Goal: Task Accomplishment & Management: Use online tool/utility

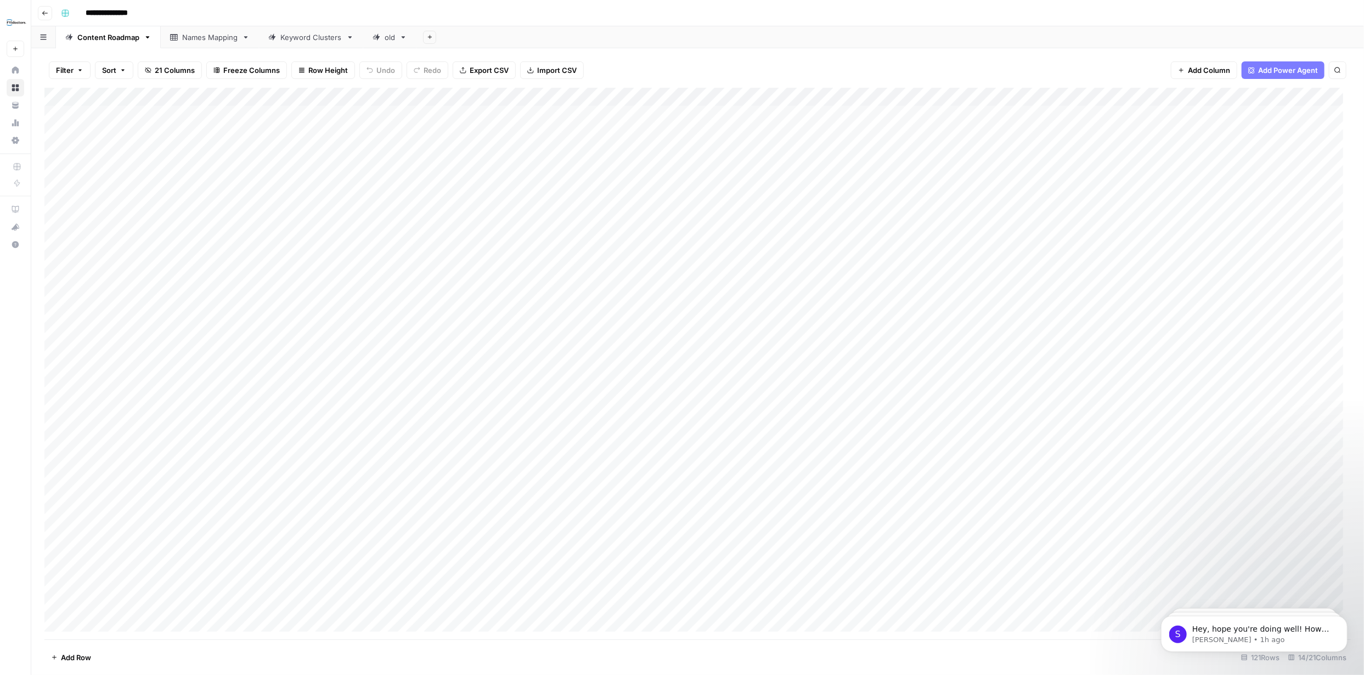
scroll to position [264, 0]
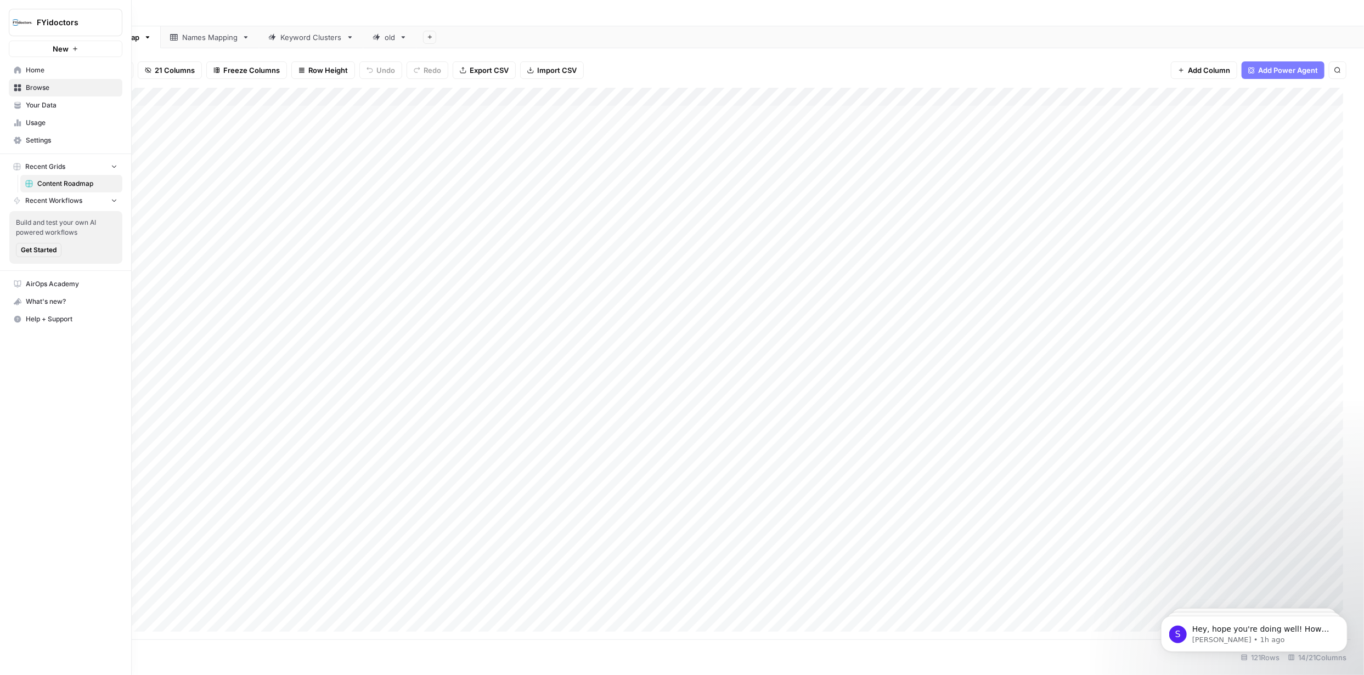
click at [33, 71] on span "Home" at bounding box center [72, 70] width 92 height 10
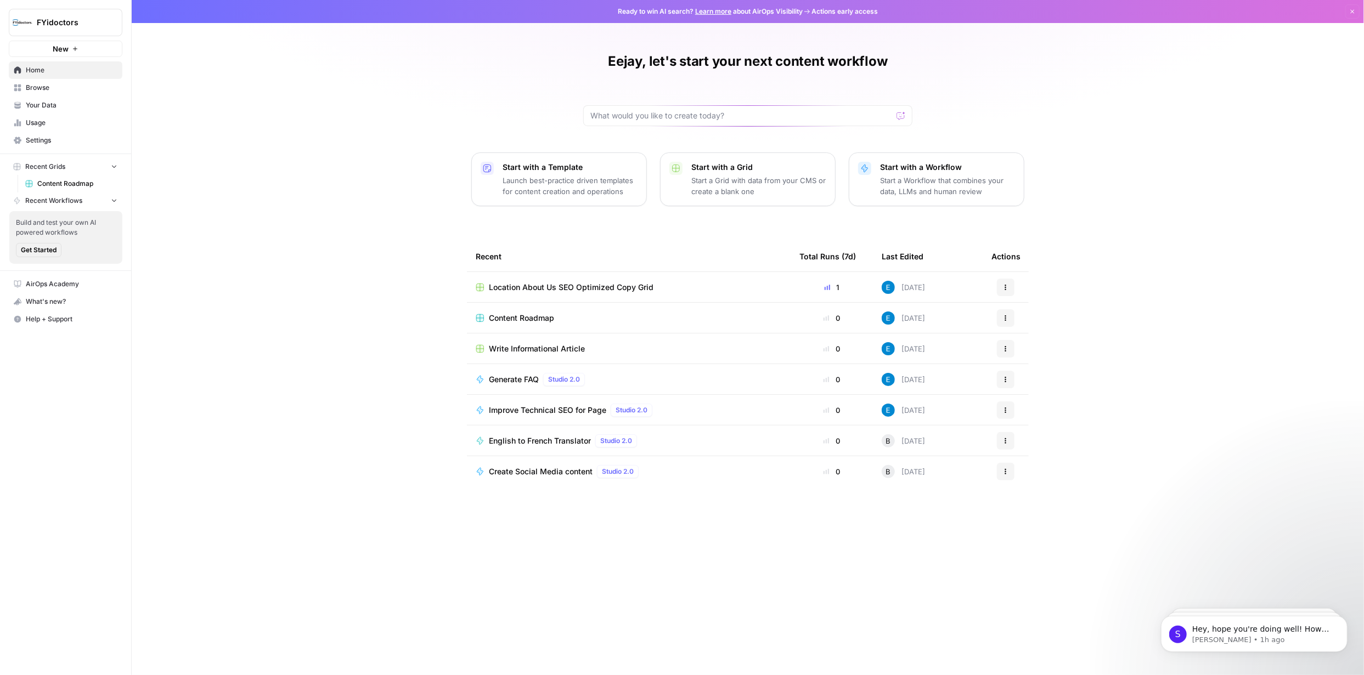
click at [1352, 9] on icon "button" at bounding box center [1352, 11] width 7 height 7
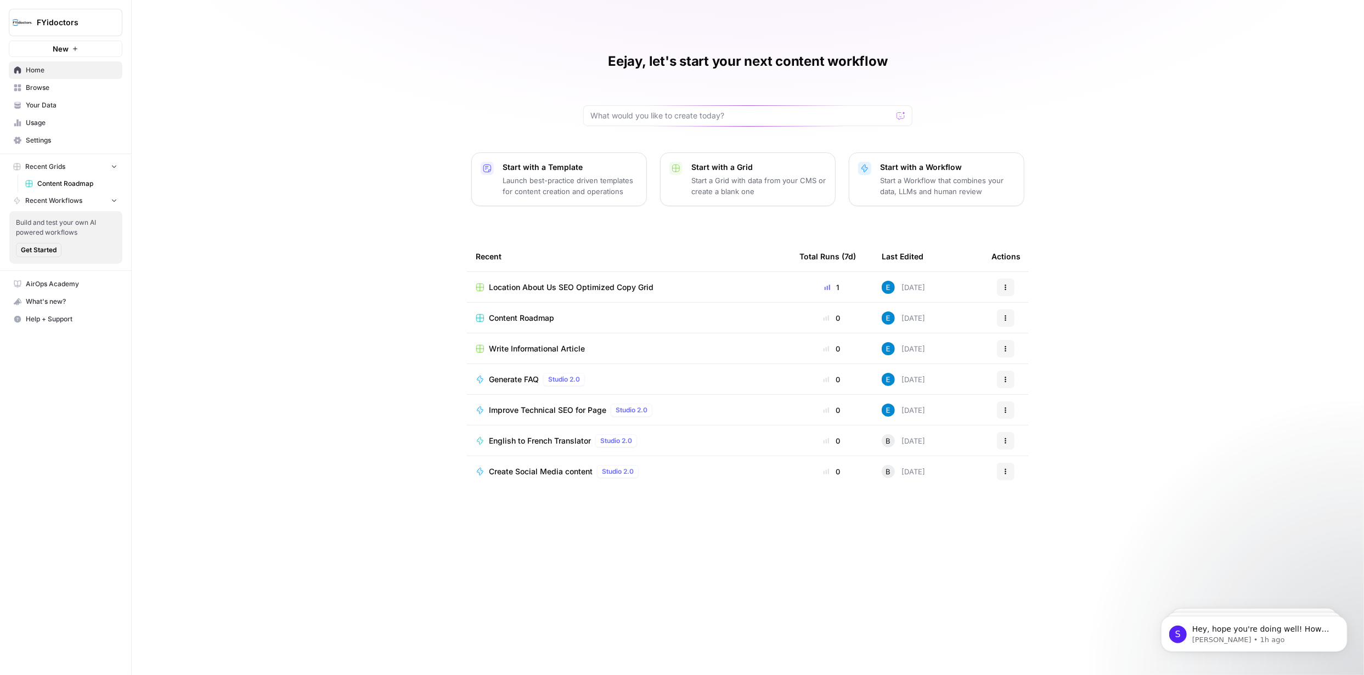
click at [535, 318] on span "Content Roadmap" at bounding box center [521, 318] width 65 height 11
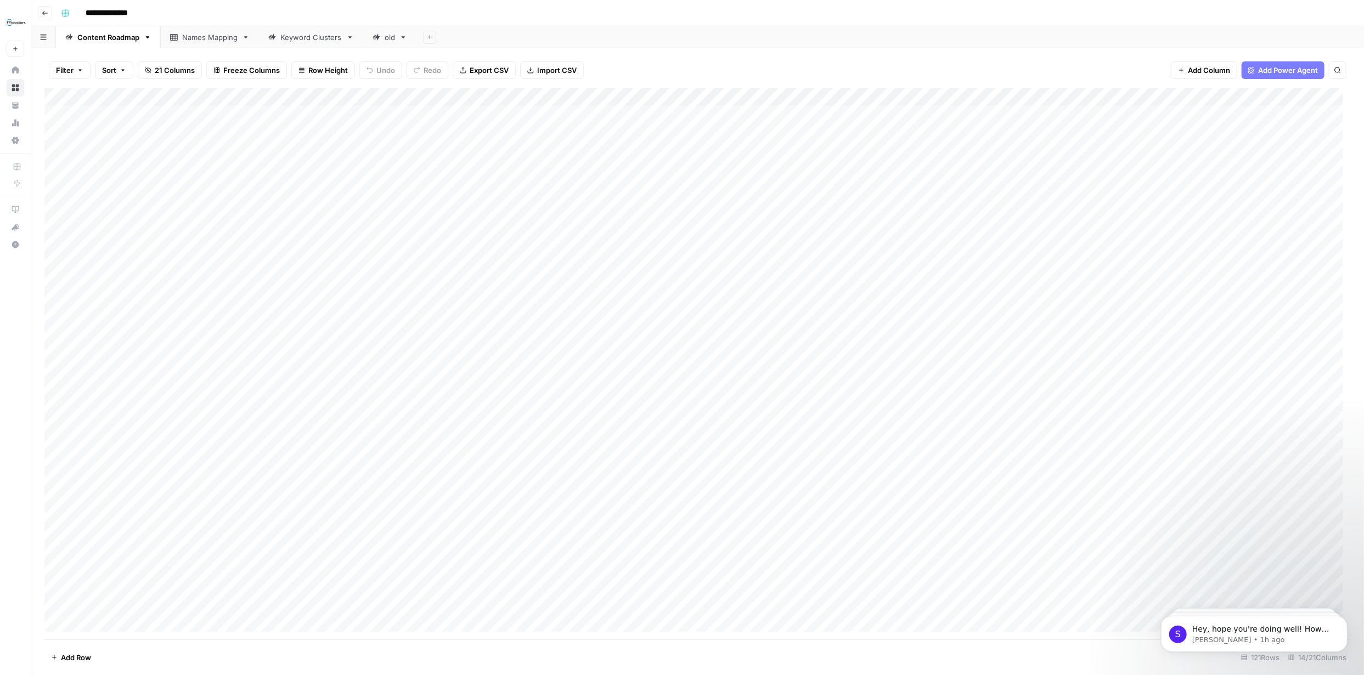
click at [69, 38] on icon at bounding box center [68, 36] width 7 height 7
click at [145, 38] on icon "button" at bounding box center [148, 37] width 8 height 8
click at [43, 42] on button "button" at bounding box center [43, 36] width 25 height 21
click at [70, 86] on div "Content Roadmap" at bounding box center [96, 86] width 62 height 11
click at [115, 14] on input "**********" at bounding box center [119, 13] width 77 height 18
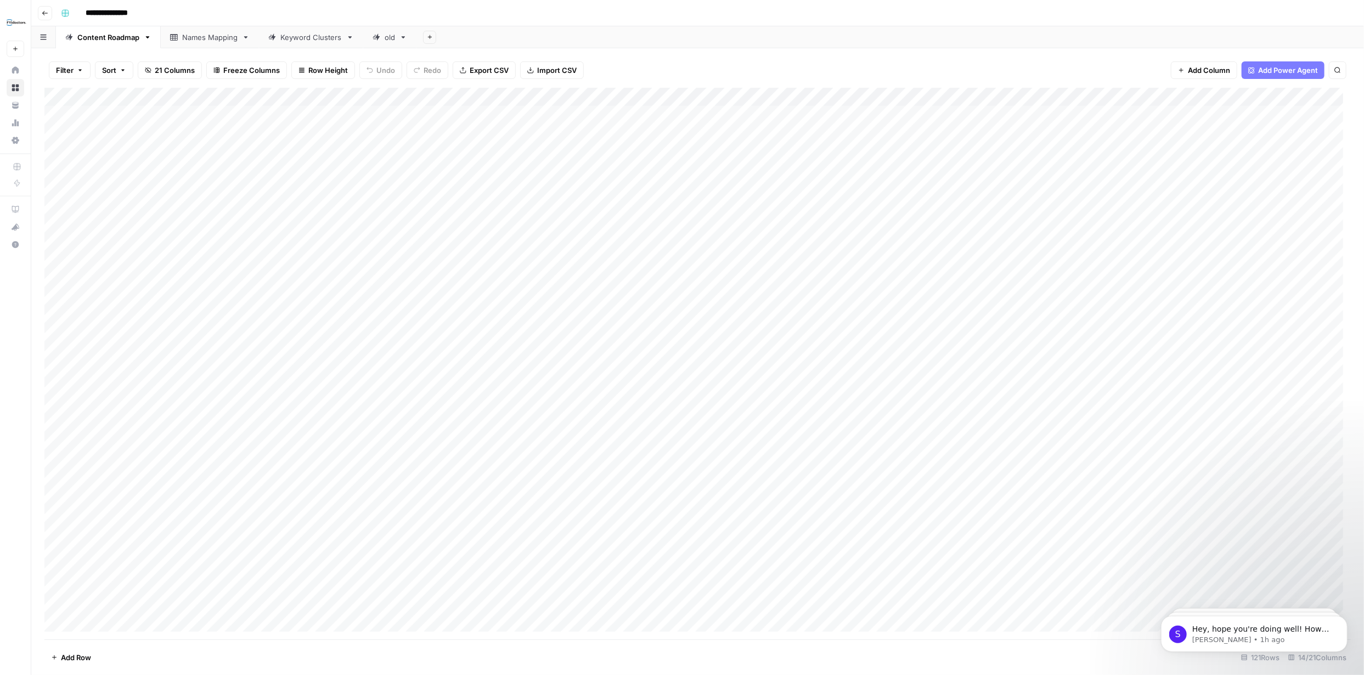
click at [139, 12] on input "**********" at bounding box center [119, 13] width 77 height 18
click at [67, 13] on icon "button" at bounding box center [65, 13] width 7 height 7
click at [186, 13] on div "**********" at bounding box center [705, 13] width 1296 height 18
click at [1280, 628] on p "Hey, hope you're doing well! How can I help?" at bounding box center [1263, 629] width 142 height 11
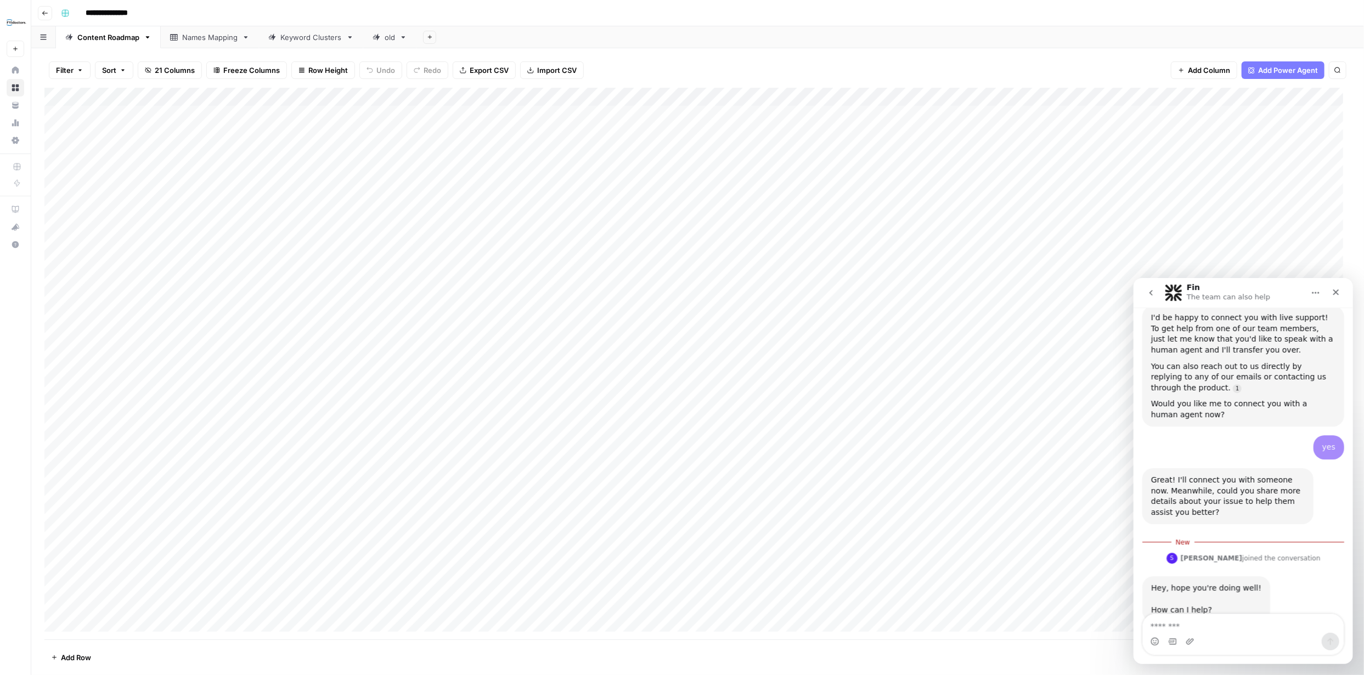
scroll to position [283, 0]
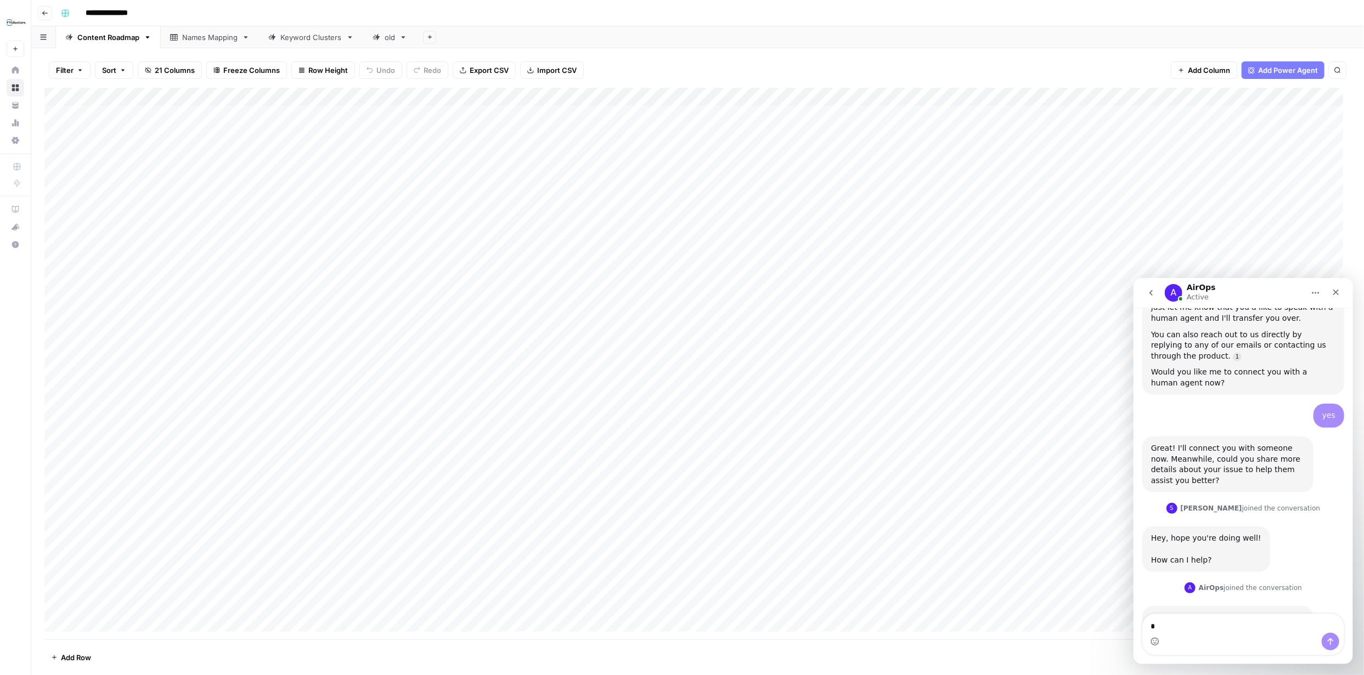
type textarea "**"
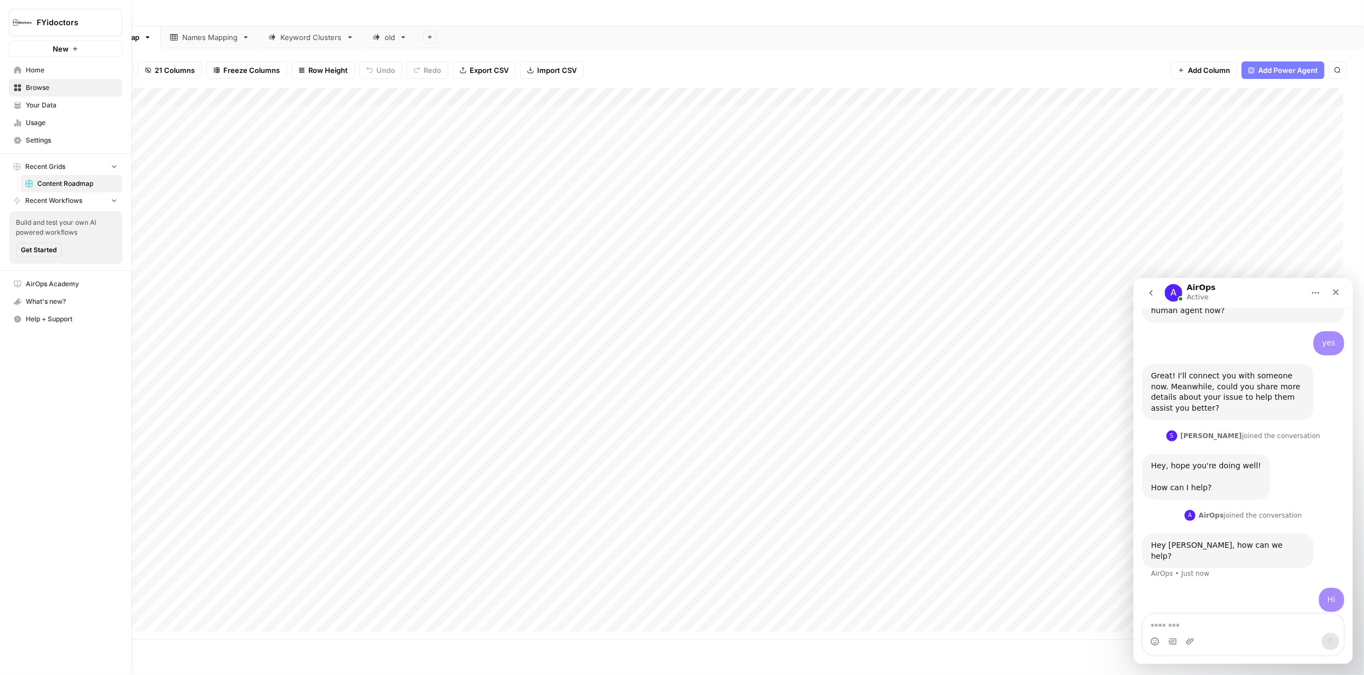
click at [18, 137] on icon at bounding box center [18, 141] width 8 height 8
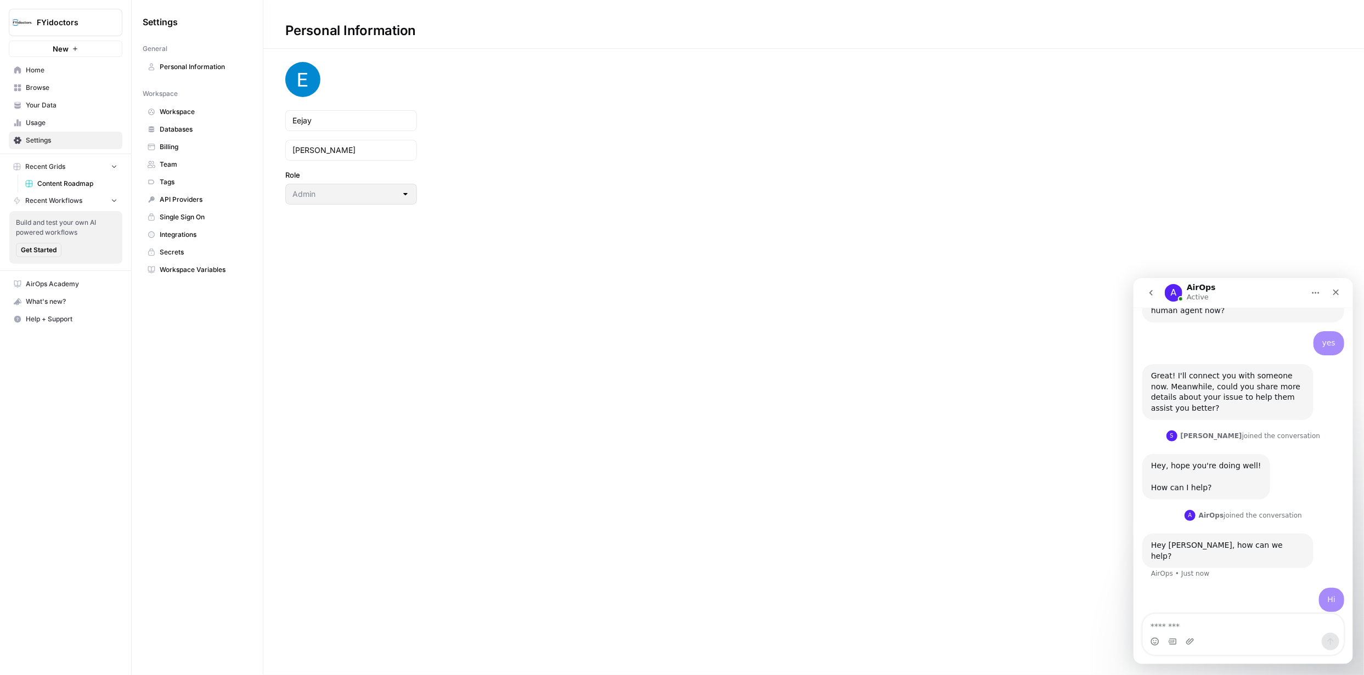
click at [41, 246] on span "Get Started" at bounding box center [39, 250] width 36 height 10
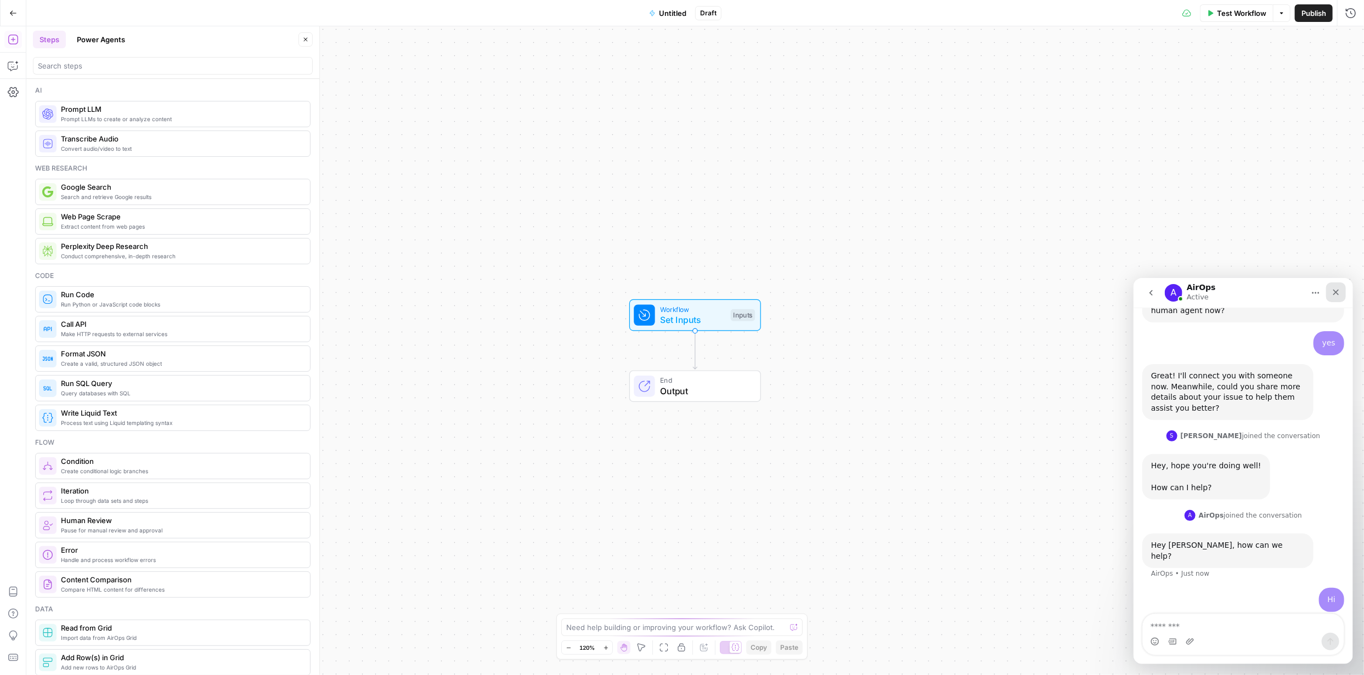
click at [1339, 294] on icon "Close" at bounding box center [1335, 291] width 9 height 9
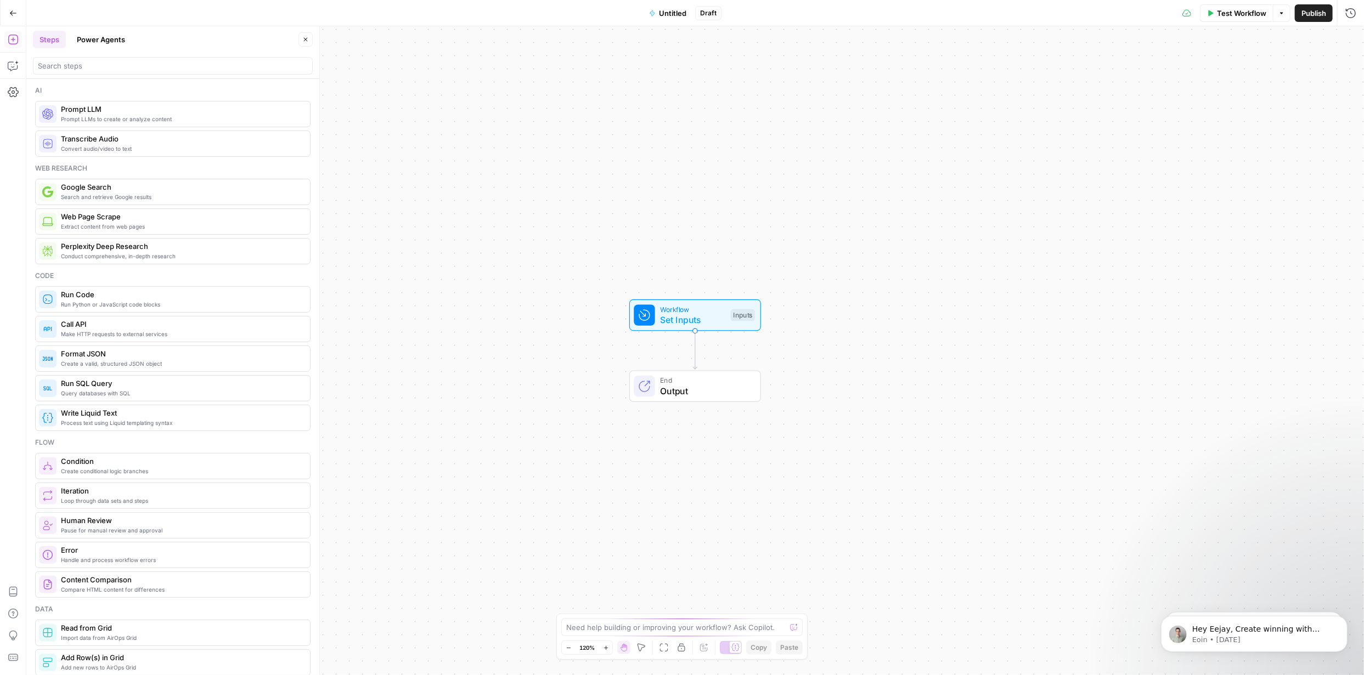
scroll to position [397, 0]
click at [1279, 16] on button "Options" at bounding box center [1282, 13] width 18 height 18
click at [1215, 165] on div "Workflow Set Inputs Inputs End Output" at bounding box center [695, 350] width 1338 height 649
click at [89, 36] on button "Power Agents" at bounding box center [100, 40] width 61 height 18
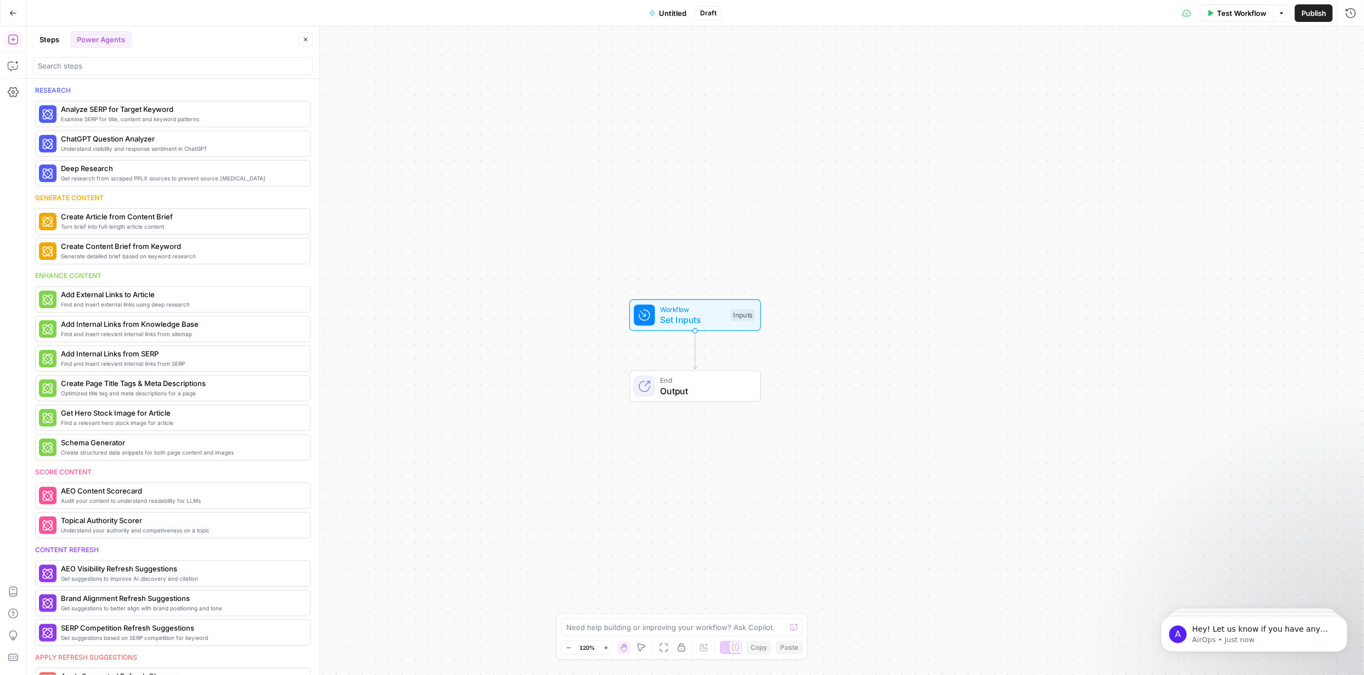
scroll to position [387, 0]
drag, startPoint x: 330, startPoint y: 110, endPoint x: 369, endPoint y: 115, distance: 39.3
click at [369, 115] on body "FYidoctors New Home Browse Your Data Usage Settings Recent Grids Content Roadma…" at bounding box center [682, 337] width 1364 height 675
click at [308, 255] on span "More Info" at bounding box center [312, 251] width 30 height 10
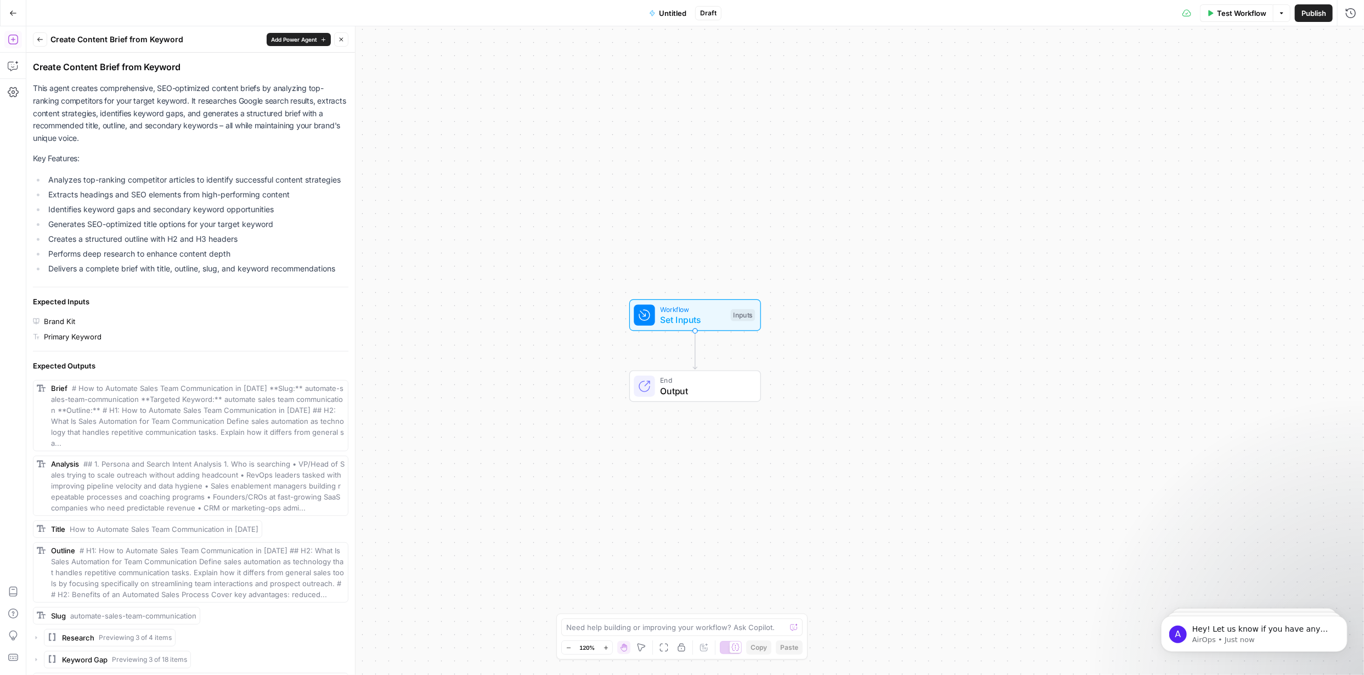
scroll to position [0, 0]
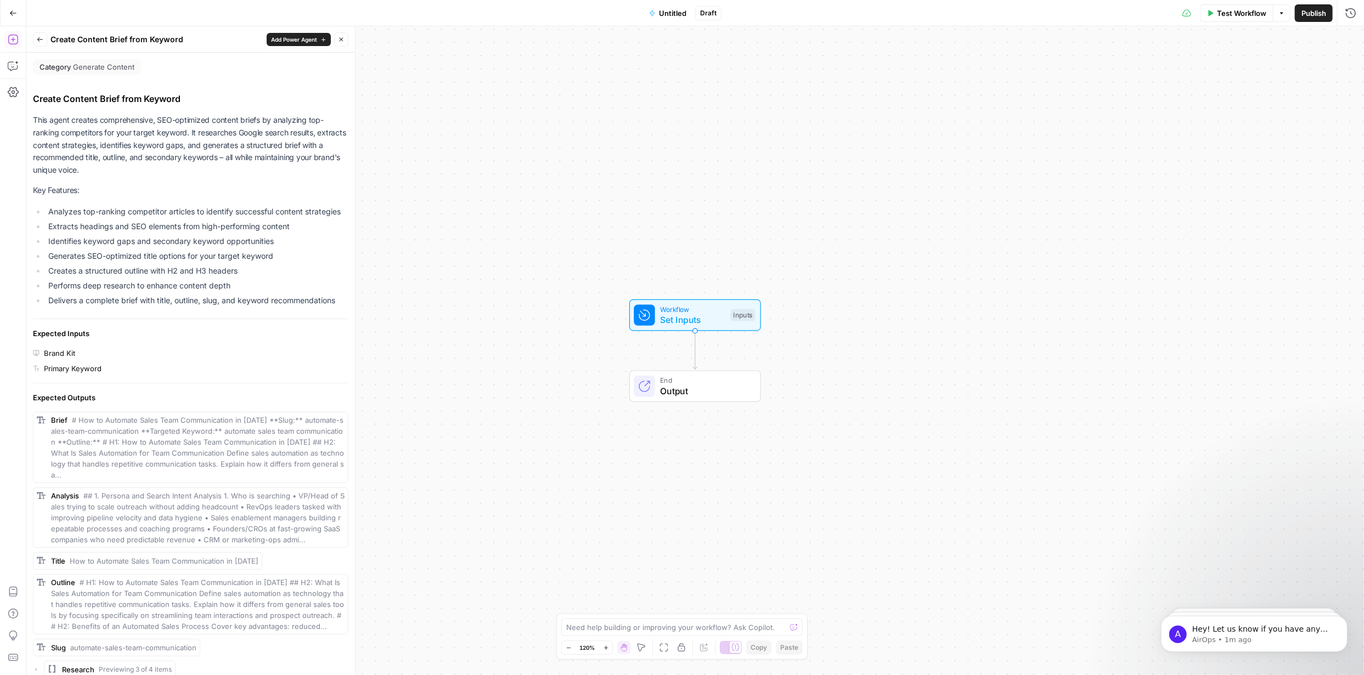
click at [109, 65] on span "Generate Content" at bounding box center [103, 66] width 61 height 11
click at [301, 39] on span "Add Power Agent" at bounding box center [294, 39] width 46 height 9
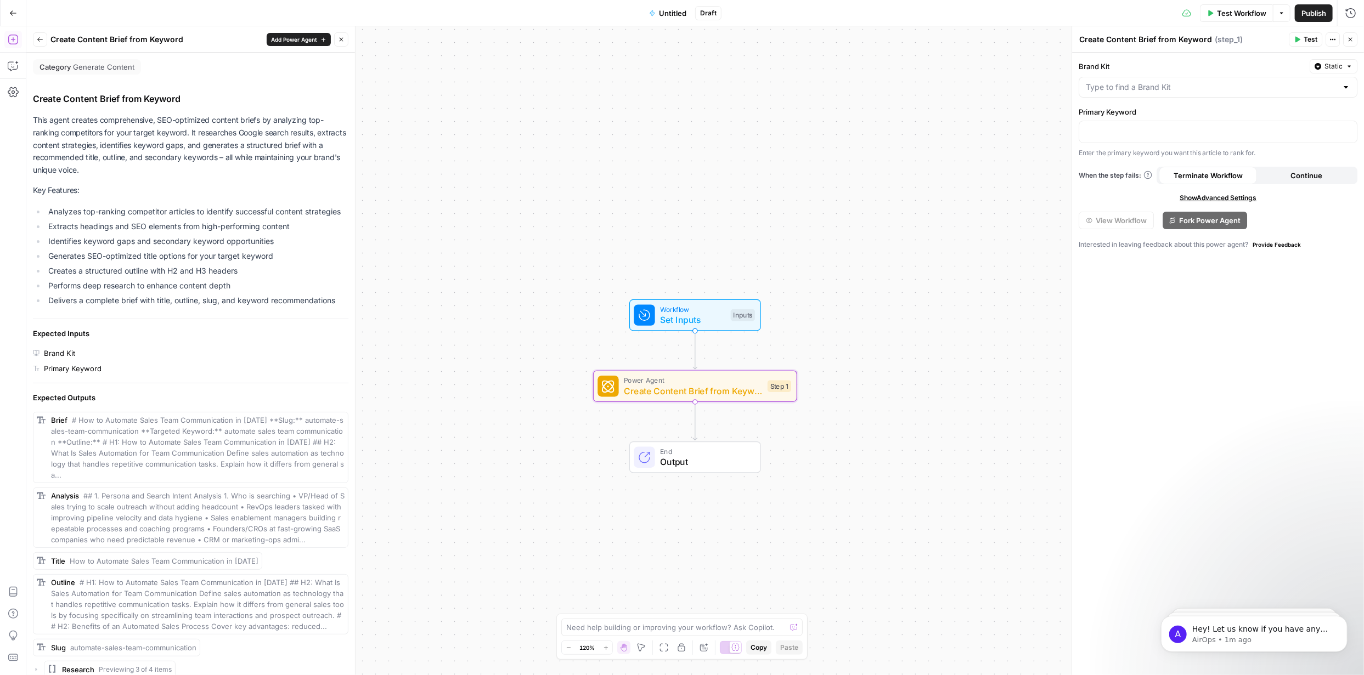
click at [39, 42] on icon "button" at bounding box center [40, 39] width 7 height 7
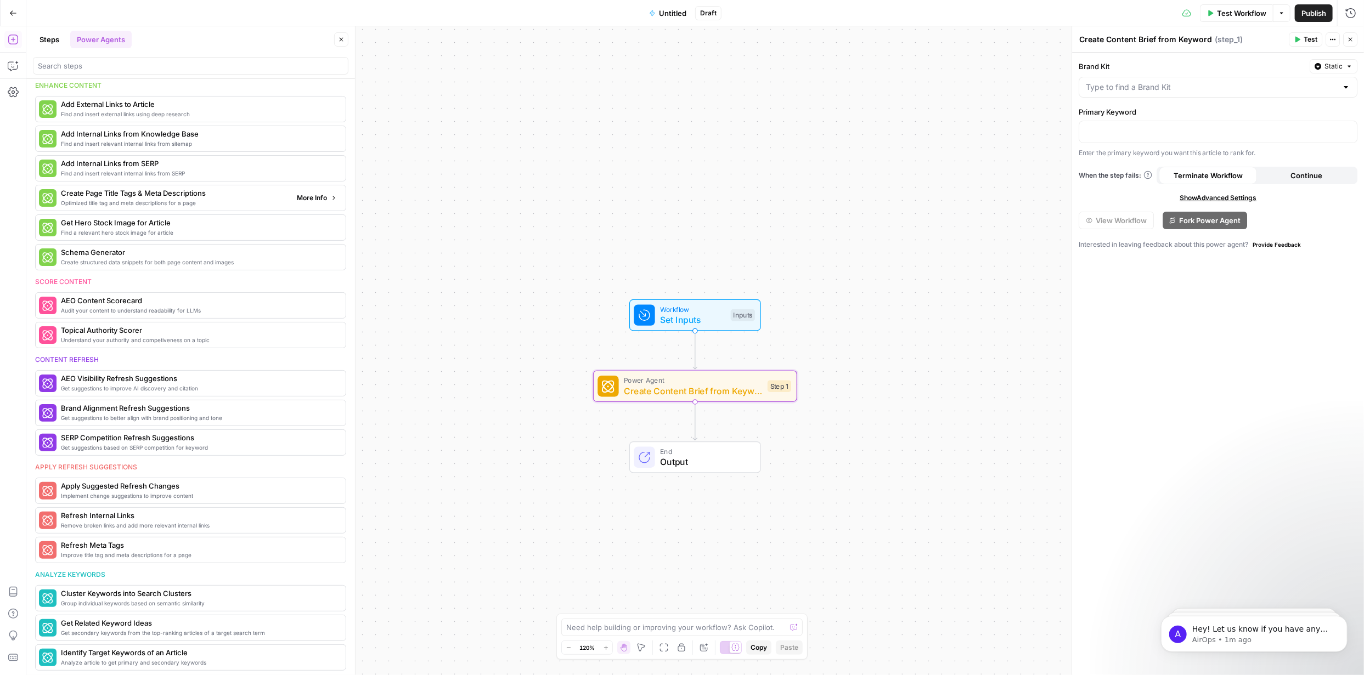
scroll to position [282, 0]
click at [1232, 633] on p "Hey! Let us know if you have any questions" at bounding box center [1263, 629] width 142 height 11
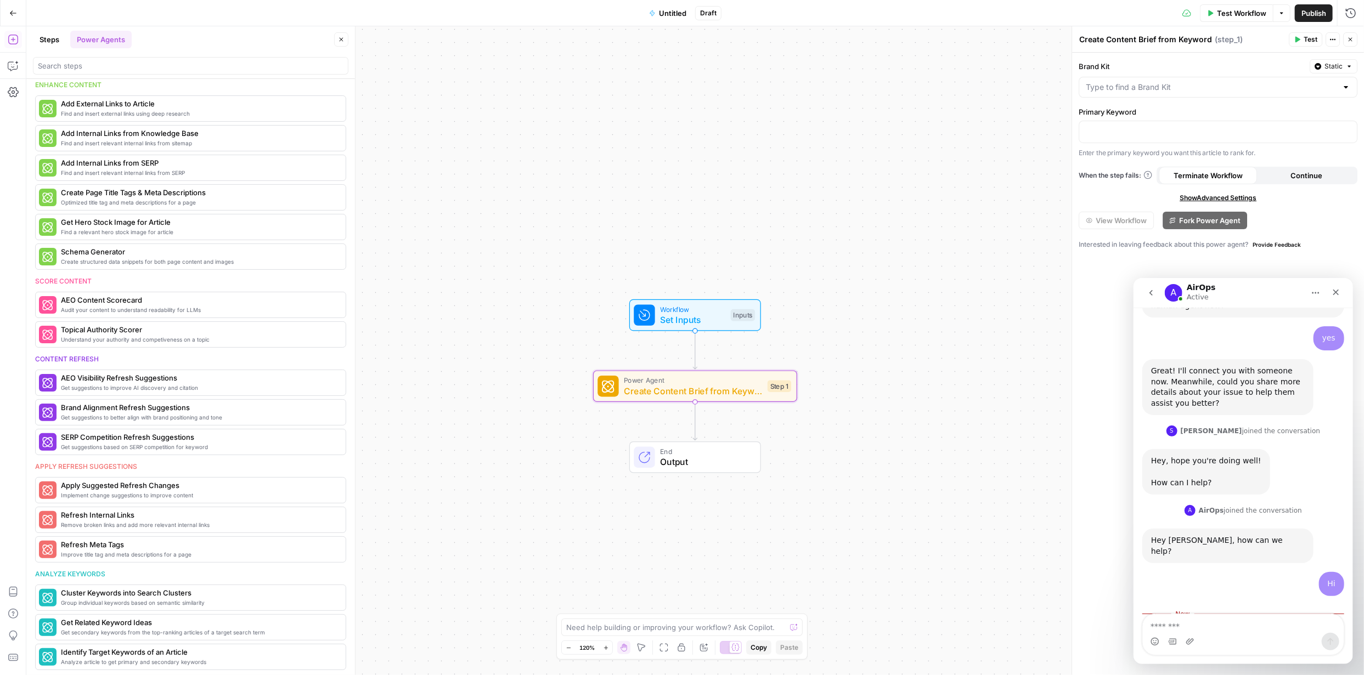
scroll to position [405, 0]
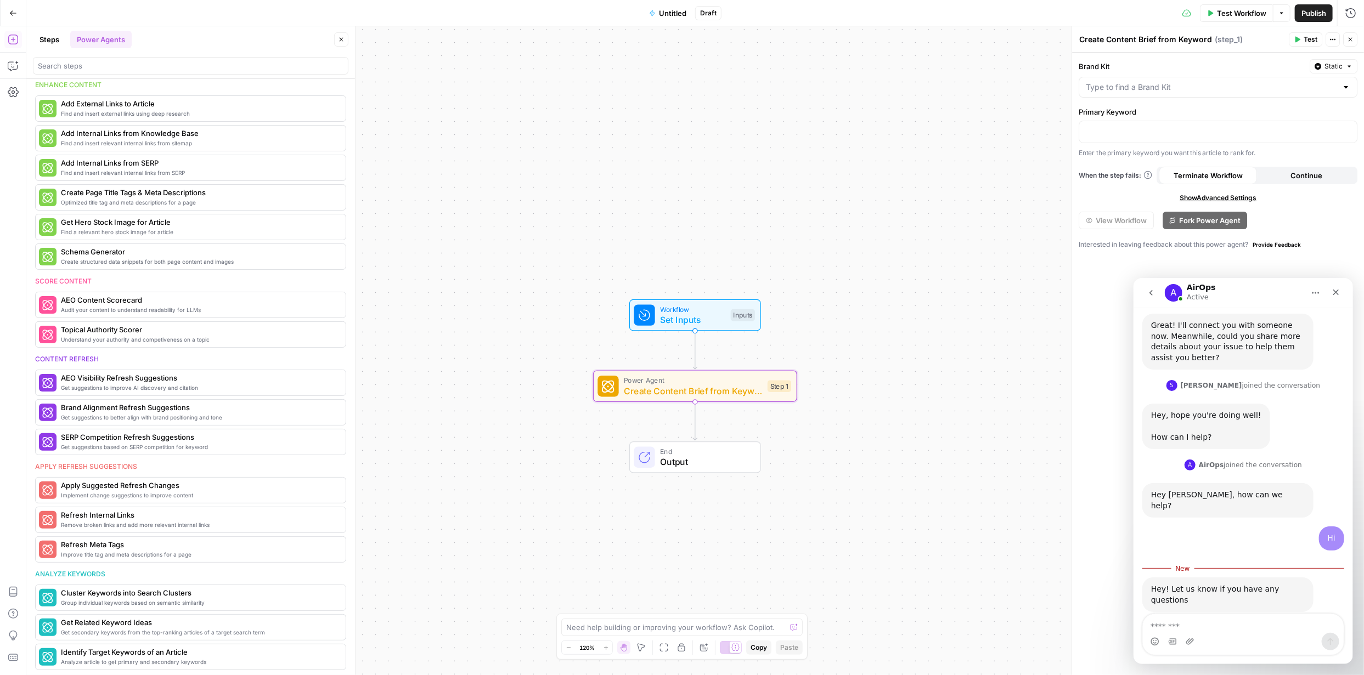
click at [1238, 632] on textarea "Message…" at bounding box center [1242, 623] width 201 height 19
type textarea "**********"
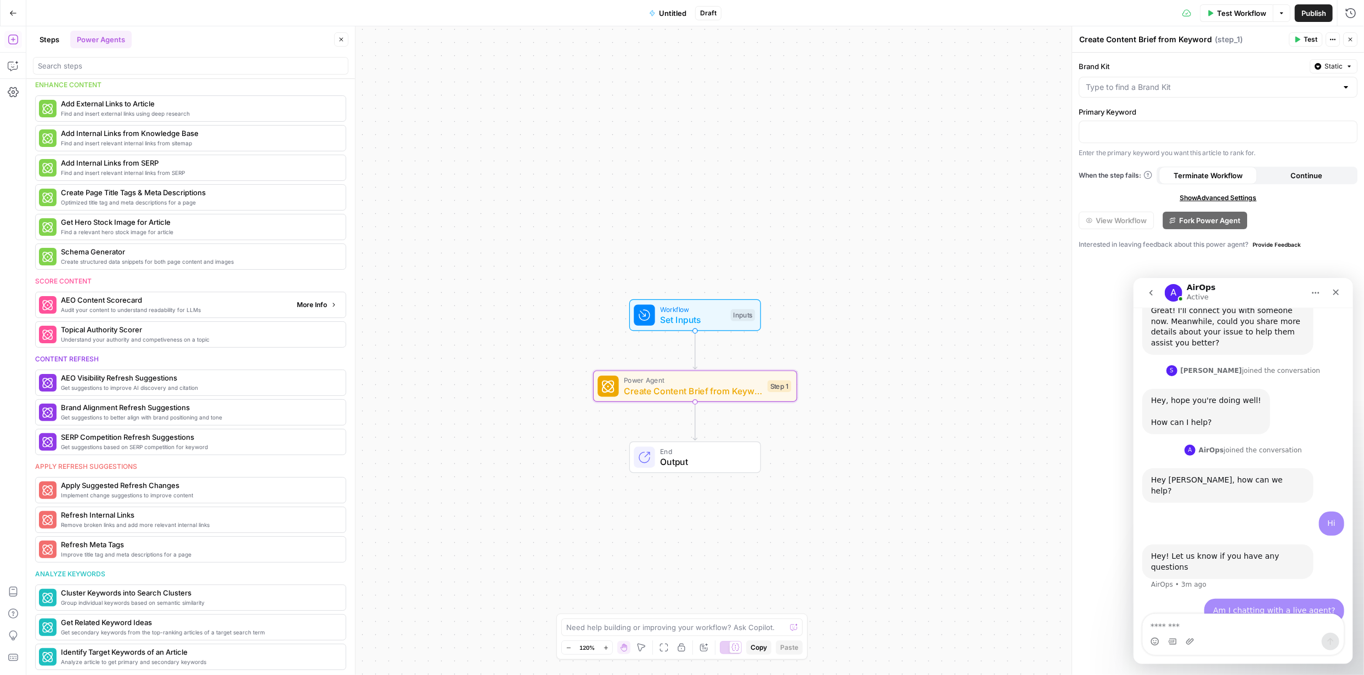
click at [170, 300] on span "AEO Content Scorecard" at bounding box center [174, 300] width 227 height 11
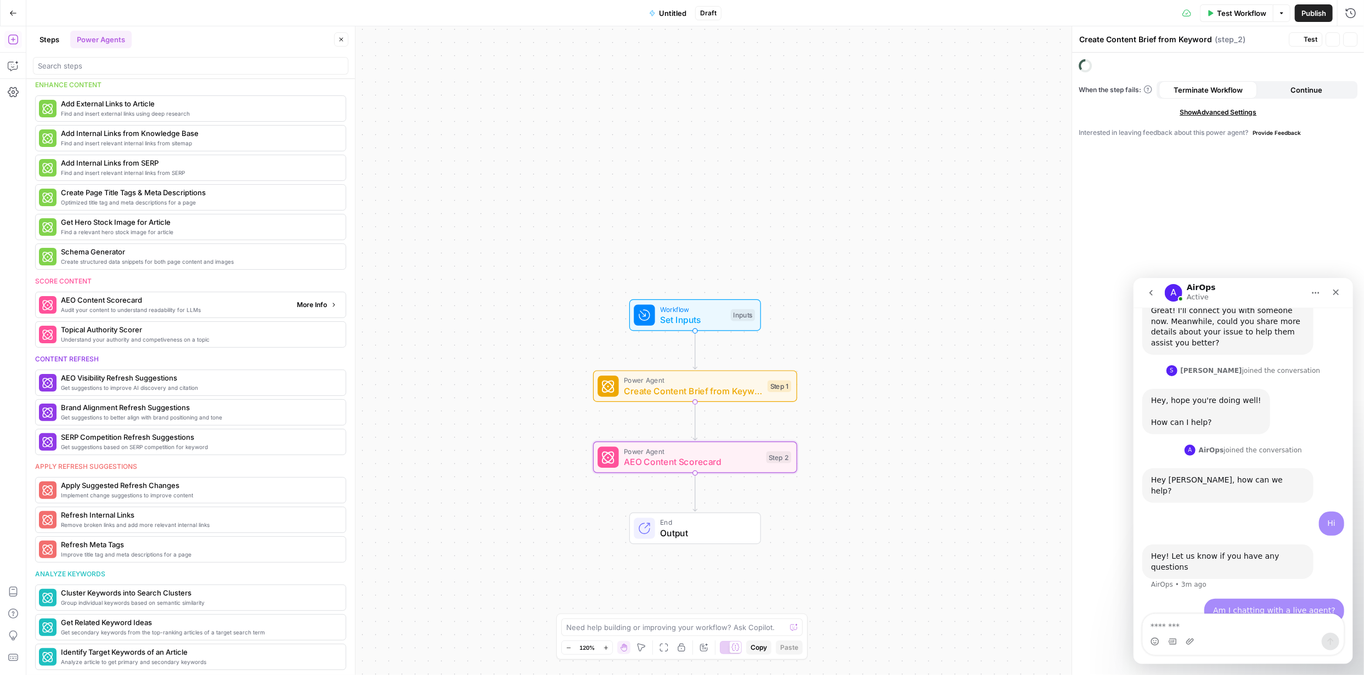
type textarea "AEO Content Scorecard"
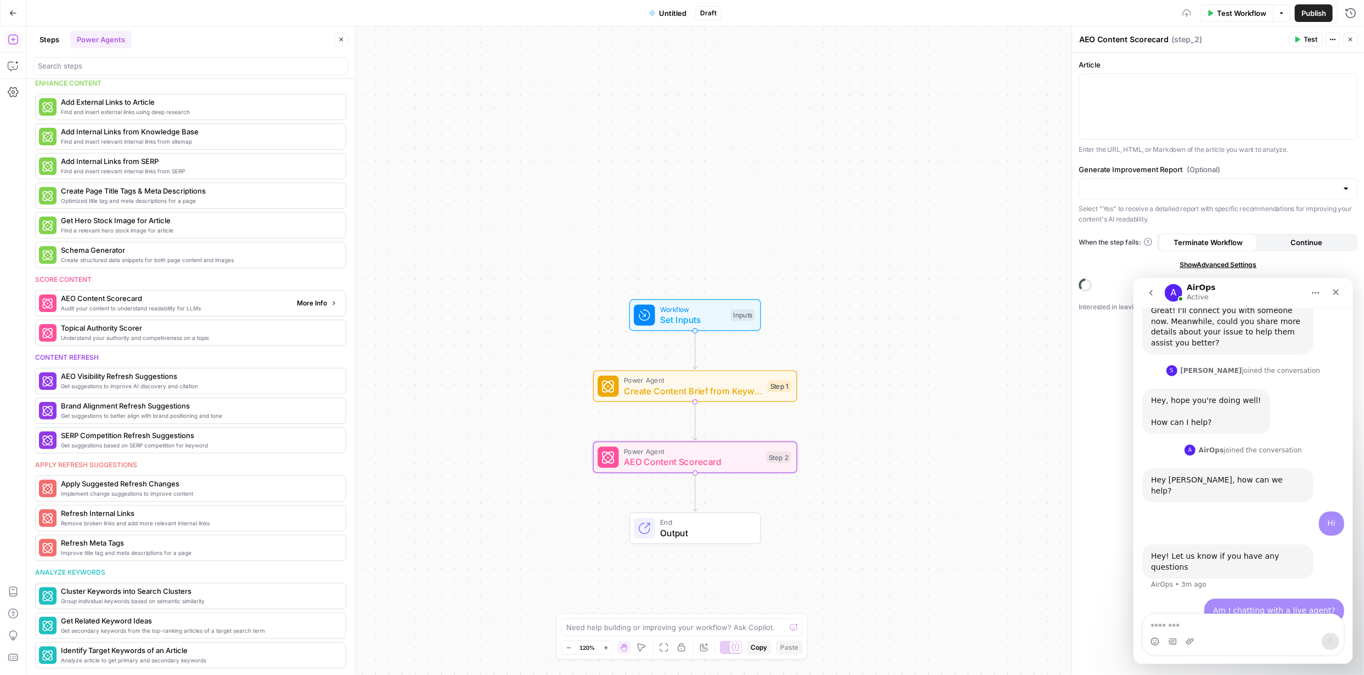
scroll to position [191, 0]
click at [777, 628] on textarea at bounding box center [675, 627] width 219 height 11
click at [55, 43] on button "Steps" at bounding box center [49, 40] width 33 height 18
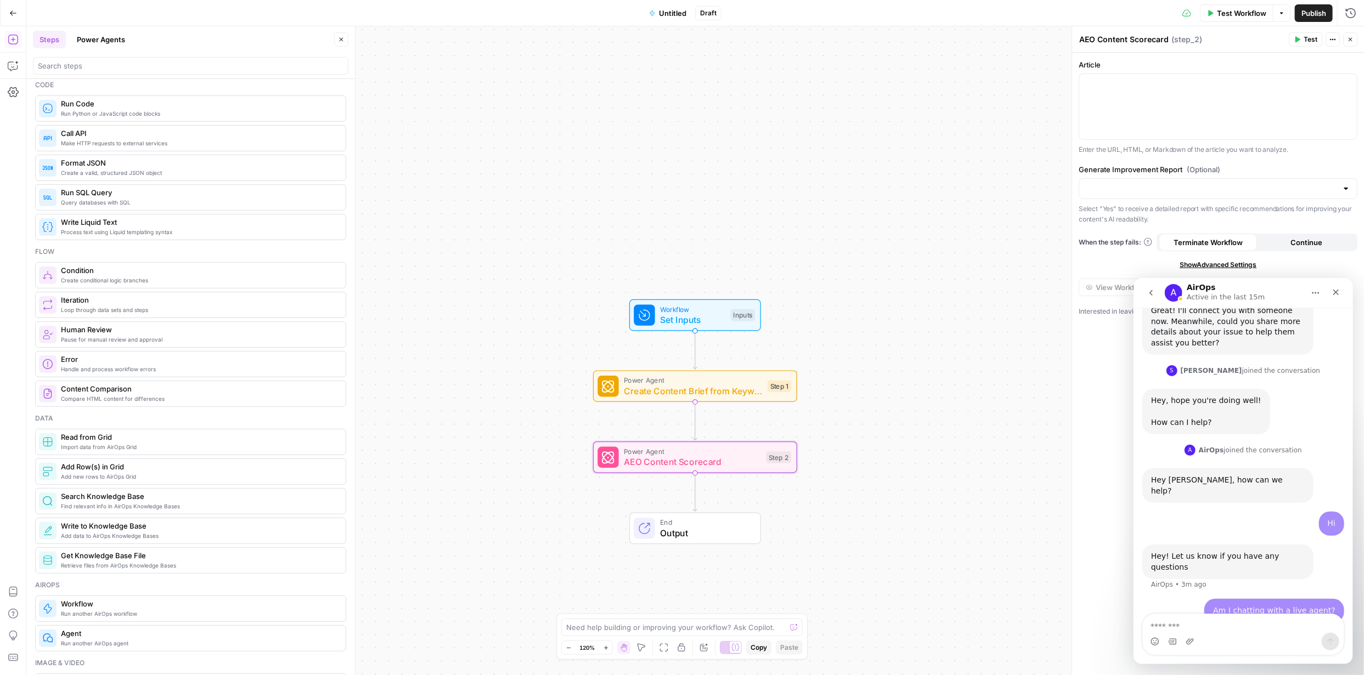
click at [122, 610] on span "Run another AirOps workflow" at bounding box center [199, 614] width 276 height 9
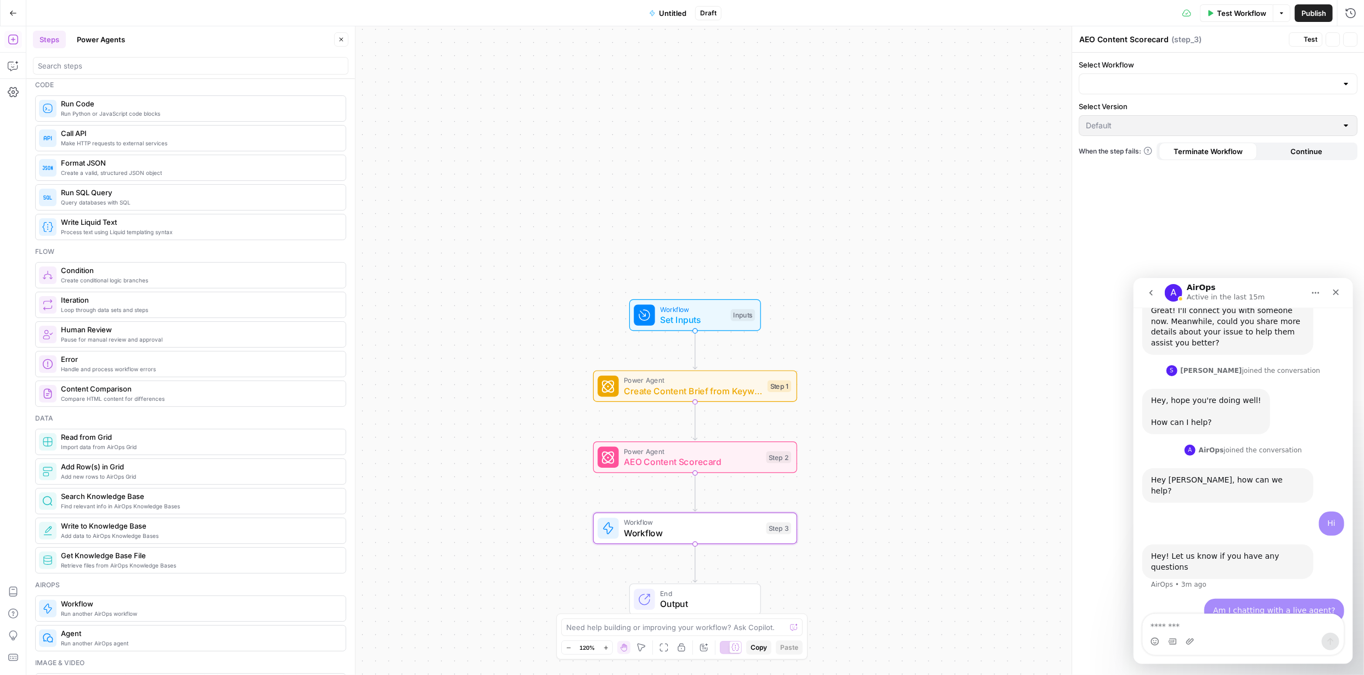
type textarea "Workflow"
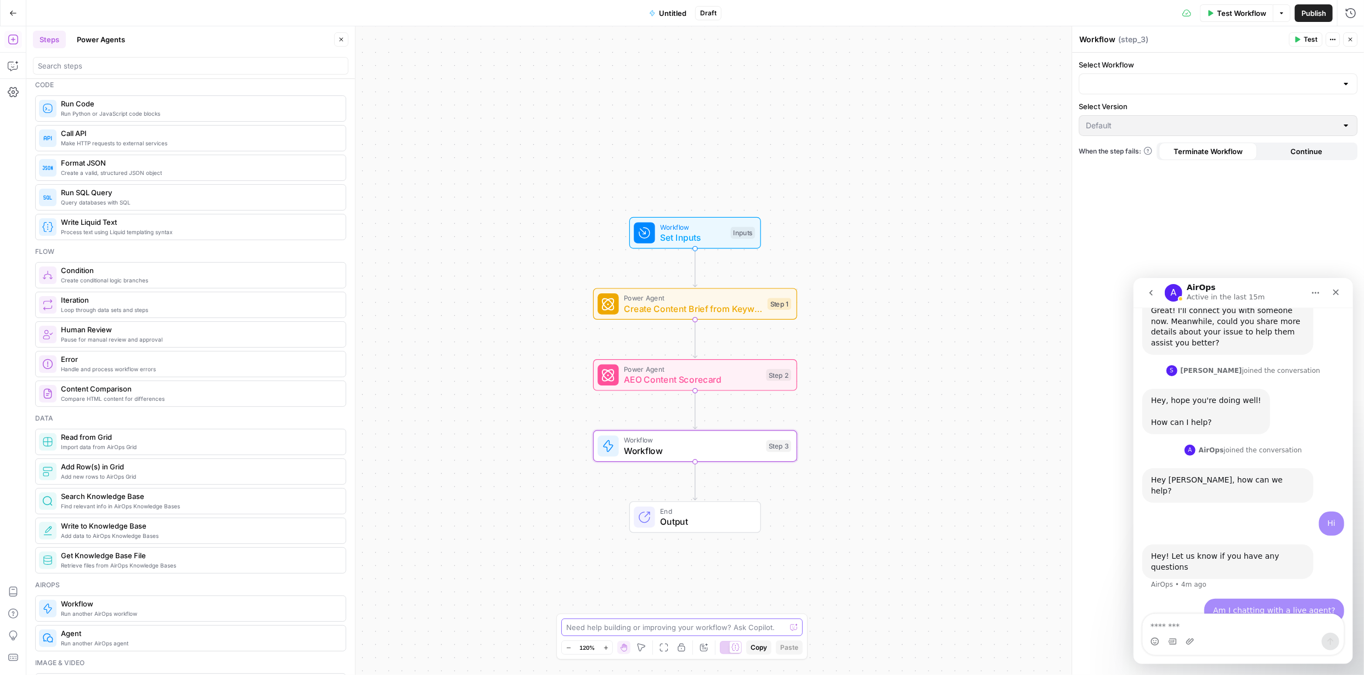
click at [623, 627] on textarea at bounding box center [675, 627] width 219 height 11
paste textarea "FYidoctors Implementation: Create 20 comprehensive hubs focused on eye conditio…"
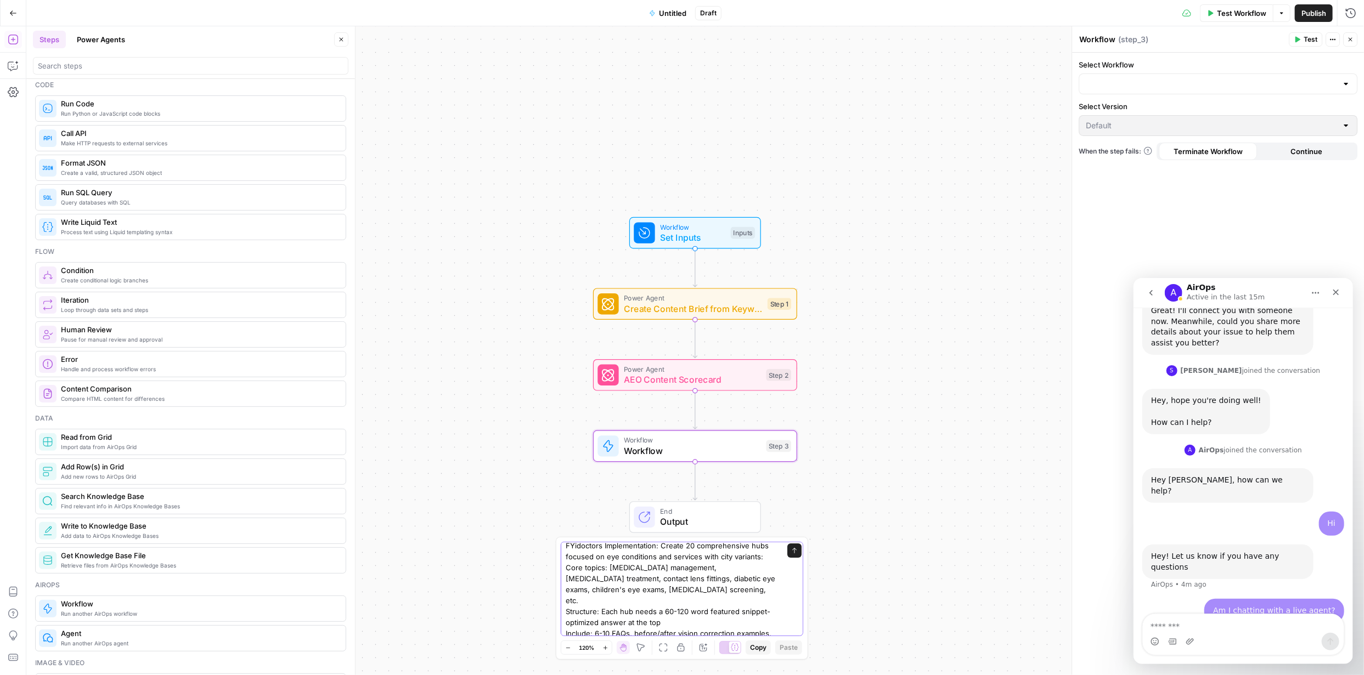
scroll to position [0, 0]
drag, startPoint x: 657, startPoint y: 550, endPoint x: 534, endPoint y: 542, distance: 123.1
click at [535, 541] on body "FYidoctors New Home Browse Your Data Usage Settings Recent Grids Content Roadma…" at bounding box center [682, 337] width 1364 height 675
type textarea "I need a workflow to Create 20 comprehensive hubs (keyword + city) focused on e…"
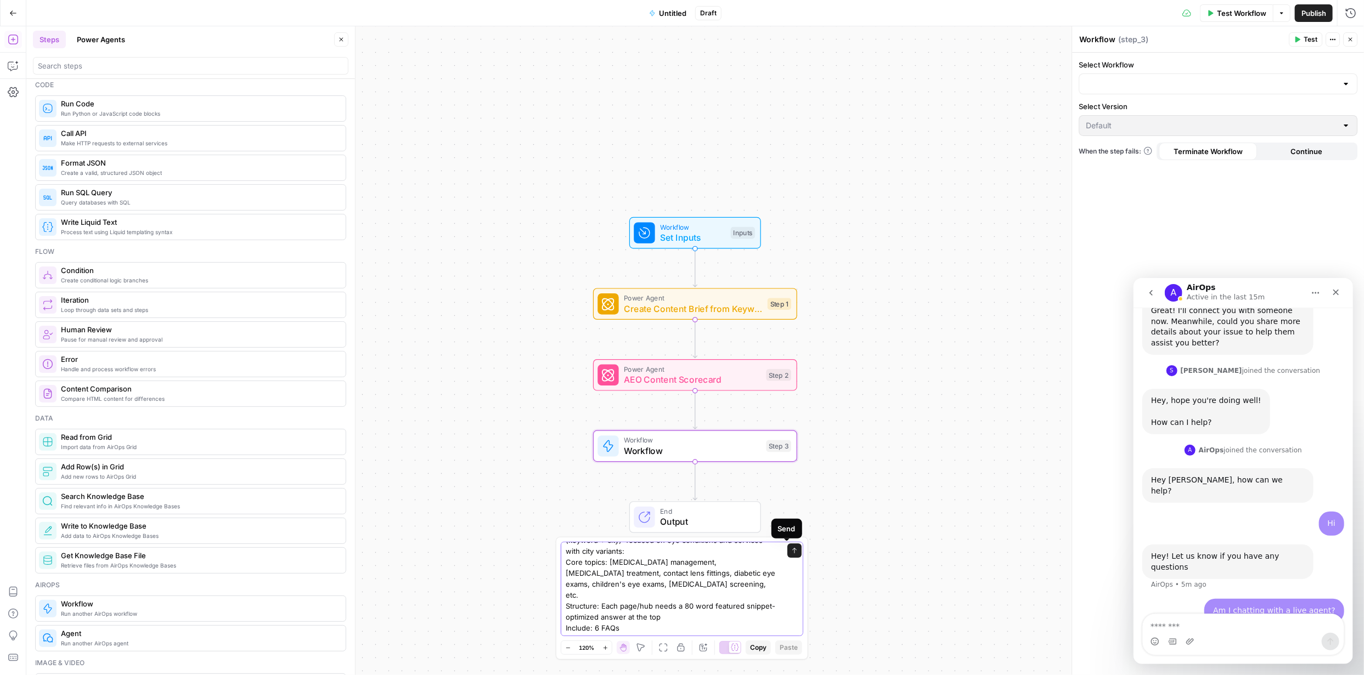
click at [791, 550] on icon "submit" at bounding box center [794, 551] width 7 height 7
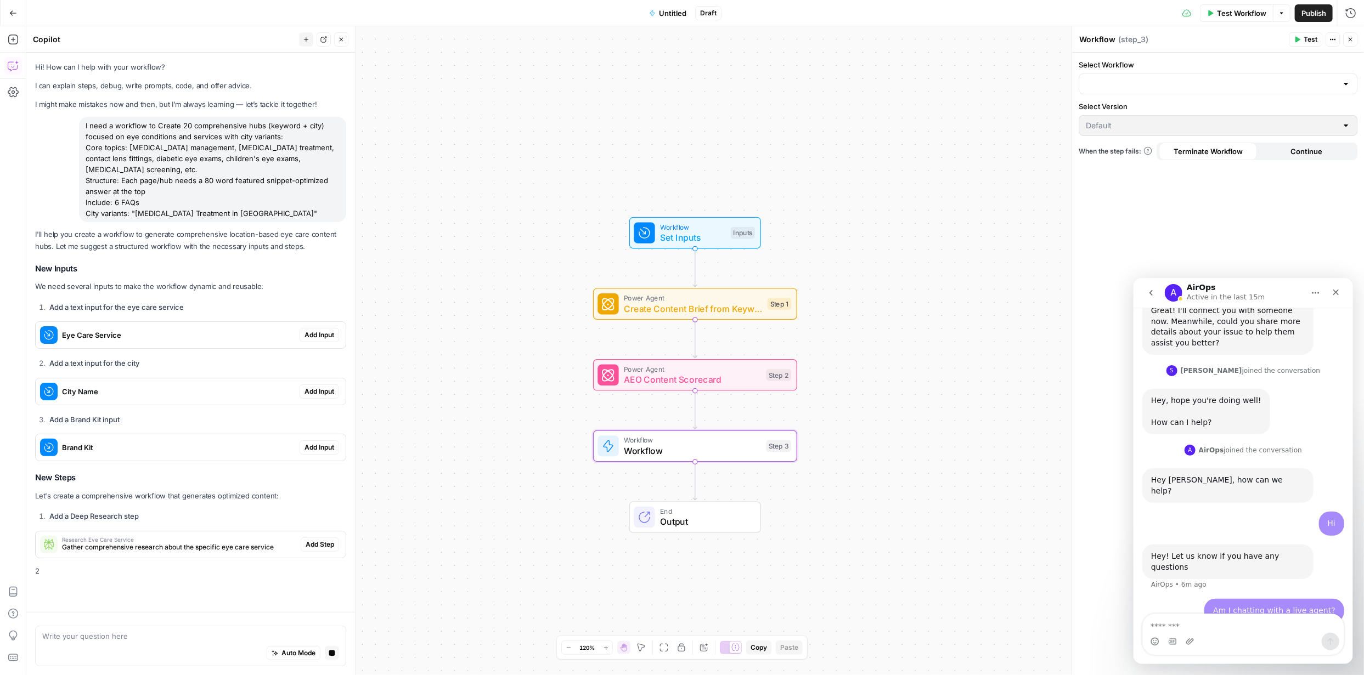
scroll to position [0, 0]
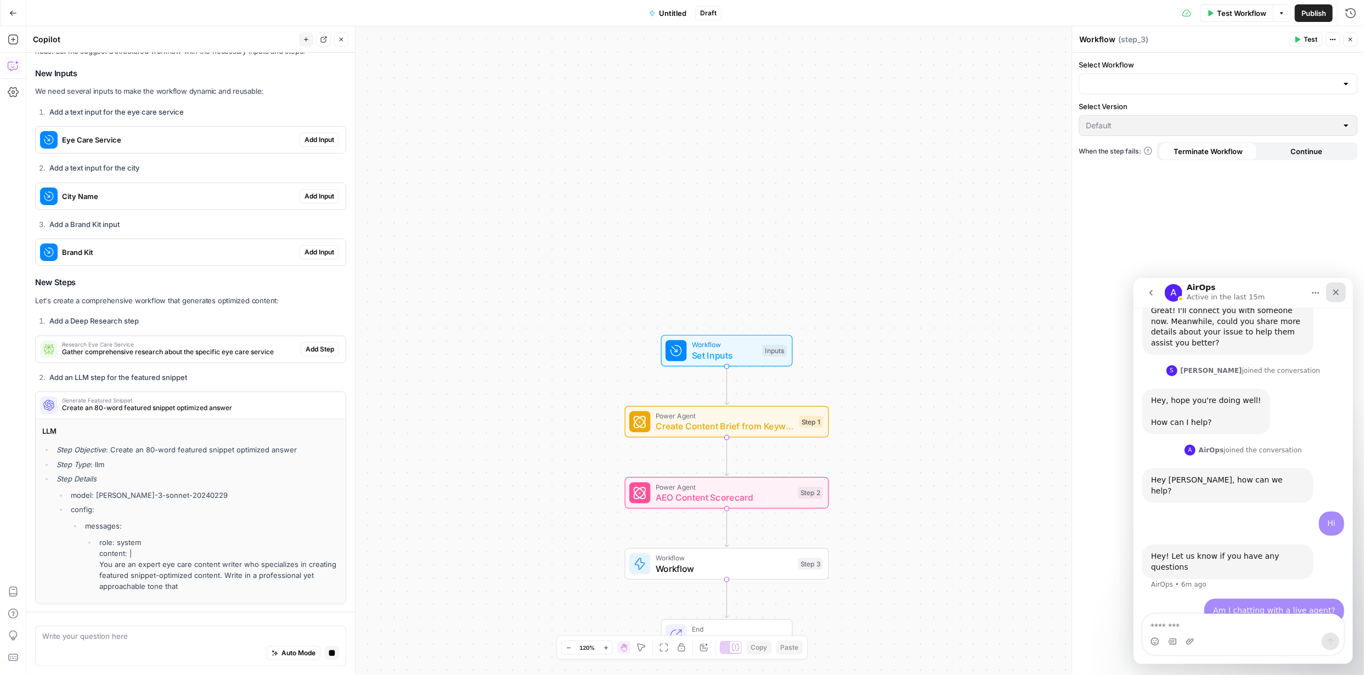
click at [1336, 283] on div "Close" at bounding box center [1335, 292] width 20 height 20
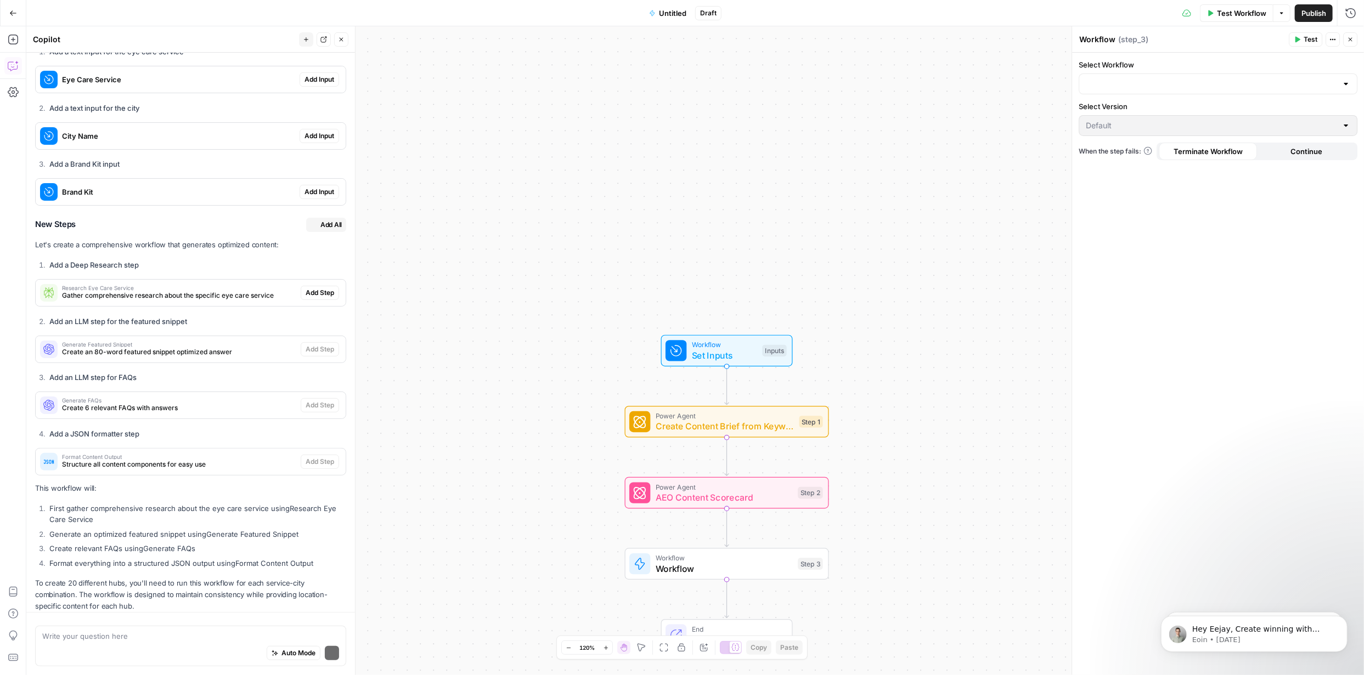
scroll to position [285, 0]
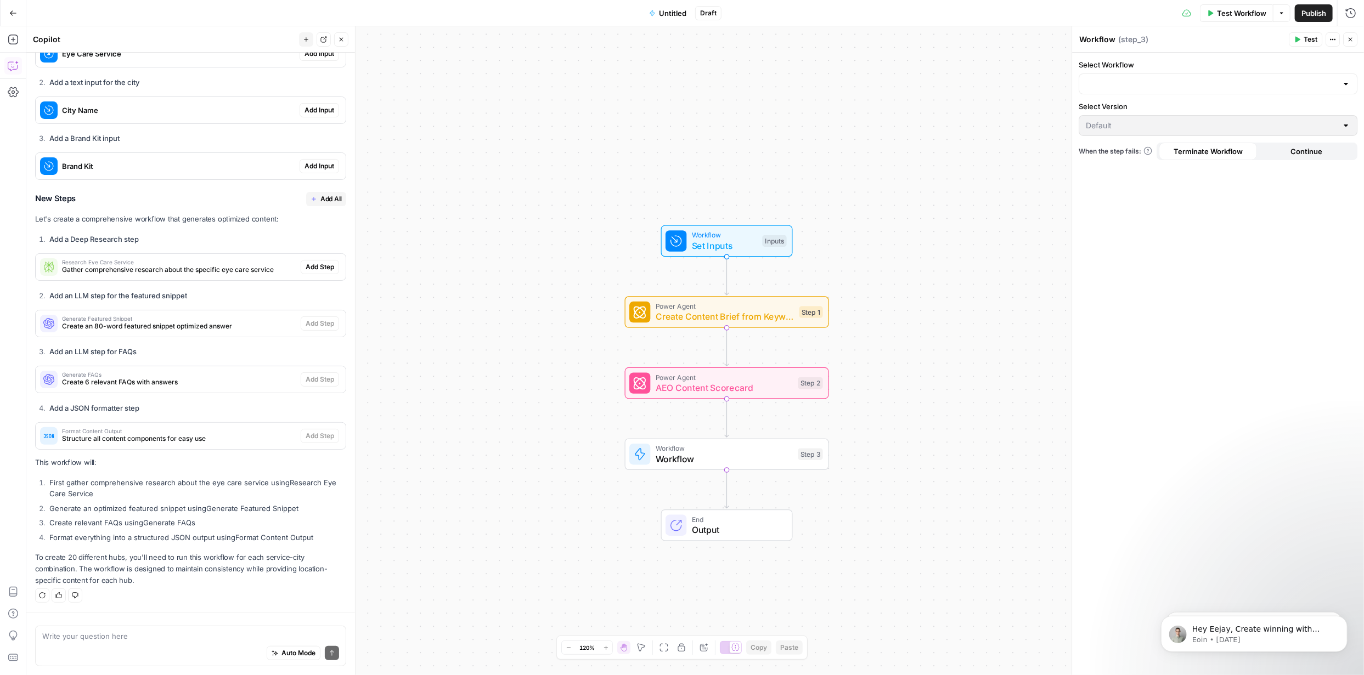
click at [215, 644] on div "Auto Mode Send" at bounding box center [190, 654] width 297 height 24
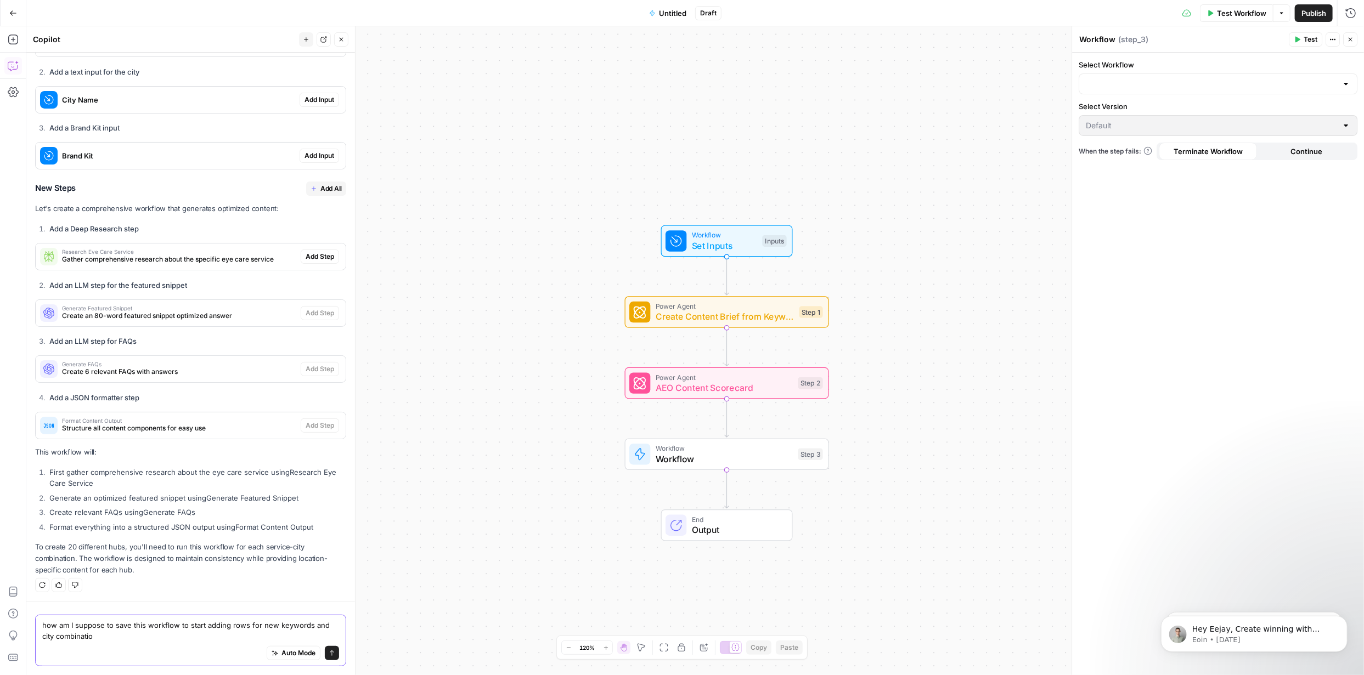
type textarea "how am I suppose to save this workflow to start adding rows for new keywords an…"
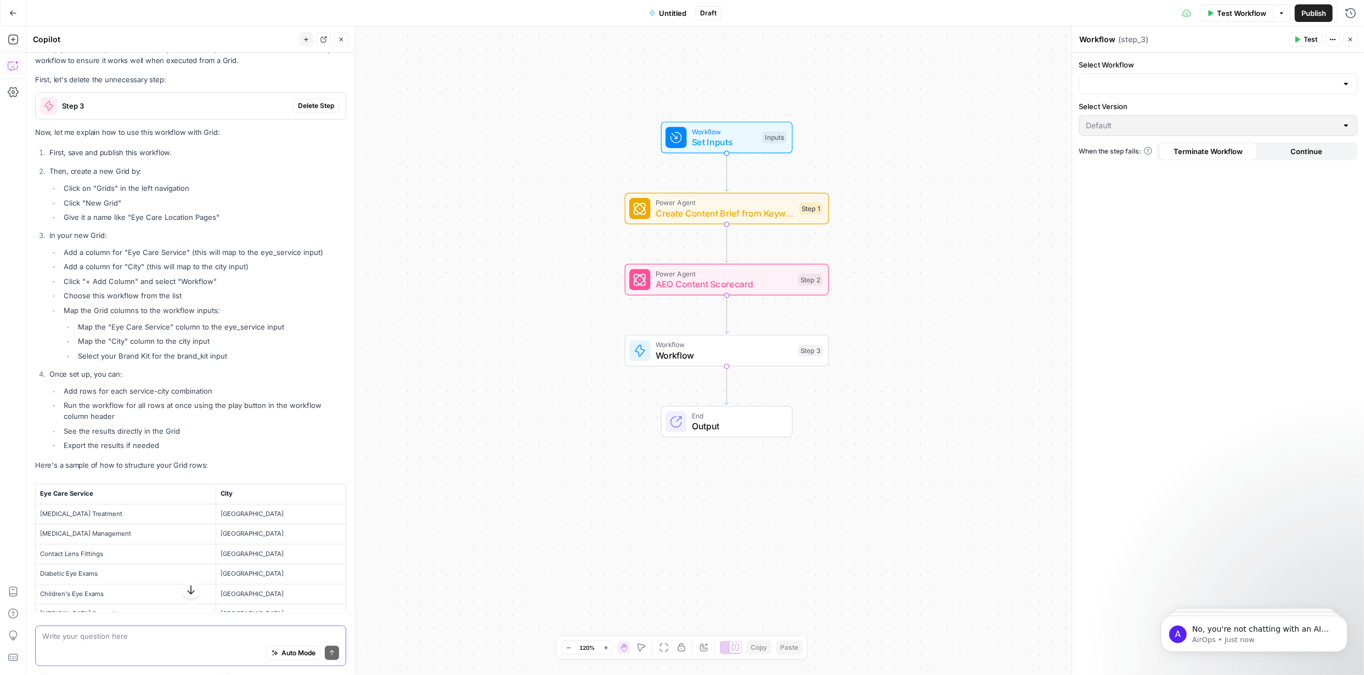
scroll to position [858, 0]
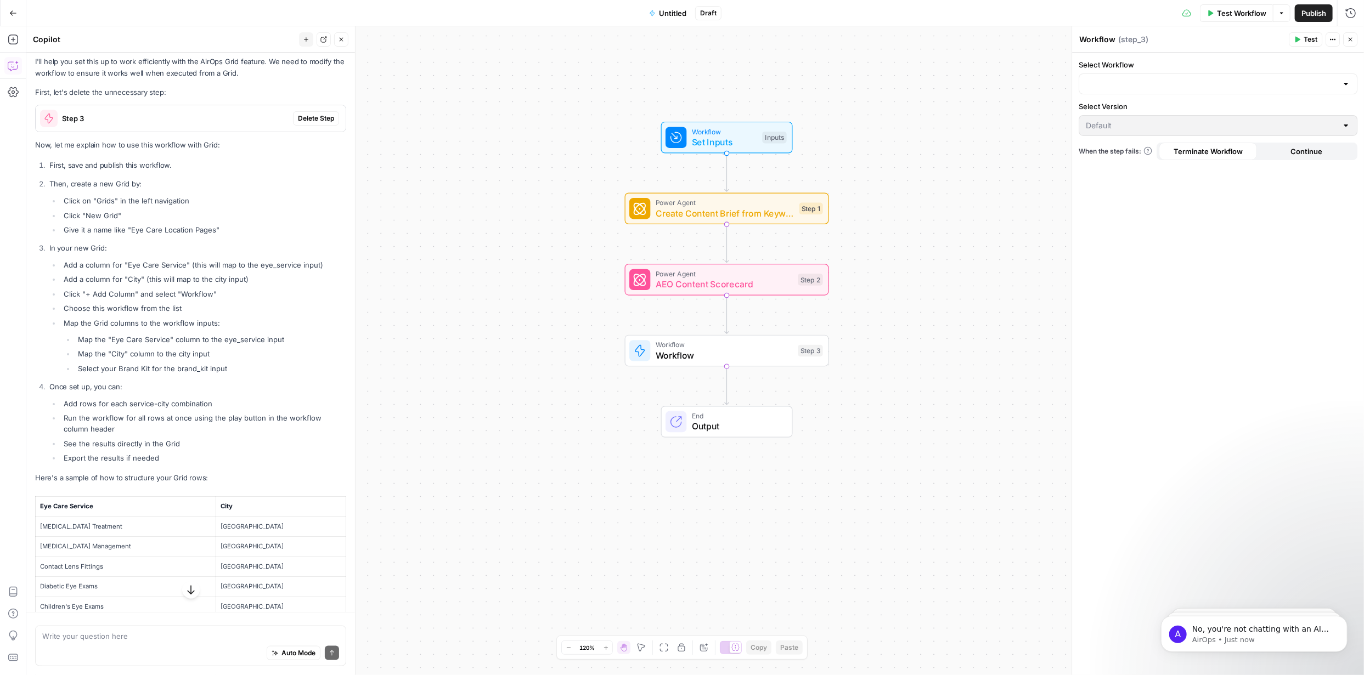
click at [197, 642] on div "Auto Mode Send" at bounding box center [190, 654] width 297 height 24
type textarea "I can't find the save button"
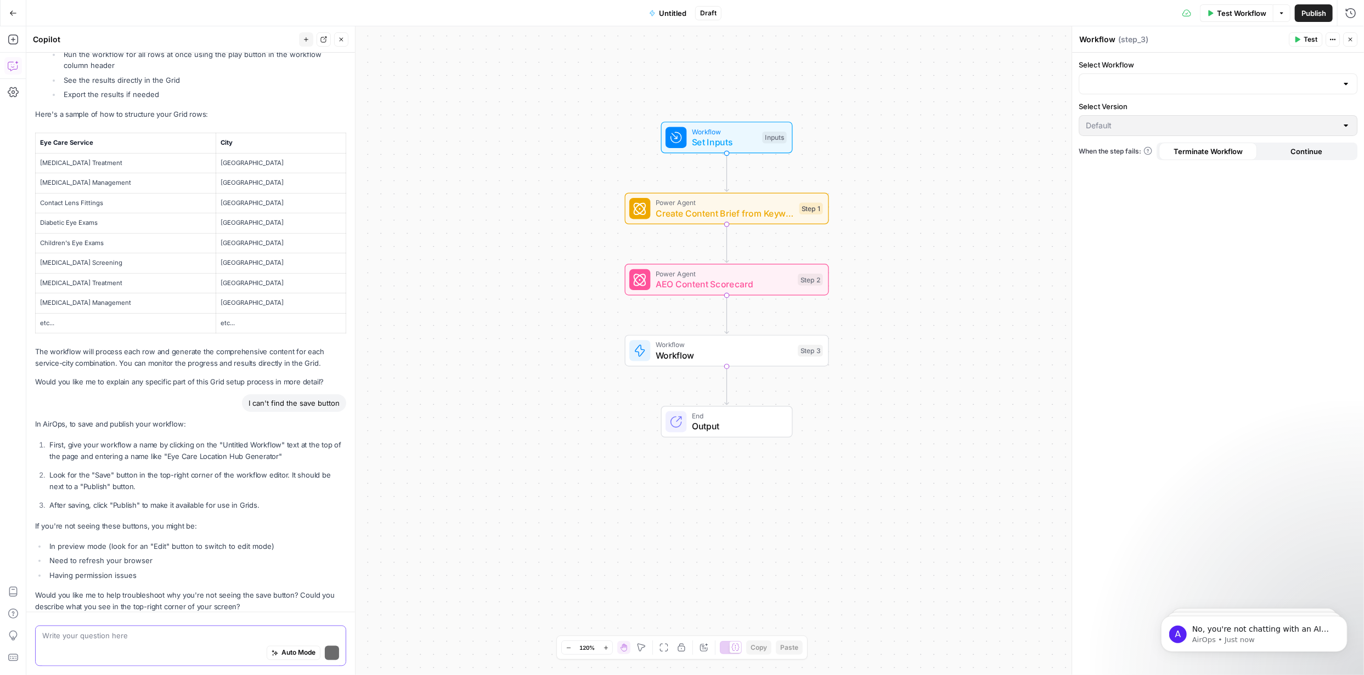
scroll to position [1246, 0]
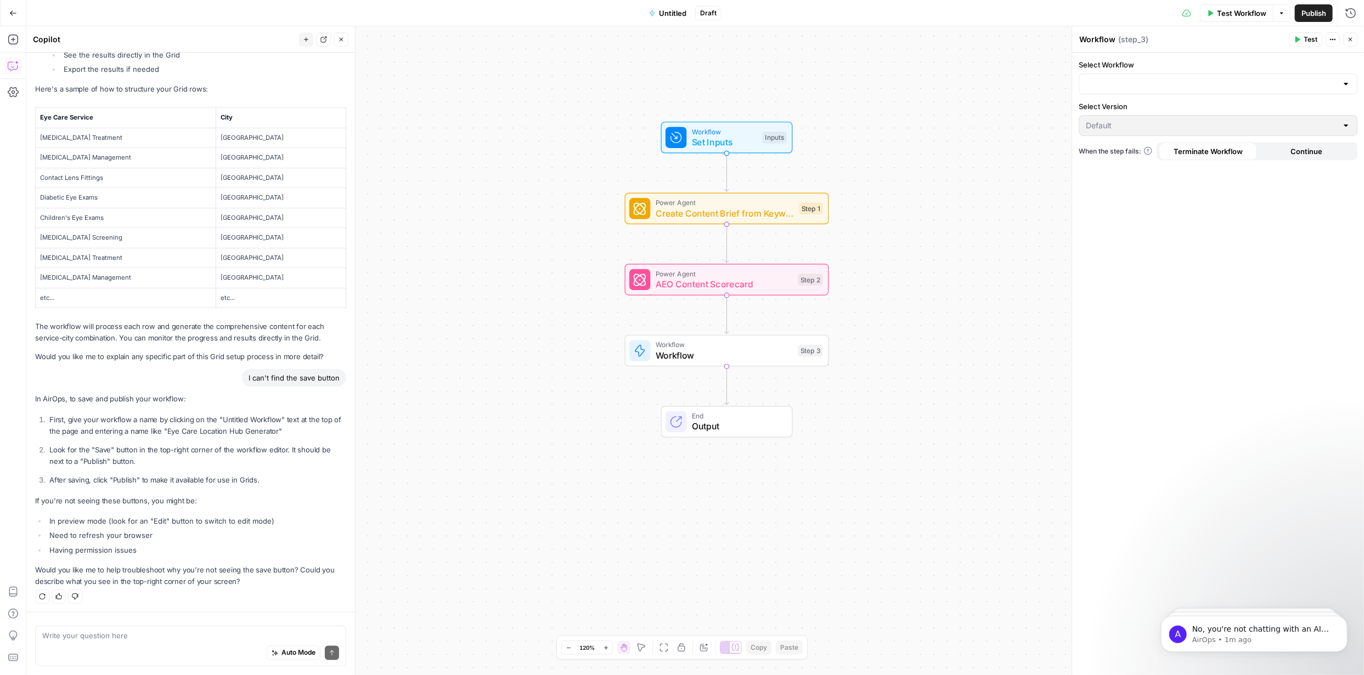
drag, startPoint x: 165, startPoint y: 428, endPoint x: 273, endPoint y: 428, distance: 108.1
click at [273, 428] on p "First, give your workflow a name by clicking on the "Untitled Workflow" text at…" at bounding box center [197, 425] width 297 height 23
copy p "Eye Care Location Hub Generator"
click at [676, 12] on span "Untitled" at bounding box center [672, 13] width 27 height 11
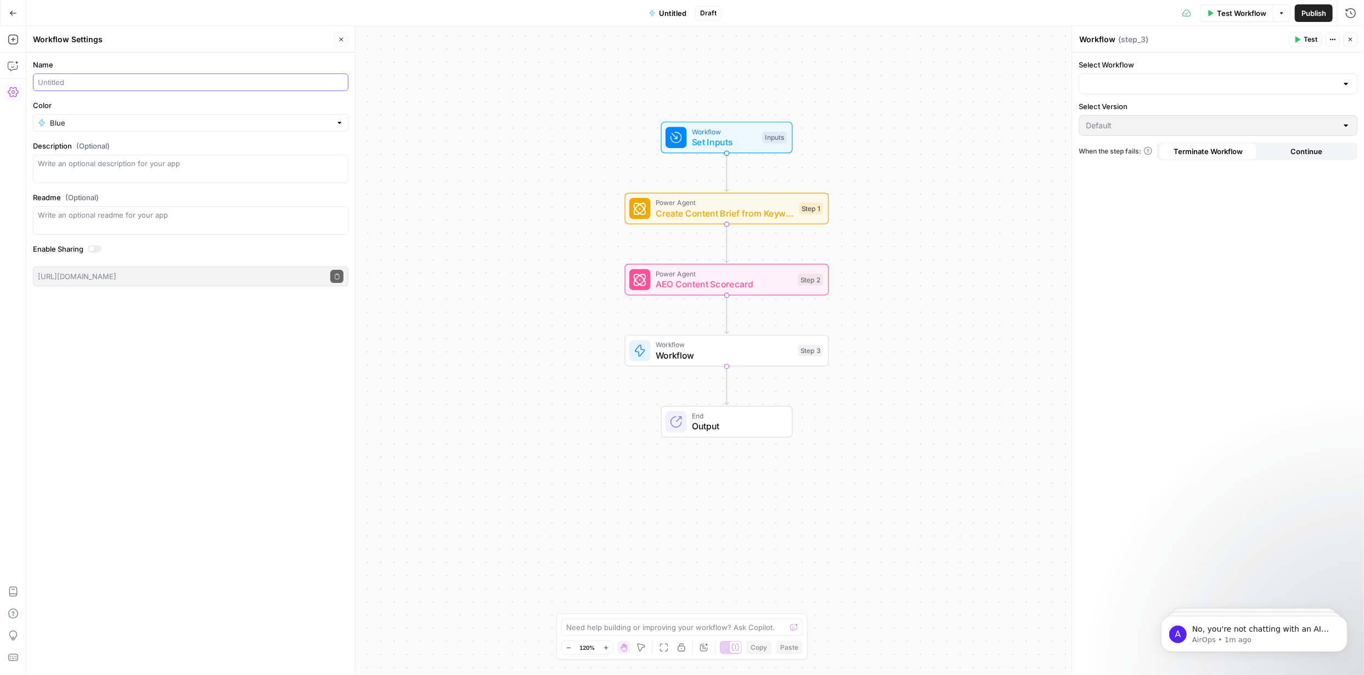
click at [134, 81] on input "Name" at bounding box center [191, 82] width 306 height 11
paste input "Eye Care Location Hub Generator"
type input "Eye Care Location Hub Generator"
click at [160, 162] on textarea "Description (Optional)" at bounding box center [191, 169] width 306 height 22
click at [150, 219] on textarea "Readme (Optional)" at bounding box center [191, 215] width 306 height 11
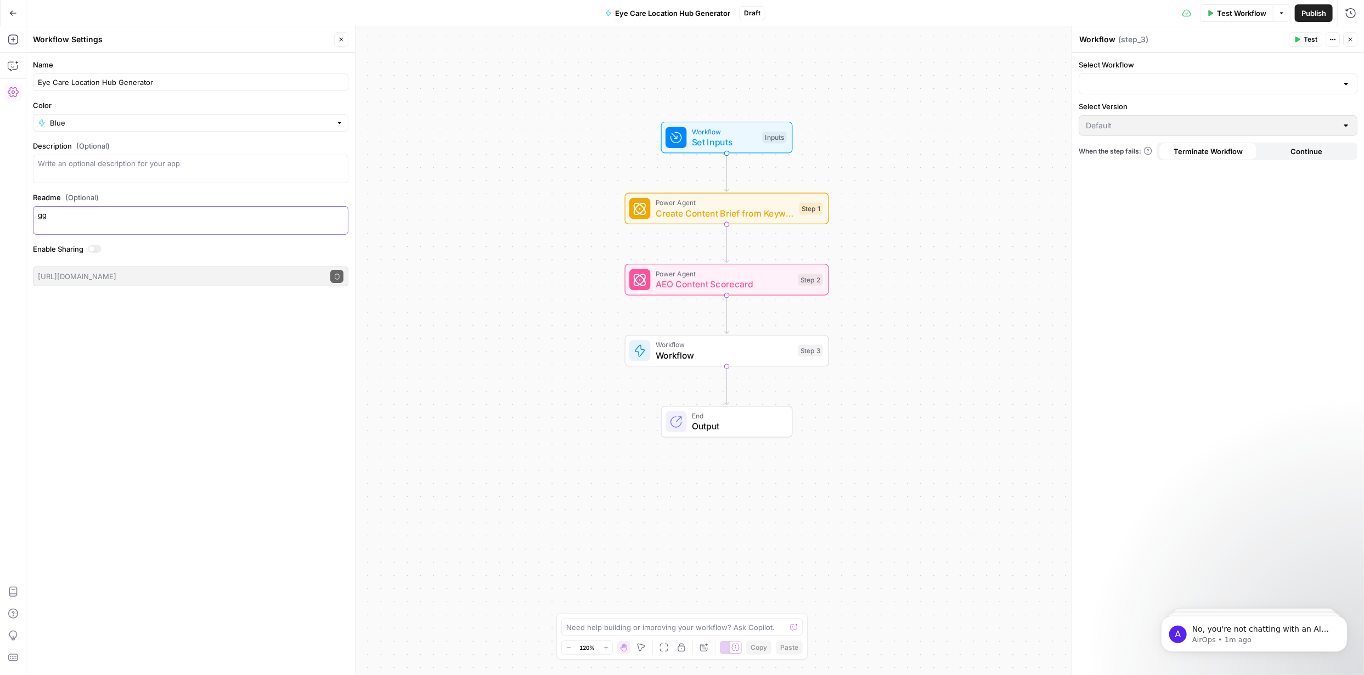
type textarea "g"
click at [1282, 10] on icon "button" at bounding box center [1281, 13] width 7 height 7
click at [753, 13] on span "Draft" at bounding box center [752, 13] width 16 height 10
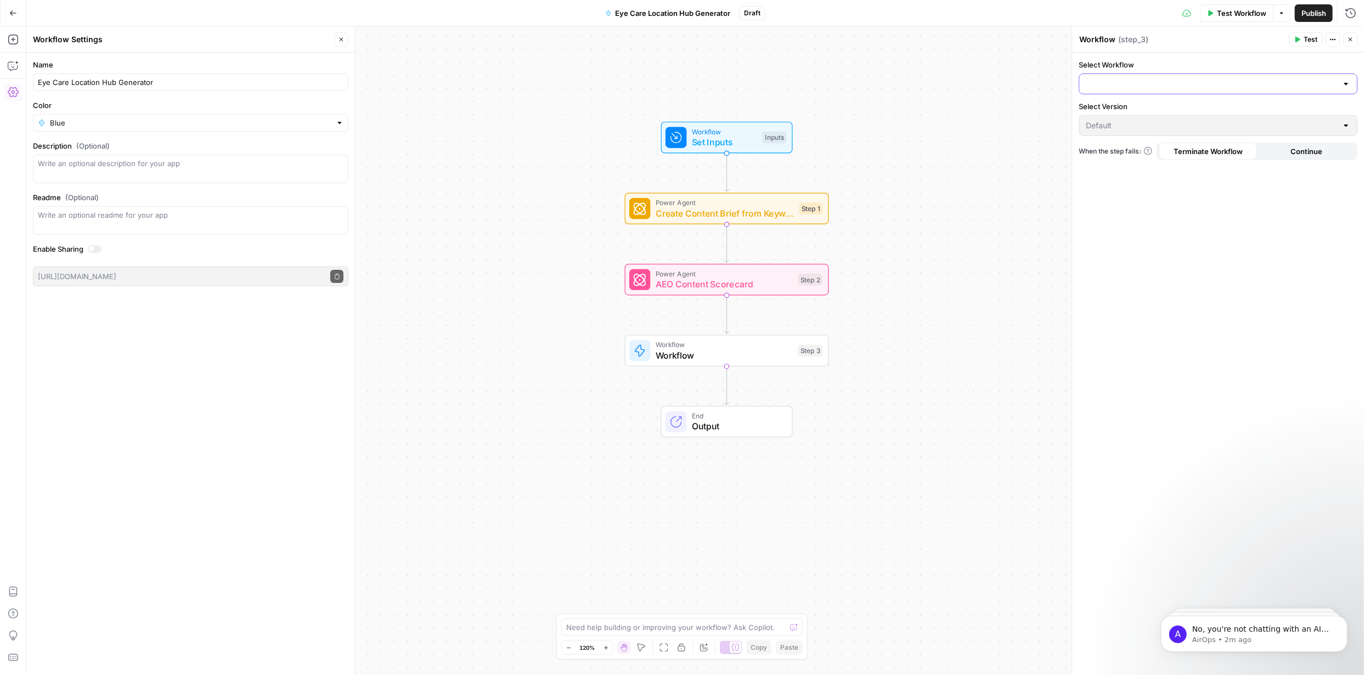
click at [1304, 82] on input "Select Workflow" at bounding box center [1211, 83] width 251 height 11
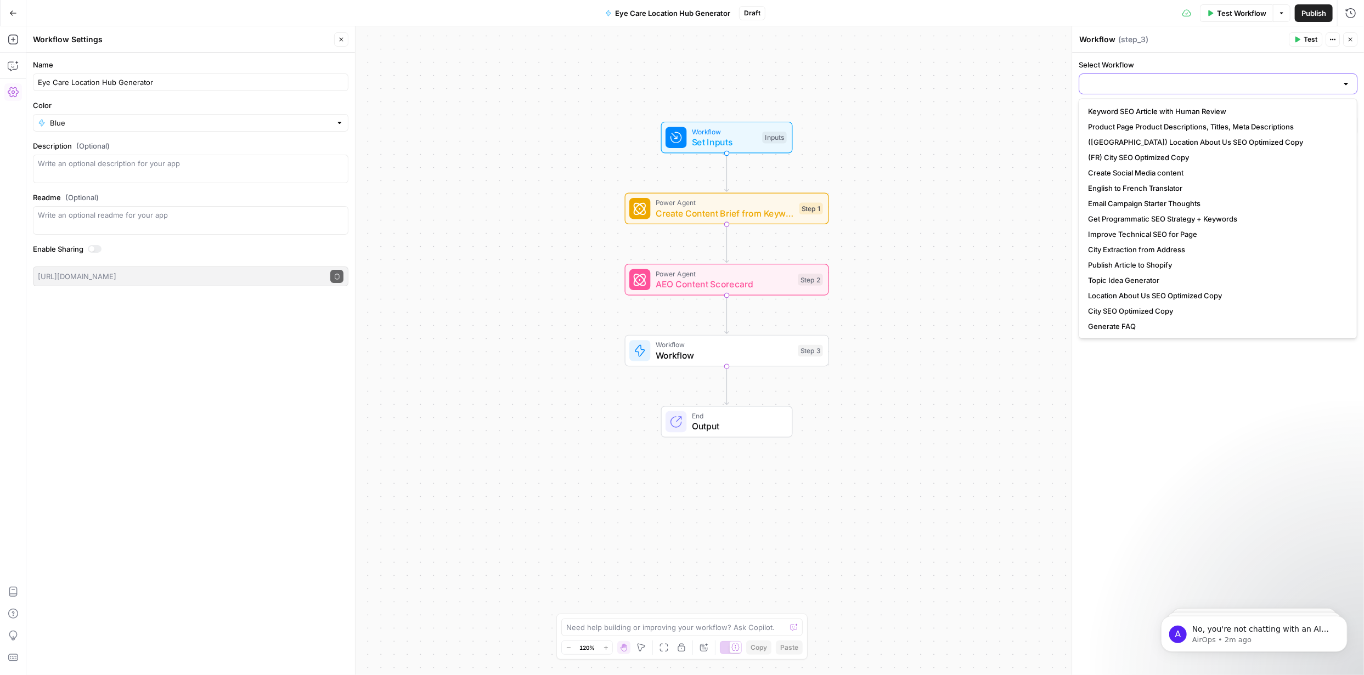
click at [1266, 80] on input "Select Workflow" at bounding box center [1211, 83] width 251 height 11
paste input "Eye Care Location Hub Generator"
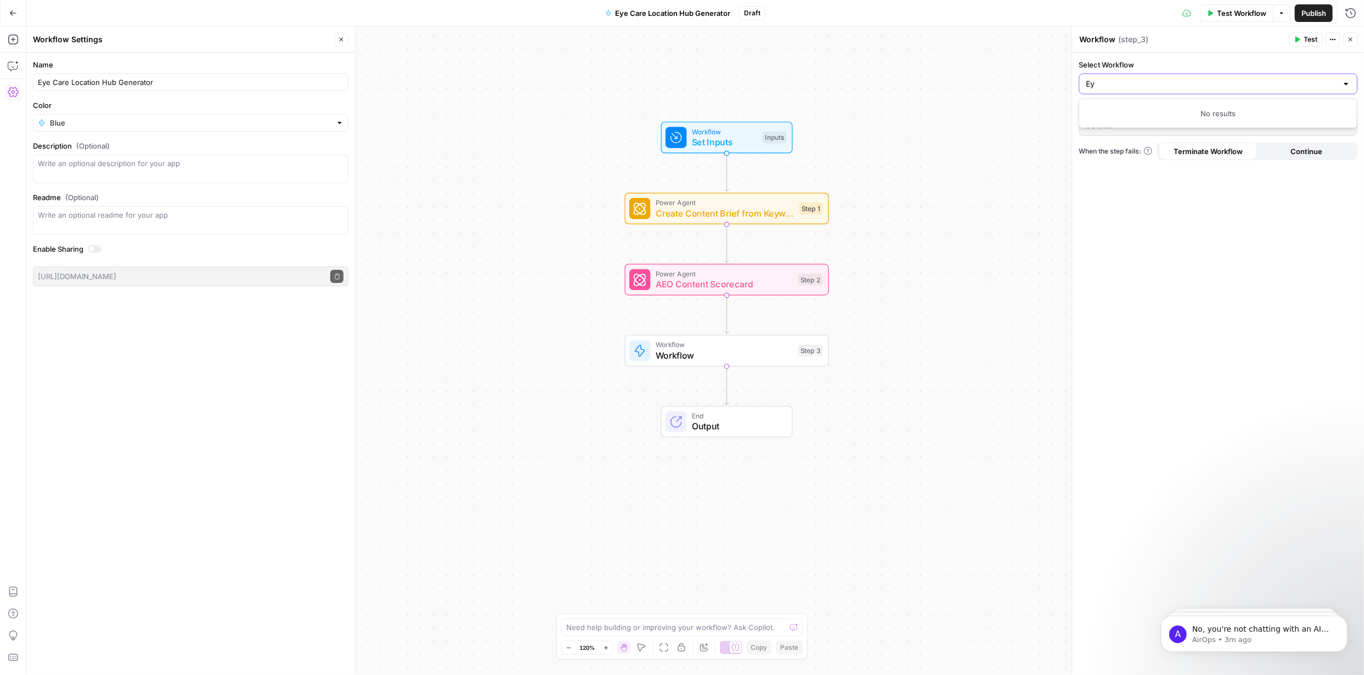
type input "E"
click at [6, 10] on button "Go Back" at bounding box center [13, 13] width 20 height 20
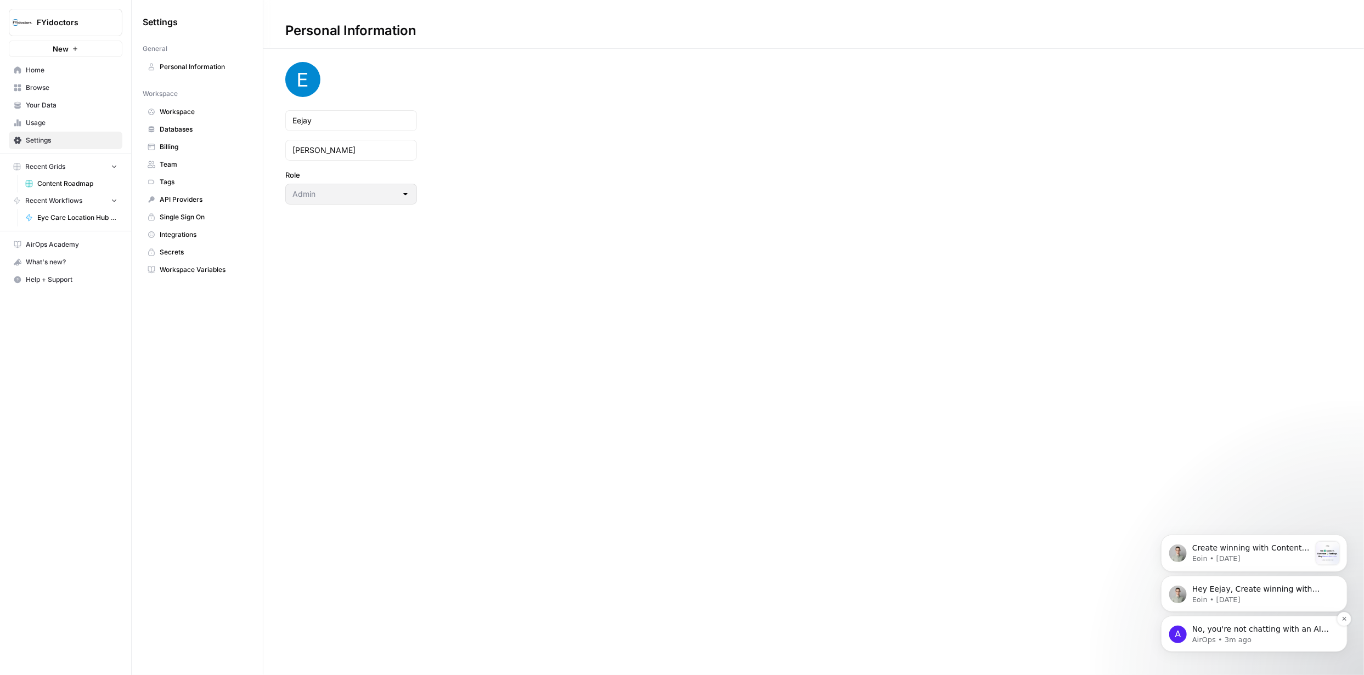
click at [1244, 628] on p "No, you're not chatting with an AI agent, but yes you are chatting with our tea…" at bounding box center [1263, 629] width 142 height 11
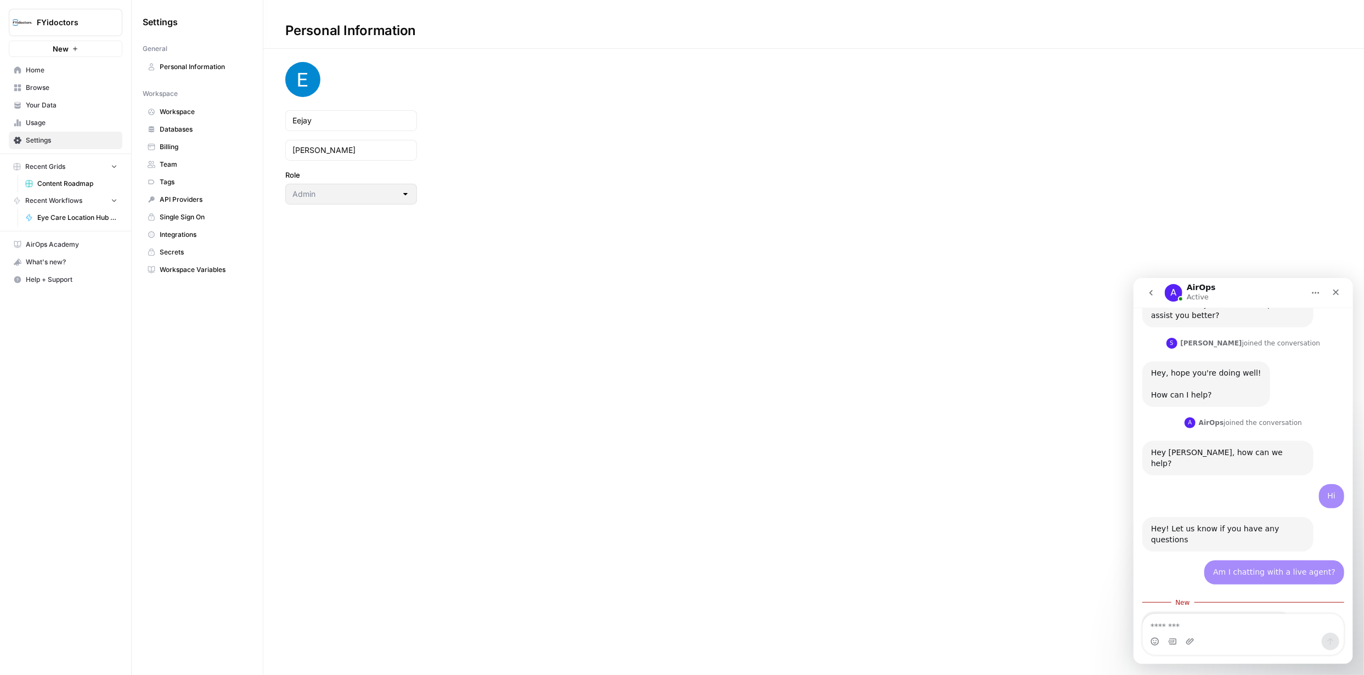
scroll to position [507, 0]
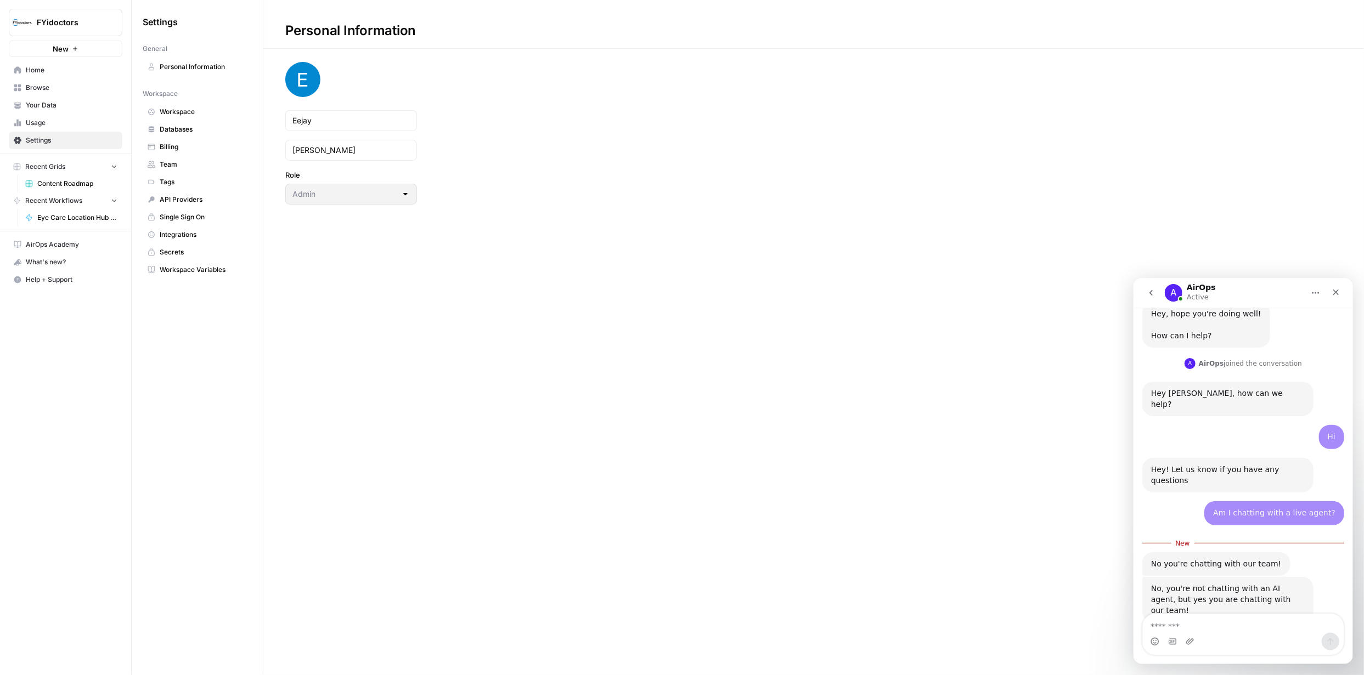
click at [1248, 623] on textarea "Message…" at bounding box center [1242, 623] width 201 height 19
type textarea "*"
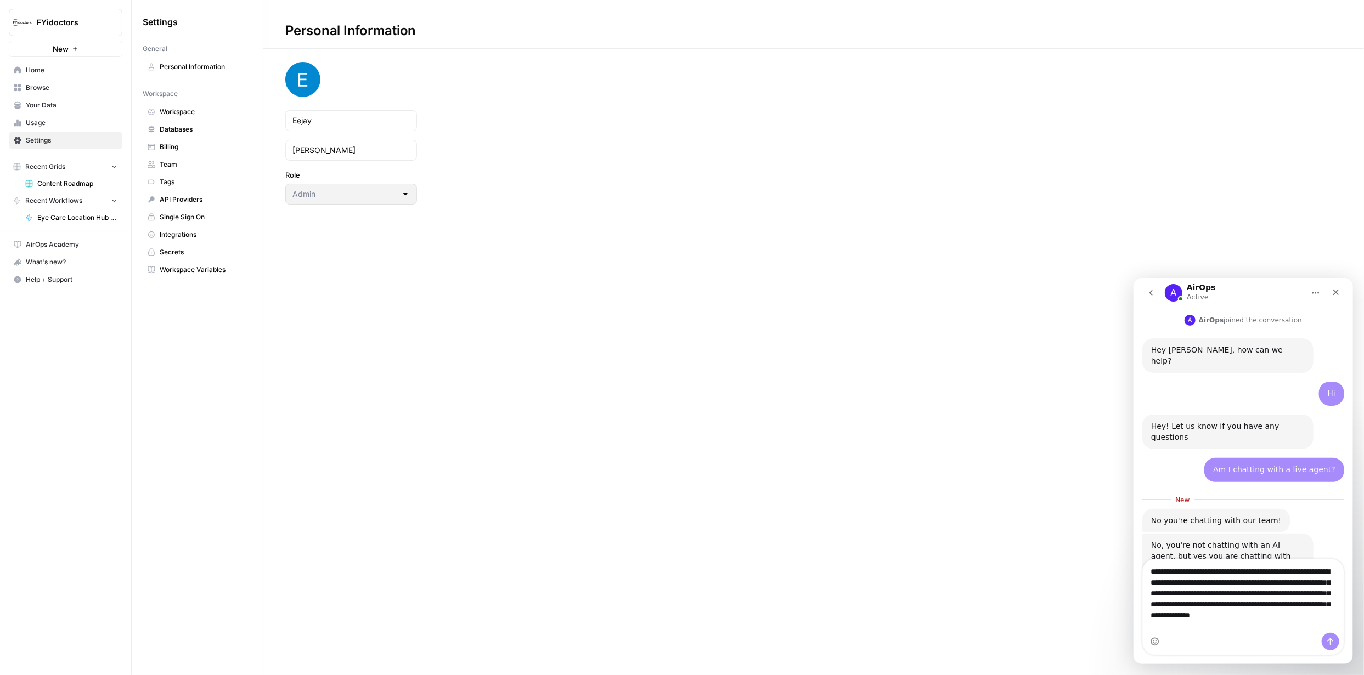
scroll to position [562, 0]
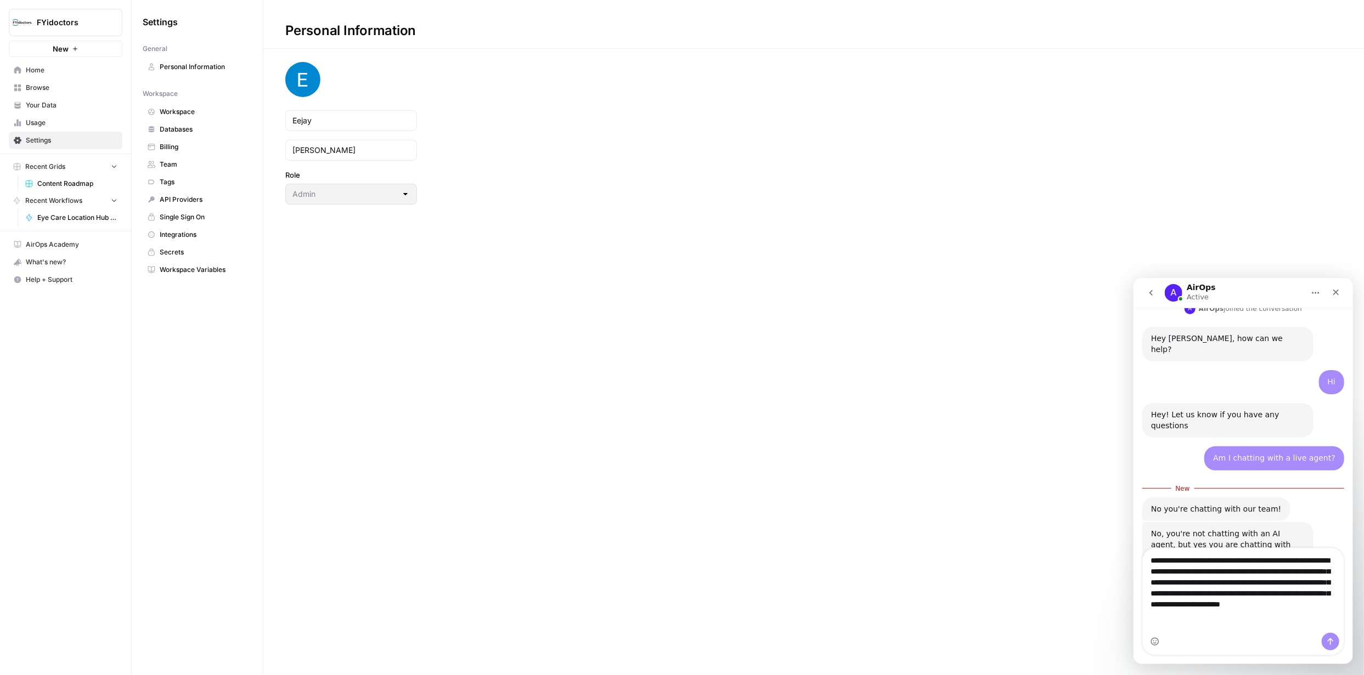
type textarea "**********"
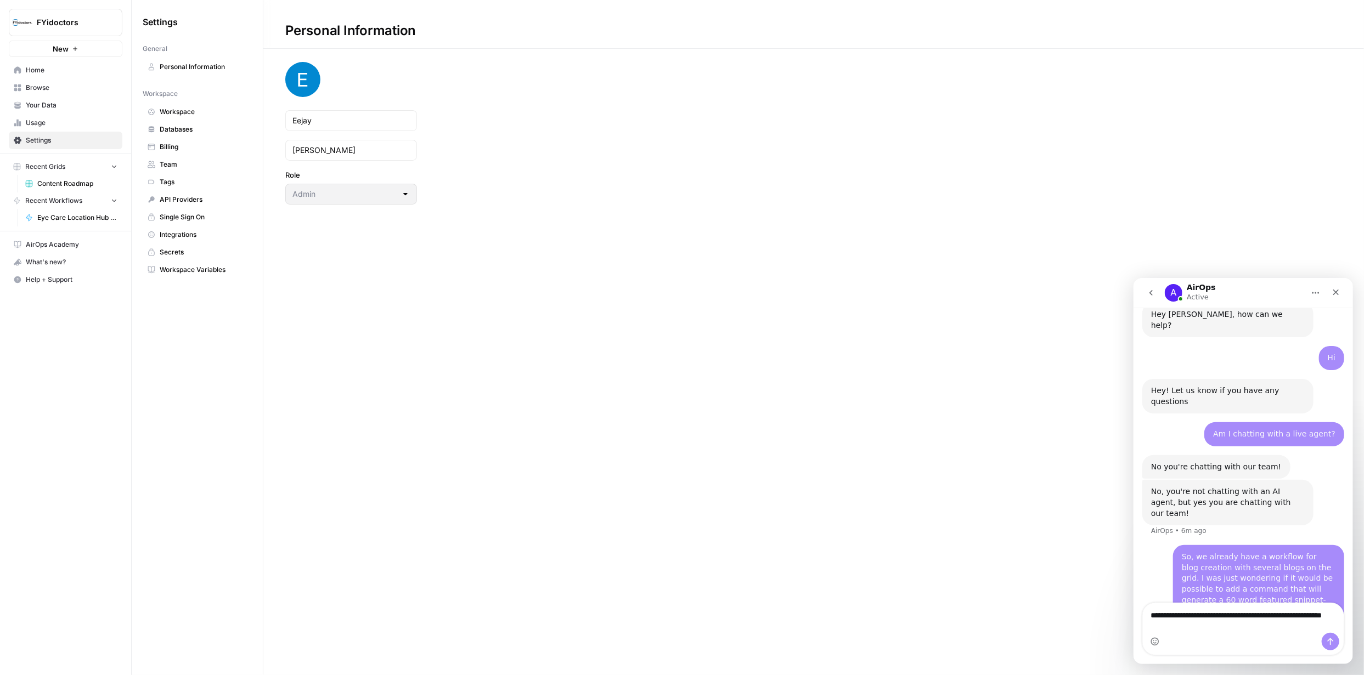
scroll to position [597, 0]
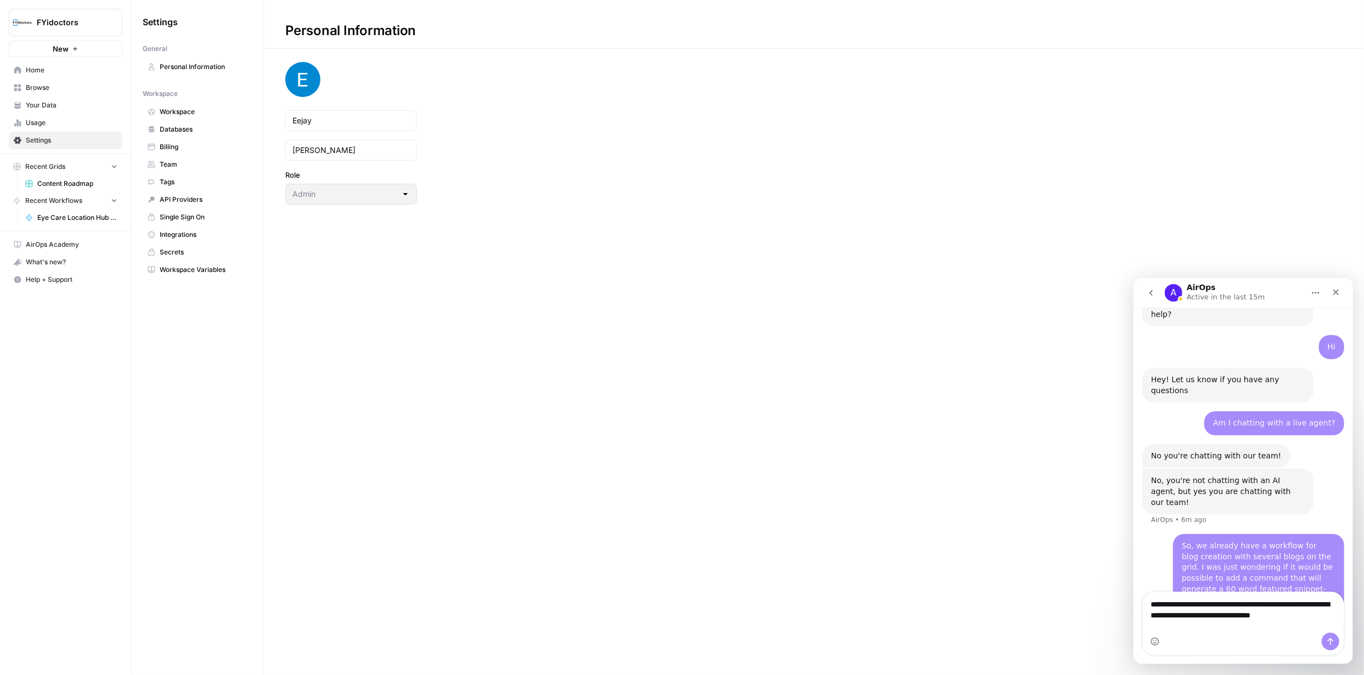
type textarea "**********"
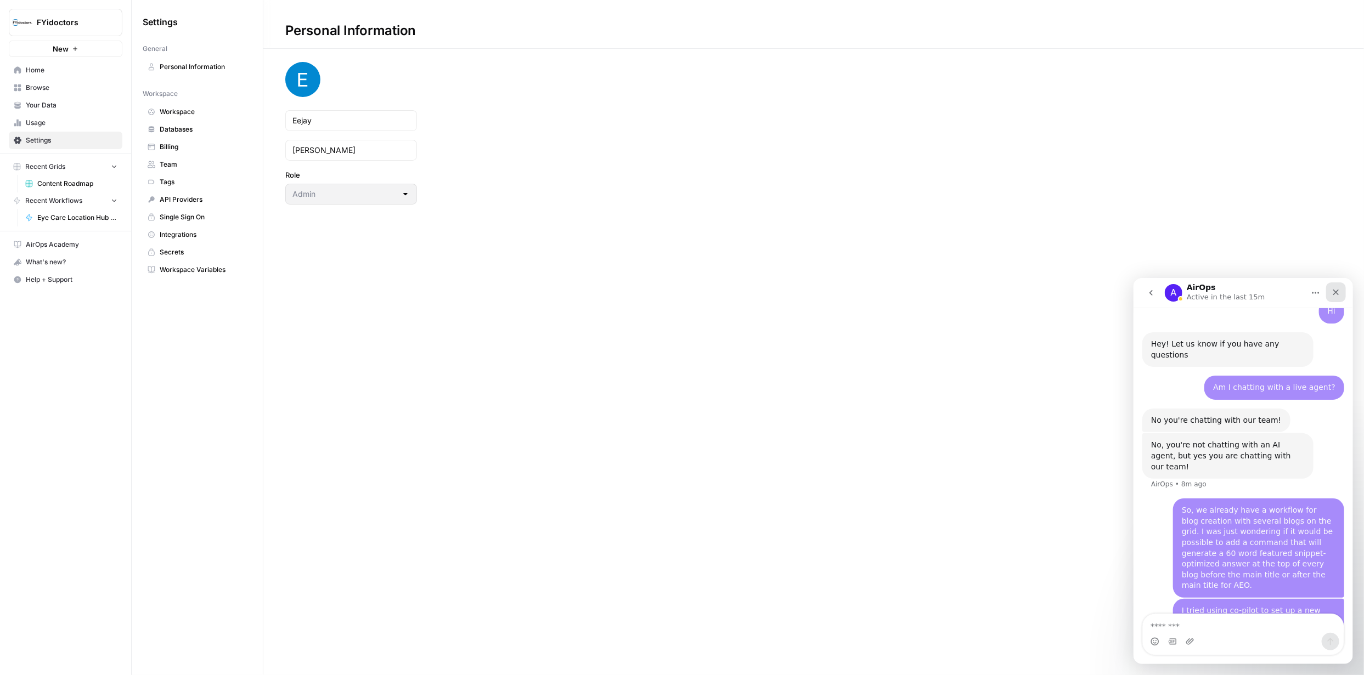
click at [1334, 295] on icon "Close" at bounding box center [1335, 291] width 9 height 9
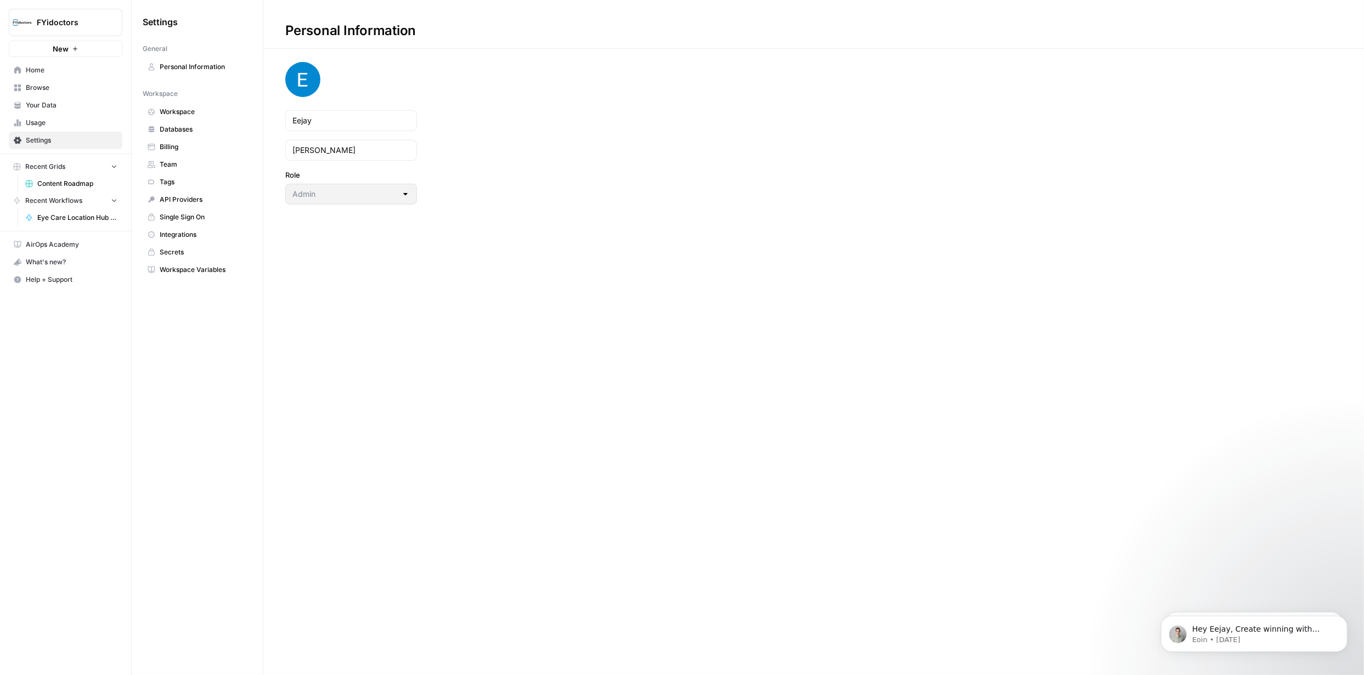
scroll to position [0, 0]
click at [1341, 619] on icon "Dismiss notification" at bounding box center [1344, 619] width 6 height 6
click at [1341, 619] on icon "Dismiss notification" at bounding box center [1343, 618] width 5 height 5
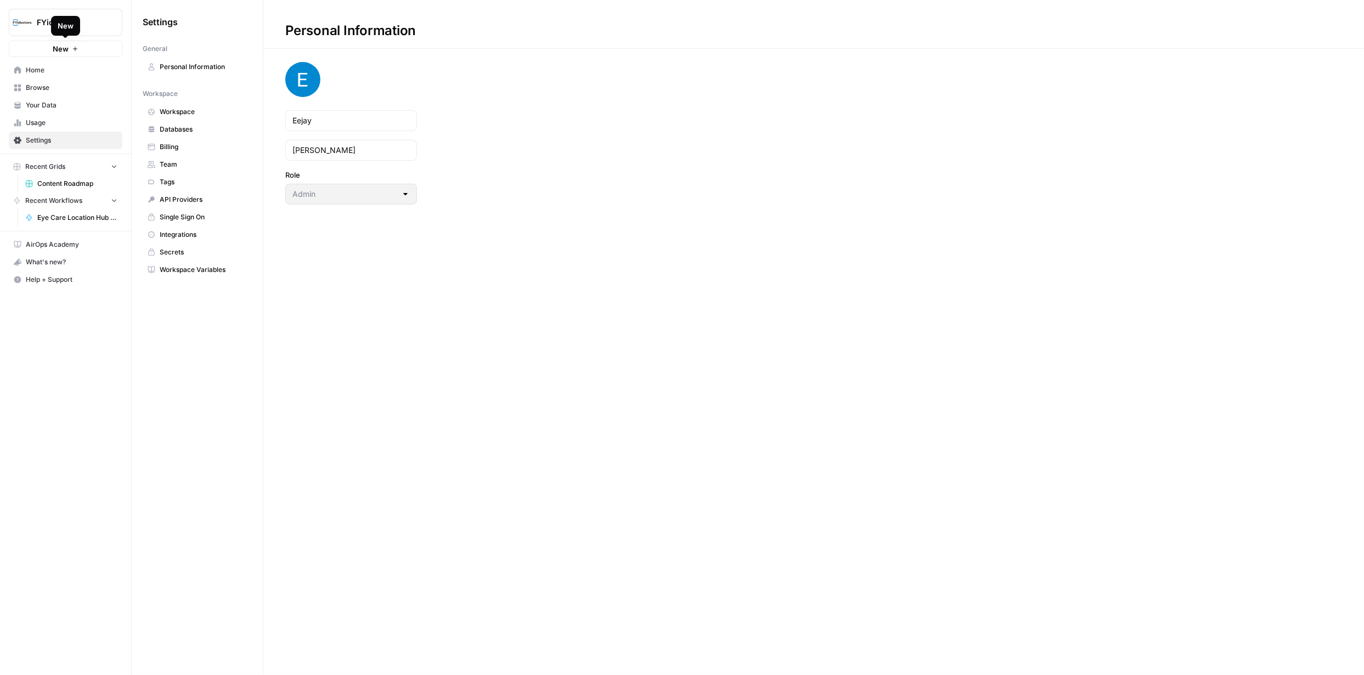
click at [40, 72] on span "Home" at bounding box center [72, 70] width 92 height 10
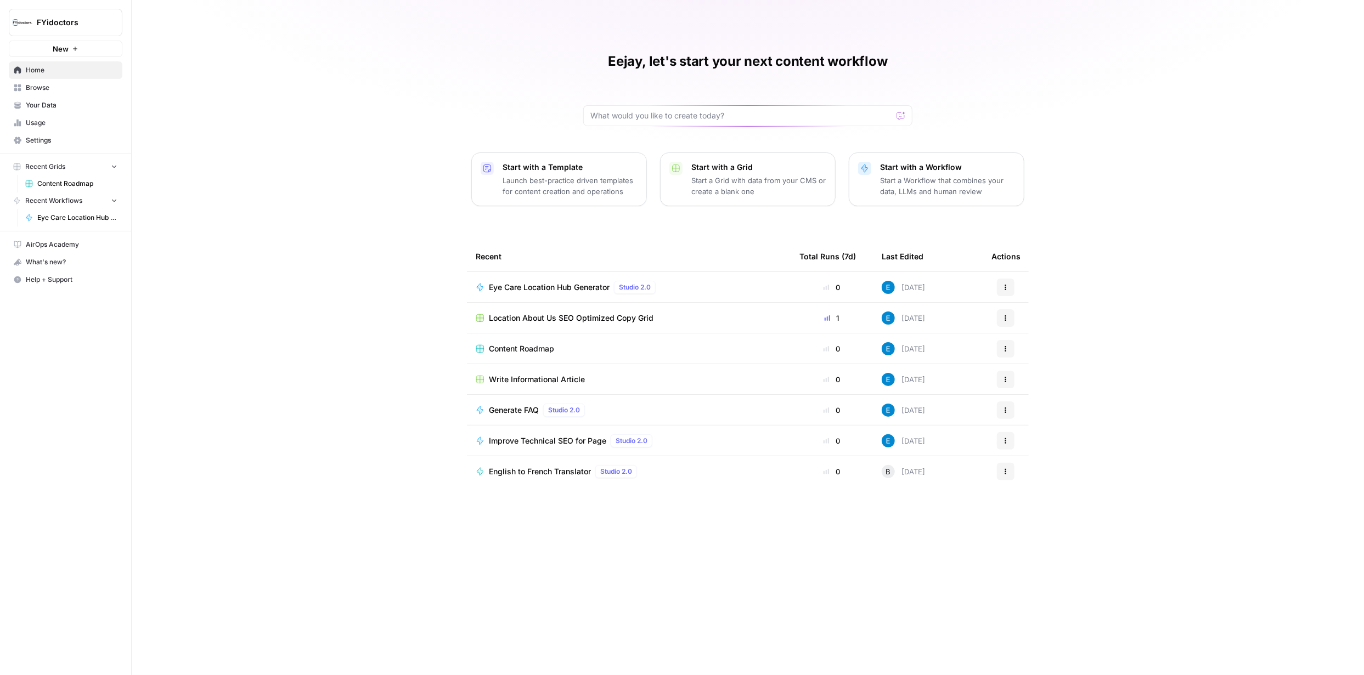
click at [606, 285] on span "Eye Care Location Hub Generator" at bounding box center [549, 287] width 121 height 11
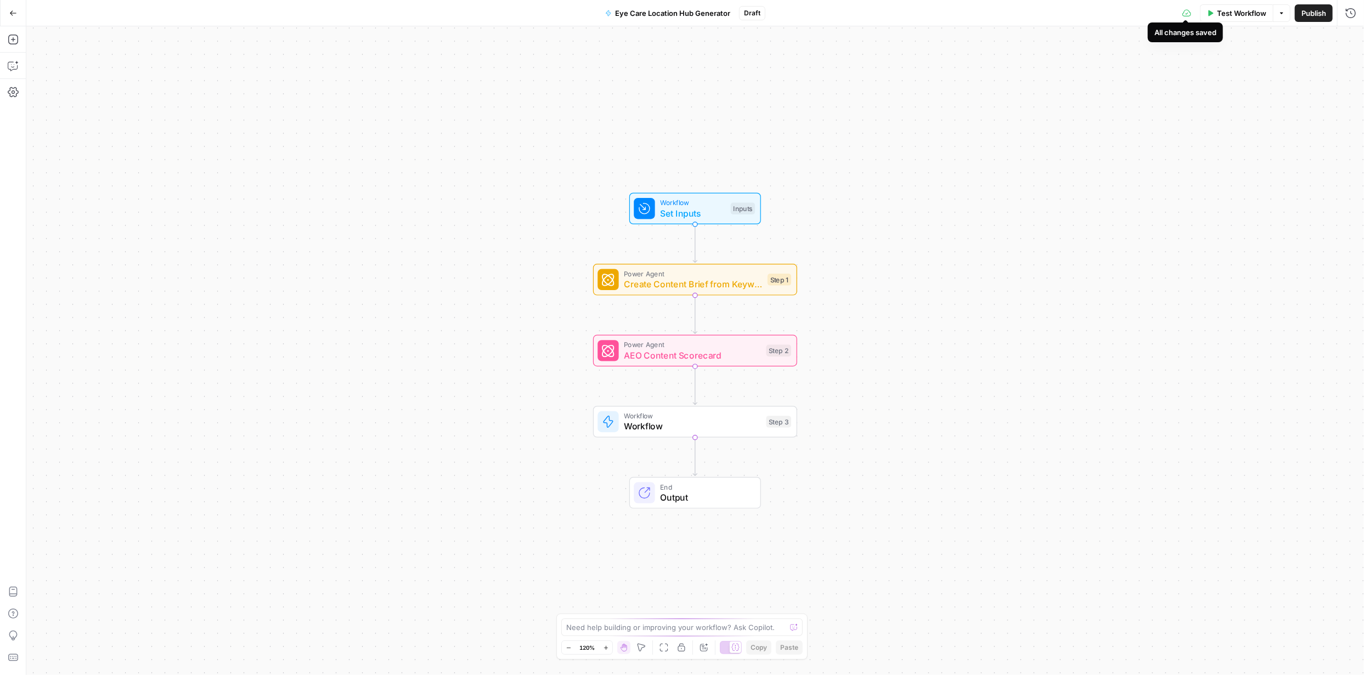
click at [1187, 13] on icon at bounding box center [1186, 13] width 9 height 9
click at [697, 204] on span "Workflow" at bounding box center [692, 203] width 65 height 10
drag, startPoint x: 833, startPoint y: 201, endPoint x: 839, endPoint y: 198, distance: 7.1
click at [834, 199] on div "Workflow Set Inputs Inputs Power Agent Create Content Brief from Keyword Step 1…" at bounding box center [695, 350] width 1338 height 649
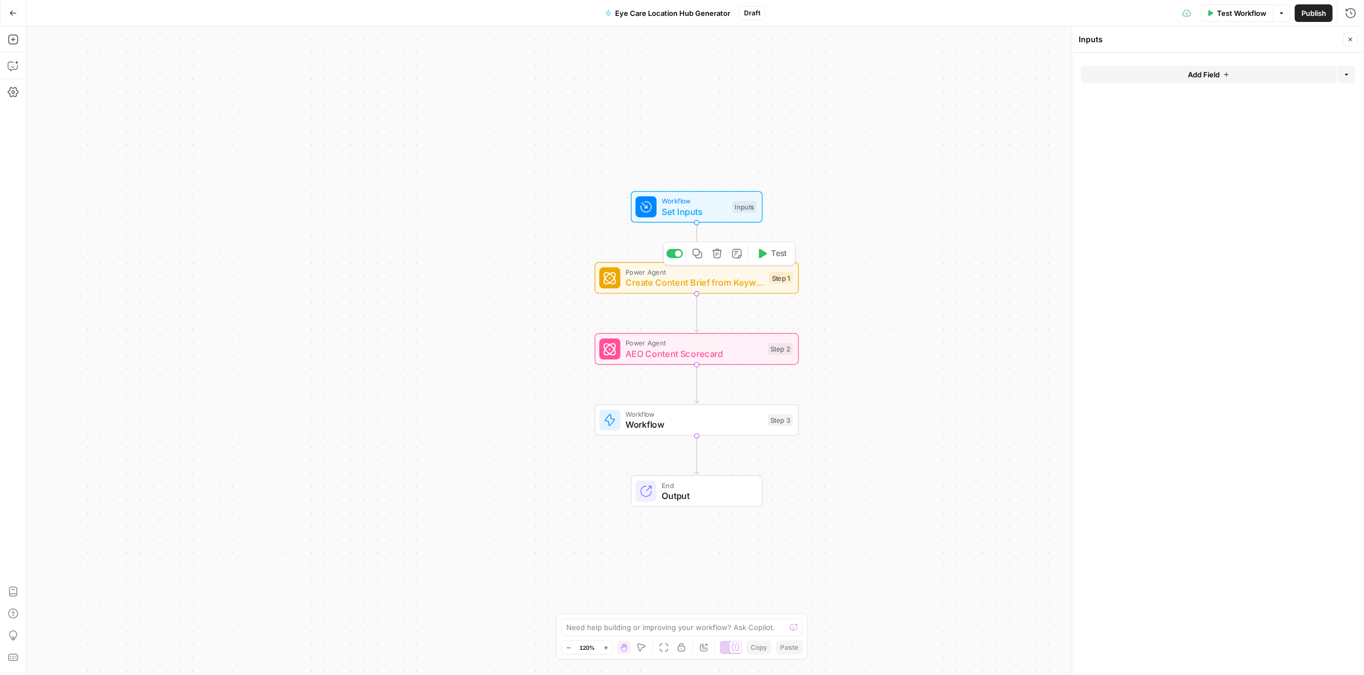
click at [723, 281] on span "Create Content Brief from Keyword" at bounding box center [694, 282] width 138 height 13
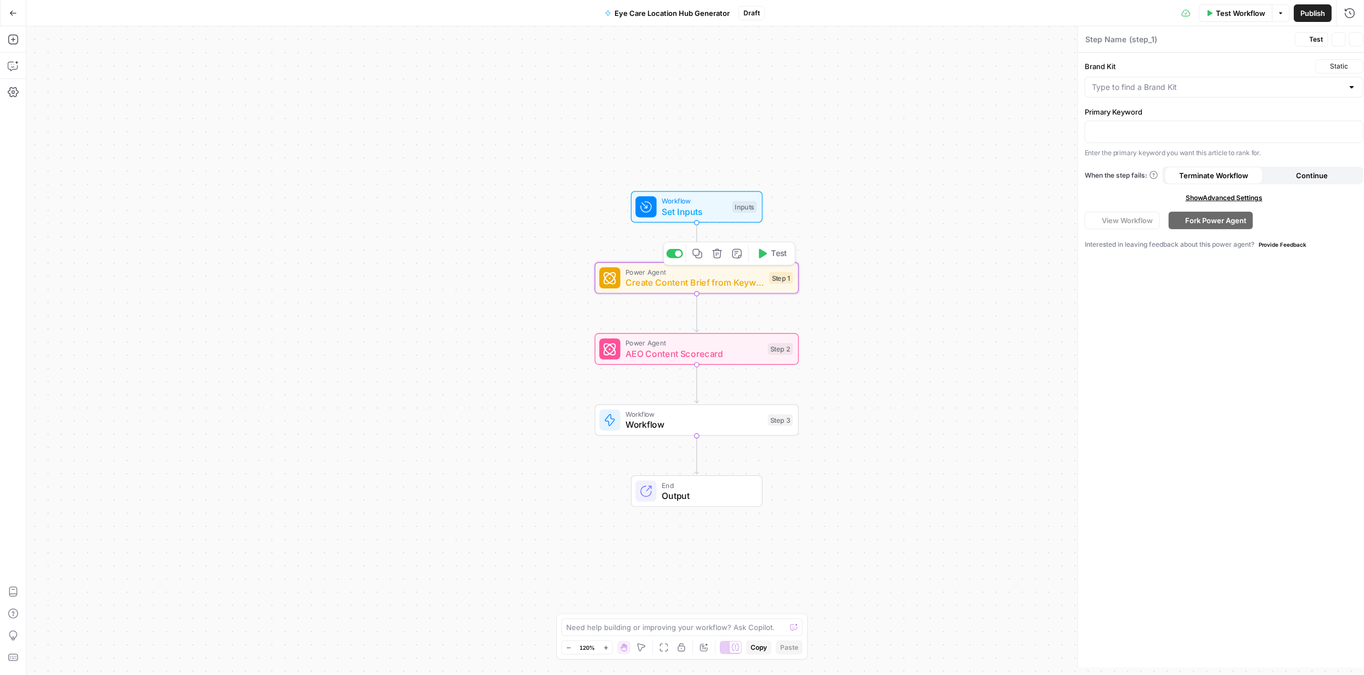
type textarea "Create Content Brief from Keyword"
click at [755, 10] on span "Draft" at bounding box center [752, 13] width 16 height 10
click at [717, 9] on span "Eye Care Location Hub Generator" at bounding box center [672, 13] width 115 height 11
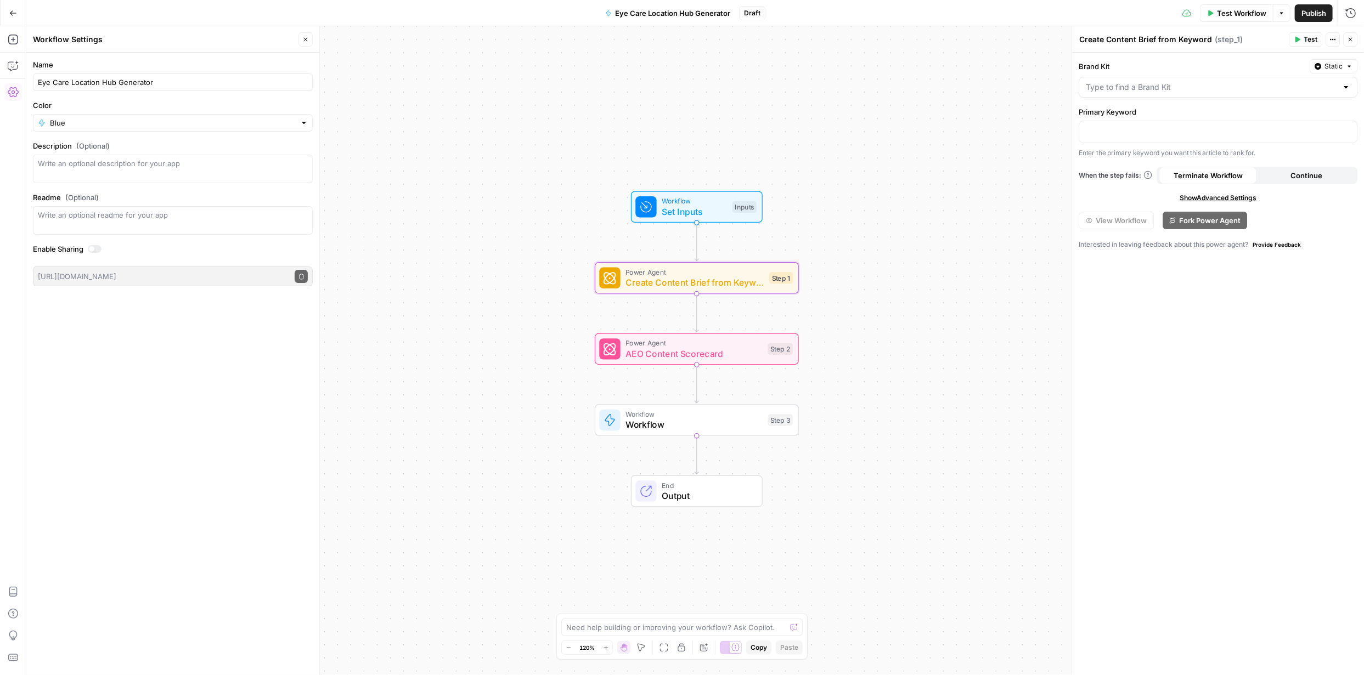
click at [19, 91] on button "Settings" at bounding box center [13, 92] width 18 height 18
click at [1332, 39] on icon "button" at bounding box center [1332, 39] width 7 height 7
click at [1276, 367] on div "Brand Kit Static Primary Keyword “/” to reference Variables Menu Enter the prim…" at bounding box center [1218, 364] width 292 height 623
click at [1346, 67] on icon "button" at bounding box center [1349, 66] width 7 height 7
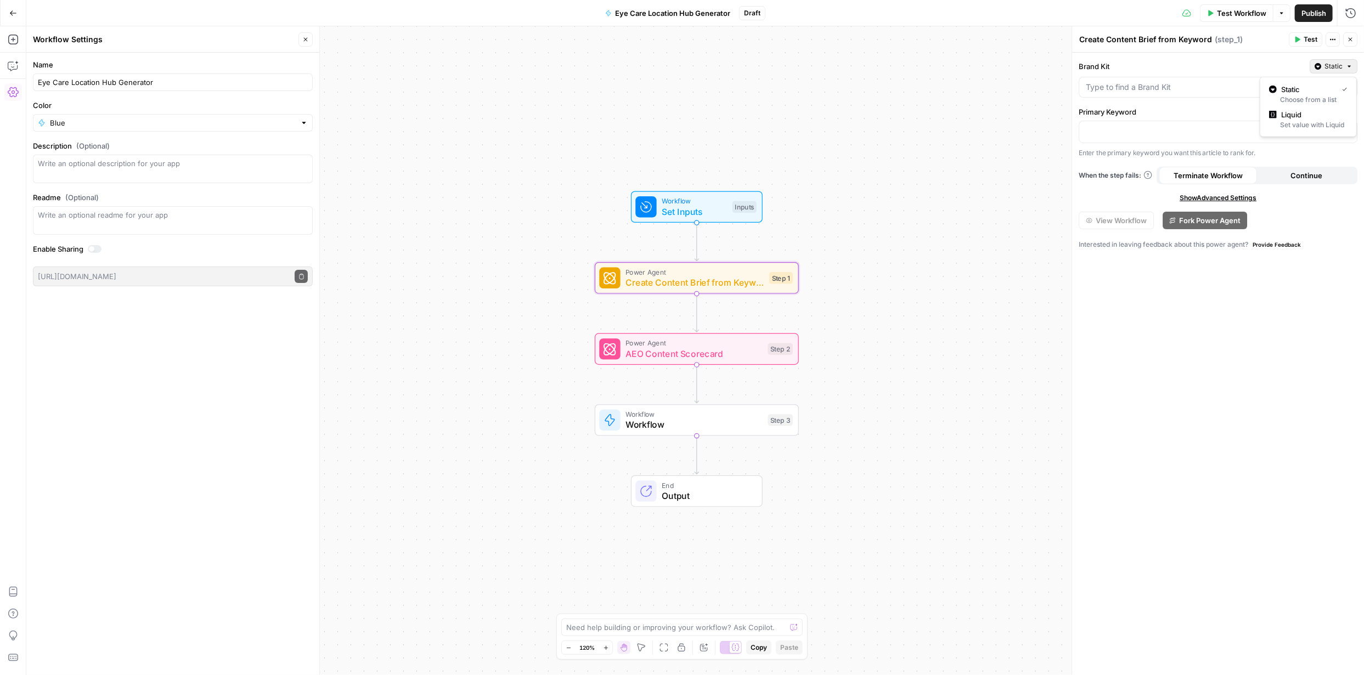
click at [1257, 313] on div "Brand Kit Static Primary Keyword Enter the primary keyword you want this articl…" at bounding box center [1218, 364] width 292 height 623
click at [1311, 174] on span "Continue" at bounding box center [1306, 175] width 32 height 11
click at [1280, 10] on icon "button" at bounding box center [1281, 13] width 7 height 7
click at [1314, 10] on span "Publish" at bounding box center [1313, 13] width 25 height 11
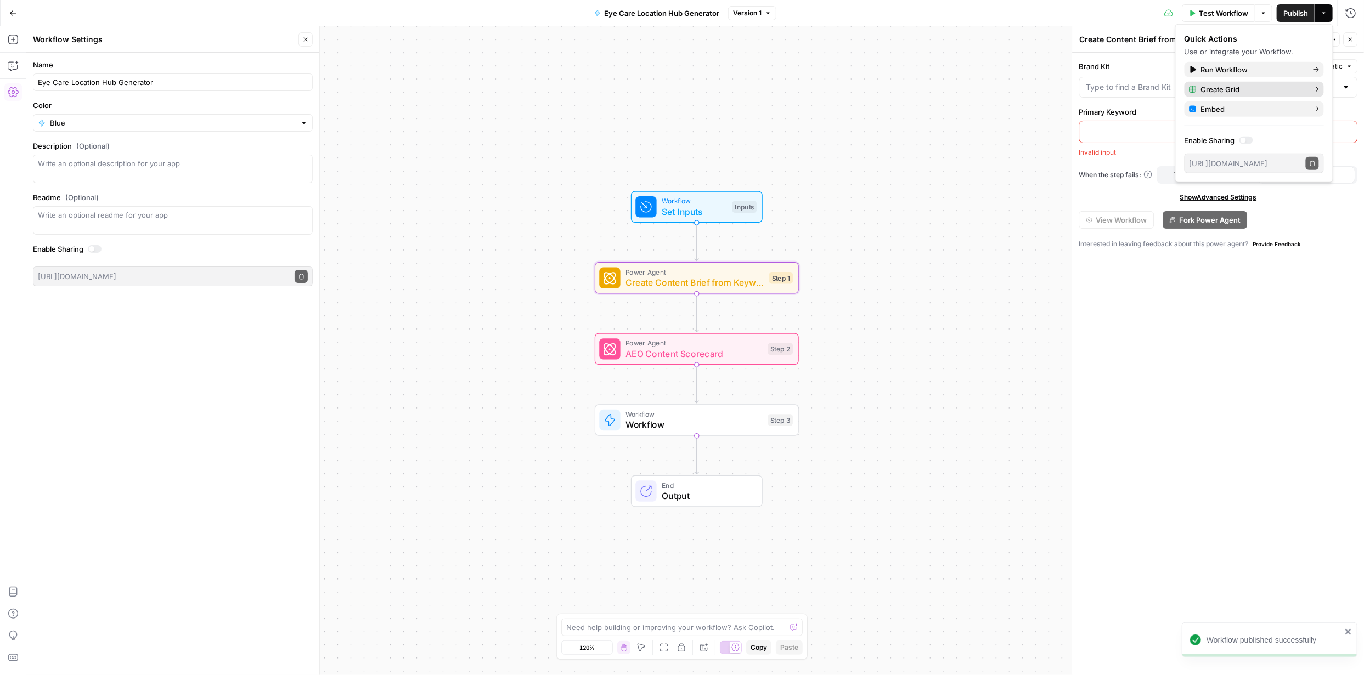
click at [1229, 86] on span "Create Grid" at bounding box center [1252, 89] width 103 height 11
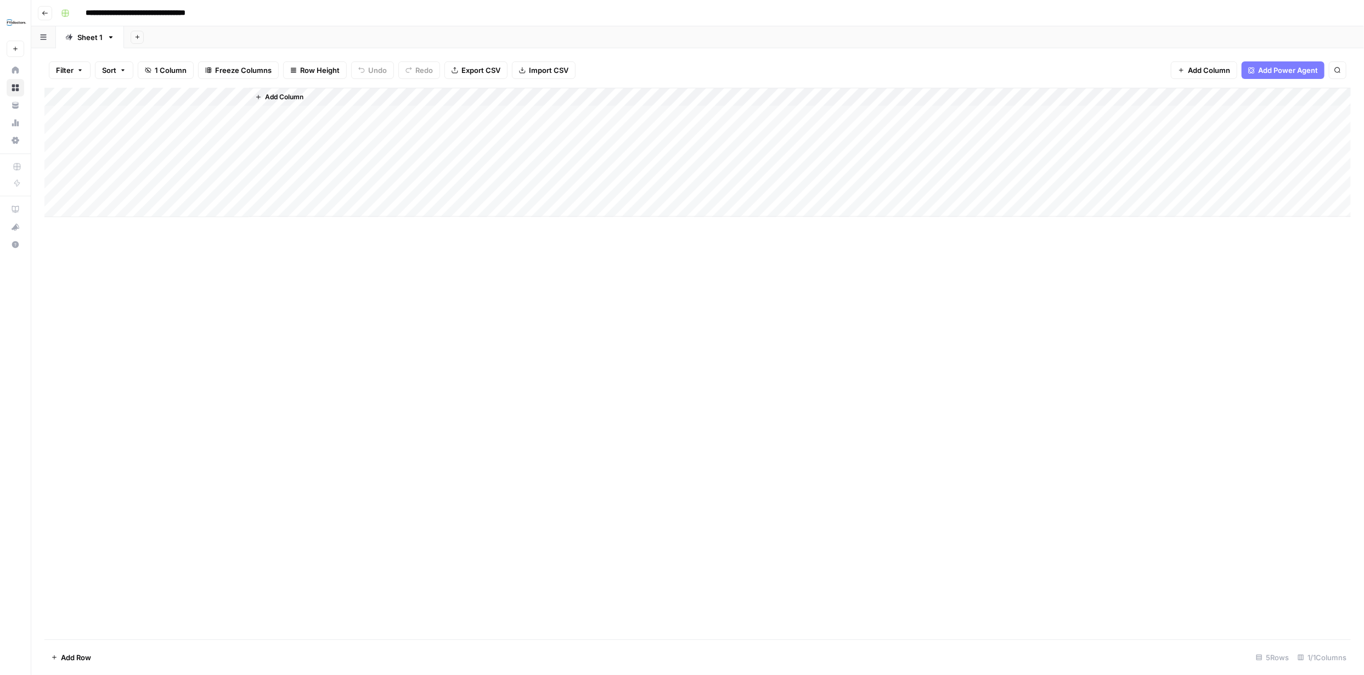
click at [179, 68] on span "1 Column" at bounding box center [171, 70] width 32 height 11
click at [319, 256] on div "Add Column" at bounding box center [697, 364] width 1306 height 552
click at [285, 96] on span "Add Column" at bounding box center [284, 97] width 38 height 10
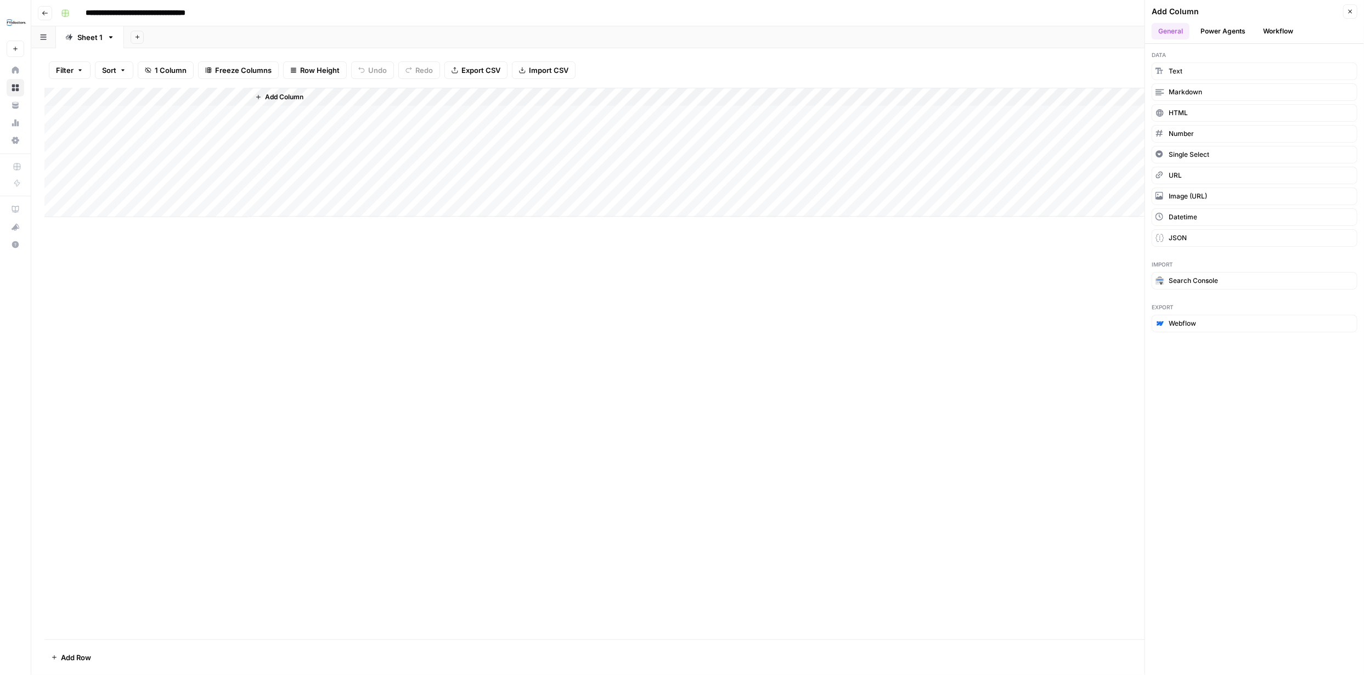
click at [1348, 8] on icon "button" at bounding box center [1350, 11] width 7 height 7
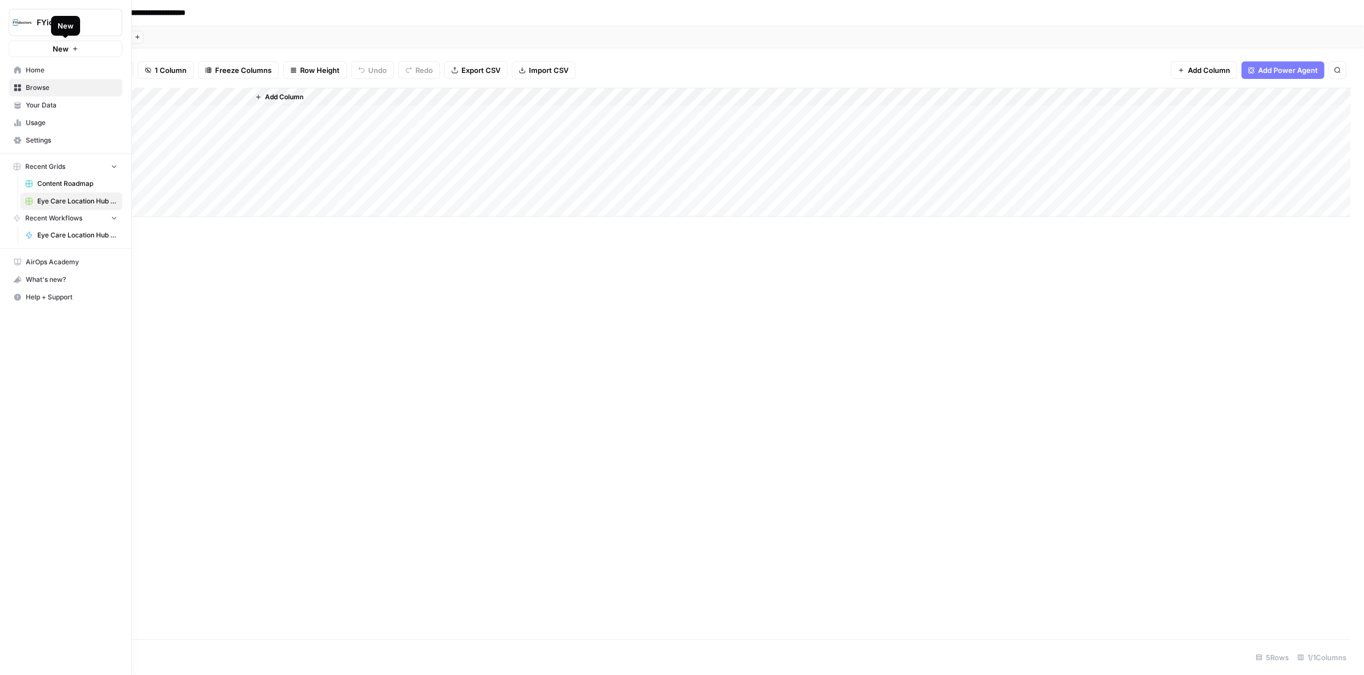
click at [46, 68] on span "Home" at bounding box center [72, 70] width 92 height 10
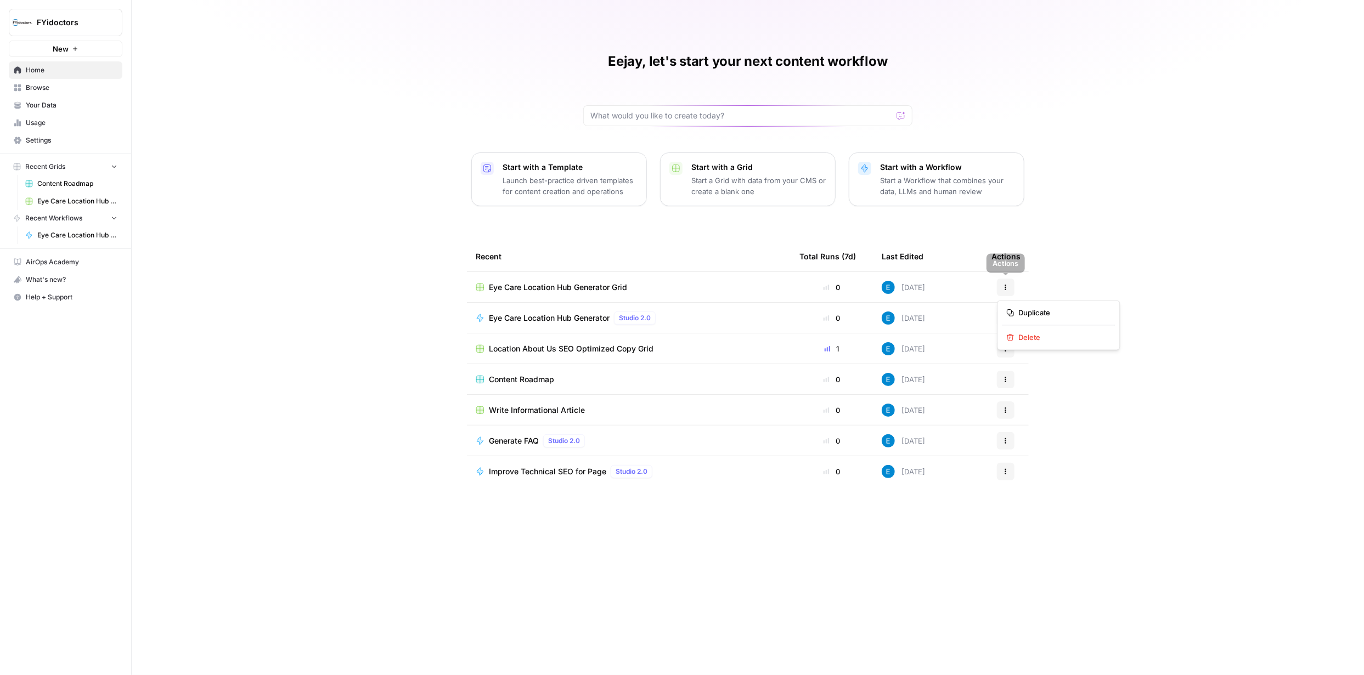
click at [1012, 289] on button "Actions" at bounding box center [1006, 288] width 18 height 18
click at [1029, 339] on span "Delete" at bounding box center [1062, 337] width 88 height 11
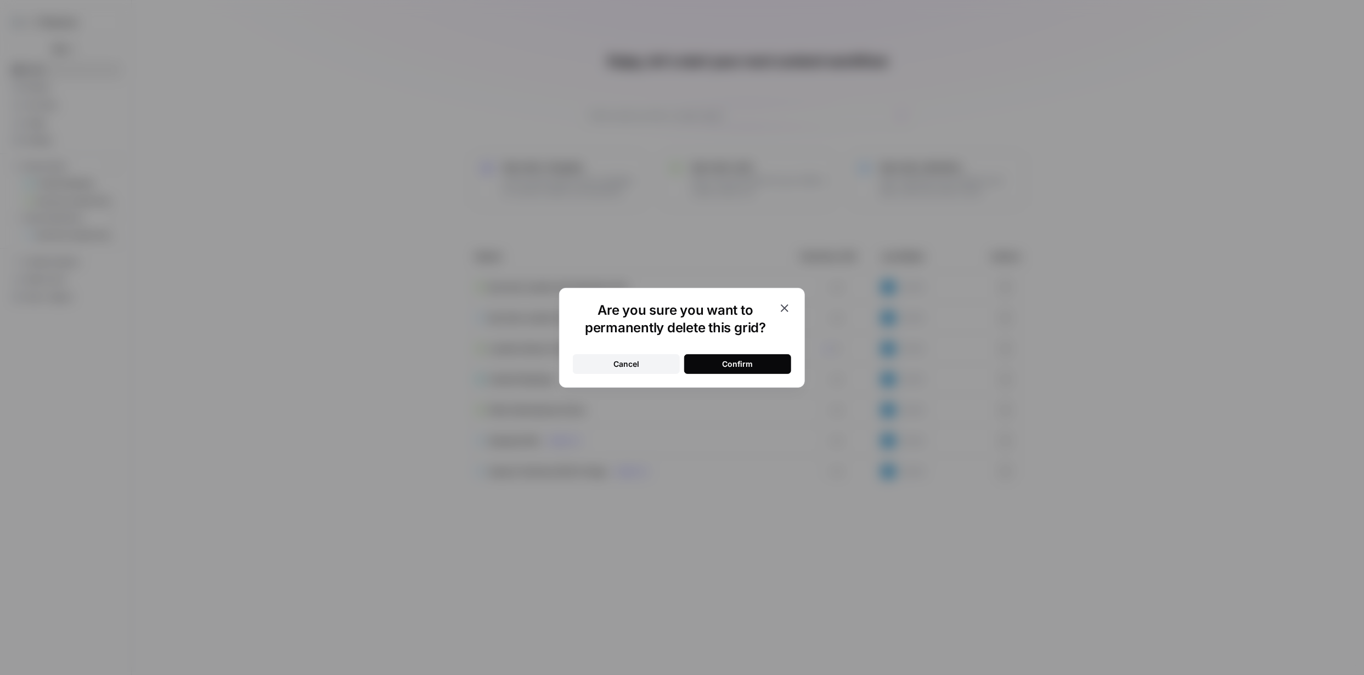
click at [762, 367] on button "Confirm" at bounding box center [737, 364] width 107 height 20
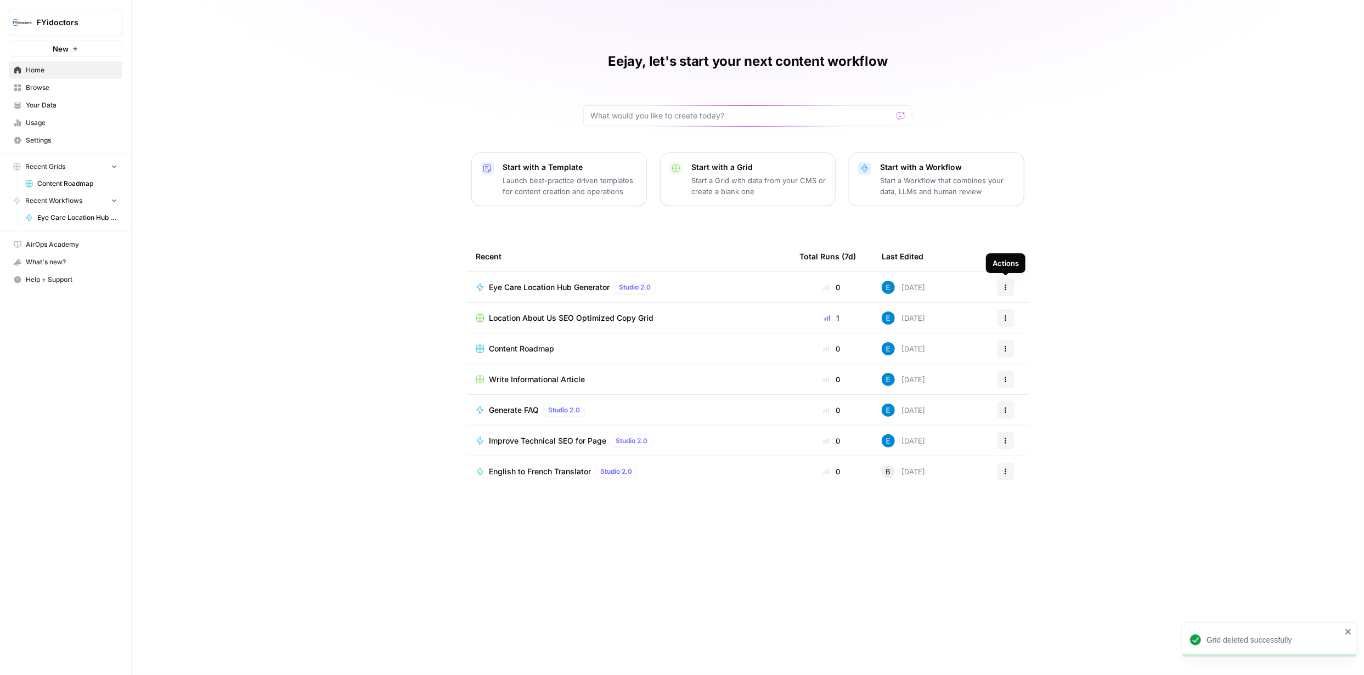
click at [1005, 284] on icon "button" at bounding box center [1005, 287] width 7 height 7
click at [1035, 405] on span "Delete" at bounding box center [1062, 408] width 88 height 11
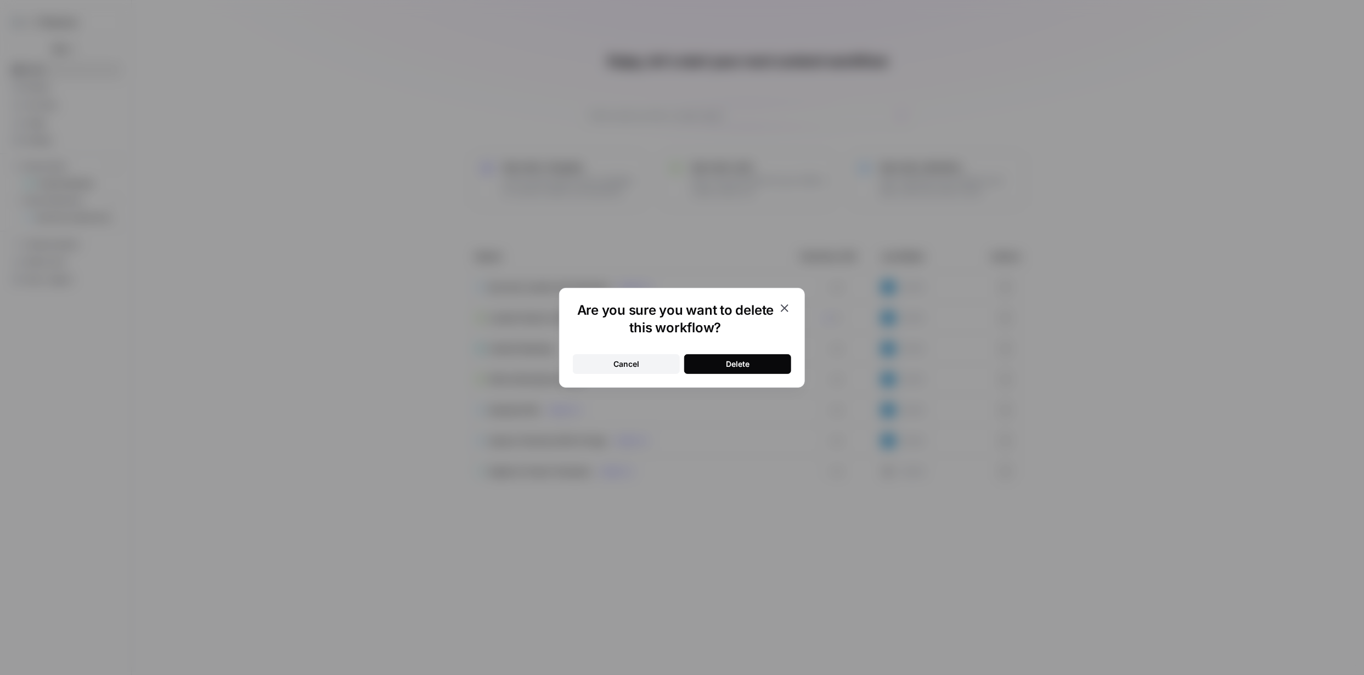
click at [752, 365] on button "Delete" at bounding box center [737, 364] width 107 height 20
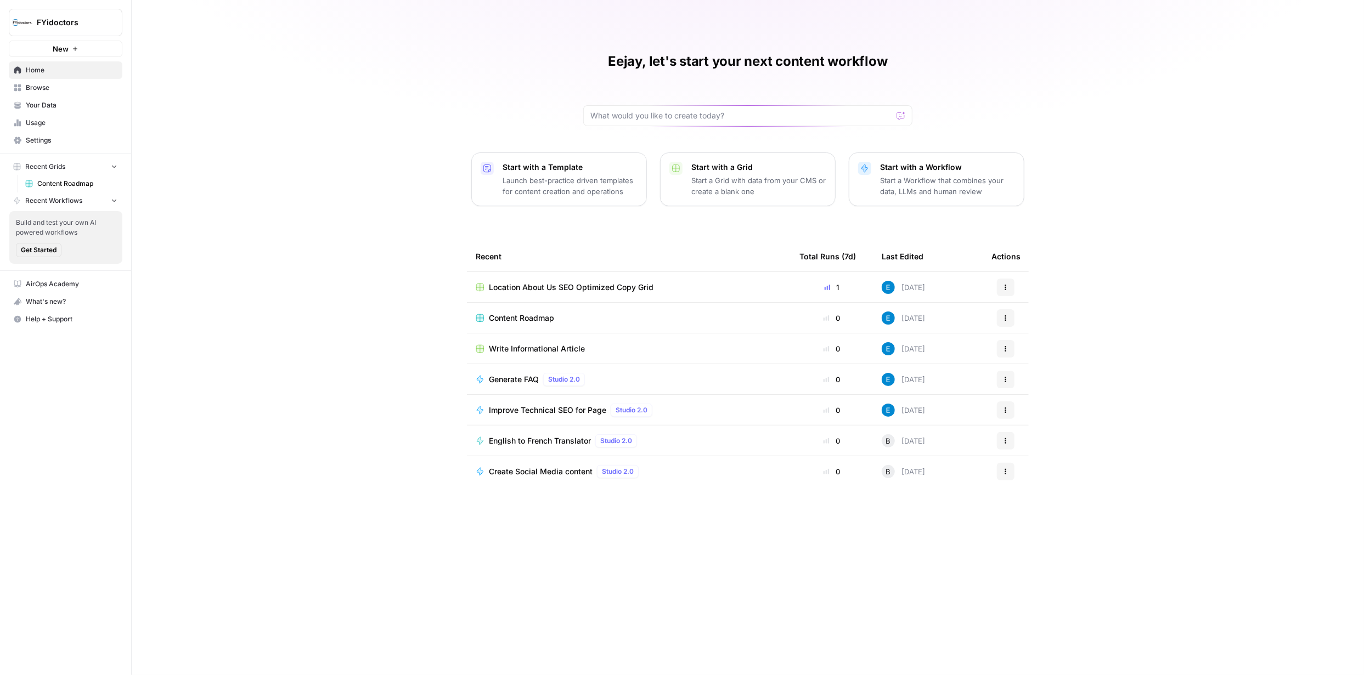
click at [581, 442] on span "English to French Translator" at bounding box center [540, 441] width 102 height 11
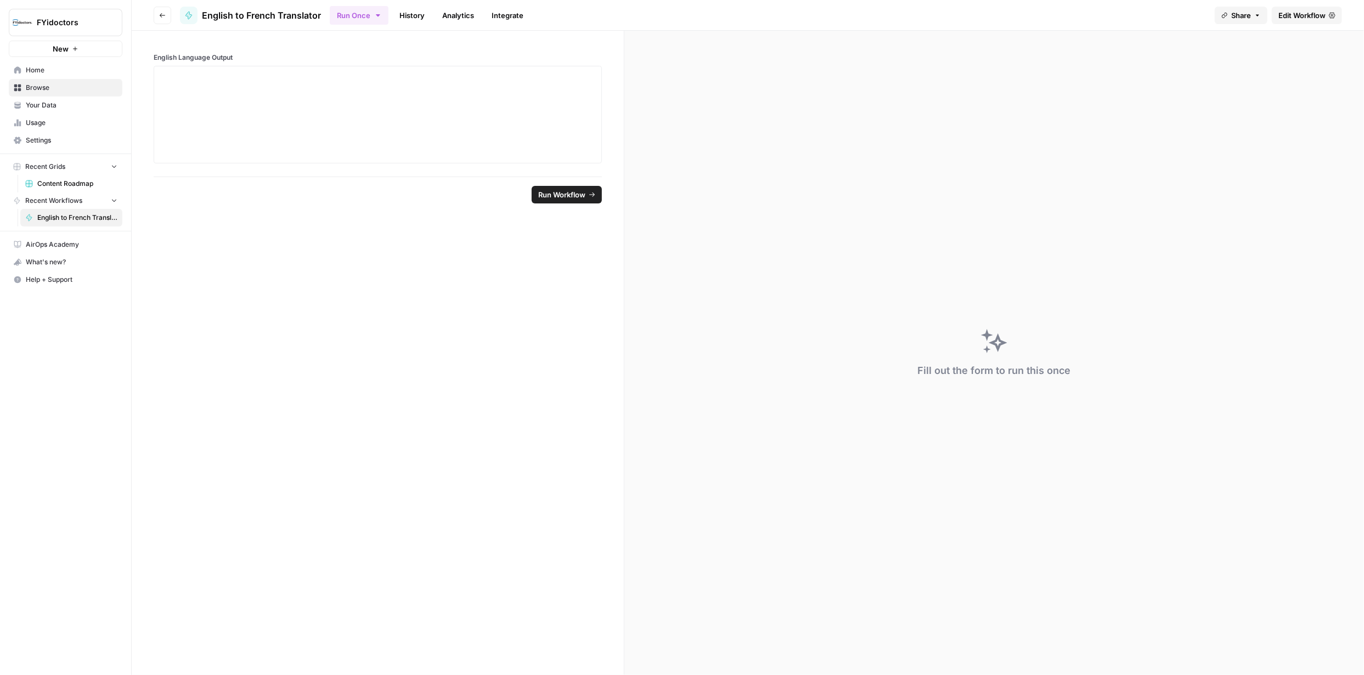
click at [42, 122] on span "Usage" at bounding box center [72, 123] width 92 height 10
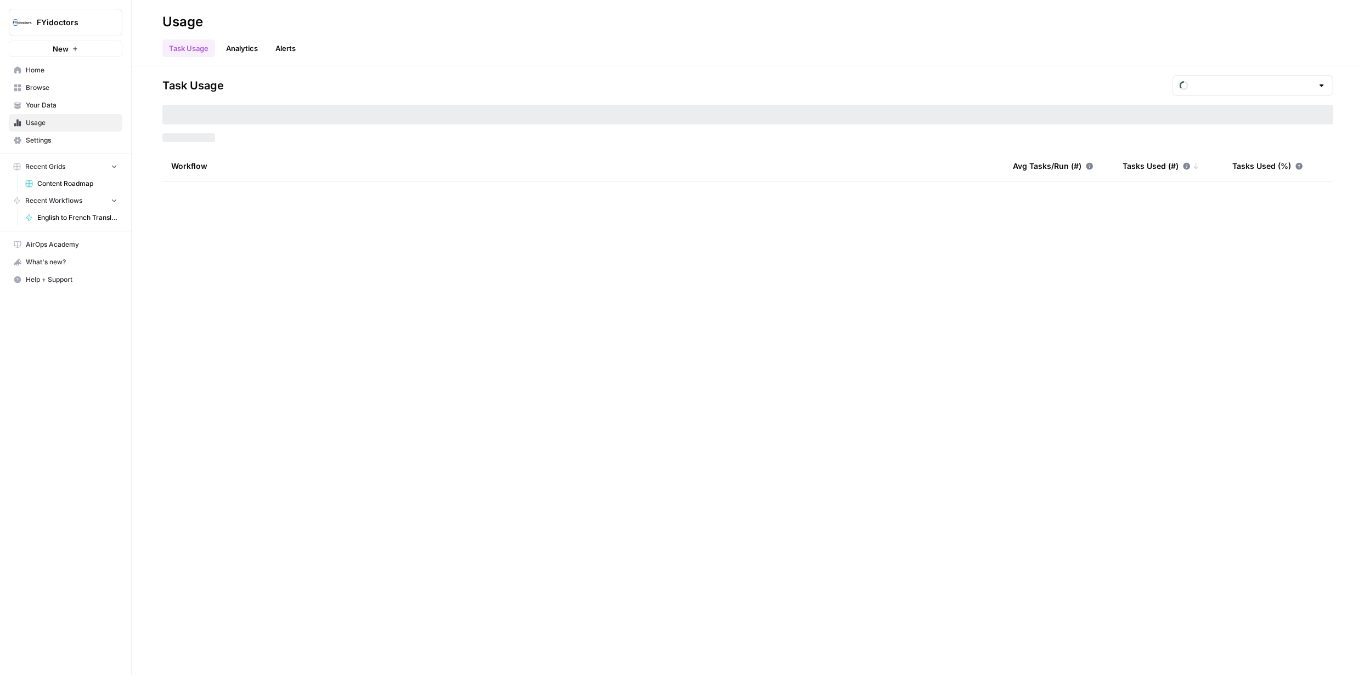
type input "August Tasks"
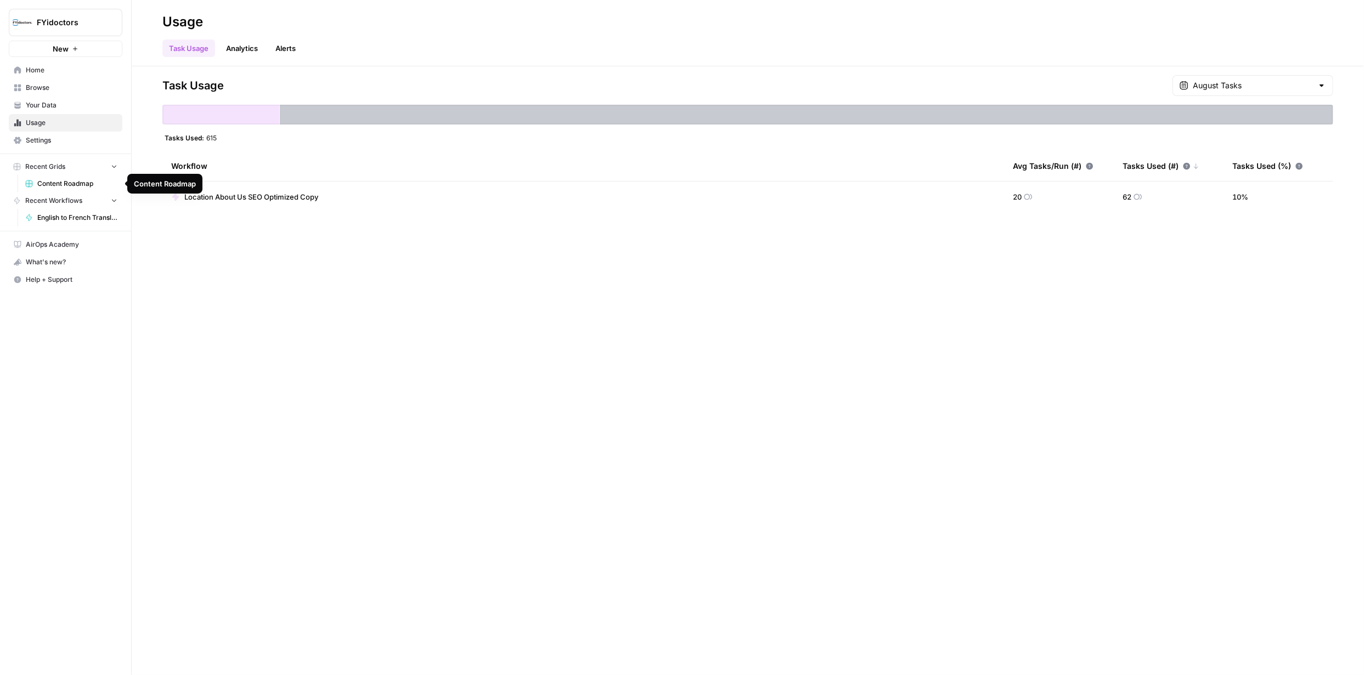
click at [59, 183] on span "Content Roadmap" at bounding box center [77, 184] width 80 height 10
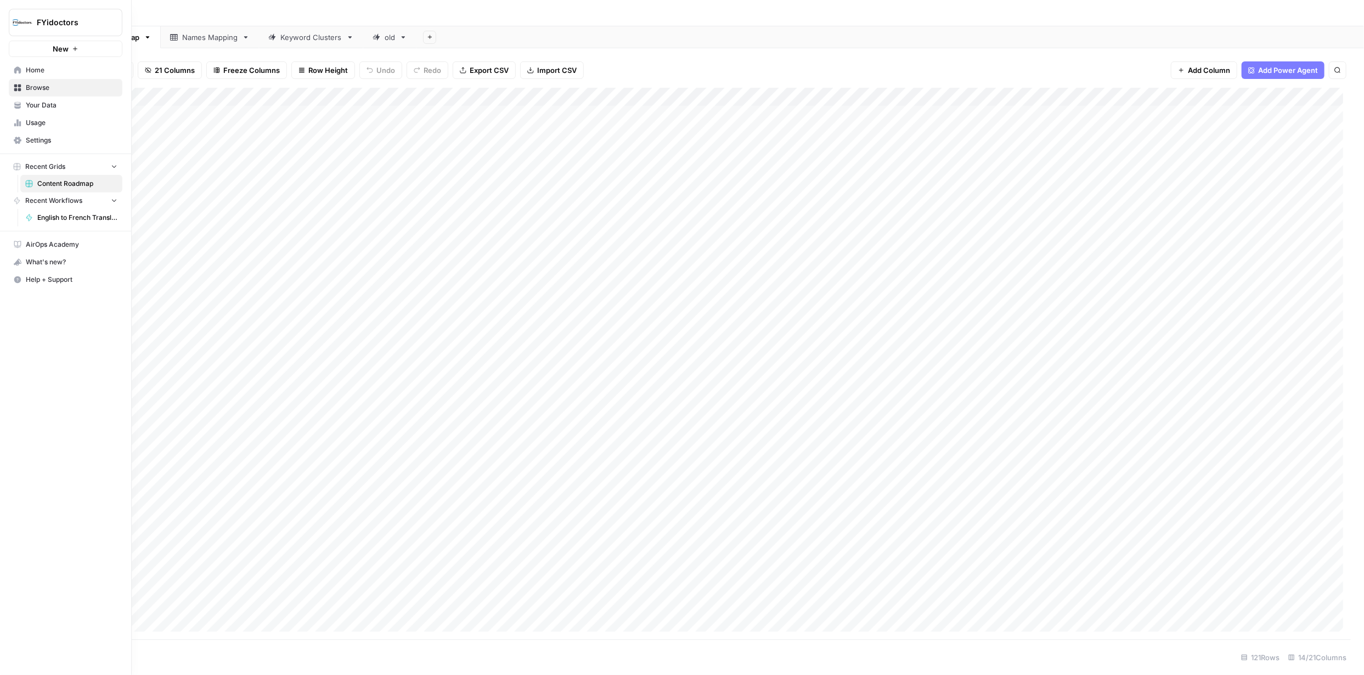
click at [31, 72] on span "Home" at bounding box center [72, 70] width 92 height 10
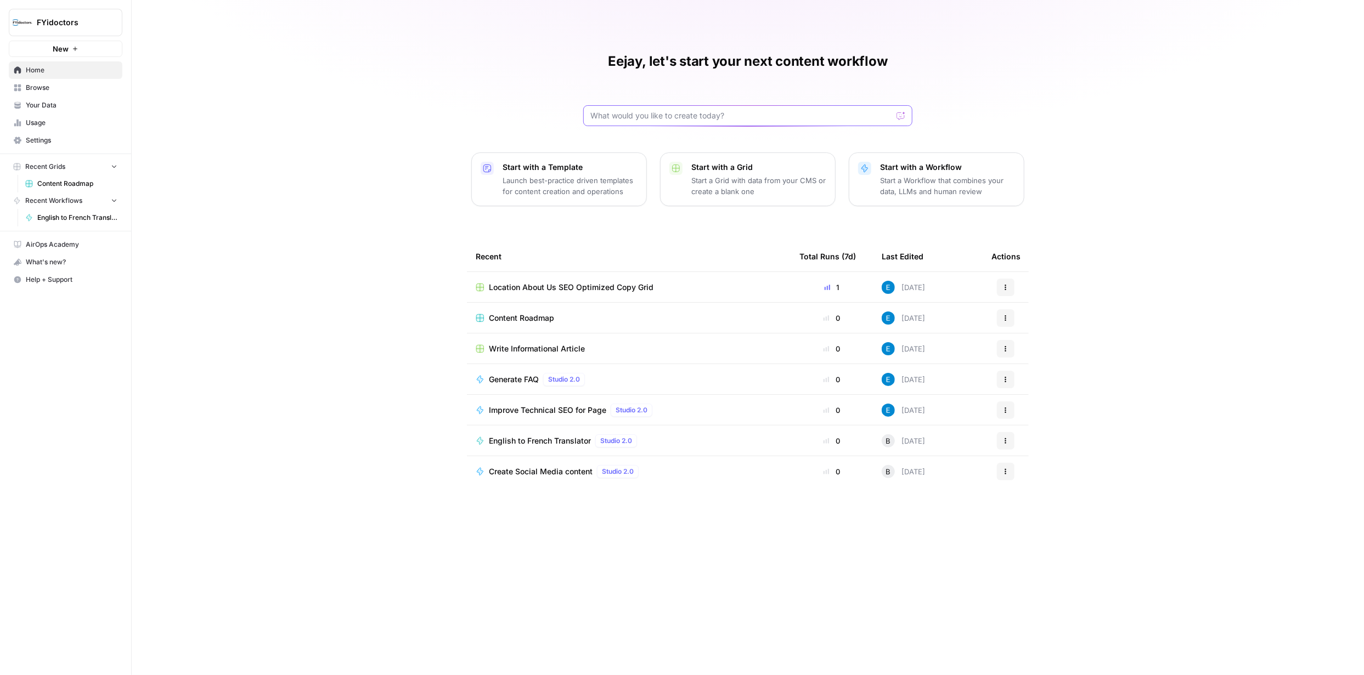
click at [746, 119] on input "text" at bounding box center [741, 115] width 302 height 11
click at [53, 25] on span "FYidoctors" at bounding box center [70, 22] width 66 height 11
click at [348, 58] on div "Eejay, let's start your next content workflow Start with a Template Launch best…" at bounding box center [748, 337] width 1232 height 675
click at [33, 74] on span "Home" at bounding box center [72, 70] width 92 height 10
click at [921, 177] on p "Start a Workflow that combines your data, LLMs and human review" at bounding box center [947, 186] width 135 height 22
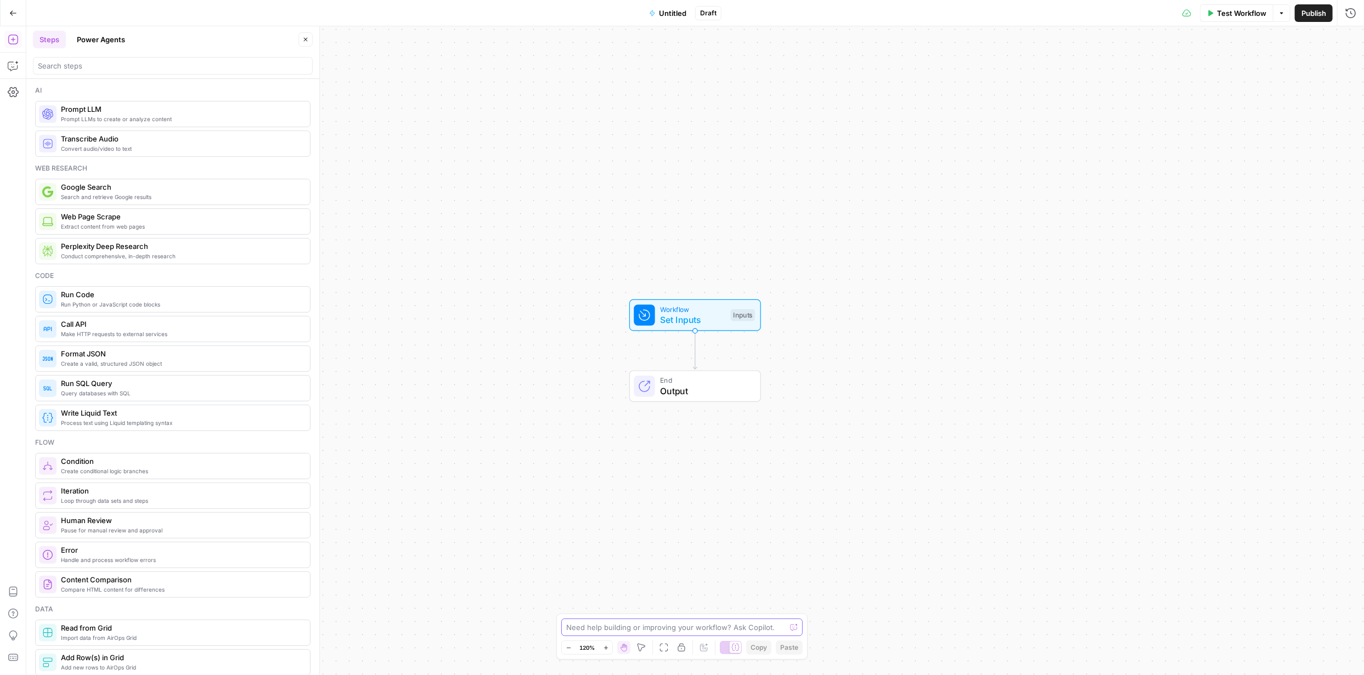
click at [759, 628] on textarea at bounding box center [675, 627] width 219 height 11
type textarea "I want to create a grid for 20 blog posts targeting [MEDICAL_DATA] + city. I wi…"
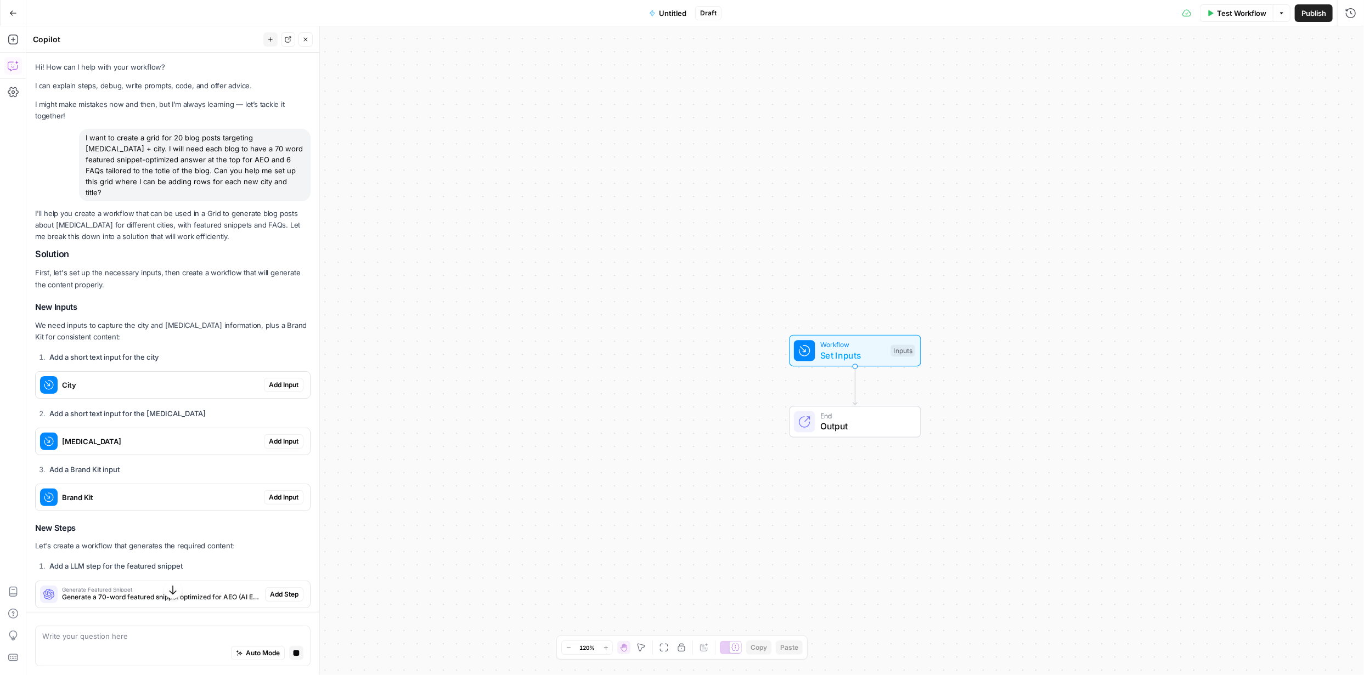
scroll to position [55, 0]
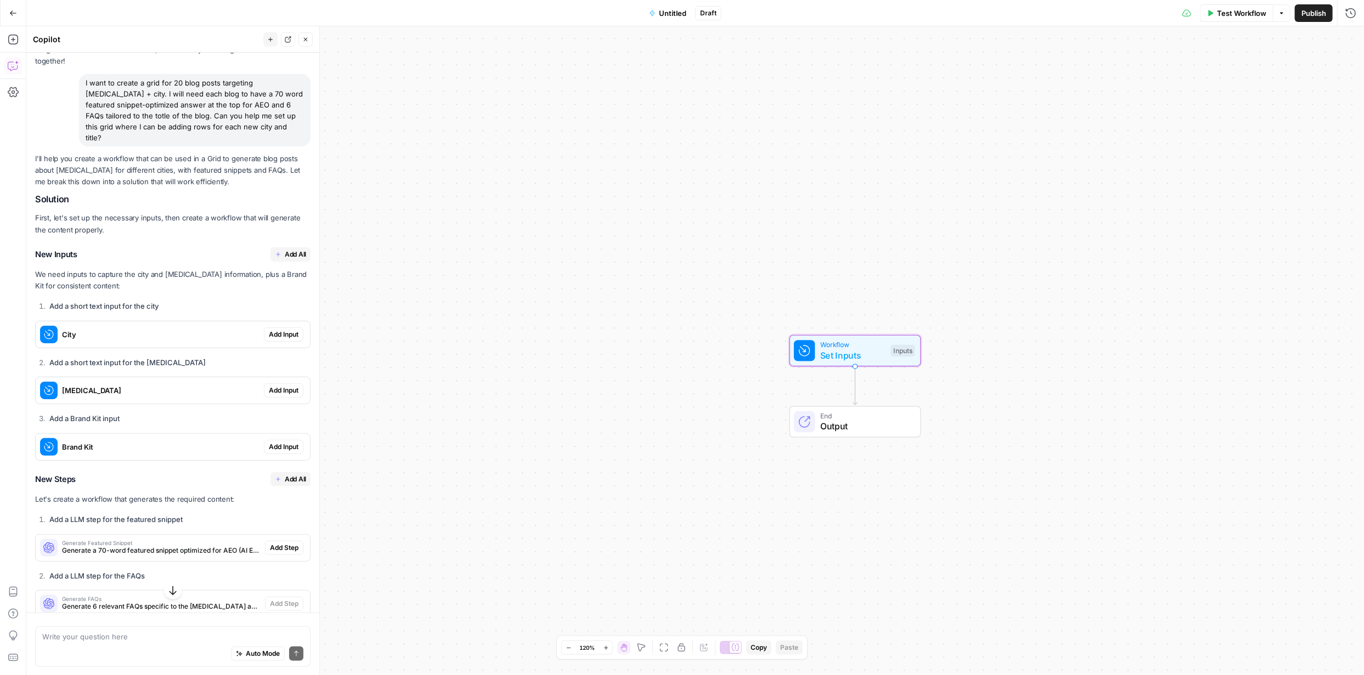
click at [269, 330] on span "Add Input" at bounding box center [284, 335] width 30 height 10
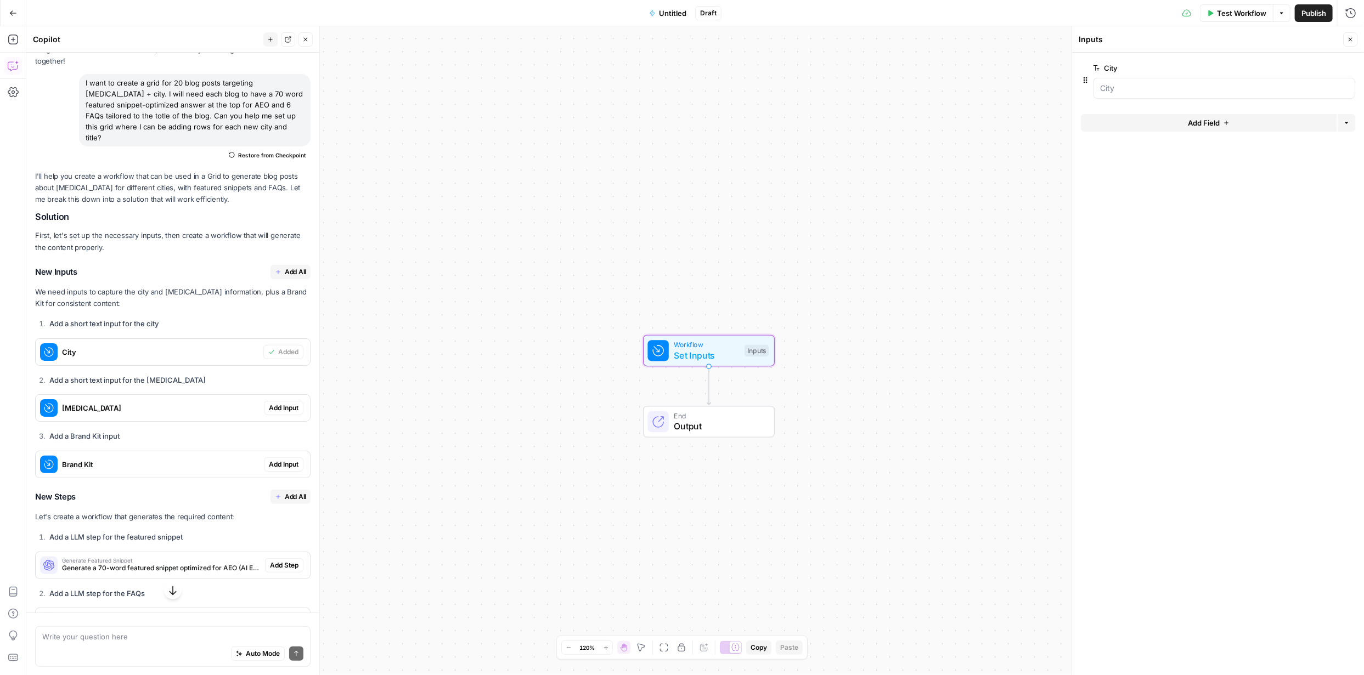
click at [274, 403] on span "Add Input" at bounding box center [284, 408] width 30 height 10
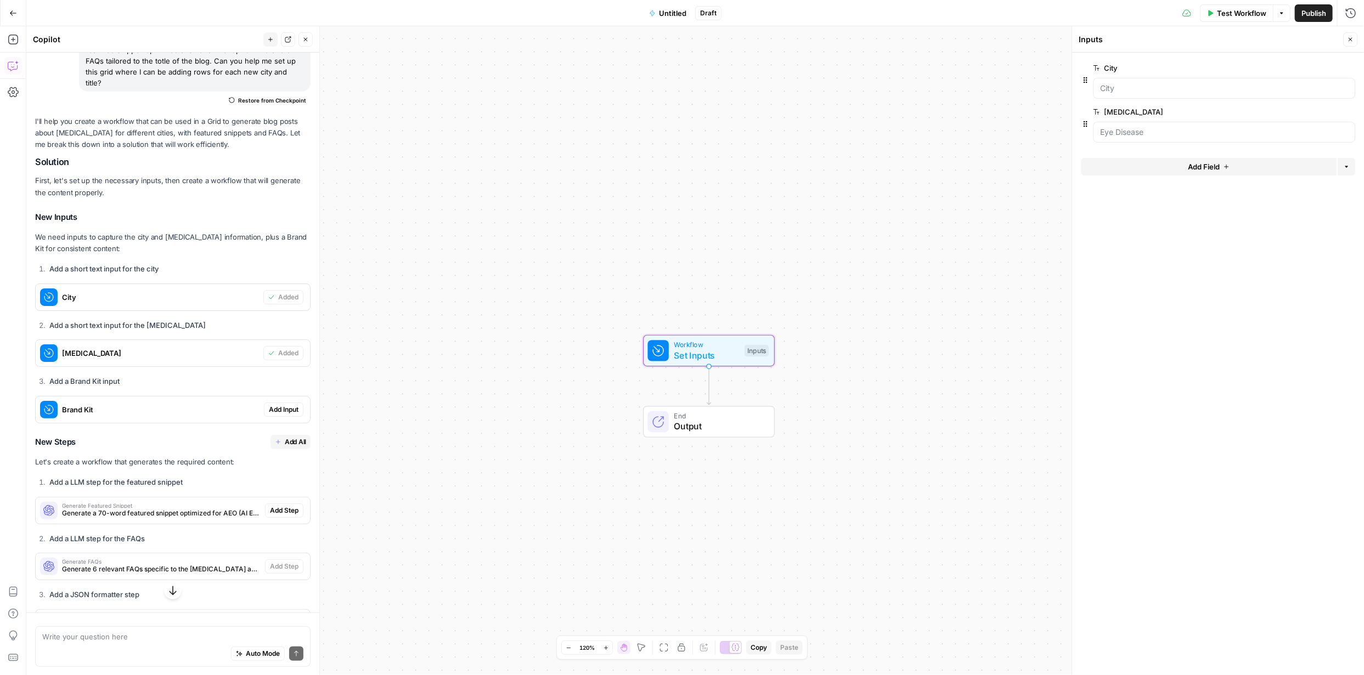
click at [272, 405] on span "Add Input" at bounding box center [284, 410] width 30 height 10
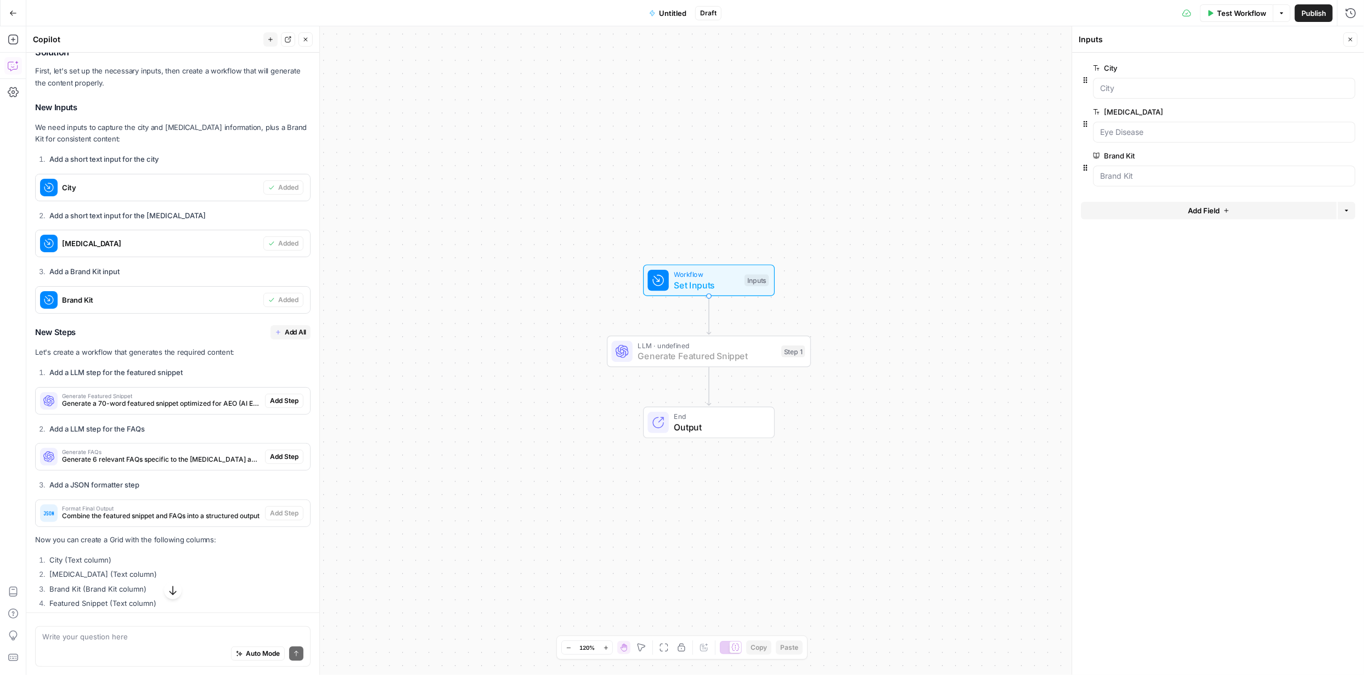
click at [277, 396] on span "Add Step" at bounding box center [284, 401] width 29 height 10
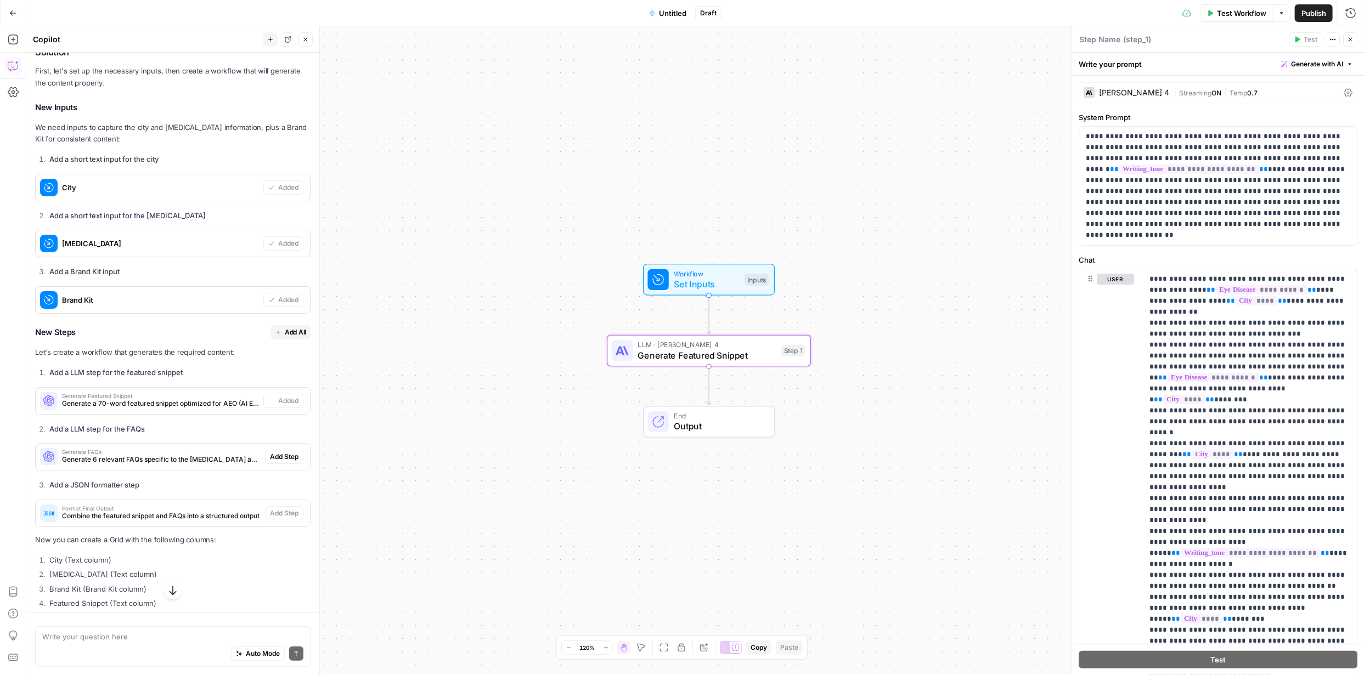
type textarea "Generate Featured Snippet"
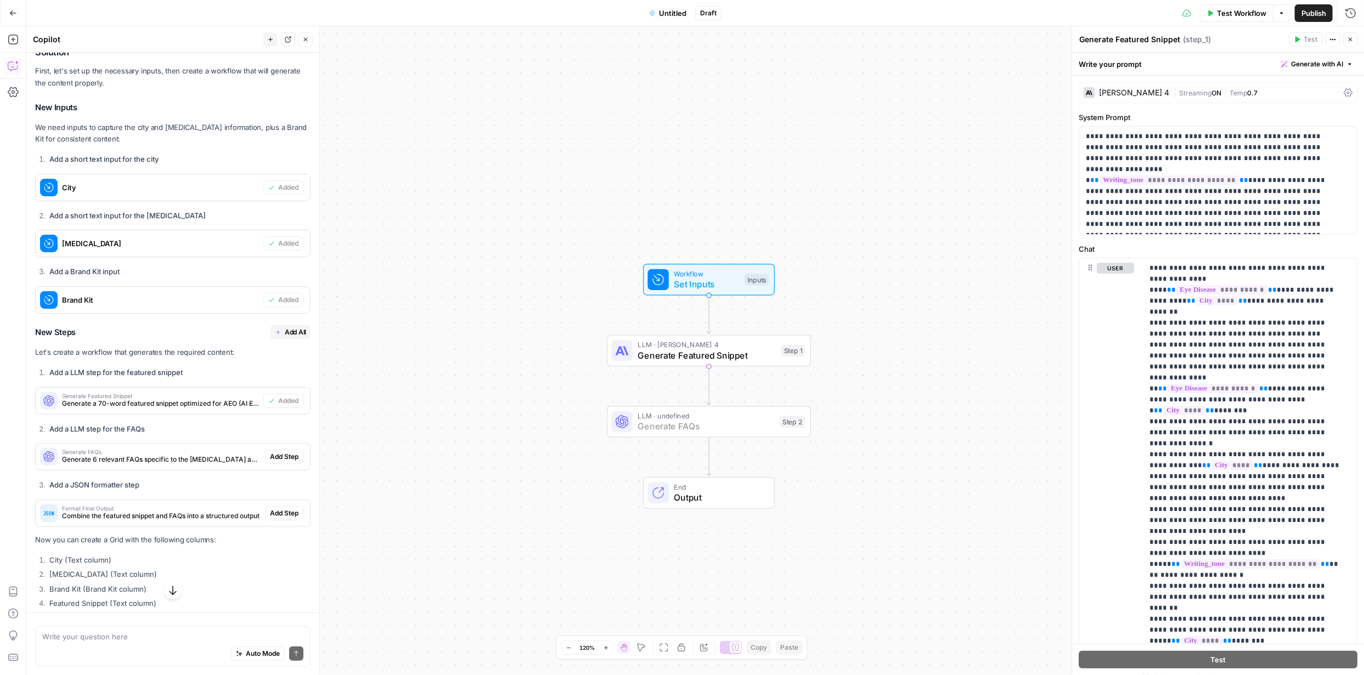
scroll to position [274, 0]
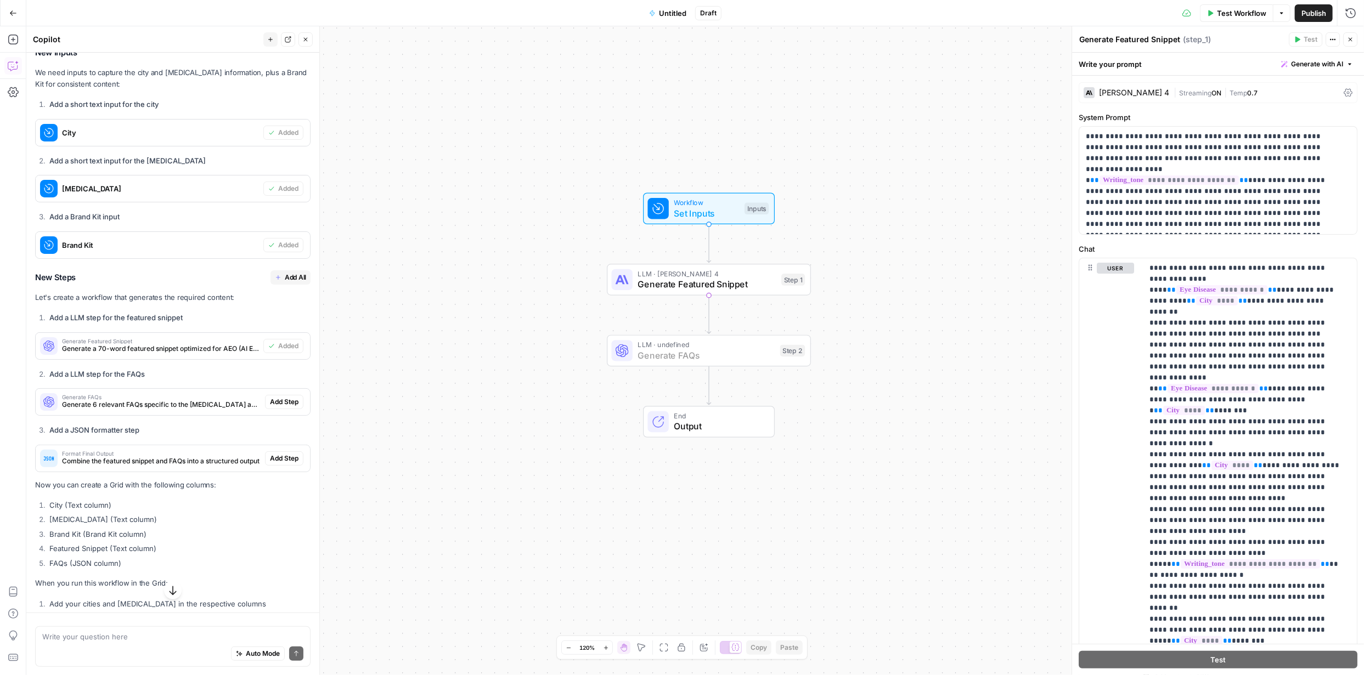
click at [277, 397] on span "Add Step" at bounding box center [284, 402] width 29 height 10
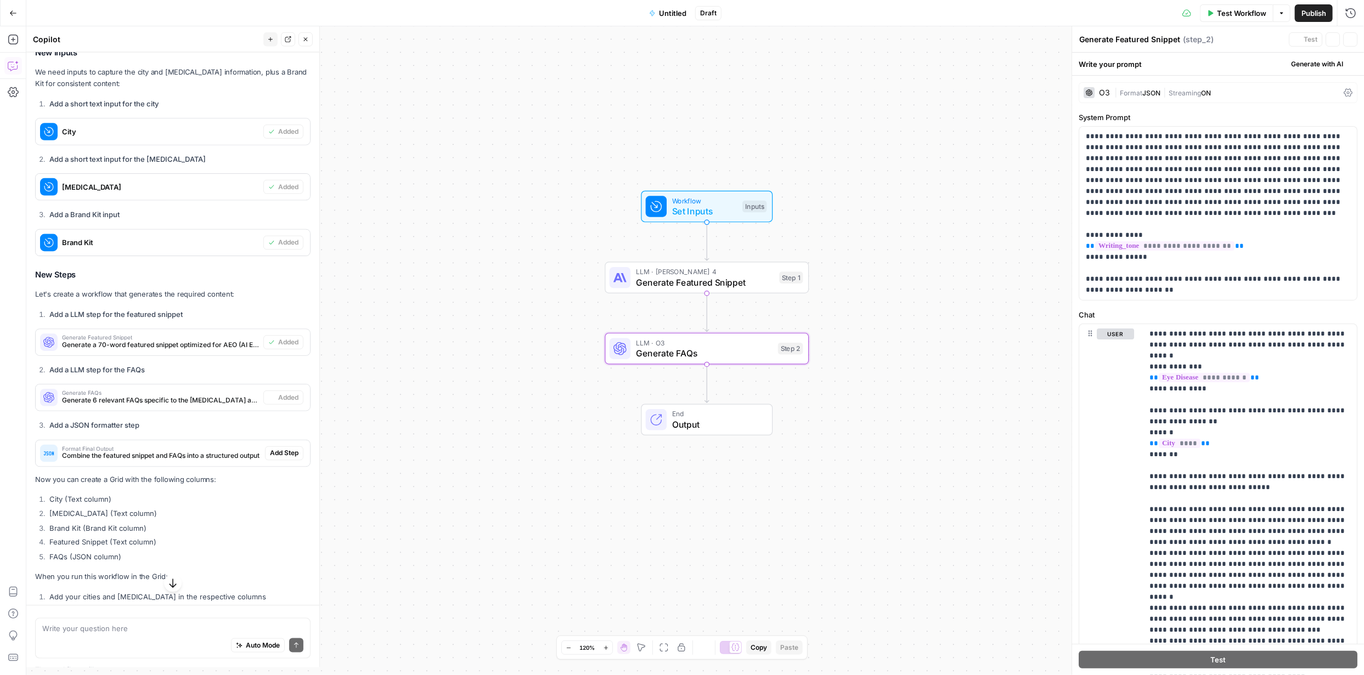
type textarea "Generate FAQs"
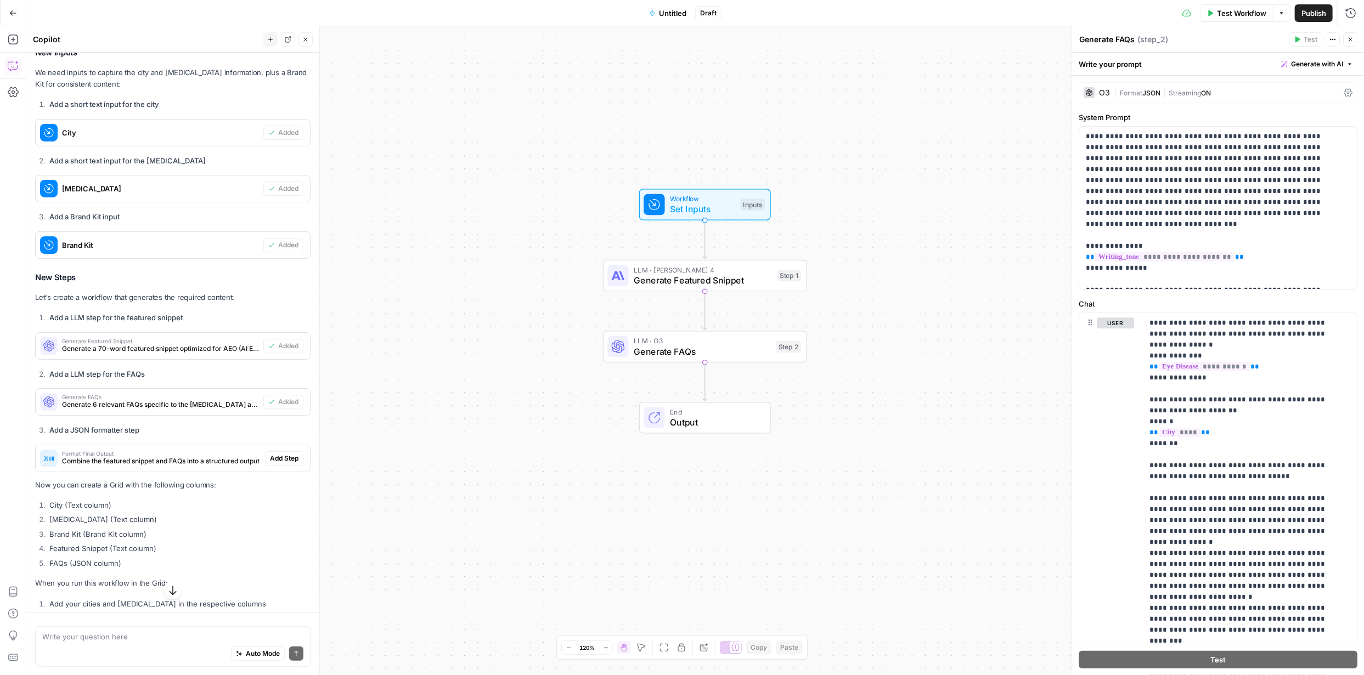
scroll to position [329, 0]
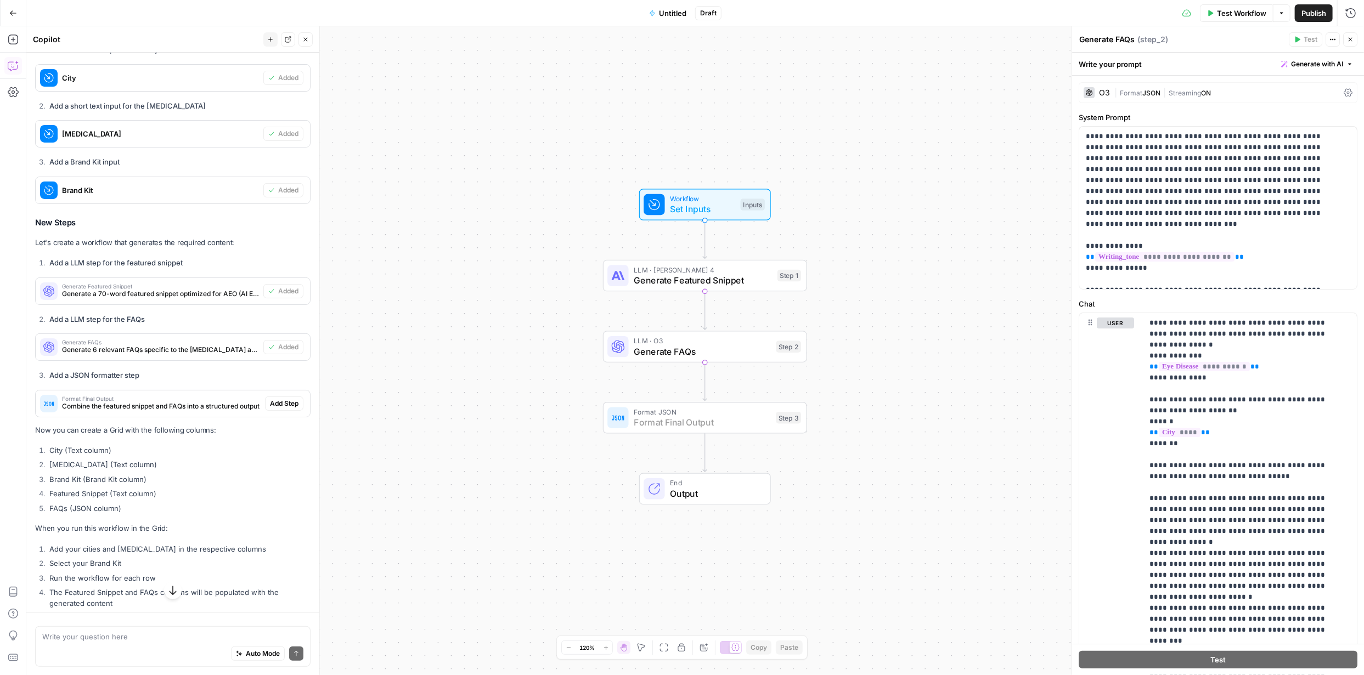
click at [270, 399] on span "Add Step" at bounding box center [284, 404] width 29 height 10
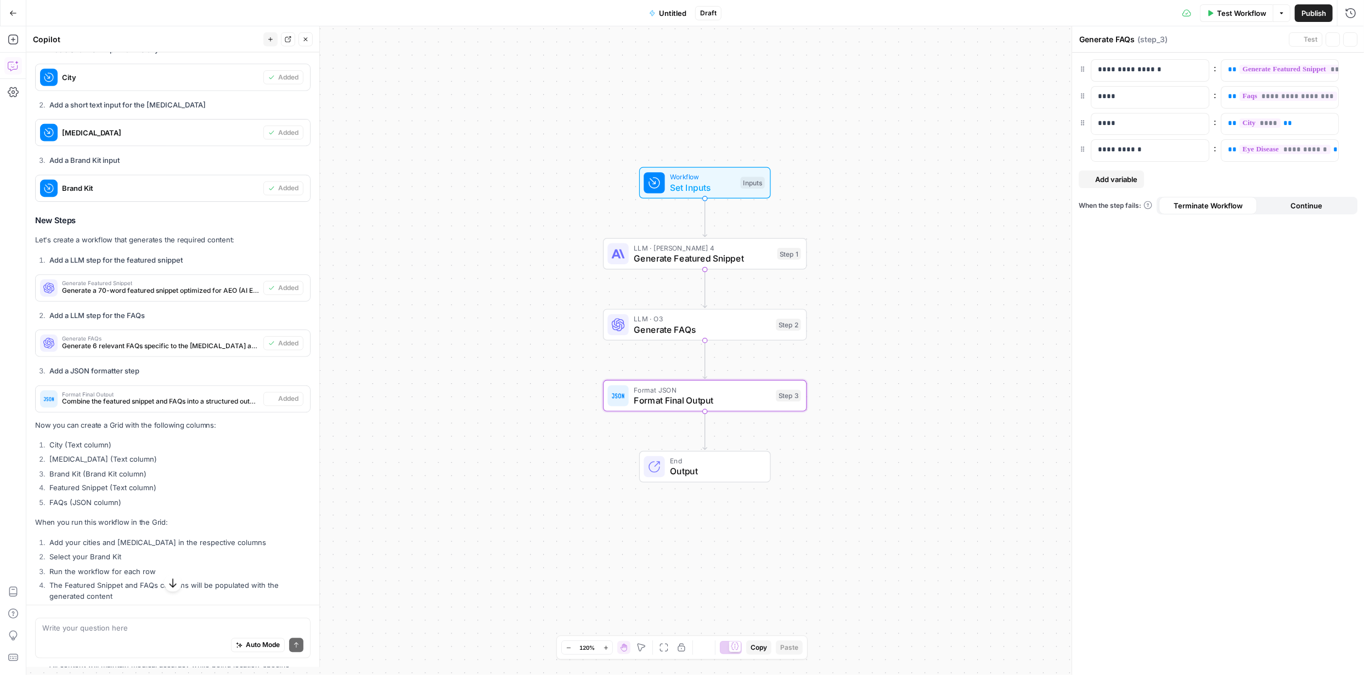
type textarea "Format Final Output"
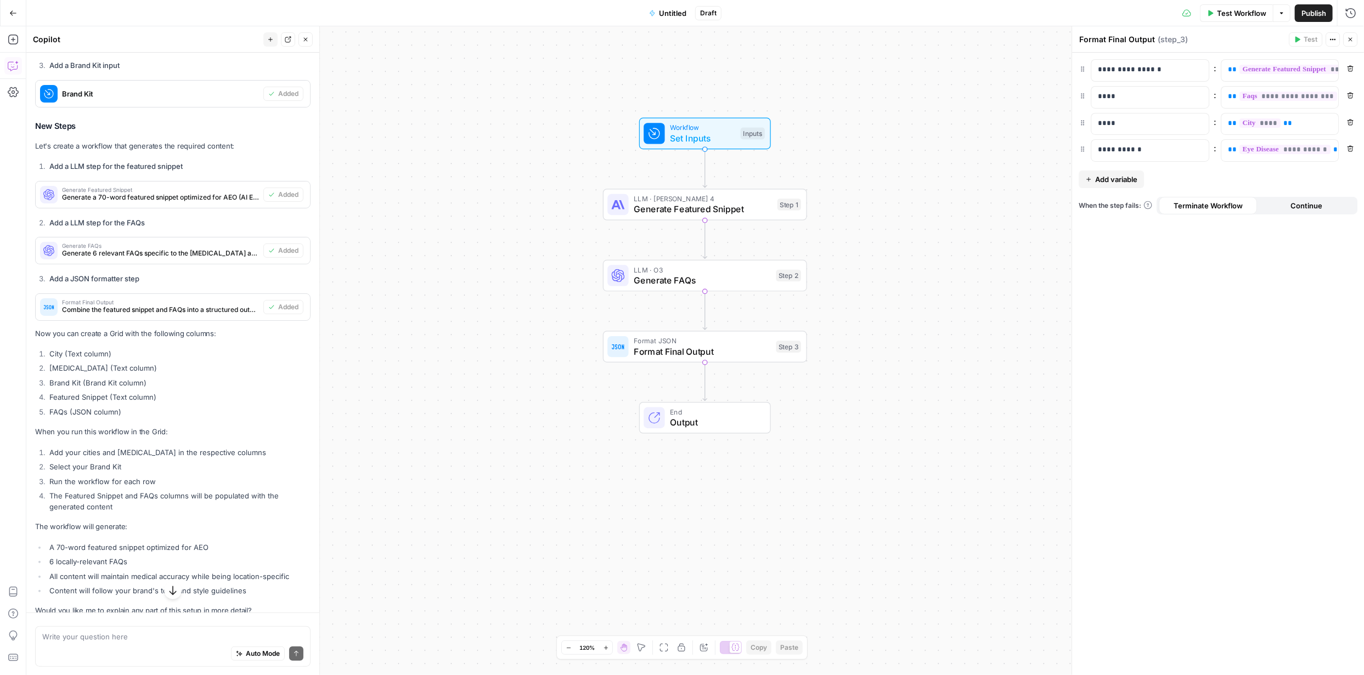
scroll to position [444, 0]
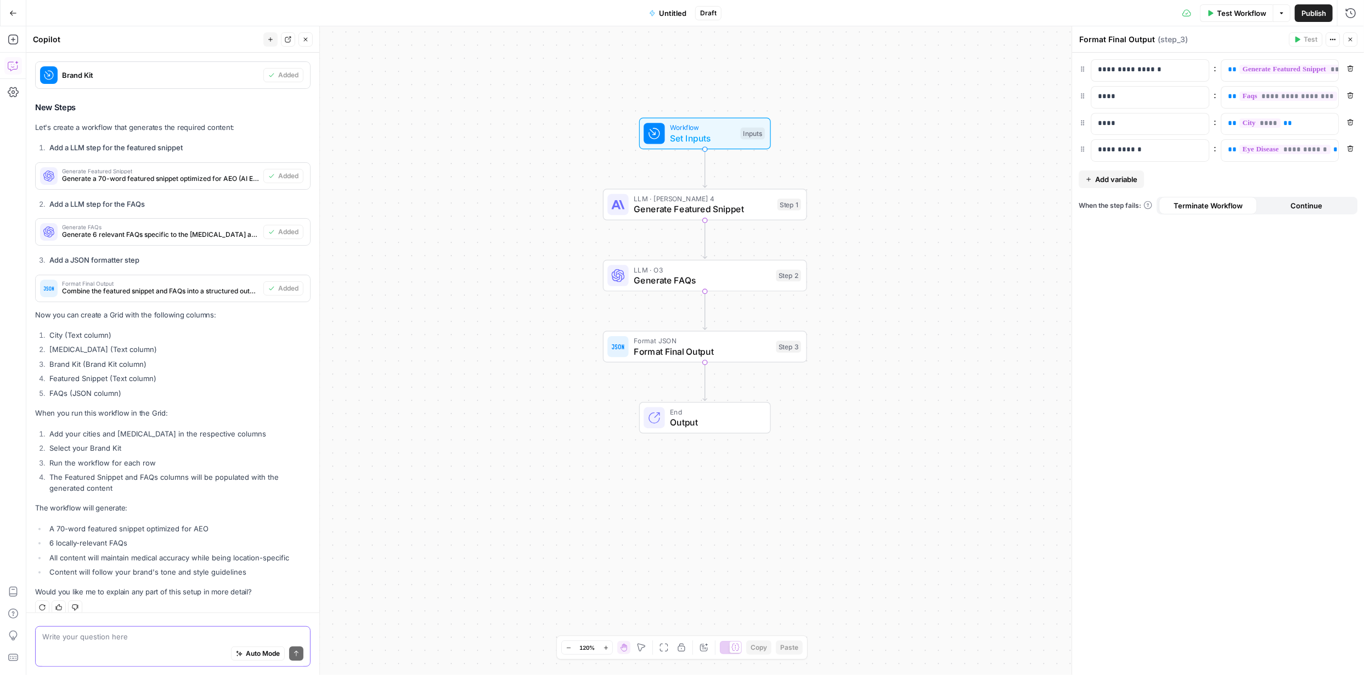
click at [166, 634] on textarea at bounding box center [172, 636] width 261 height 11
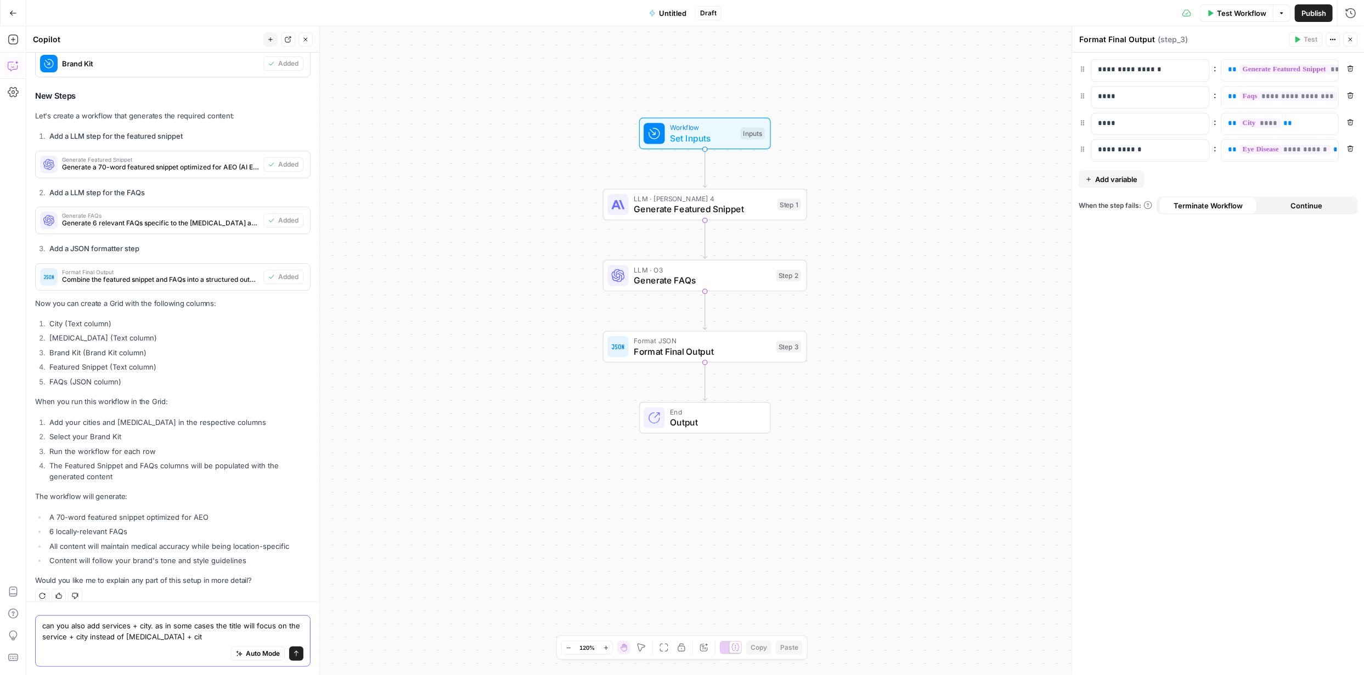
type textarea "can you also add services + city. as in some cases the title will focus on the …"
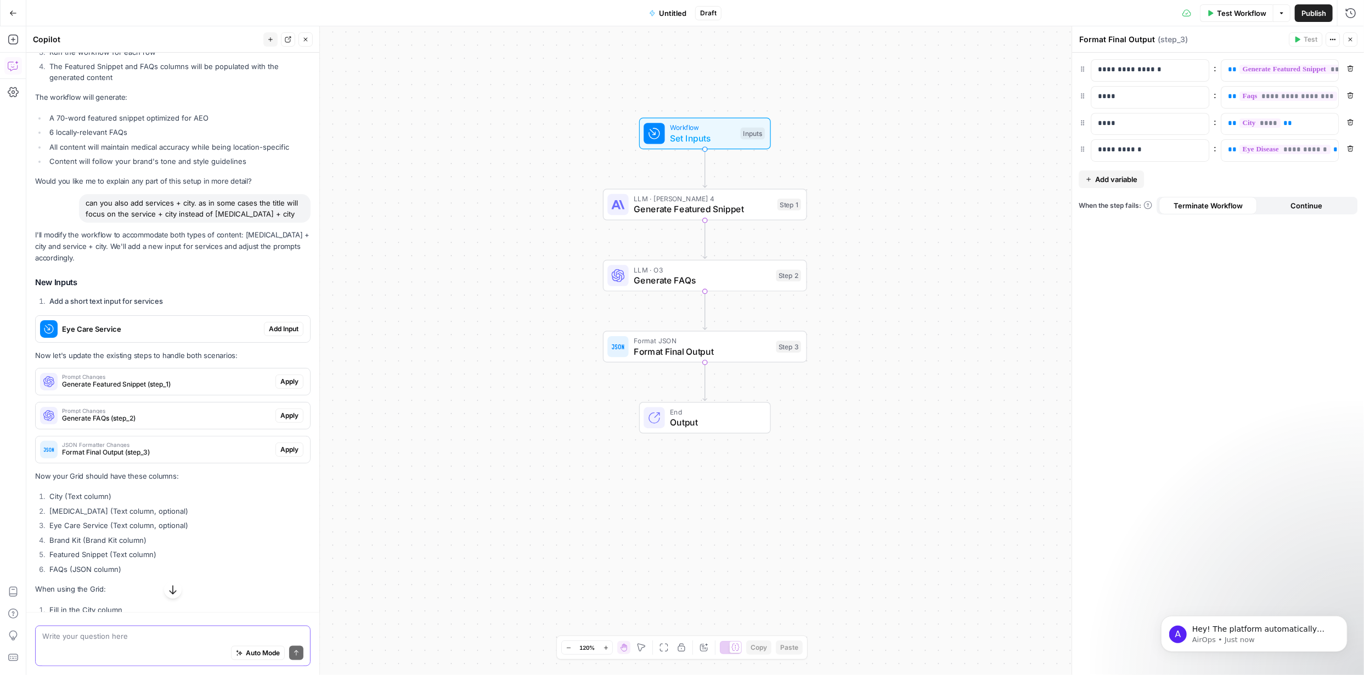
scroll to position [762, 0]
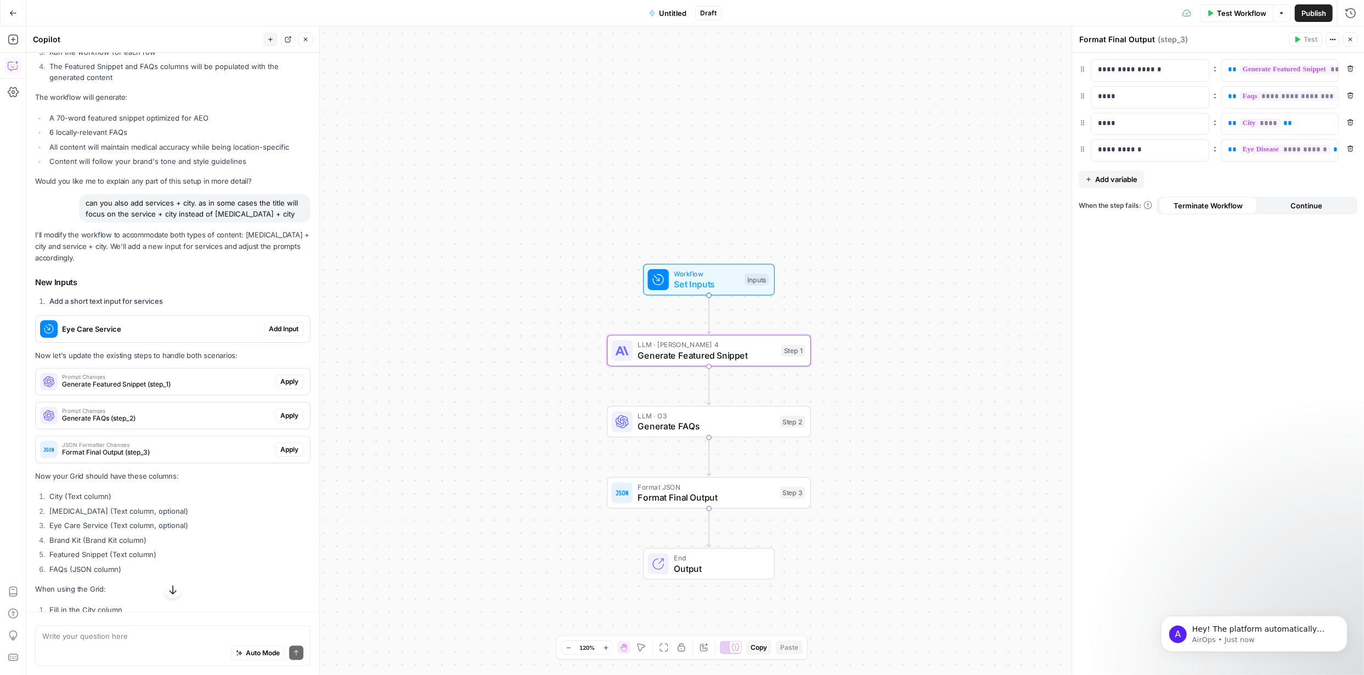
click at [286, 377] on span "Apply" at bounding box center [289, 382] width 18 height 10
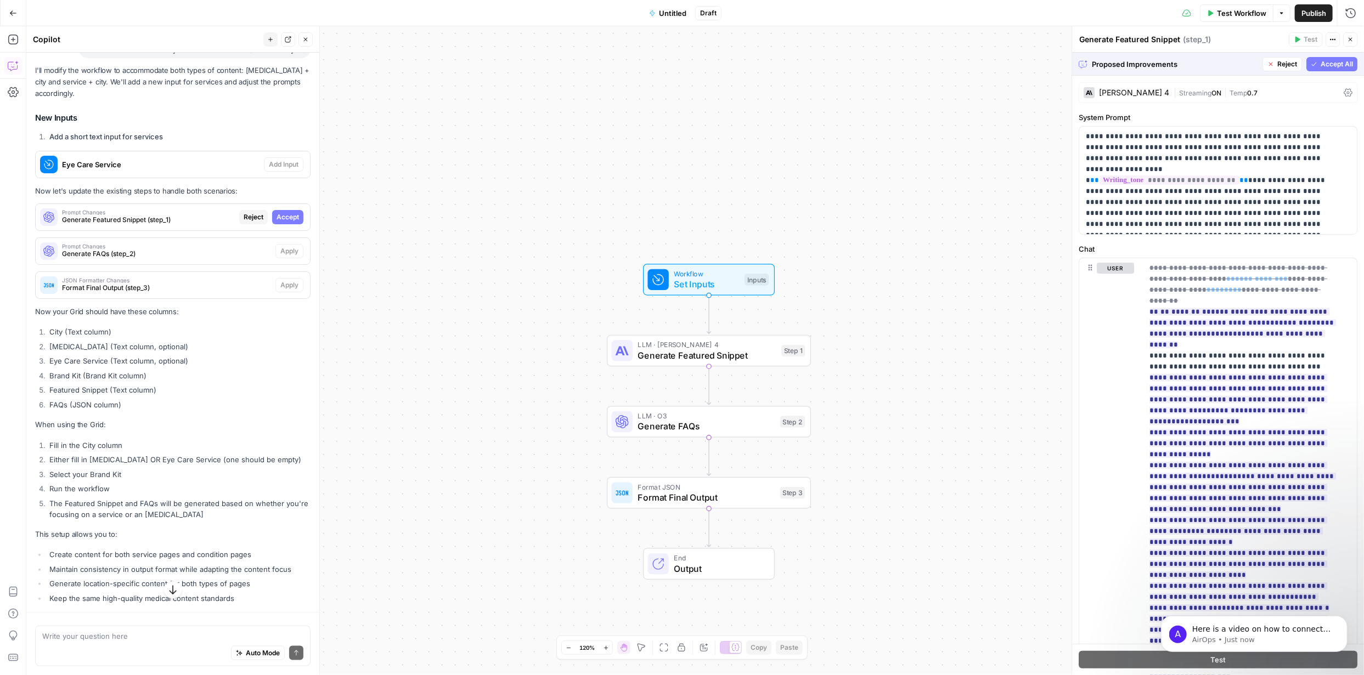
scroll to position [1028, 0]
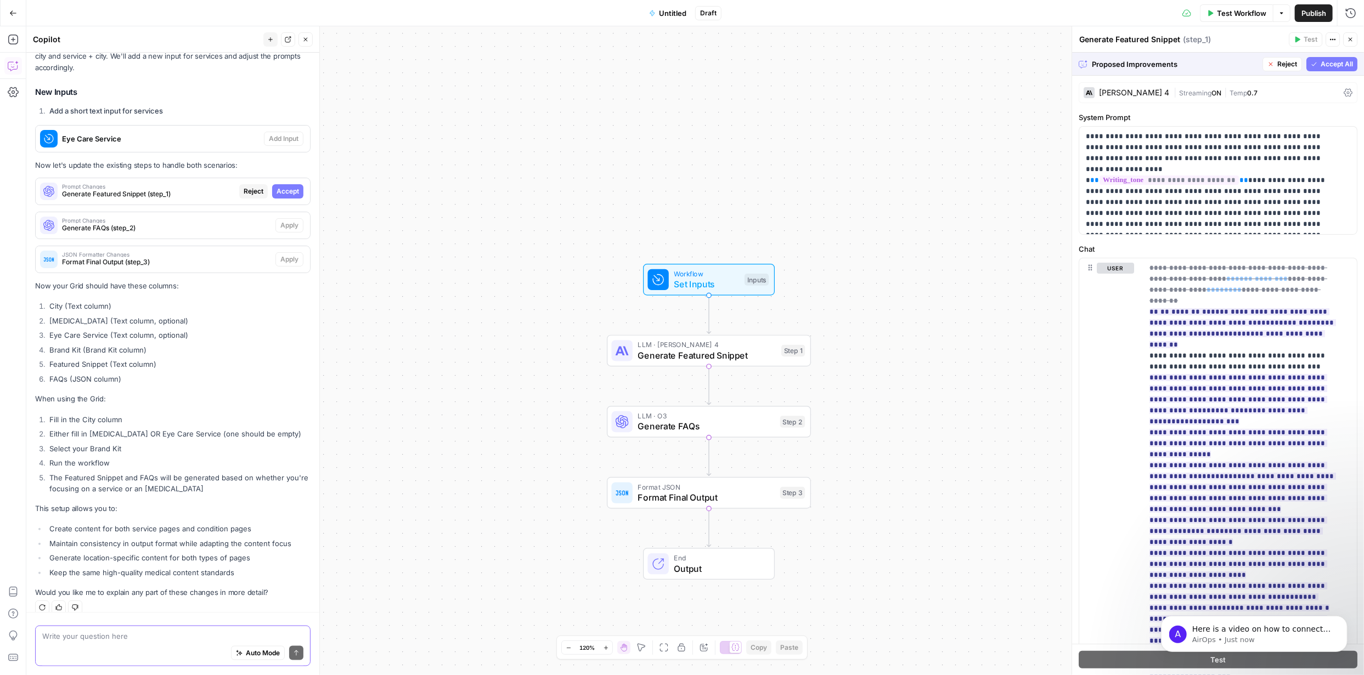
drag, startPoint x: 202, startPoint y: 631, endPoint x: 224, endPoint y: 635, distance: 21.7
click at [202, 632] on textarea at bounding box center [172, 636] width 261 height 11
type textarea "can you also add blog post image automatically generated?"
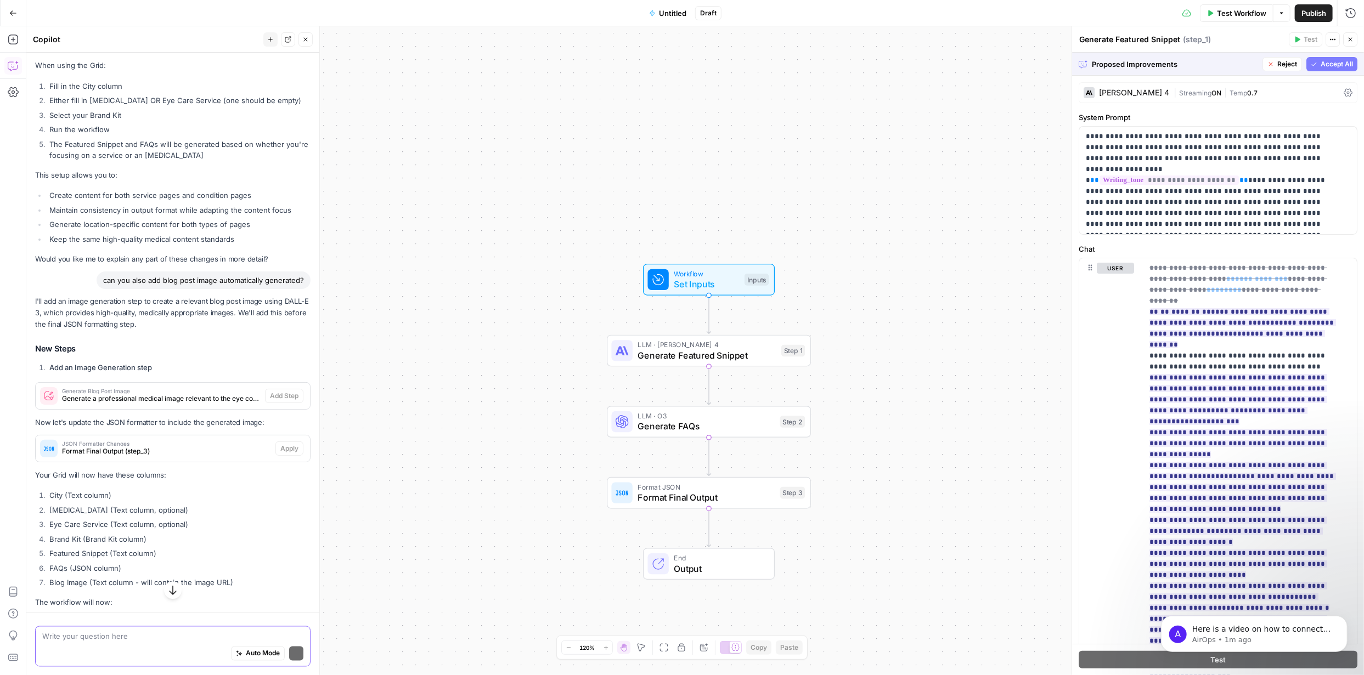
scroll to position [1373, 0]
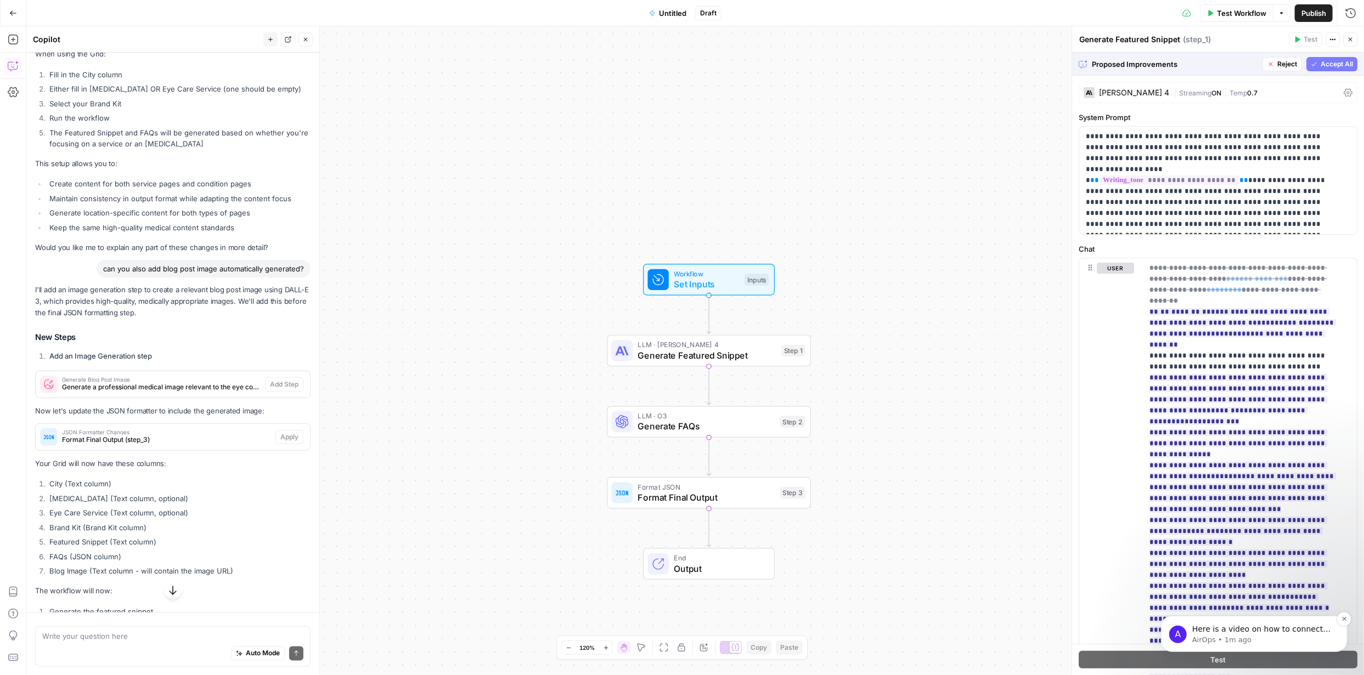
click at [1236, 635] on p "AirOps • 1m ago" at bounding box center [1263, 640] width 142 height 10
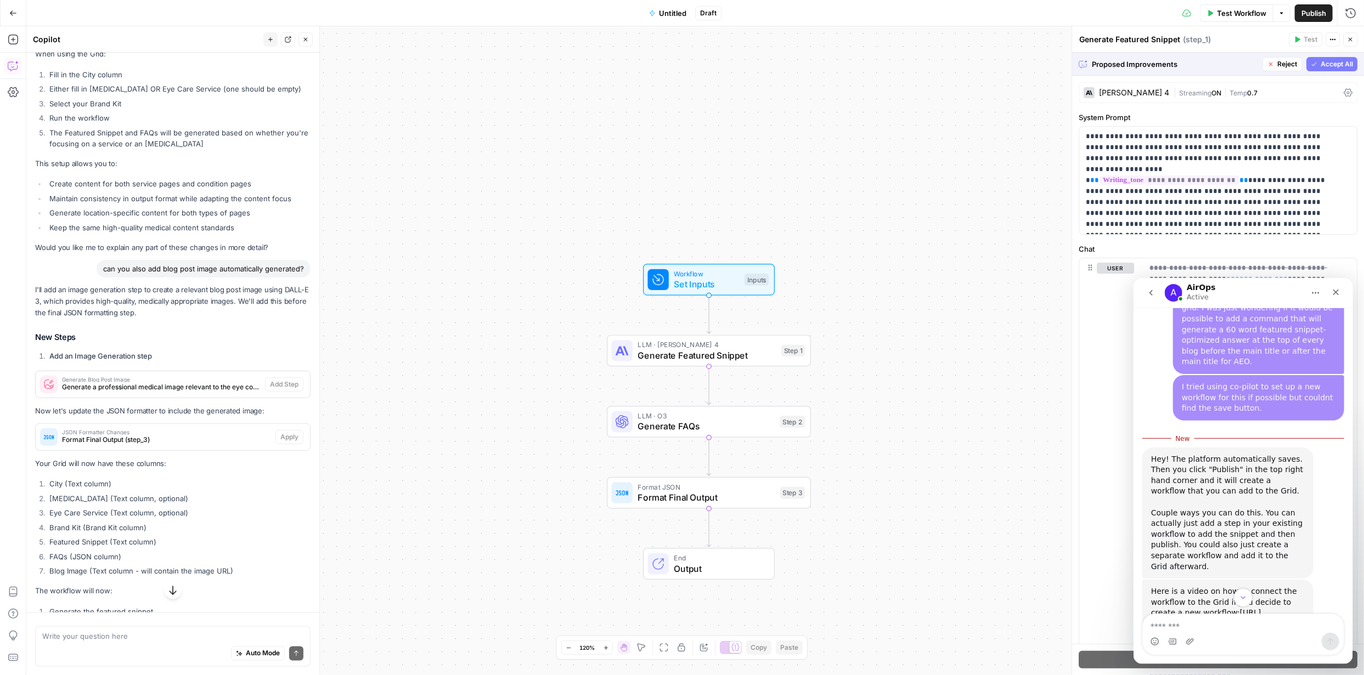
scroll to position [848, 0]
type textarea "**********"
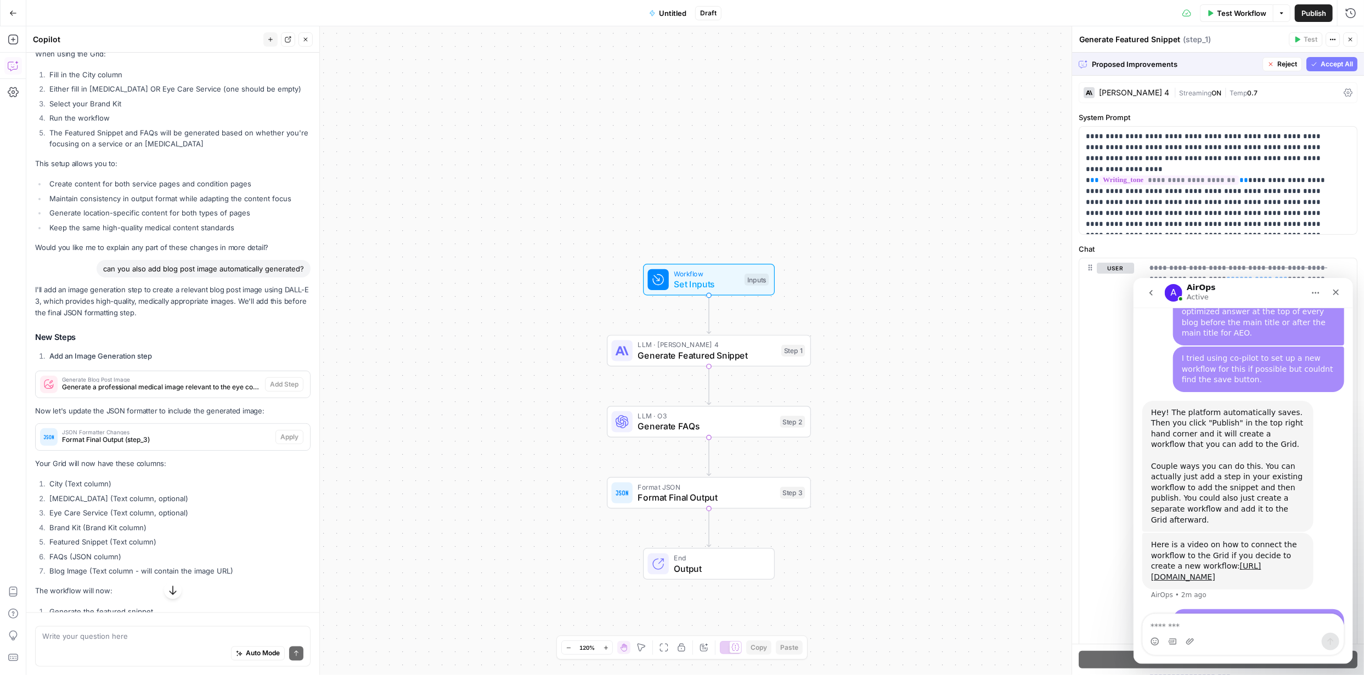
scroll to position [873, 0]
click at [1196, 562] on link "[URL][DOMAIN_NAME]" at bounding box center [1205, 572] width 110 height 20
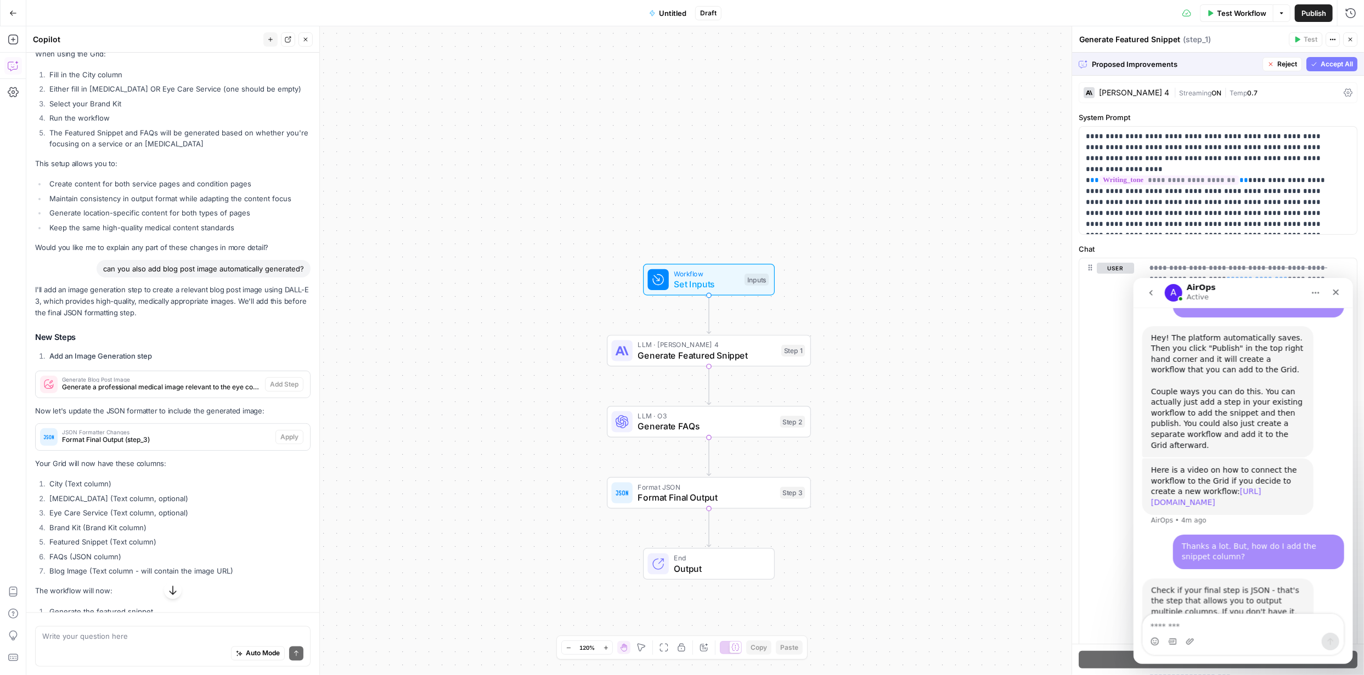
scroll to position [960, 0]
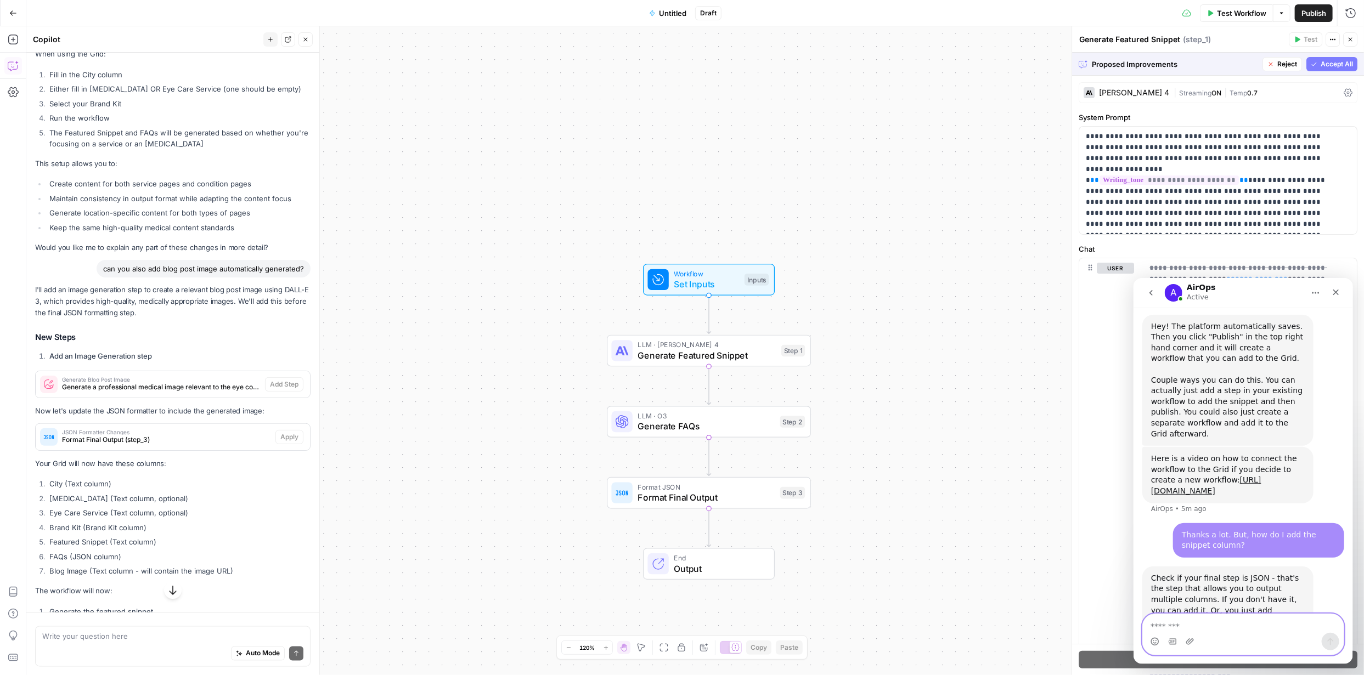
click at [1188, 623] on textarea "Message…" at bounding box center [1242, 623] width 201 height 19
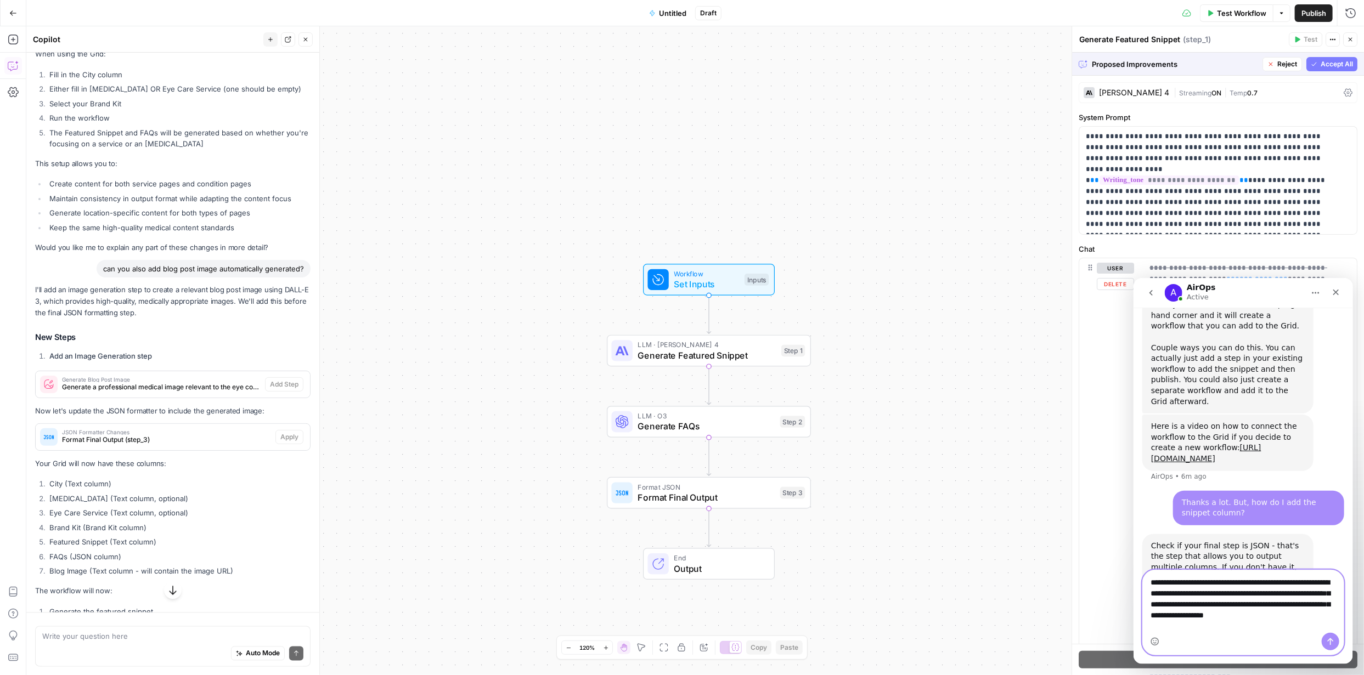
scroll to position [1004, 0]
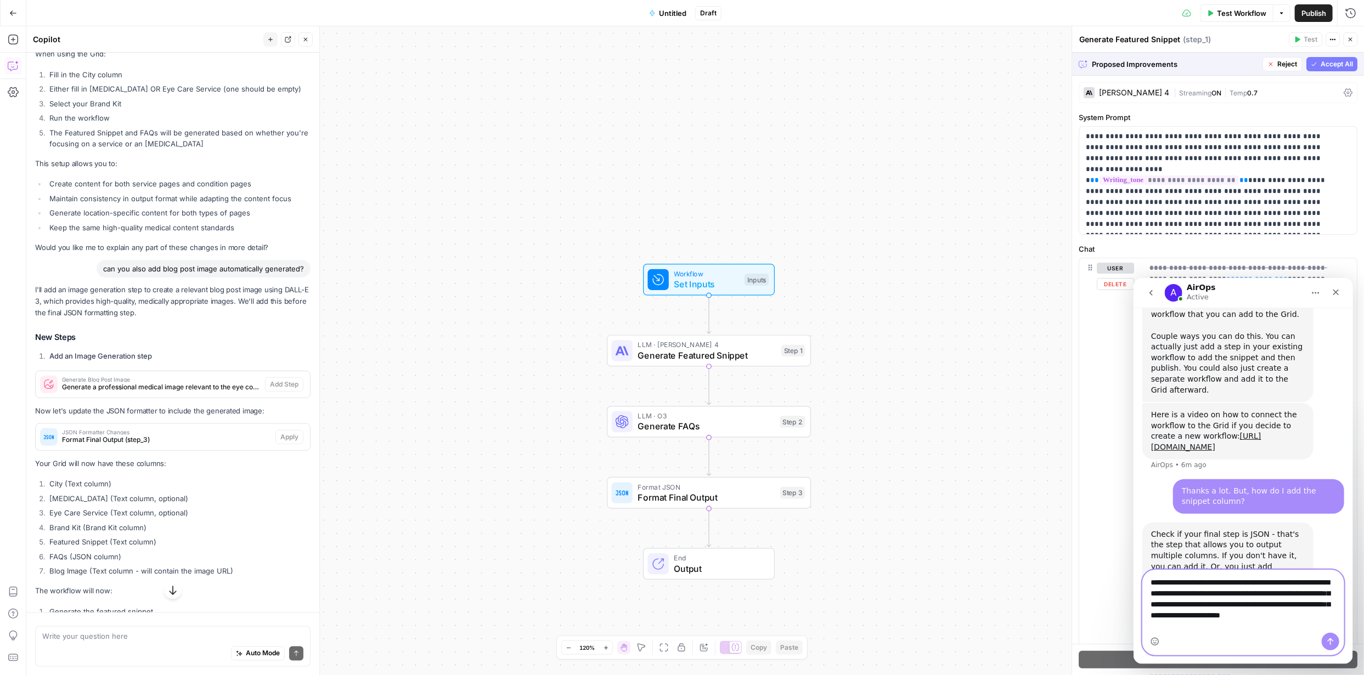
type textarea "**********"
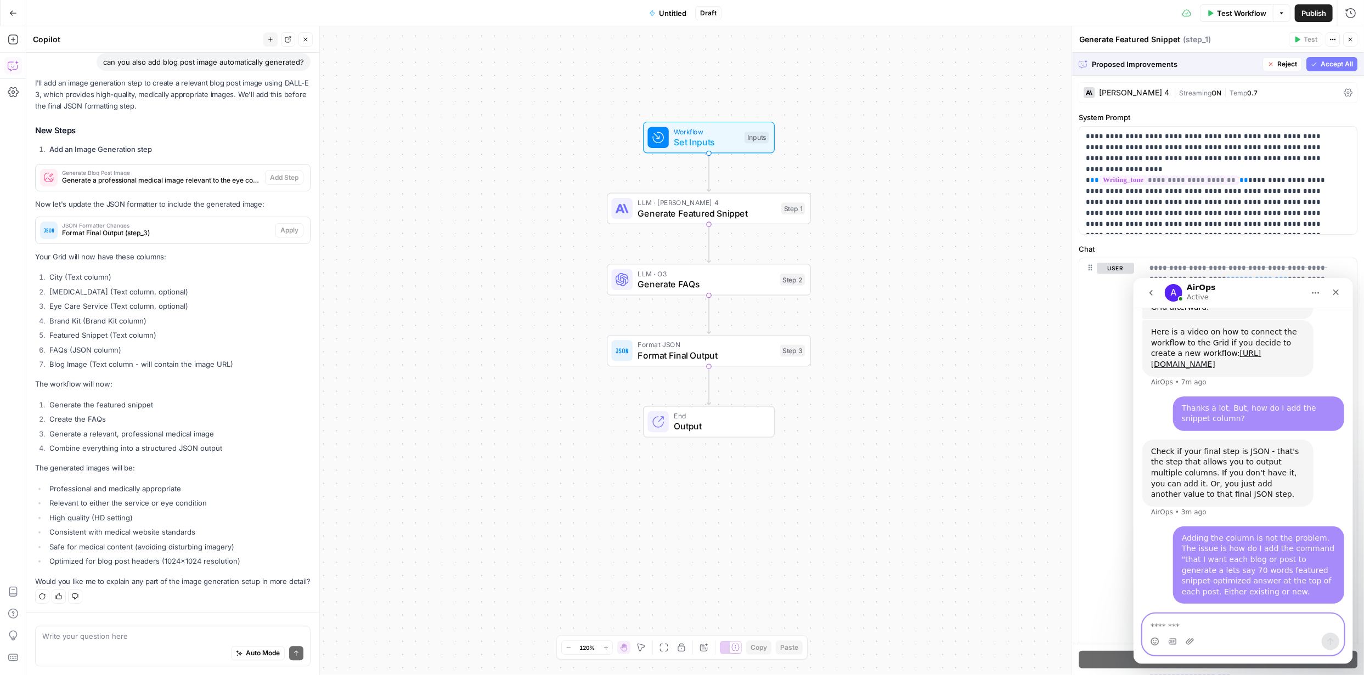
scroll to position [1089, 0]
click at [180, 637] on textarea at bounding box center [172, 636] width 261 height 11
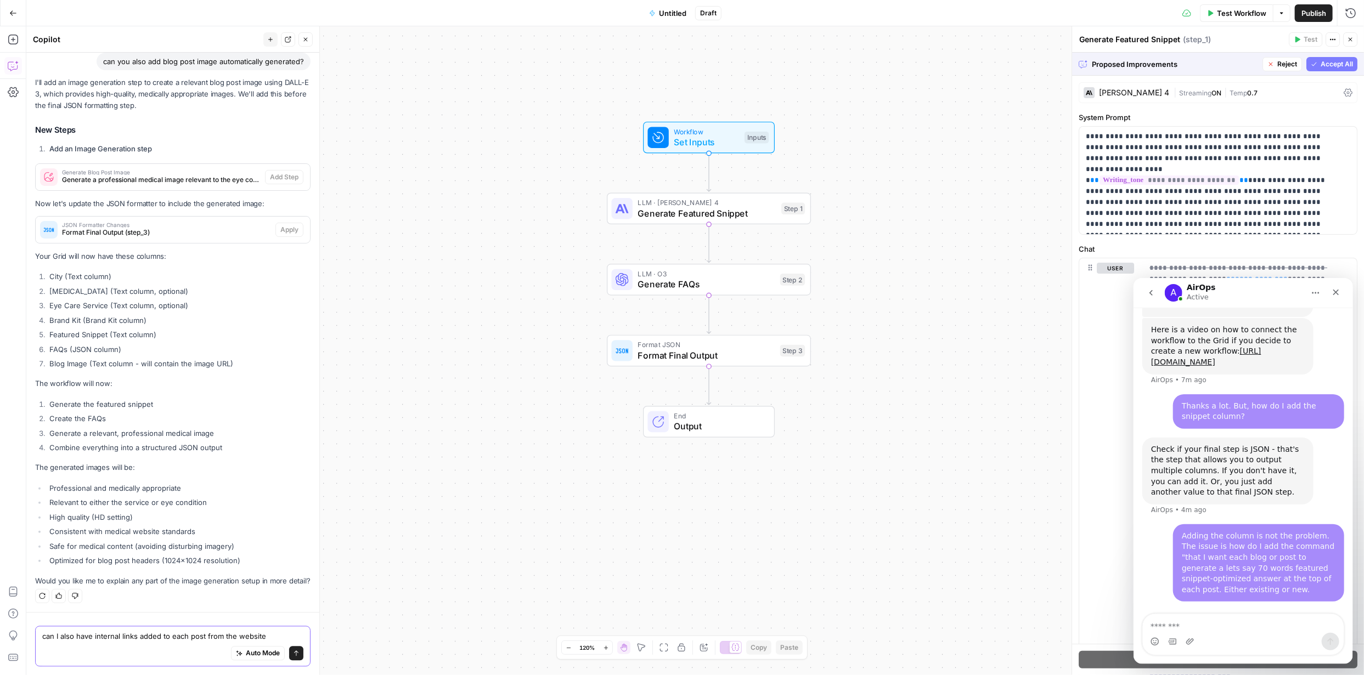
type textarea "can I also have internal links added to each post from the website?"
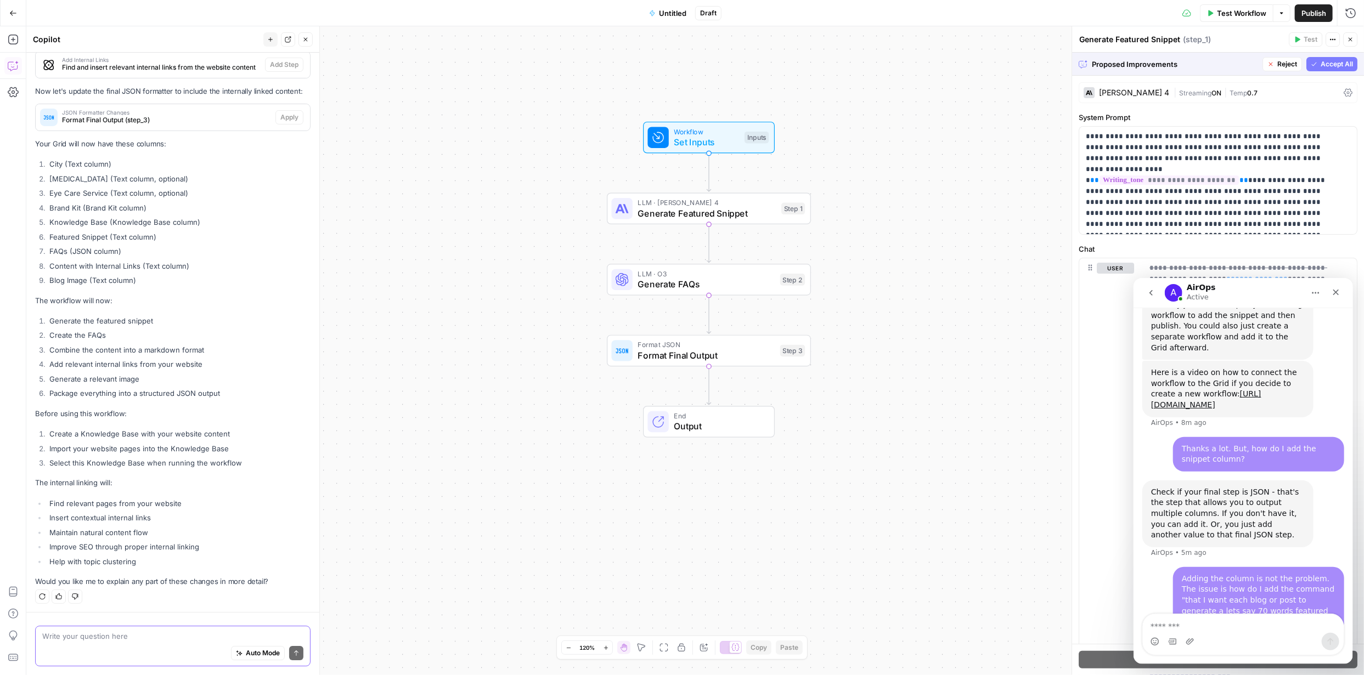
scroll to position [2392, 0]
click at [1336, 294] on icon "Close" at bounding box center [1336, 292] width 6 height 6
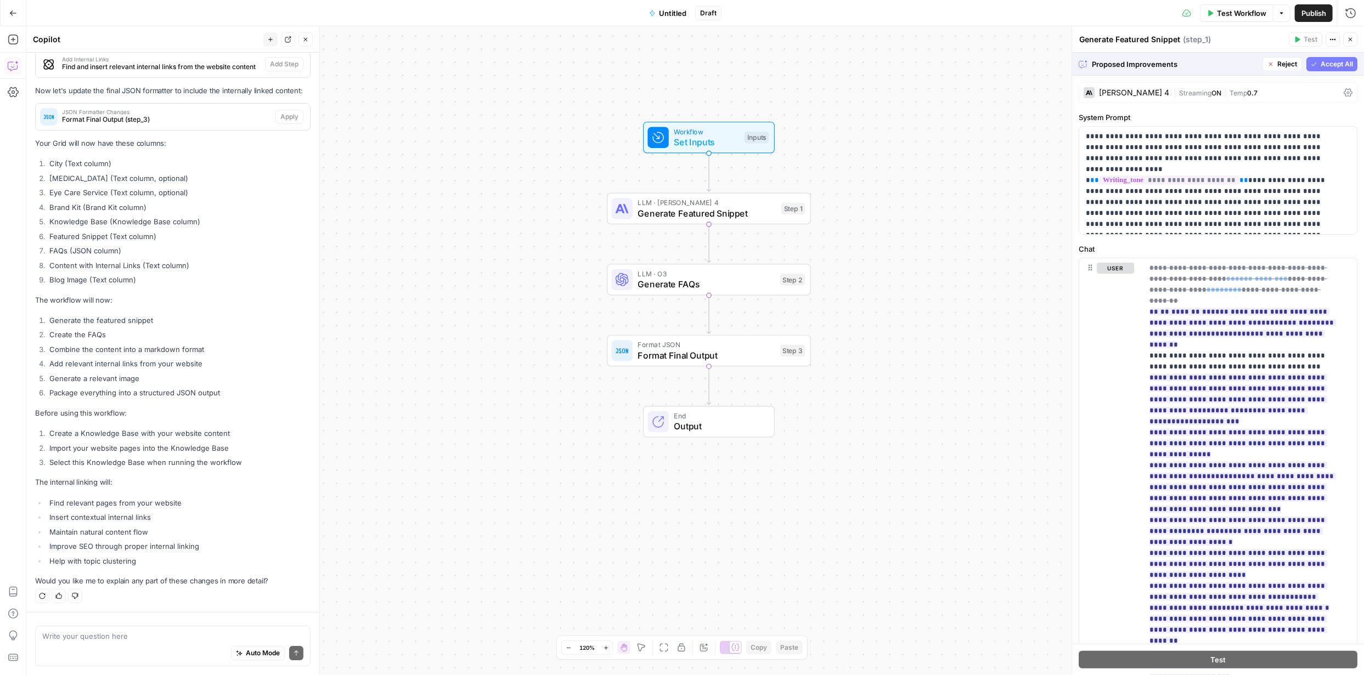
click at [1320, 69] on button "Accept All" at bounding box center [1331, 64] width 51 height 14
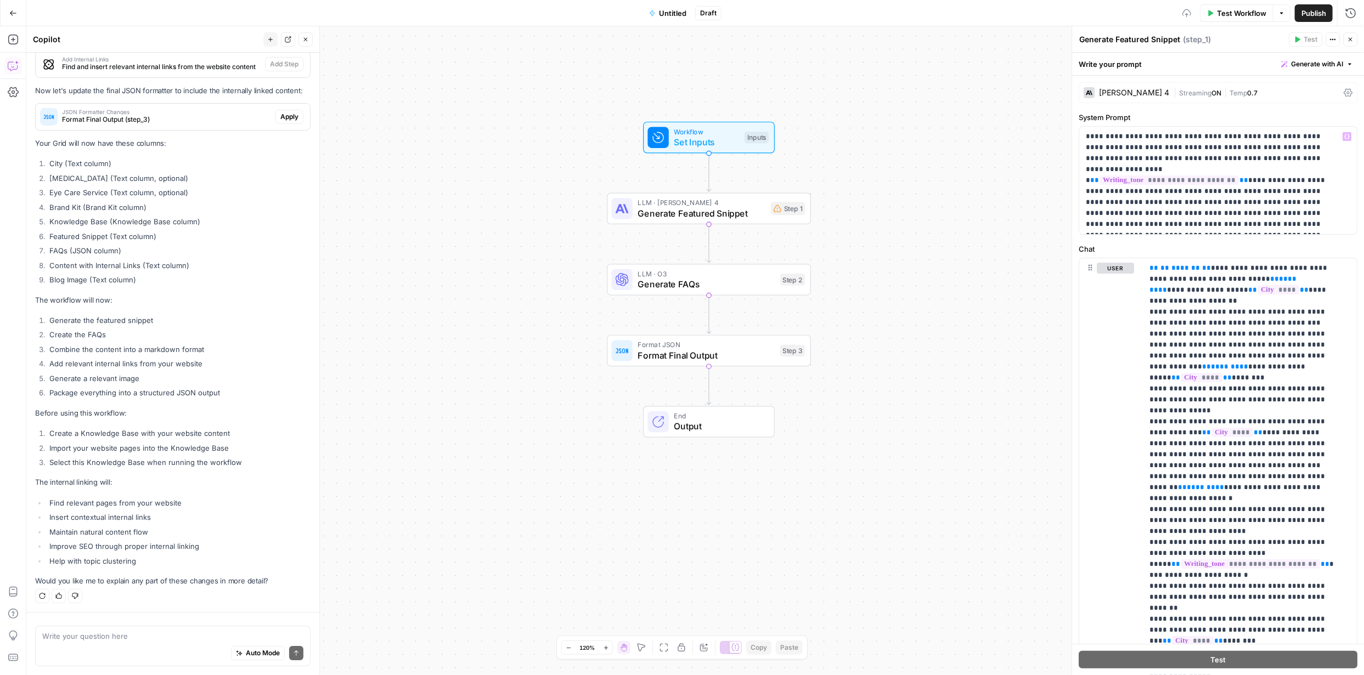
scroll to position [1088, 0]
click at [668, 12] on span "Untitled" at bounding box center [672, 13] width 27 height 11
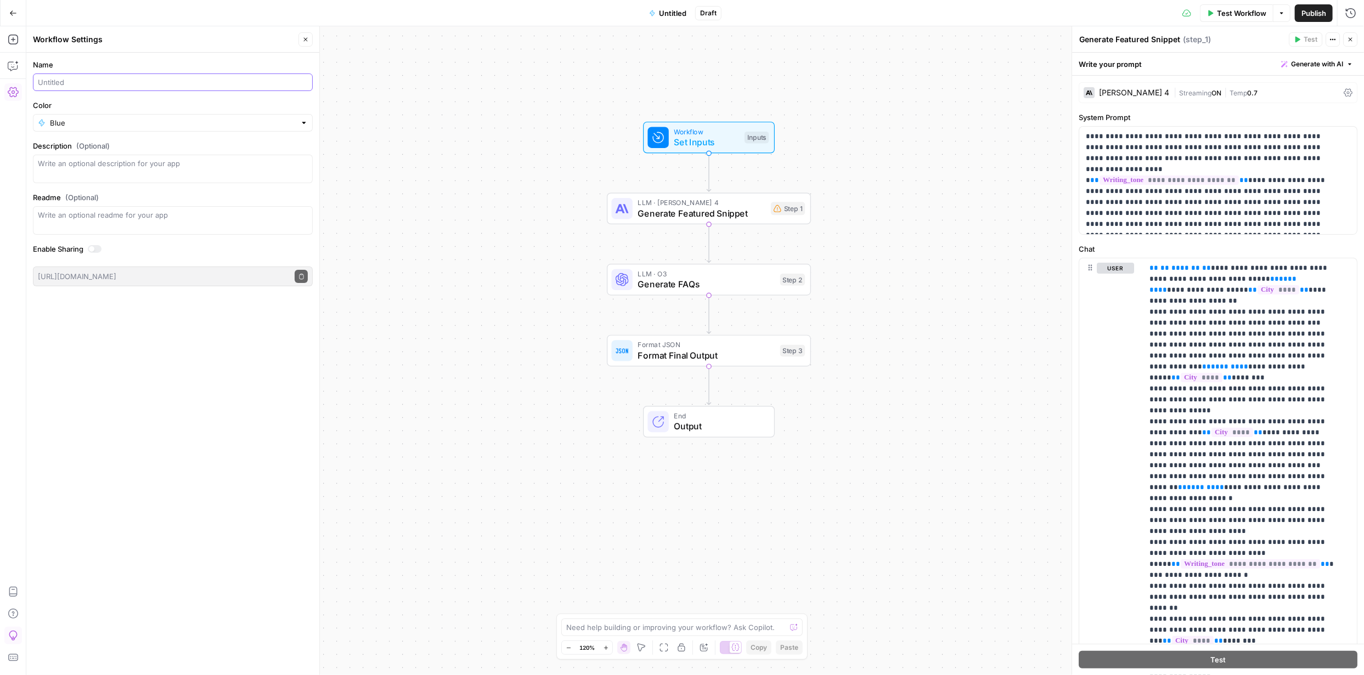
click at [110, 84] on input "Name" at bounding box center [173, 82] width 270 height 11
type input "H"
type input "Eye conditions/Services with City Variants - Hub"
click at [372, 171] on div "Workflow Set Inputs Inputs LLM · [PERSON_NAME] 4 Generate Featured Snippet Step…" at bounding box center [695, 350] width 1338 height 649
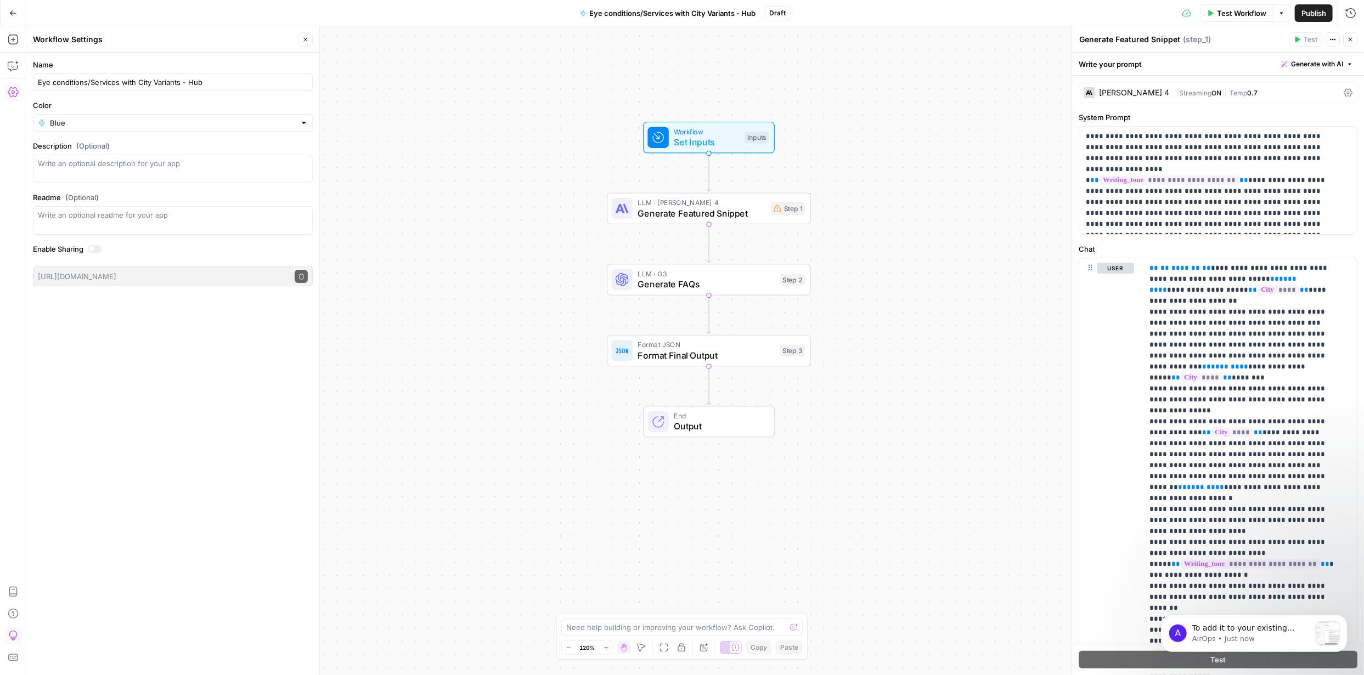
scroll to position [1267, 0]
click at [1237, 634] on p "AirOps • Just now" at bounding box center [1251, 639] width 119 height 10
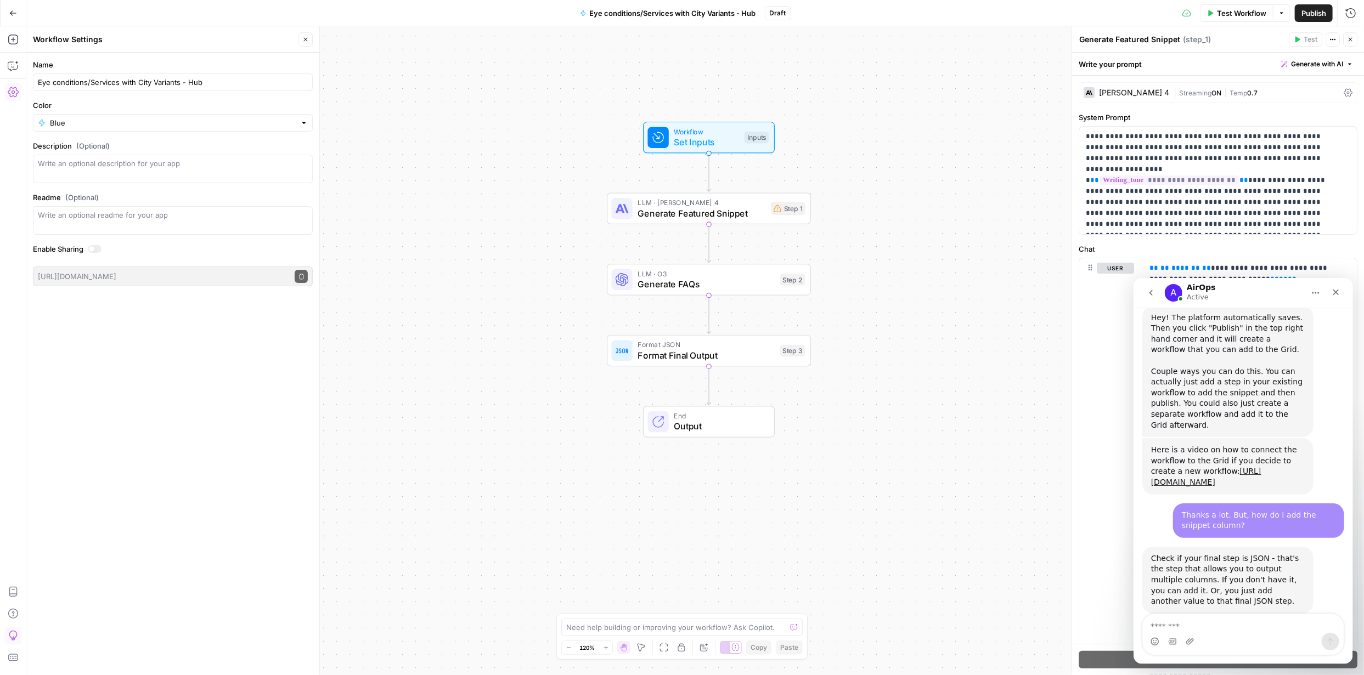
scroll to position [1274, 0]
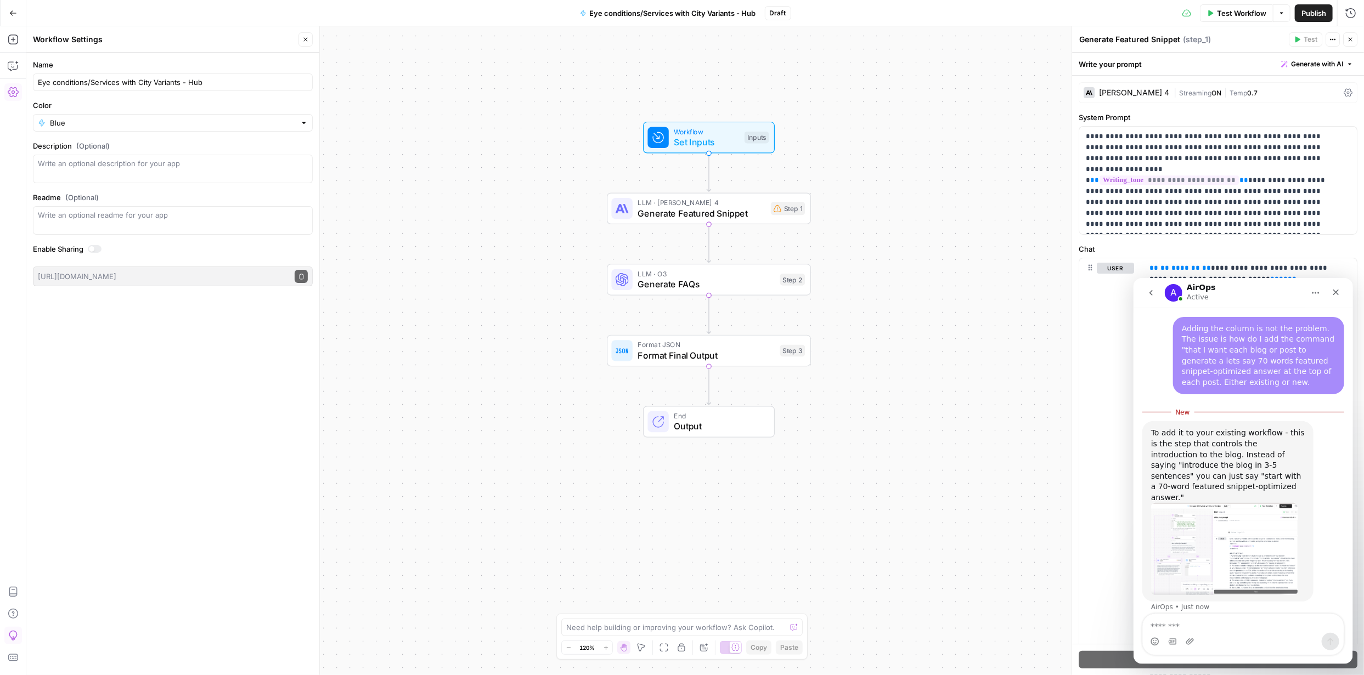
click at [1185, 503] on img "AirOps says…" at bounding box center [1223, 549] width 147 height 92
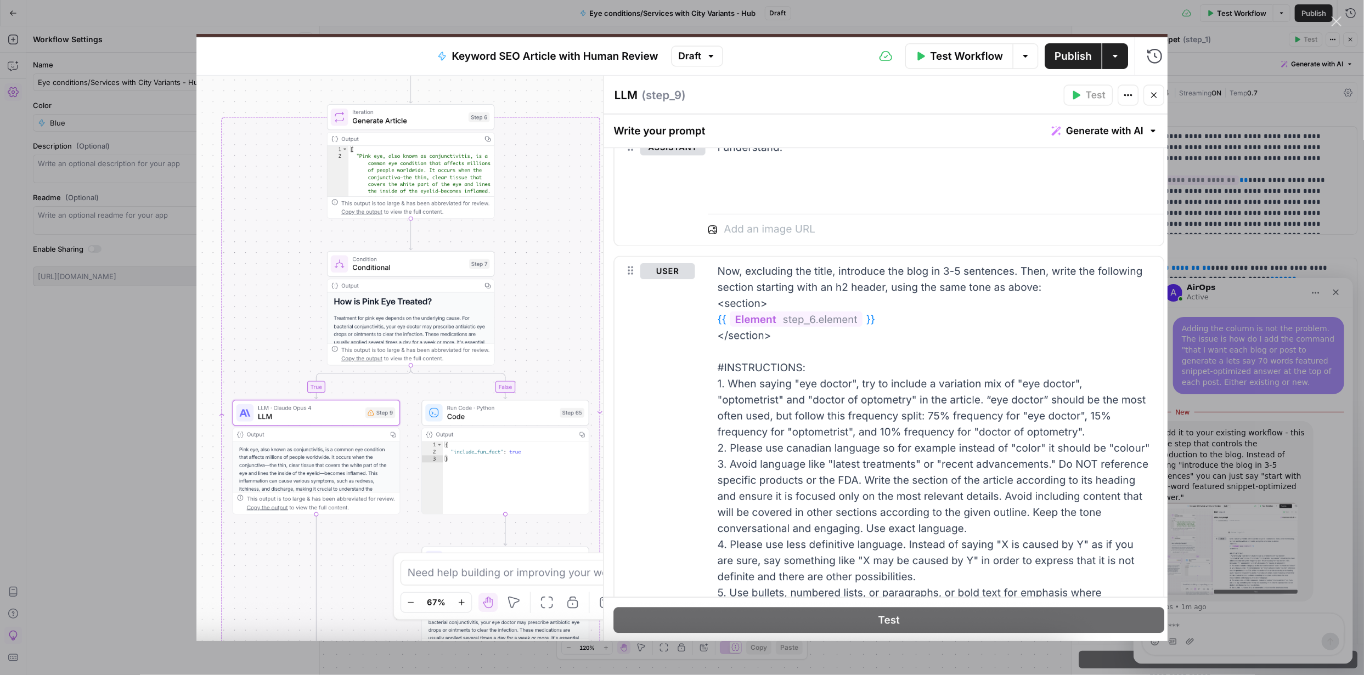
click at [1210, 384] on div "Intercom messenger" at bounding box center [682, 337] width 1364 height 675
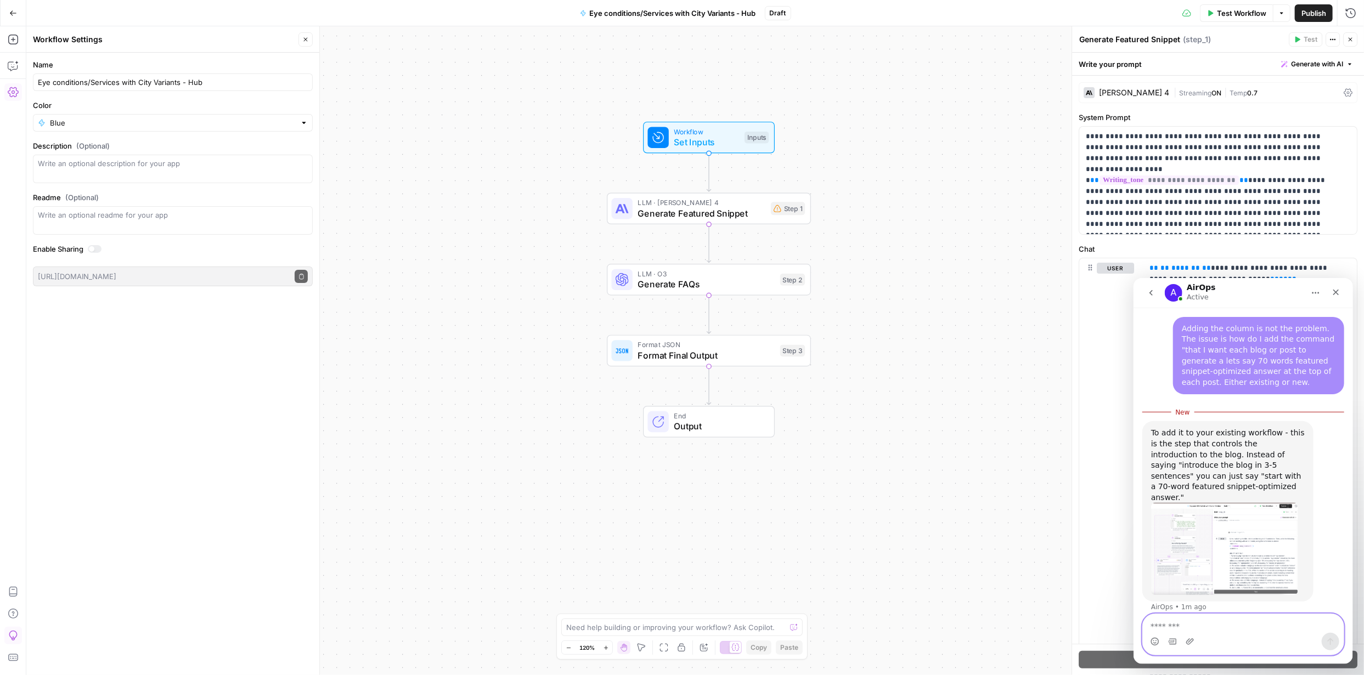
click at [1203, 630] on textarea "Message…" at bounding box center [1242, 623] width 201 height 19
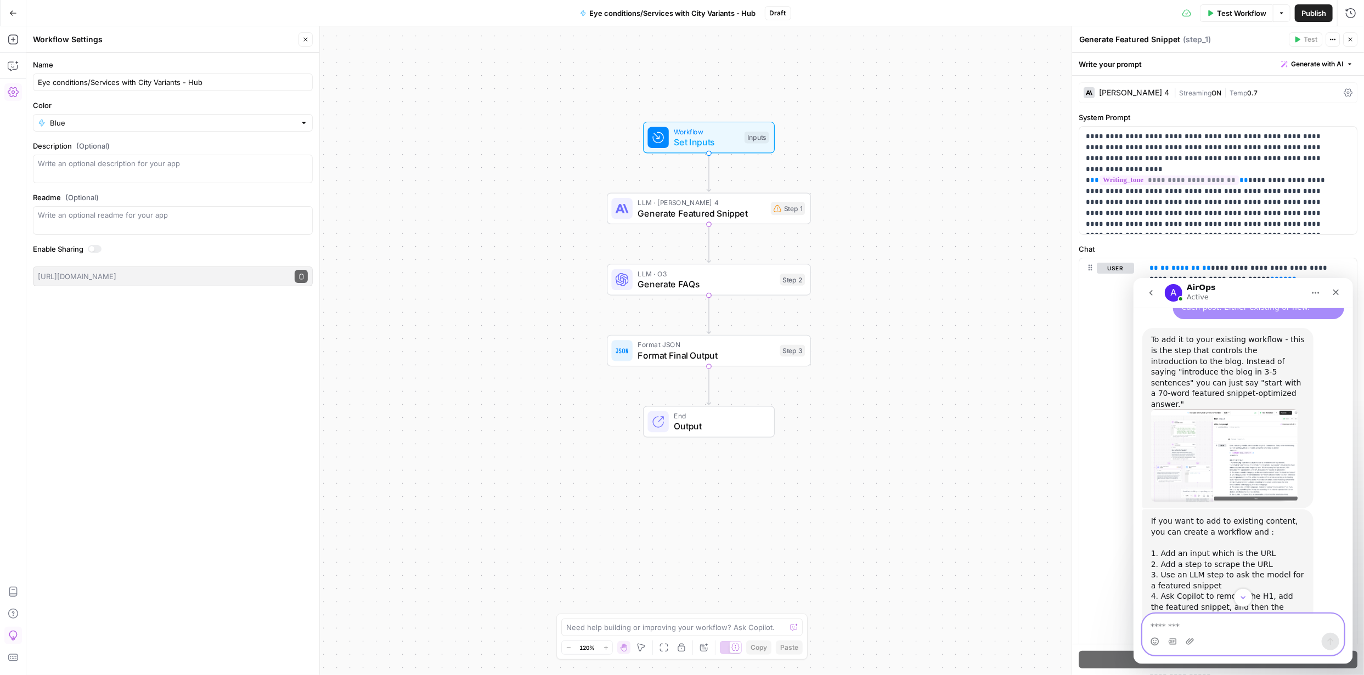
scroll to position [1367, 0]
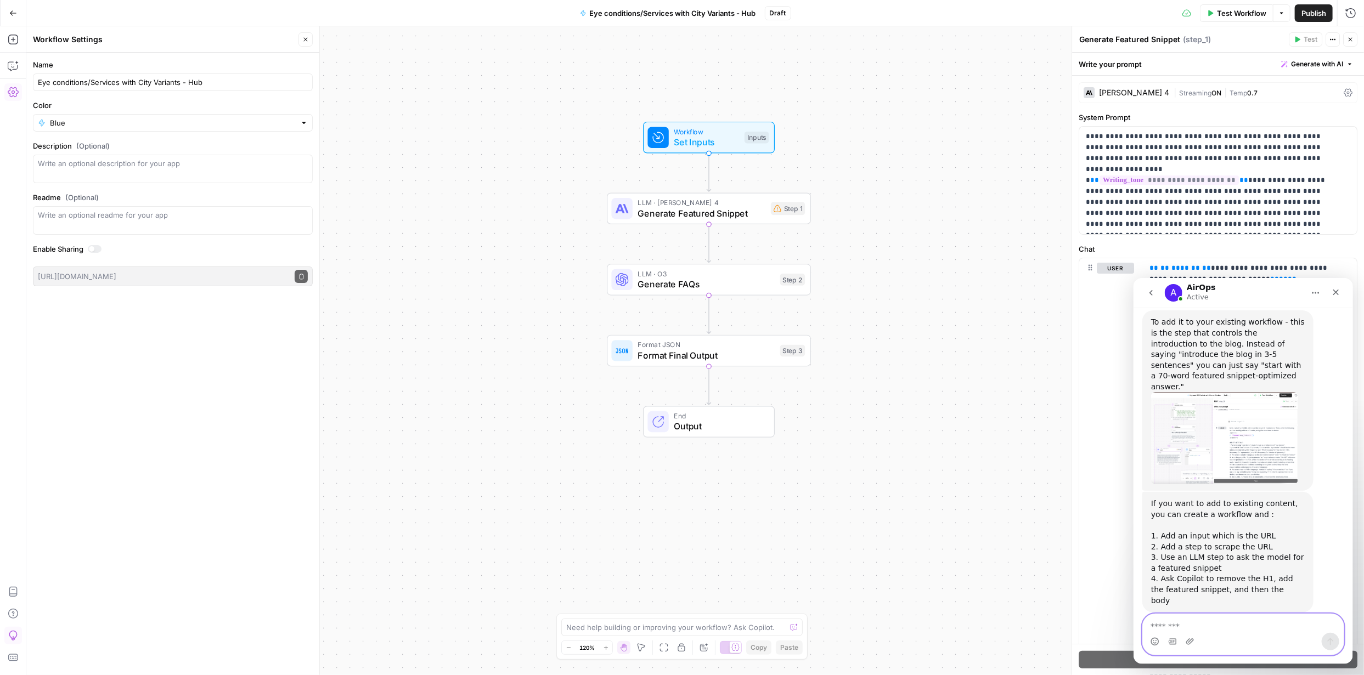
drag, startPoint x: 1222, startPoint y: 618, endPoint x: 1213, endPoint y: 625, distance: 11.3
click at [1222, 619] on textarea "Message…" at bounding box center [1242, 623] width 201 height 19
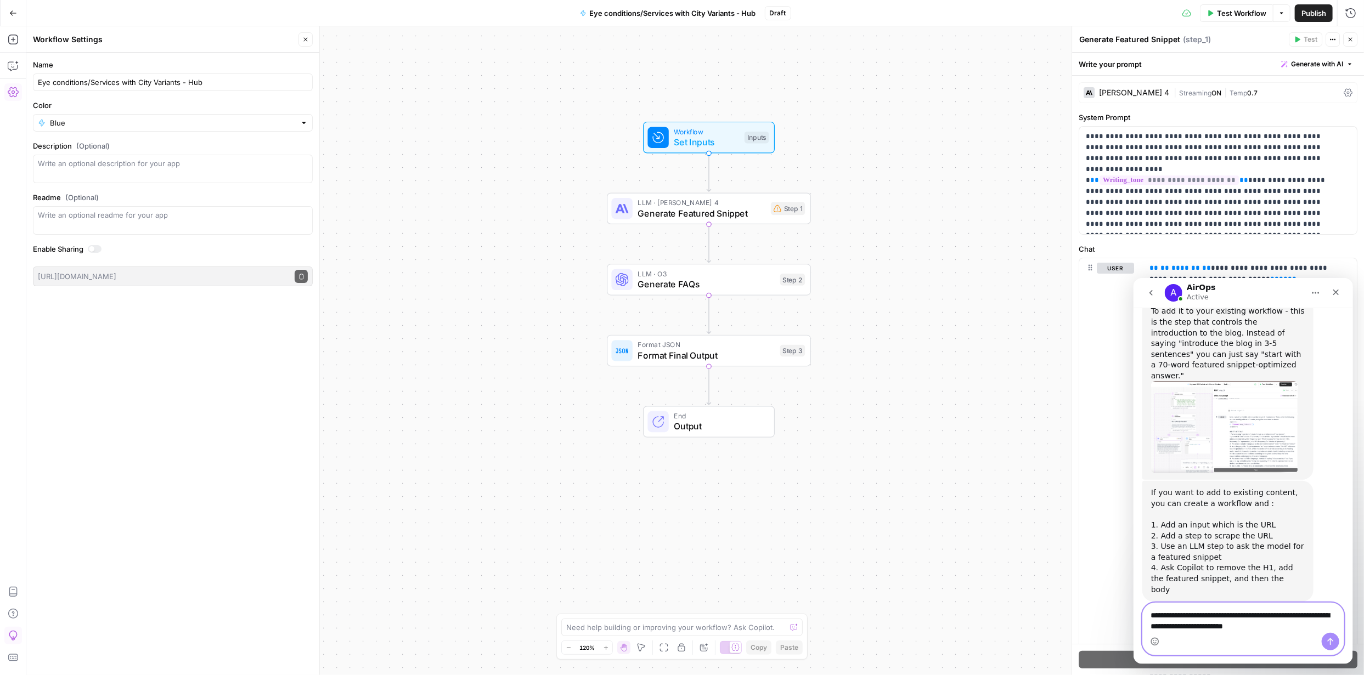
type textarea "**********"
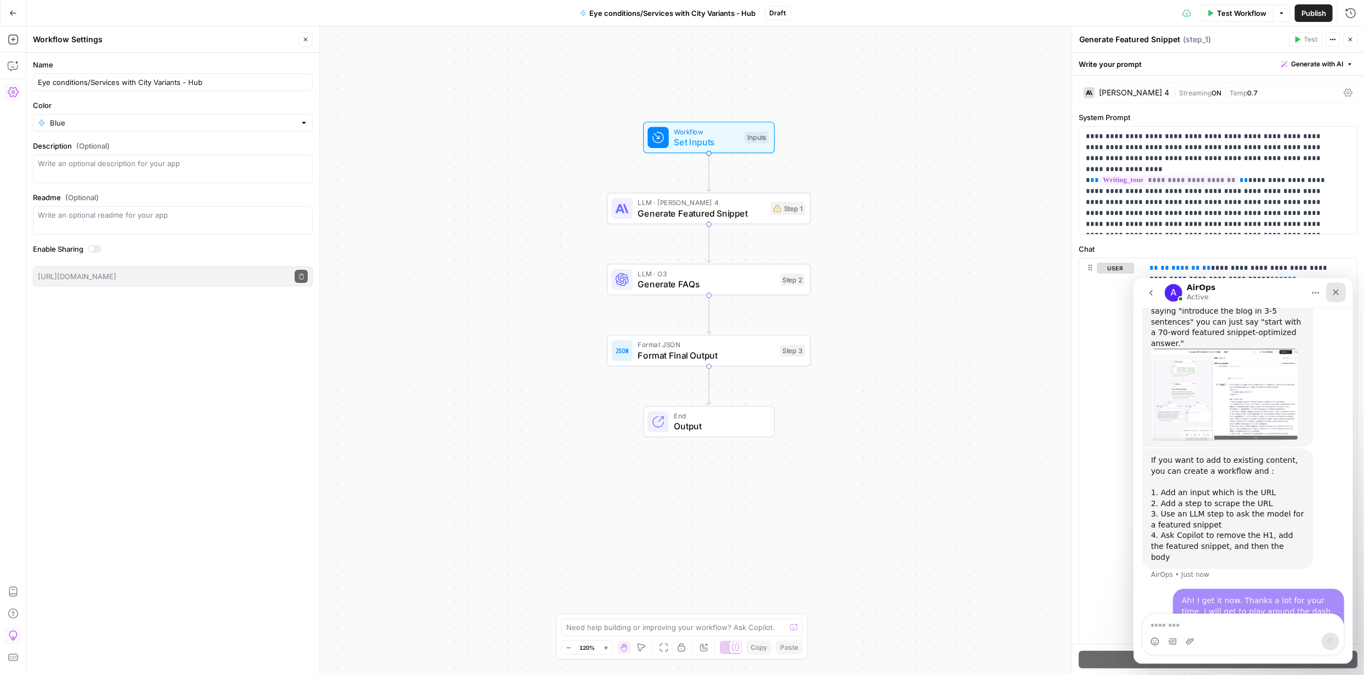
click at [1334, 294] on icon "Close" at bounding box center [1335, 291] width 9 height 9
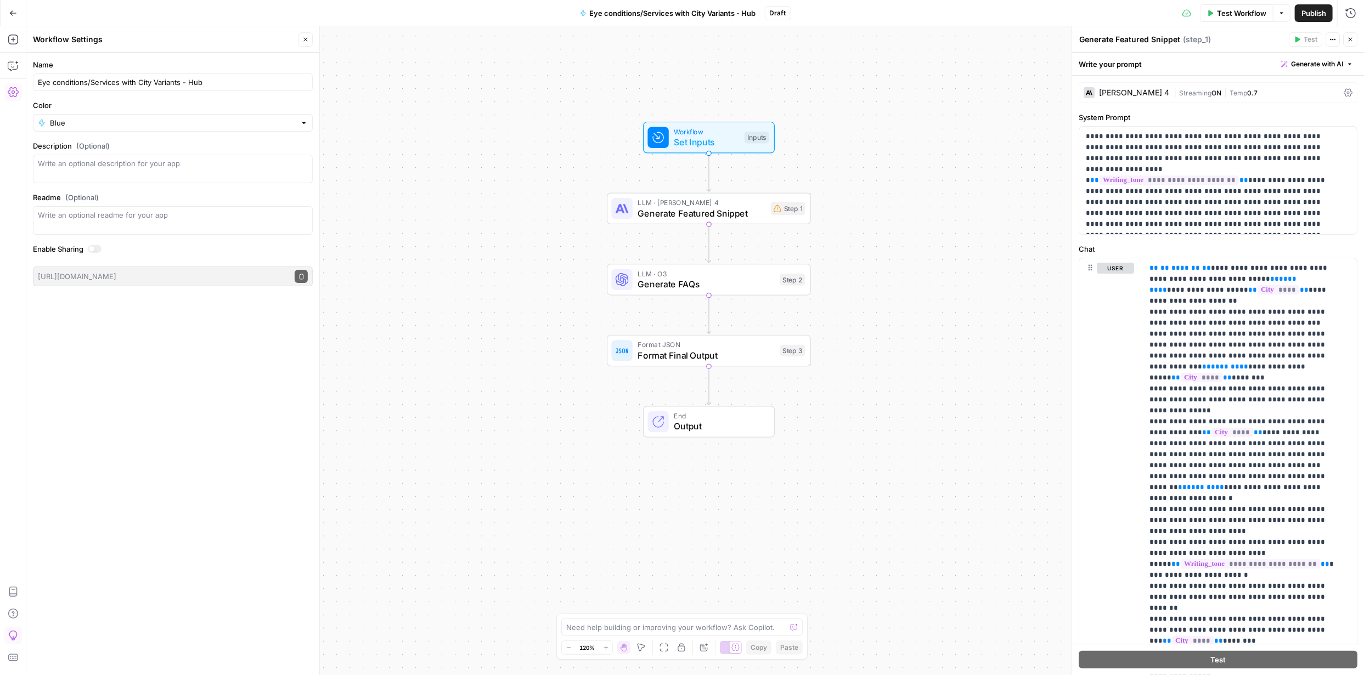
click at [1317, 9] on span "Publish" at bounding box center [1313, 13] width 25 height 11
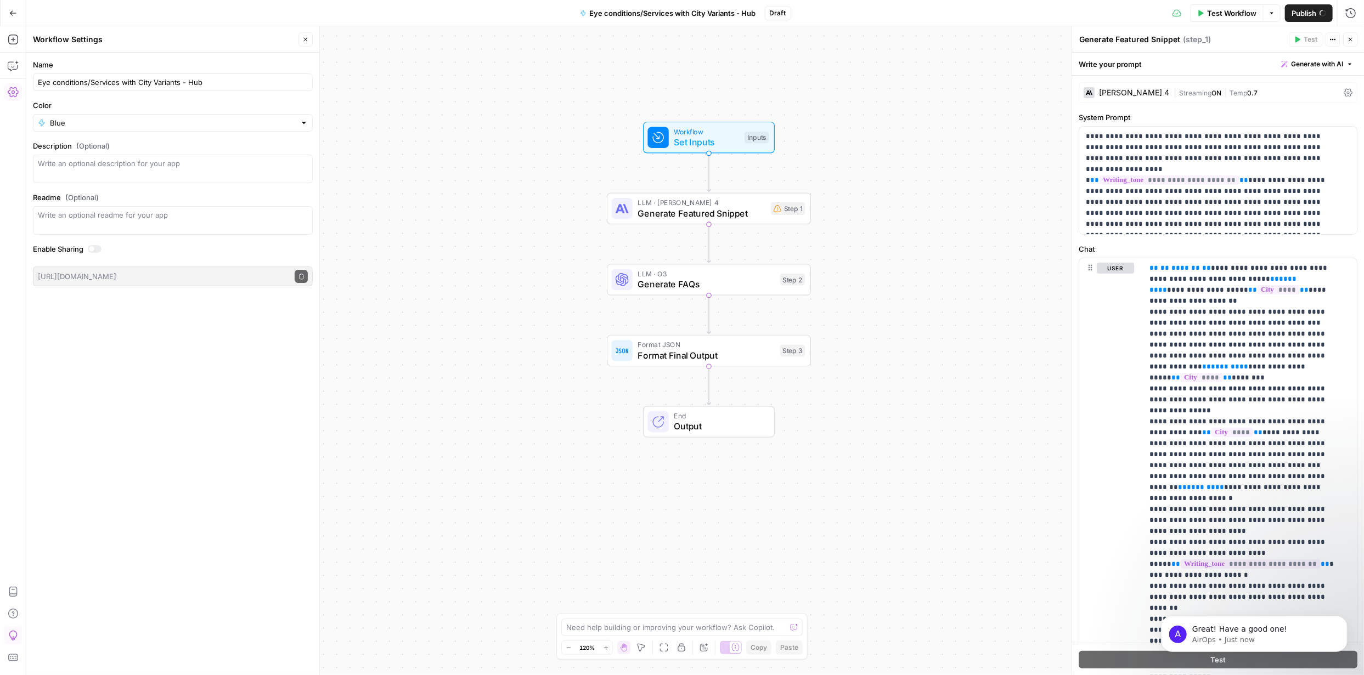
scroll to position [1401, 0]
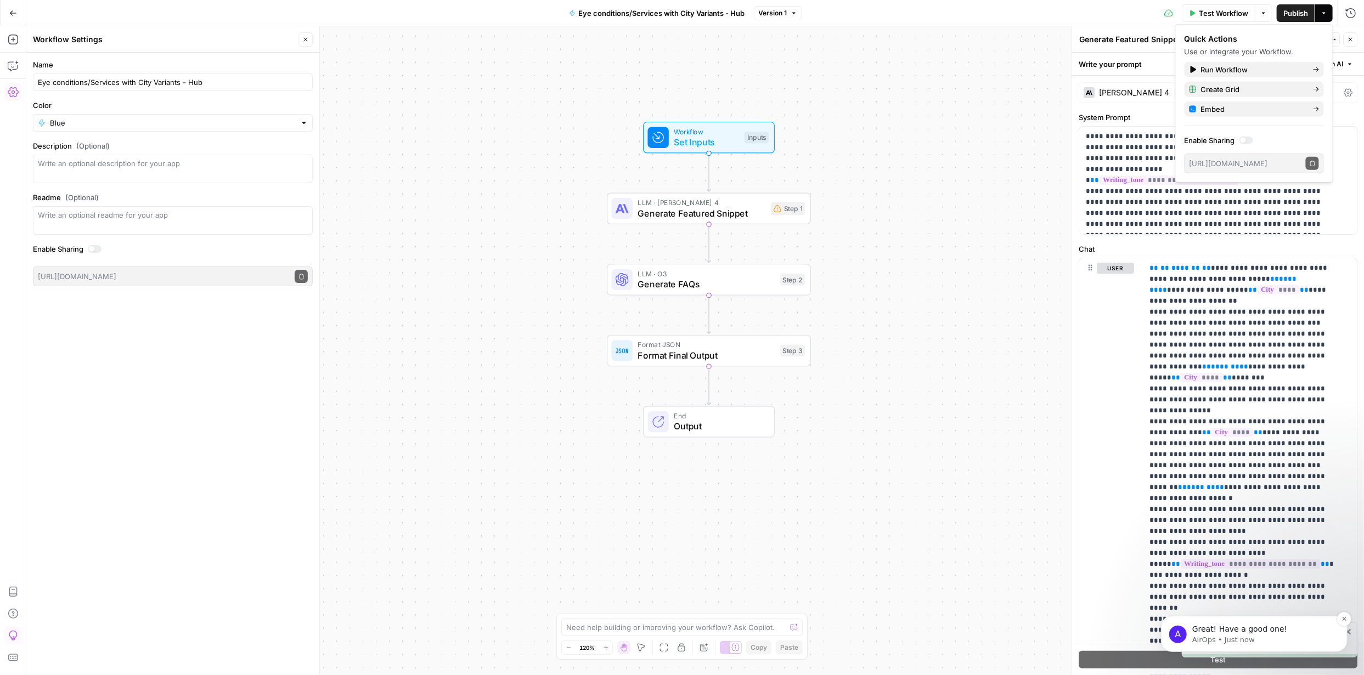
click at [1248, 627] on p "Great! Have a good one!" at bounding box center [1263, 629] width 142 height 11
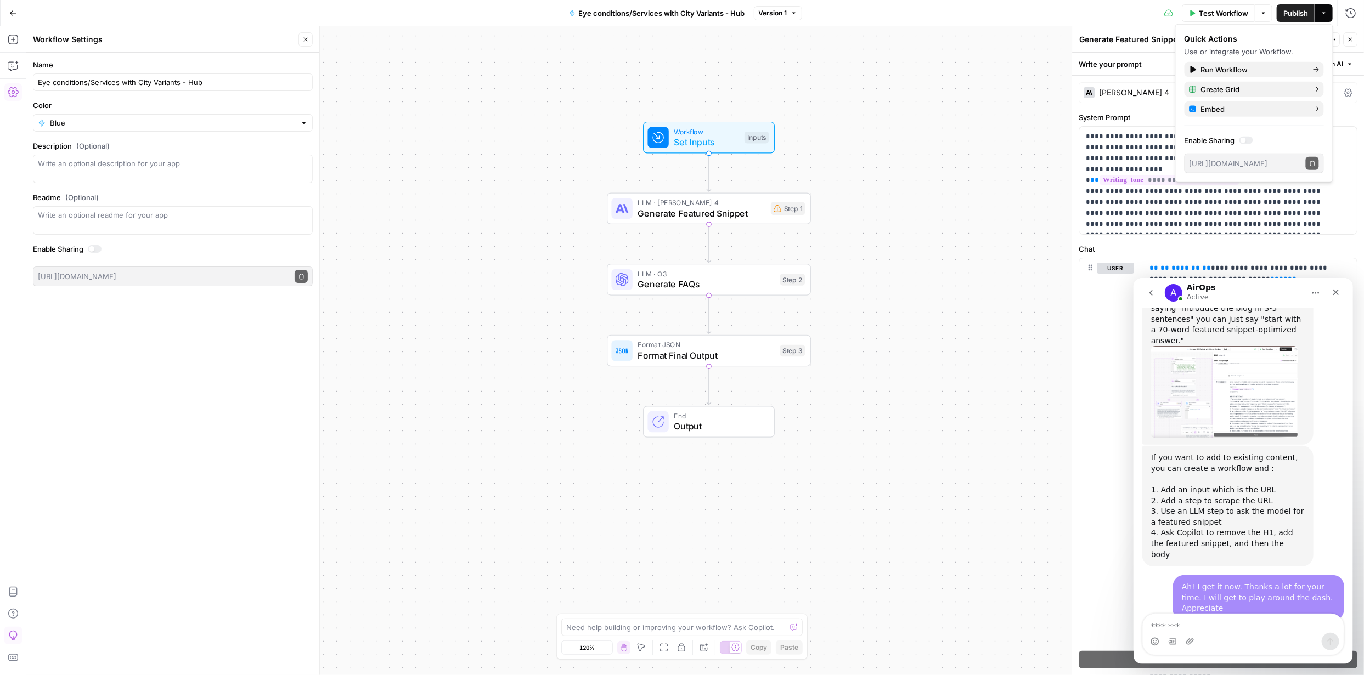
scroll to position [1419, 0]
type textarea "**********"
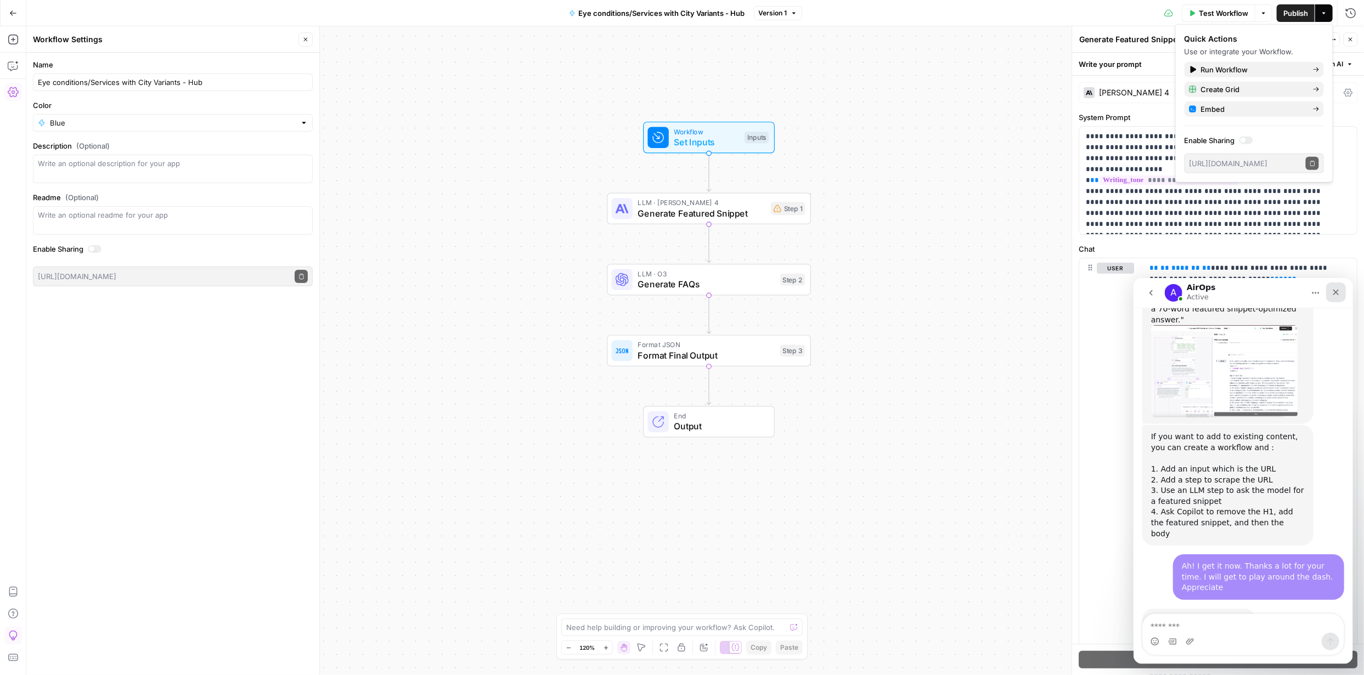
click at [1328, 289] on div "Close" at bounding box center [1335, 292] width 20 height 20
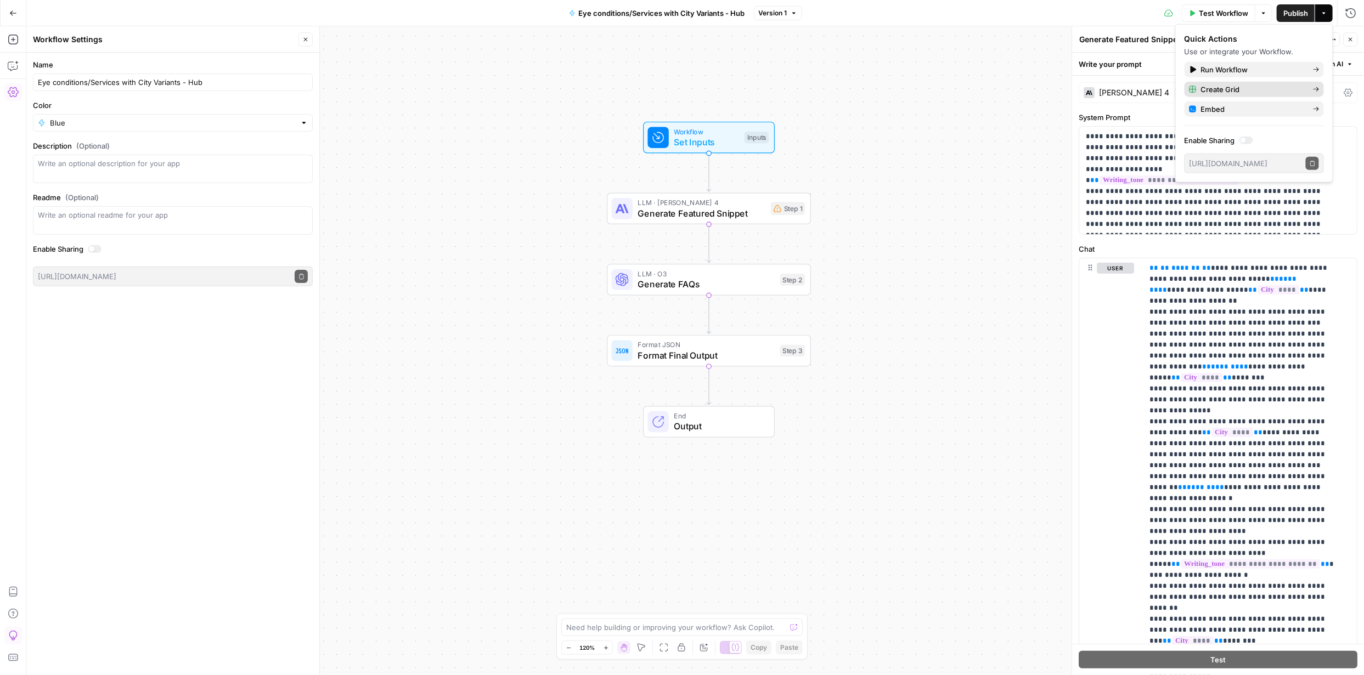
click at [1265, 86] on span "Create Grid" at bounding box center [1252, 89] width 103 height 11
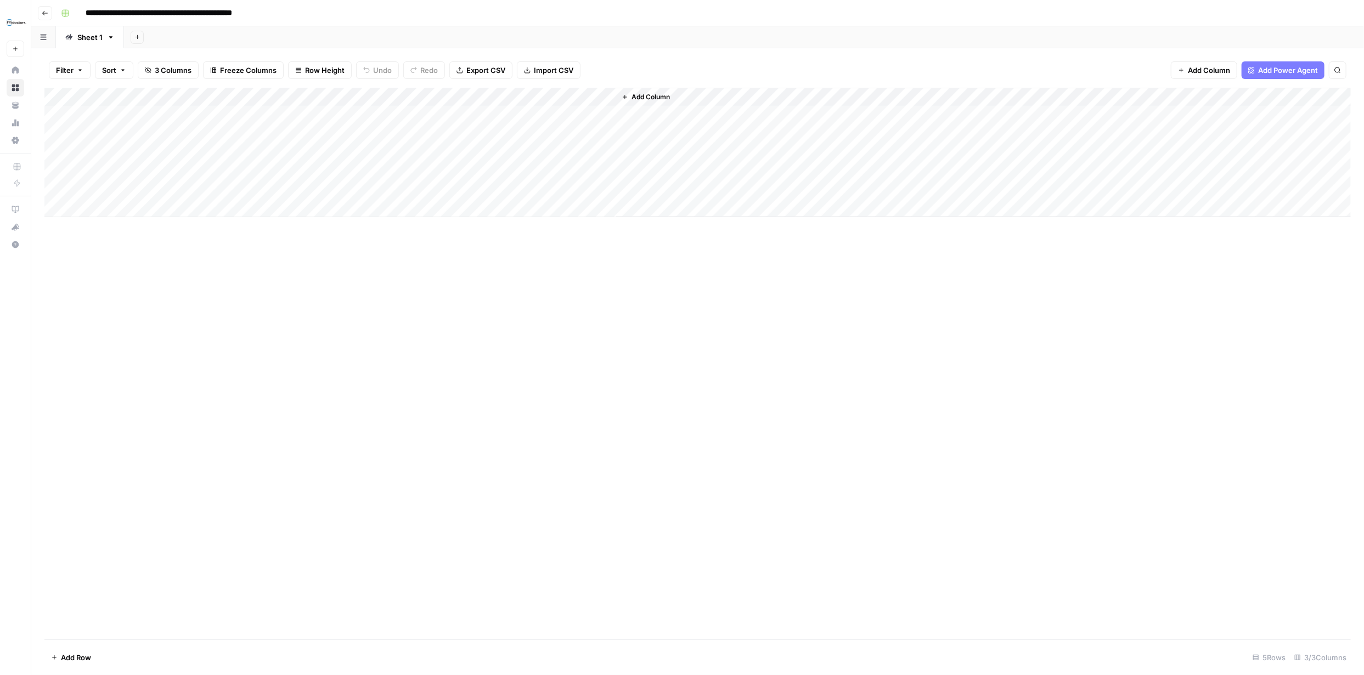
click at [196, 118] on div "Add Column" at bounding box center [697, 152] width 1306 height 129
type textarea "*******"
type textarea "******"
click at [538, 341] on div "Add Column" at bounding box center [697, 364] width 1306 height 552
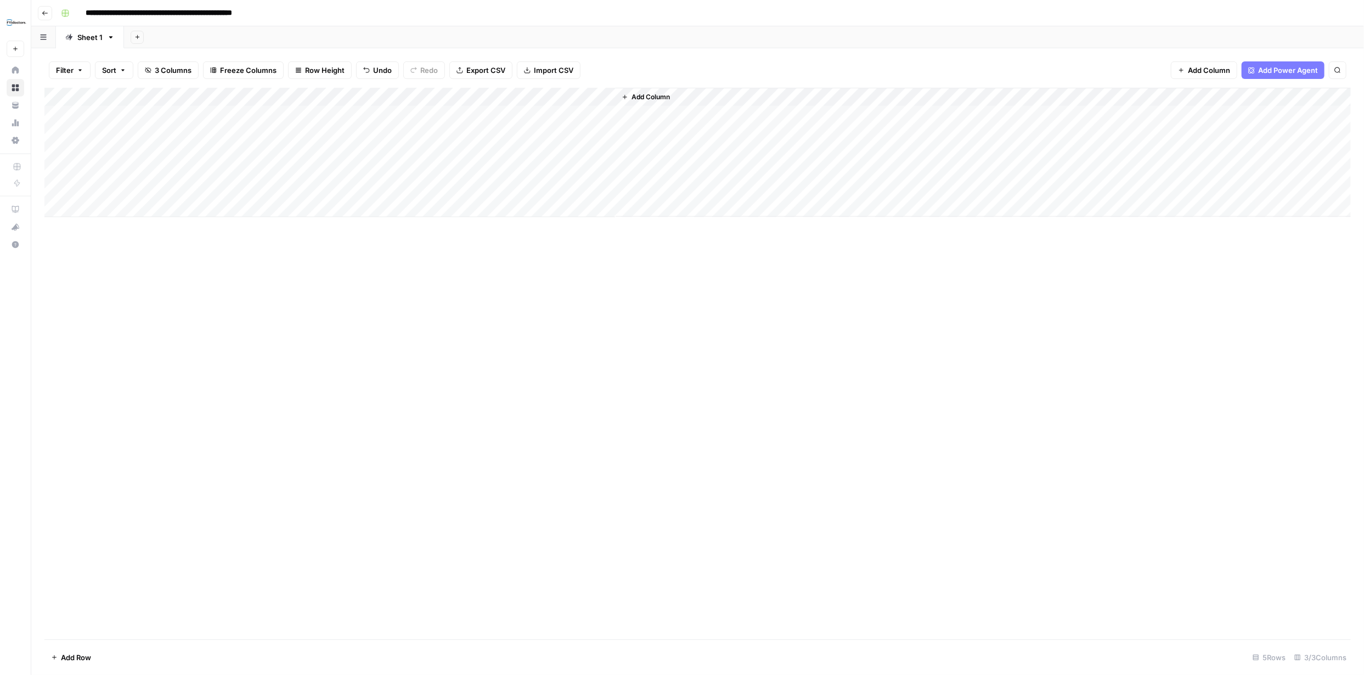
click at [507, 112] on div "Add Column" at bounding box center [697, 152] width 1306 height 129
click at [48, 12] on button "Go back" at bounding box center [45, 13] width 14 height 14
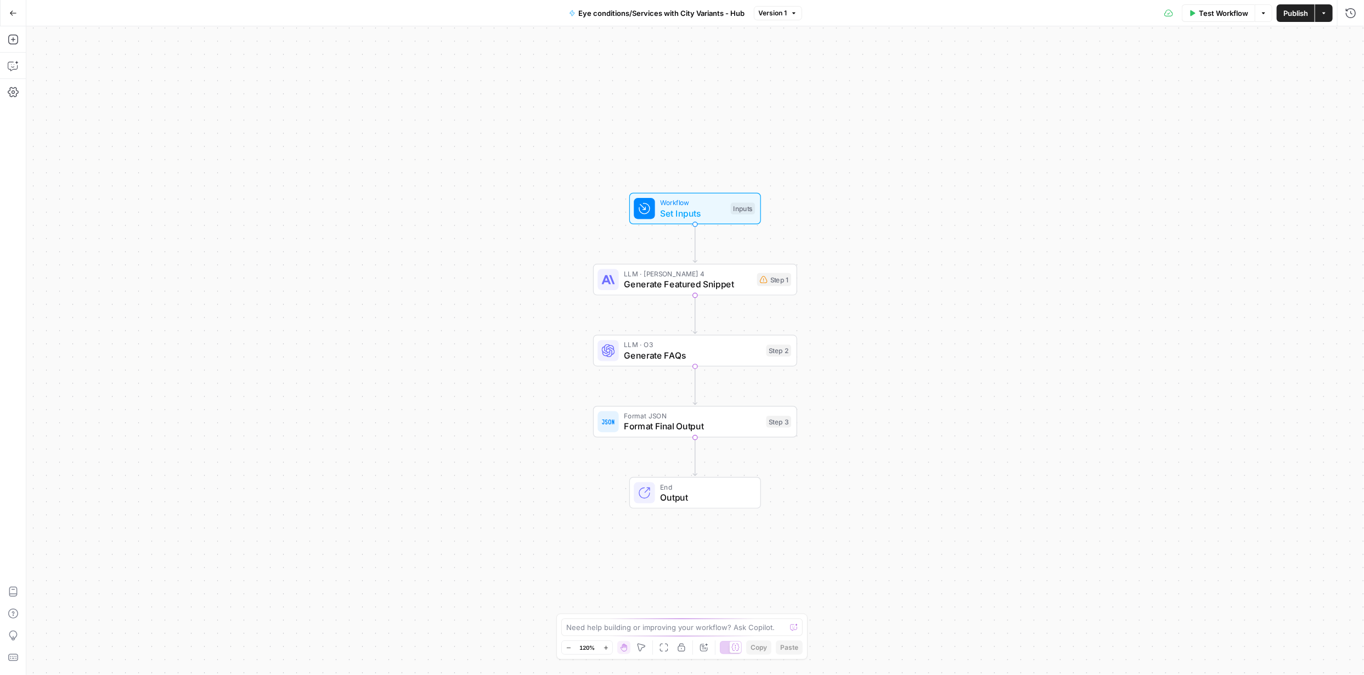
click at [781, 10] on span "Version 1" at bounding box center [773, 13] width 29 height 10
click at [703, 22] on div "Go Back Eye conditions/Services with City Variants - Hub Version 1 Test Workflo…" at bounding box center [682, 13] width 1364 height 26
click at [703, 10] on span "Eye conditions/Services with City Variants - Hub" at bounding box center [662, 13] width 166 height 11
click at [1325, 14] on icon "button" at bounding box center [1324, 13] width 7 height 7
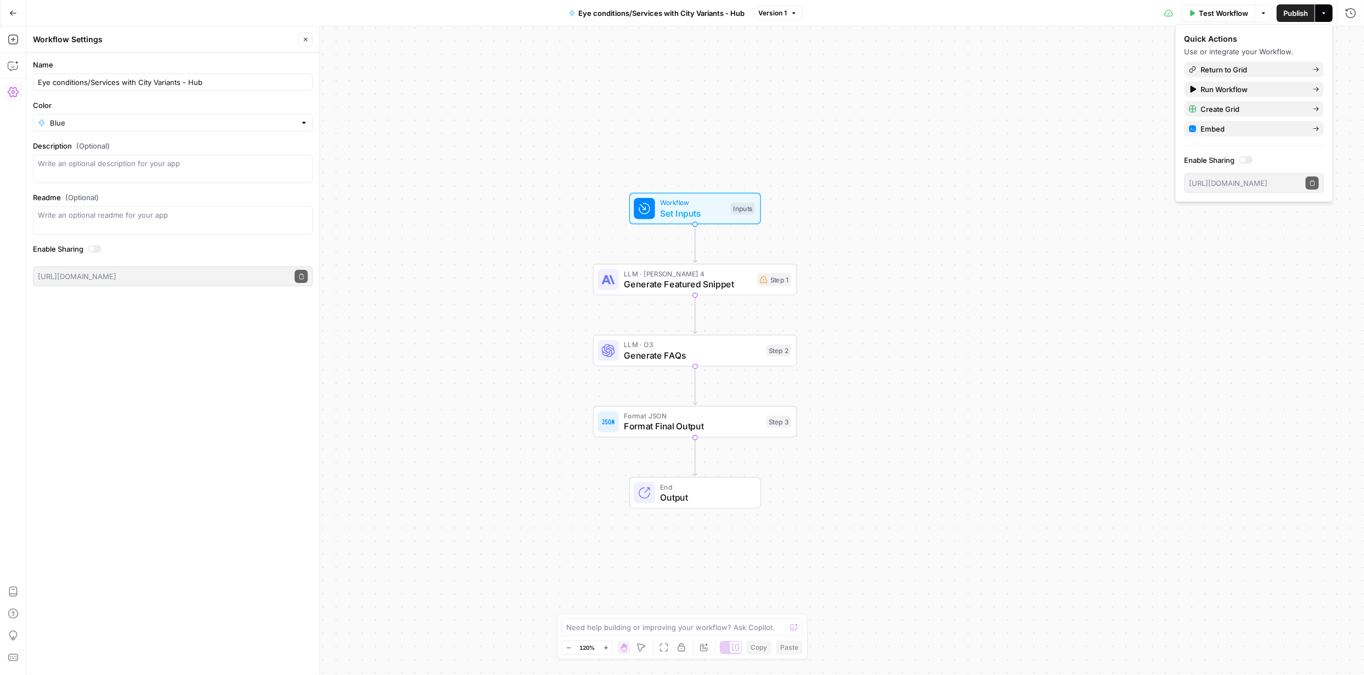
click at [12, 93] on icon "button" at bounding box center [13, 92] width 11 height 11
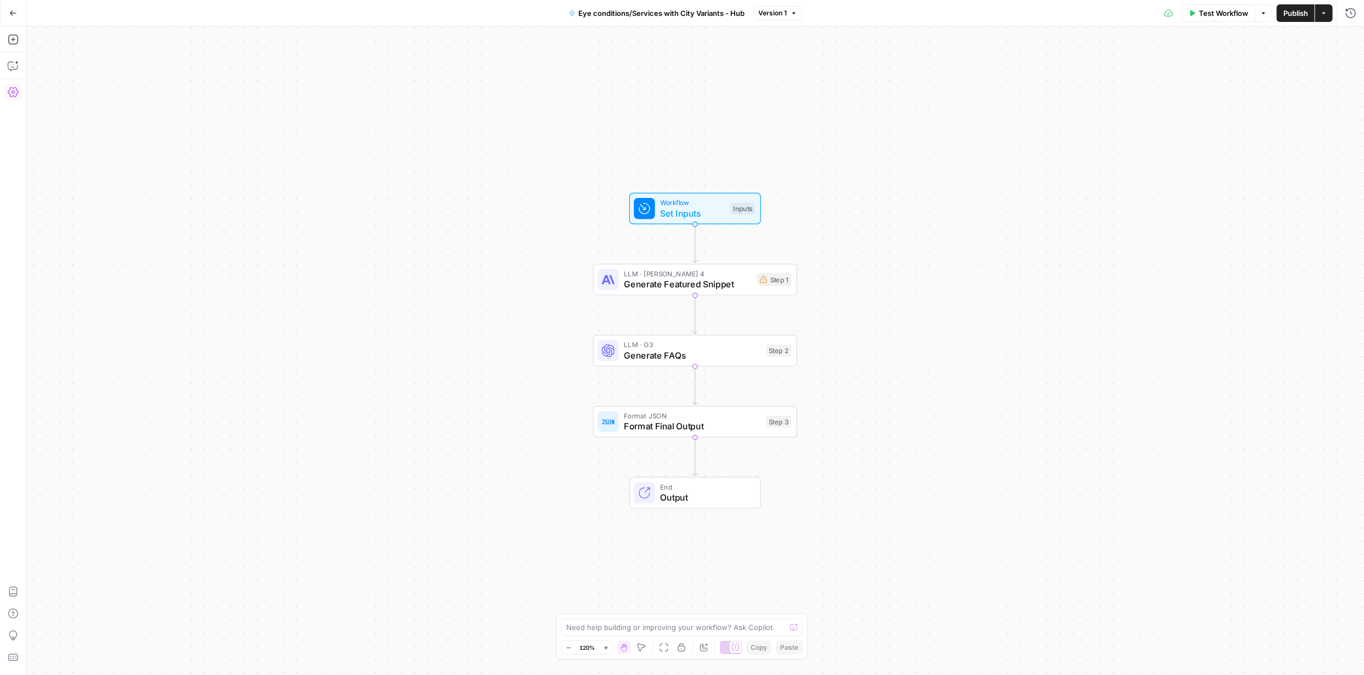
click at [10, 94] on icon "button" at bounding box center [13, 92] width 11 height 11
click at [1265, 11] on icon "button" at bounding box center [1263, 13] width 7 height 7
drag, startPoint x: 1290, startPoint y: 80, endPoint x: 1334, endPoint y: 61, distance: 47.5
click at [1291, 80] on div "Workflow Set Inputs Inputs LLM · [PERSON_NAME] 4 Generate Featured Snippet Step…" at bounding box center [695, 350] width 1338 height 649
click at [1324, 16] on button "Actions" at bounding box center [1324, 13] width 18 height 18
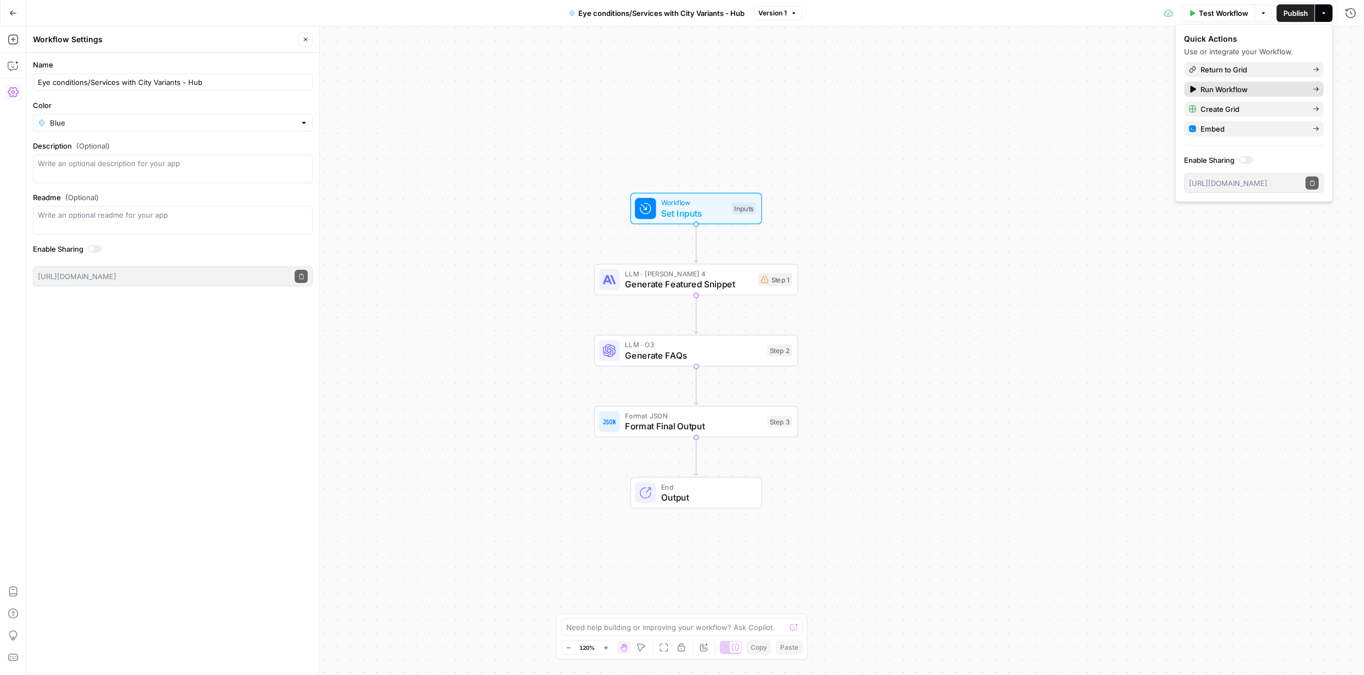
click at [1263, 87] on span "Run Workflow" at bounding box center [1252, 89] width 103 height 11
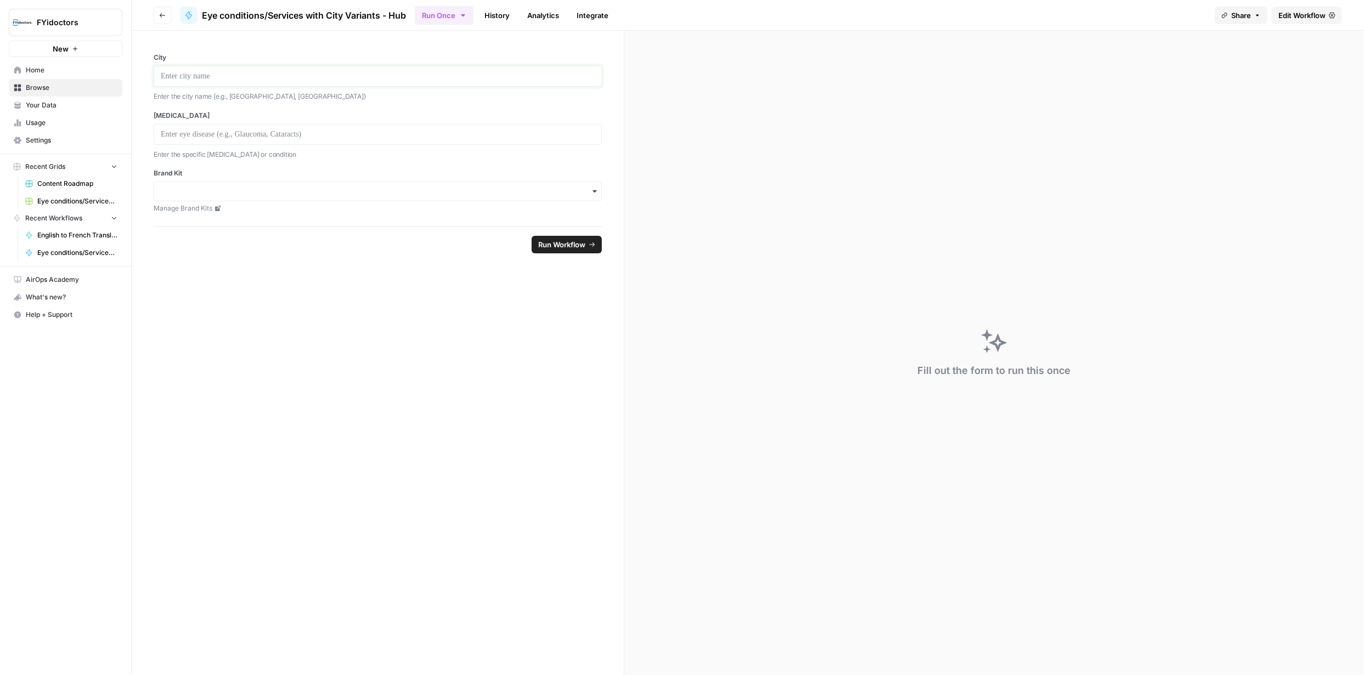
click at [357, 72] on p at bounding box center [378, 76] width 434 height 11
click at [356, 131] on p at bounding box center [378, 133] width 434 height 11
click at [369, 188] on input "Brand Kit" at bounding box center [378, 191] width 434 height 11
click at [209, 244] on div "FYidoctors" at bounding box center [378, 242] width 448 height 21
click at [577, 245] on span "Run Workflow" at bounding box center [561, 244] width 47 height 11
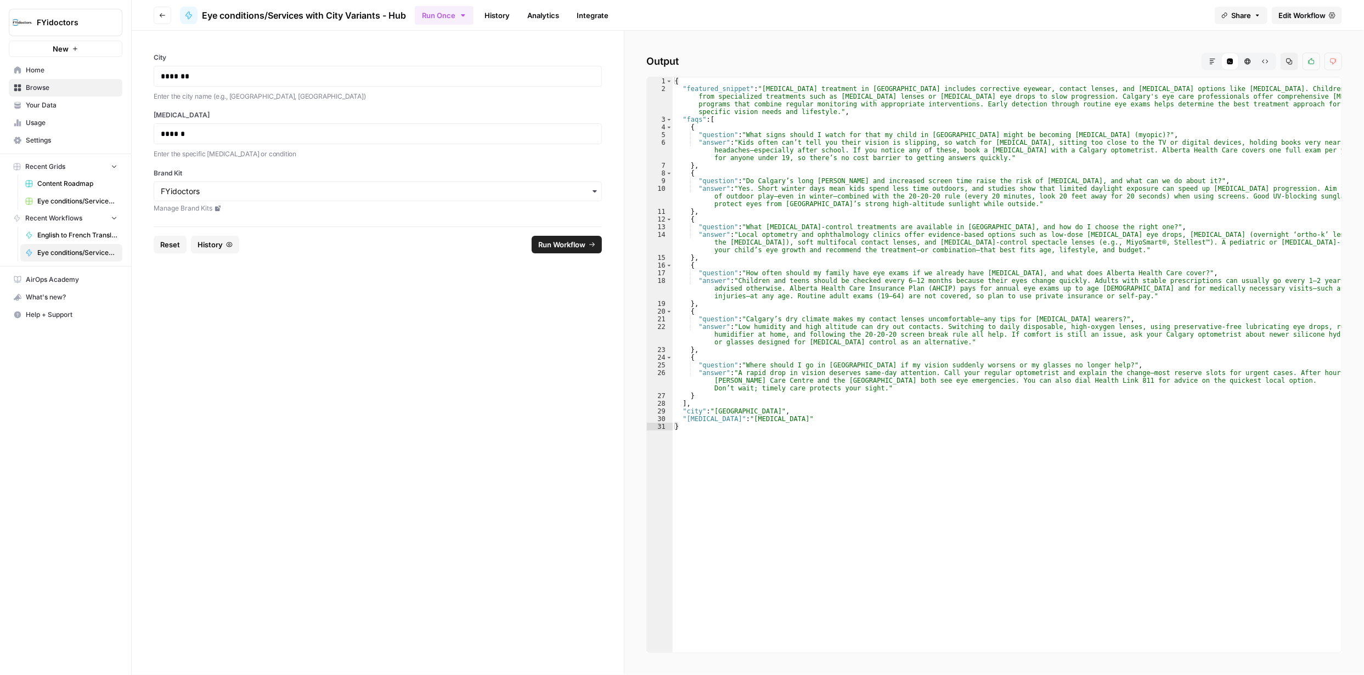
click at [1300, 16] on span "Edit Workflow" at bounding box center [1301, 15] width 47 height 11
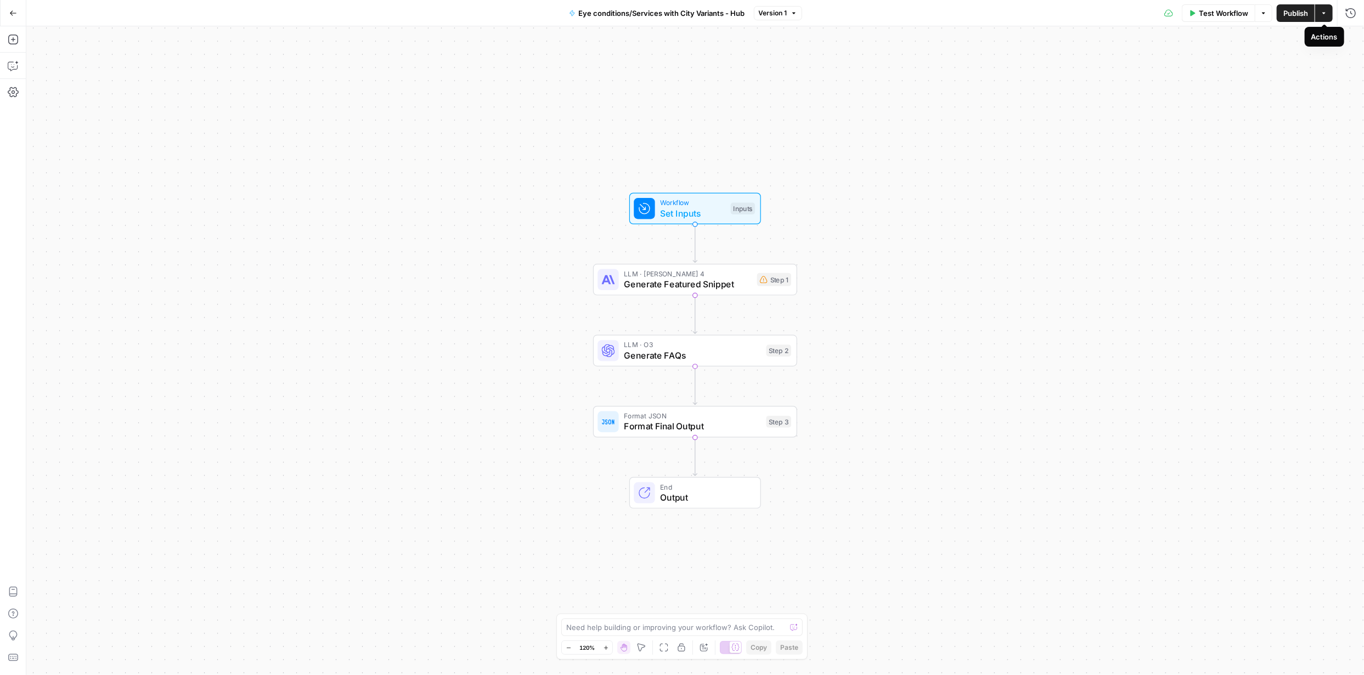
click at [1324, 16] on button "Actions" at bounding box center [1324, 13] width 18 height 18
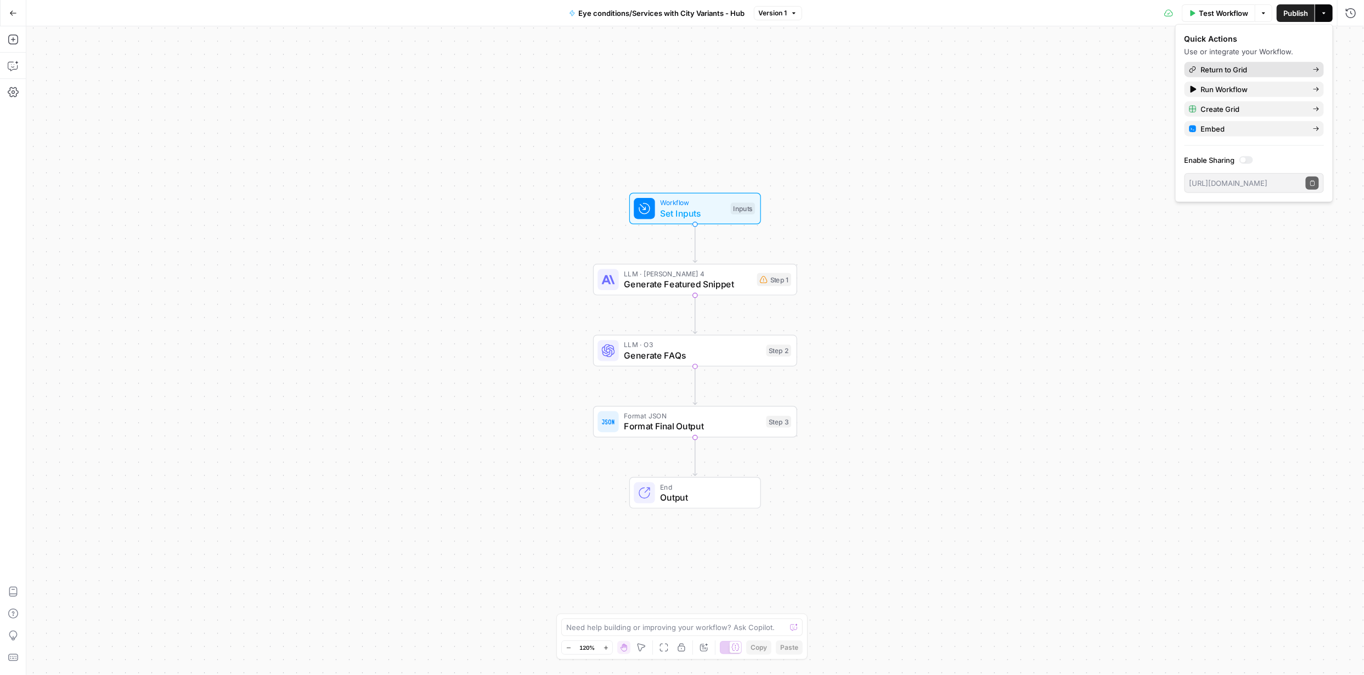
click at [1298, 66] on span "Return to Grid" at bounding box center [1252, 69] width 103 height 11
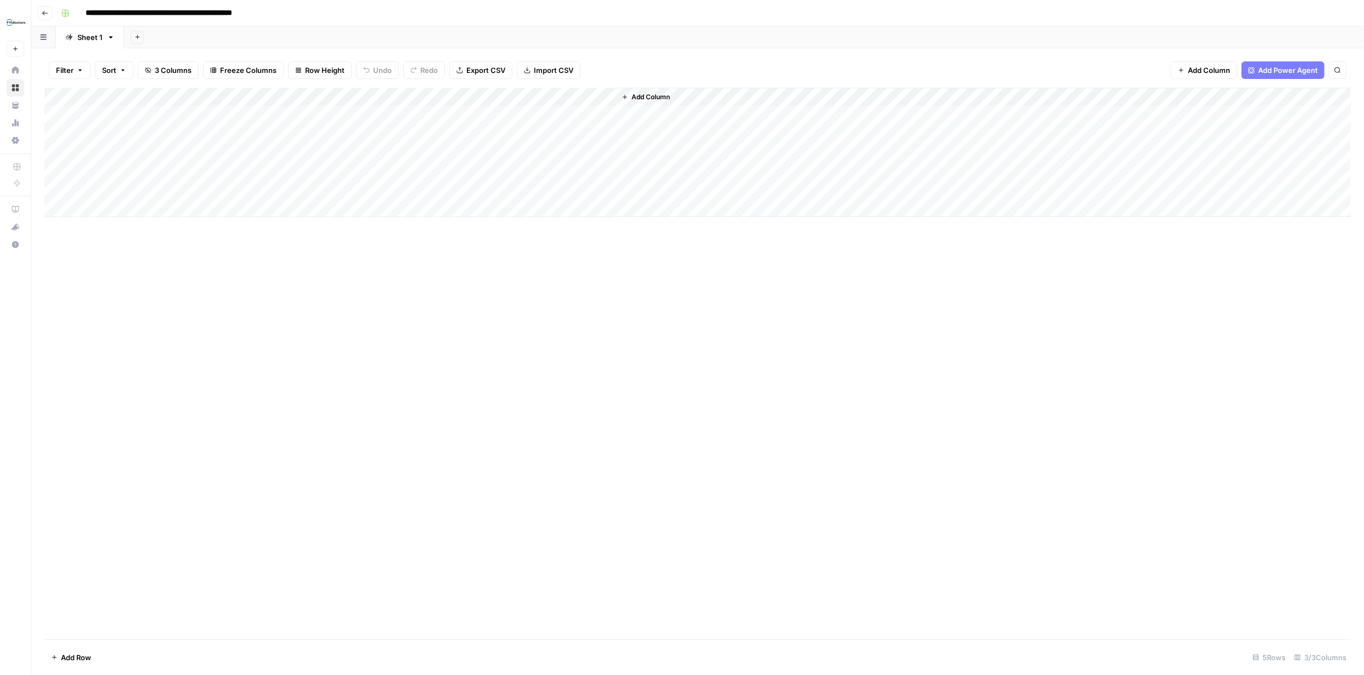
click at [205, 15] on input "**********" at bounding box center [184, 13] width 207 height 18
click at [47, 40] on button "button" at bounding box center [43, 36] width 25 height 21
click at [157, 295] on div "Add Column" at bounding box center [697, 364] width 1306 height 552
click at [506, 113] on div "Add Column" at bounding box center [697, 152] width 1306 height 129
click at [42, 12] on icon "button" at bounding box center [45, 13] width 7 height 7
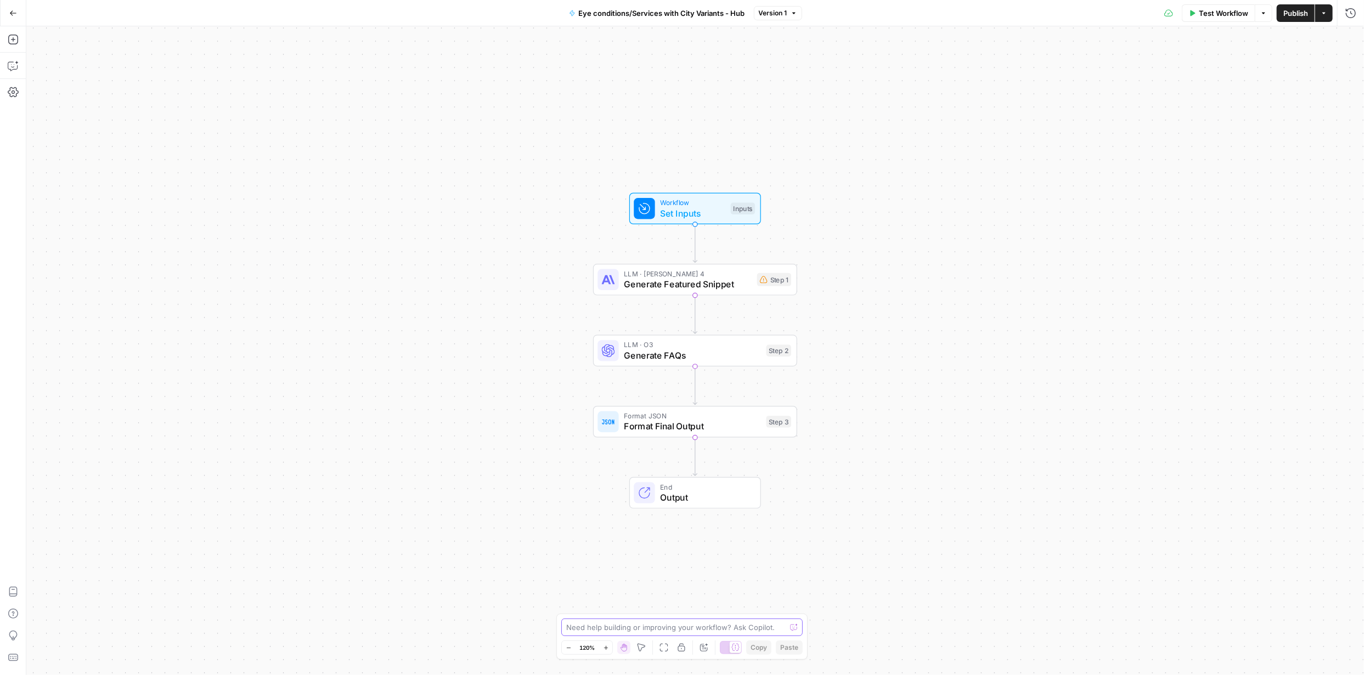
click at [665, 628] on textarea at bounding box center [675, 627] width 219 height 11
click at [726, 633] on textarea at bounding box center [675, 627] width 219 height 11
paste textarea "Create 20 comprehensive hubs focused on eye conditions and services with city v…"
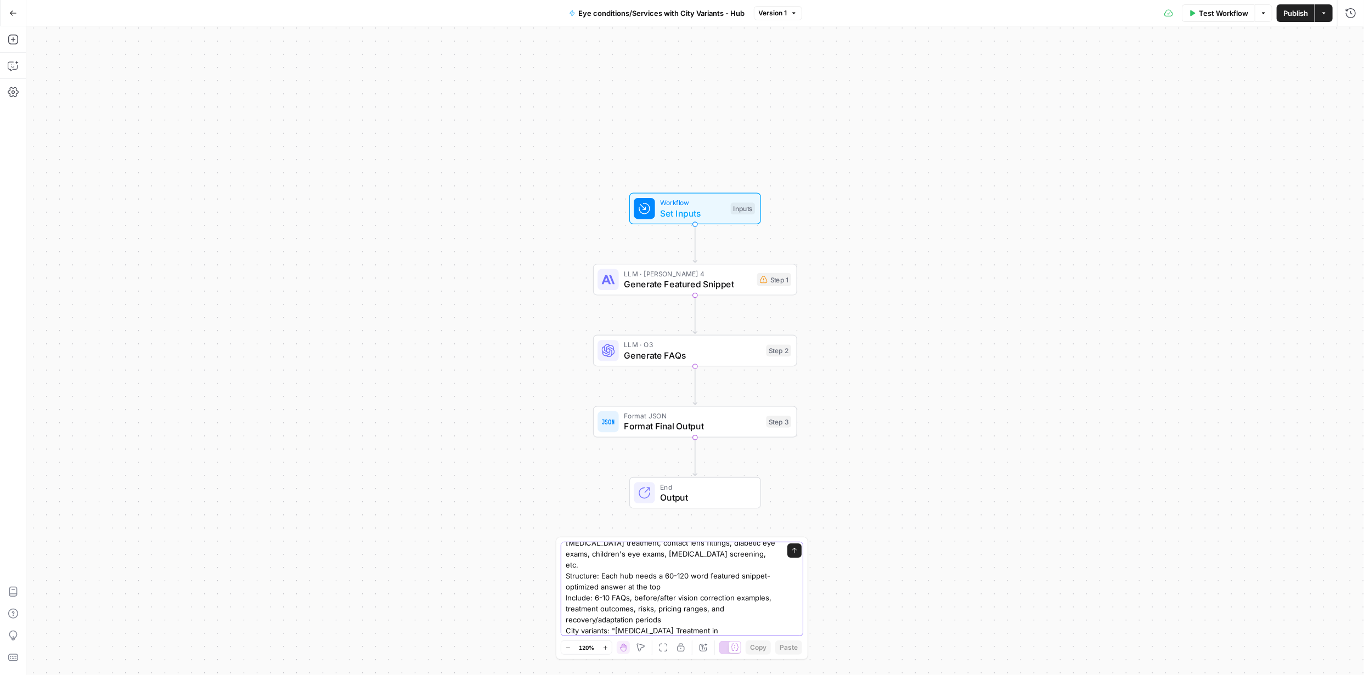
type textarea "Create 20 comprehensive hubs focused on eye conditions and services with city v…"
click at [787, 555] on button "Send" at bounding box center [794, 551] width 14 height 14
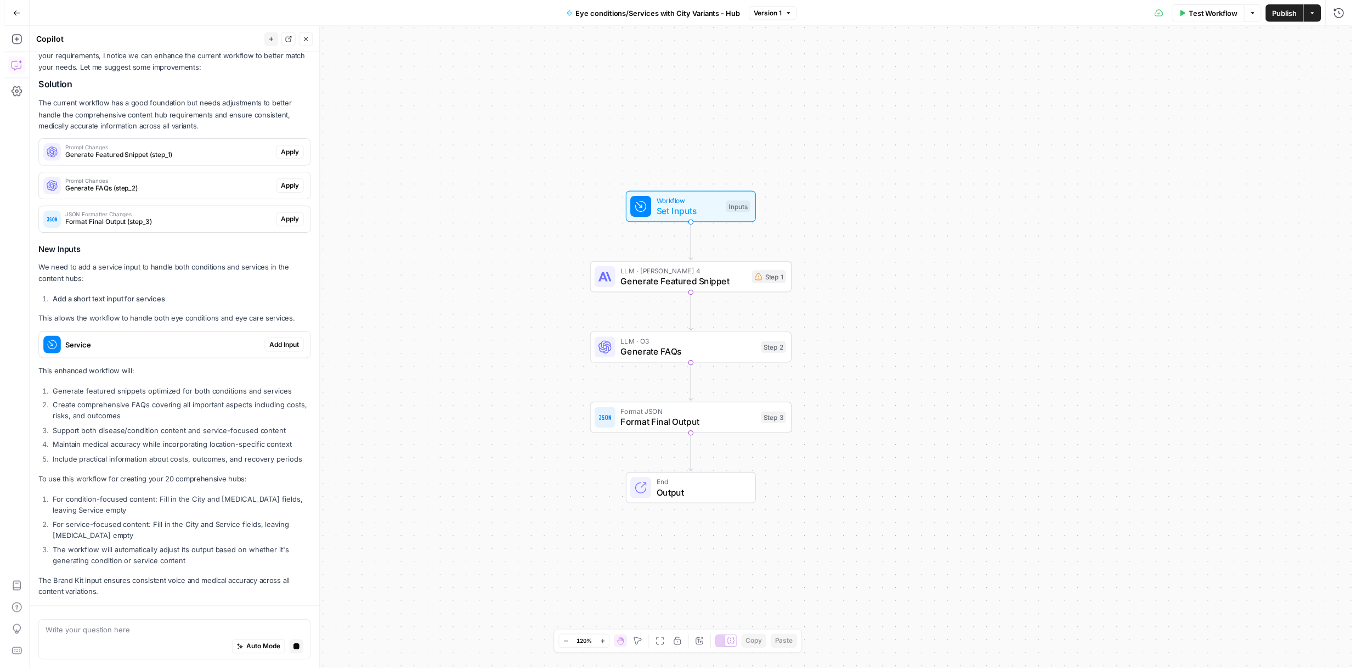
scroll to position [270, 0]
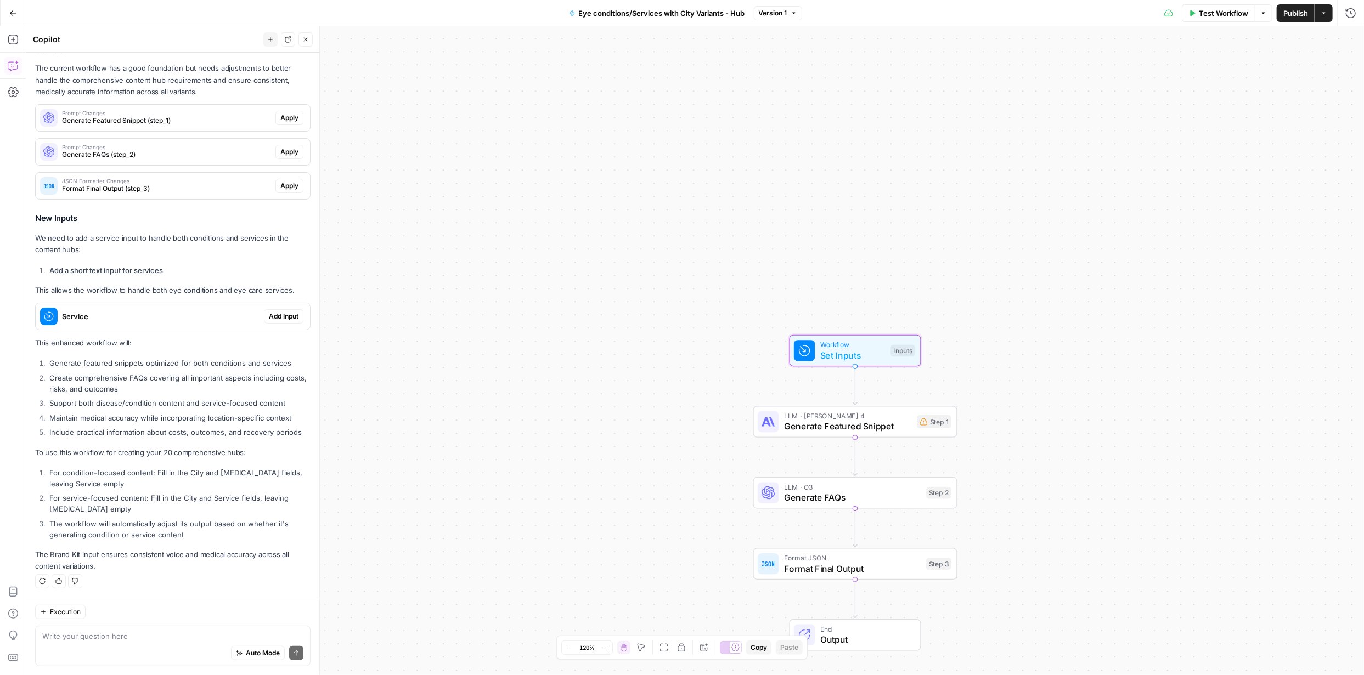
click at [271, 315] on span "Add Input" at bounding box center [284, 317] width 30 height 10
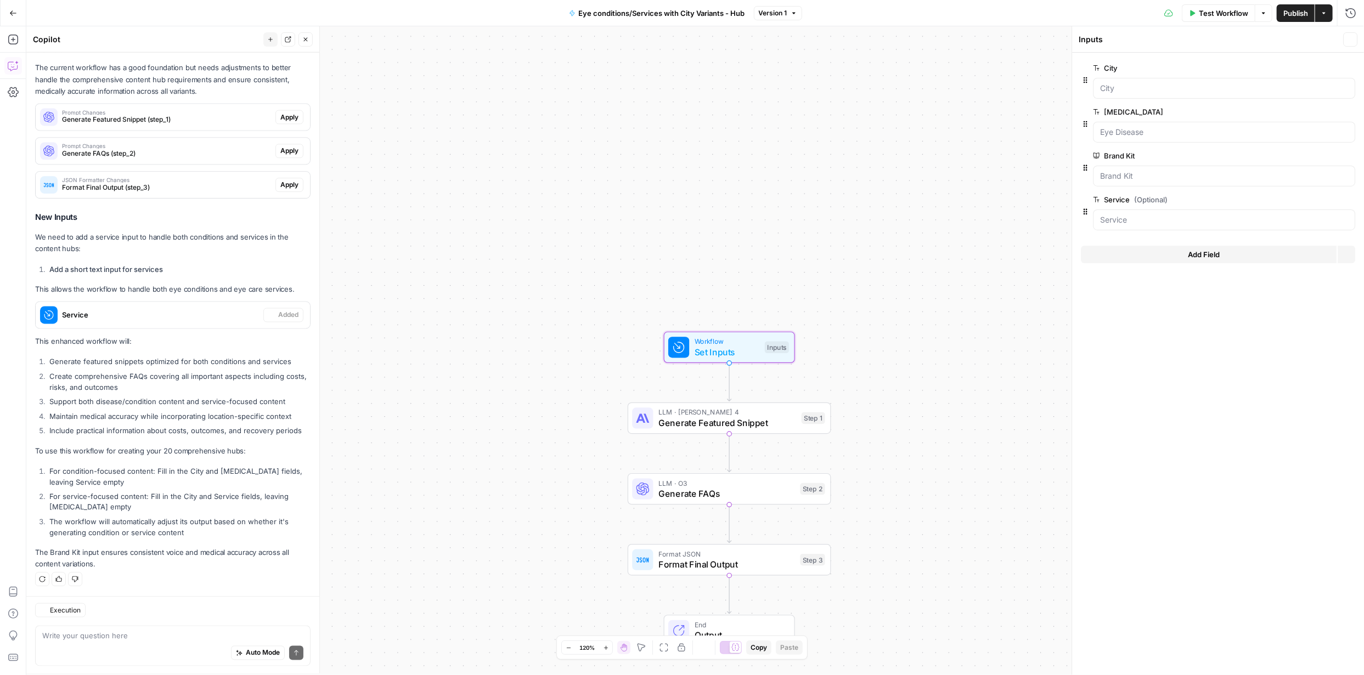
scroll to position [288, 0]
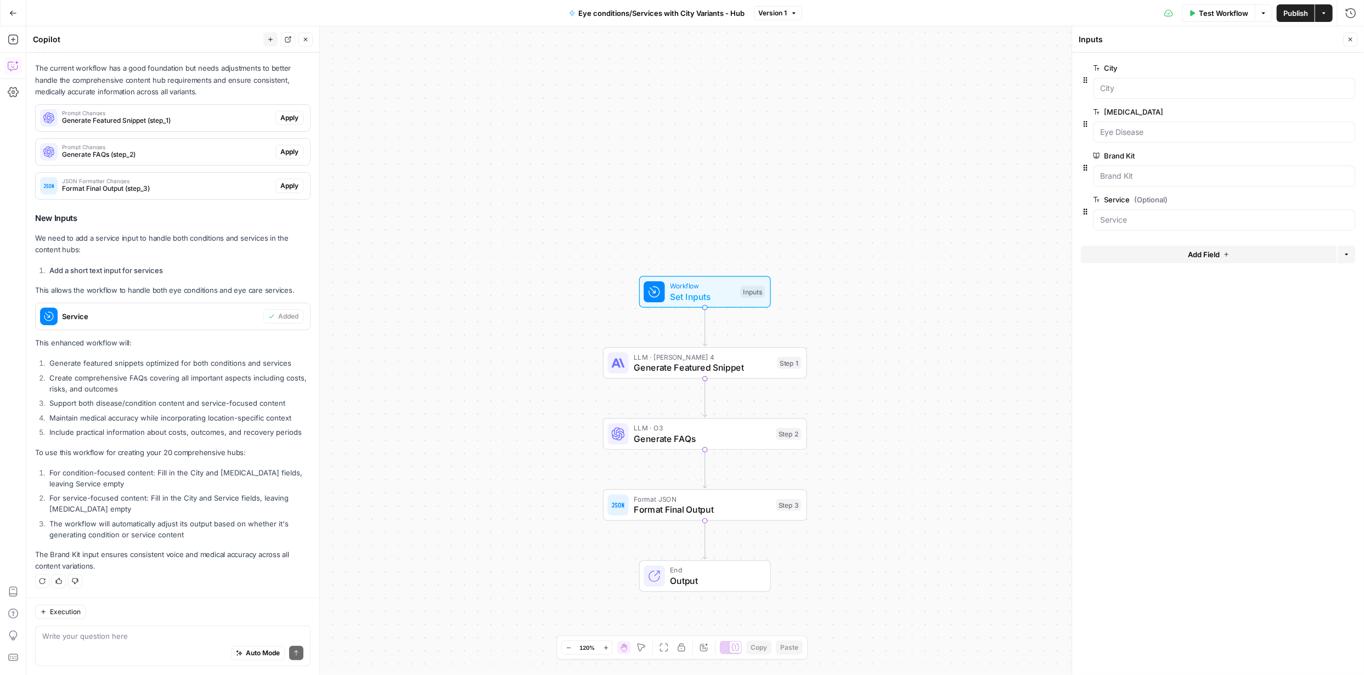
click at [158, 642] on div "Auto Mode Send" at bounding box center [172, 654] width 261 height 24
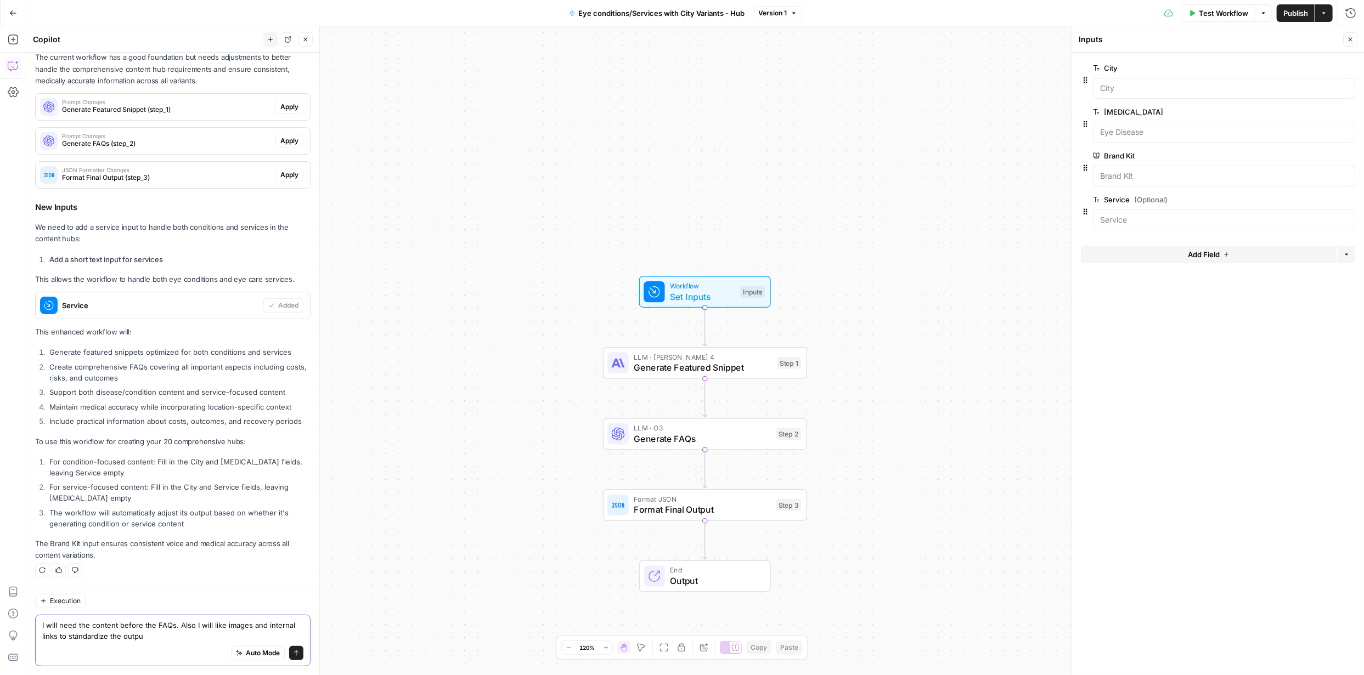
type textarea "I will need the content before the FAQs. Also I will like images and internal l…"
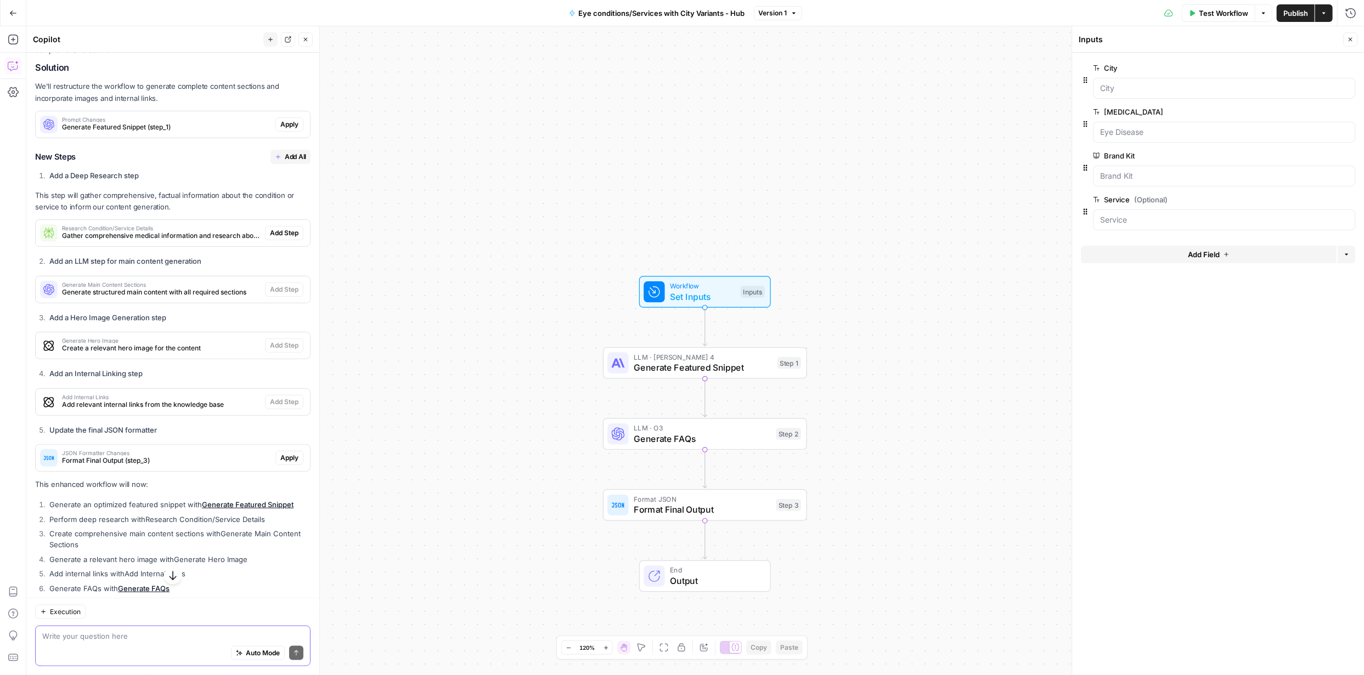
scroll to position [885, 0]
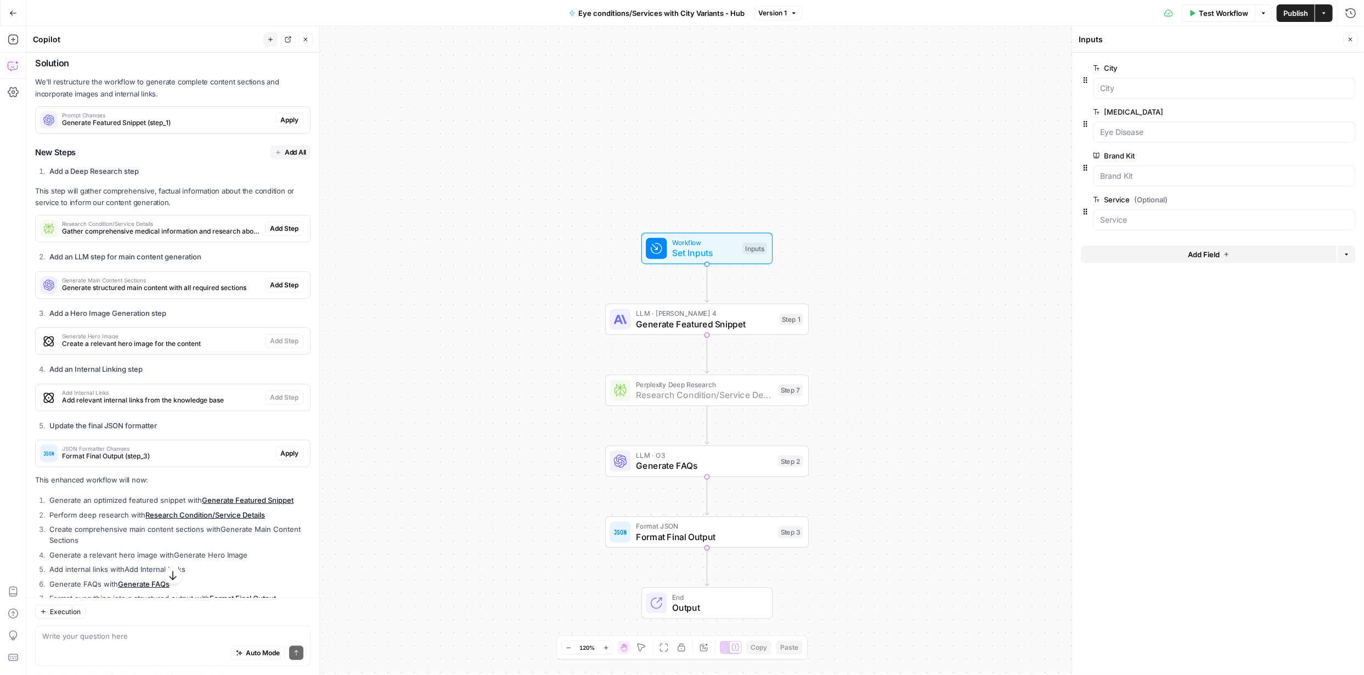
click at [281, 225] on span "Add Step" at bounding box center [284, 229] width 29 height 10
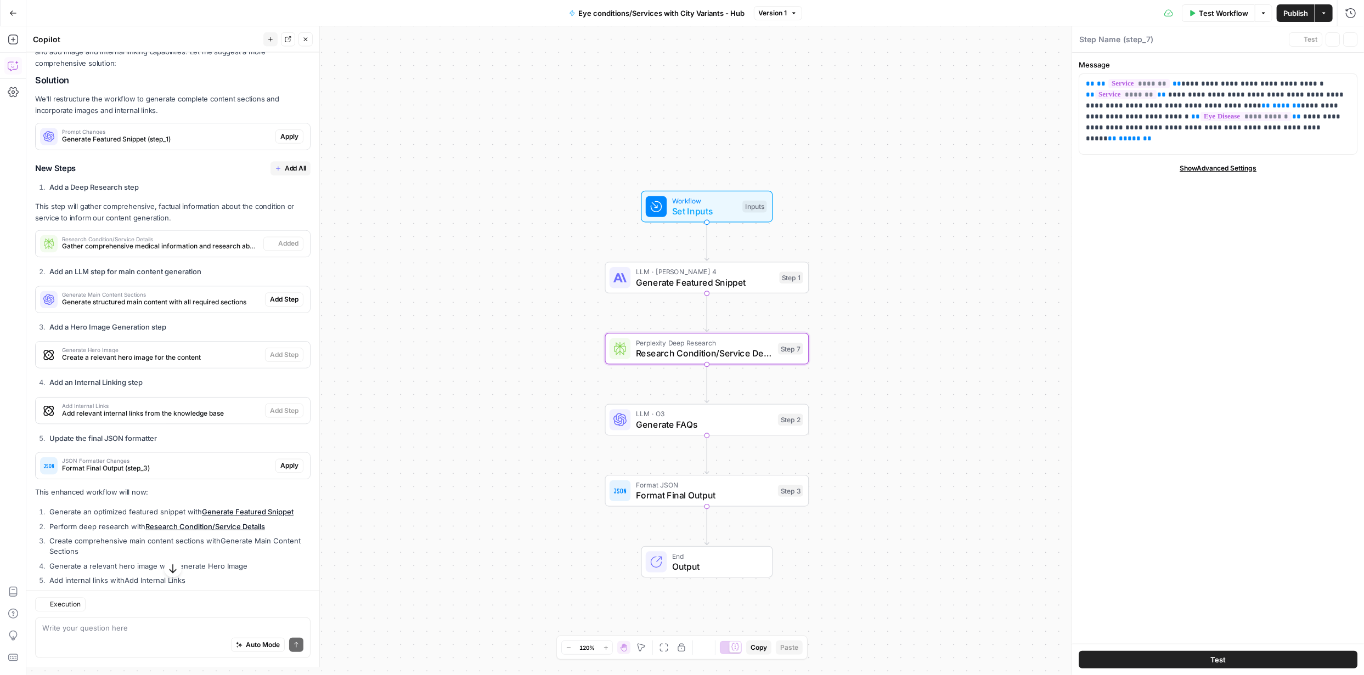
type textarea "Research Condition/Service Details"
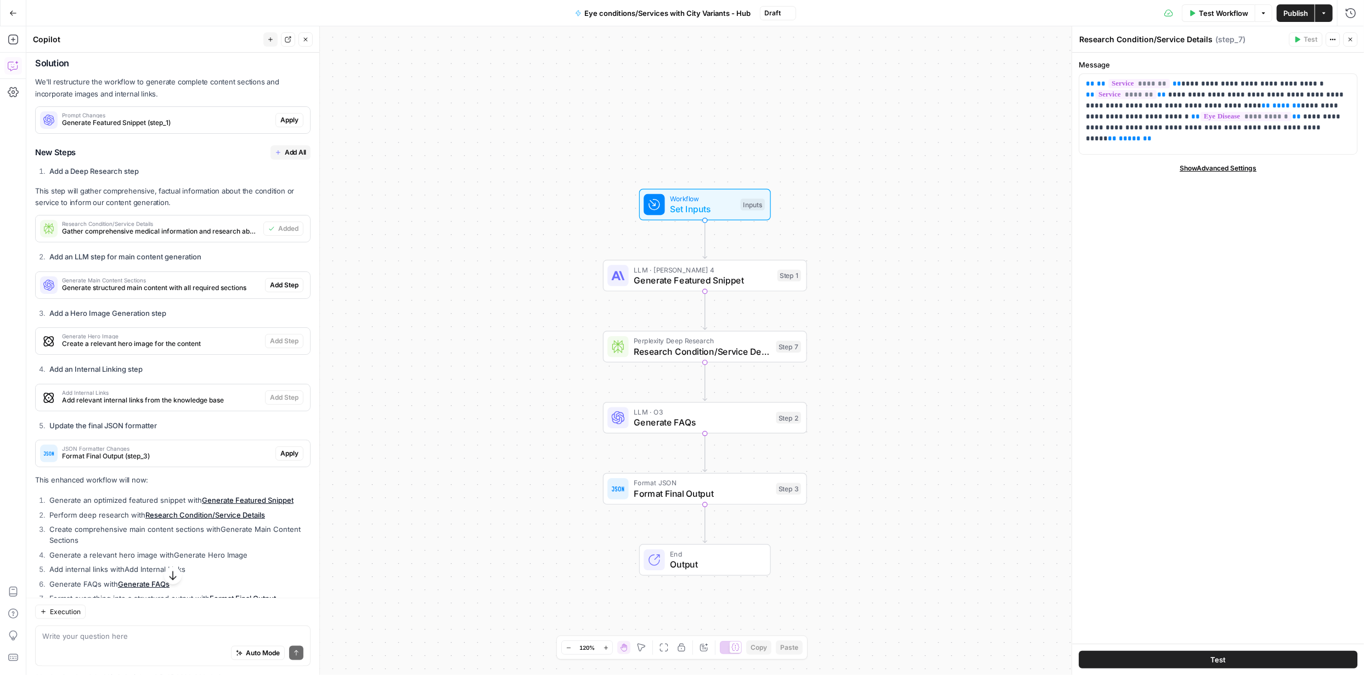
click at [285, 153] on span "Add All" at bounding box center [295, 153] width 21 height 10
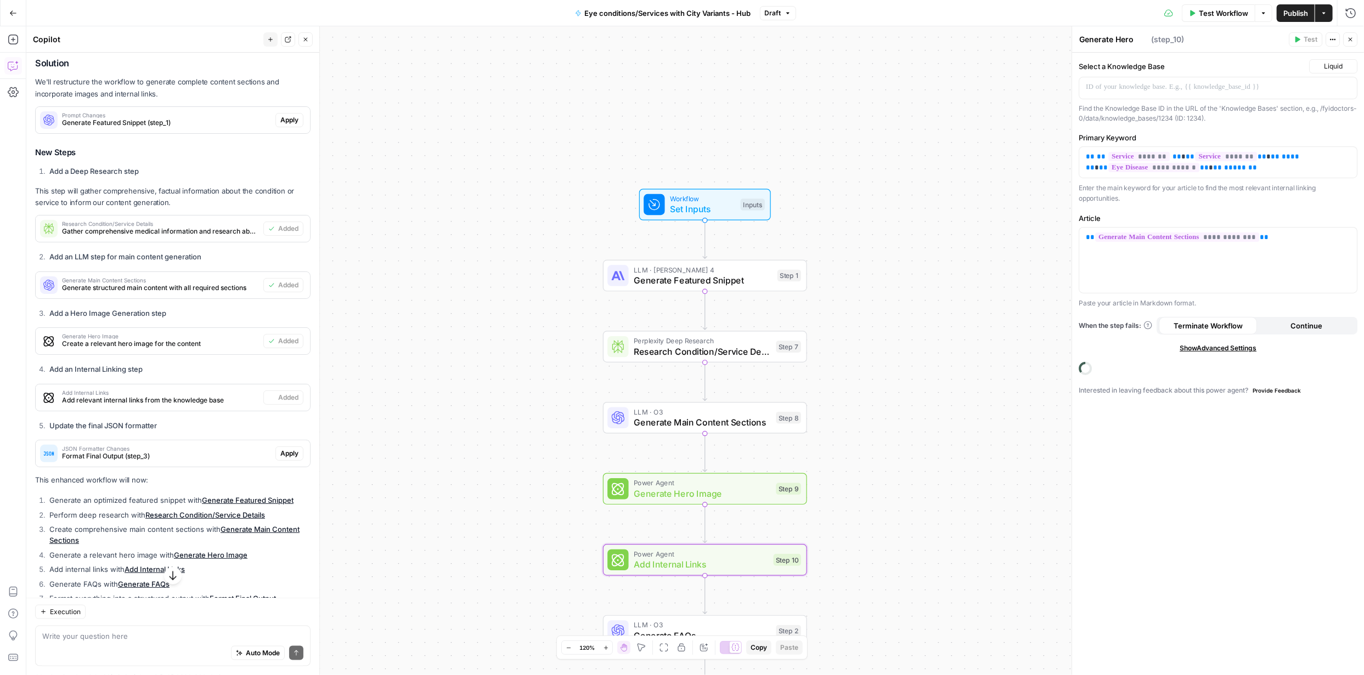
type textarea "Add Internal Links"
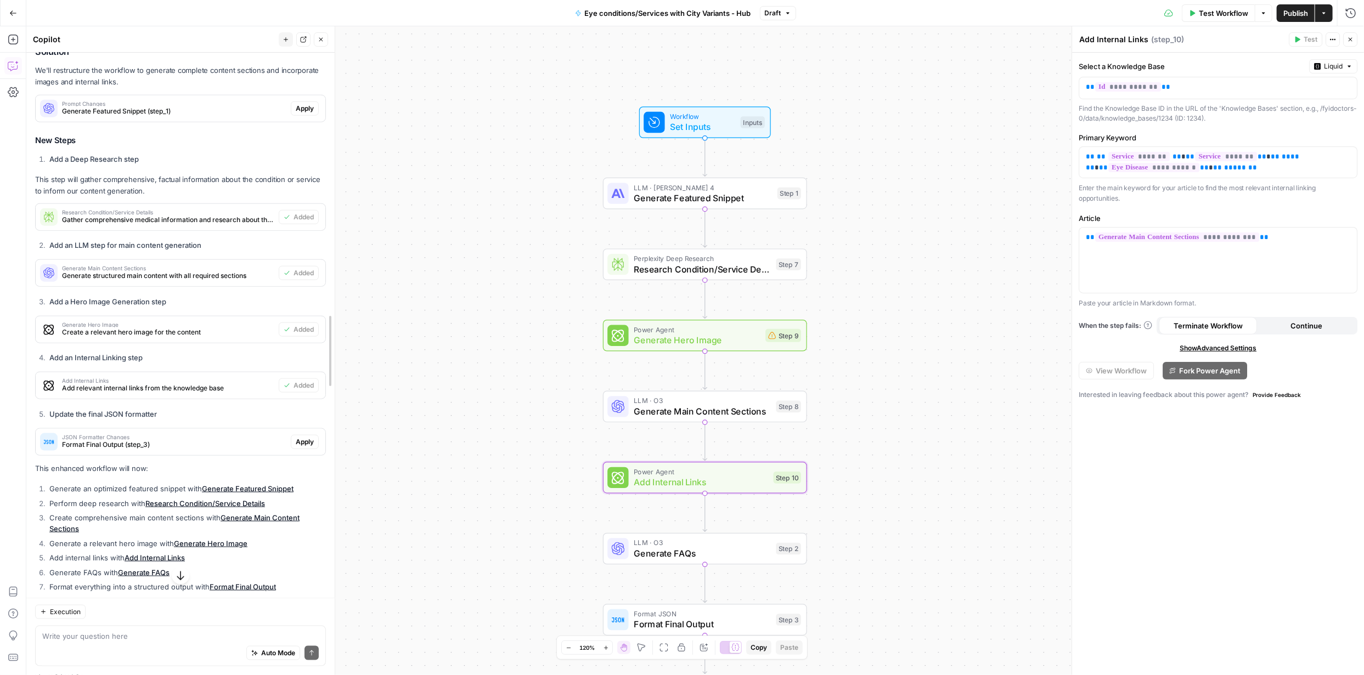
scroll to position [892, 0]
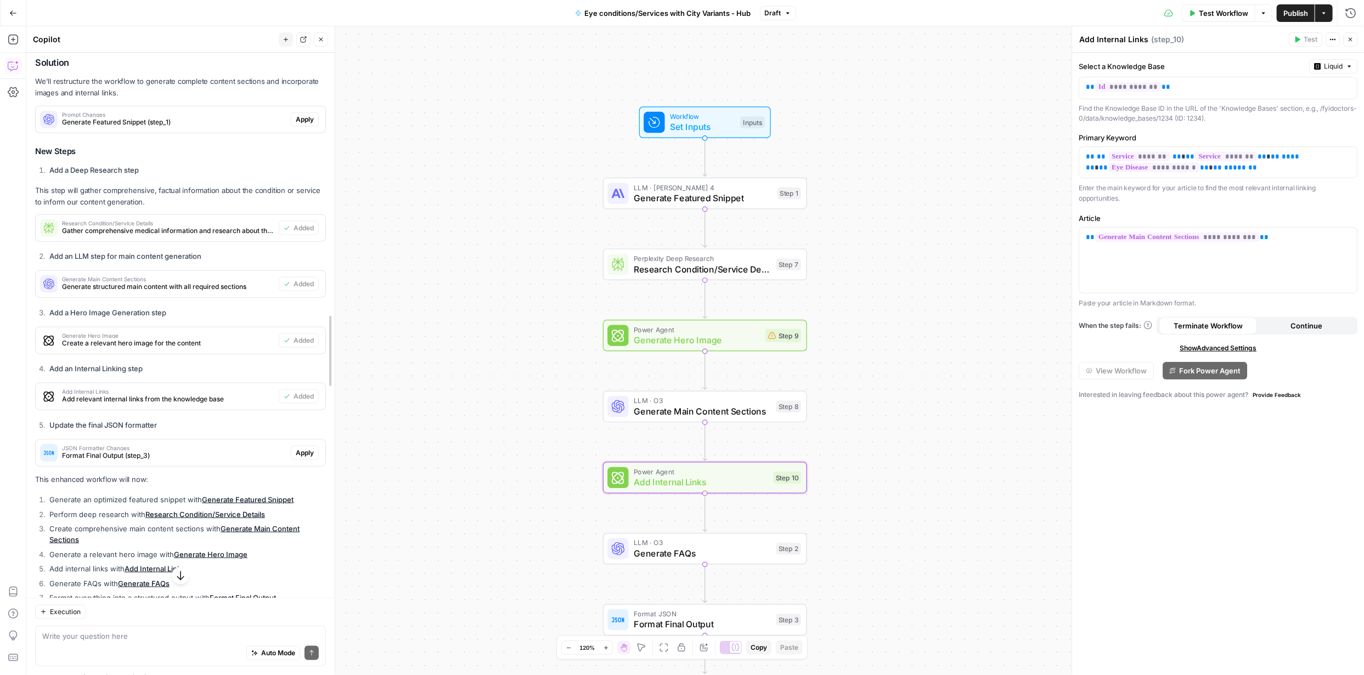
drag, startPoint x: 315, startPoint y: 437, endPoint x: 336, endPoint y: 460, distance: 31.1
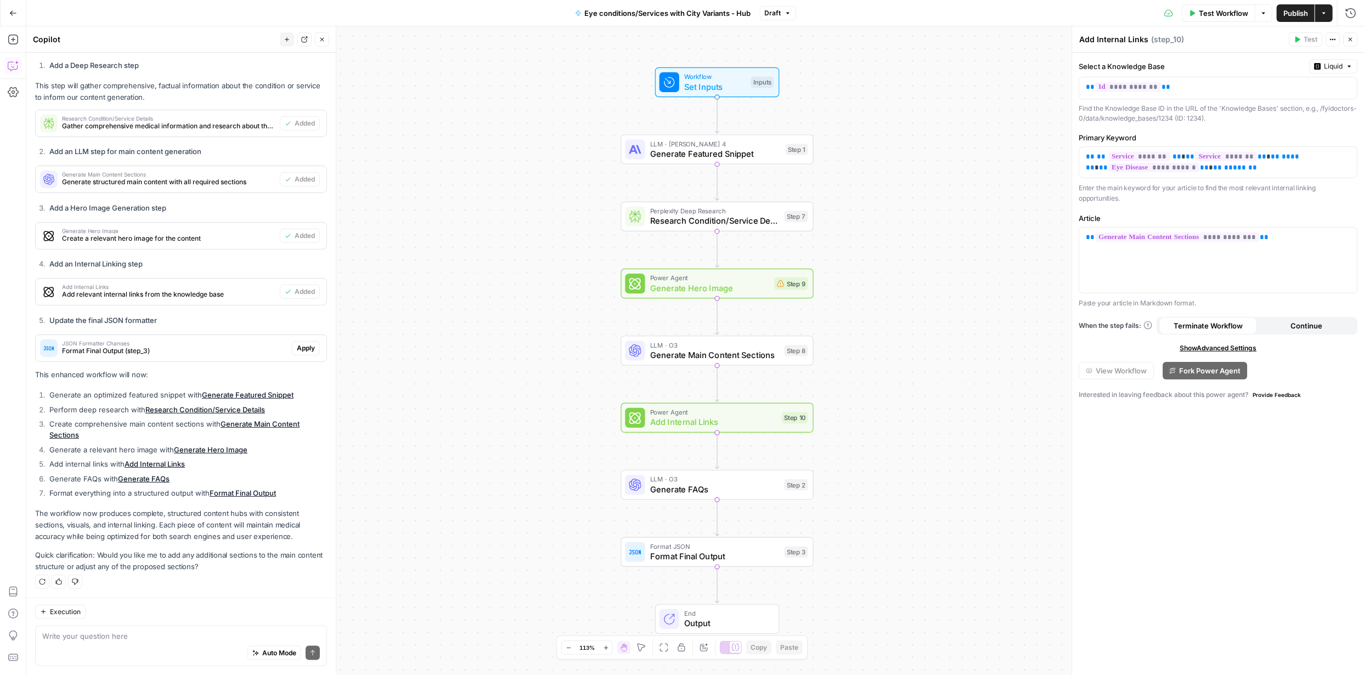
scroll to position [996, 0]
click at [174, 608] on div "Execution" at bounding box center [181, 612] width 292 height 14
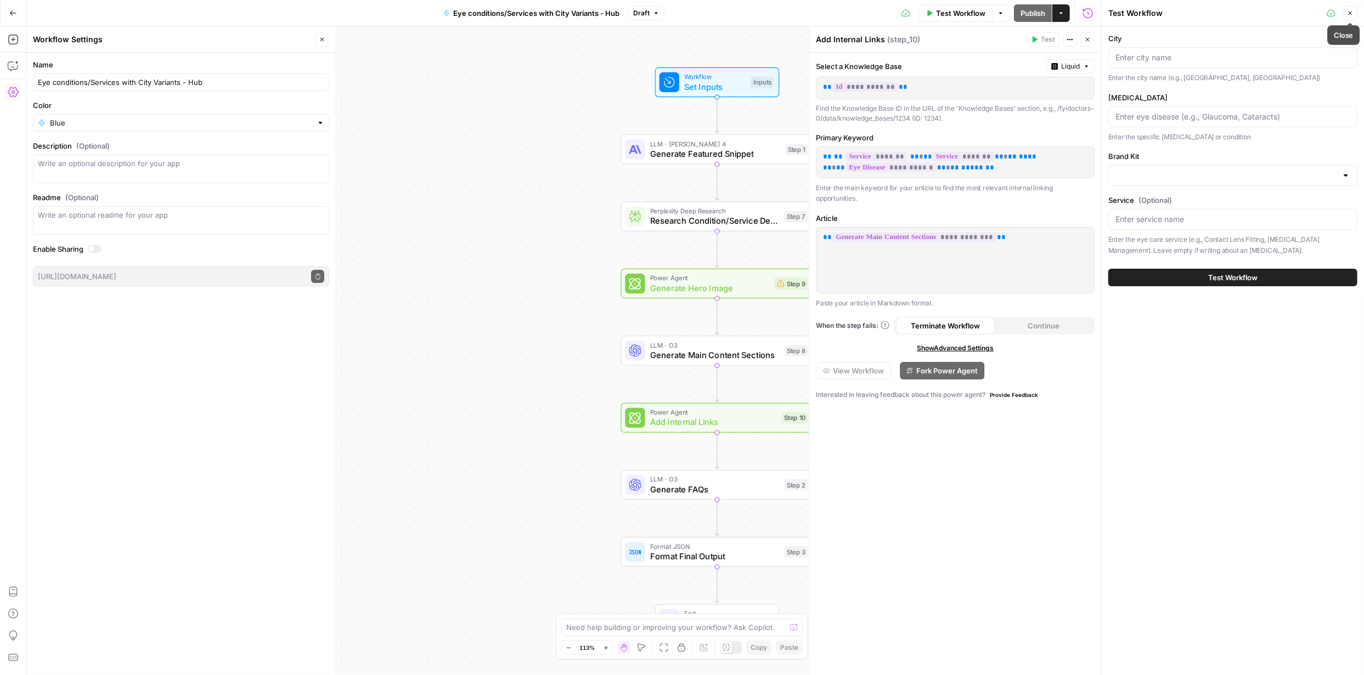
click at [1352, 8] on button "Close" at bounding box center [1350, 13] width 14 height 14
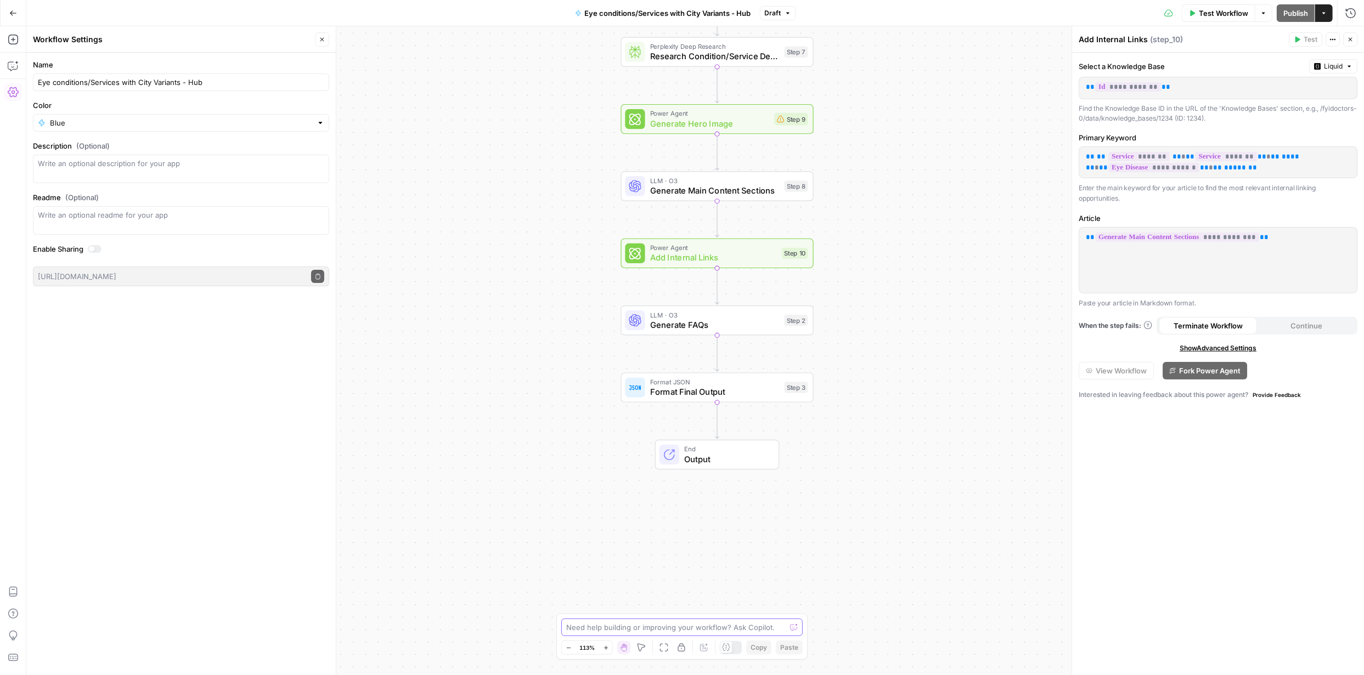
click at [685, 625] on textarea at bounding box center [675, 627] width 219 height 11
type textarea "how do I set up a grid for this so Ican be adding new rows"
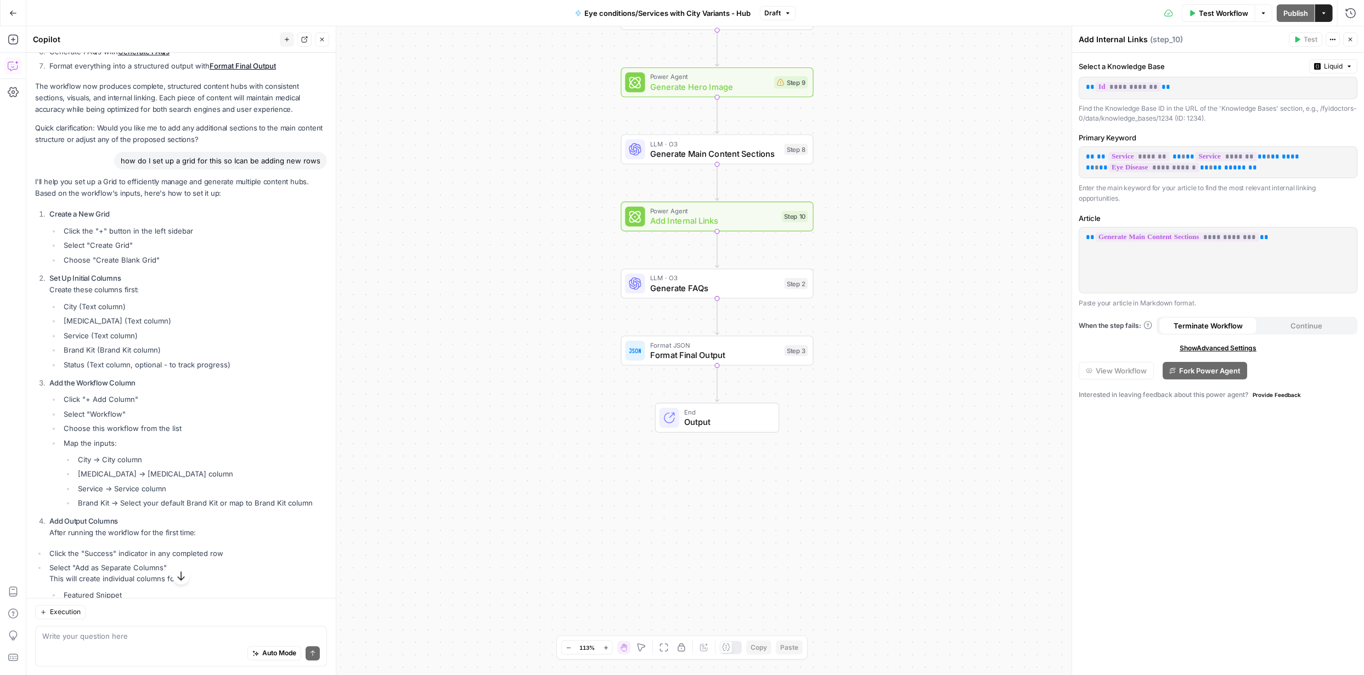
scroll to position [1390, 0]
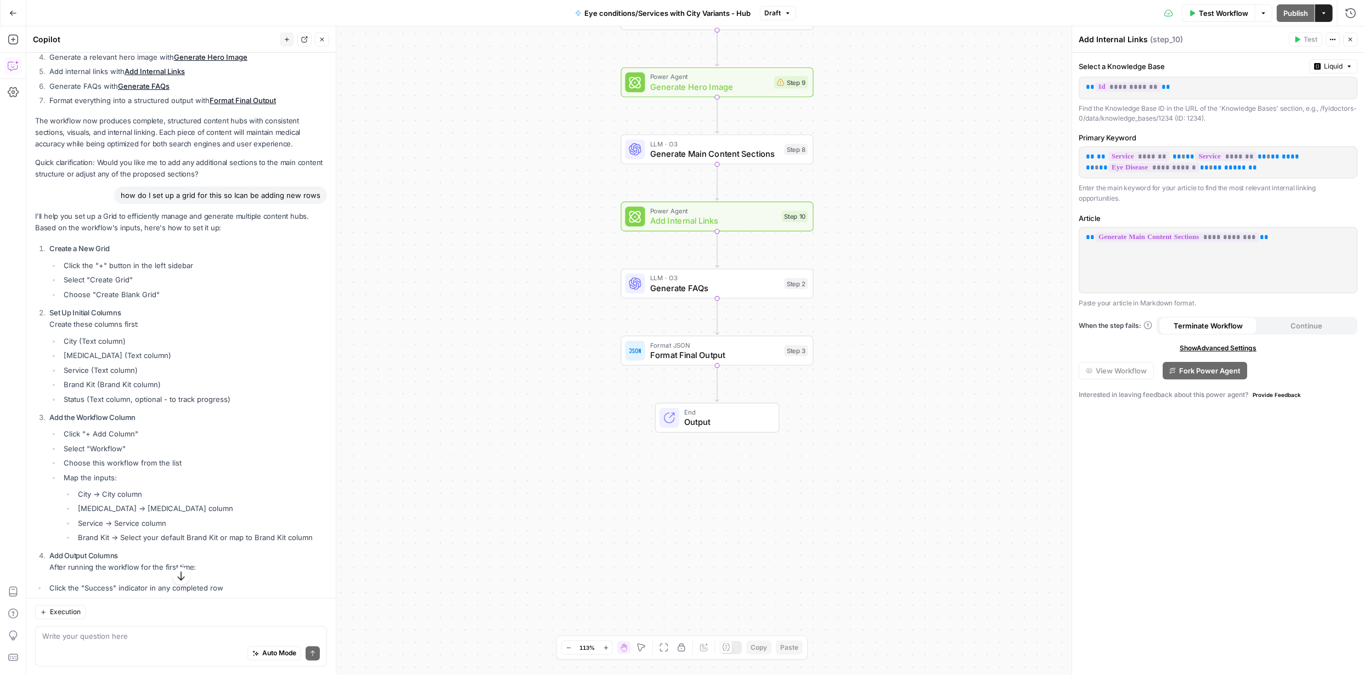
drag, startPoint x: 154, startPoint y: 461, endPoint x: 34, endPoint y: 217, distance: 271.9
click at [34, 217] on div "Hi! How can I help with your workflow? I can explain steps, debug, write prompt…" at bounding box center [180, 15] width 309 height 2704
copy div "L'ip dolo sit ame co a Elit se doeiusmodte incidi utl etdolore magnaali enimadm…"
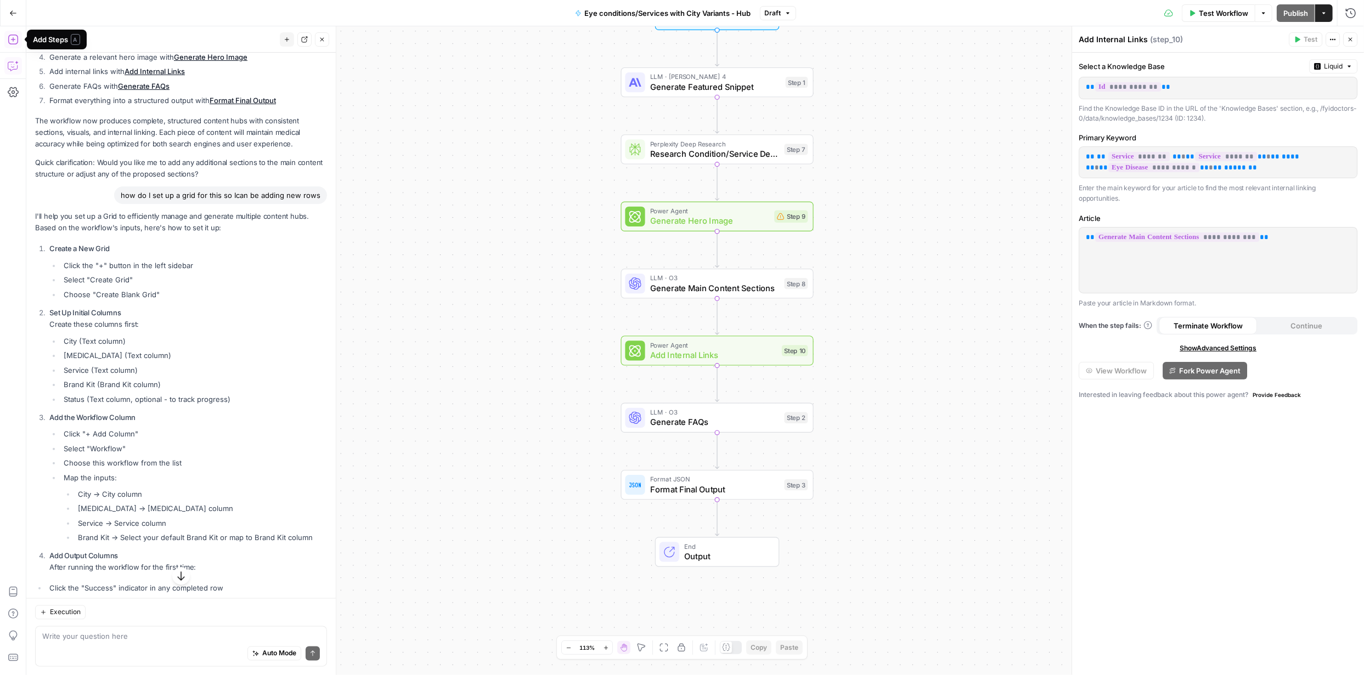
click at [12, 40] on icon "button" at bounding box center [13, 40] width 10 height 10
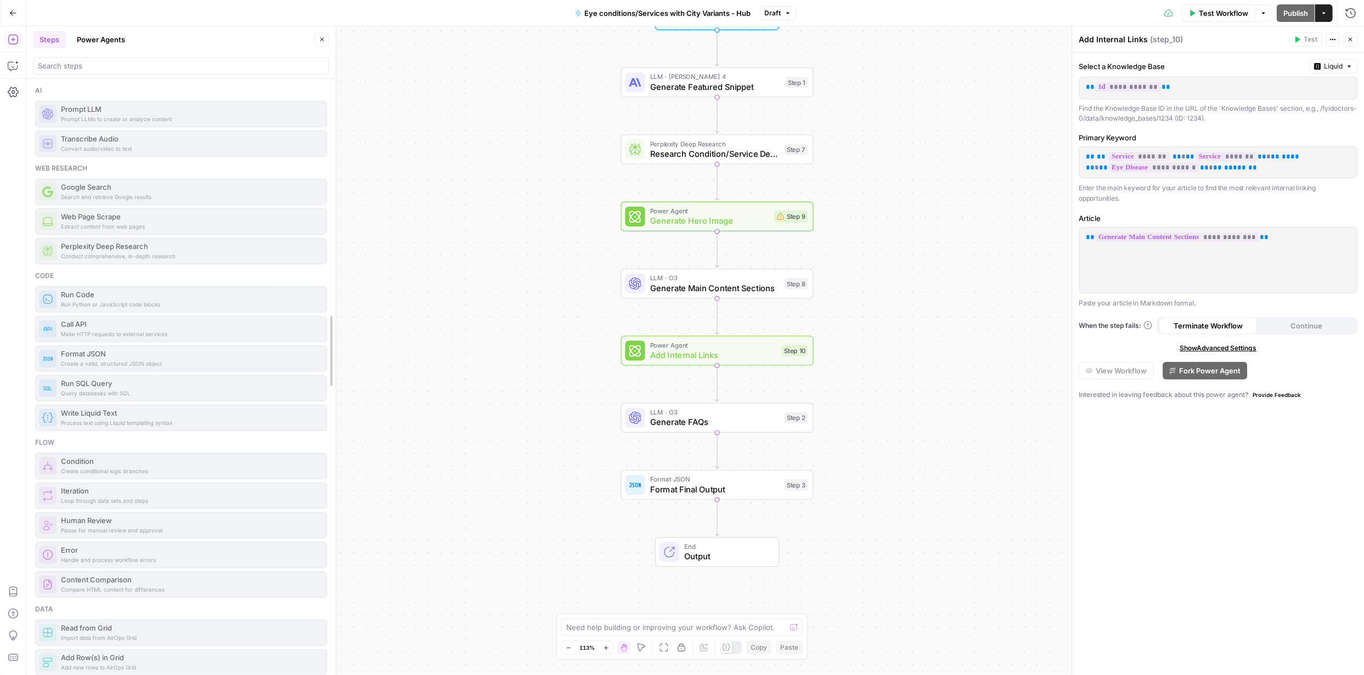
drag, startPoint x: 332, startPoint y: 129, endPoint x: 332, endPoint y: 150, distance: 20.8
click at [216, 66] on input "search" at bounding box center [181, 65] width 286 height 11
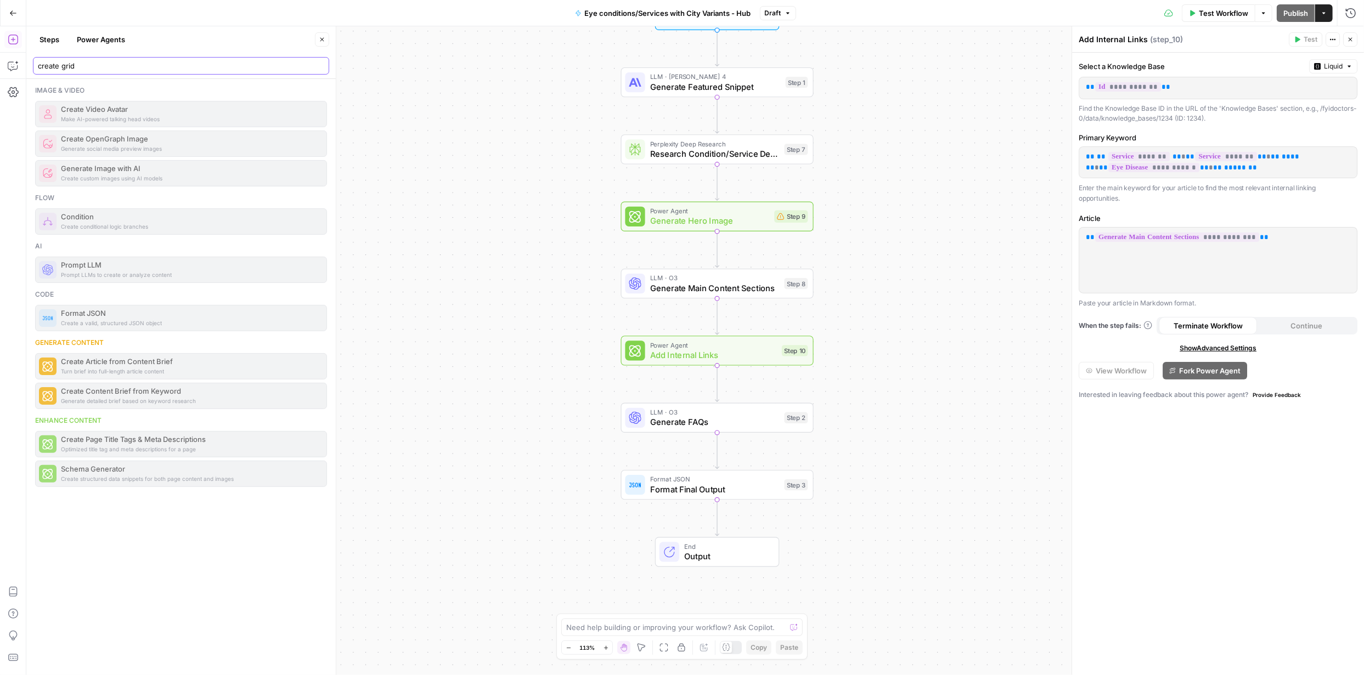
type input "create grid"
click at [12, 14] on icon "button" at bounding box center [13, 13] width 8 height 8
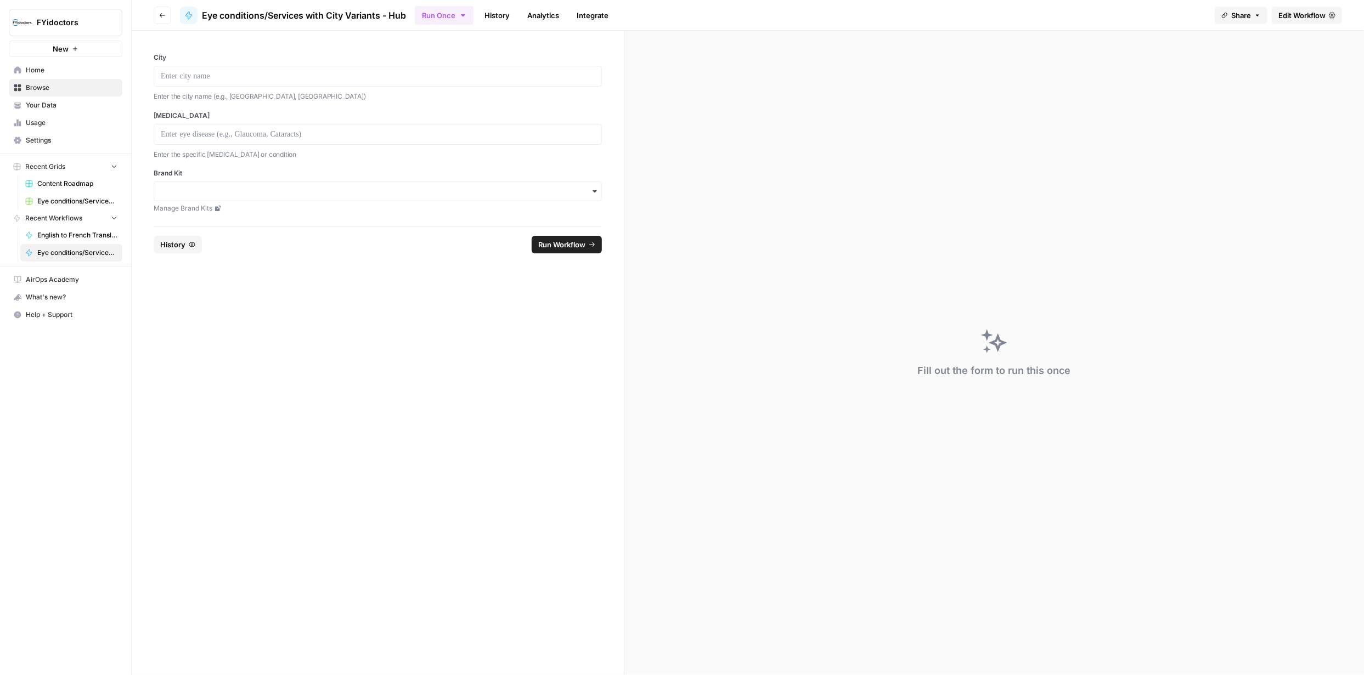
click at [77, 251] on span "Eye conditions/Services with City Variants - Hub" at bounding box center [77, 253] width 80 height 10
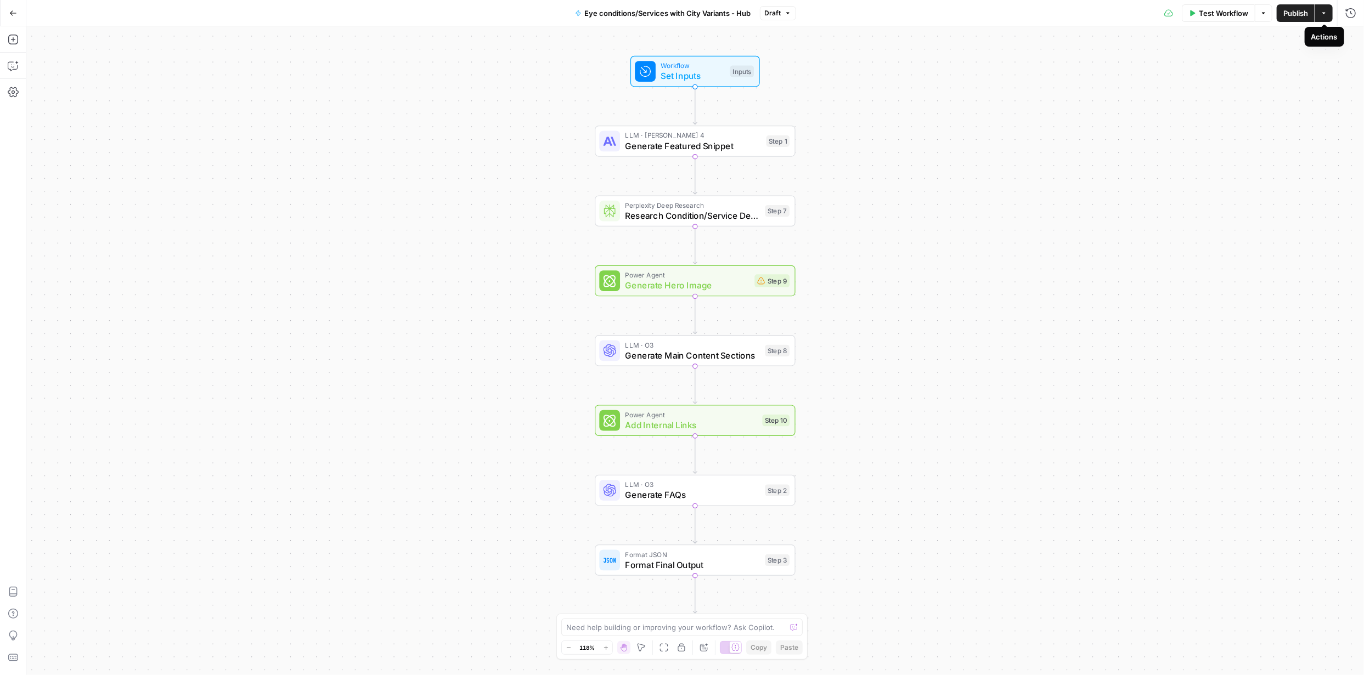
click at [1322, 10] on icon "button" at bounding box center [1324, 13] width 7 height 7
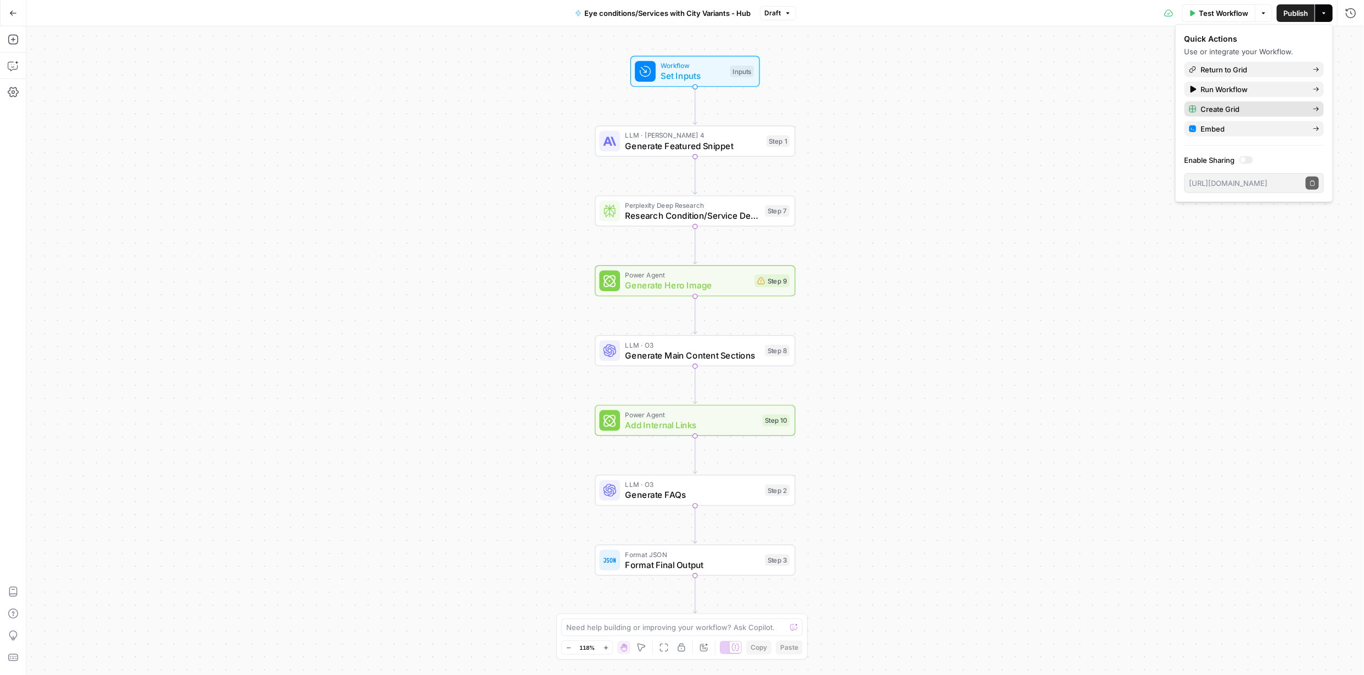
click at [1238, 107] on span "Create Grid" at bounding box center [1252, 109] width 103 height 11
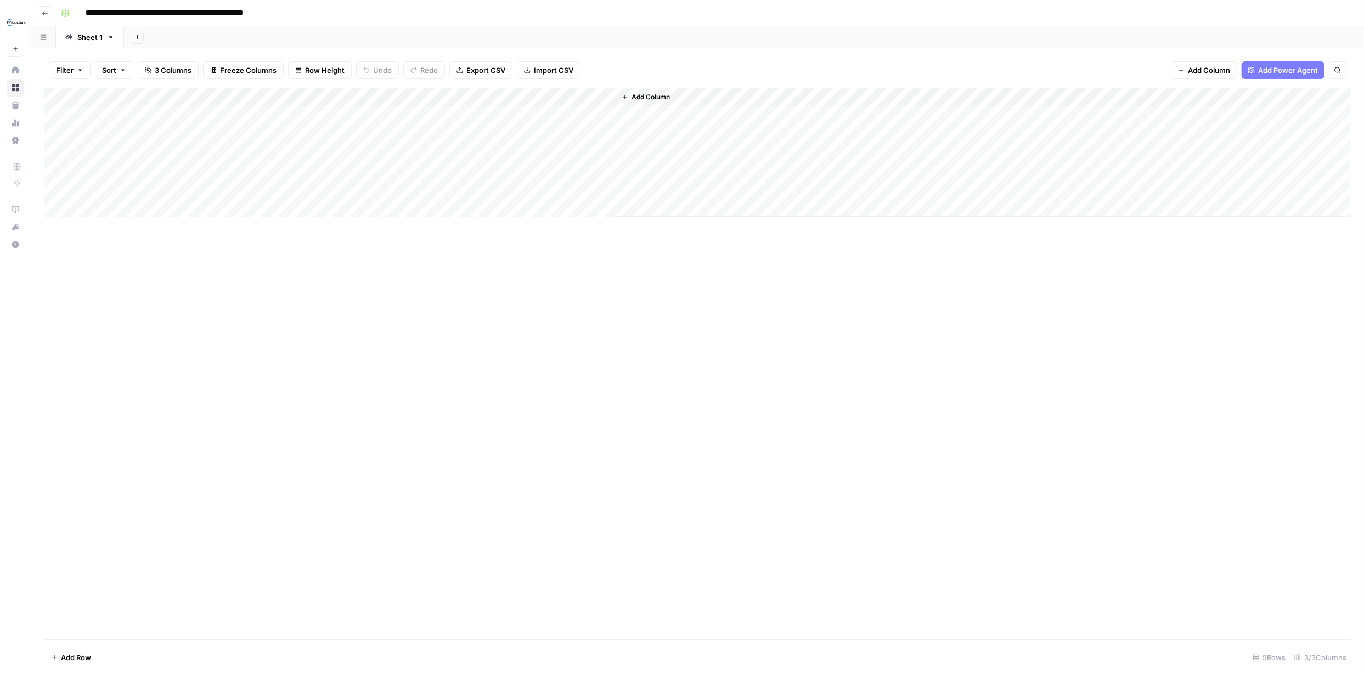
click at [646, 99] on span "Add Column" at bounding box center [650, 97] width 38 height 10
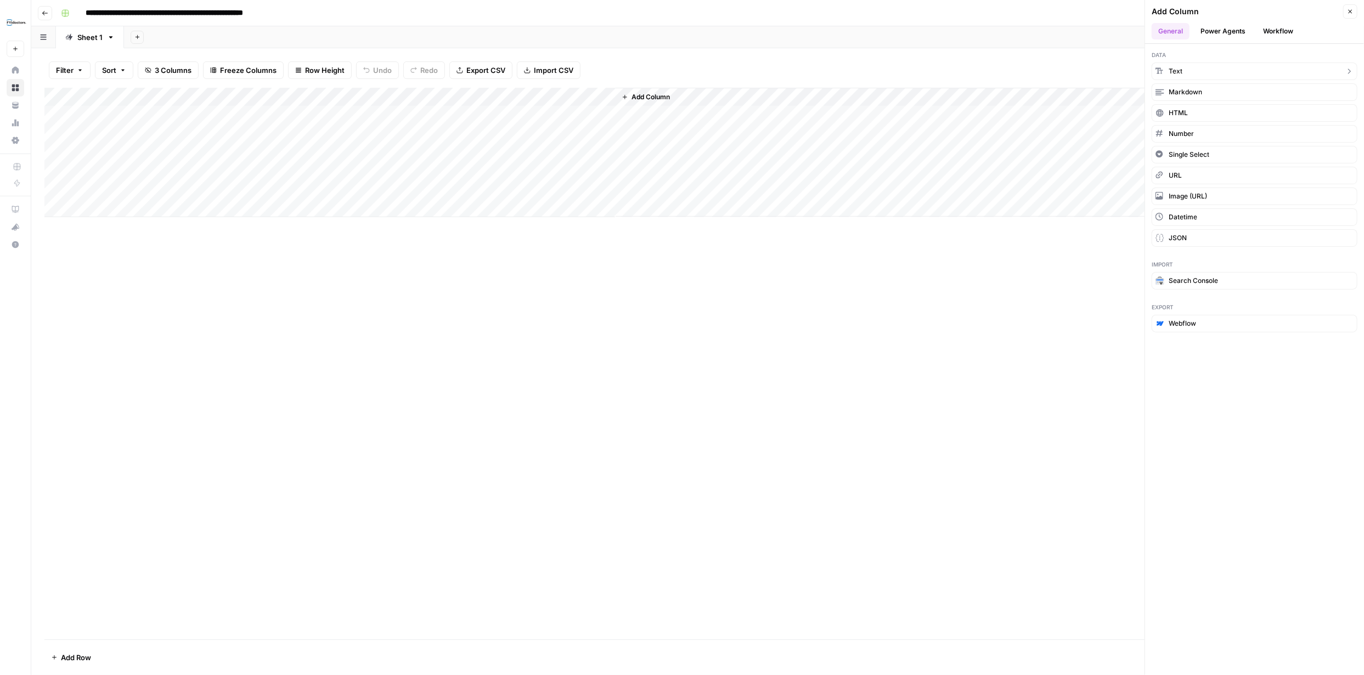
click at [1187, 74] on button "Text" at bounding box center [1255, 72] width 206 height 18
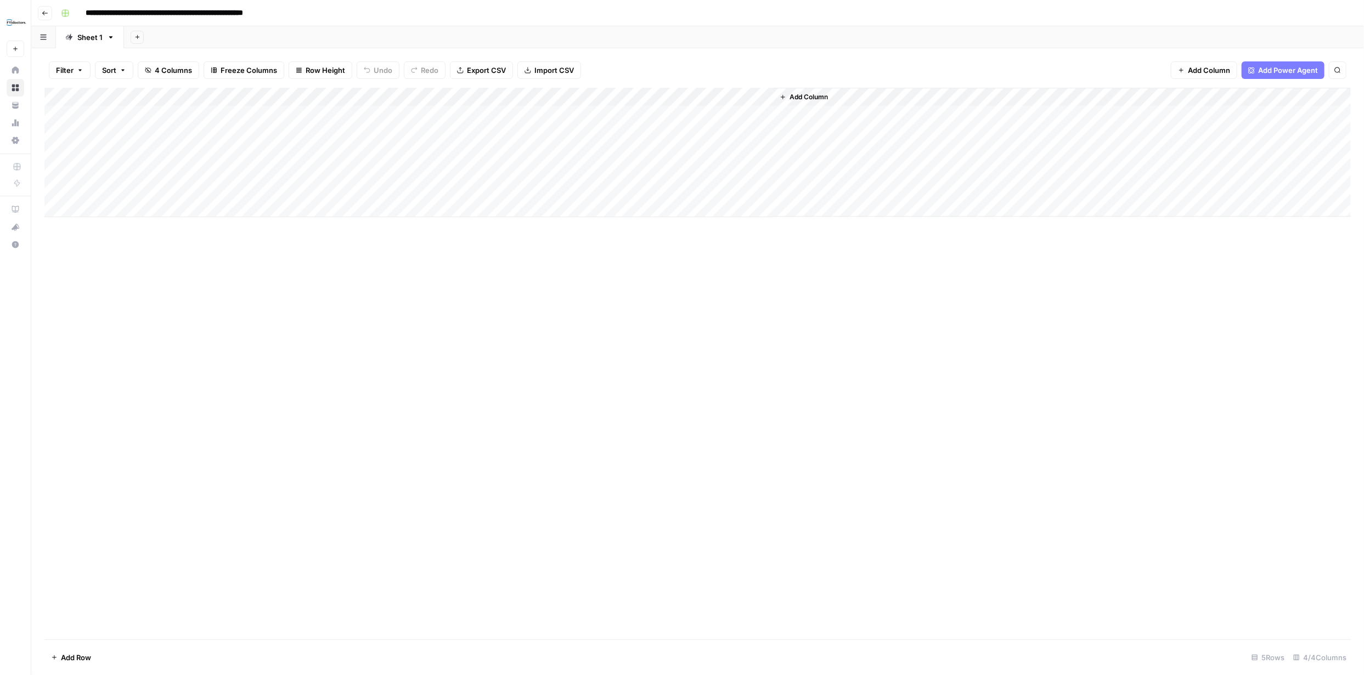
click at [701, 96] on div "Add Column" at bounding box center [697, 152] width 1306 height 129
click at [758, 153] on span "Text" at bounding box center [766, 151] width 43 height 11
click at [676, 97] on div "Add Column" at bounding box center [697, 152] width 1306 height 129
click at [672, 116] on div "New Column" at bounding box center [680, 124] width 121 height 18
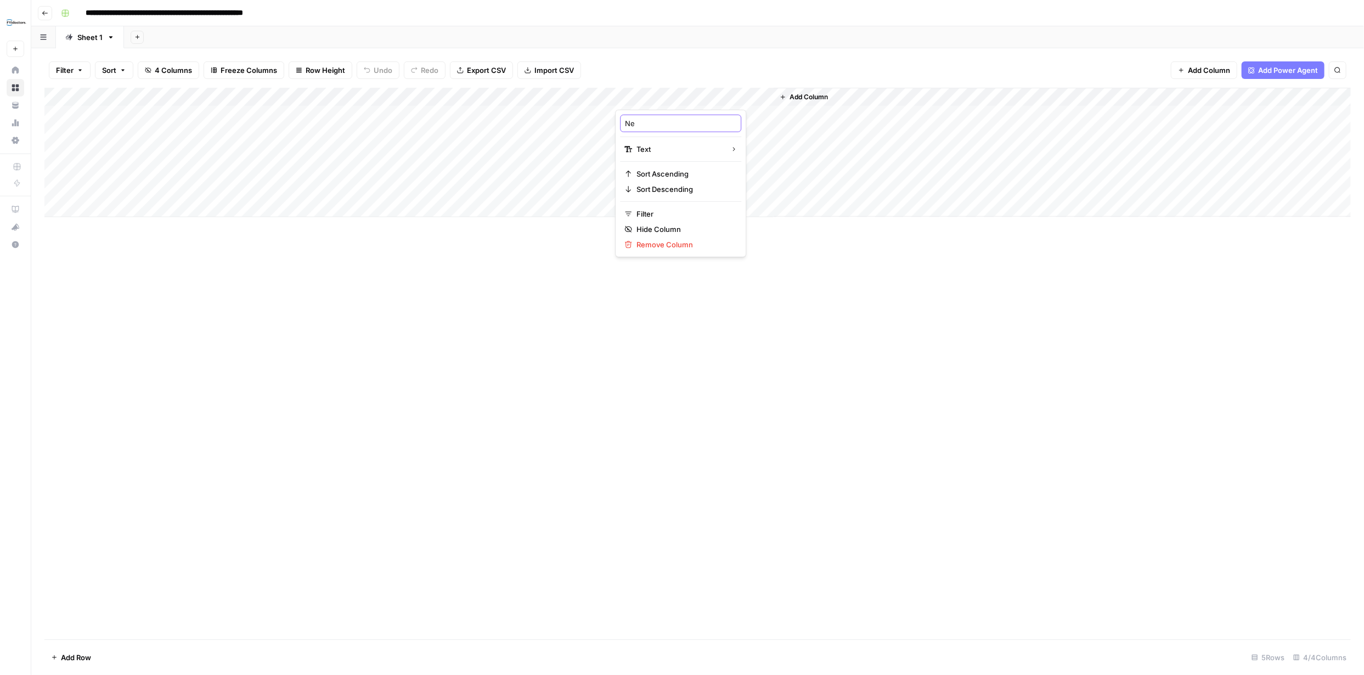
type input "N"
type input "Service"
click at [819, 94] on span "Add Column" at bounding box center [808, 97] width 38 height 10
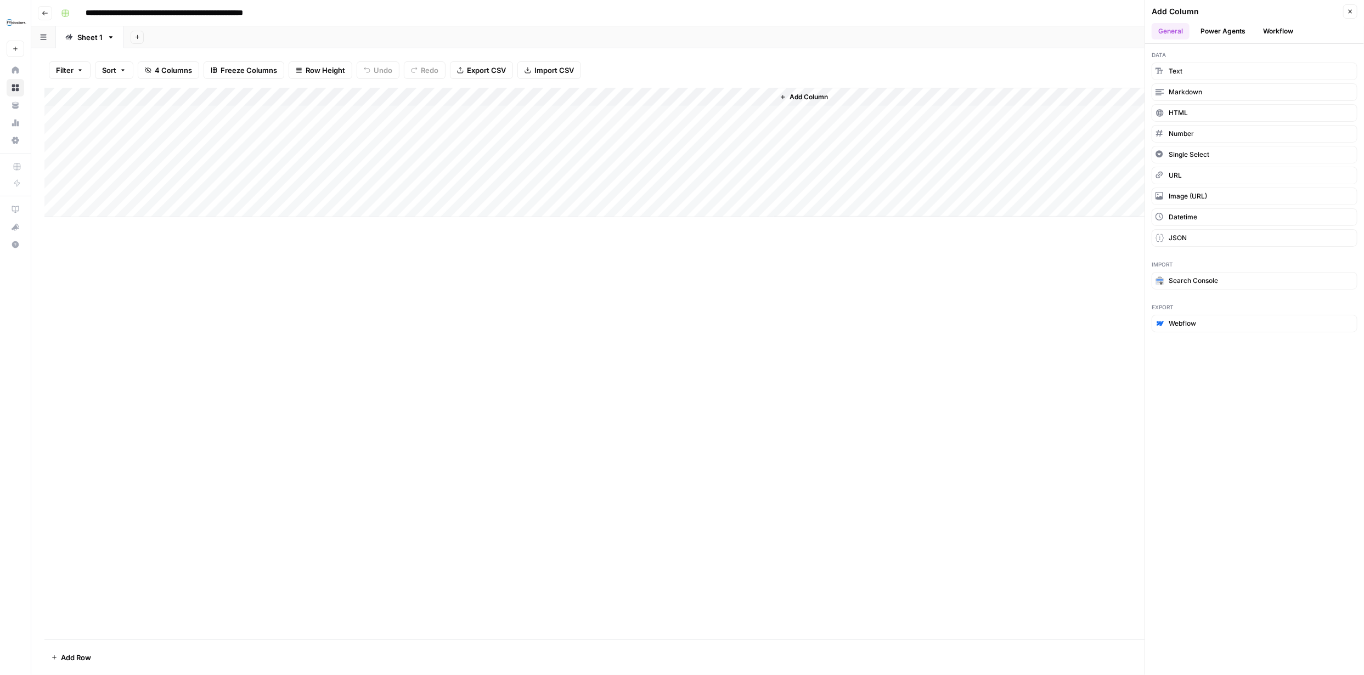
click at [802, 94] on span "Add Column" at bounding box center [808, 97] width 38 height 10
click at [1276, 27] on button "Workflow" at bounding box center [1277, 31] width 43 height 16
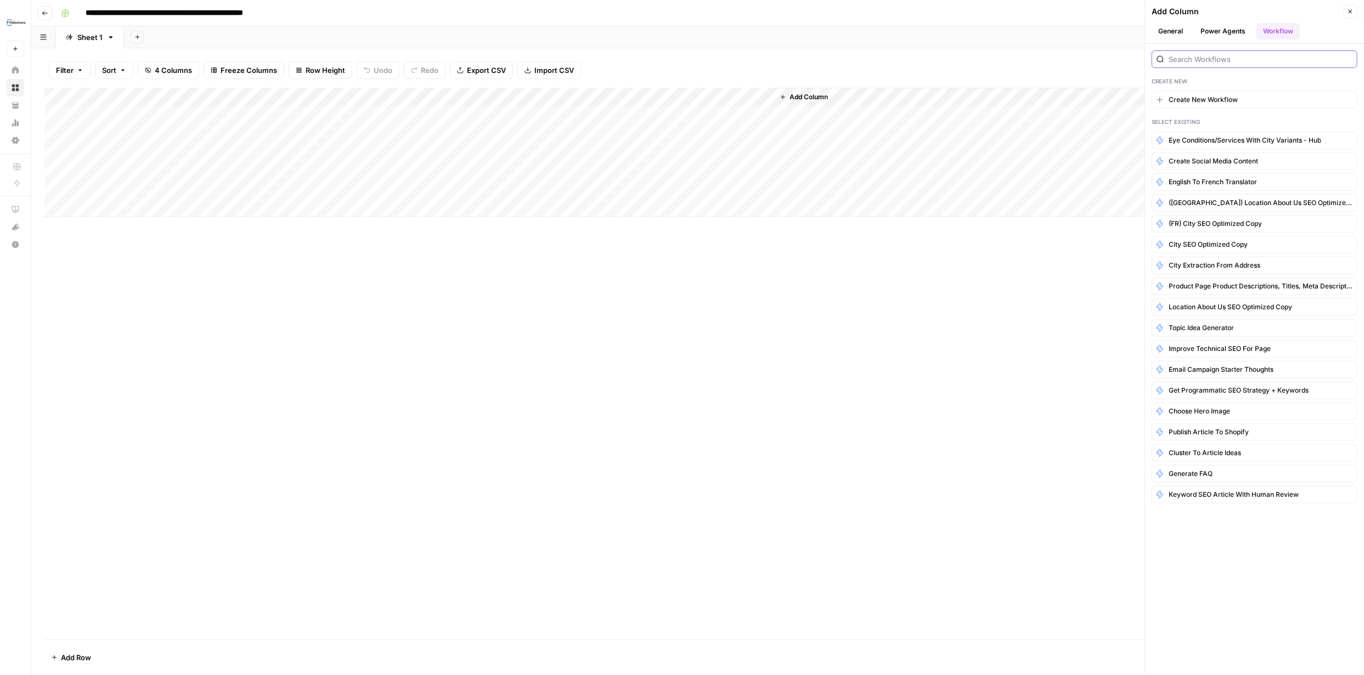
click at [1220, 63] on input "search" at bounding box center [1261, 59] width 184 height 11
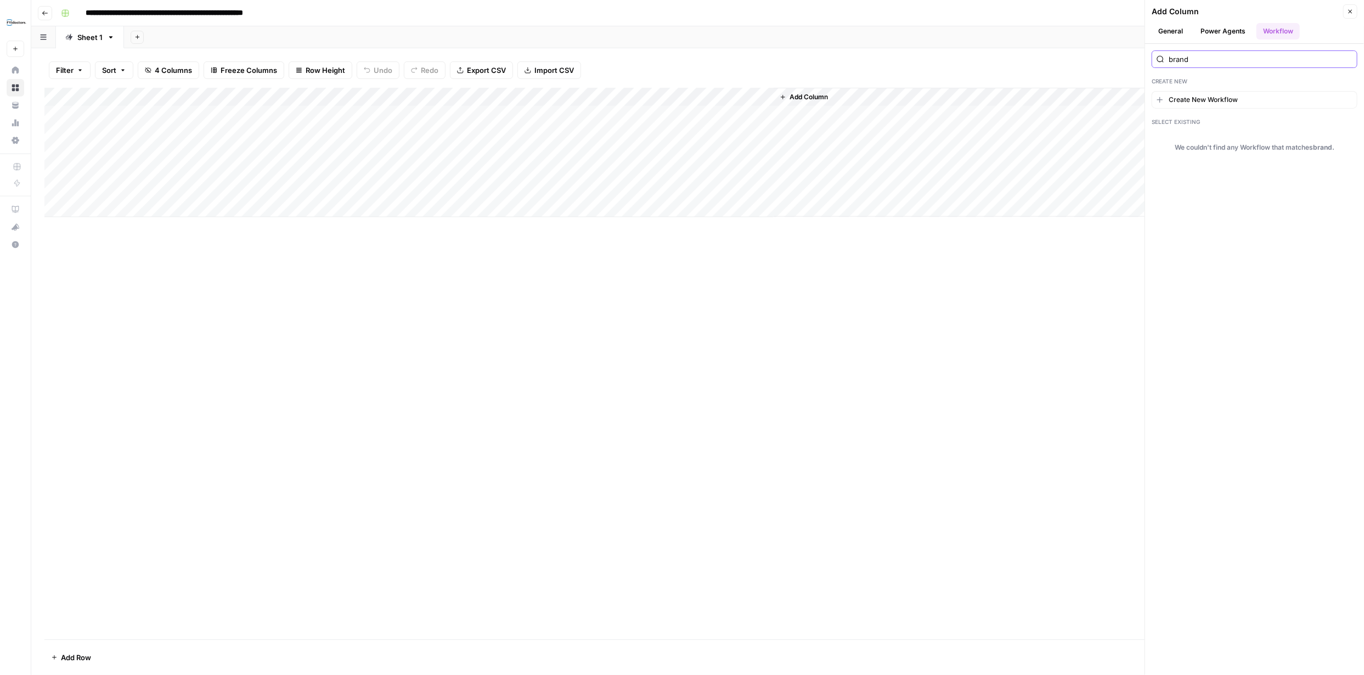
type input "brand"
click at [1229, 31] on button "Power Agents" at bounding box center [1223, 31] width 58 height 16
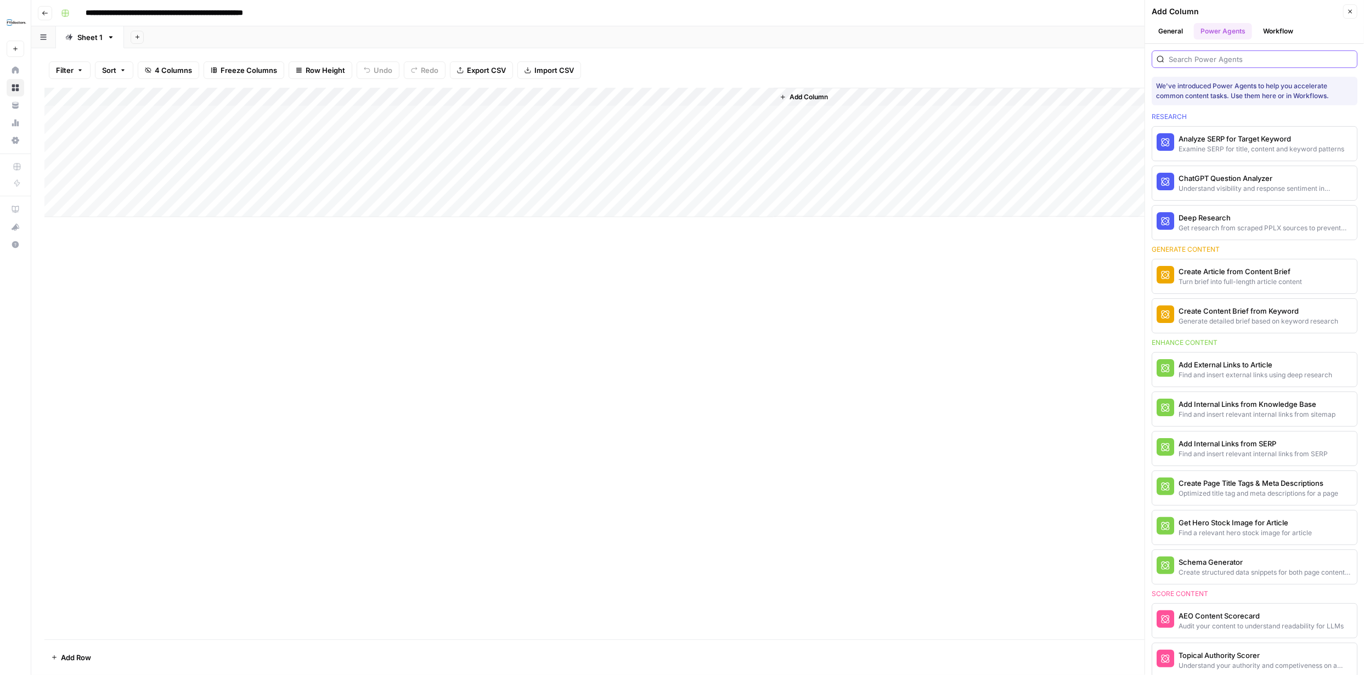
drag, startPoint x: 1217, startPoint y: 58, endPoint x: 1212, endPoint y: 58, distance: 5.5
click at [1216, 58] on input "search" at bounding box center [1261, 59] width 184 height 11
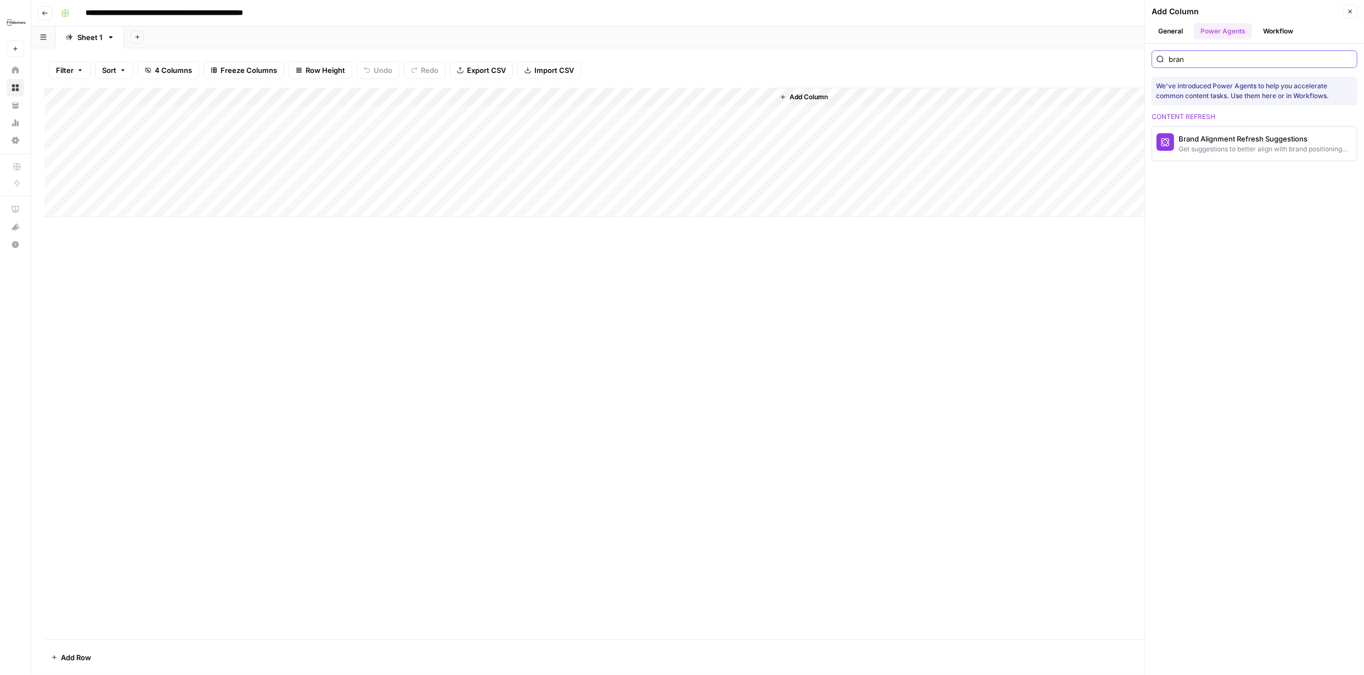
type input "brand"
click at [1349, 59] on input "brand" at bounding box center [1261, 59] width 184 height 11
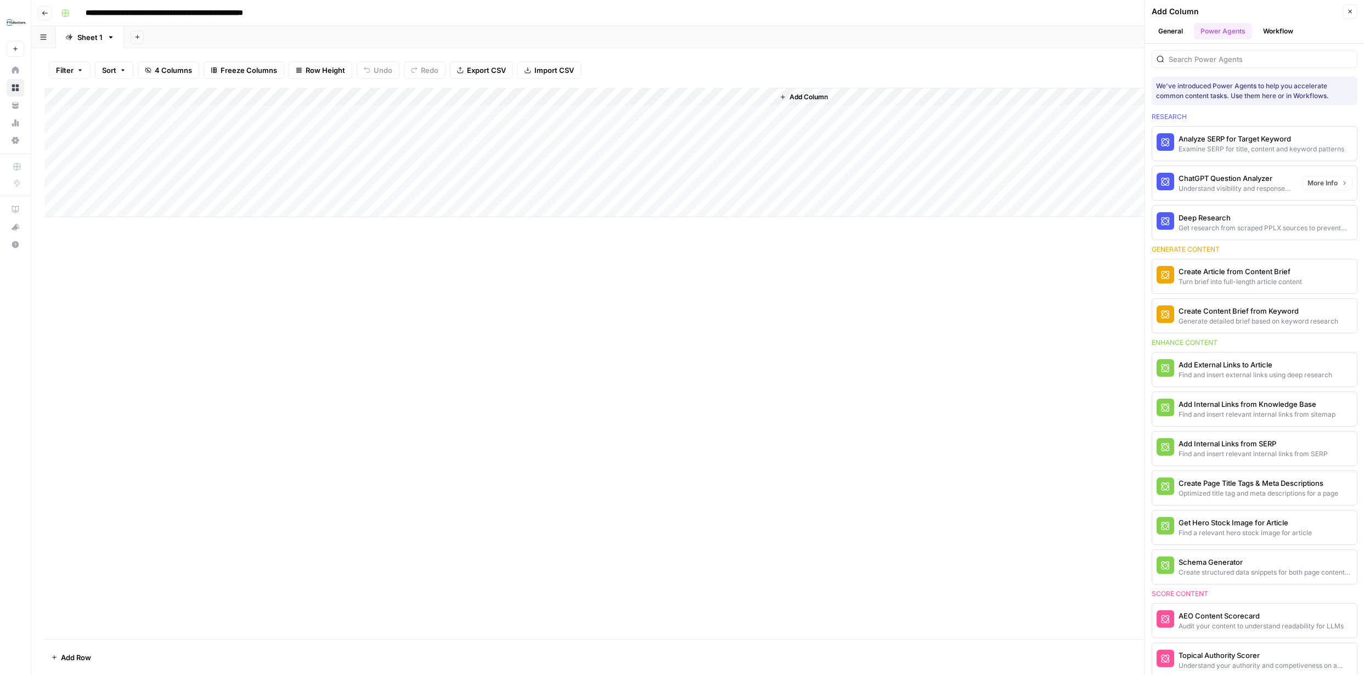
click at [1017, 292] on div "Add Column" at bounding box center [697, 364] width 1306 height 552
click at [762, 98] on div "Add Column" at bounding box center [697, 152] width 1306 height 129
click at [796, 334] on div "Add Column" at bounding box center [697, 364] width 1306 height 552
click at [1167, 33] on button "General" at bounding box center [1171, 31] width 38 height 16
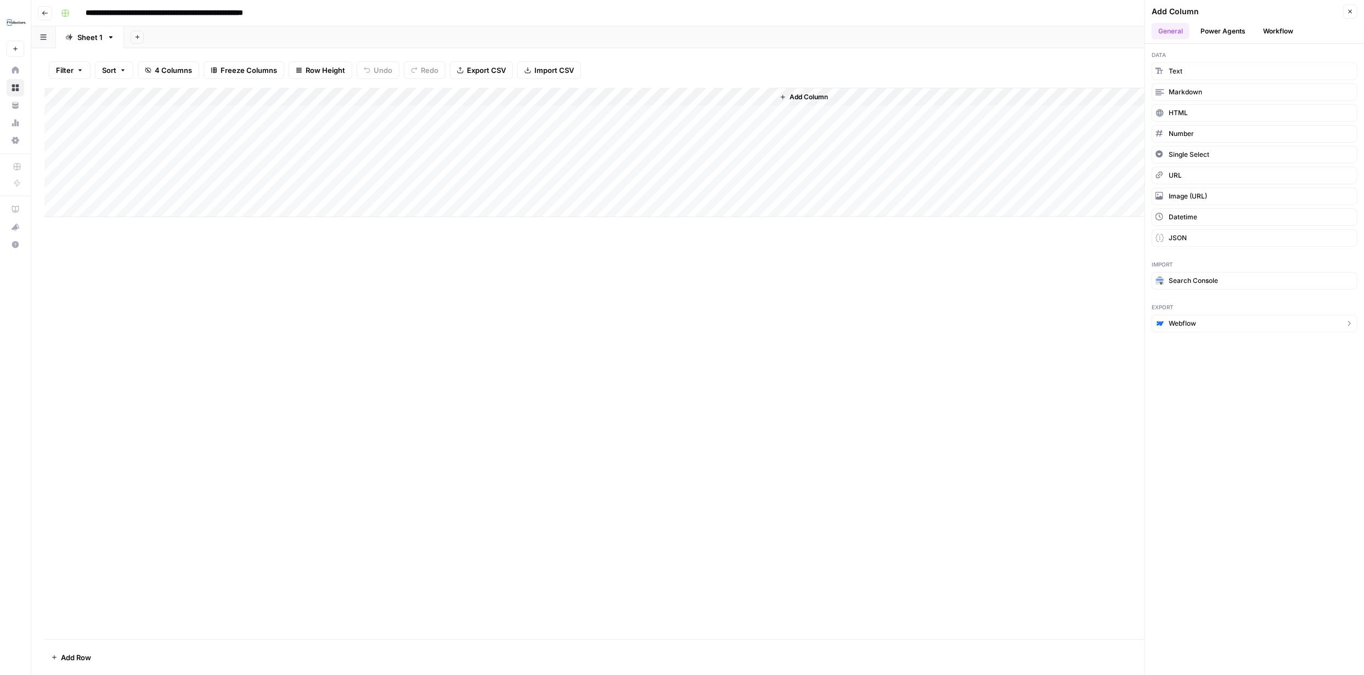
click at [1183, 320] on span "Webflow" at bounding box center [1182, 324] width 27 height 10
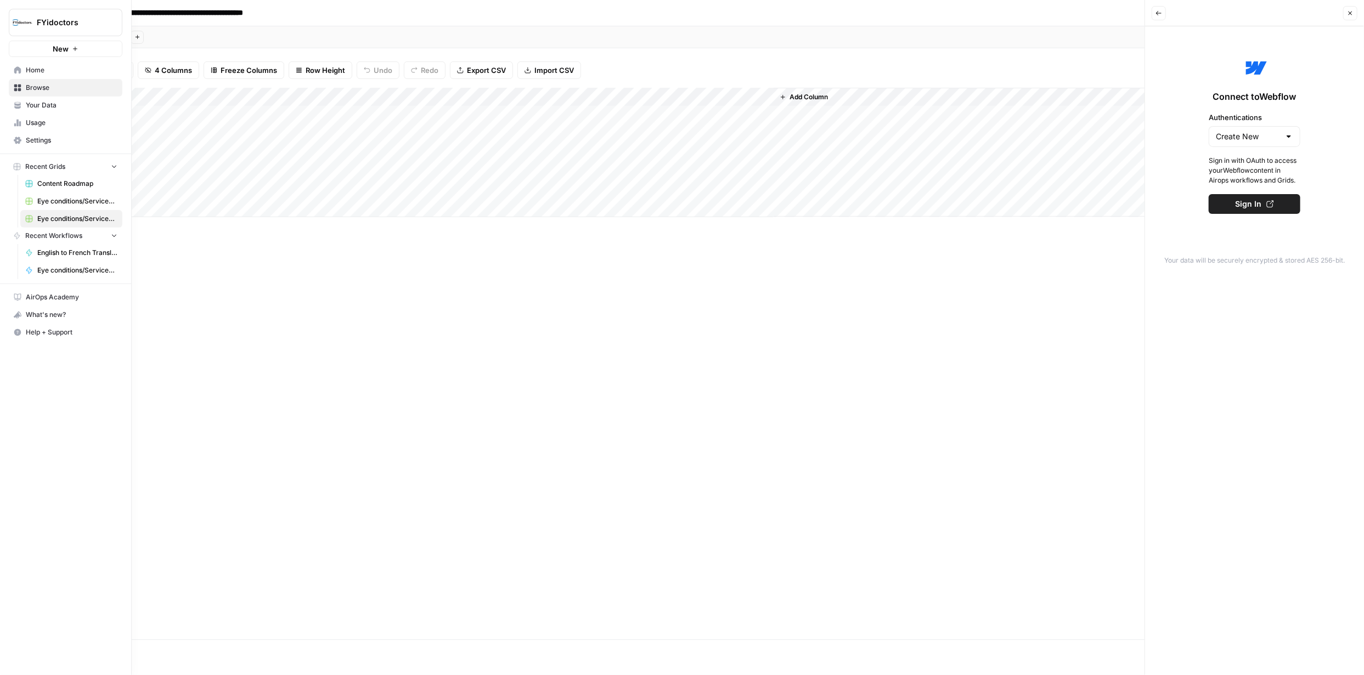
click at [80, 205] on span "Eye conditions/Services with City Variants - Hub Grid" at bounding box center [77, 201] width 80 height 10
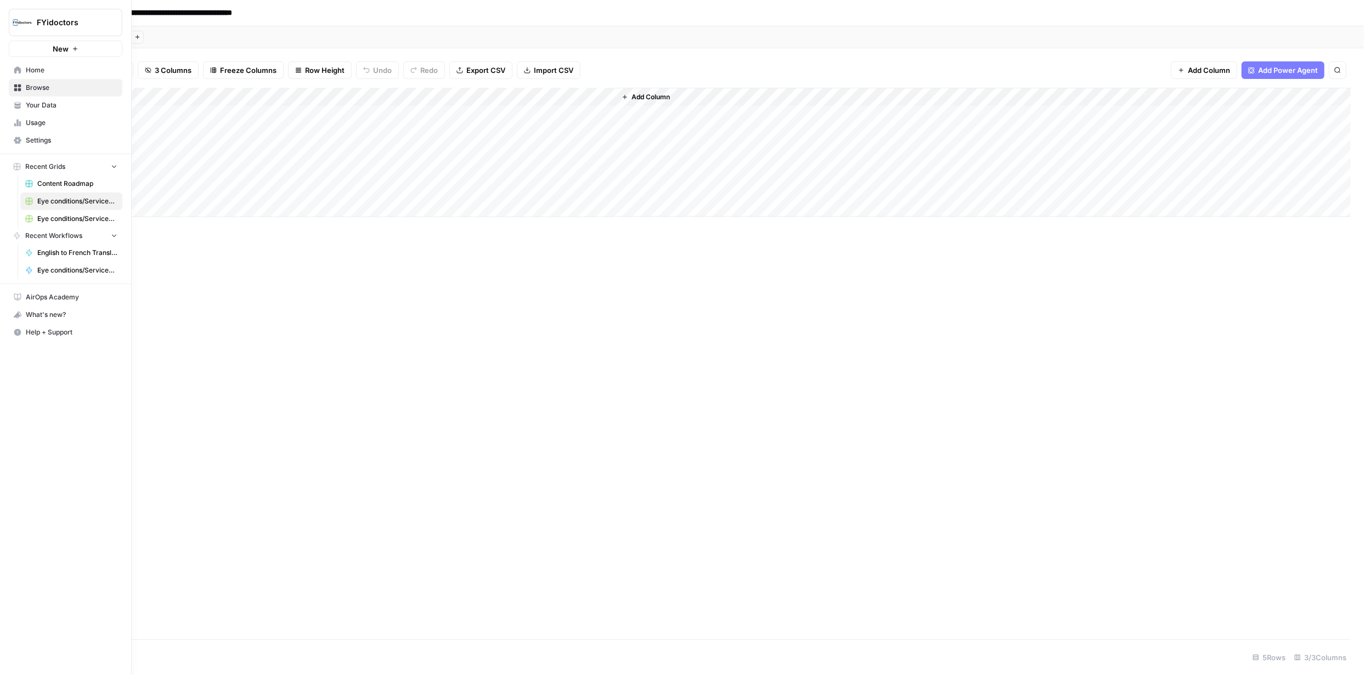
click at [76, 219] on span "Eye conditions/Services with City Variants - Hub Grid (1)" at bounding box center [77, 219] width 80 height 10
click at [37, 67] on span "Home" at bounding box center [72, 70] width 92 height 10
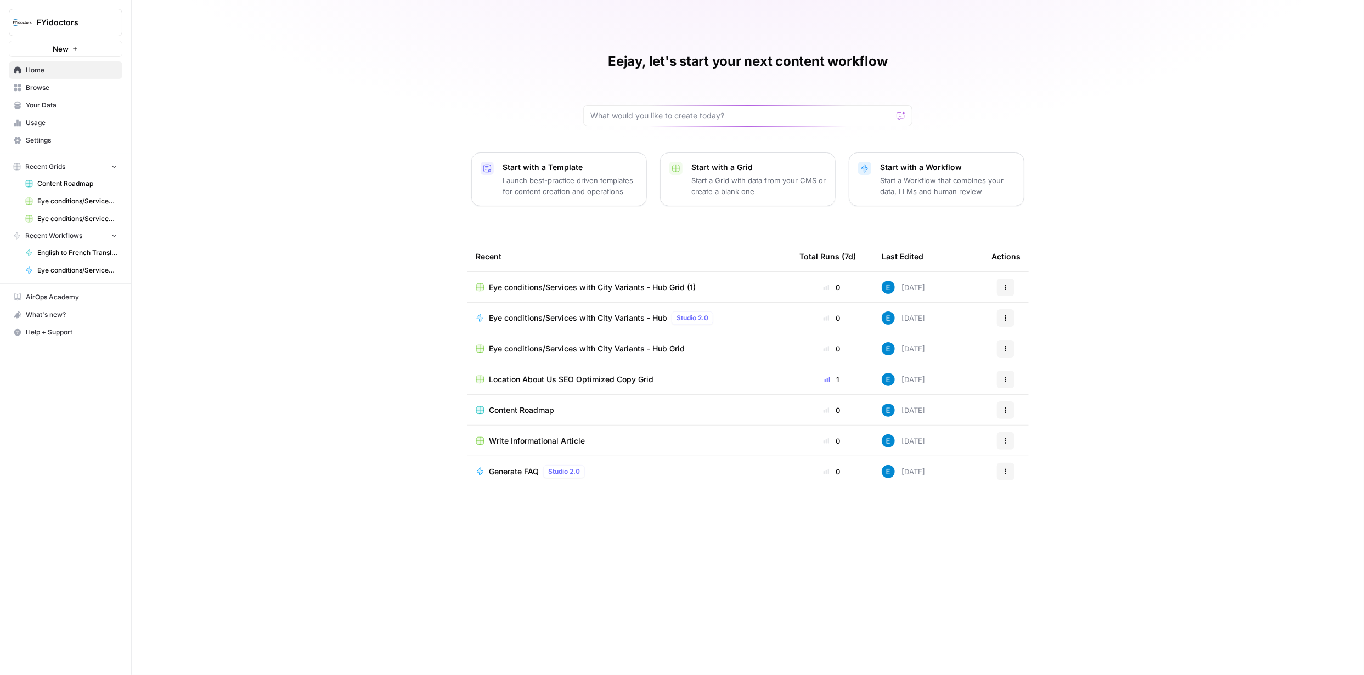
click at [1004, 285] on icon "button" at bounding box center [1005, 287] width 7 height 7
click at [685, 317] on span "Studio 2.0" at bounding box center [692, 318] width 32 height 10
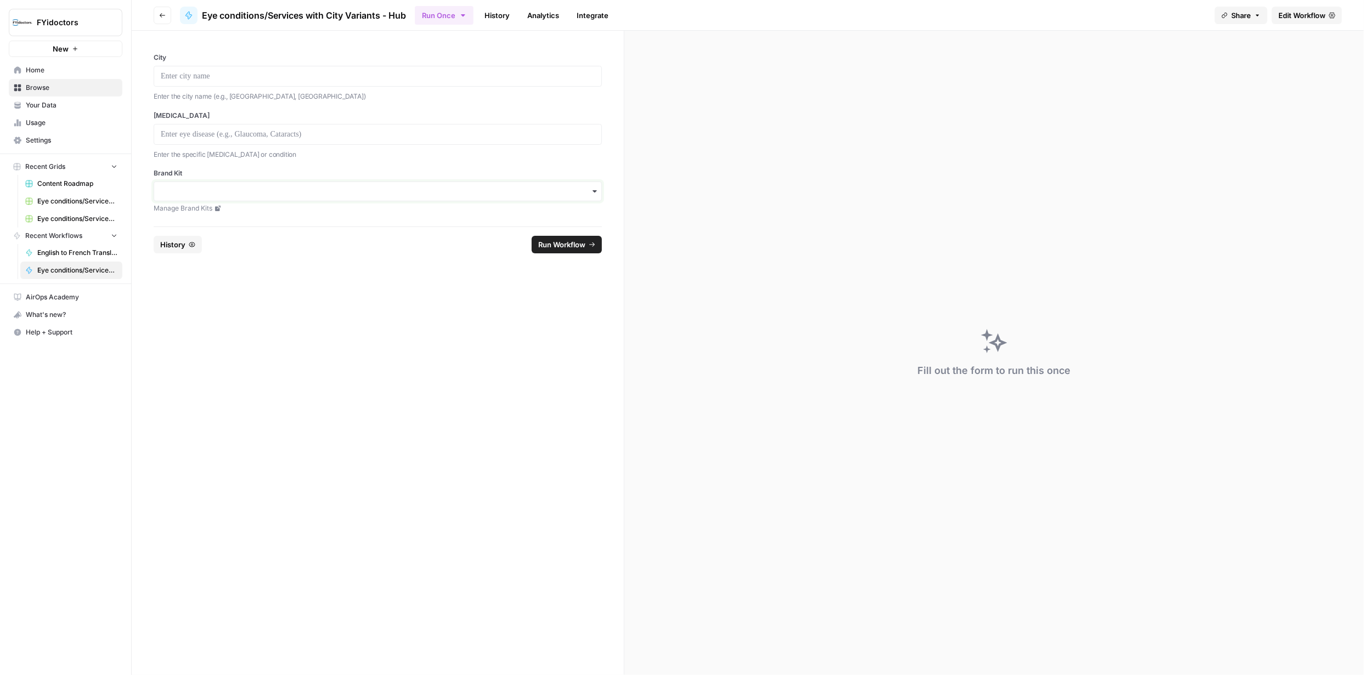
click at [594, 196] on input "Brand Kit" at bounding box center [378, 191] width 434 height 11
click at [242, 235] on div "FYidoctors" at bounding box center [378, 242] width 448 height 21
click at [382, 78] on p at bounding box center [378, 76] width 434 height 11
click at [566, 243] on span "Run Workflow" at bounding box center [561, 244] width 47 height 11
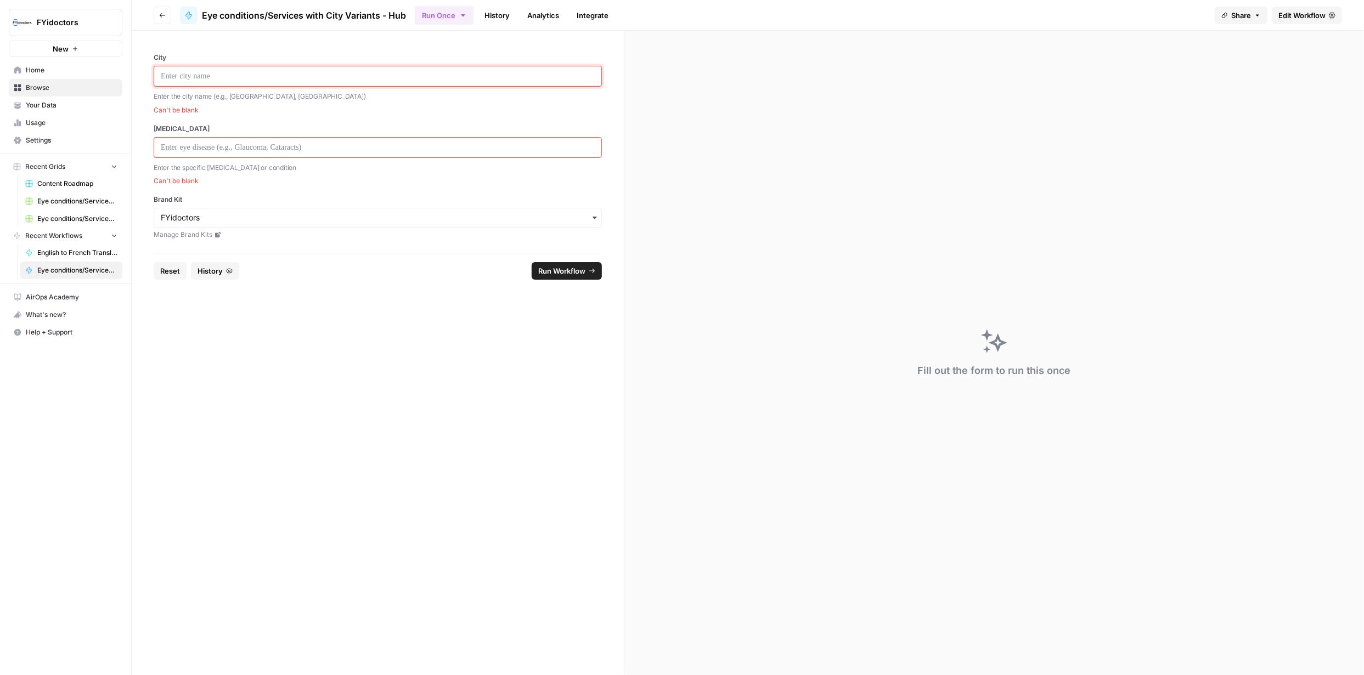
click at [371, 71] on p at bounding box center [378, 76] width 434 height 11
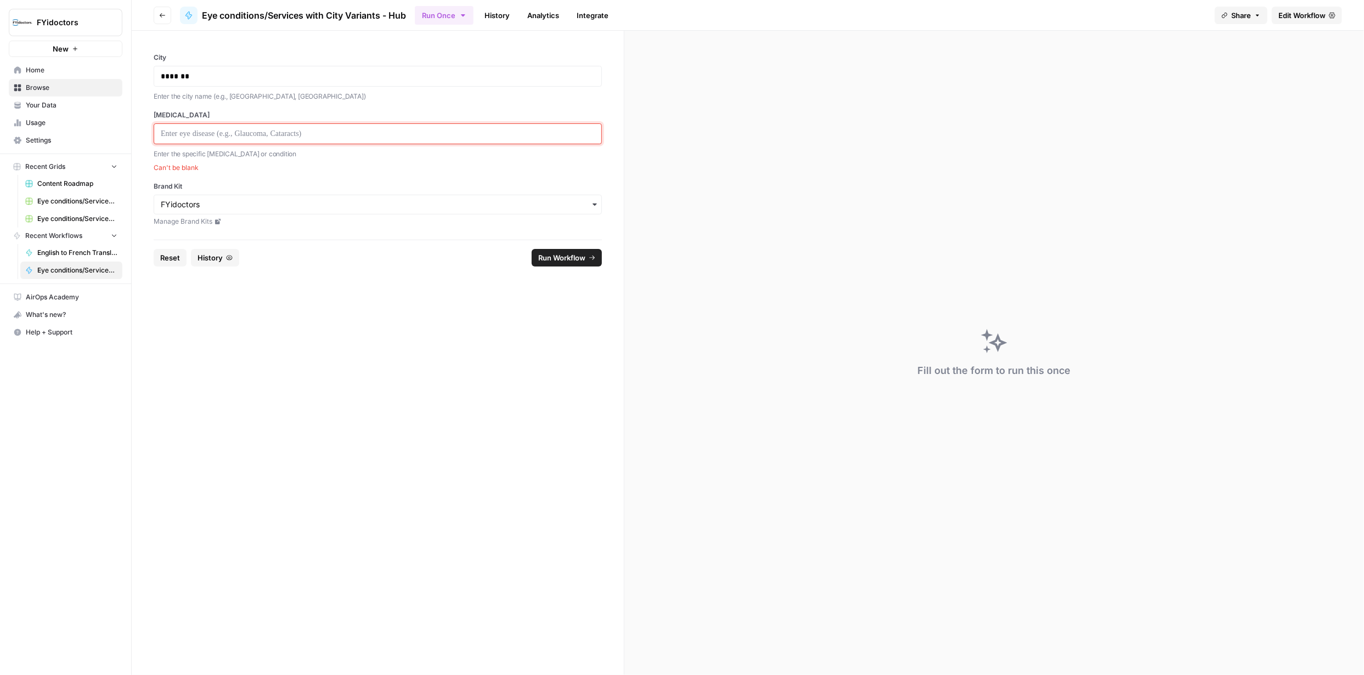
click at [347, 136] on p at bounding box center [378, 133] width 434 height 11
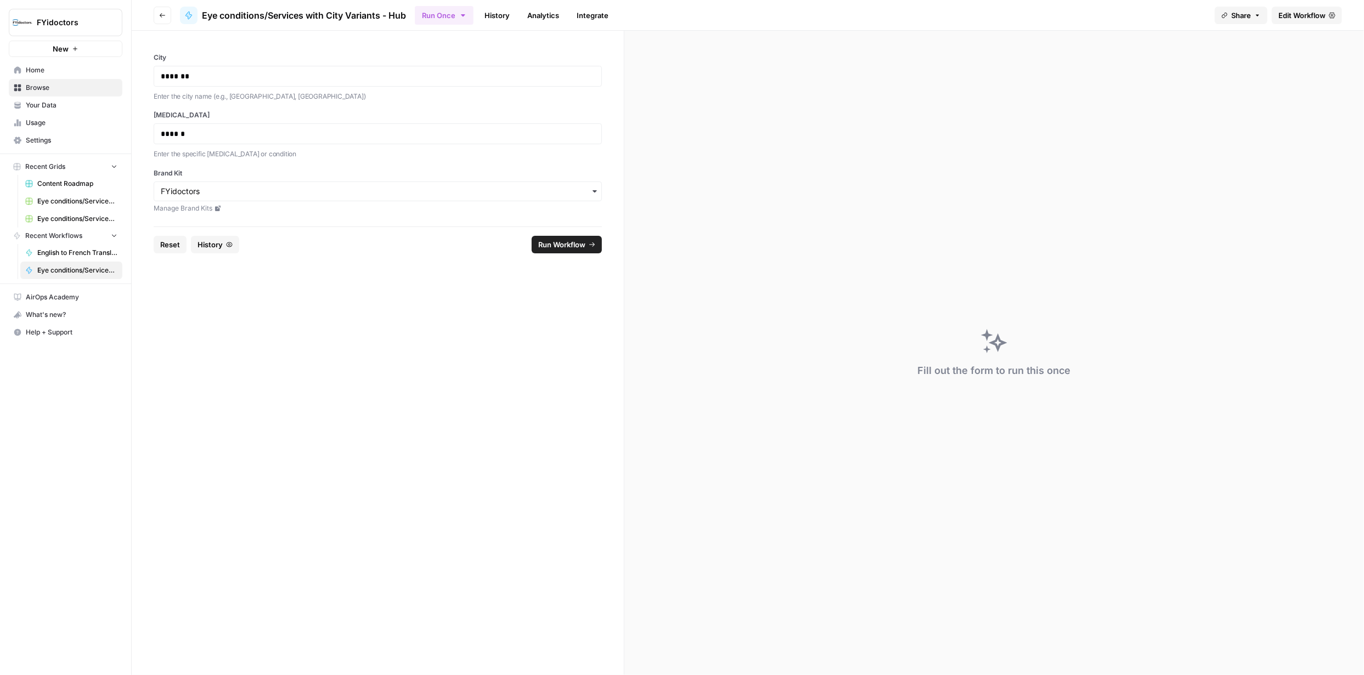
click at [552, 244] on span "Run Workflow" at bounding box center [561, 244] width 47 height 11
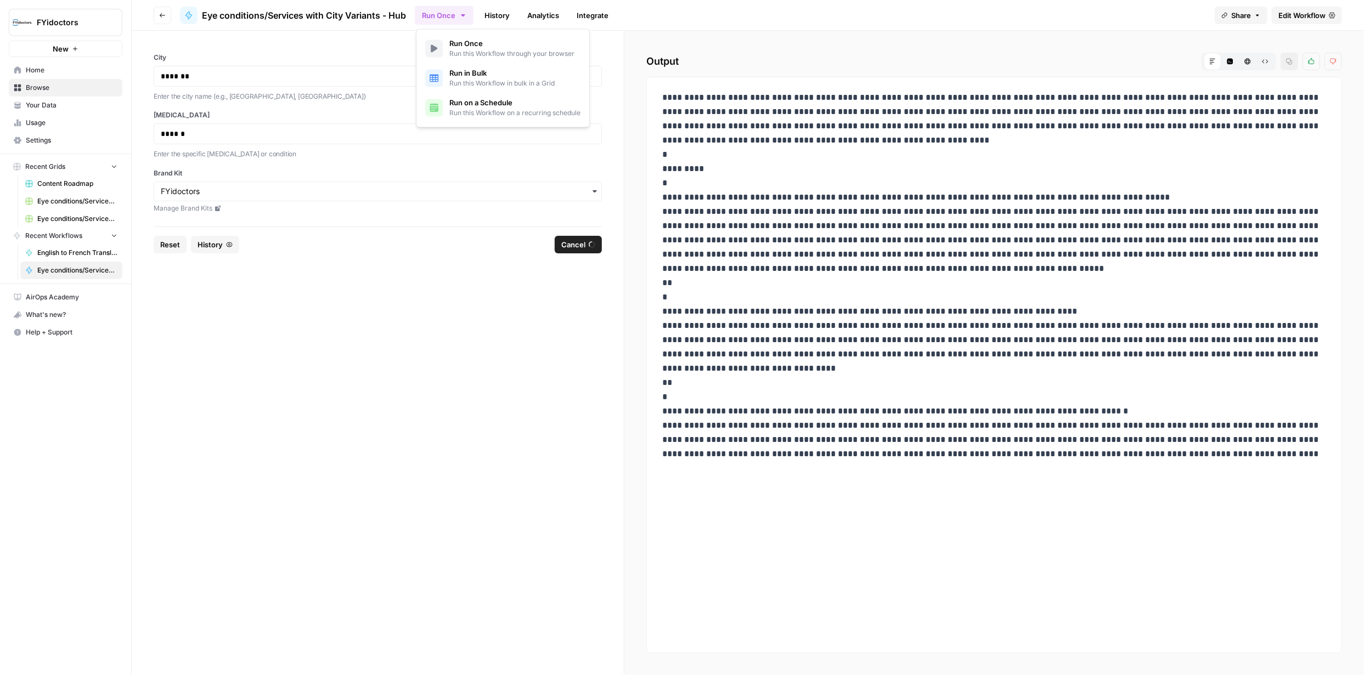
click at [460, 14] on icon "button" at bounding box center [463, 15] width 9 height 9
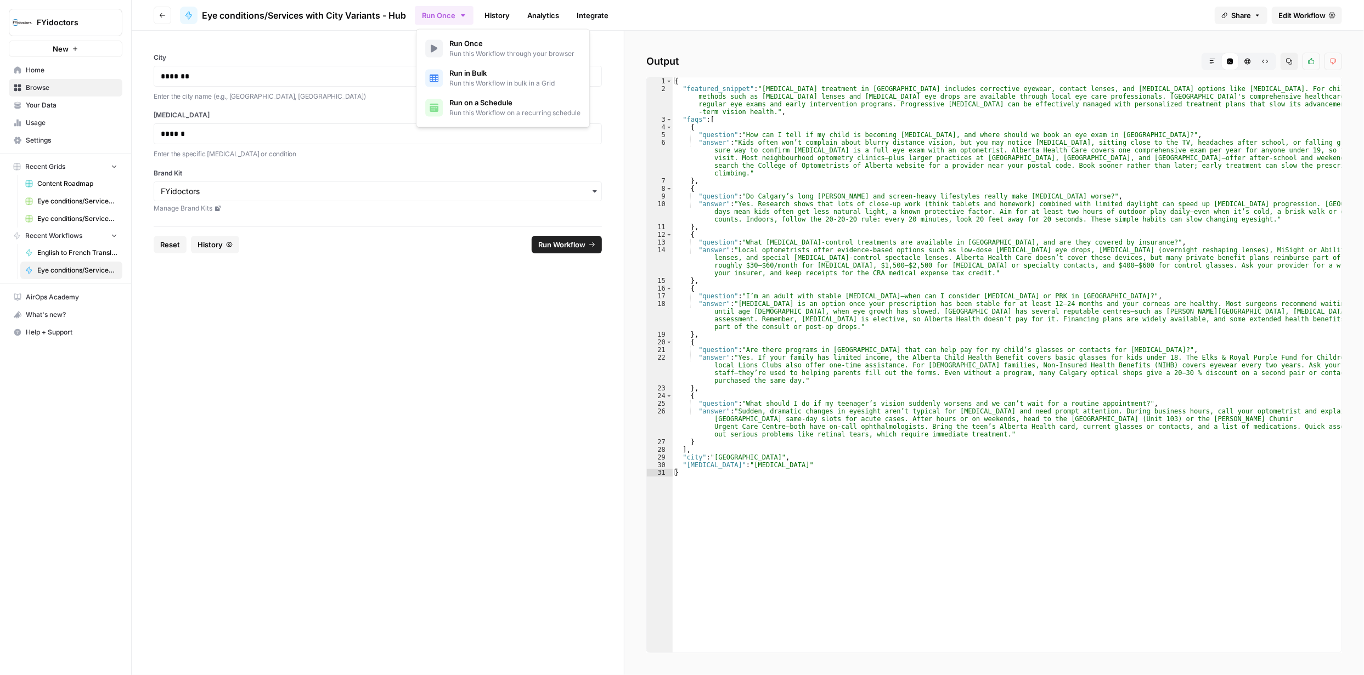
click at [497, 75] on span "Run in Bulk" at bounding box center [501, 72] width 105 height 11
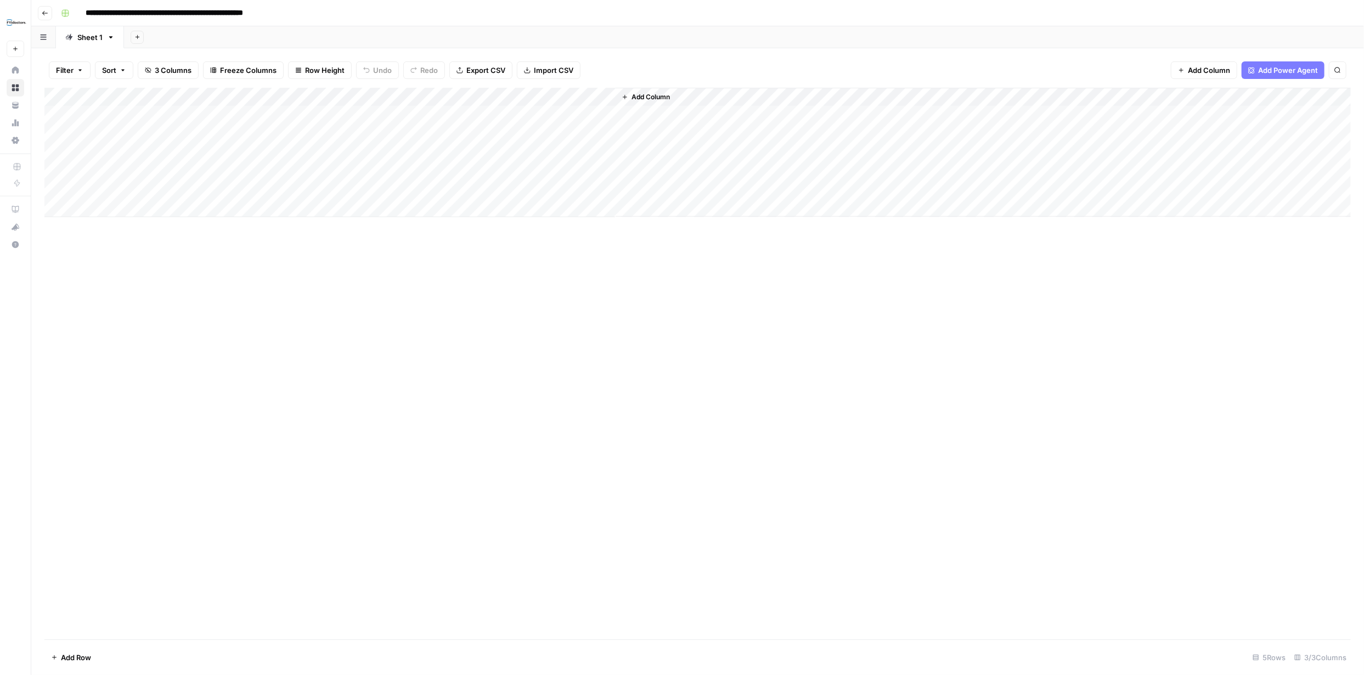
click at [194, 117] on div "Add Column" at bounding box center [697, 152] width 1306 height 129
type textarea "*******"
type textarea "******"
click at [564, 275] on div "Add Column" at bounding box center [697, 364] width 1306 height 552
click at [506, 114] on div "Add Column" at bounding box center [697, 152] width 1306 height 129
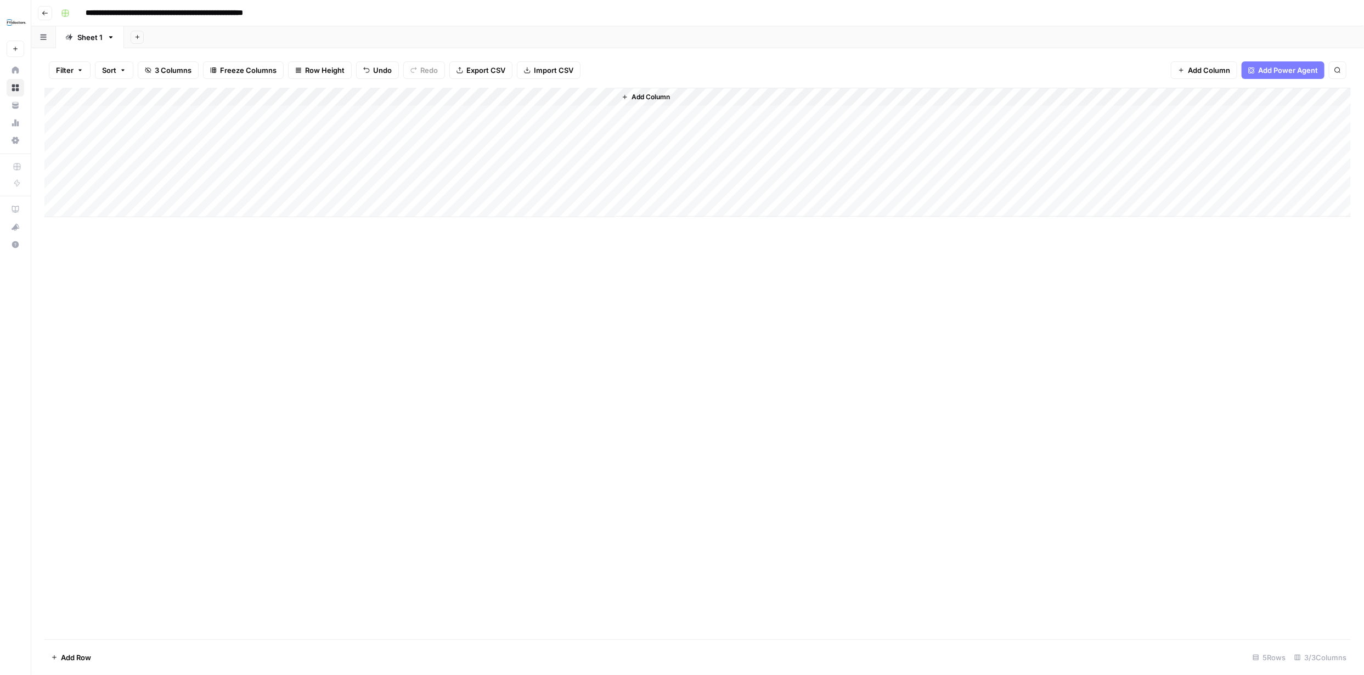
click at [656, 100] on span "Add Column" at bounding box center [650, 97] width 38 height 10
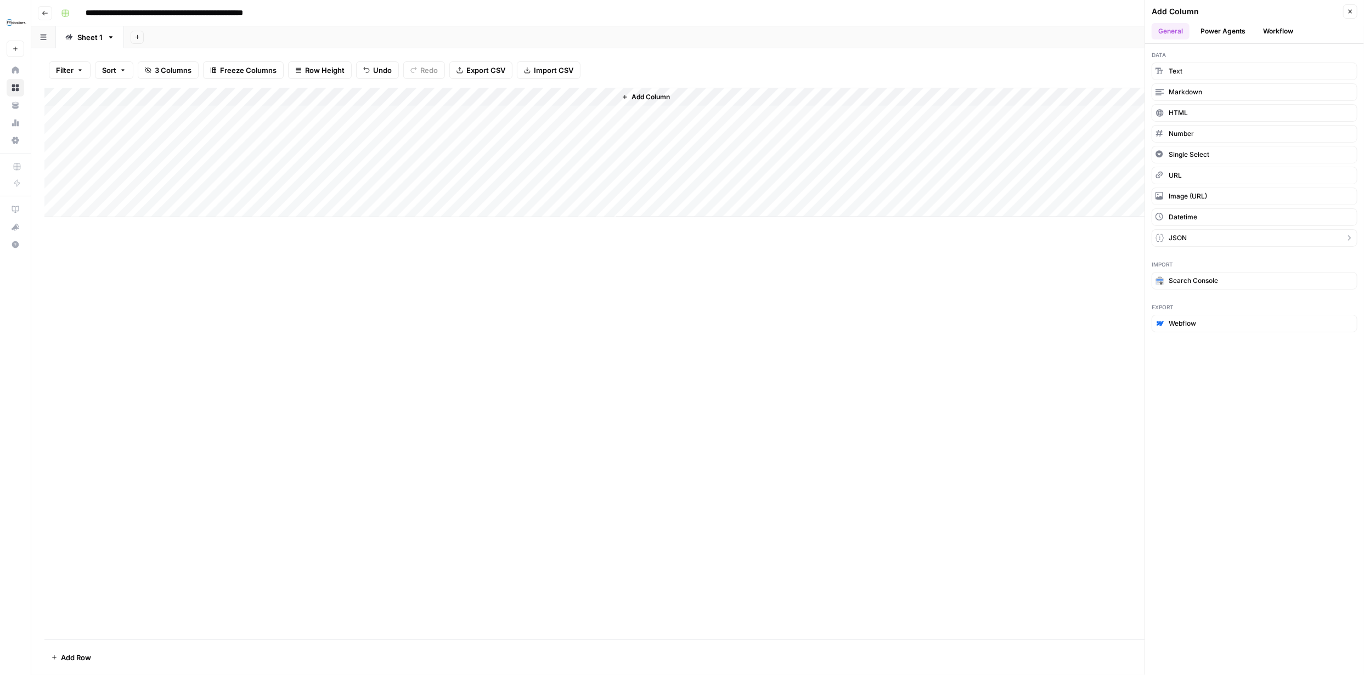
click at [1195, 238] on button "JSON" at bounding box center [1255, 238] width 206 height 18
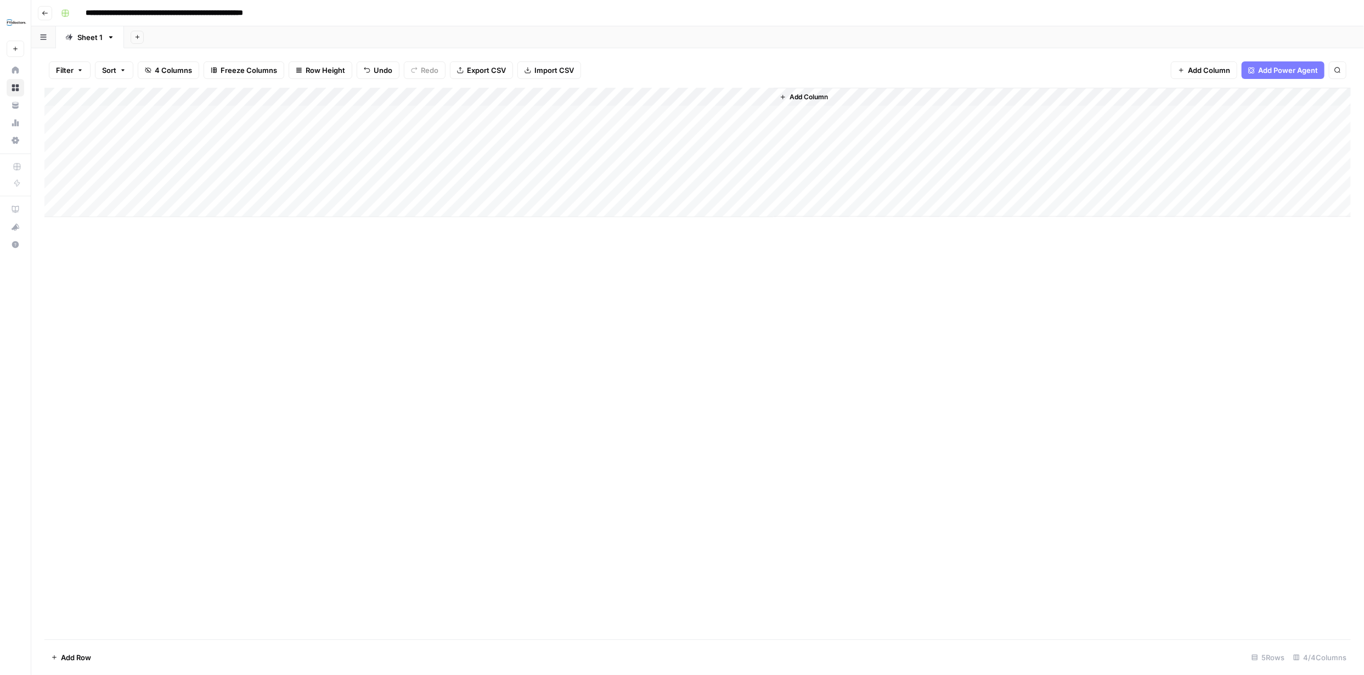
click at [679, 98] on div "Add Column" at bounding box center [697, 152] width 1306 height 129
click at [679, 250] on button "Remove Column" at bounding box center [680, 244] width 121 height 15
click at [644, 110] on span "Delete" at bounding box center [643, 113] width 24 height 11
click at [650, 95] on span "Add Column" at bounding box center [650, 97] width 38 height 10
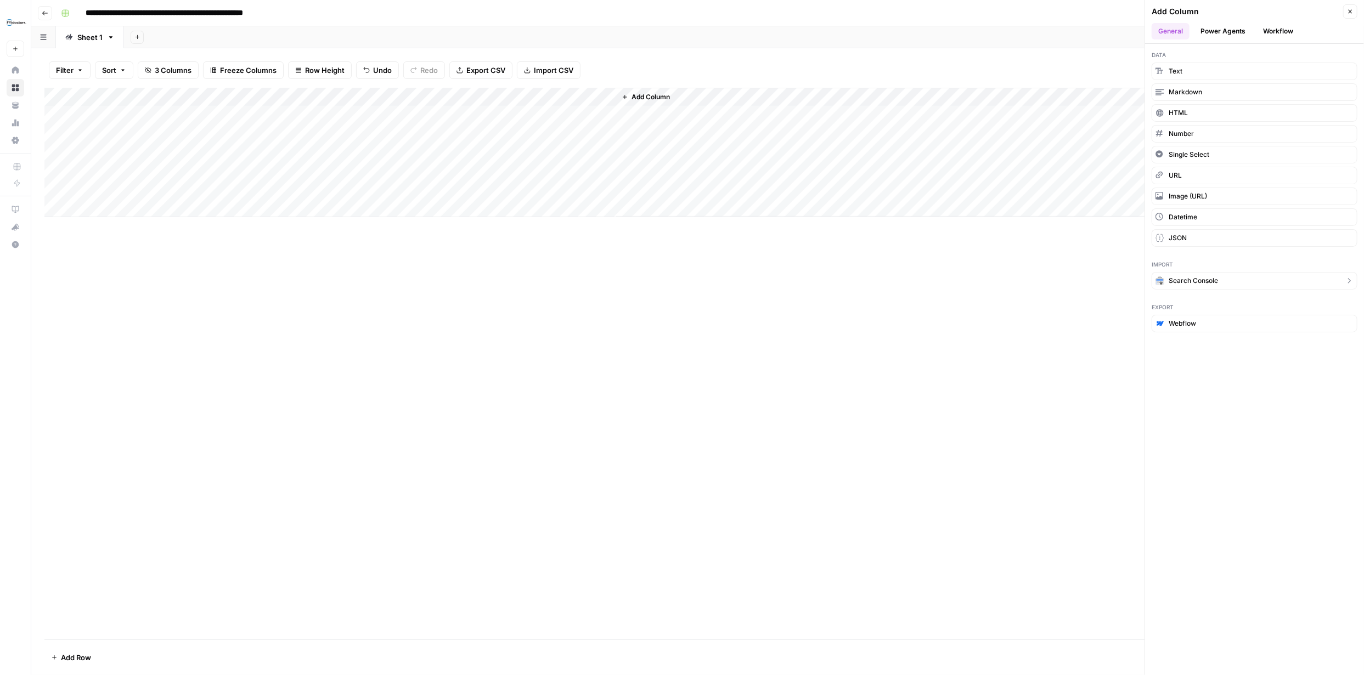
click at [1207, 279] on span "Search Console" at bounding box center [1193, 281] width 49 height 10
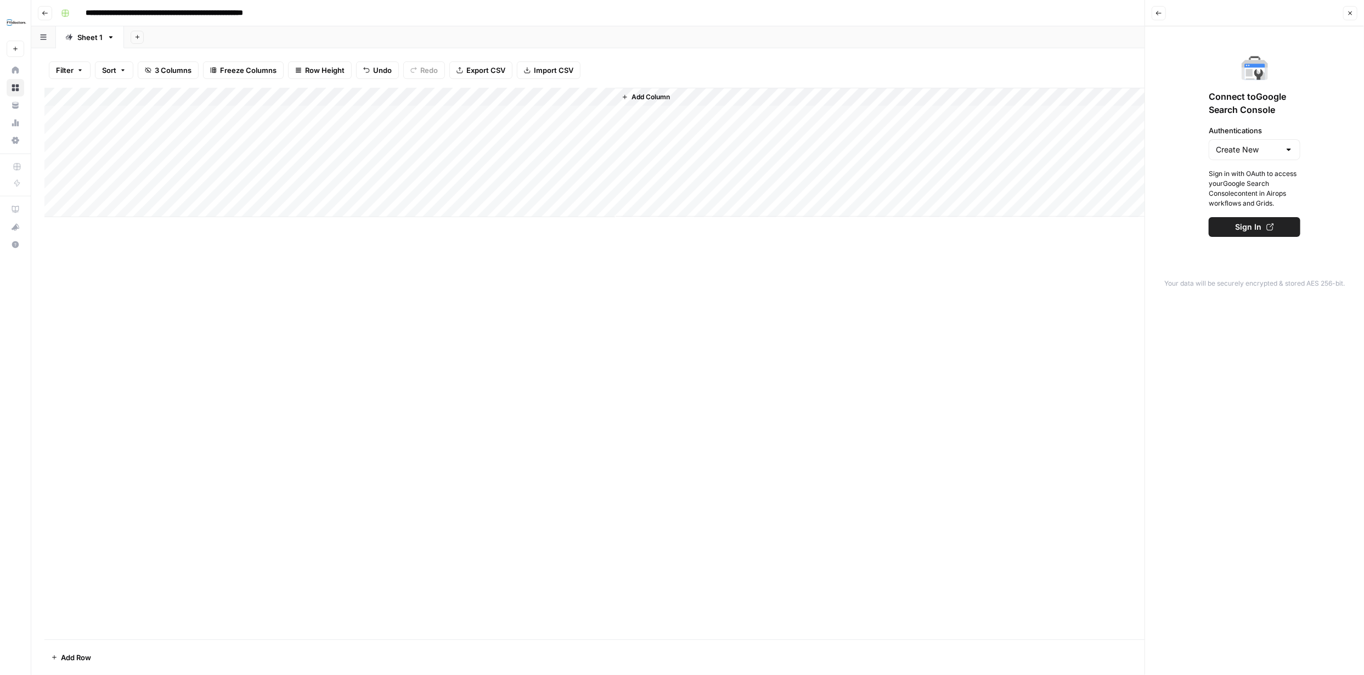
click at [653, 100] on span "Add Column" at bounding box center [650, 97] width 38 height 10
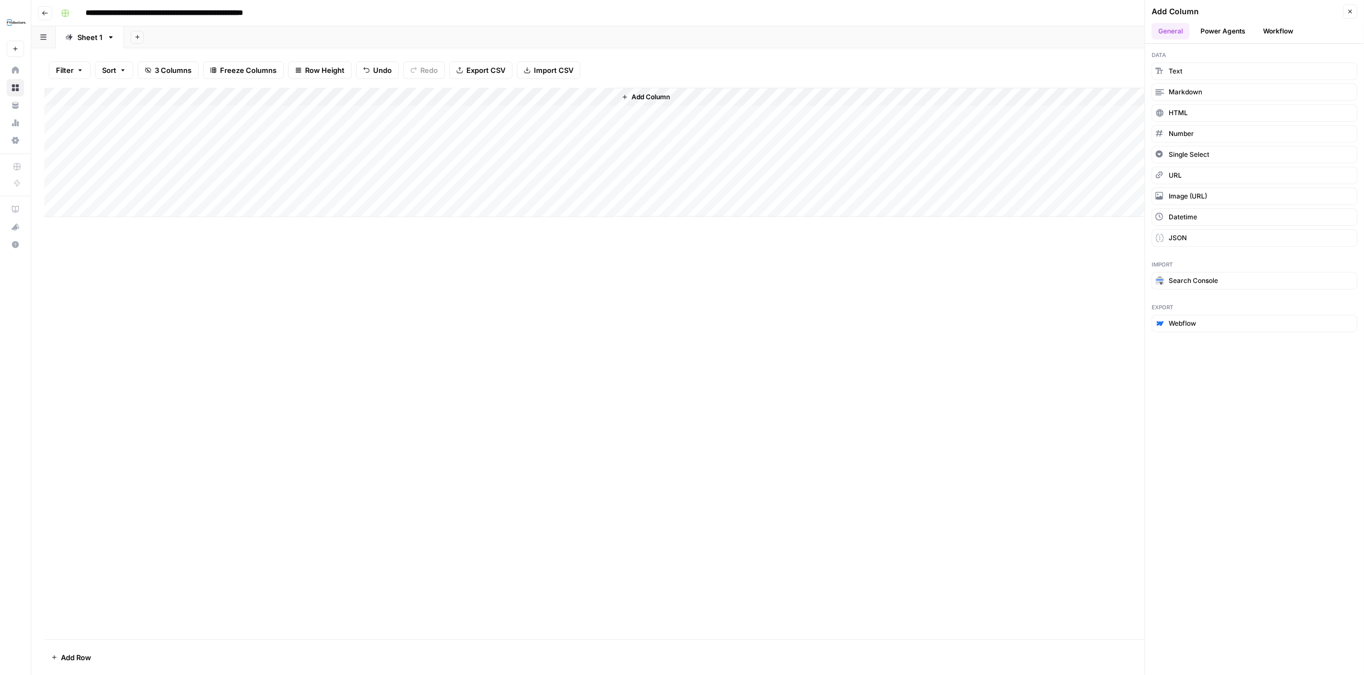
click at [1270, 29] on button "Workflow" at bounding box center [1277, 31] width 43 height 16
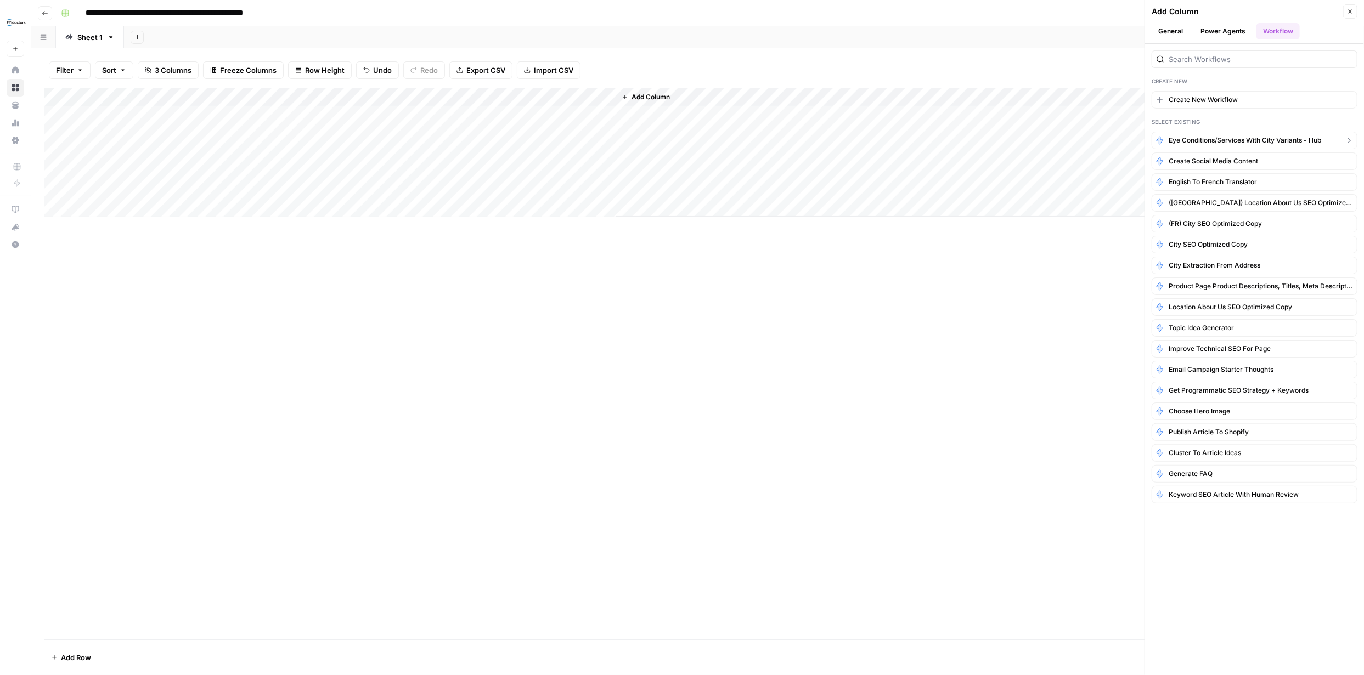
click at [1239, 142] on span "Eye conditions/Services with City Variants - Hub" at bounding box center [1245, 141] width 153 height 10
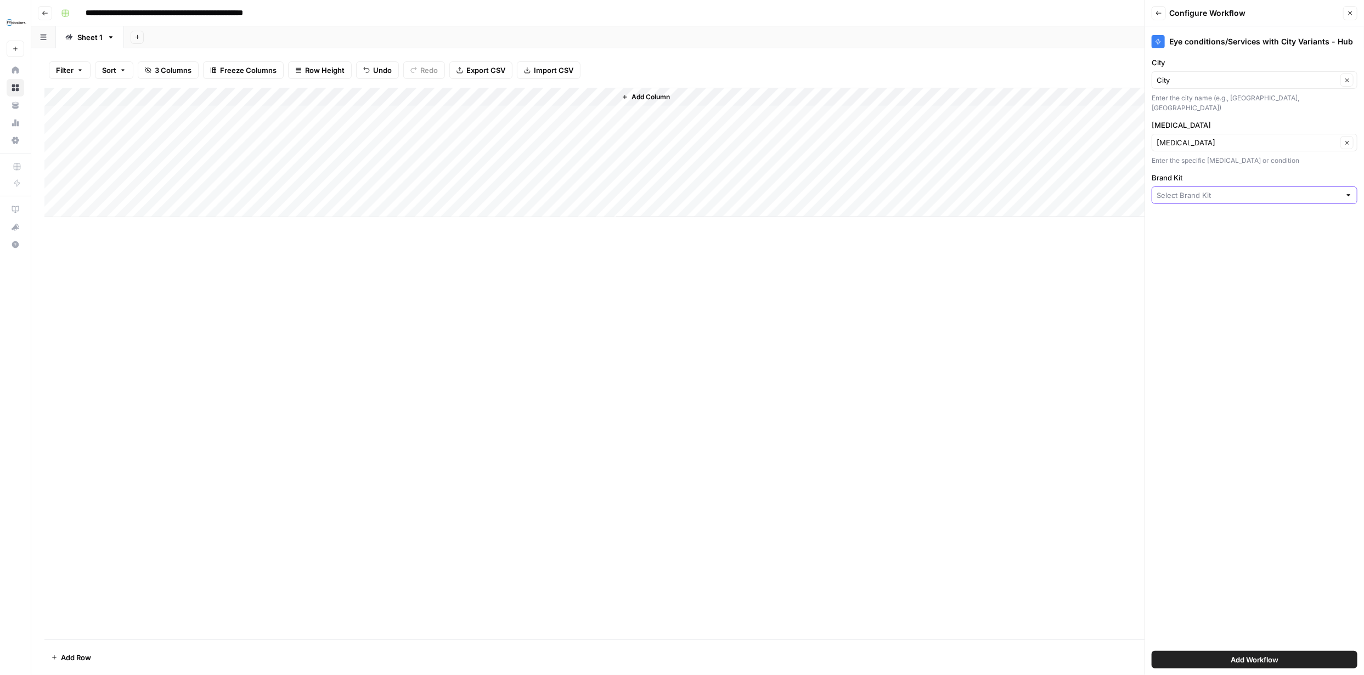
click at [1302, 190] on input "Brand Kit" at bounding box center [1249, 195] width 184 height 11
click at [1184, 229] on span "FYidoctors" at bounding box center [1252, 226] width 183 height 11
type input "FYidoctors"
click at [1260, 655] on span "Add Workflow" at bounding box center [1255, 660] width 48 height 11
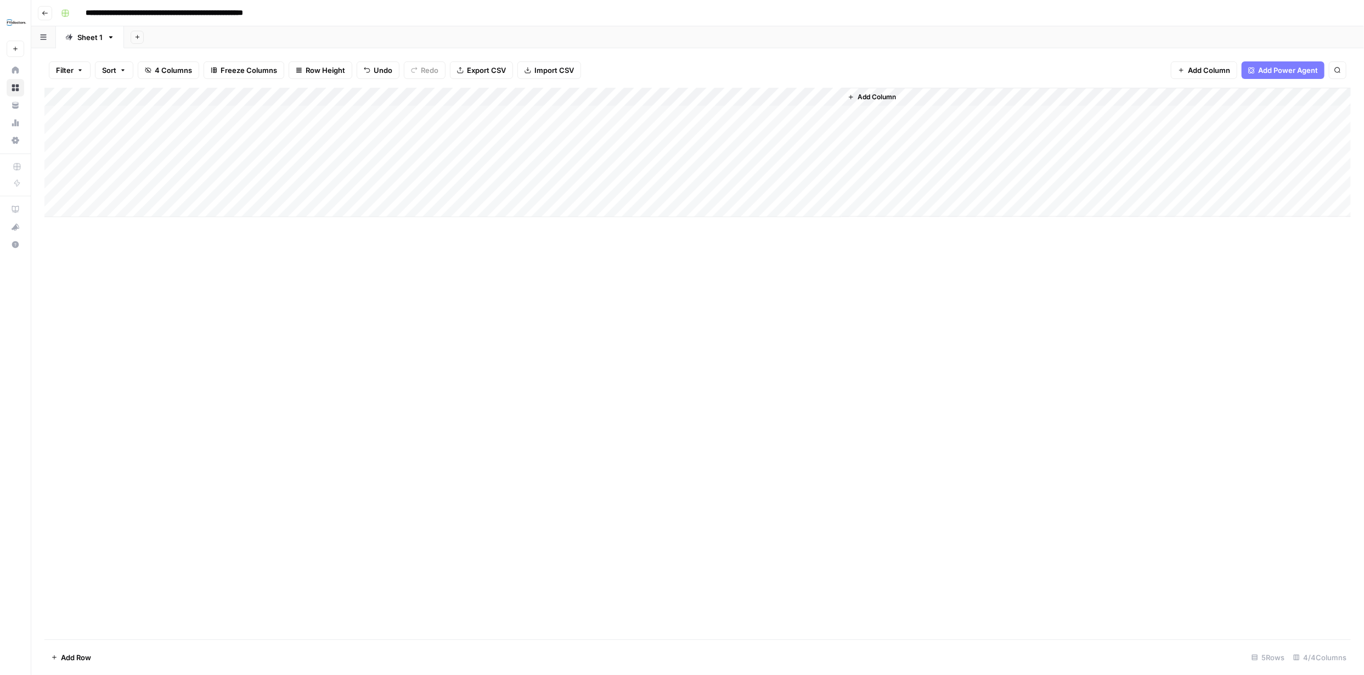
click at [729, 115] on div "Add Column" at bounding box center [697, 152] width 1306 height 129
click at [831, 115] on div "Add Column" at bounding box center [697, 152] width 1306 height 129
click at [871, 96] on span "Add Column" at bounding box center [877, 97] width 38 height 10
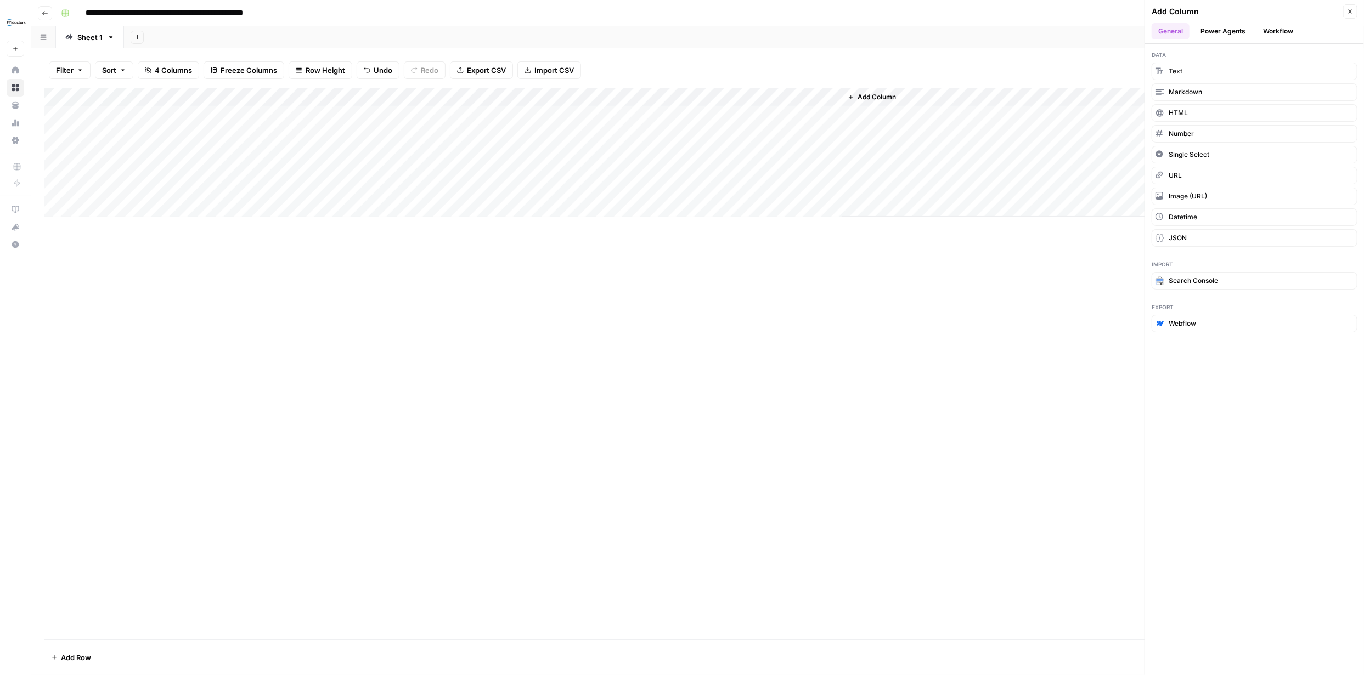
click at [1282, 25] on button "Workflow" at bounding box center [1277, 31] width 43 height 16
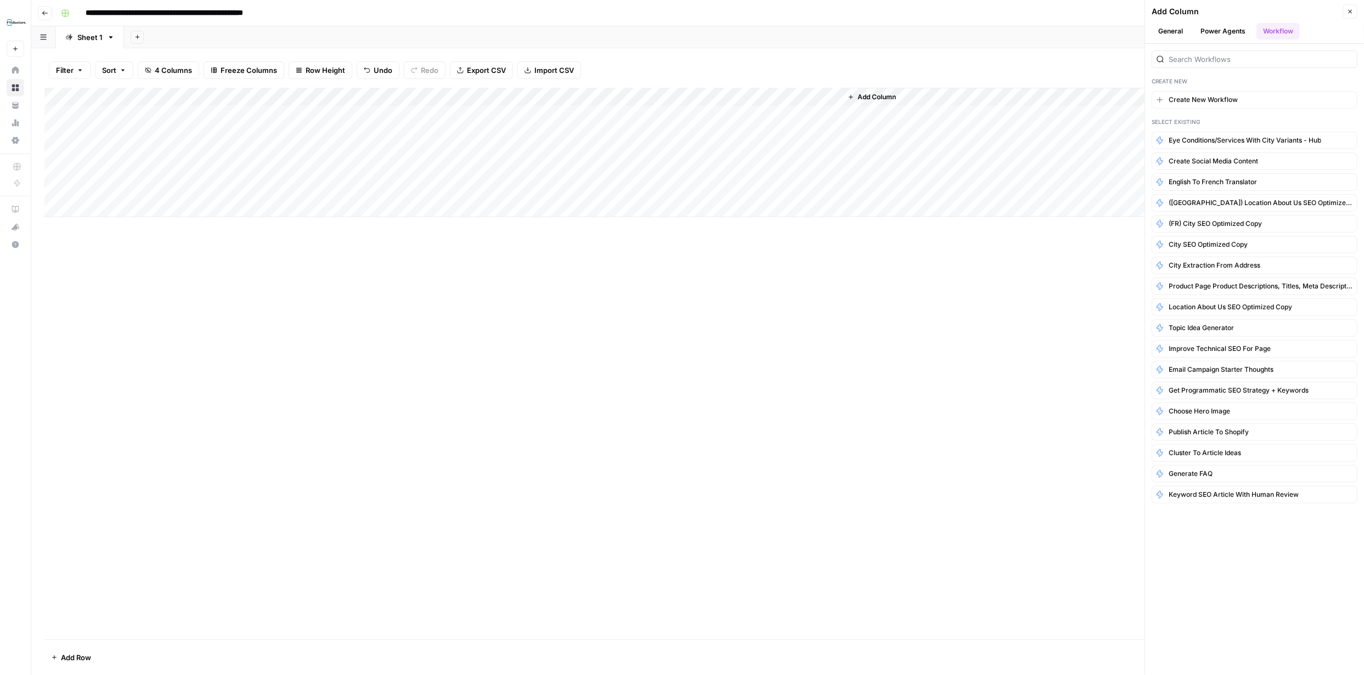
click at [1056, 212] on div "Add Column" at bounding box center [1096, 152] width 509 height 129
click at [1350, 10] on icon "button" at bounding box center [1351, 12] width 4 height 4
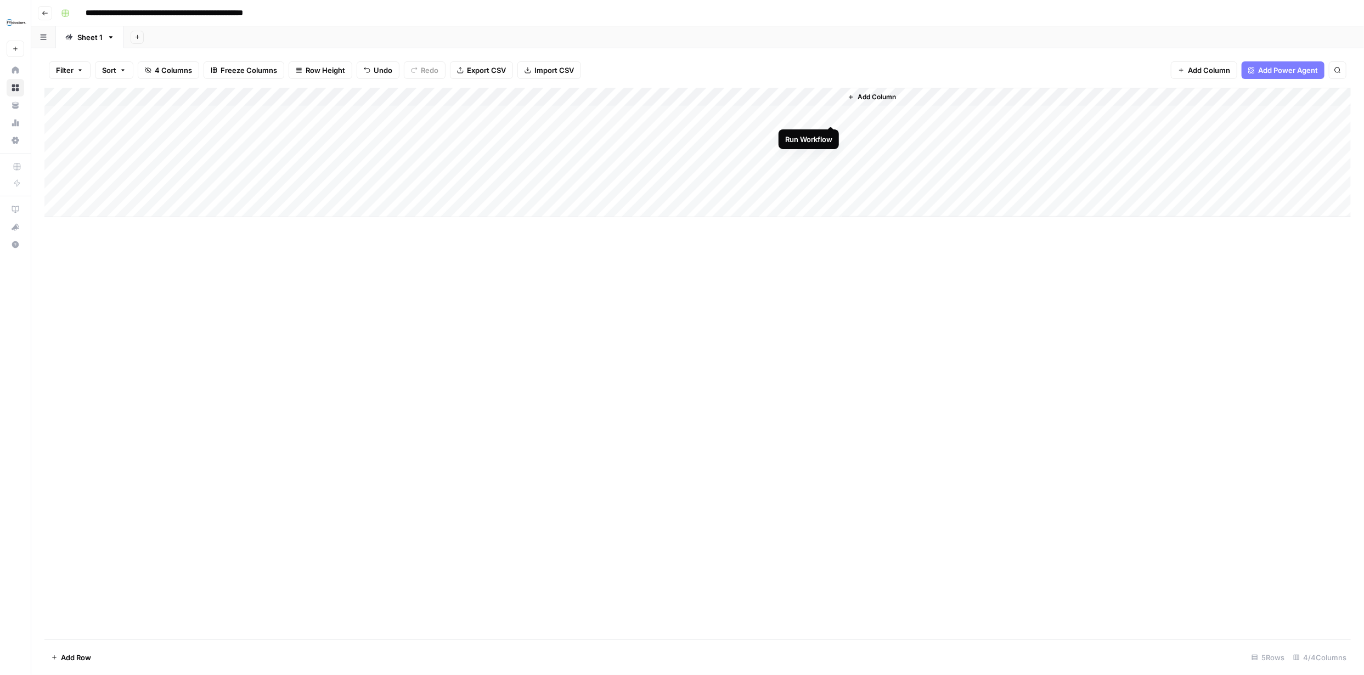
click at [830, 115] on div "Add Column" at bounding box center [697, 152] width 1306 height 129
click at [885, 112] on div "Add Column" at bounding box center [697, 152] width 1306 height 129
click at [889, 114] on div "Add Column" at bounding box center [697, 152] width 1306 height 129
click at [695, 119] on div "Add Column" at bounding box center [697, 152] width 1306 height 129
click at [819, 114] on div "Add Column" at bounding box center [697, 152] width 1306 height 129
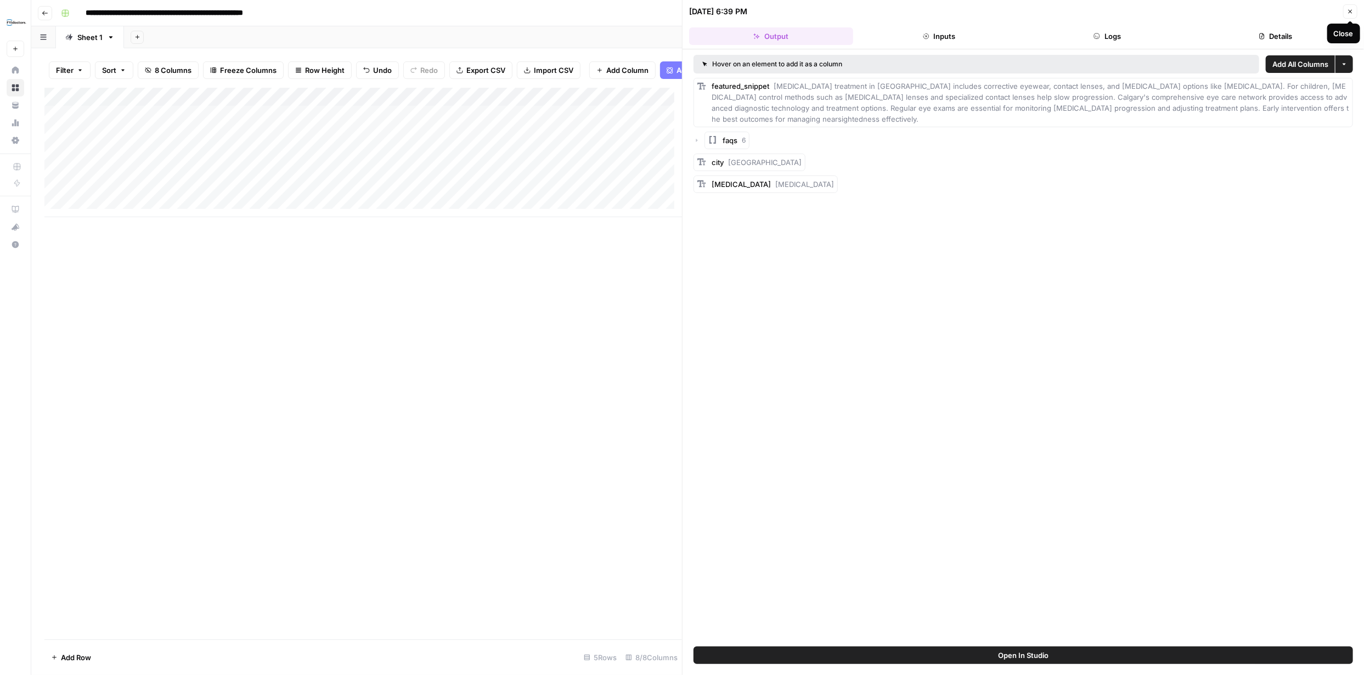
click at [1349, 8] on icon "button" at bounding box center [1350, 11] width 7 height 7
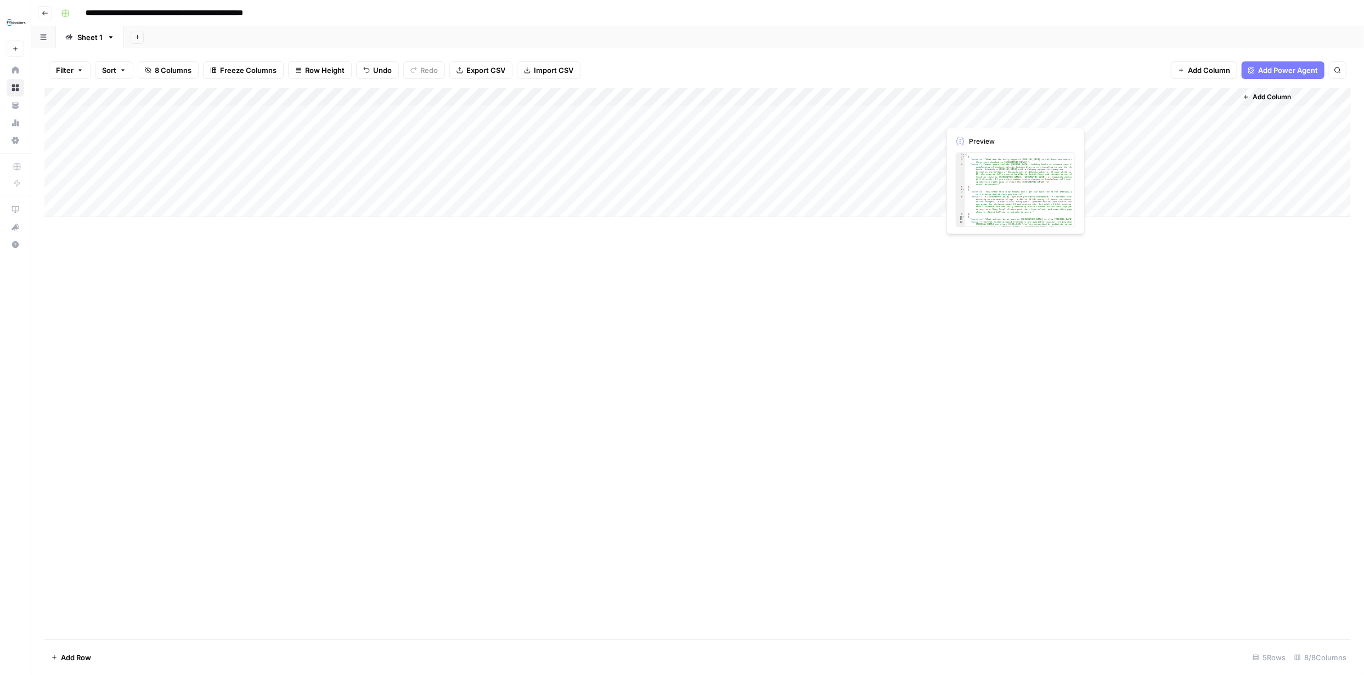
click at [1000, 116] on div "Add Column" at bounding box center [697, 152] width 1306 height 129
drag, startPoint x: 398, startPoint y: 94, endPoint x: 316, endPoint y: 95, distance: 81.7
click at [316, 95] on div "Add Column" at bounding box center [697, 152] width 1306 height 129
drag, startPoint x: 757, startPoint y: 99, endPoint x: 691, endPoint y: 98, distance: 65.9
click at [692, 98] on div "Add Column" at bounding box center [697, 152] width 1306 height 129
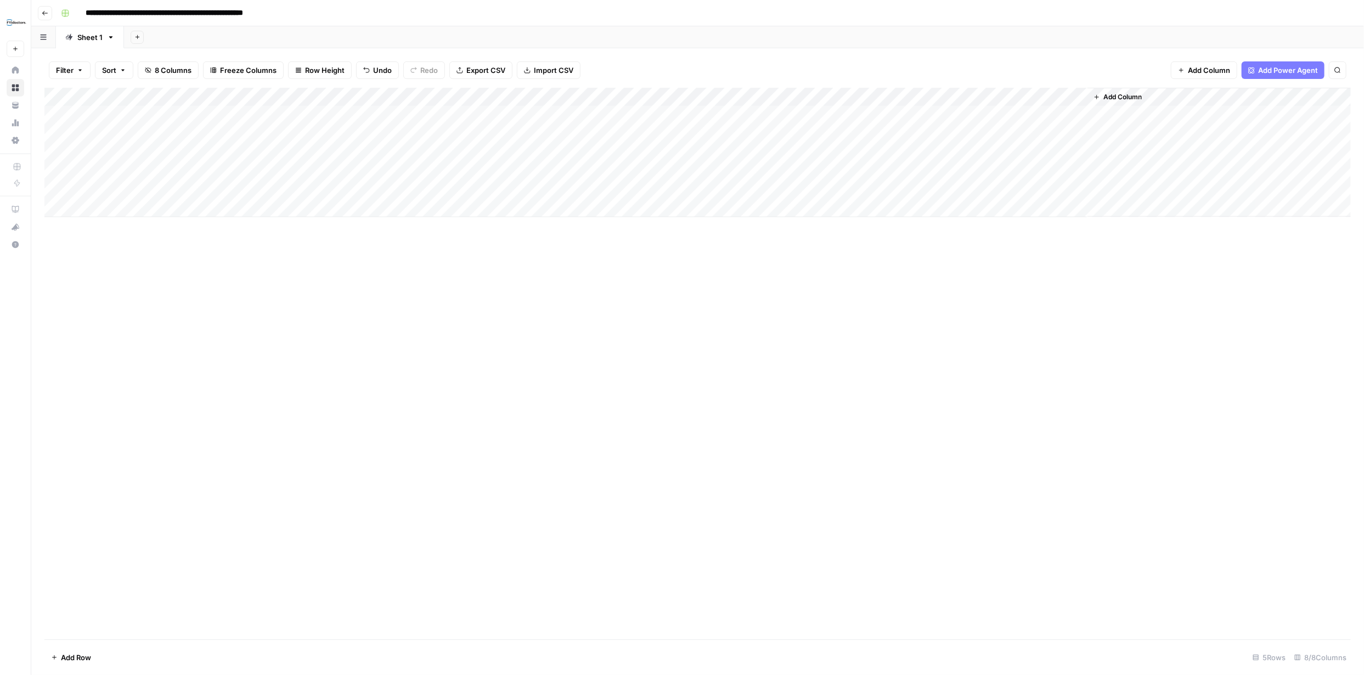
click at [1014, 114] on div "Add Column" at bounding box center [697, 152] width 1306 height 129
click at [1030, 98] on div "Add Column" at bounding box center [697, 152] width 1306 height 129
click at [1060, 267] on div "Add Column" at bounding box center [697, 364] width 1306 height 552
click at [511, 96] on div "Add Column" at bounding box center [697, 152] width 1306 height 129
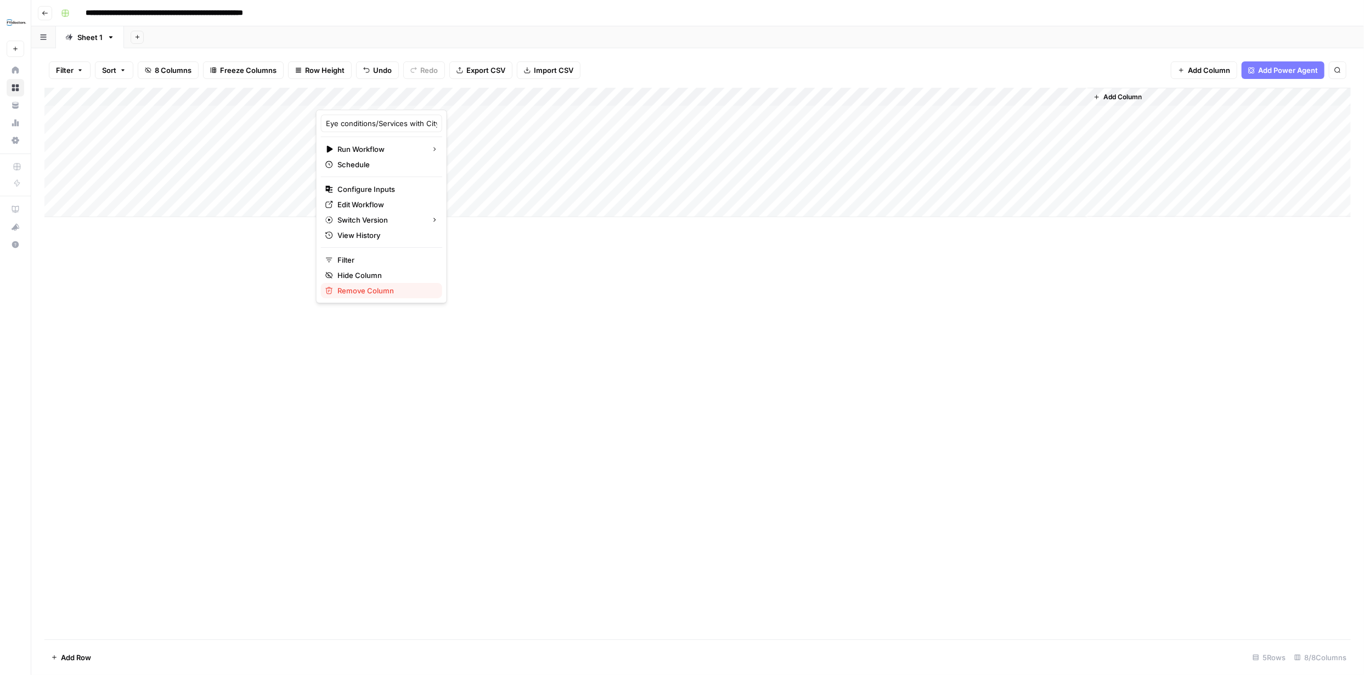
click at [375, 290] on span "Remove Column" at bounding box center [385, 290] width 96 height 11
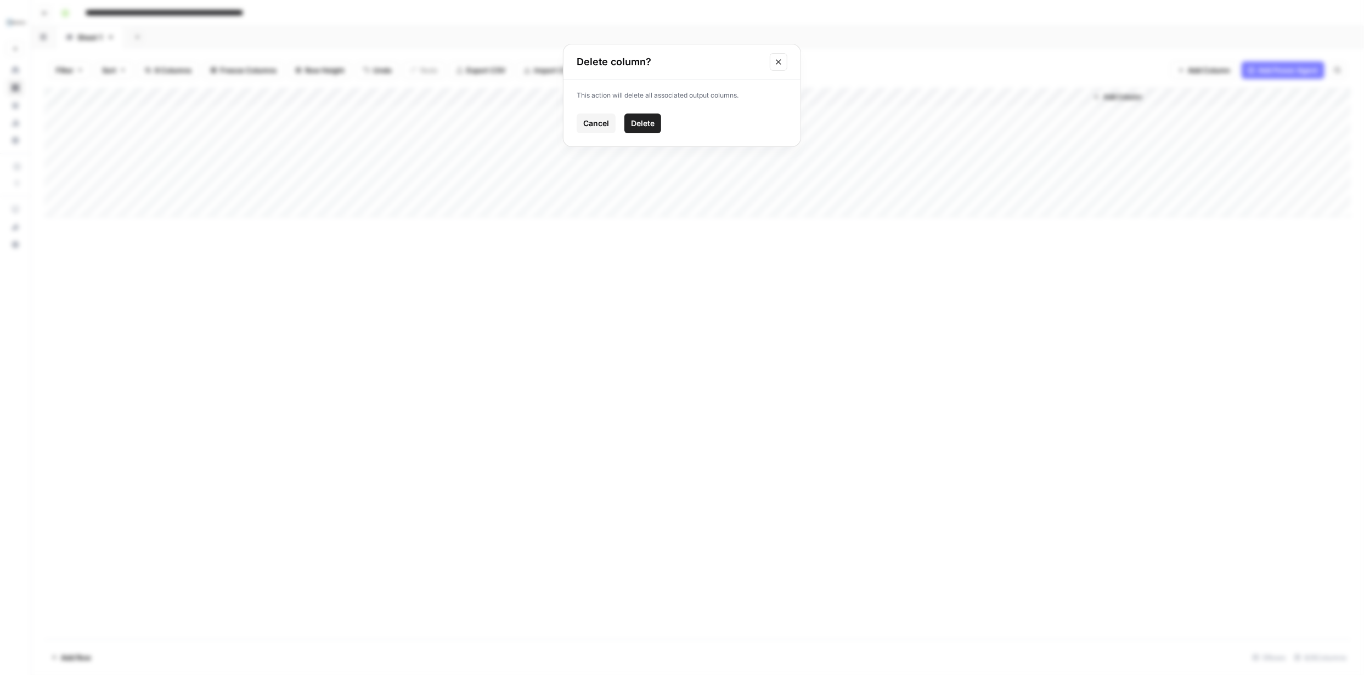
click at [646, 120] on span "Delete" at bounding box center [643, 123] width 24 height 11
click at [308, 99] on div "Add Column" at bounding box center [697, 152] width 1306 height 129
click at [292, 244] on span "Remove Column" at bounding box center [310, 244] width 96 height 11
click at [648, 131] on span "Delete" at bounding box center [643, 133] width 24 height 11
click at [253, 95] on div "Add Column" at bounding box center [697, 152] width 1306 height 129
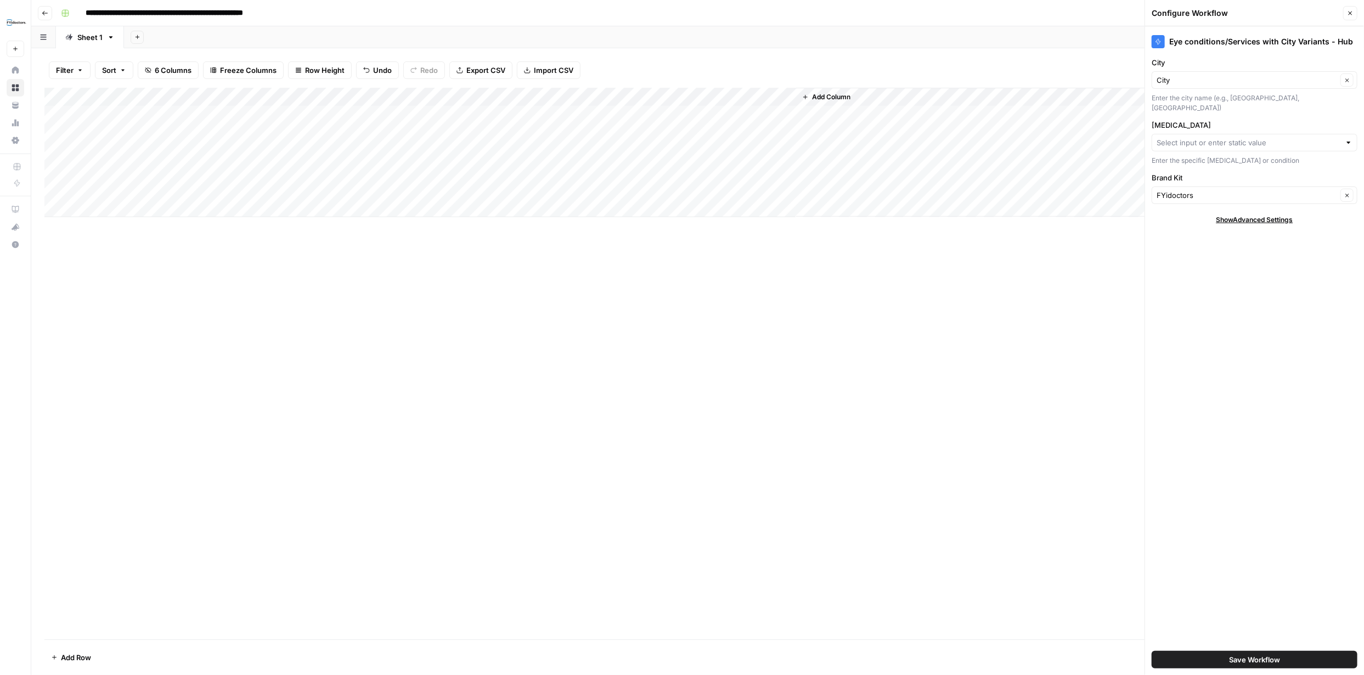
click at [1341, 134] on div at bounding box center [1255, 143] width 206 height 18
click at [1221, 173] on span "Eye Disease (1)" at bounding box center [1246, 173] width 170 height 11
type input "Eye Disease (1)"
click at [1262, 156] on div "Enter the specific [MEDICAL_DATA] or condition" at bounding box center [1255, 161] width 206 height 10
click at [1318, 137] on input "[MEDICAL_DATA]" at bounding box center [1247, 142] width 180 height 11
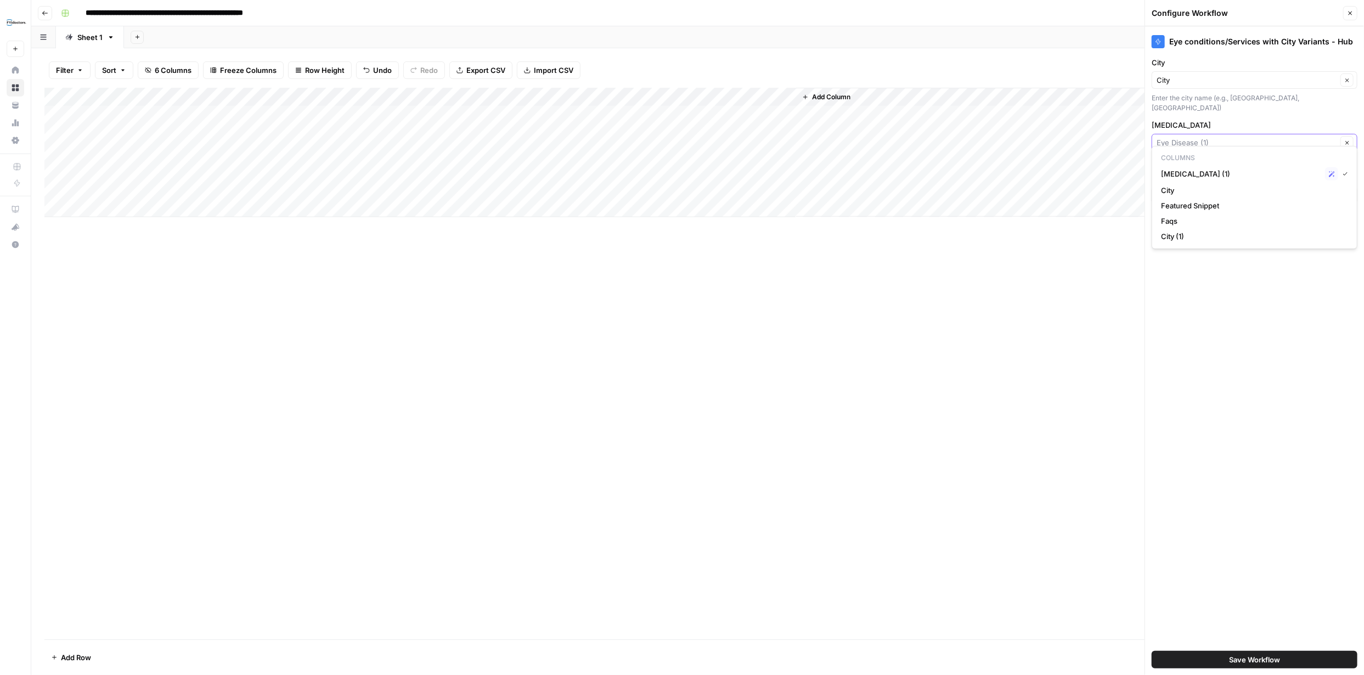
click at [1243, 137] on input "[MEDICAL_DATA]" at bounding box center [1247, 142] width 180 height 11
type input "[MEDICAL_DATA]"
click at [1274, 663] on span "Save Workflow" at bounding box center [1254, 660] width 51 height 11
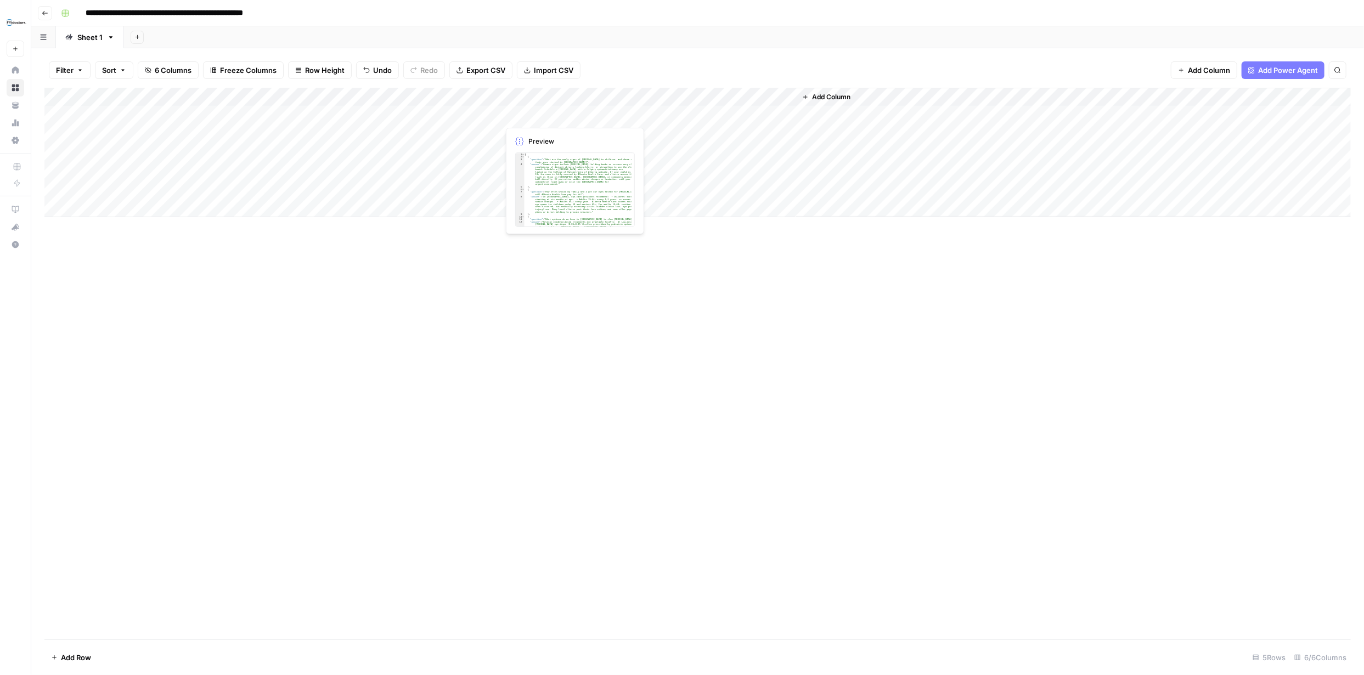
click at [556, 114] on div "Add Column" at bounding box center [697, 152] width 1306 height 129
click at [588, 114] on div "Add Column" at bounding box center [697, 152] width 1306 height 129
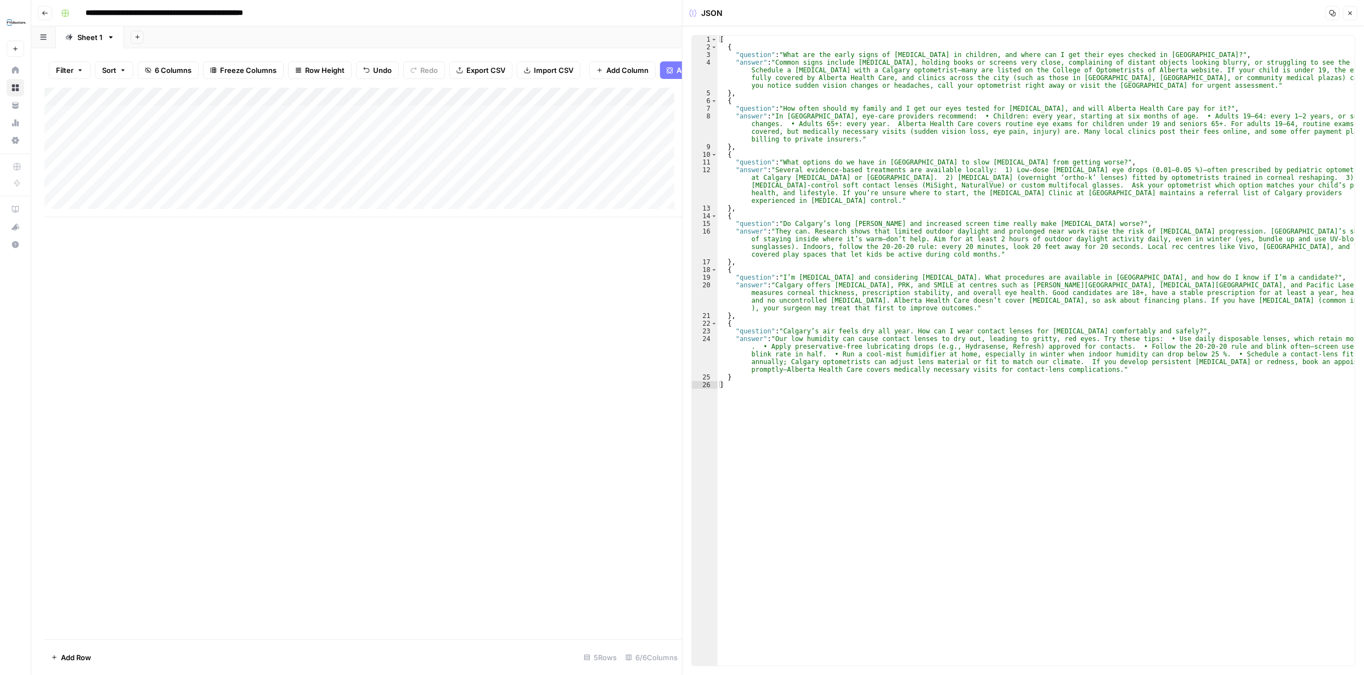
click at [1349, 14] on icon "button" at bounding box center [1351, 14] width 4 height 4
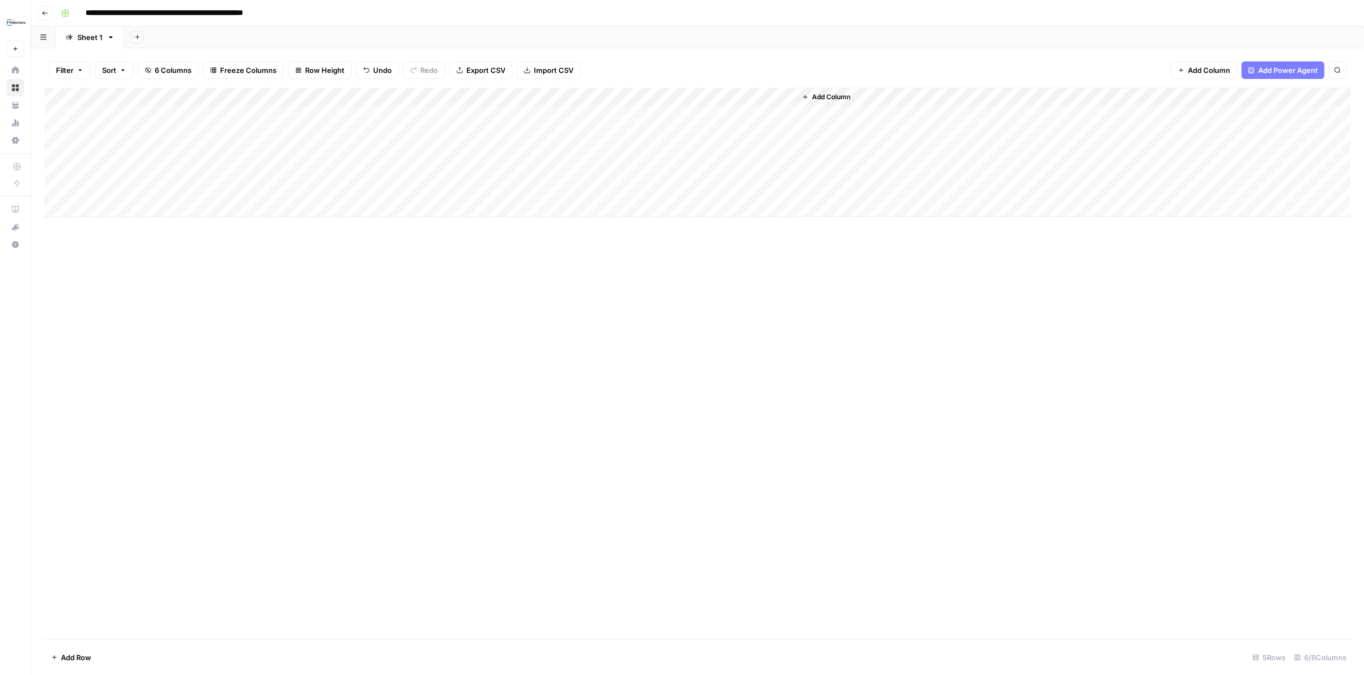
click at [831, 94] on span "Add Column" at bounding box center [831, 97] width 38 height 10
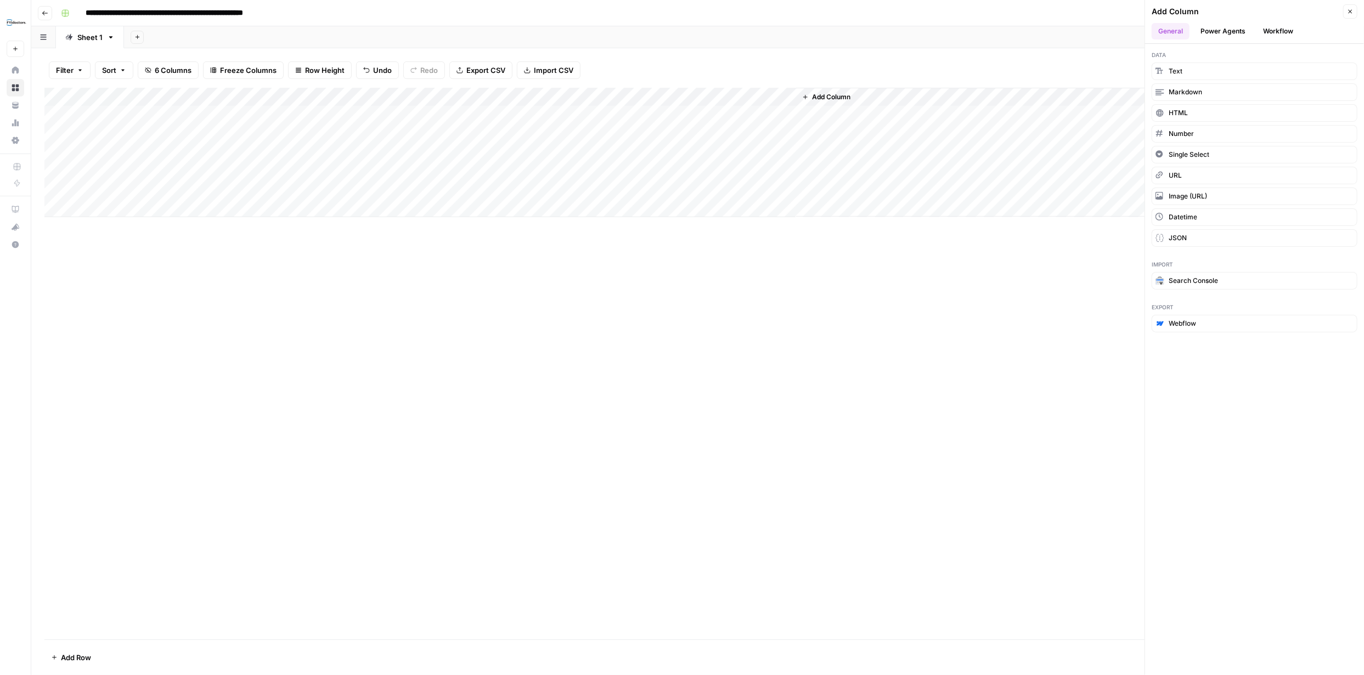
click at [1209, 30] on button "Power Agents" at bounding box center [1223, 31] width 58 height 16
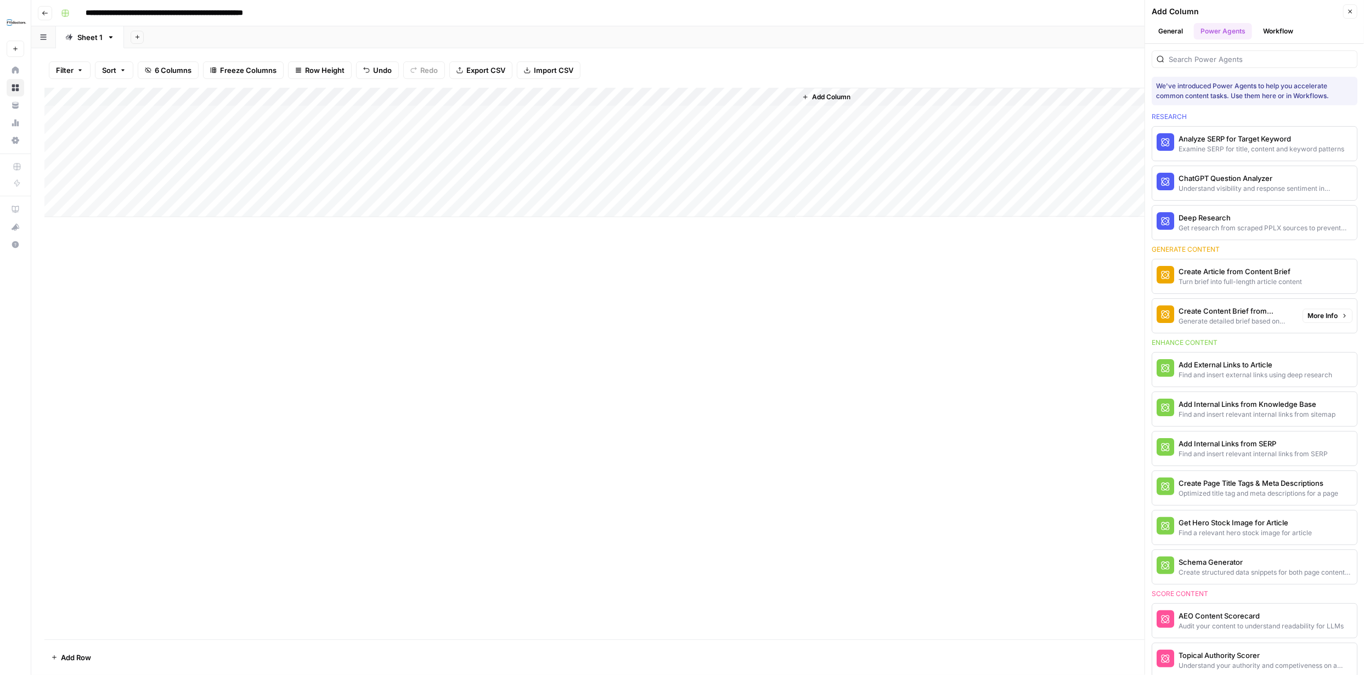
click at [1202, 309] on div "Create Content Brief from Keyword" at bounding box center [1235, 311] width 115 height 11
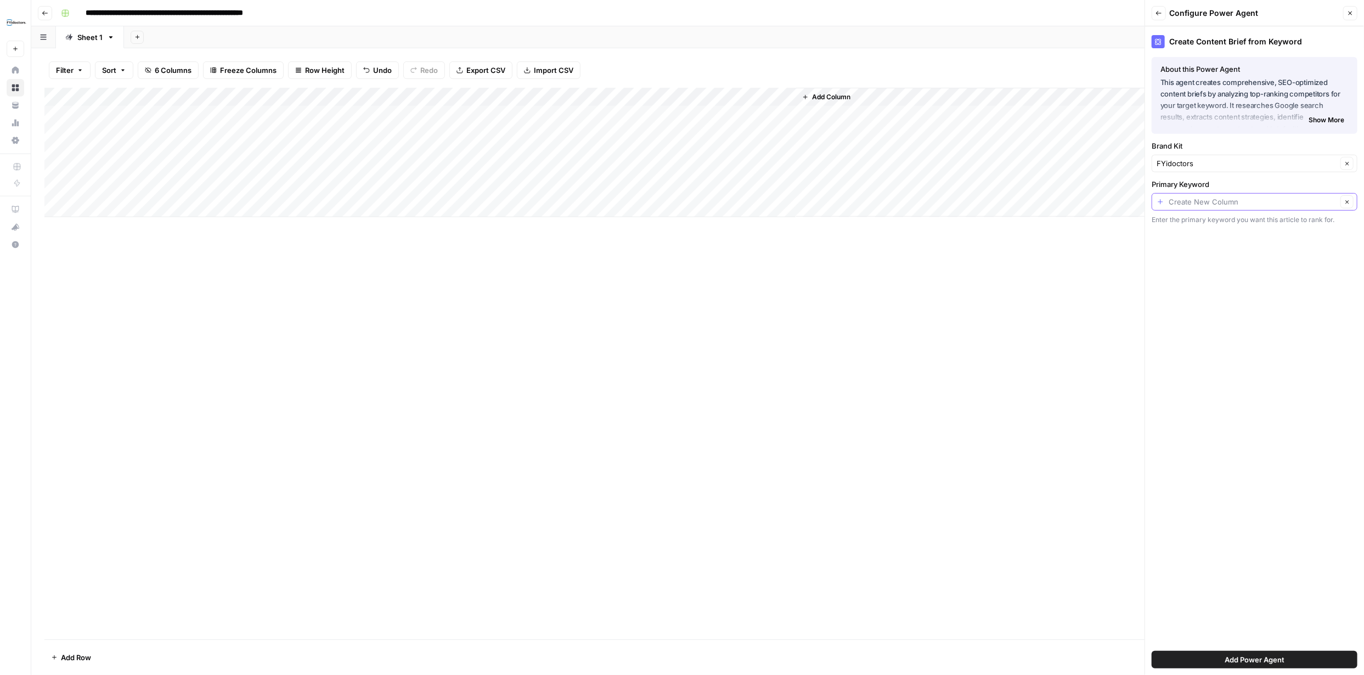
click at [1219, 204] on input "Primary Keyword" at bounding box center [1253, 201] width 168 height 11
type input "Create New Column"
click at [1261, 664] on span "Add Power Agent" at bounding box center [1255, 660] width 60 height 11
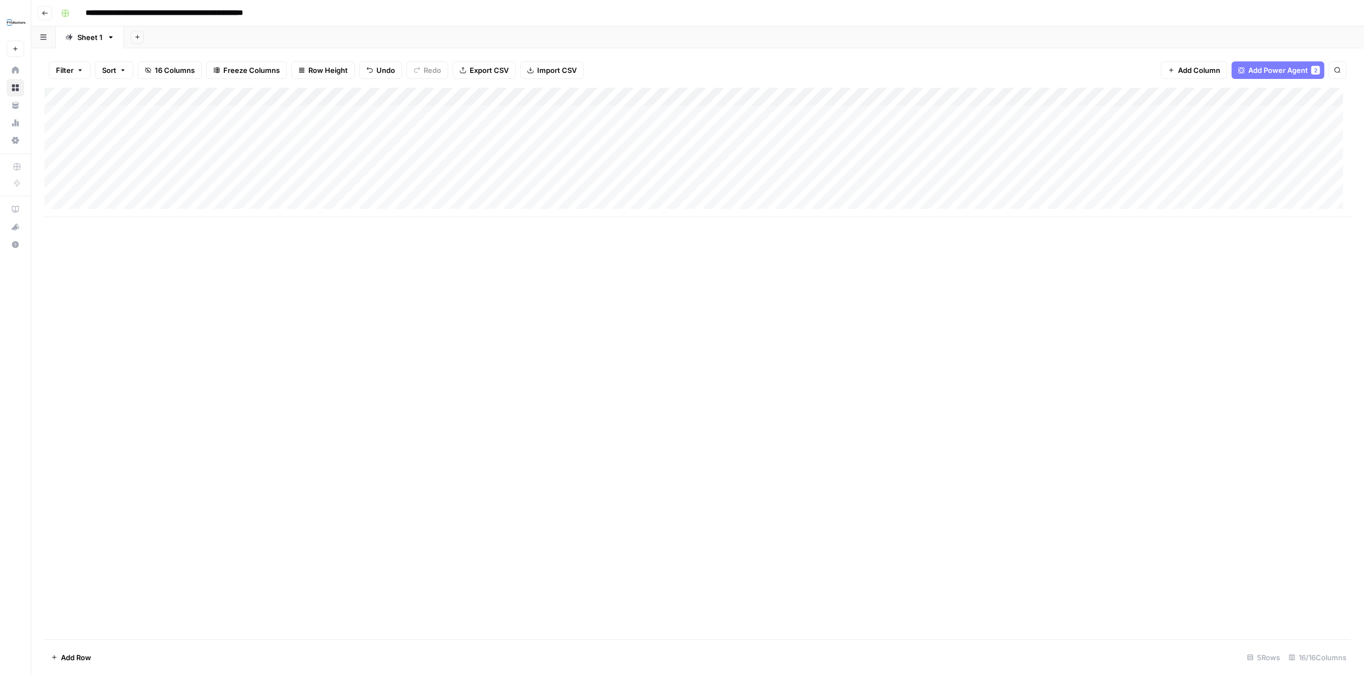
click at [905, 111] on div "Add Column" at bounding box center [697, 152] width 1306 height 129
click at [867, 95] on div "Add Column" at bounding box center [697, 152] width 1306 height 129
click at [853, 151] on span "Text" at bounding box center [859, 149] width 85 height 11
click at [912, 328] on div "Add Column" at bounding box center [697, 364] width 1306 height 552
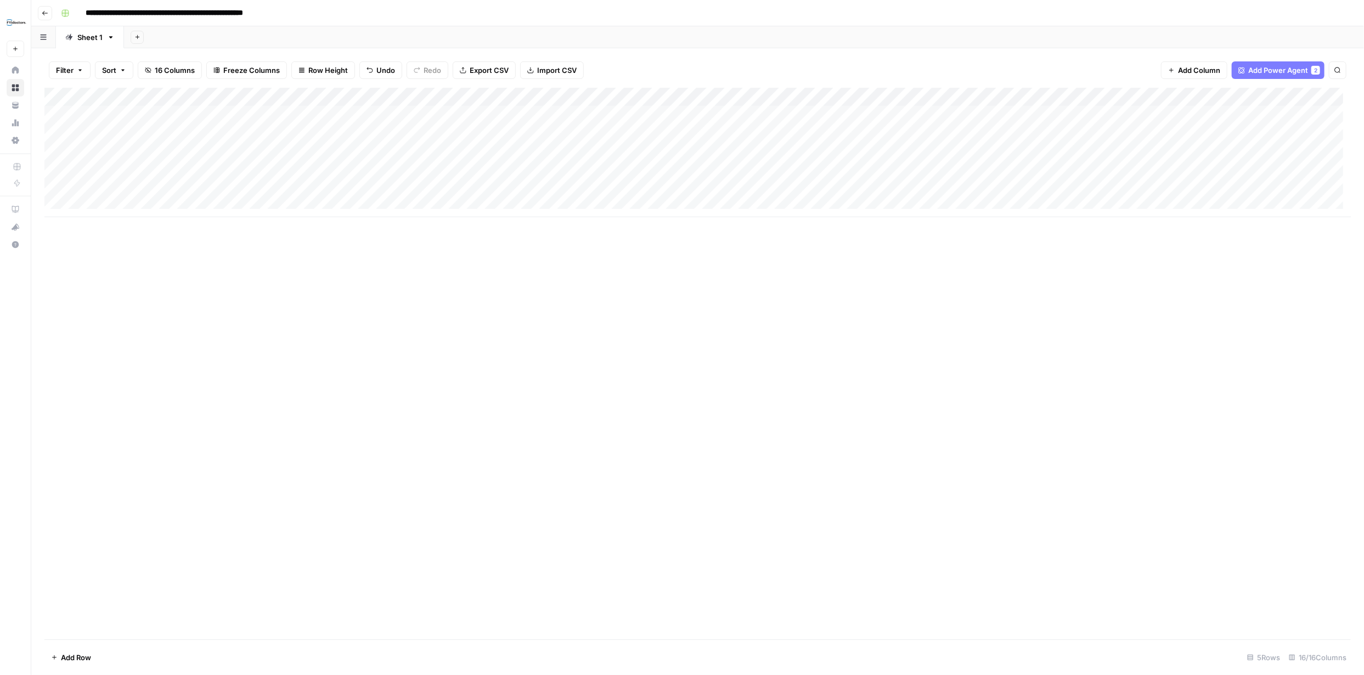
click at [1036, 111] on div "Add Column" at bounding box center [697, 152] width 1306 height 129
click at [843, 115] on div "Add Column" at bounding box center [697, 152] width 1306 height 129
click at [843, 116] on div "Add Column" at bounding box center [697, 152] width 1306 height 129
click at [808, 114] on div "Add Column" at bounding box center [697, 152] width 1306 height 129
type textarea "**********"
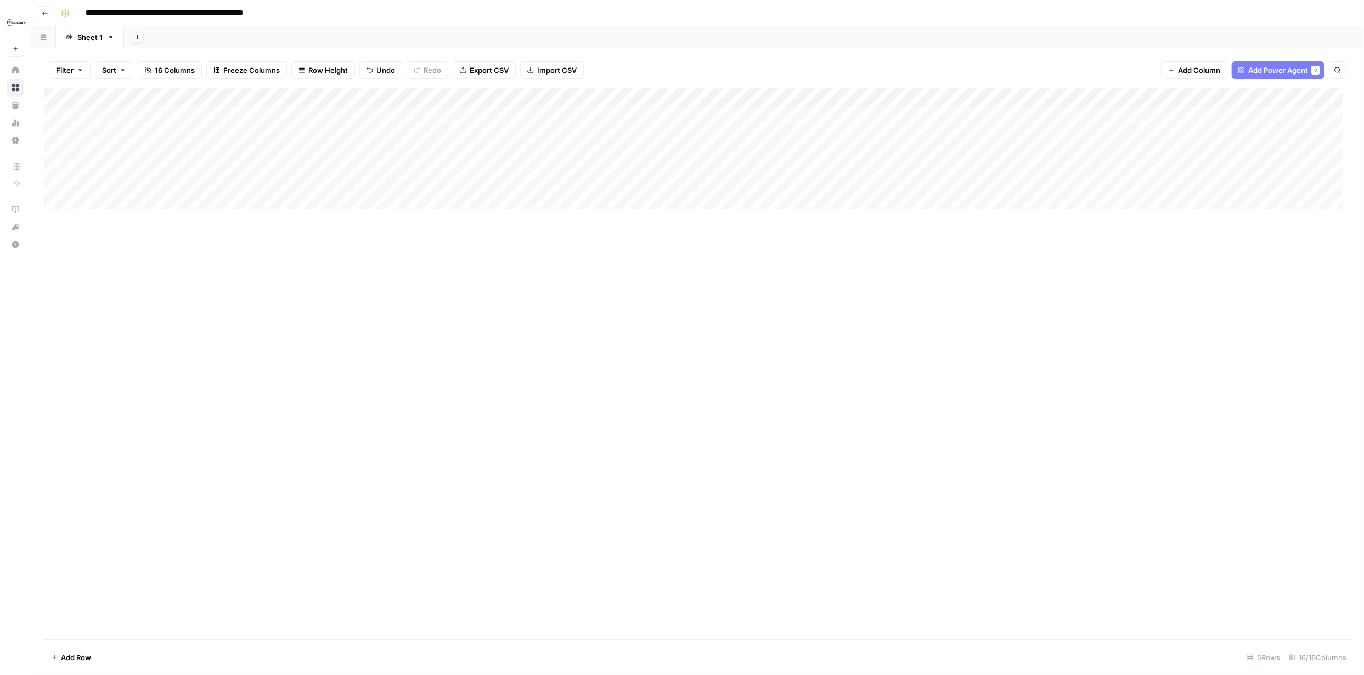
drag, startPoint x: 1029, startPoint y: 383, endPoint x: 1024, endPoint y: 391, distance: 9.1
click at [1029, 384] on div "Add Column" at bounding box center [697, 364] width 1306 height 552
click at [1040, 114] on div "Add Column" at bounding box center [697, 152] width 1306 height 129
click at [478, 112] on div "Add Column" at bounding box center [697, 152] width 1306 height 129
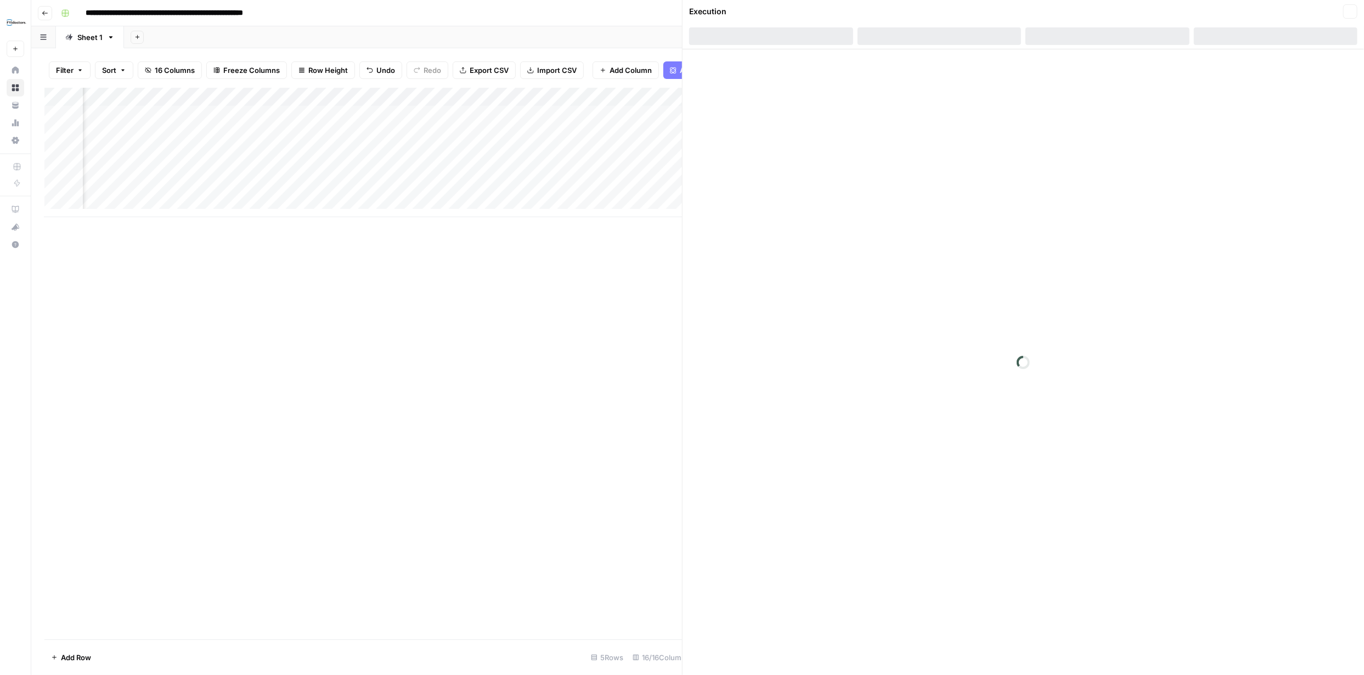
scroll to position [0, 628]
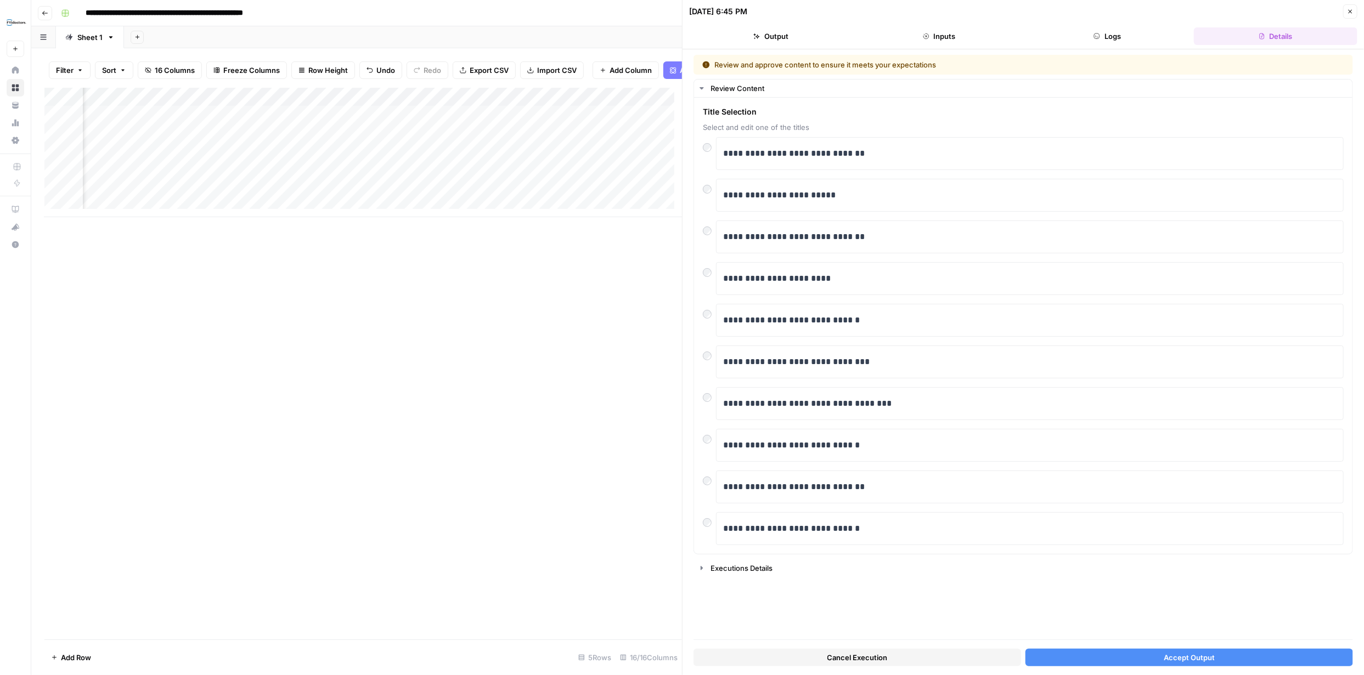
click at [1196, 661] on span "Accept Output" at bounding box center [1189, 657] width 51 height 11
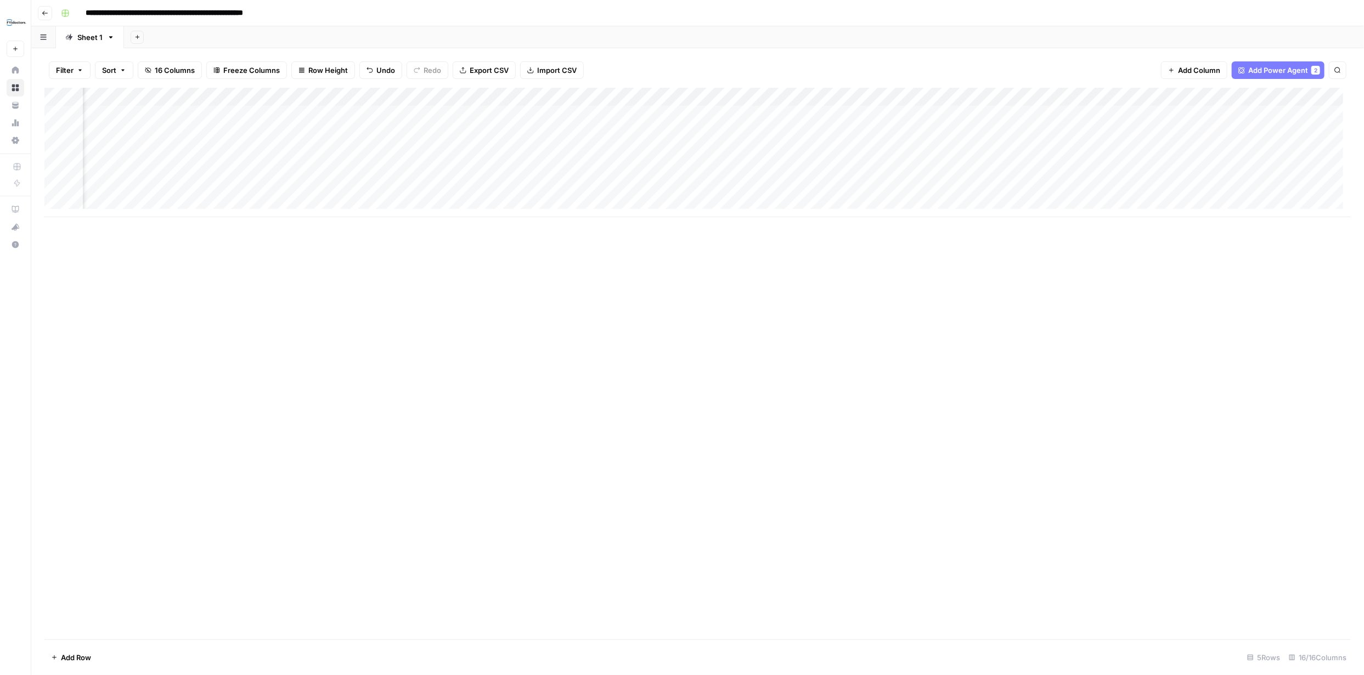
scroll to position [0, 194]
click at [243, 97] on div "Add Column" at bounding box center [697, 152] width 1306 height 129
click at [299, 266] on div "Add Column" at bounding box center [697, 364] width 1306 height 552
click at [1126, 115] on div "Add Column" at bounding box center [697, 152] width 1306 height 129
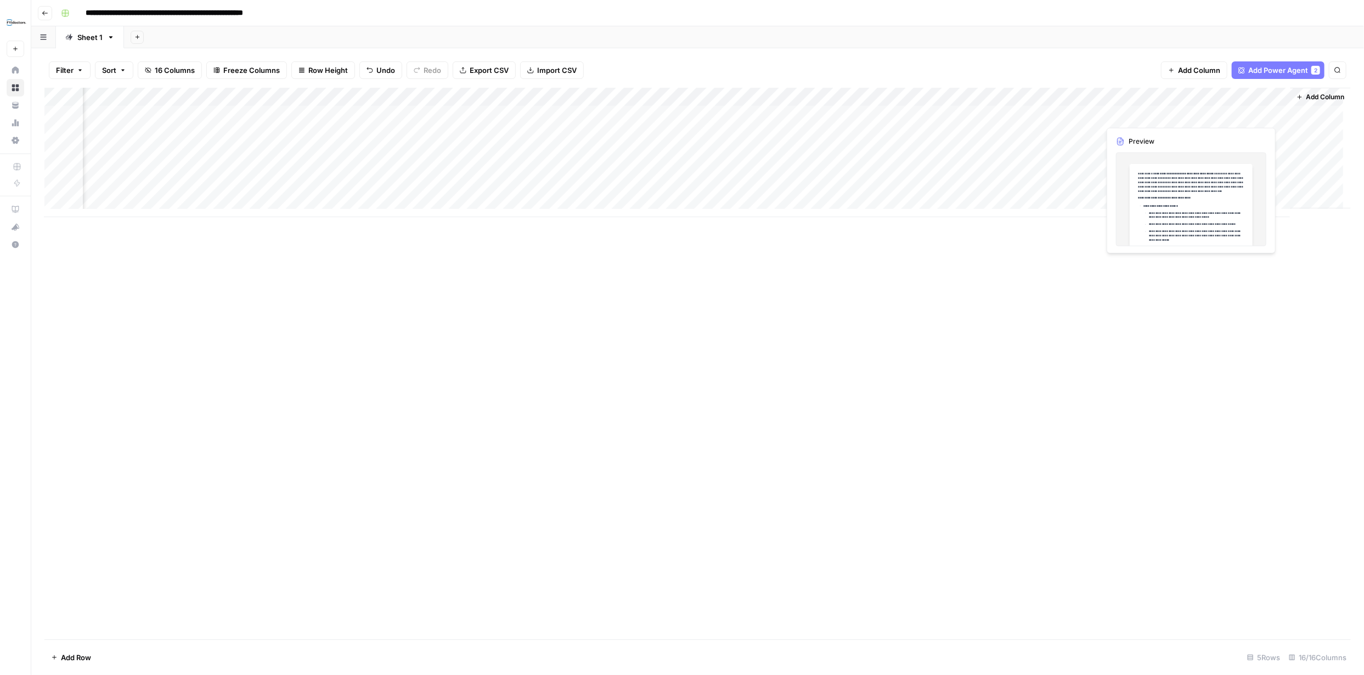
click at [1222, 114] on div "Add Column" at bounding box center [697, 152] width 1306 height 129
click at [1270, 113] on div "Add Column" at bounding box center [697, 152] width 1306 height 129
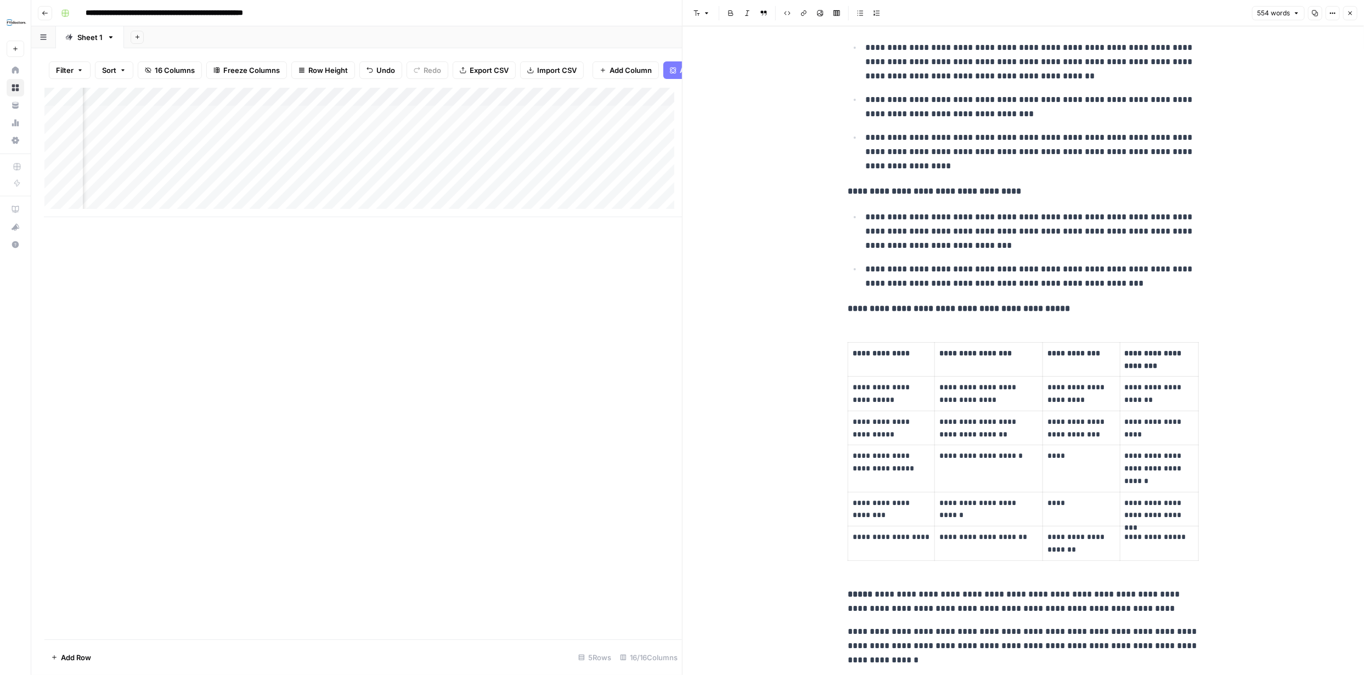
scroll to position [890, 0]
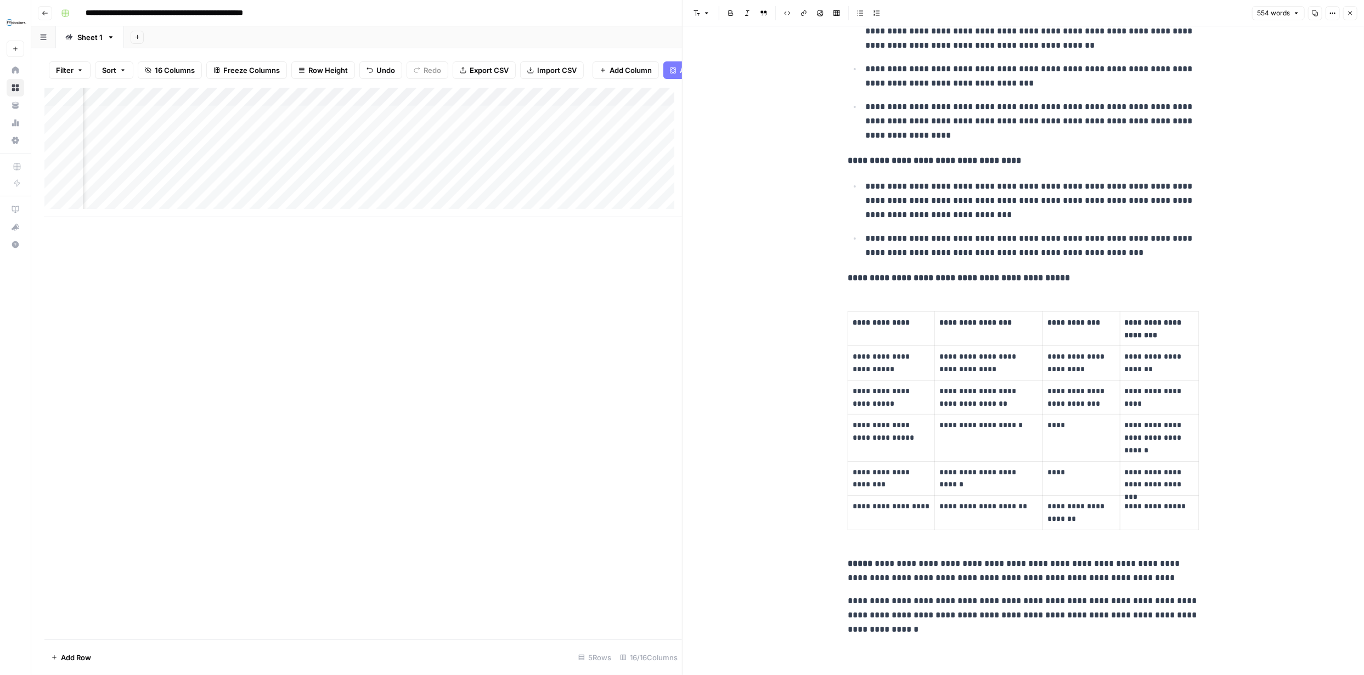
click at [1350, 15] on icon "button" at bounding box center [1350, 13] width 7 height 7
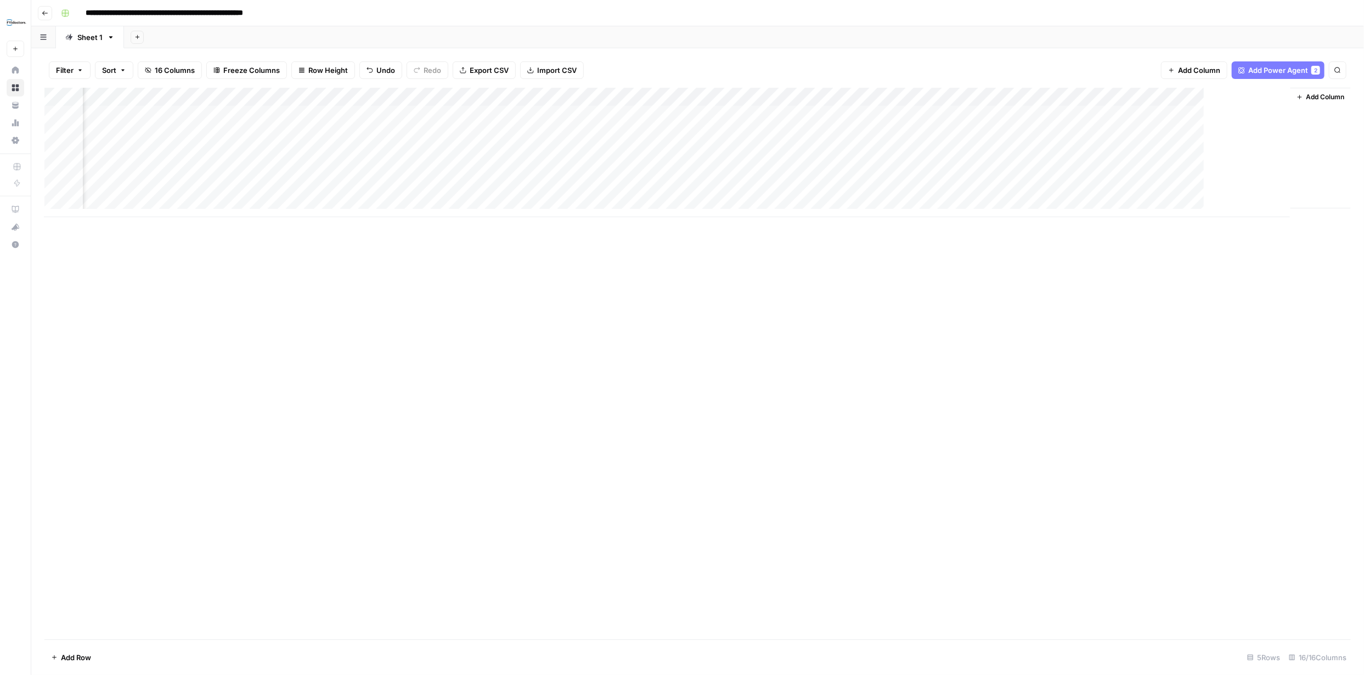
scroll to position [0, 620]
click at [738, 111] on div "Add Column" at bounding box center [697, 152] width 1306 height 129
click at [856, 114] on div "Add Column" at bounding box center [697, 152] width 1306 height 129
click at [887, 114] on div "Add Column" at bounding box center [697, 152] width 1306 height 129
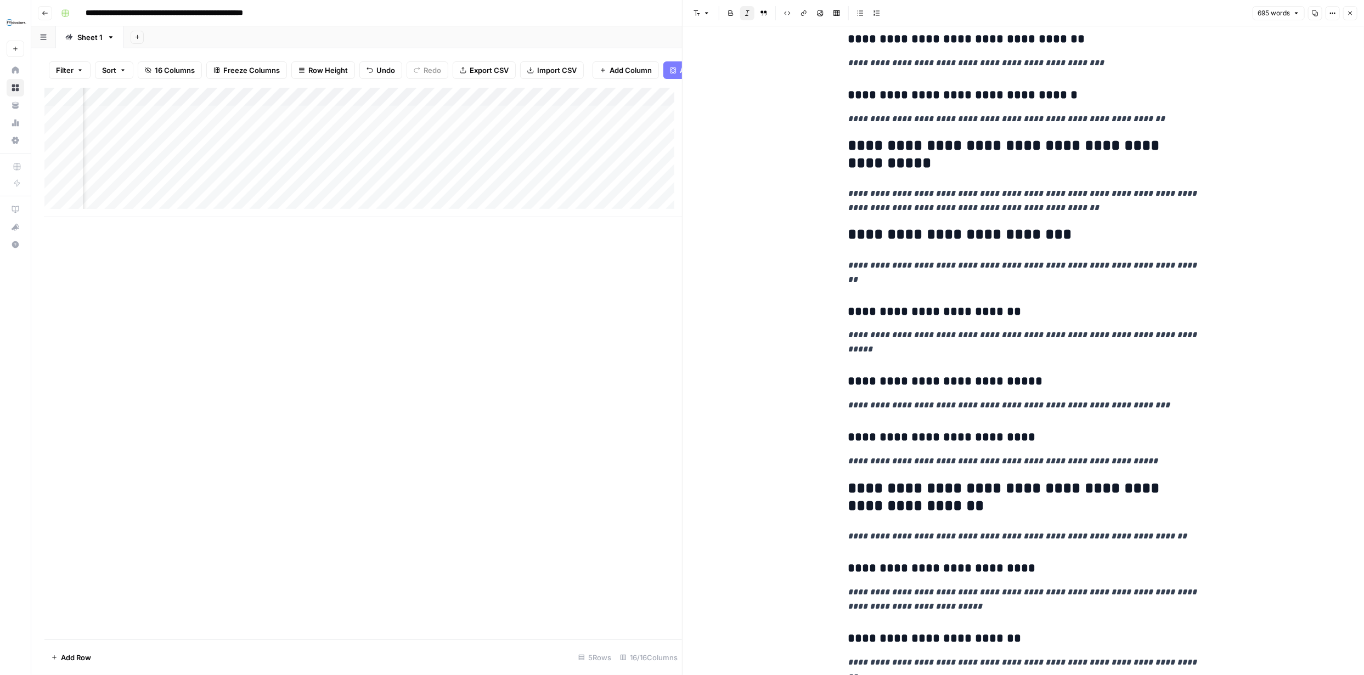
scroll to position [658, 0]
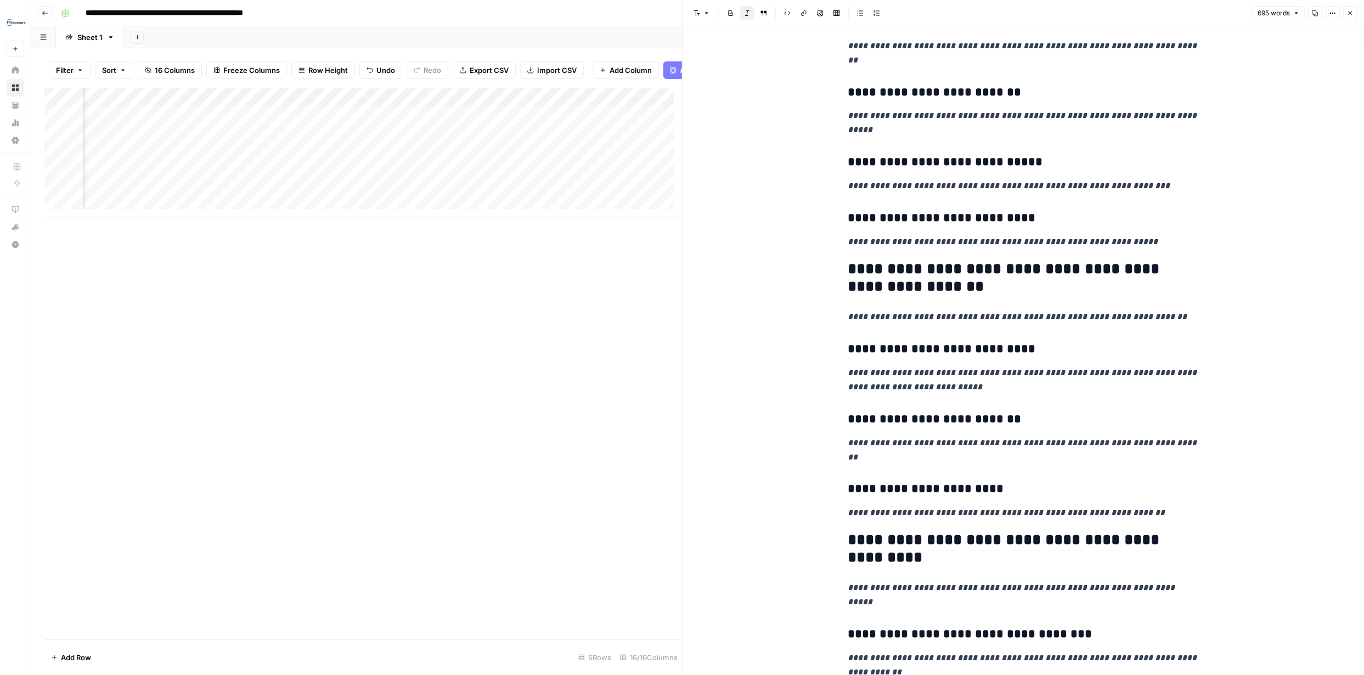
click at [1347, 11] on icon "button" at bounding box center [1350, 13] width 7 height 7
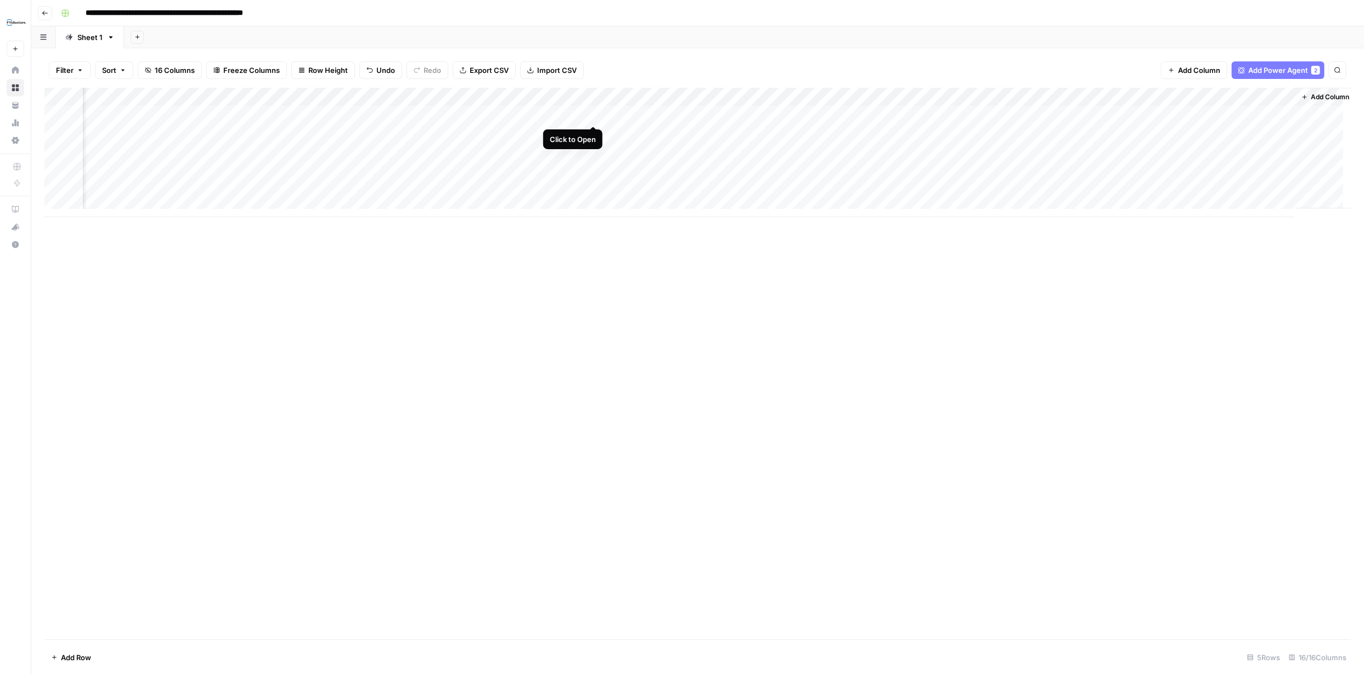
click at [591, 115] on div "Add Column" at bounding box center [697, 152] width 1306 height 129
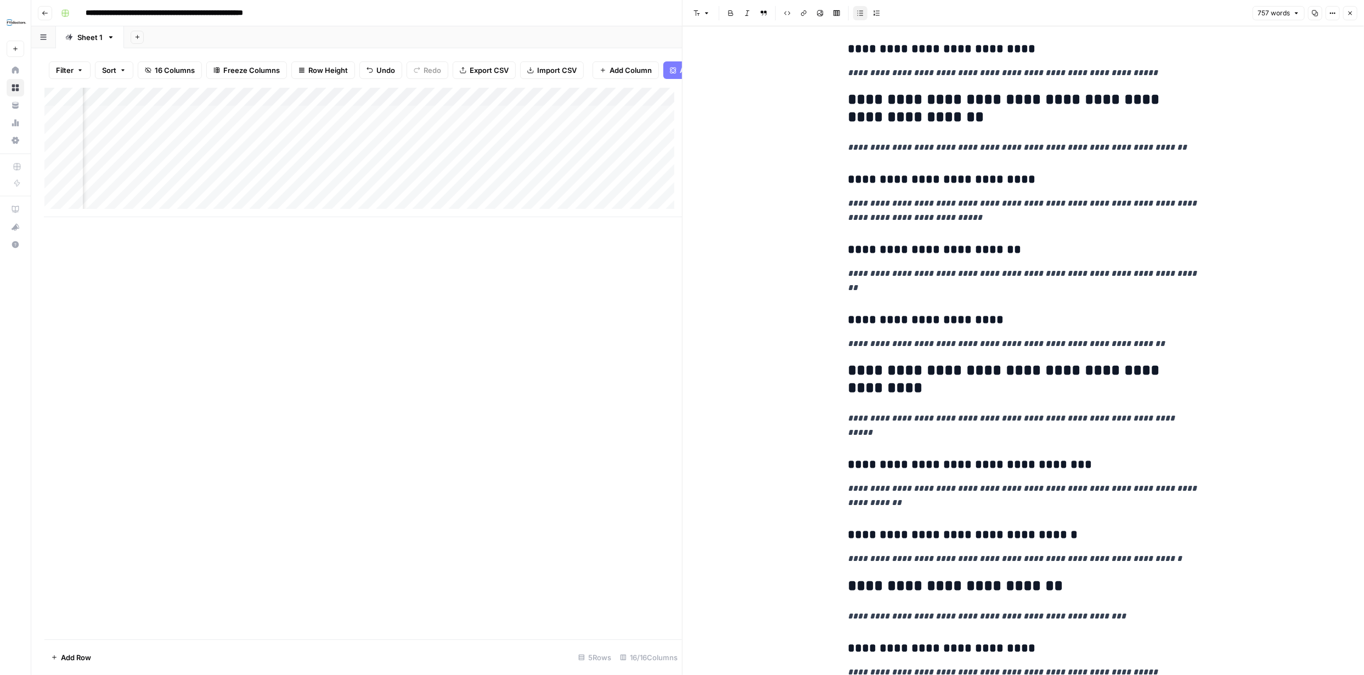
scroll to position [0, 174]
click at [1352, 12] on icon "button" at bounding box center [1350, 13] width 7 height 7
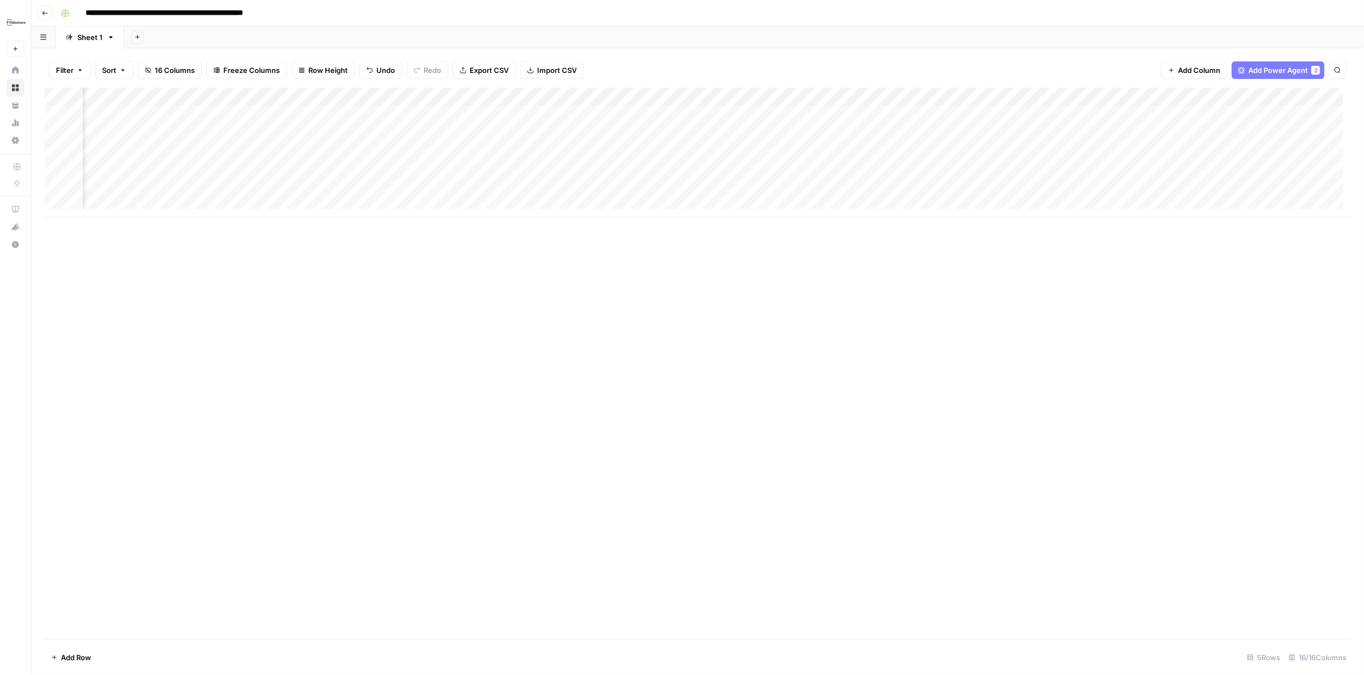
scroll to position [0, 74]
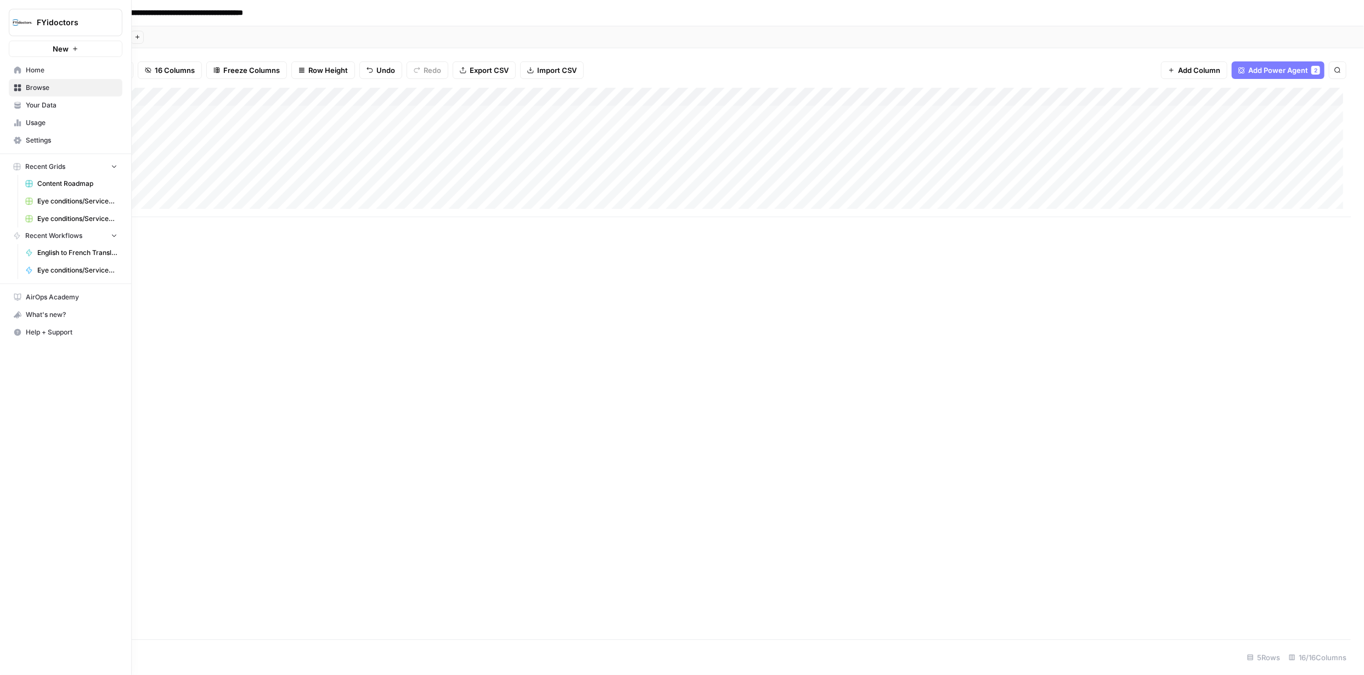
click at [46, 68] on span "Home" at bounding box center [72, 70] width 92 height 10
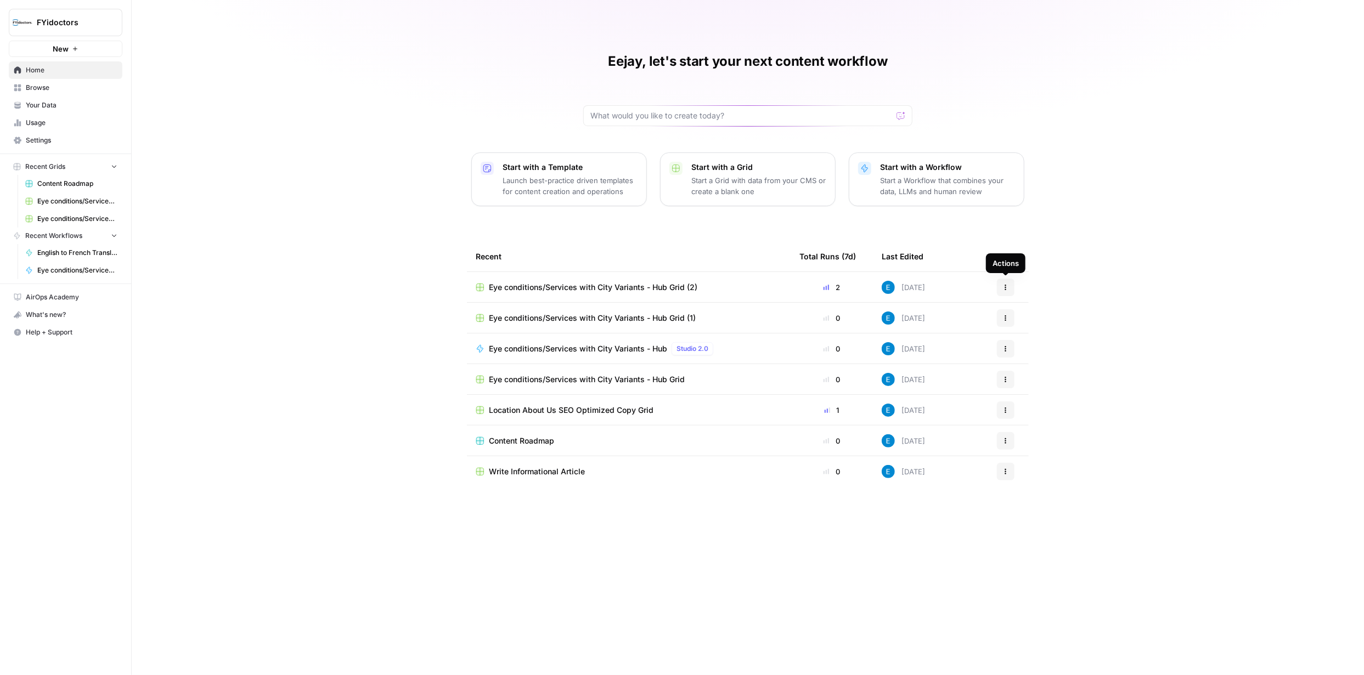
click at [1008, 286] on icon "button" at bounding box center [1005, 287] width 7 height 7
click at [1037, 337] on span "Delete" at bounding box center [1062, 337] width 88 height 11
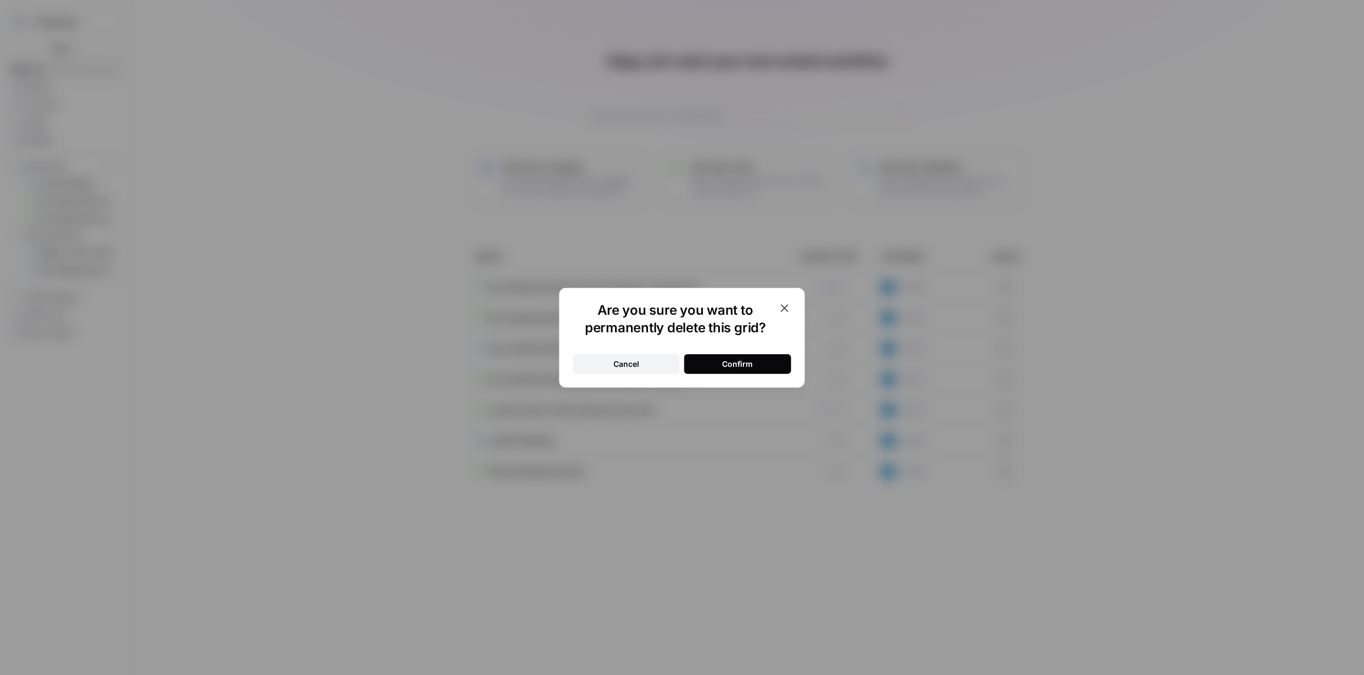
click at [734, 357] on button "Confirm" at bounding box center [737, 364] width 107 height 20
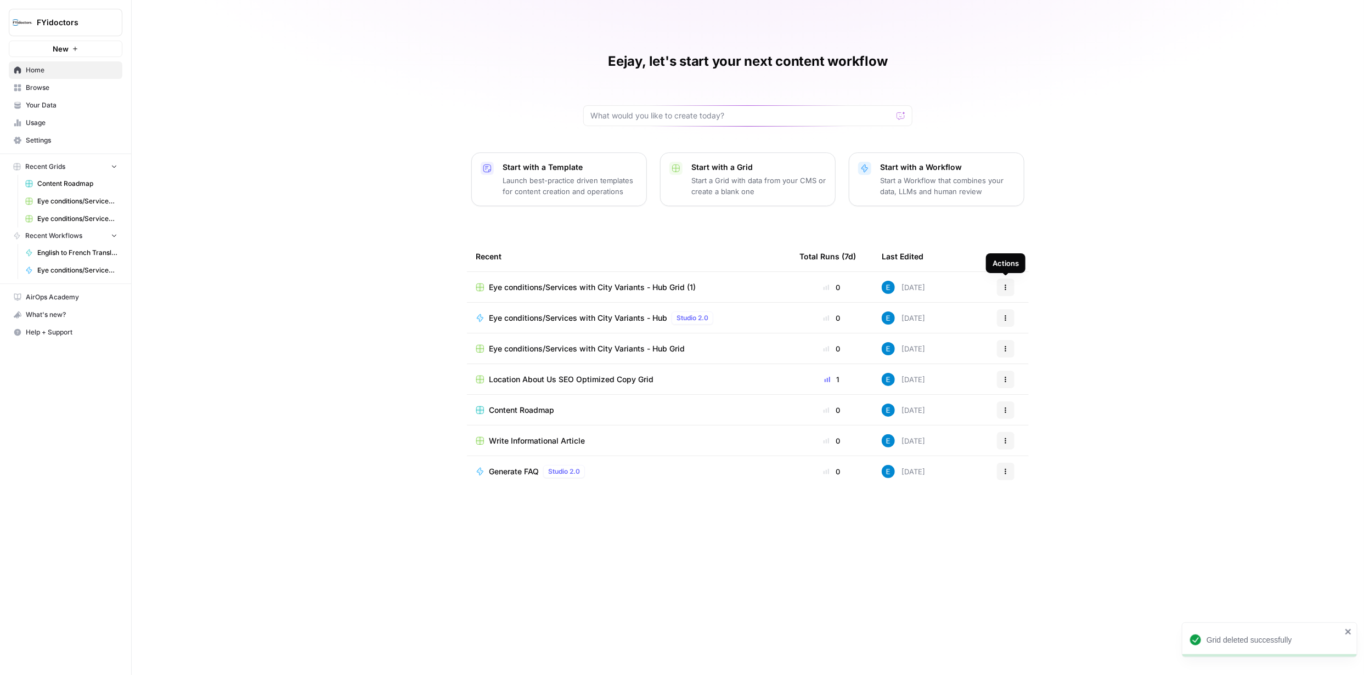
click at [1006, 285] on icon "button" at bounding box center [1005, 287] width 7 height 7
click at [1032, 337] on span "Delete" at bounding box center [1062, 337] width 88 height 11
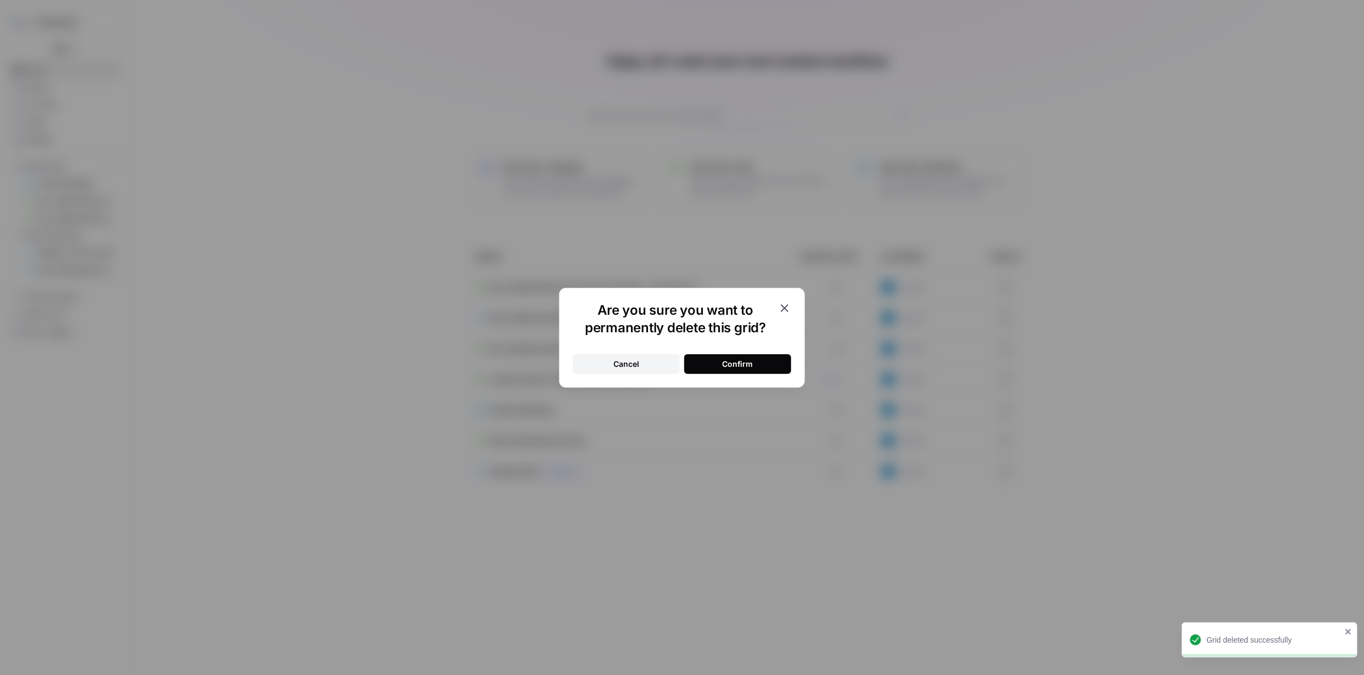
click at [764, 359] on button "Confirm" at bounding box center [737, 364] width 107 height 20
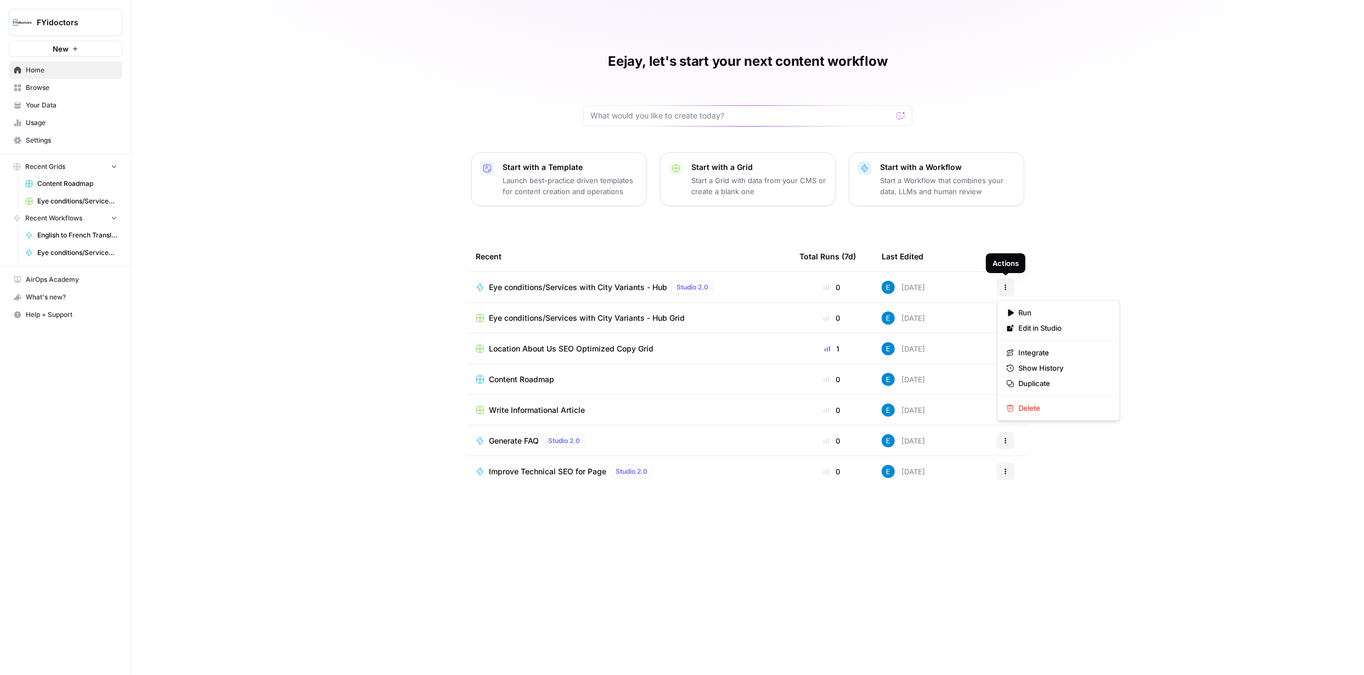
click at [1010, 284] on button "Actions" at bounding box center [1006, 288] width 18 height 18
click at [1038, 407] on span "Delete" at bounding box center [1062, 408] width 88 height 11
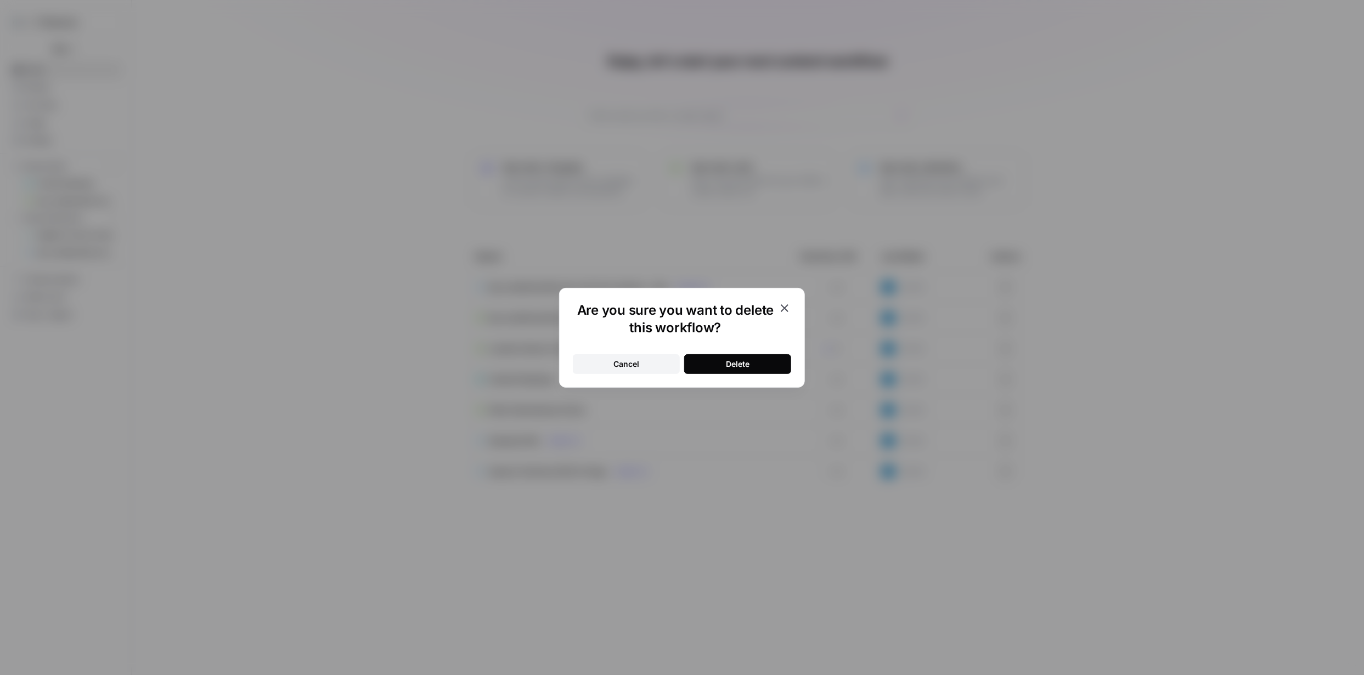
click at [764, 365] on button "Delete" at bounding box center [737, 364] width 107 height 20
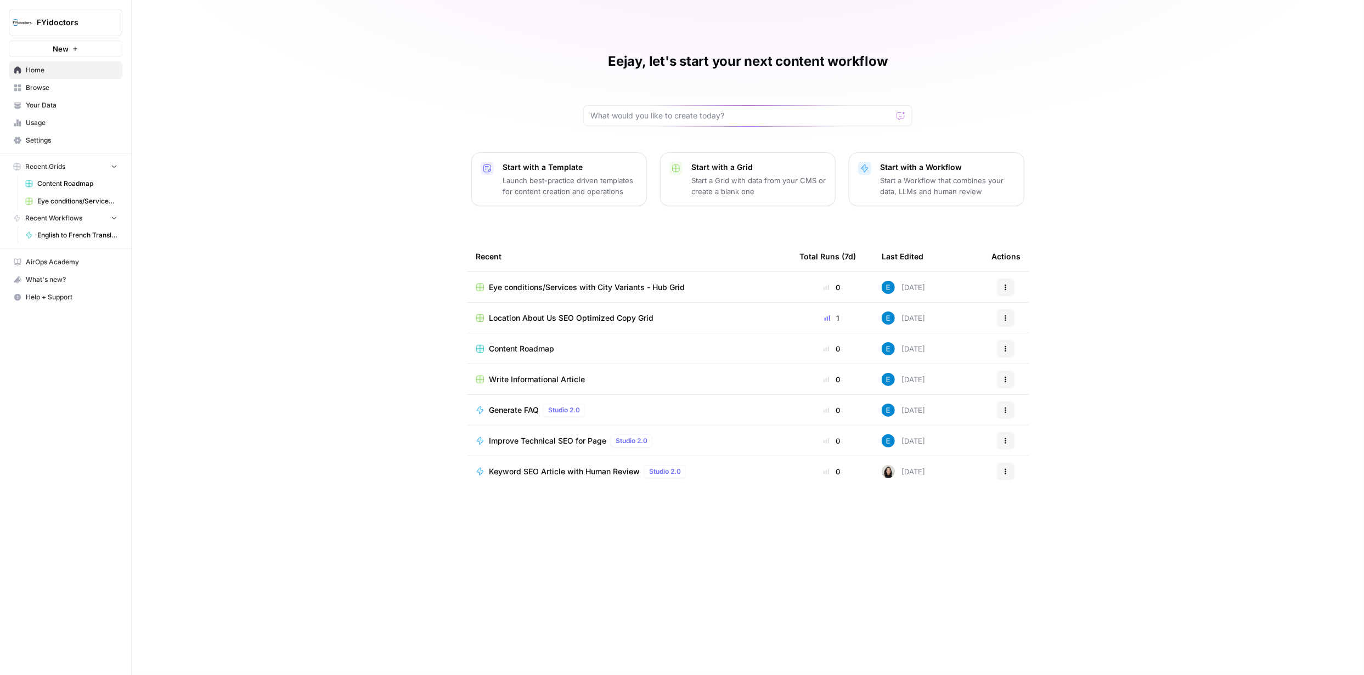
click at [1007, 347] on icon "button" at bounding box center [1005, 349] width 7 height 7
click at [1033, 373] on span "Duplicate" at bounding box center [1062, 374] width 88 height 11
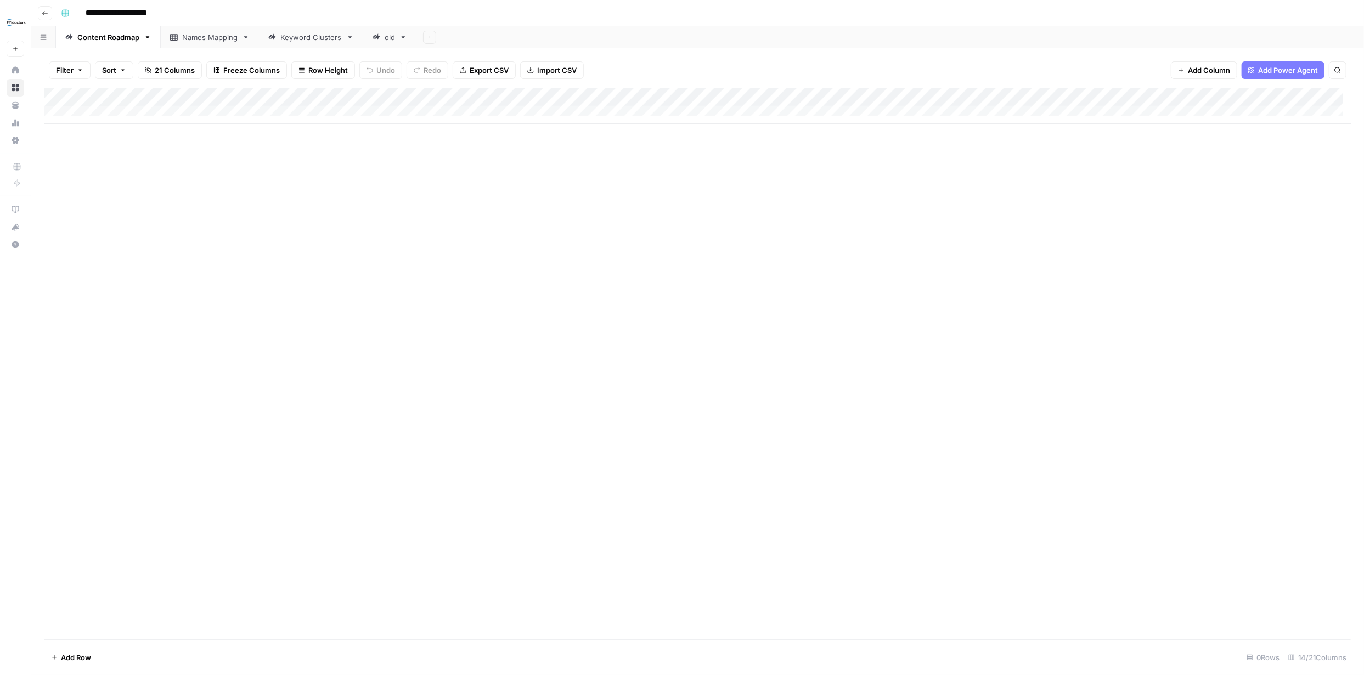
click at [109, 112] on div "Add Column" at bounding box center [697, 106] width 1306 height 36
click at [321, 179] on div "Add Column" at bounding box center [697, 364] width 1306 height 552
click at [122, 130] on div "Add Column" at bounding box center [697, 115] width 1306 height 55
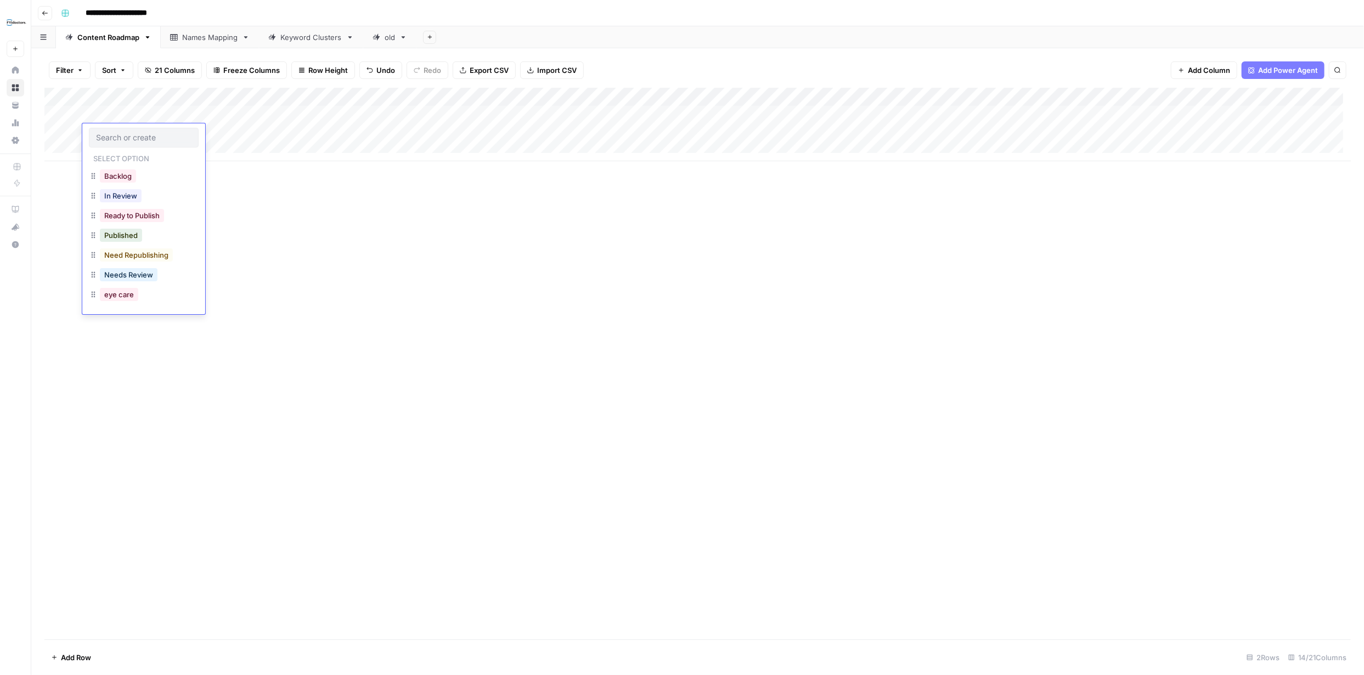
click at [296, 208] on div "Add Column" at bounding box center [697, 364] width 1306 height 552
drag, startPoint x: 593, startPoint y: 97, endPoint x: 462, endPoint y: 100, distance: 130.6
click at [462, 100] on div "Add Column" at bounding box center [697, 125] width 1306 height 74
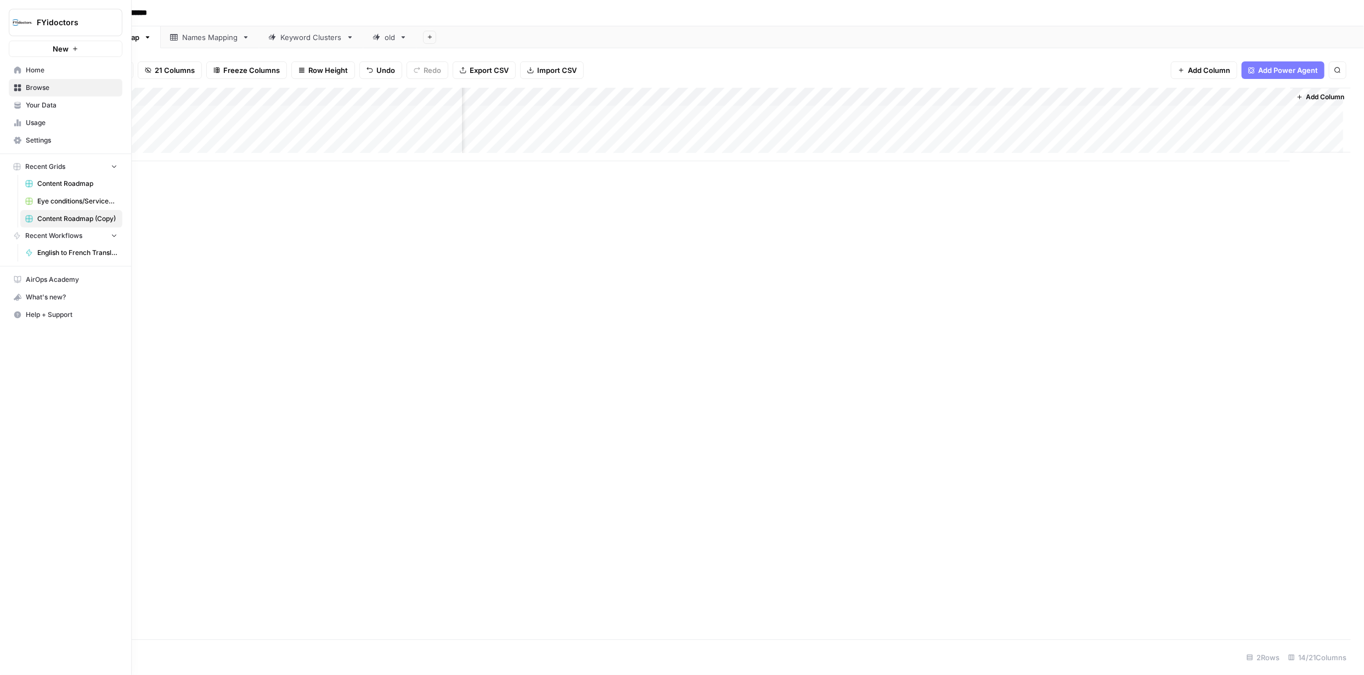
click at [29, 69] on span "Home" at bounding box center [72, 70] width 92 height 10
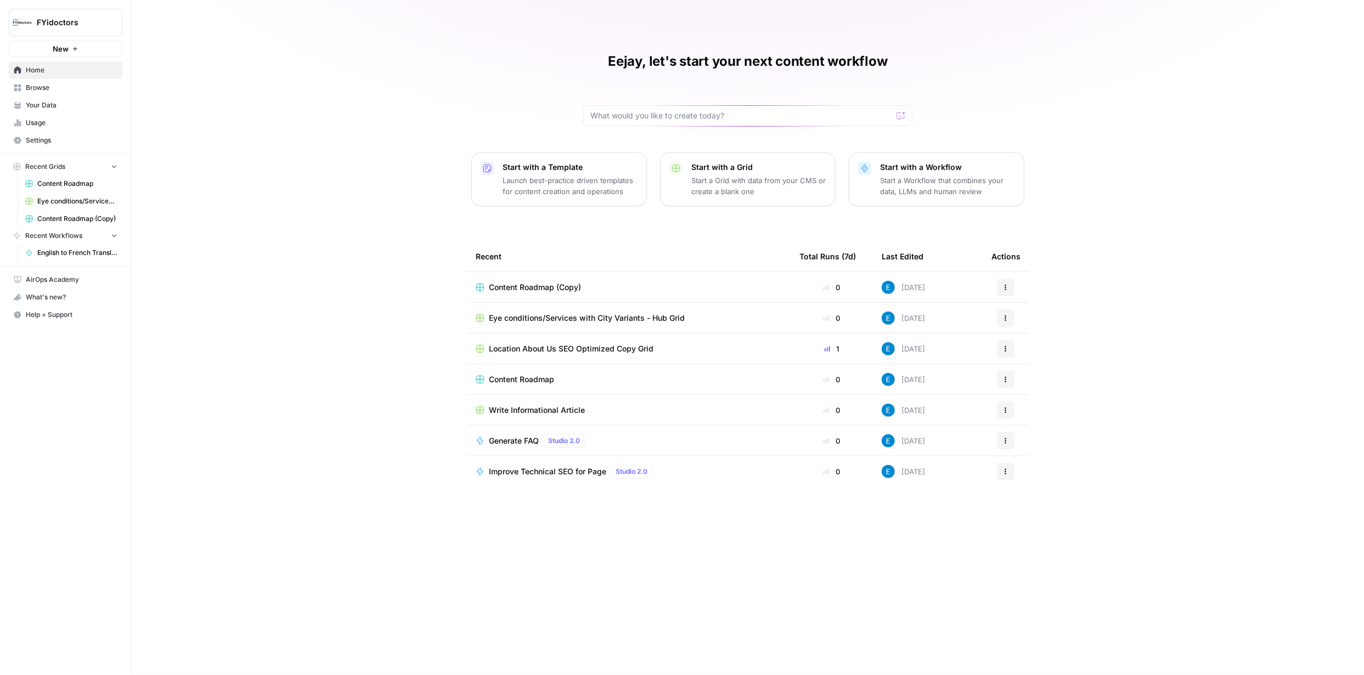
click at [1002, 287] on span "Actions" at bounding box center [1002, 287] width 1 height 1
click at [1027, 342] on span "Delete" at bounding box center [1062, 337] width 88 height 11
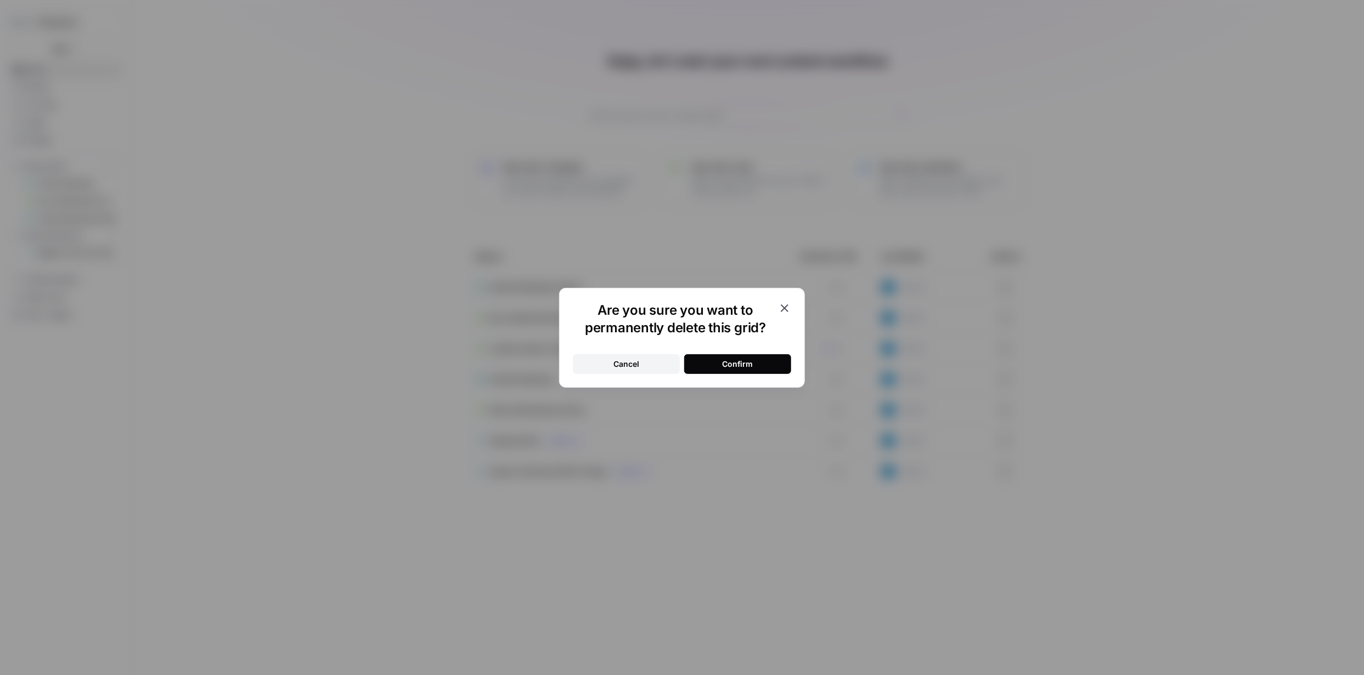
click at [735, 362] on div "Confirm" at bounding box center [738, 364] width 31 height 11
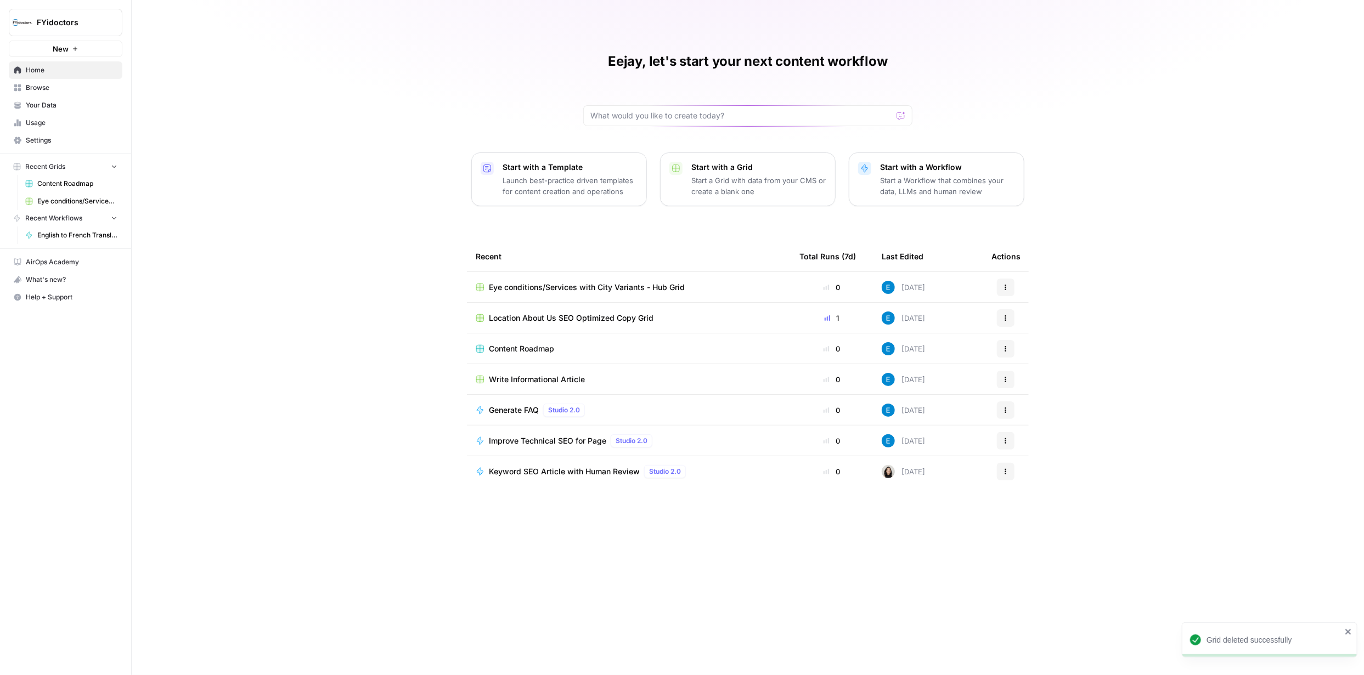
click at [535, 347] on span "Content Roadmap" at bounding box center [521, 348] width 65 height 11
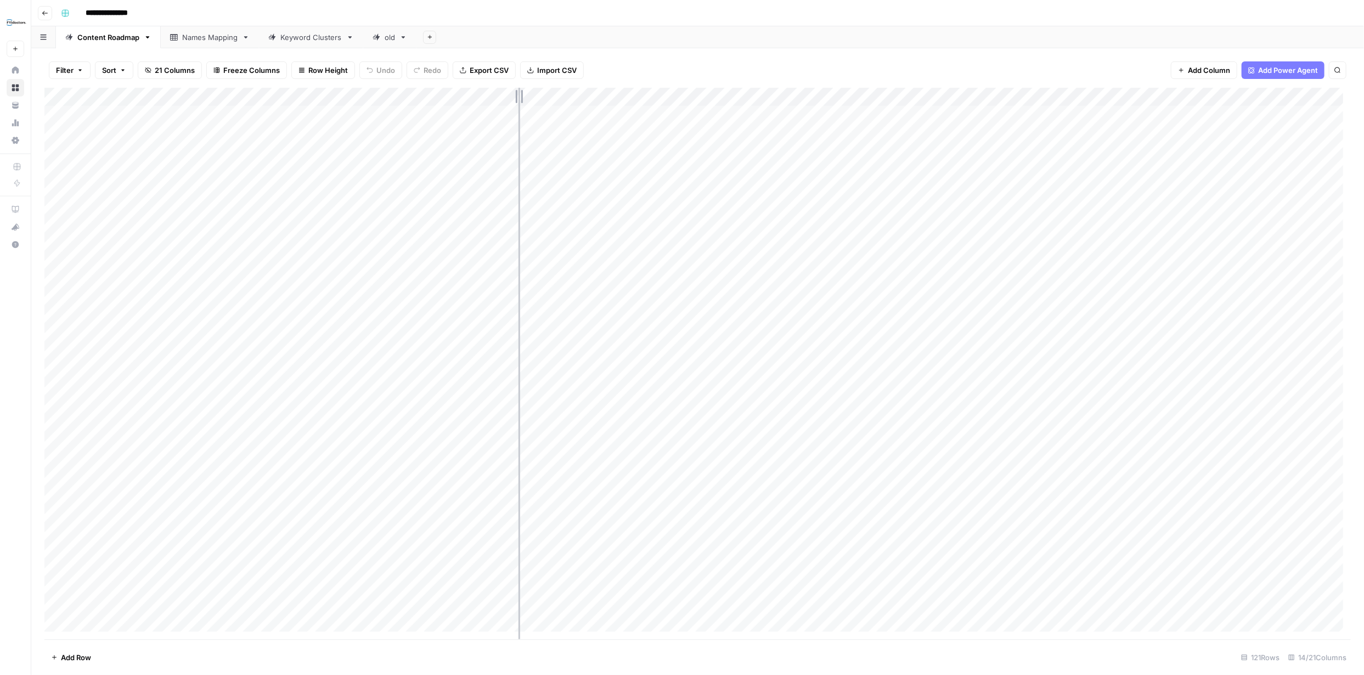
drag, startPoint x: 591, startPoint y: 94, endPoint x: 517, endPoint y: 93, distance: 74.1
click at [518, 93] on div "Add Column" at bounding box center [697, 364] width 1306 height 552
drag, startPoint x: 319, startPoint y: 92, endPoint x: 274, endPoint y: 93, distance: 45.0
click at [274, 93] on div "Add Column" at bounding box center [697, 364] width 1306 height 552
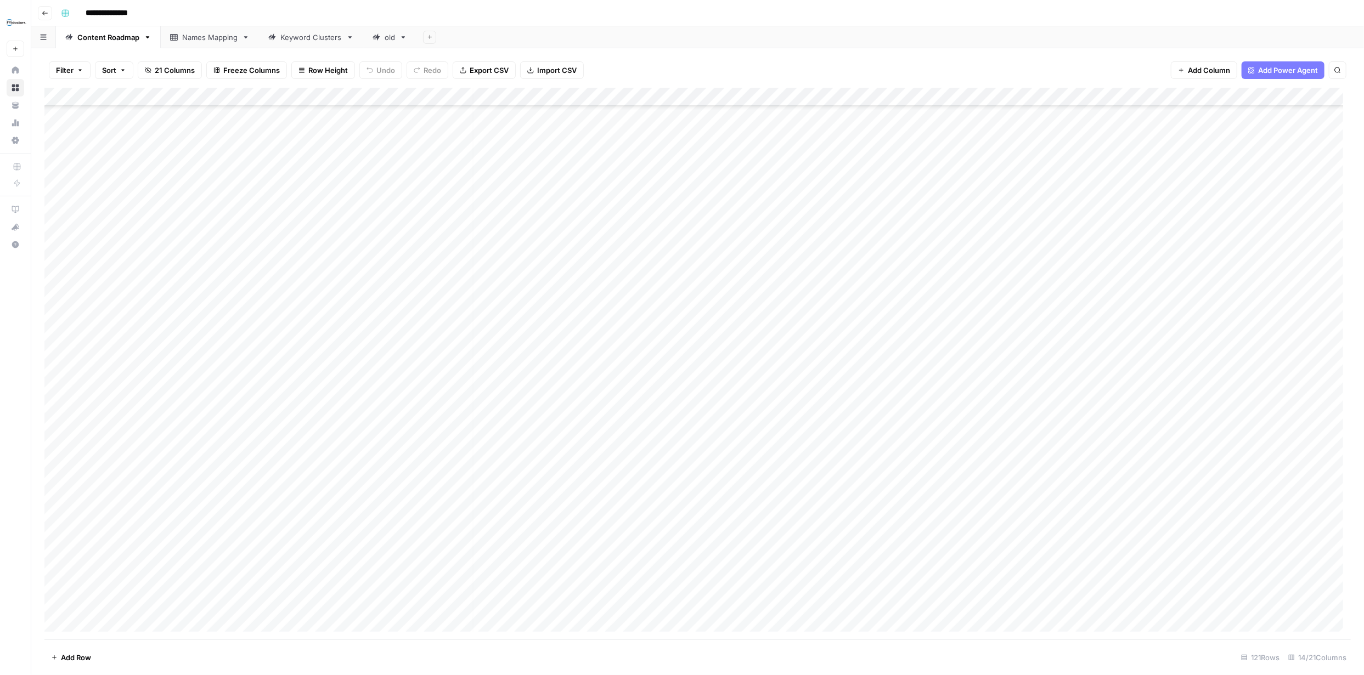
click at [1262, 336] on div "Add Column" at bounding box center [697, 364] width 1306 height 552
drag, startPoint x: 833, startPoint y: 96, endPoint x: 782, endPoint y: 100, distance: 50.7
click at [782, 100] on div "Add Column" at bounding box center [697, 364] width 1306 height 552
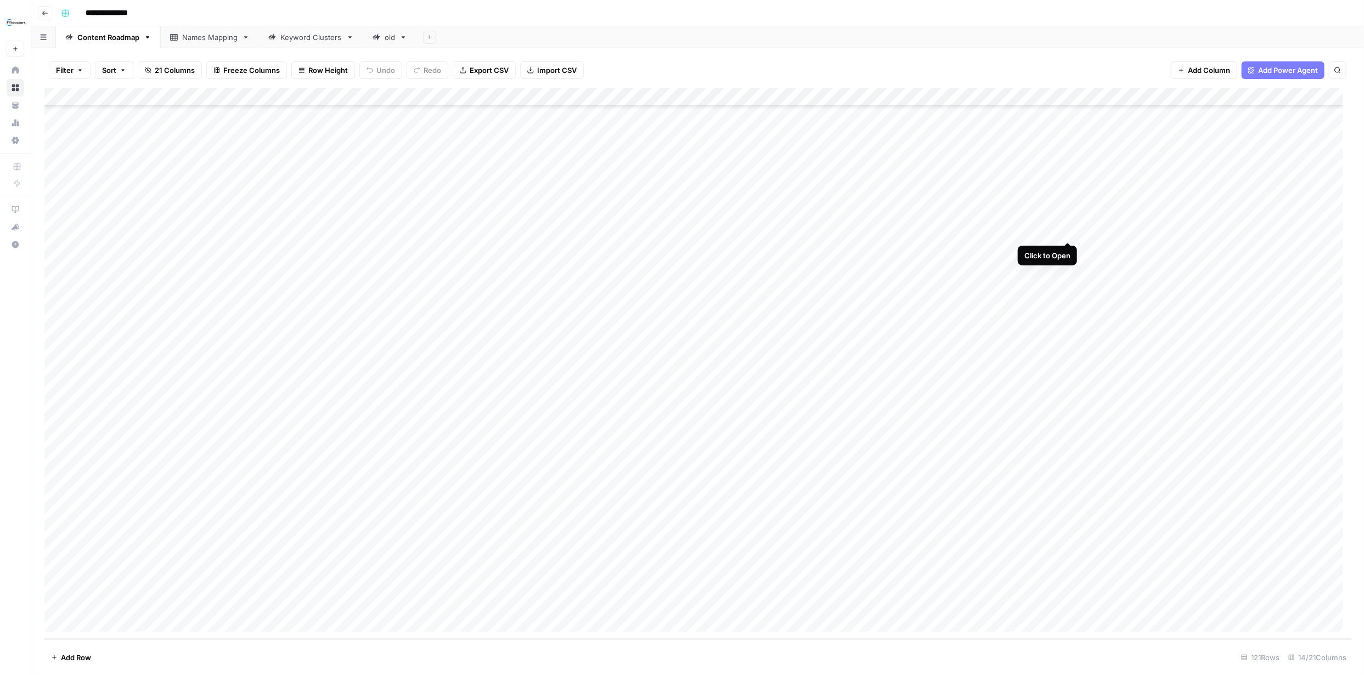
click at [1068, 229] on div "Add Column" at bounding box center [697, 364] width 1306 height 552
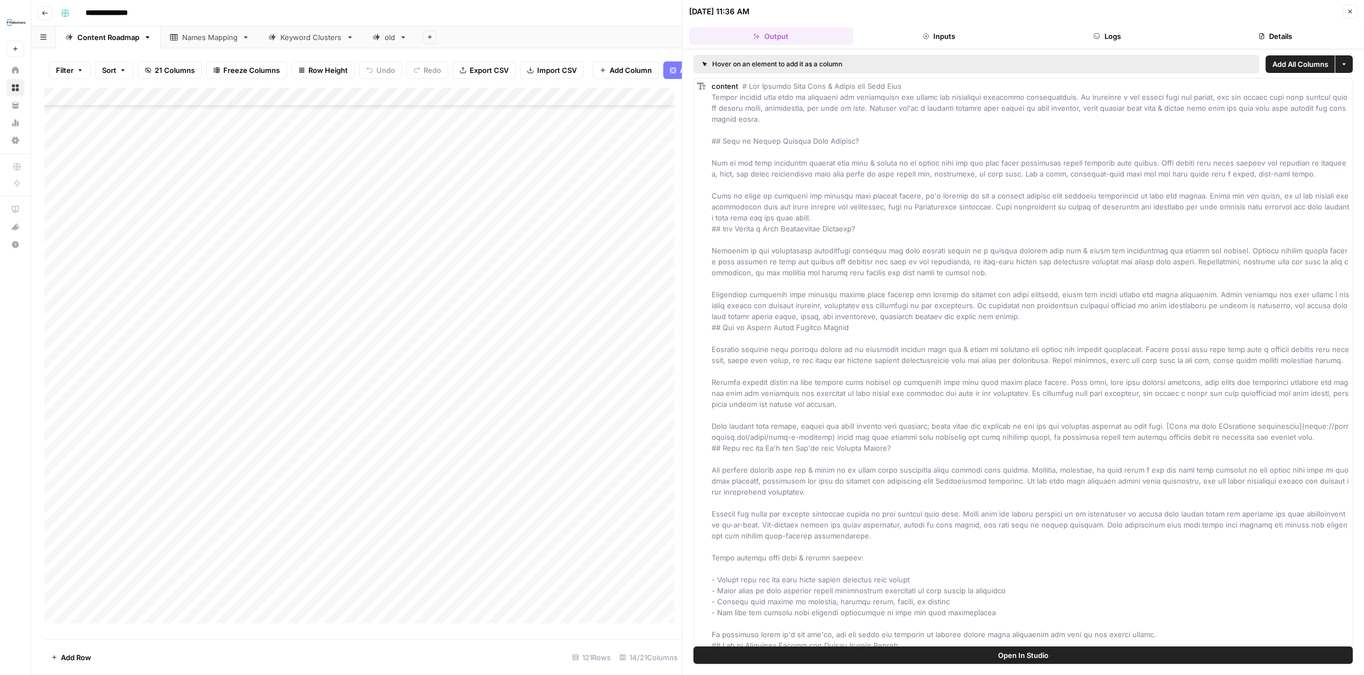
scroll to position [1288, 0]
click at [1349, 13] on icon "button" at bounding box center [1351, 12] width 4 height 4
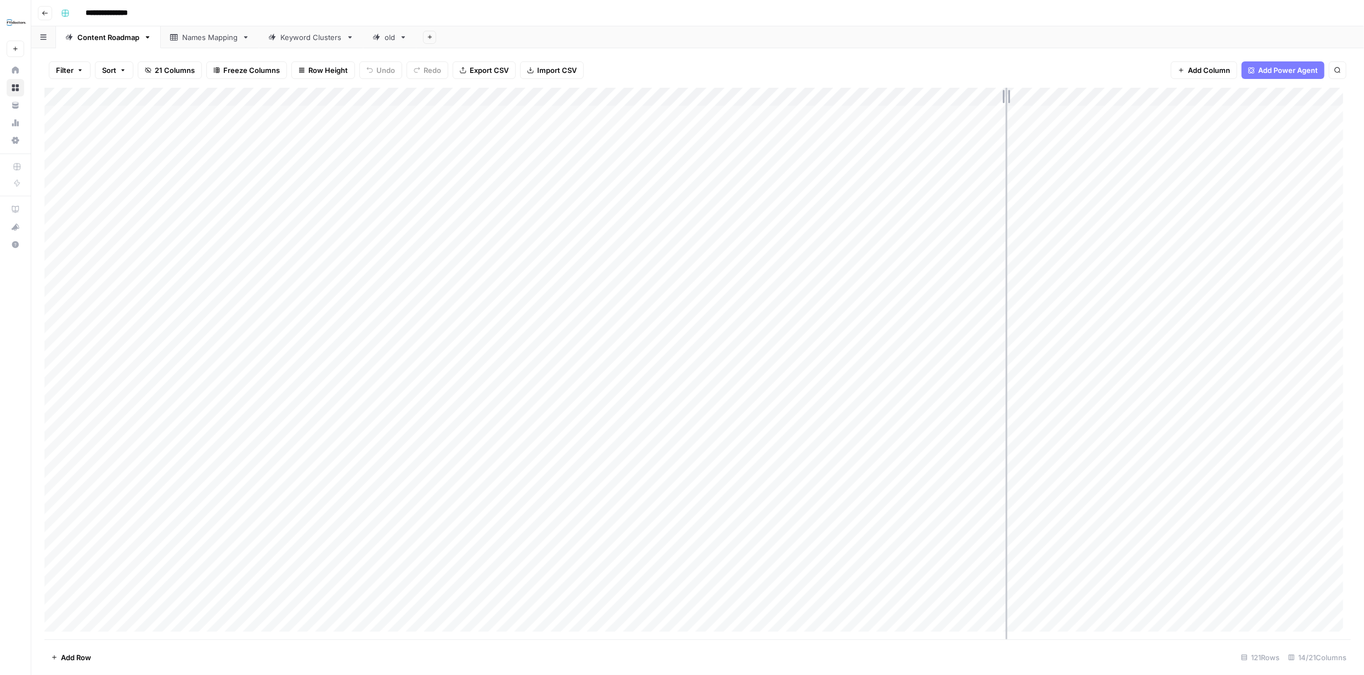
drag, startPoint x: 1093, startPoint y: 92, endPoint x: 1005, endPoint y: 96, distance: 88.4
click at [1005, 96] on div "Add Column" at bounding box center [697, 364] width 1306 height 552
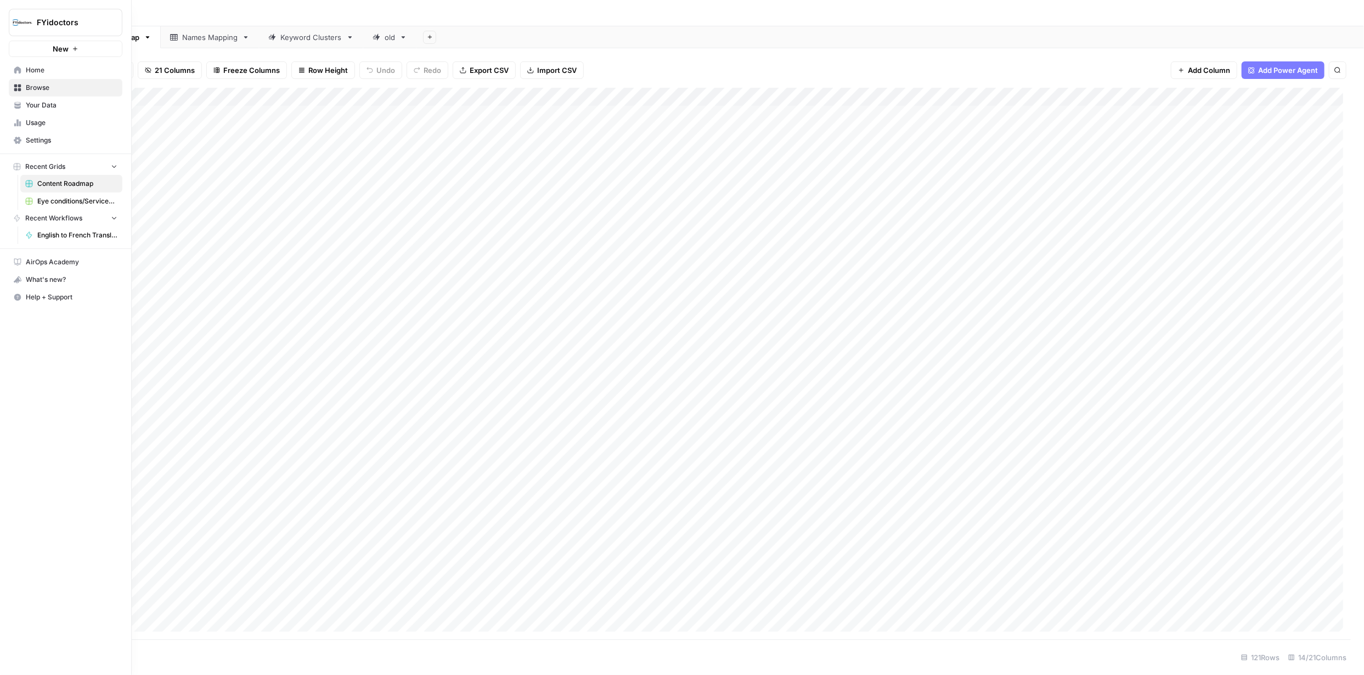
click at [46, 298] on span "Help + Support" at bounding box center [72, 297] width 92 height 10
click at [182, 317] on span "Chat & Support" at bounding box center [183, 319] width 74 height 10
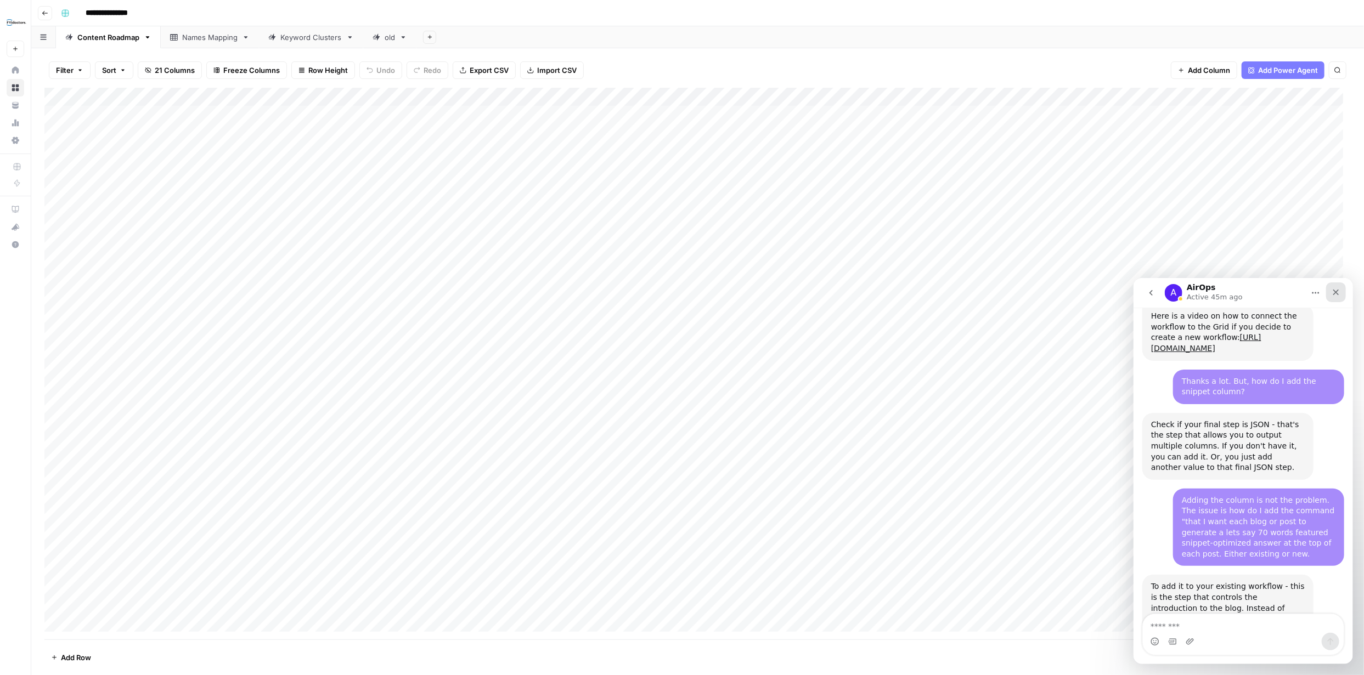
click at [1334, 292] on icon "Close" at bounding box center [1336, 292] width 6 height 6
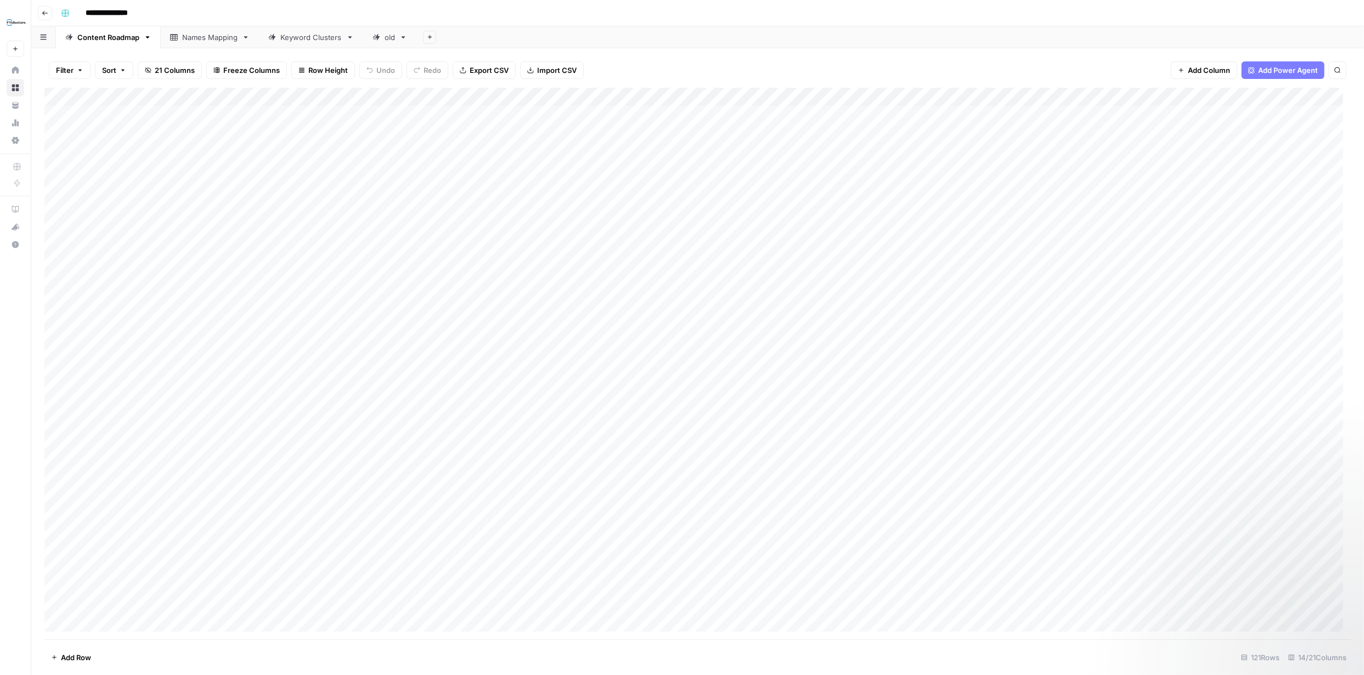
scroll to position [1434, 0]
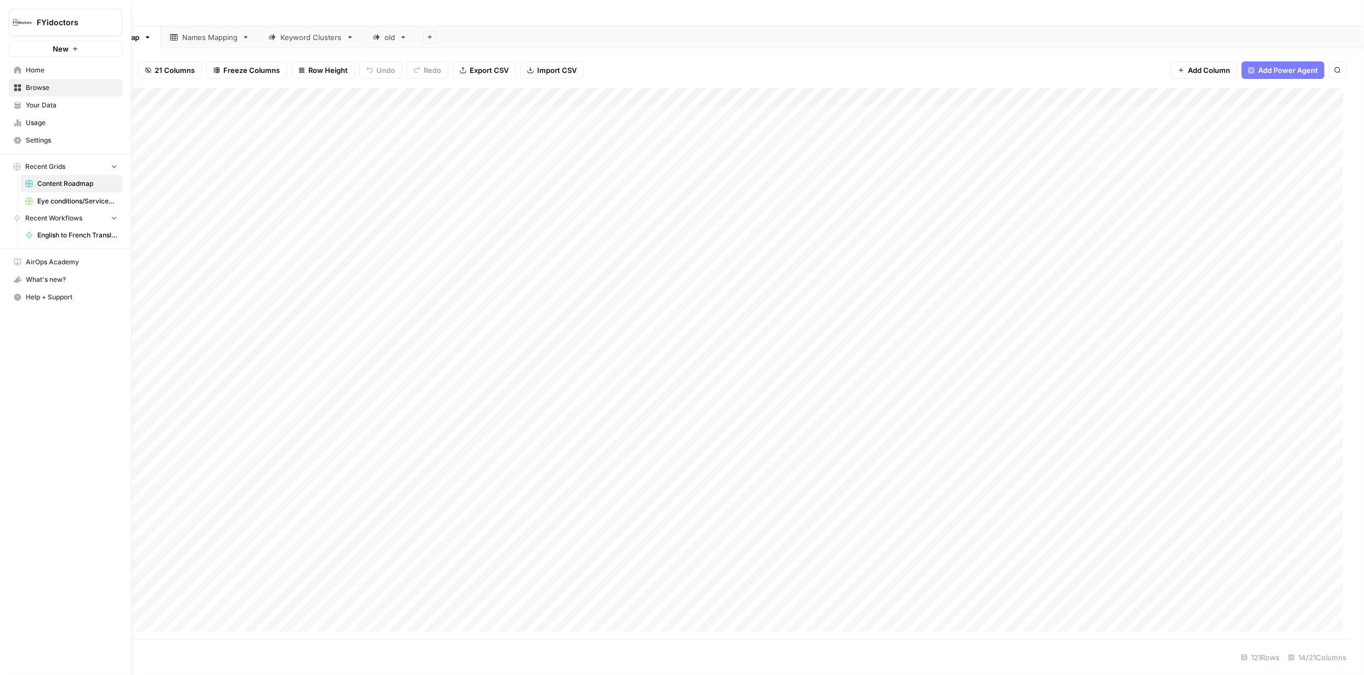
click at [44, 67] on span "Home" at bounding box center [72, 70] width 92 height 10
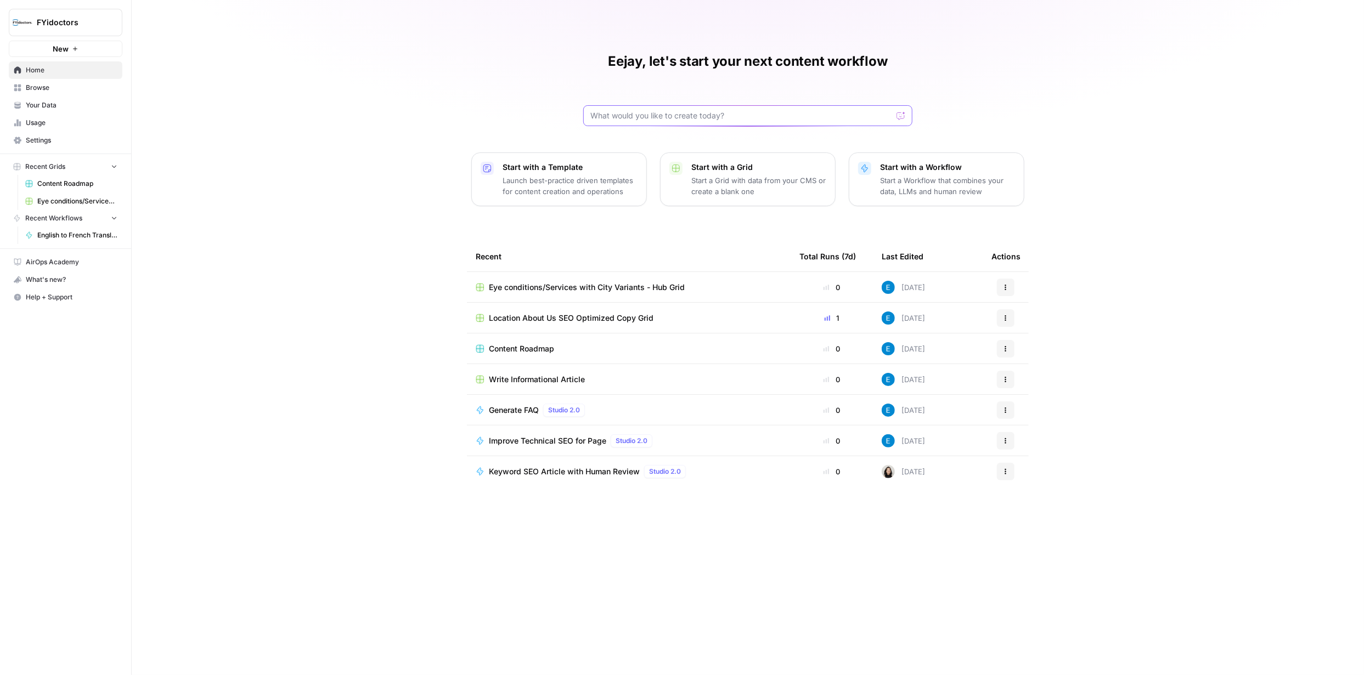
click at [729, 118] on input "text" at bounding box center [741, 115] width 302 height 11
paste input "60-120 word featured snippet-optimized answer at the top"
type input "how do I add 60-120 word featured snippet-optimized answer at the top in form o…"
click button "Send" at bounding box center [901, 116] width 14 height 14
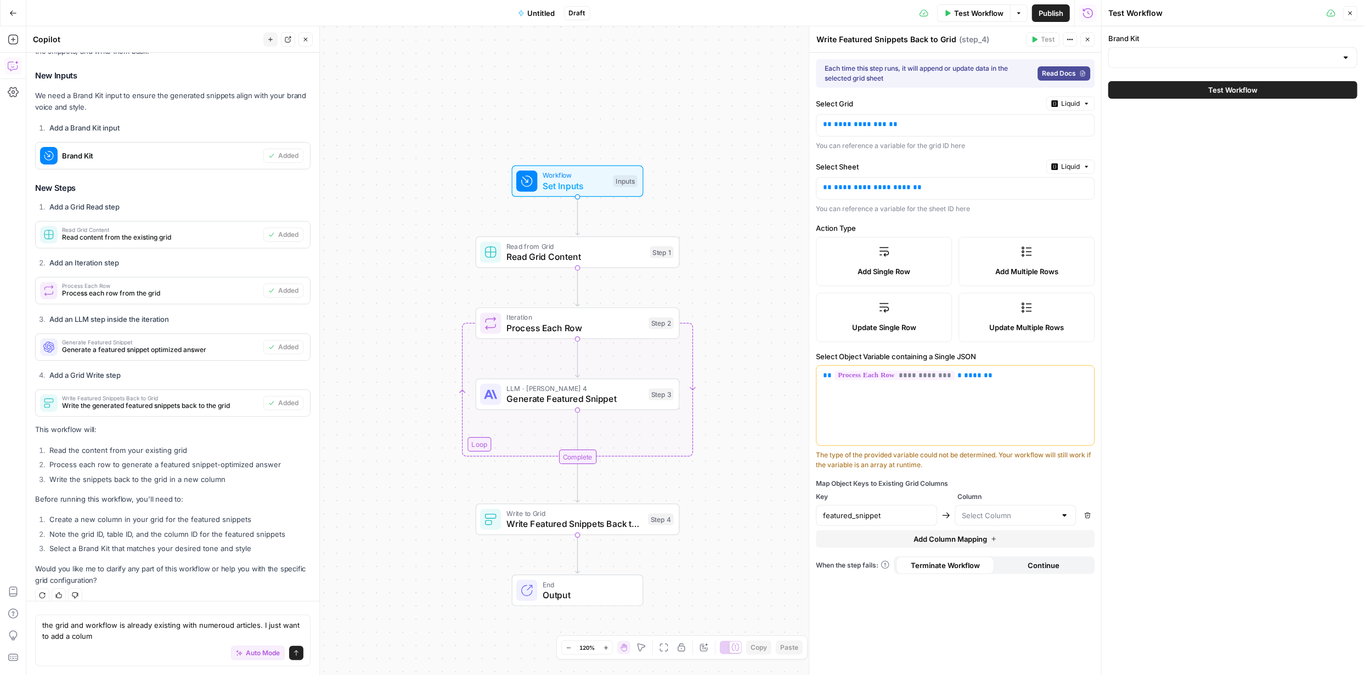
scroll to position [170, 0]
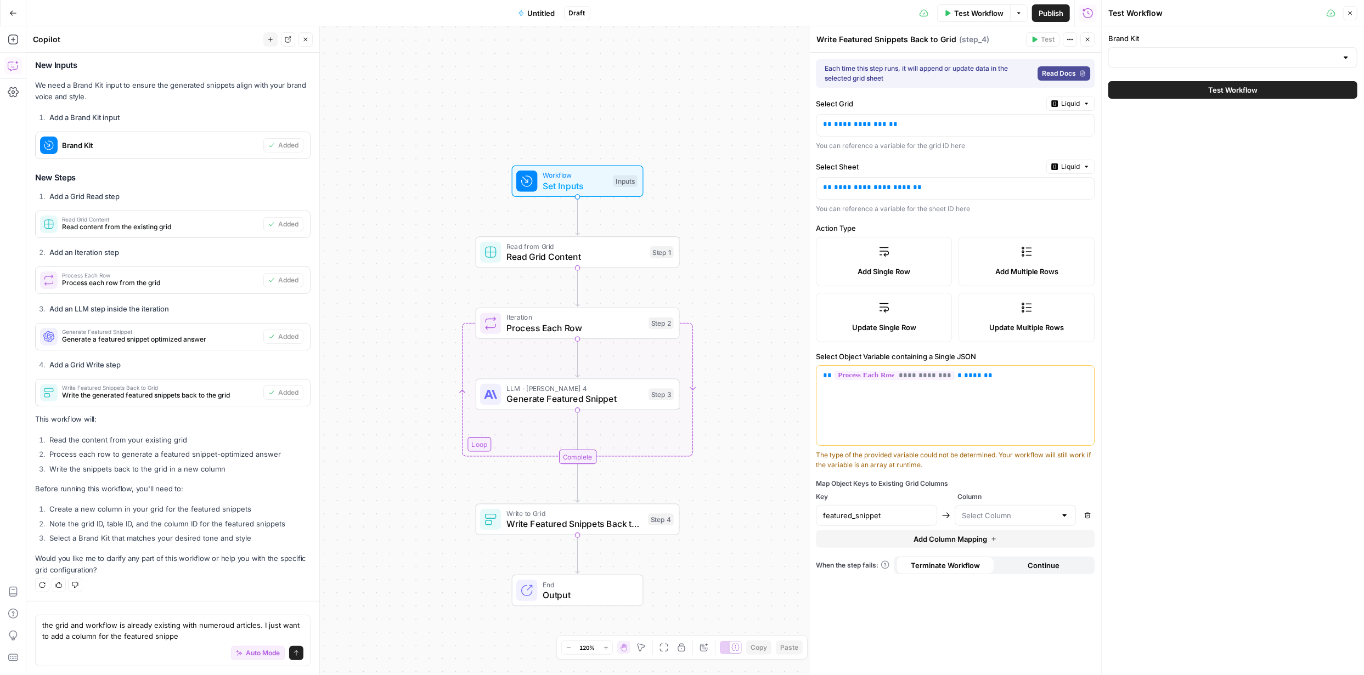
type textarea "the grid and workflow is already existing with numeroud articles. I just want t…"
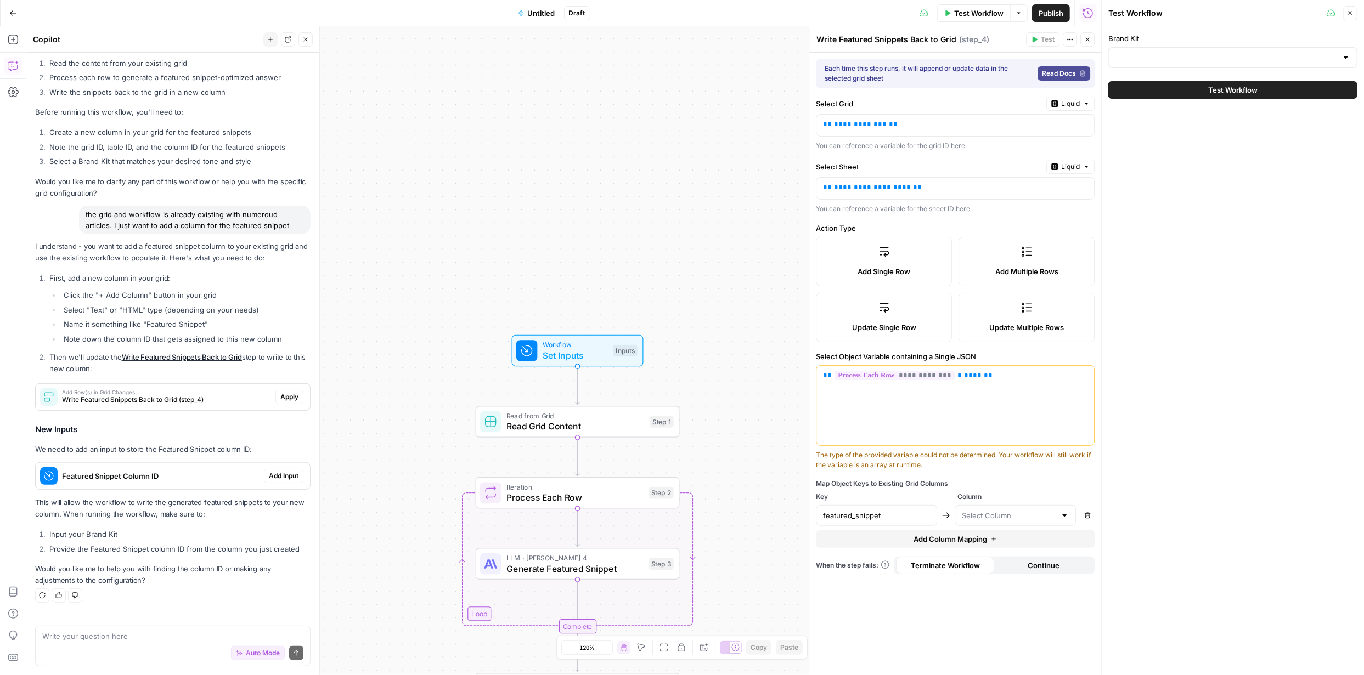
scroll to position [546, 0]
type textarea "yes"
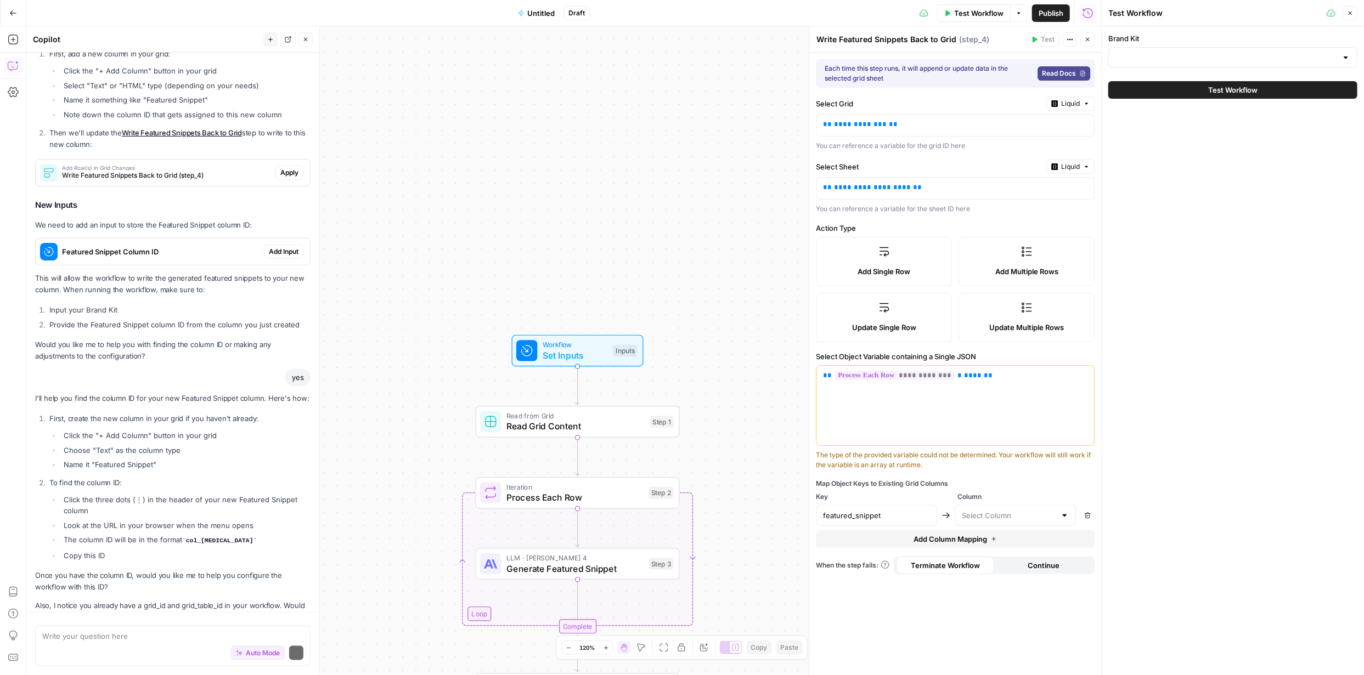
scroll to position [819, 0]
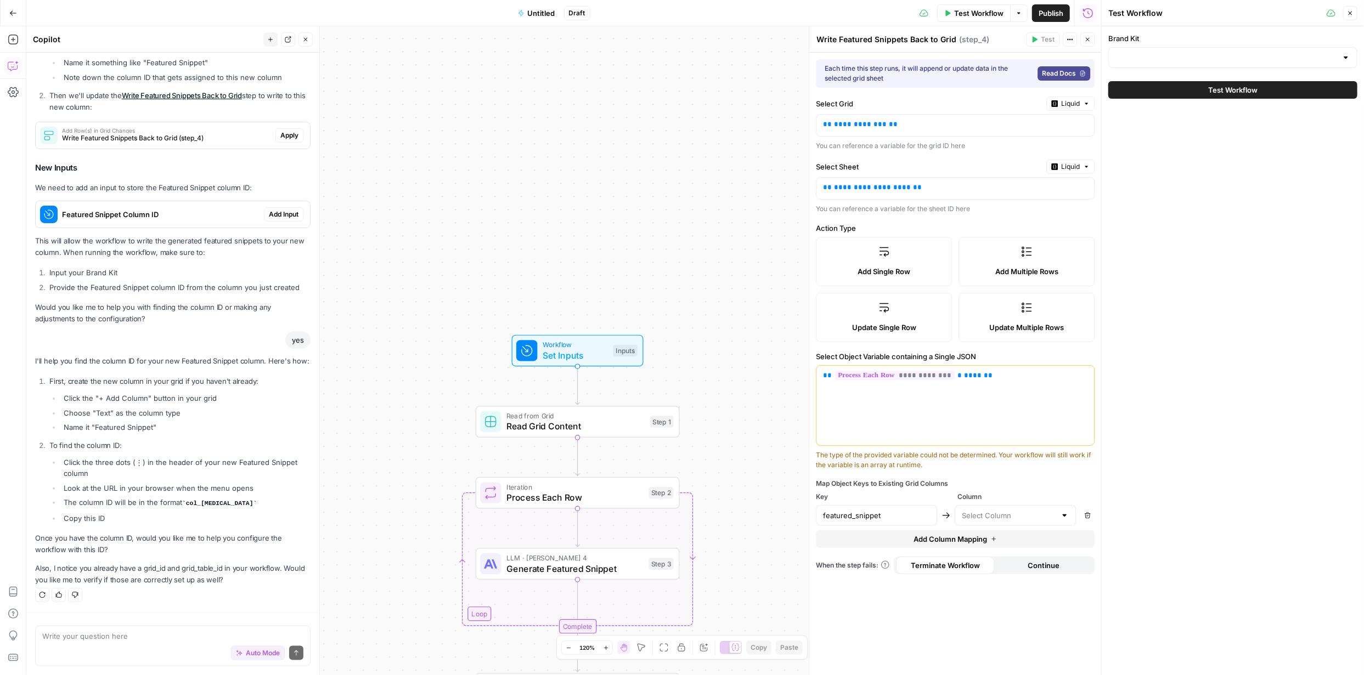
drag, startPoint x: 94, startPoint y: 427, endPoint x: 153, endPoint y: 428, distance: 58.2
click at [153, 428] on li "Name it "Featured Snippet"" at bounding box center [186, 427] width 250 height 11
copy li "Featured Snippet"
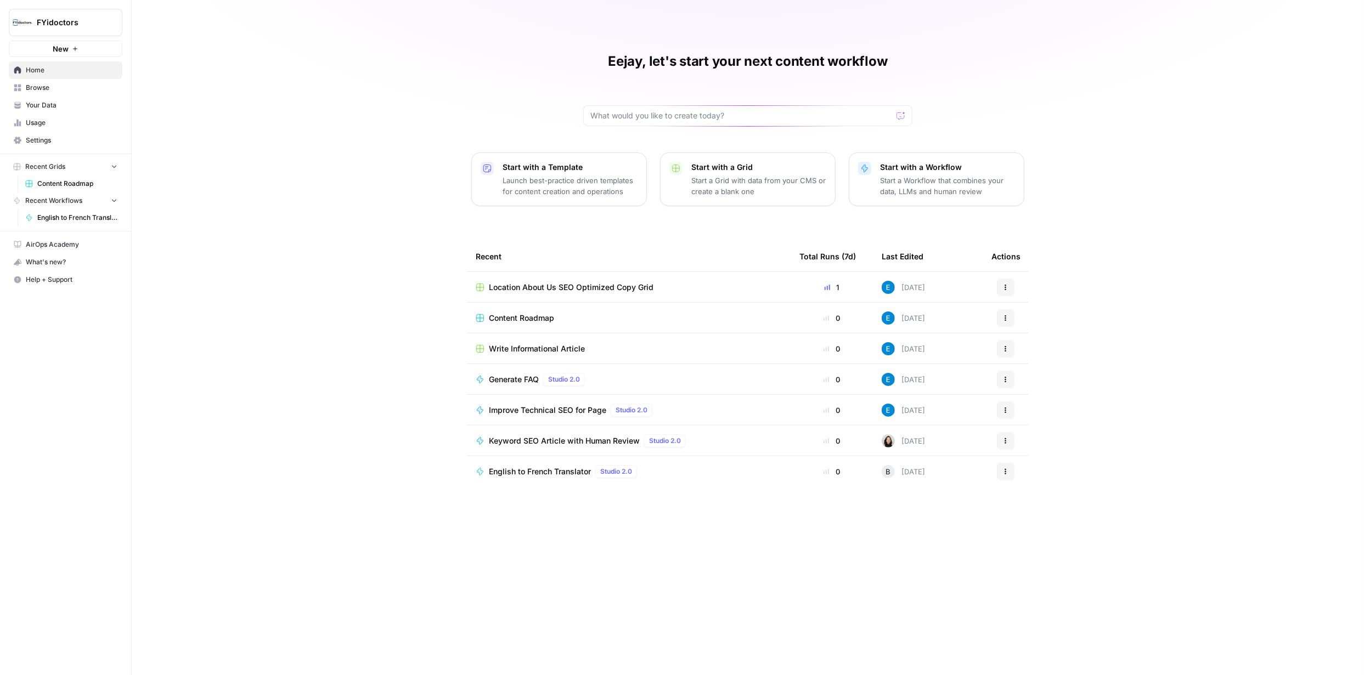
drag, startPoint x: 737, startPoint y: 116, endPoint x: 734, endPoint y: 112, distance: 5.8
click at [732, 110] on div at bounding box center [747, 115] width 329 height 21
type input "how do I edit the input for an existing workflow"
click button "Send" at bounding box center [901, 116] width 14 height 14
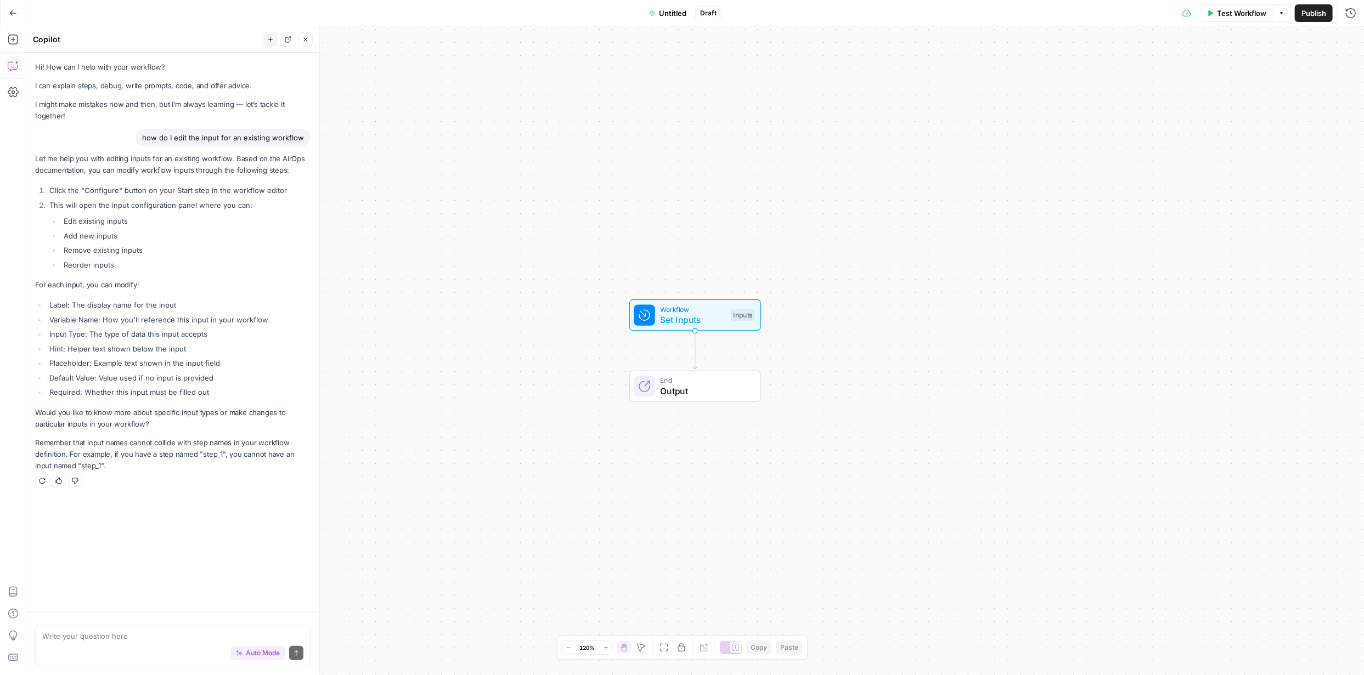
click at [153, 631] on textarea at bounding box center [172, 636] width 261 height 11
type textarea "I cant find the configure button"
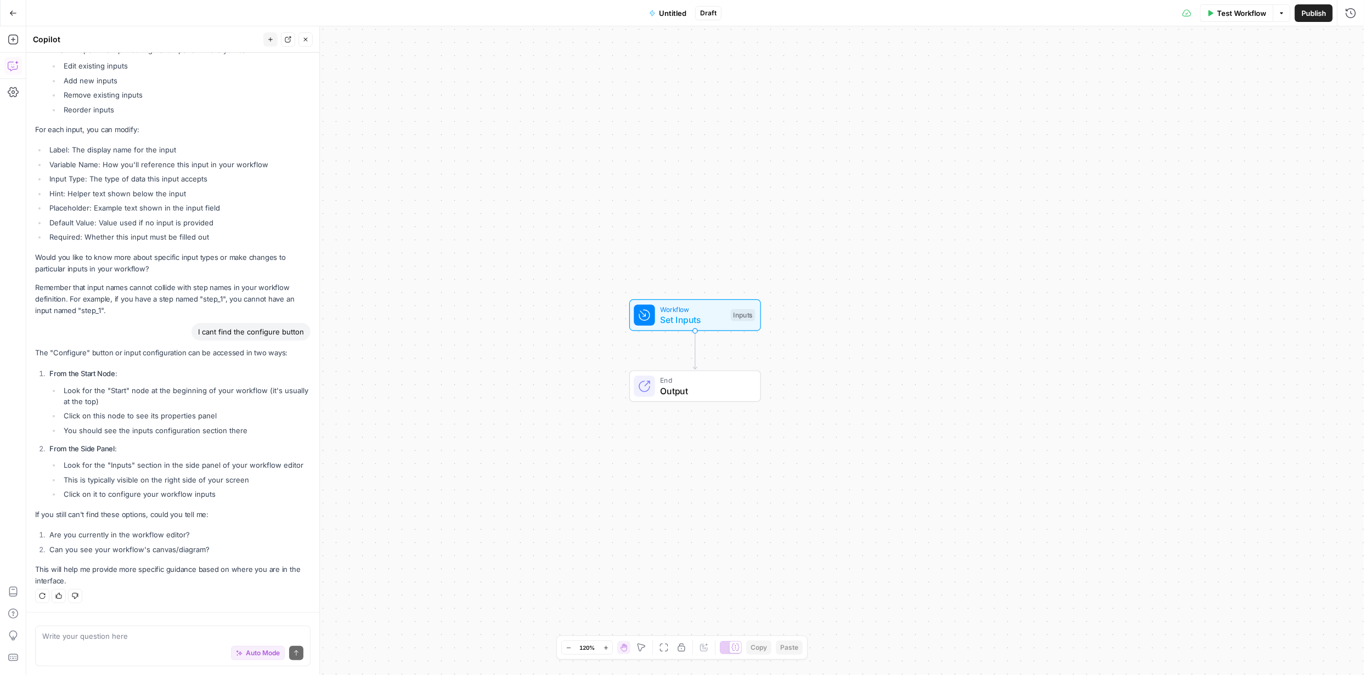
scroll to position [156, 0]
click at [196, 632] on textarea at bounding box center [172, 636] width 261 height 11
click at [194, 639] on textarea at bounding box center [172, 636] width 261 height 11
type textarea "I can only see duplicate and delete"
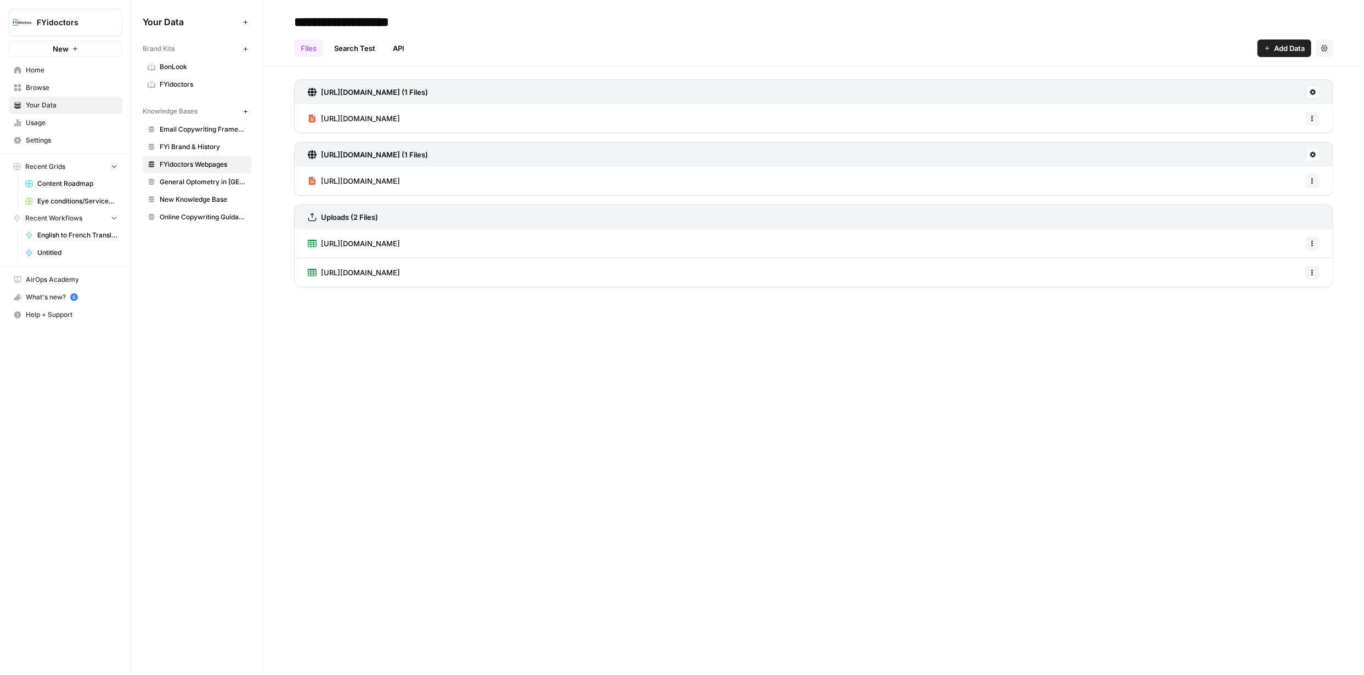
click at [75, 198] on span "Eye conditions/Services with City Variants - Hub Grid" at bounding box center [77, 201] width 80 height 10
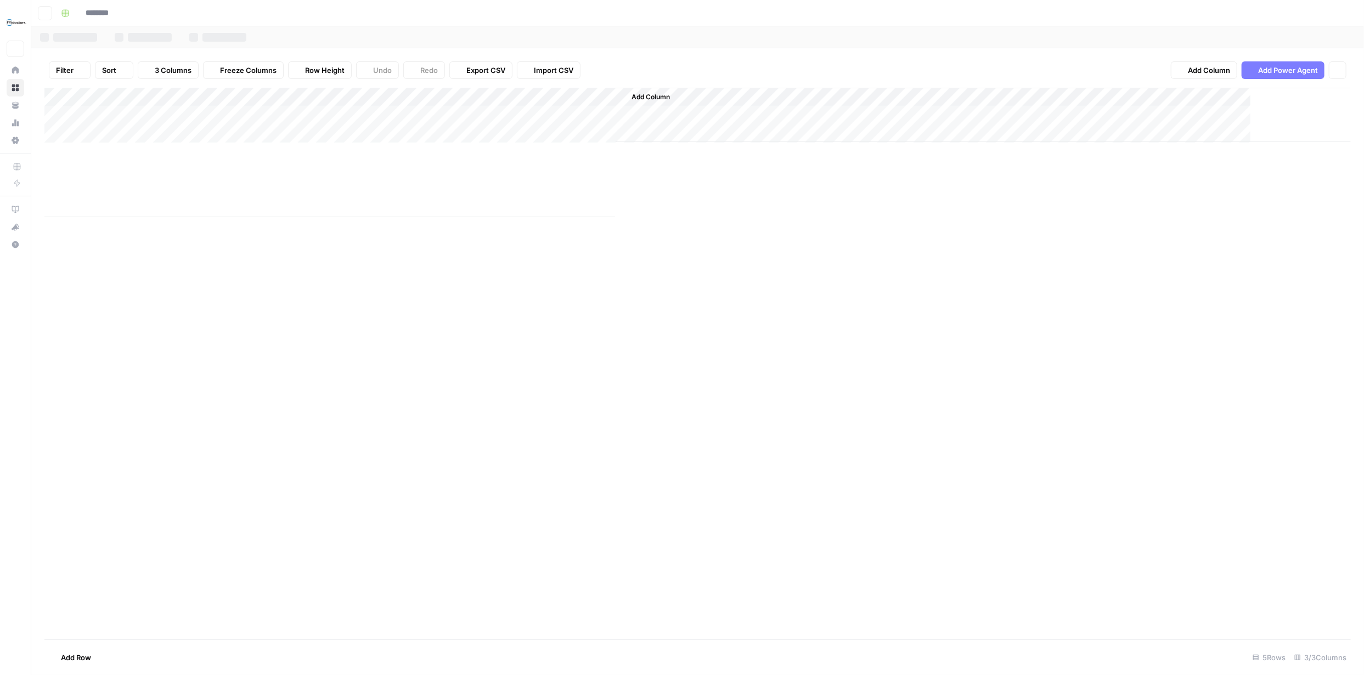
type input "**********"
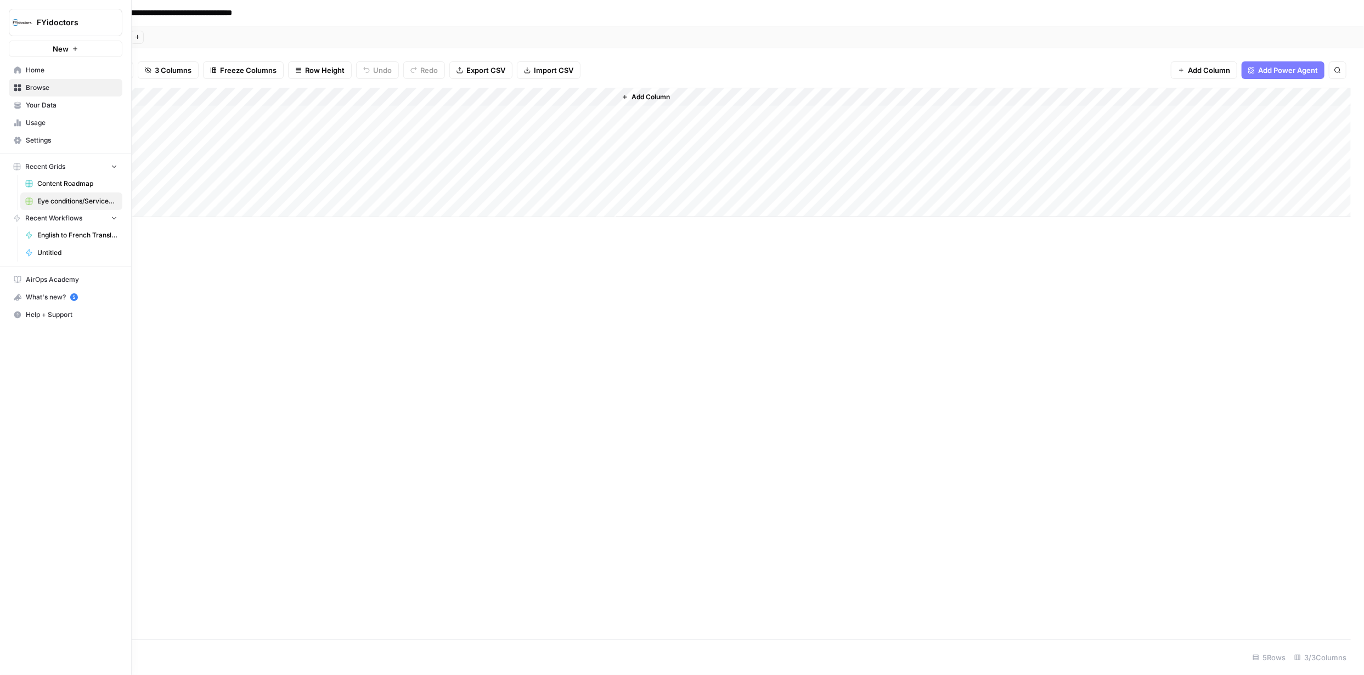
click at [38, 71] on span "Home" at bounding box center [72, 70] width 92 height 10
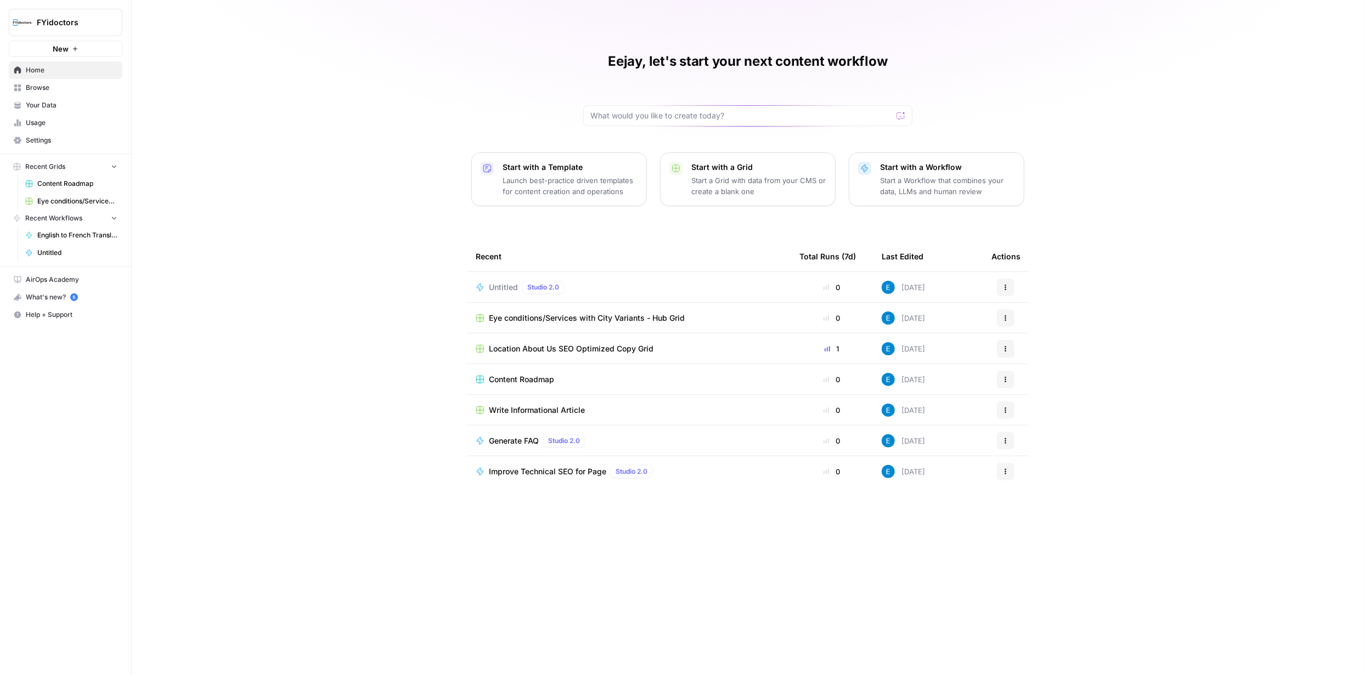
click at [1007, 285] on icon "button" at bounding box center [1005, 287] width 7 height 7
click at [1039, 332] on span "Delete" at bounding box center [1062, 337] width 88 height 11
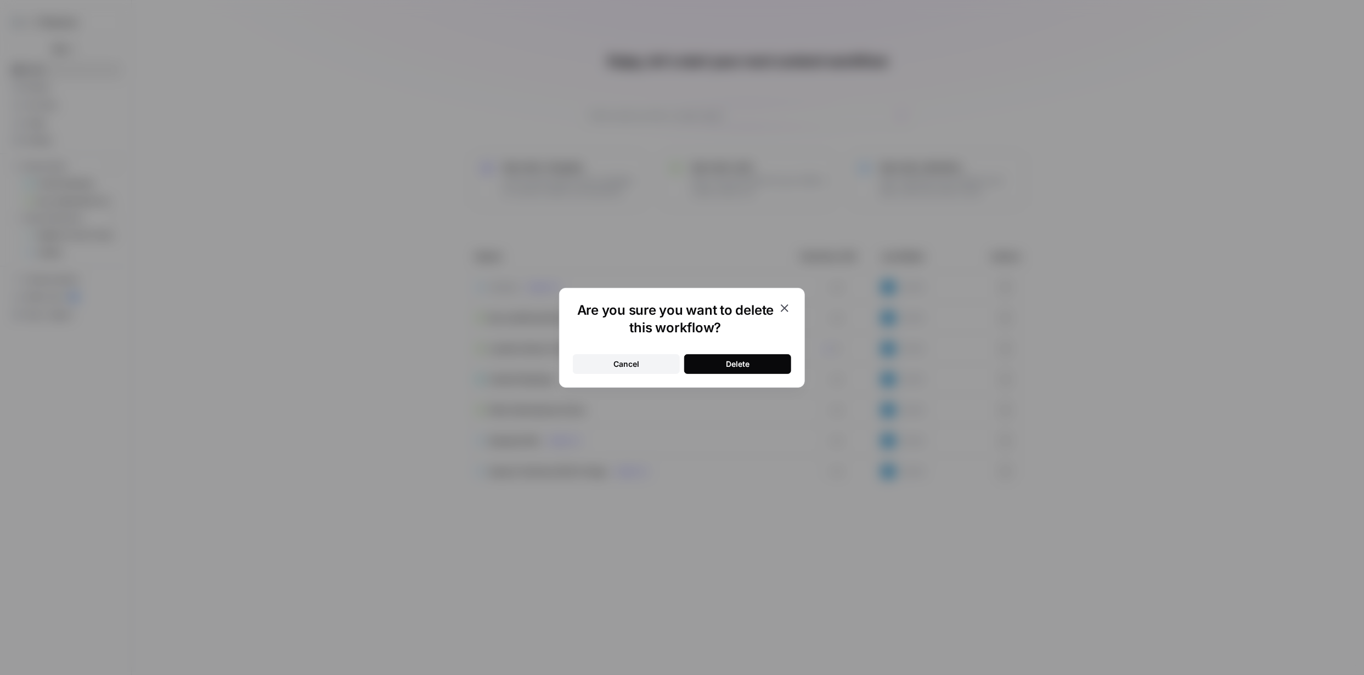
click at [760, 357] on button "Delete" at bounding box center [737, 364] width 107 height 20
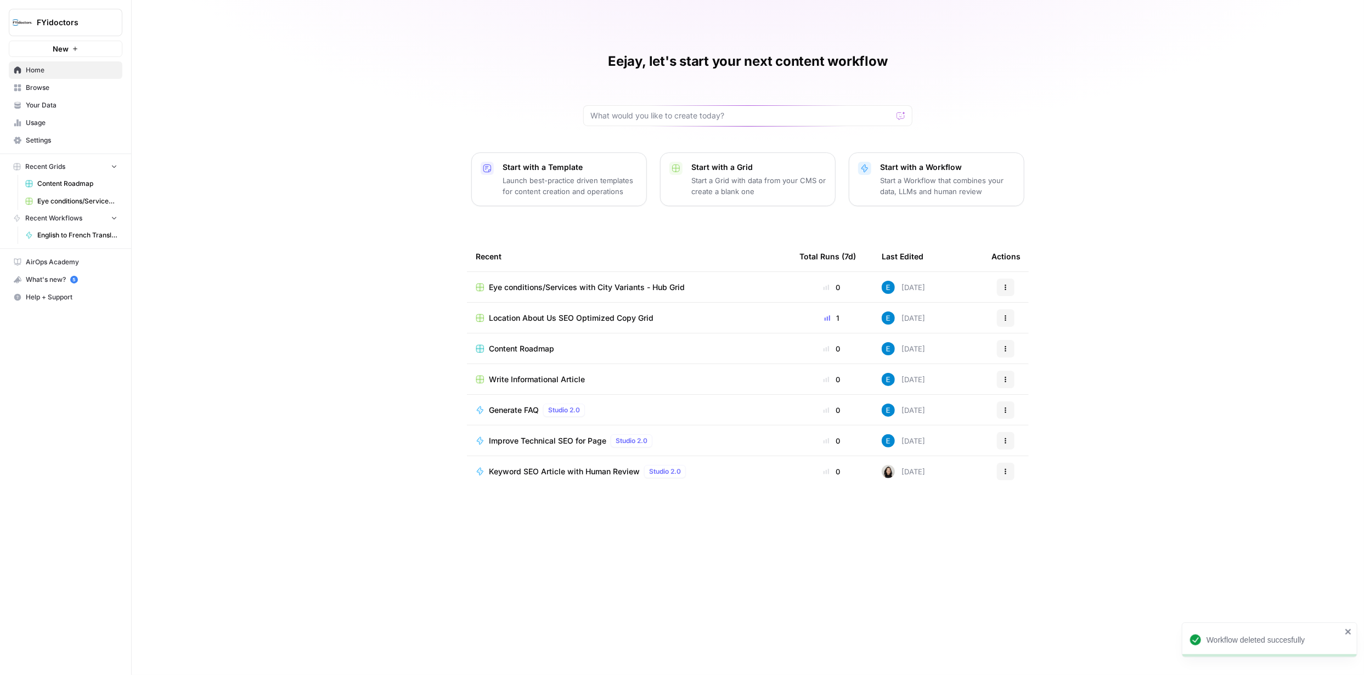
click at [1007, 289] on icon "button" at bounding box center [1005, 287] width 7 height 7
click at [1035, 337] on span "Delete" at bounding box center [1062, 337] width 88 height 11
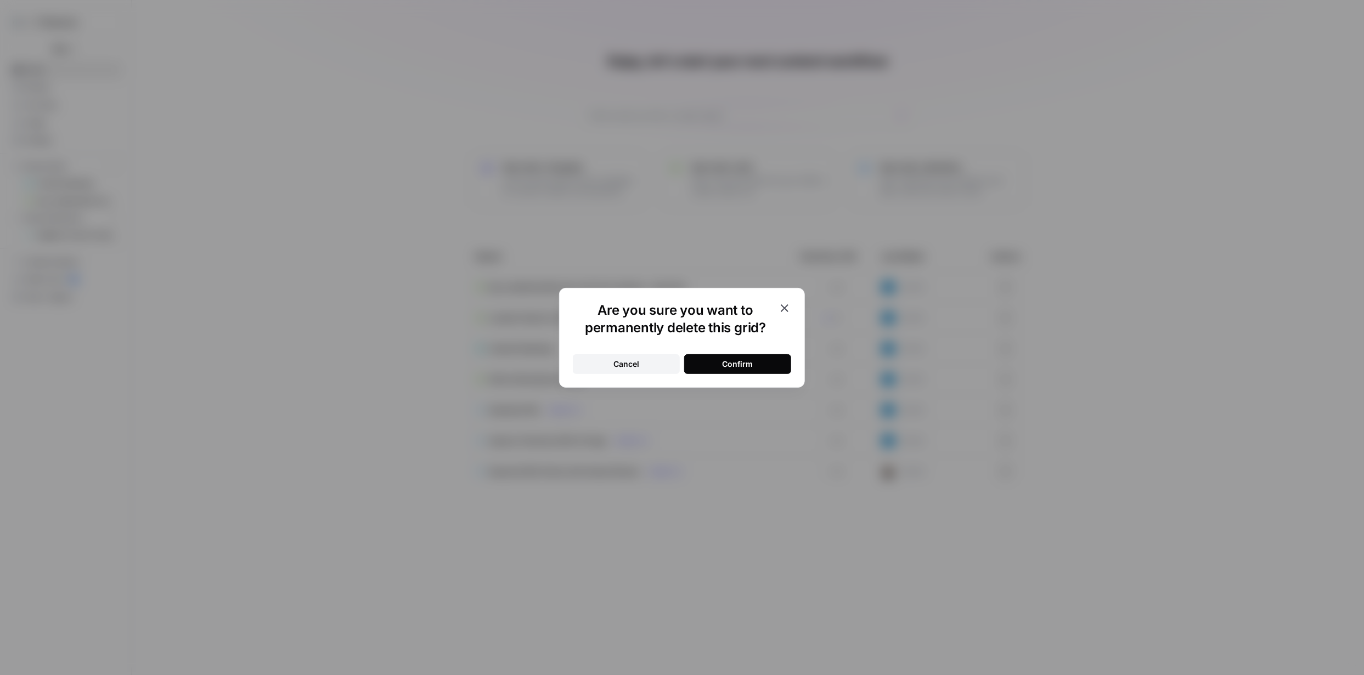
click at [756, 360] on button "Confirm" at bounding box center [737, 364] width 107 height 20
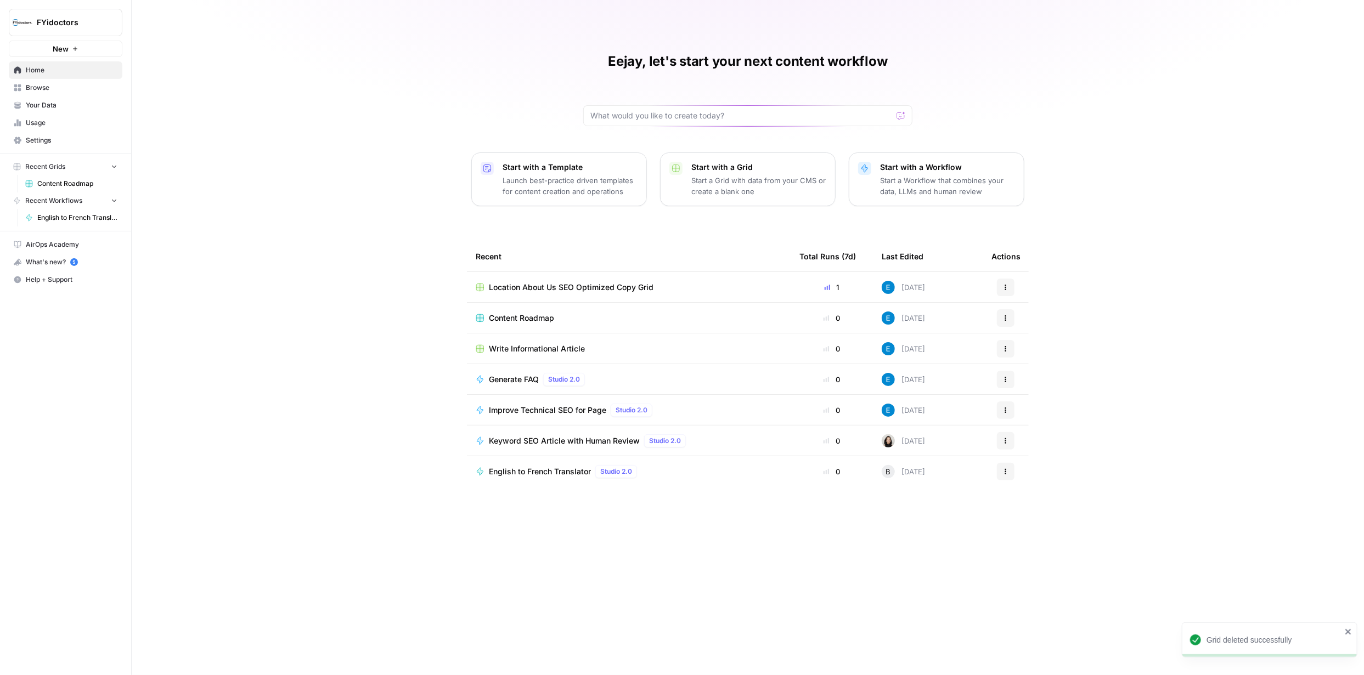
click at [528, 317] on span "Content Roadmap" at bounding box center [521, 318] width 65 height 11
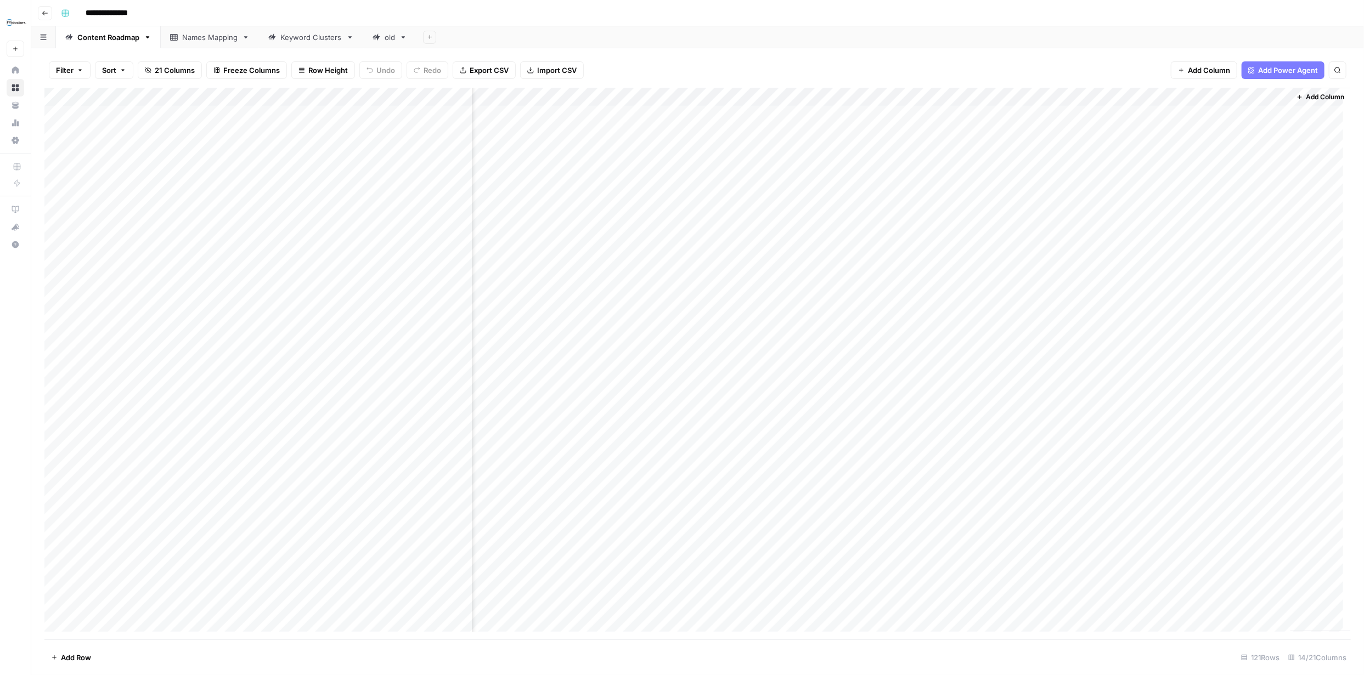
scroll to position [0, 452]
click at [1321, 95] on span "Add Column" at bounding box center [1325, 97] width 38 height 10
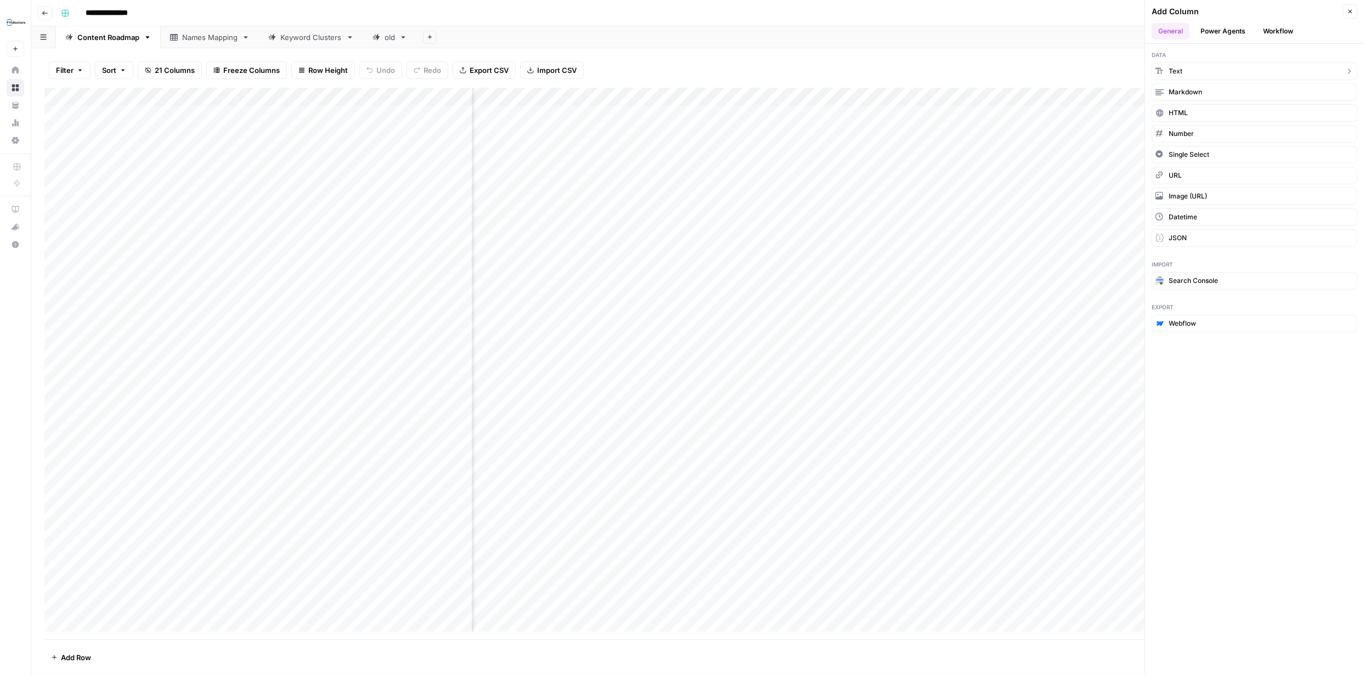
click at [1261, 71] on button "Text" at bounding box center [1255, 72] width 206 height 18
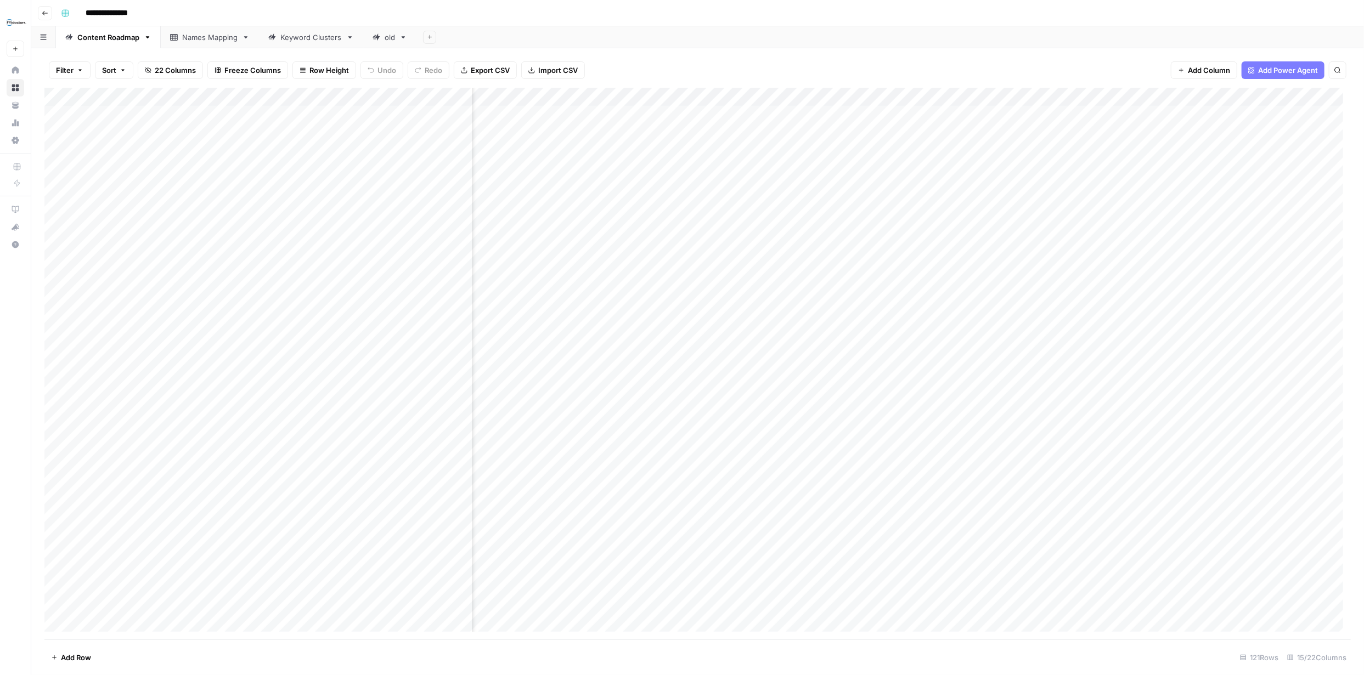
scroll to position [0, 610]
click at [1174, 97] on div "Add Column" at bounding box center [697, 364] width 1306 height 552
click at [1178, 120] on input "New Column" at bounding box center [1188, 123] width 111 height 11
click at [1178, 121] on input "New Column" at bounding box center [1188, 123] width 111 height 11
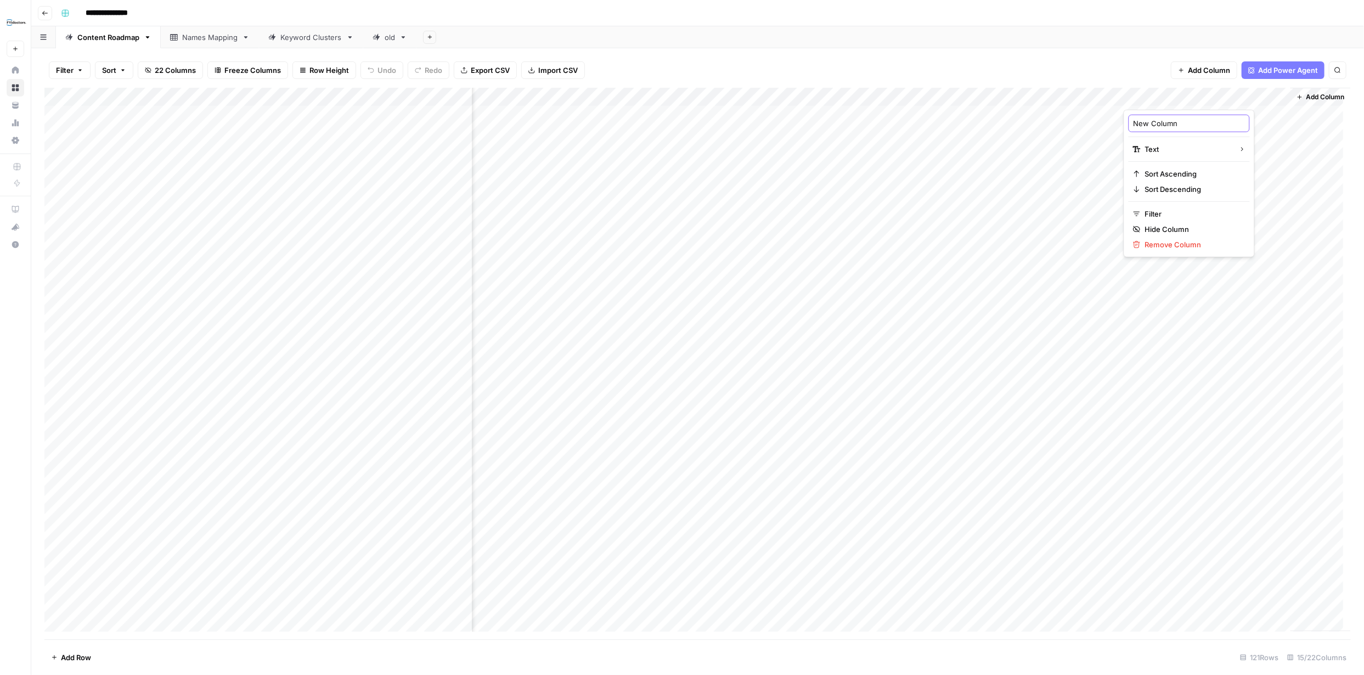
click at [1178, 121] on input "New Column" at bounding box center [1188, 123] width 111 height 11
paste input "Featured Snippet"
type input "Featured Snippet"
click at [1116, 58] on div "Filter Sort 22 Columns Freeze Columns Row Height Undo Redo Export CSV Import CS…" at bounding box center [697, 70] width 1306 height 35
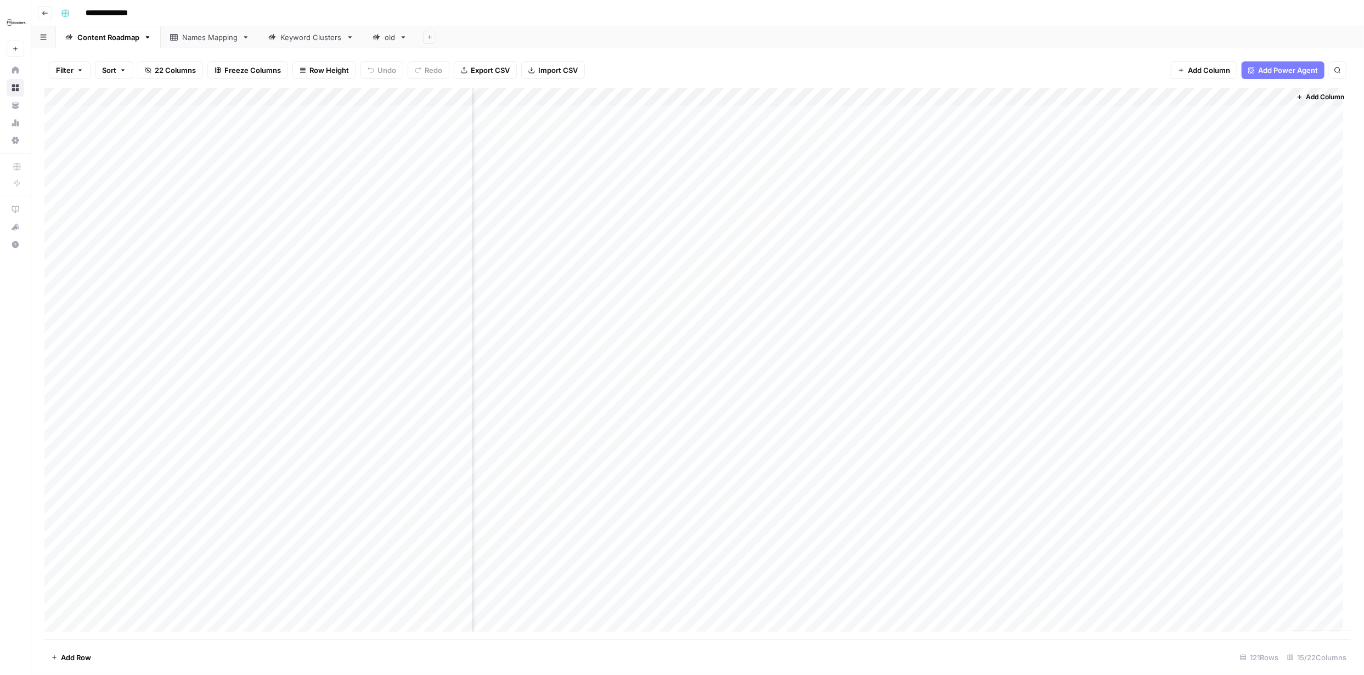
click at [1235, 98] on div "Add Column" at bounding box center [697, 364] width 1306 height 552
click at [1203, 148] on span "Text" at bounding box center [1187, 149] width 85 height 11
click at [1263, 151] on span "Text" at bounding box center [1275, 151] width 43 height 11
click at [1181, 95] on div "Add Column" at bounding box center [697, 364] width 1306 height 552
click at [1171, 127] on input "New Column" at bounding box center [1188, 123] width 111 height 11
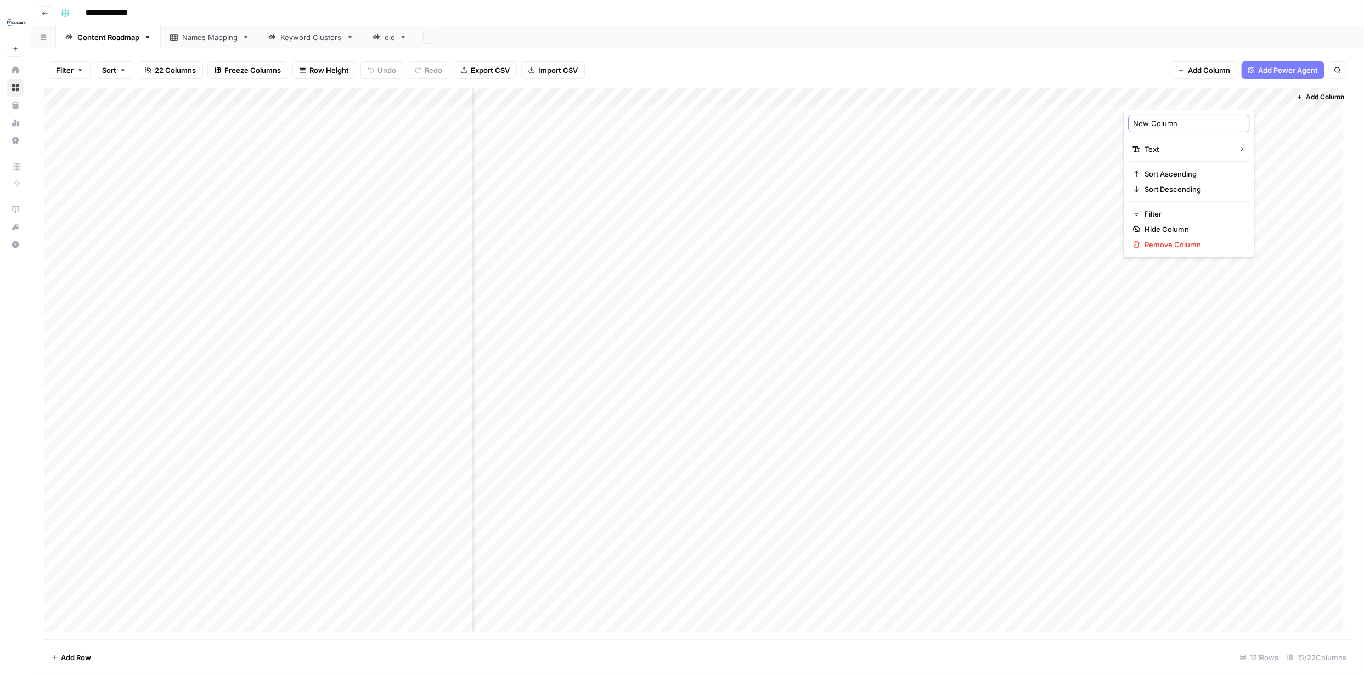
click at [1171, 127] on input "New Column" at bounding box center [1188, 123] width 111 height 11
click at [1187, 126] on input "New Column" at bounding box center [1188, 123] width 111 height 11
type input "N"
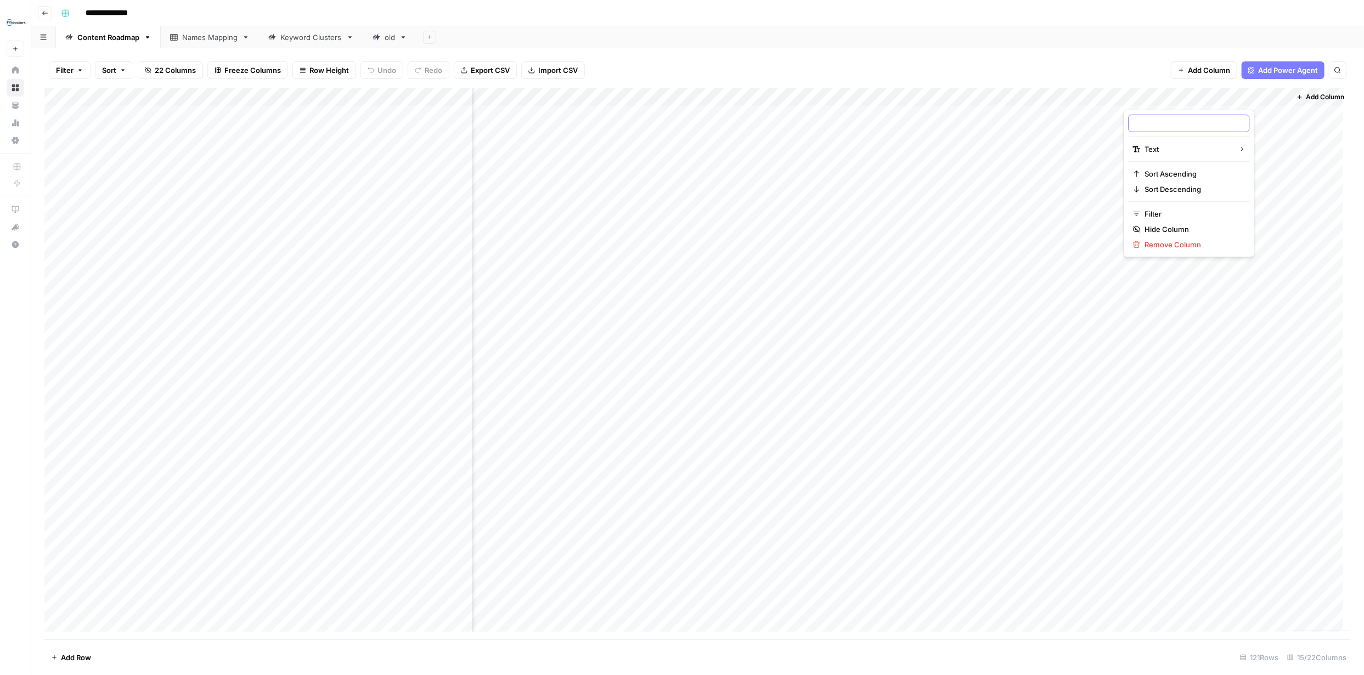
paste input "Featured Snippet"
type input "Featured Snippet"
click at [1271, 94] on div "Add Column" at bounding box center [697, 364] width 1306 height 552
click at [1116, 57] on div "Filter Sort 22 Columns Freeze Columns Row Height Undo Redo Export CSV Import CS…" at bounding box center [697, 70] width 1306 height 35
click at [1272, 99] on div "Add Column" at bounding box center [697, 364] width 1306 height 552
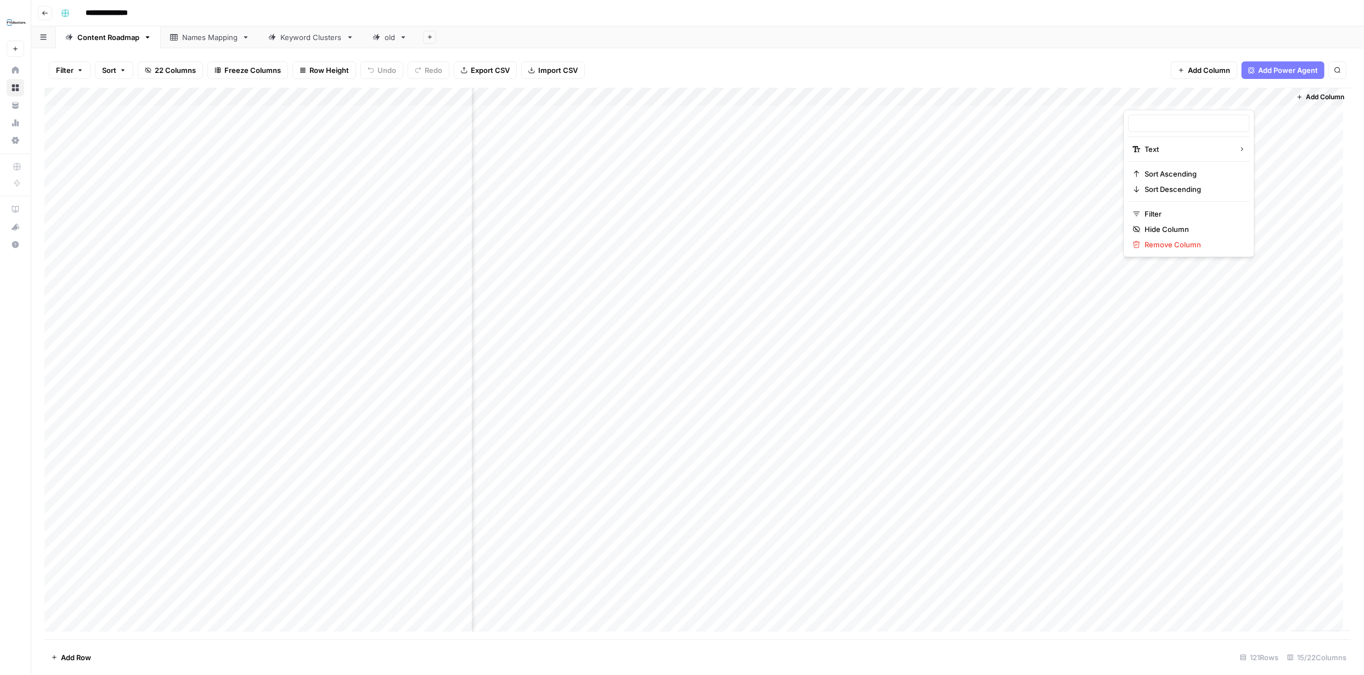
type input "Featured Snippet"
click at [1114, 65] on div "Filter Sort 22 Columns Freeze Columns Row Height Undo Redo Export CSV Import CS…" at bounding box center [697, 70] width 1306 height 35
click at [1113, 96] on div "Add Column" at bounding box center [697, 364] width 1306 height 552
click at [1067, 73] on div "Filter Sort 22 Columns Freeze Columns Row Height Undo Redo Export CSV Import CS…" at bounding box center [697, 70] width 1306 height 35
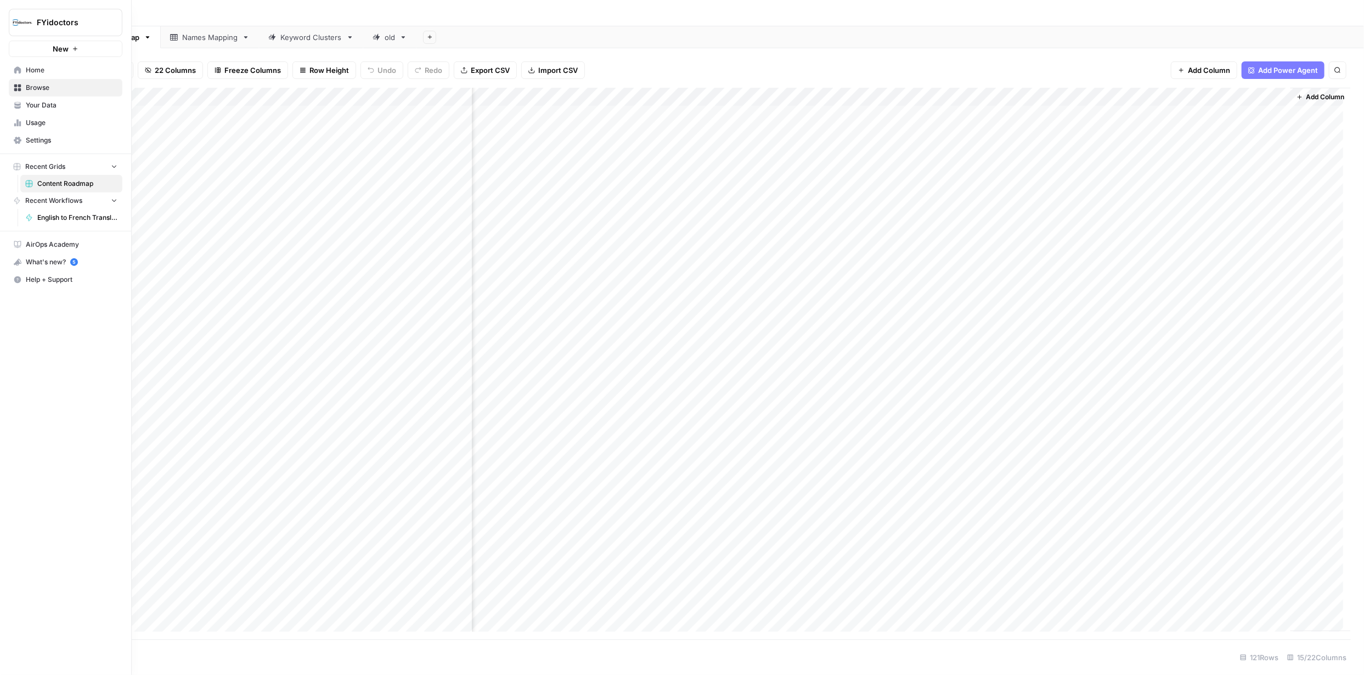
click at [50, 106] on span "Your Data" at bounding box center [72, 105] width 92 height 10
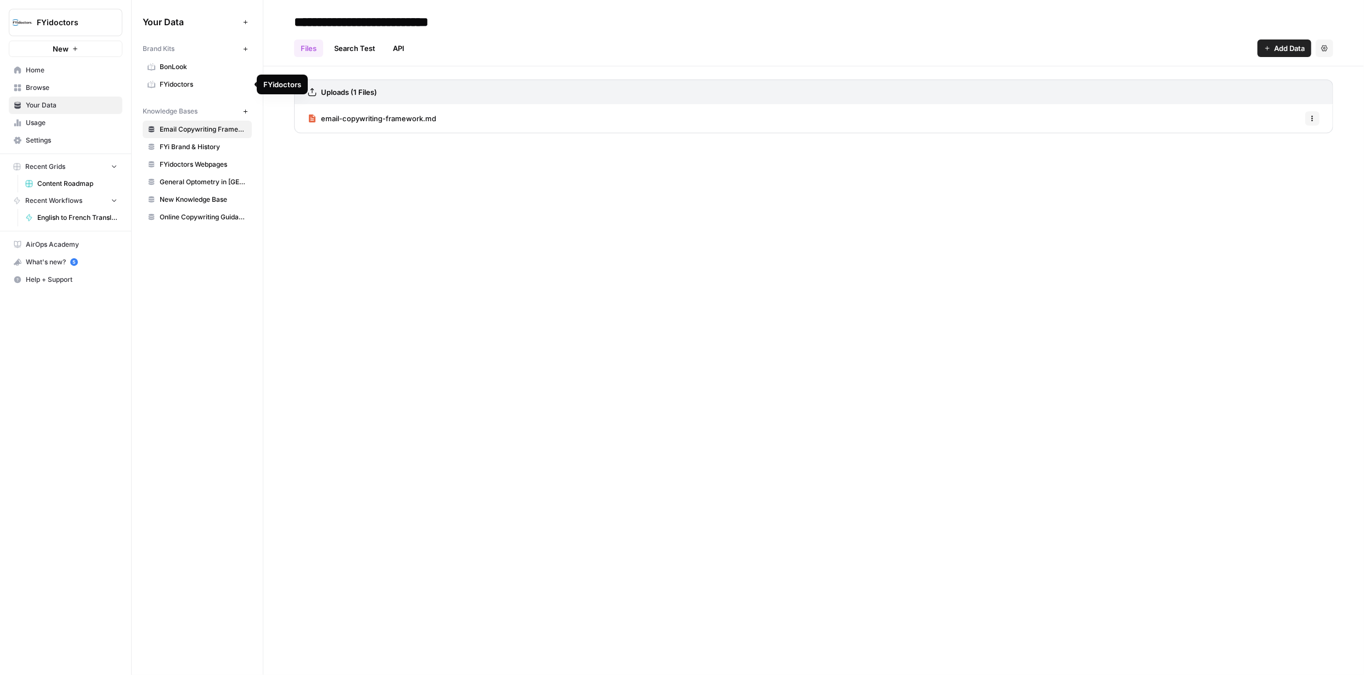
click at [179, 80] on span "FYidoctors" at bounding box center [203, 85] width 87 height 10
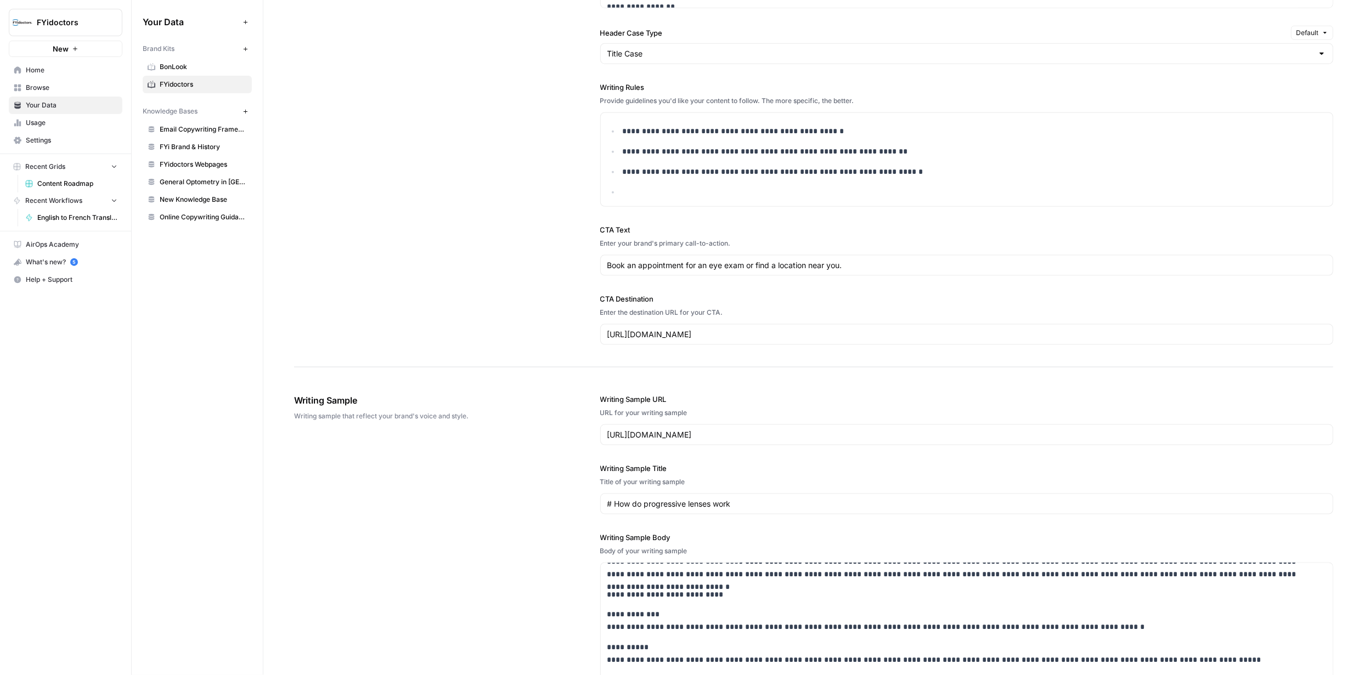
scroll to position [967, 0]
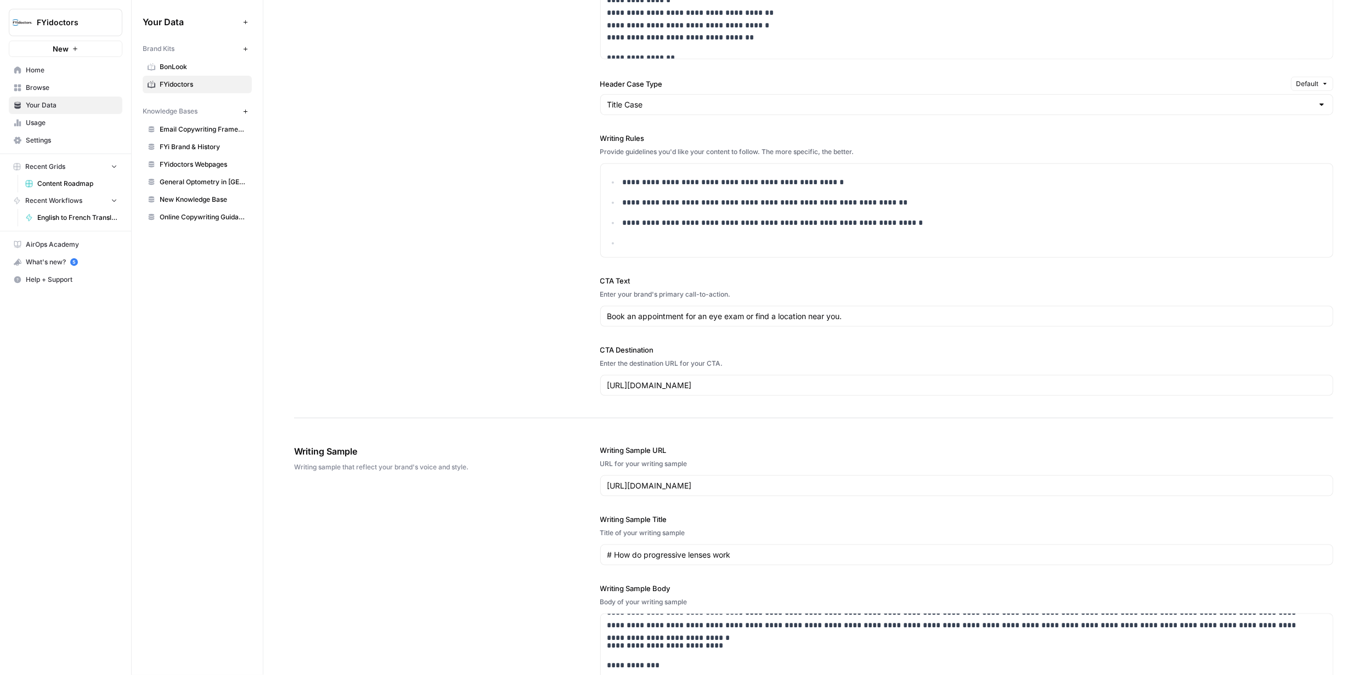
click at [183, 130] on span "Email Copywriting Framework" at bounding box center [203, 130] width 87 height 10
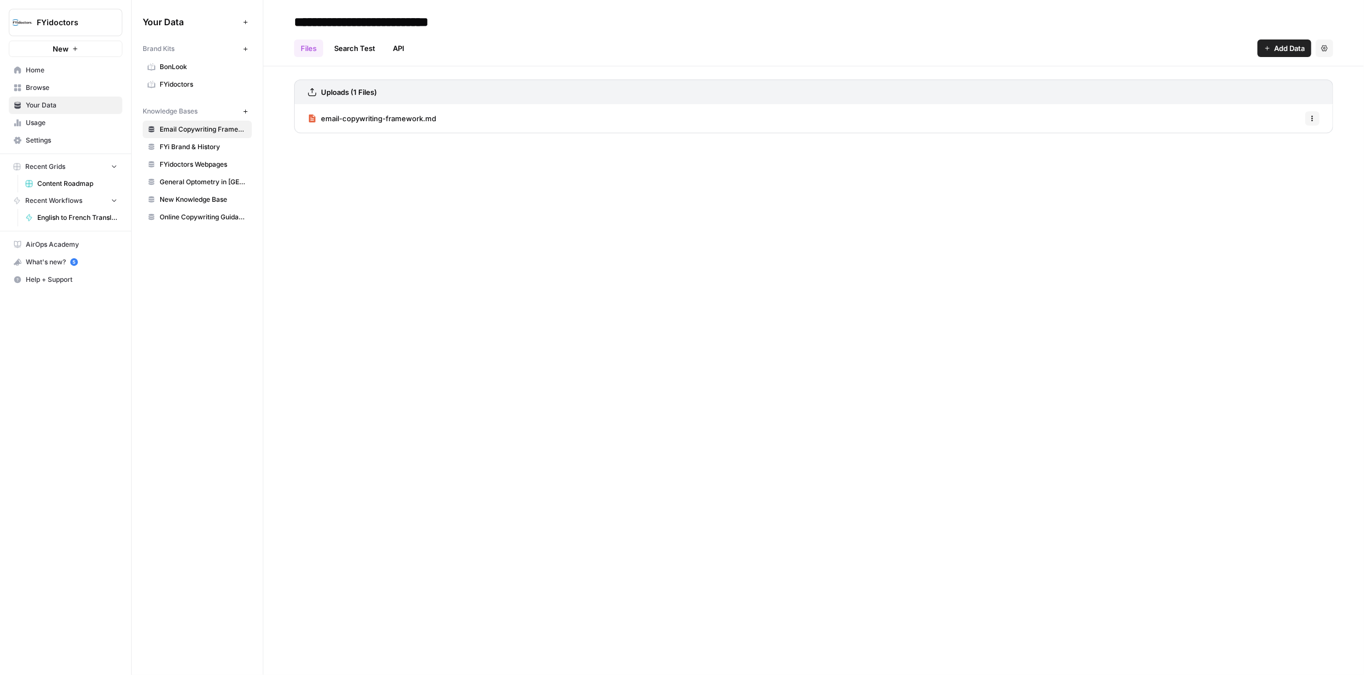
click at [407, 117] on span "email-copywriting-framework.md" at bounding box center [378, 118] width 115 height 11
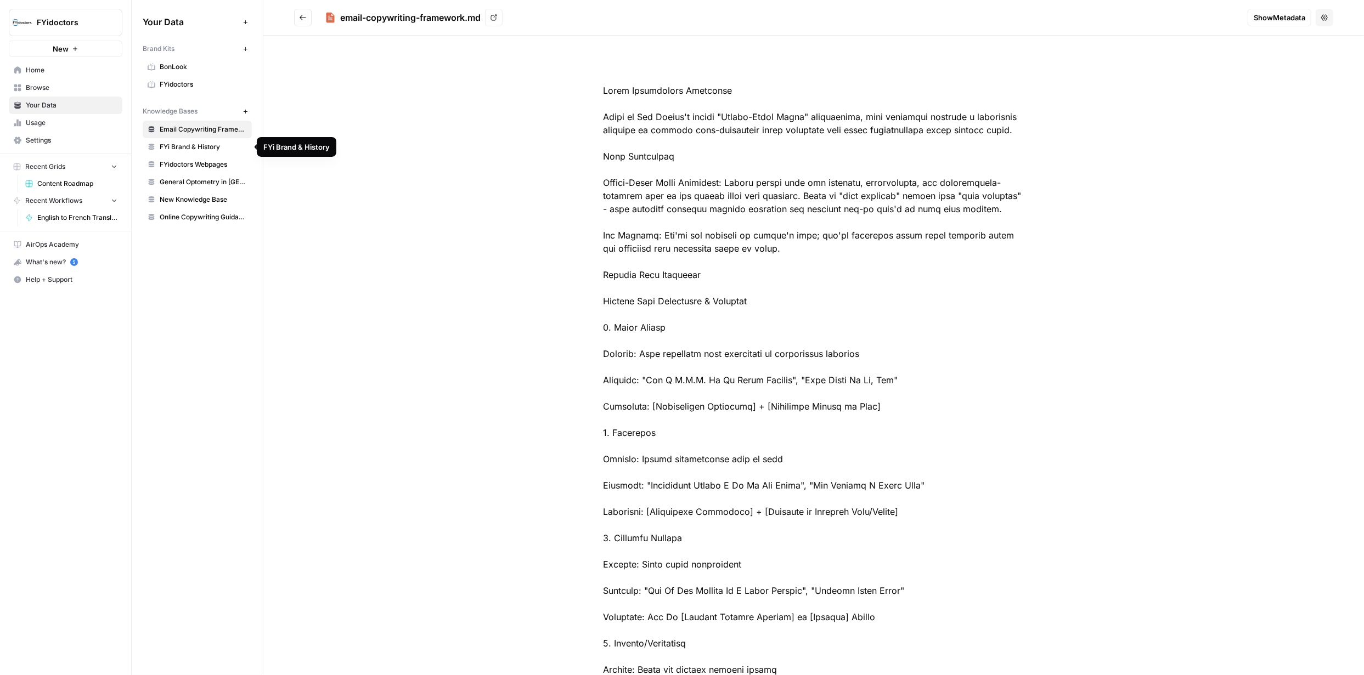
click at [189, 144] on span "FYi Brand & History" at bounding box center [203, 147] width 87 height 10
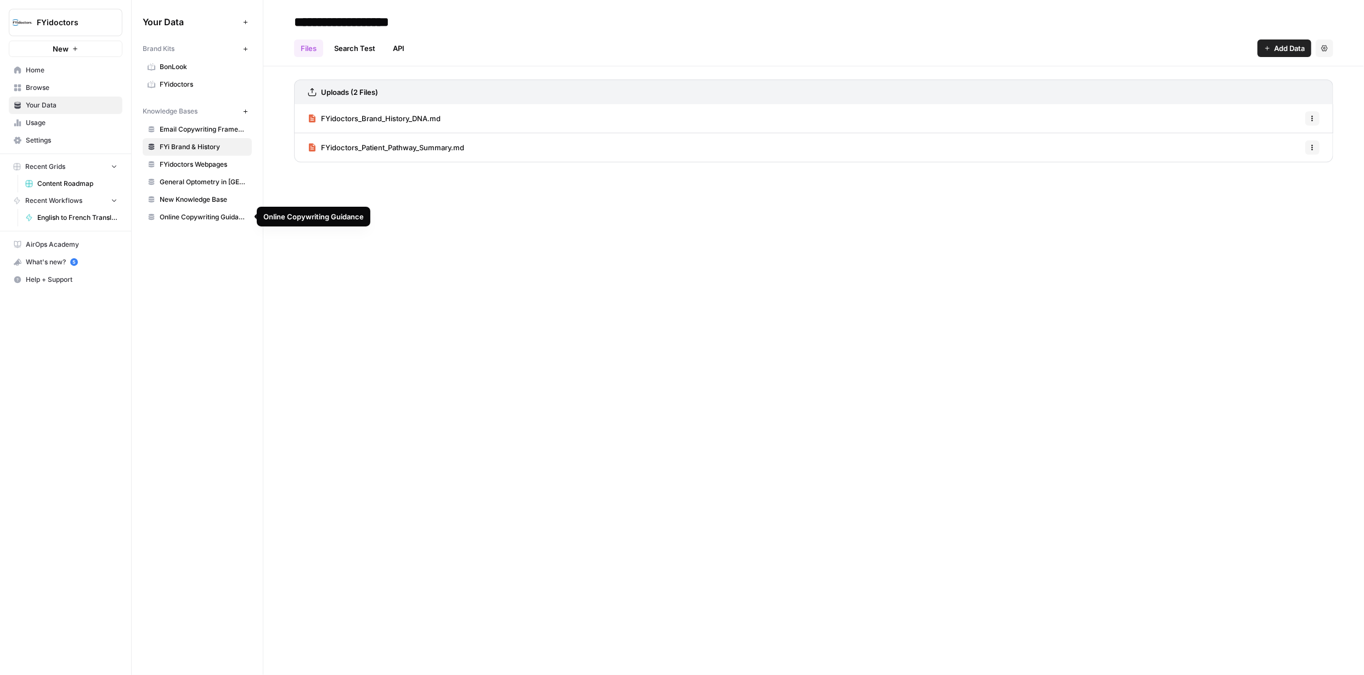
click at [216, 219] on span "Online Copywriting Guidance" at bounding box center [203, 217] width 87 height 10
click at [369, 120] on span "unified_copywriting_rules.md" at bounding box center [371, 118] width 100 height 11
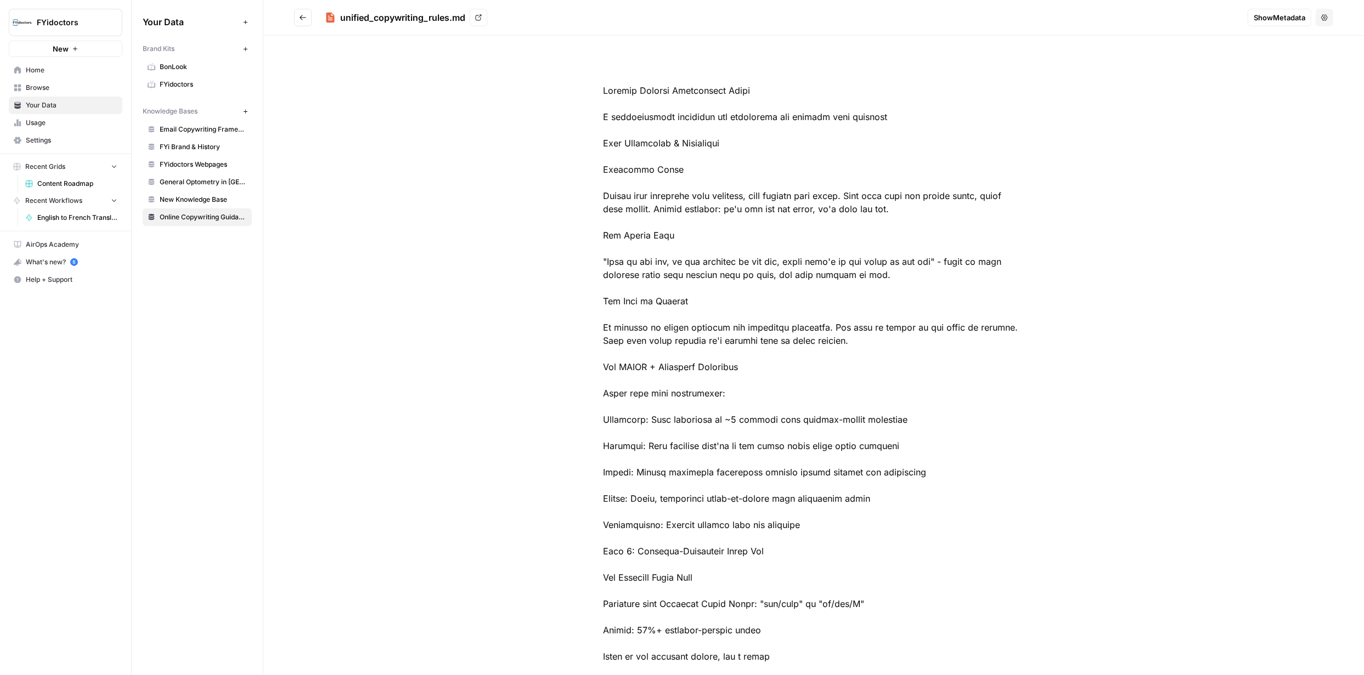
click at [34, 138] on span "Settings" at bounding box center [72, 141] width 92 height 10
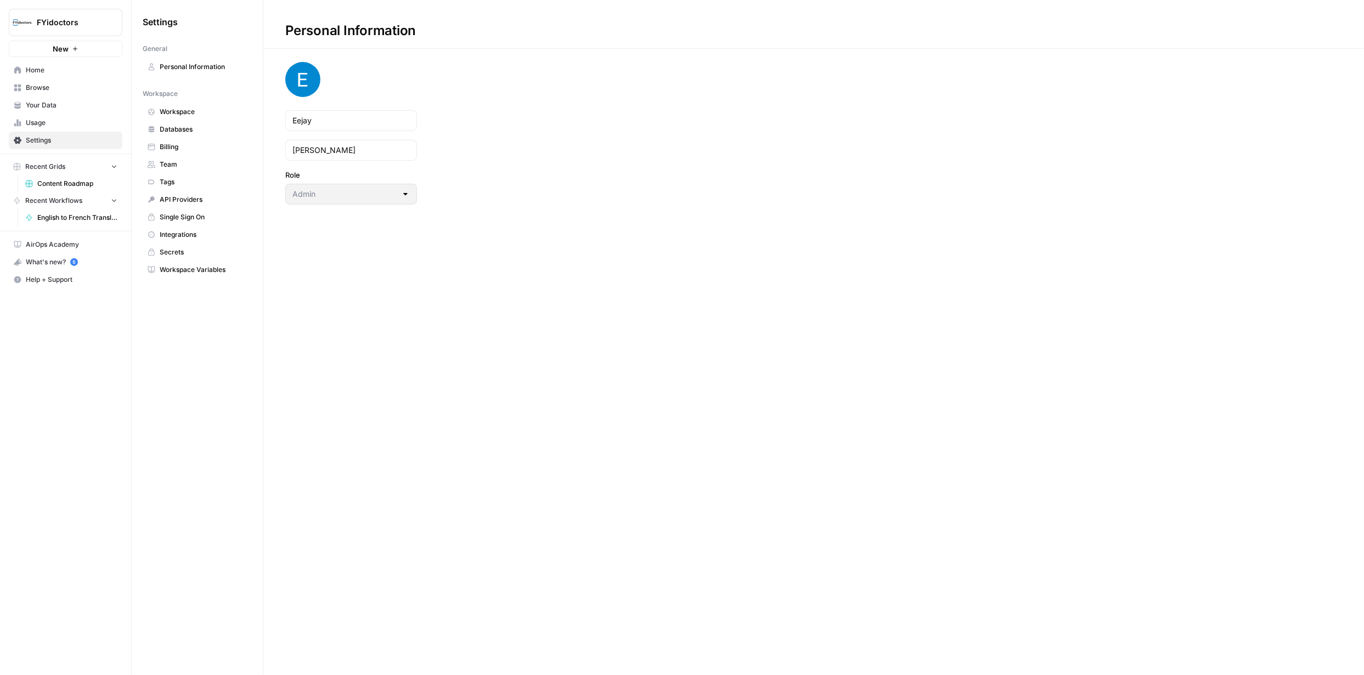
click at [115, 162] on button "Recent Grids" at bounding box center [66, 167] width 114 height 16
click at [43, 73] on span "Home" at bounding box center [72, 70] width 92 height 10
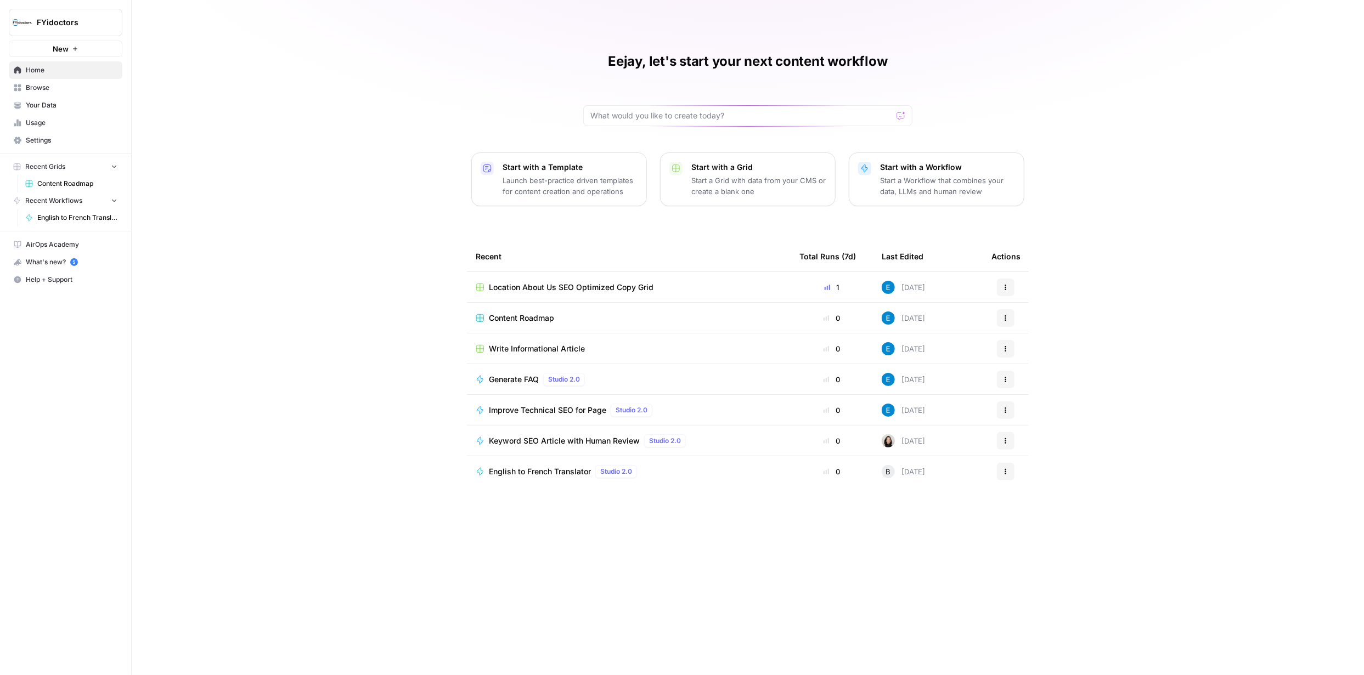
click at [1006, 316] on icon "button" at bounding box center [1005, 318] width 7 height 7
click at [40, 104] on span "Your Data" at bounding box center [72, 105] width 92 height 10
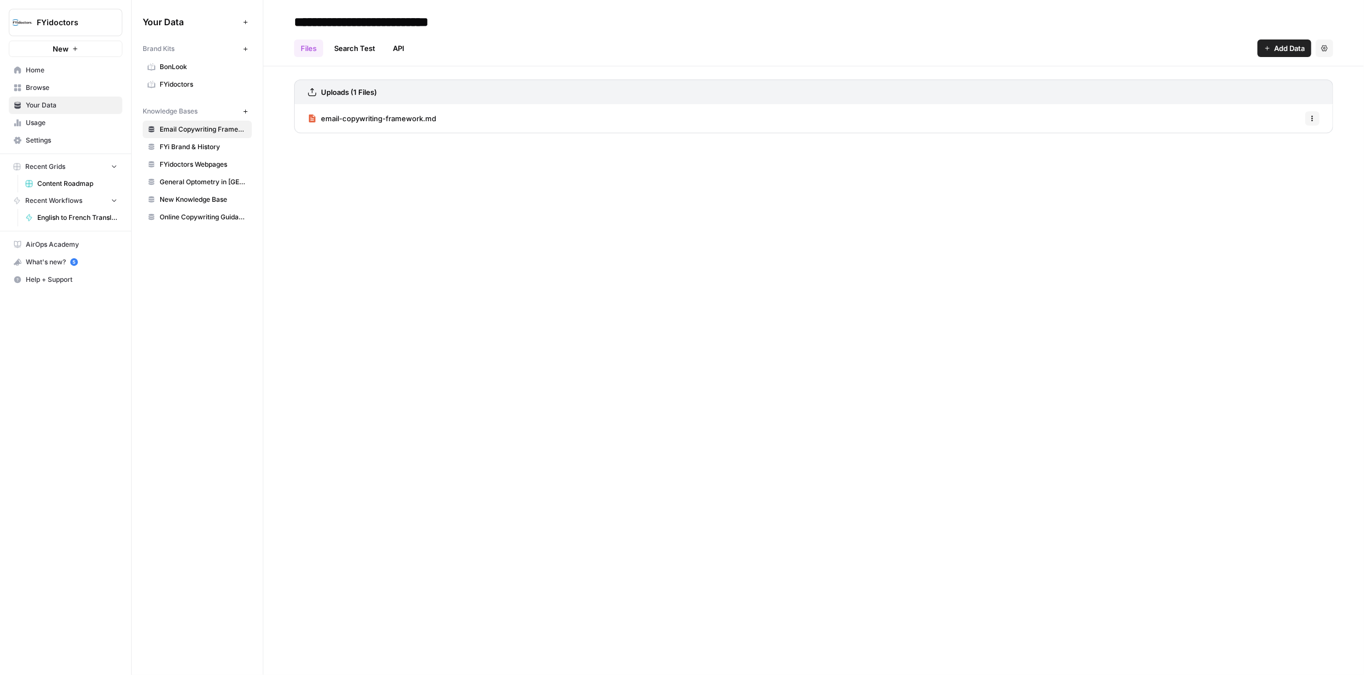
click at [36, 136] on span "Settings" at bounding box center [72, 141] width 92 height 10
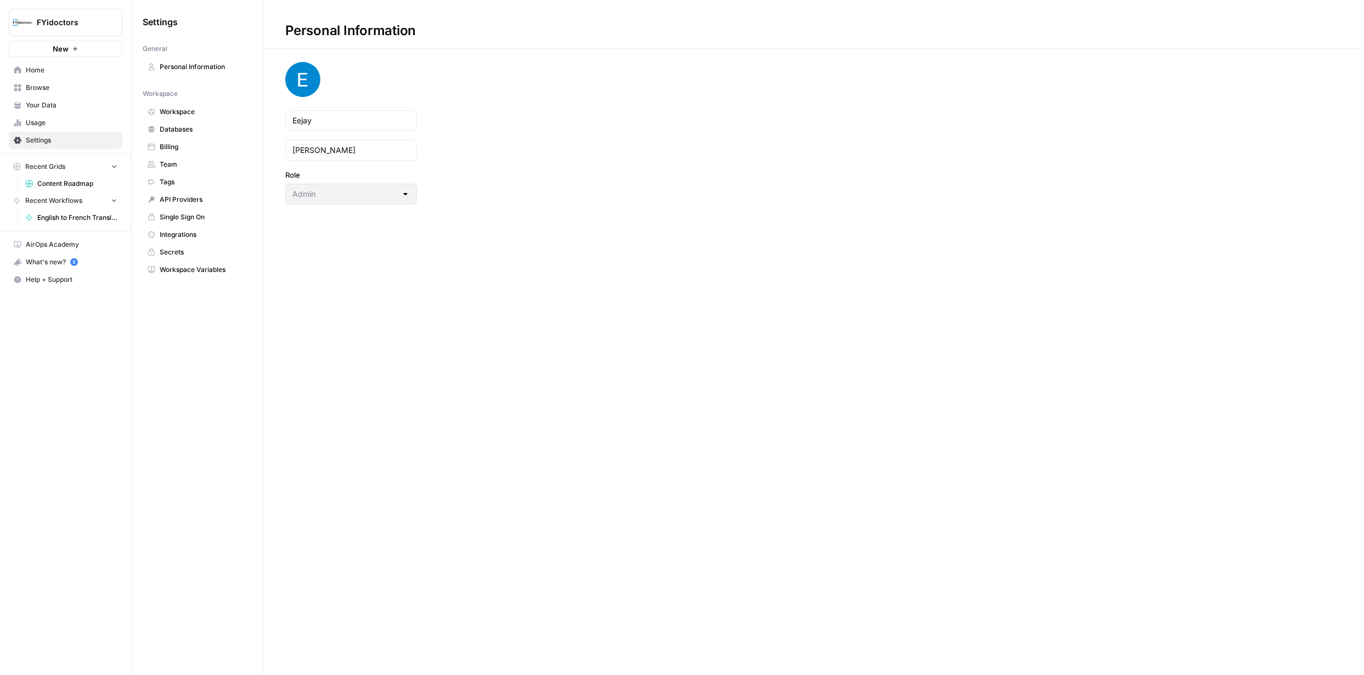
click at [60, 180] on span "Content Roadmap" at bounding box center [77, 184] width 80 height 10
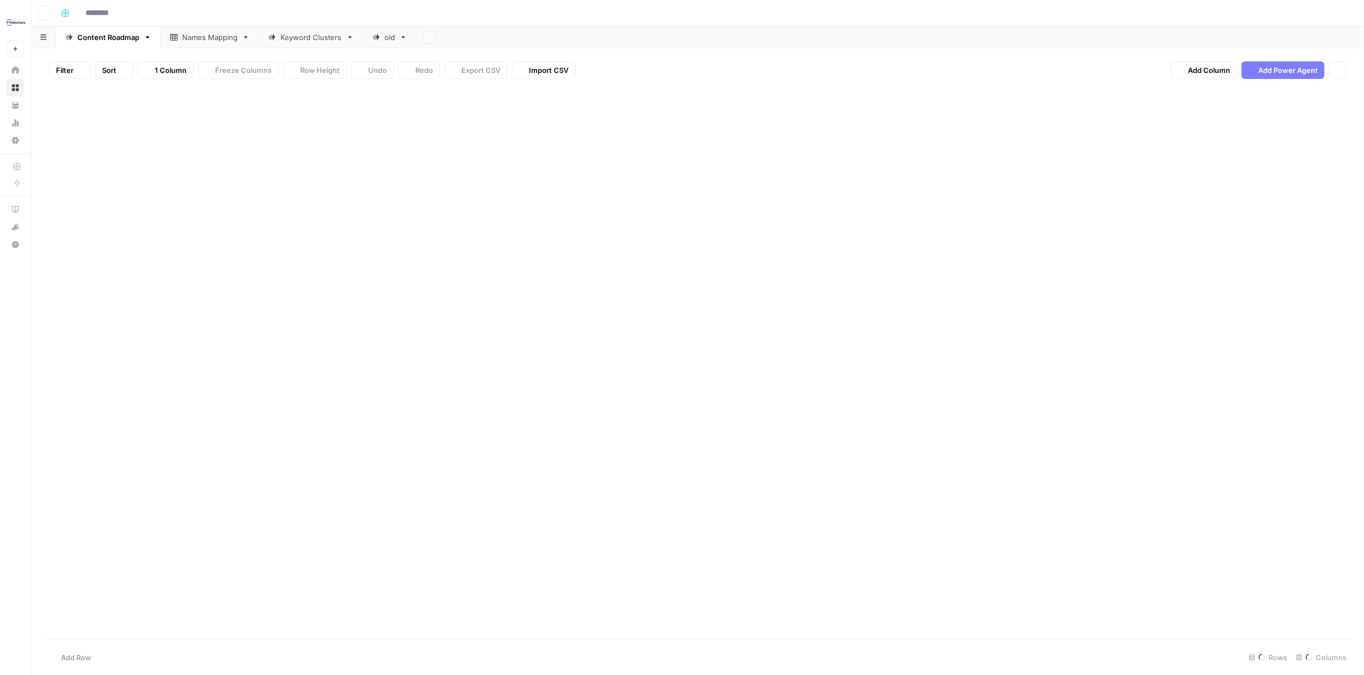
type input "**********"
click at [47, 40] on button "button" at bounding box center [43, 36] width 25 height 21
click at [87, 86] on div "Content Roadmap" at bounding box center [96, 86] width 62 height 11
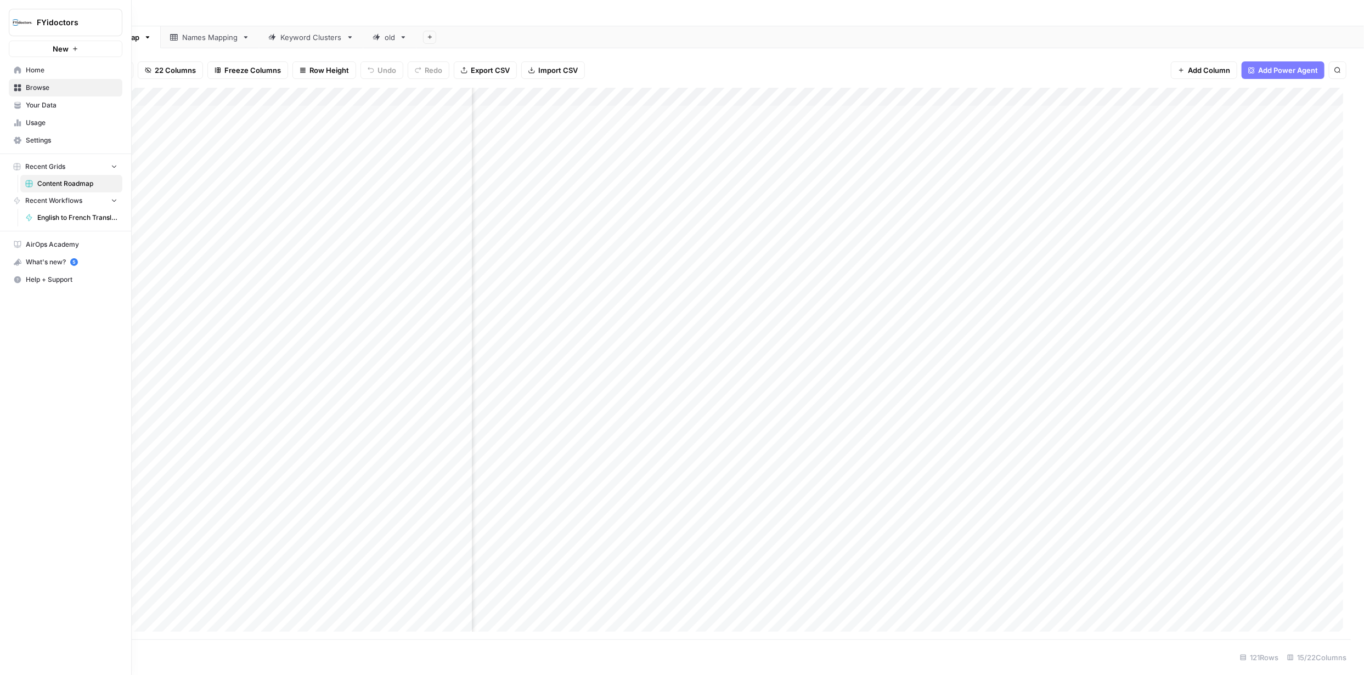
drag, startPoint x: 60, startPoint y: 185, endPoint x: 47, endPoint y: 183, distance: 12.8
click at [47, 183] on span "Content Roadmap" at bounding box center [77, 184] width 80 height 10
click at [38, 136] on span "Settings" at bounding box center [72, 141] width 92 height 10
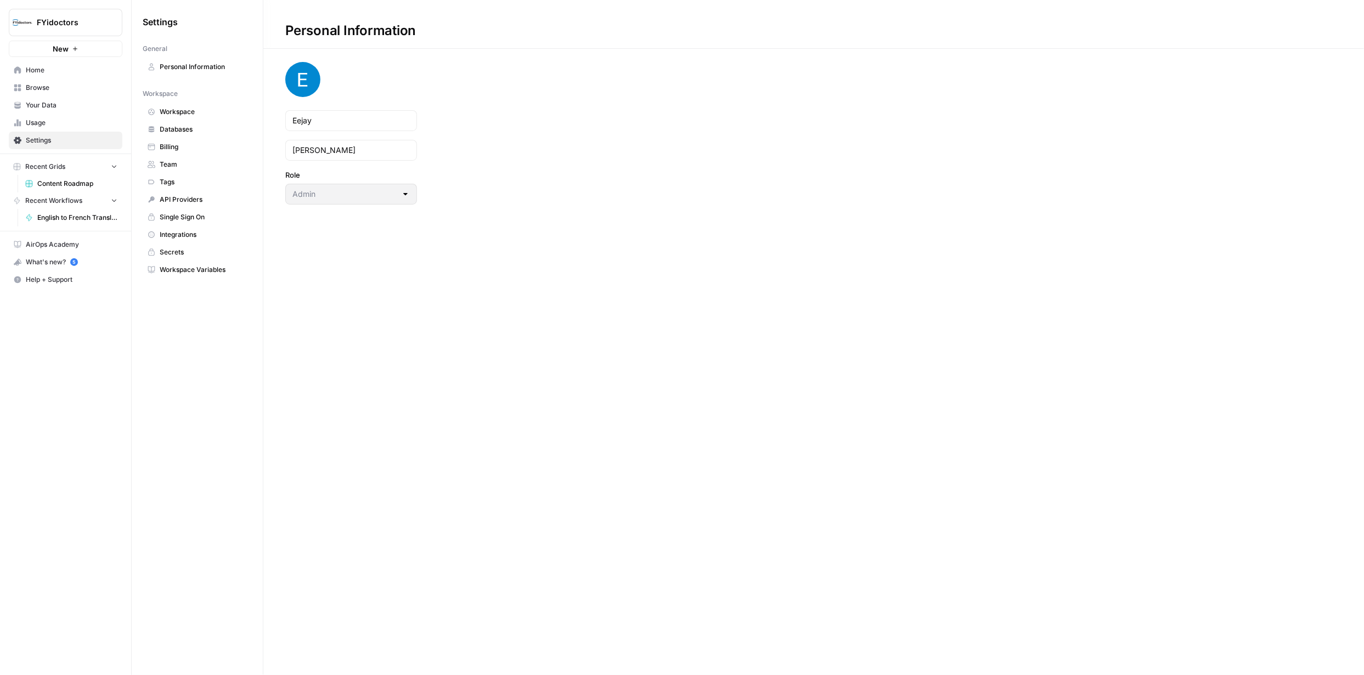
click at [189, 110] on span "Workspace" at bounding box center [203, 112] width 87 height 10
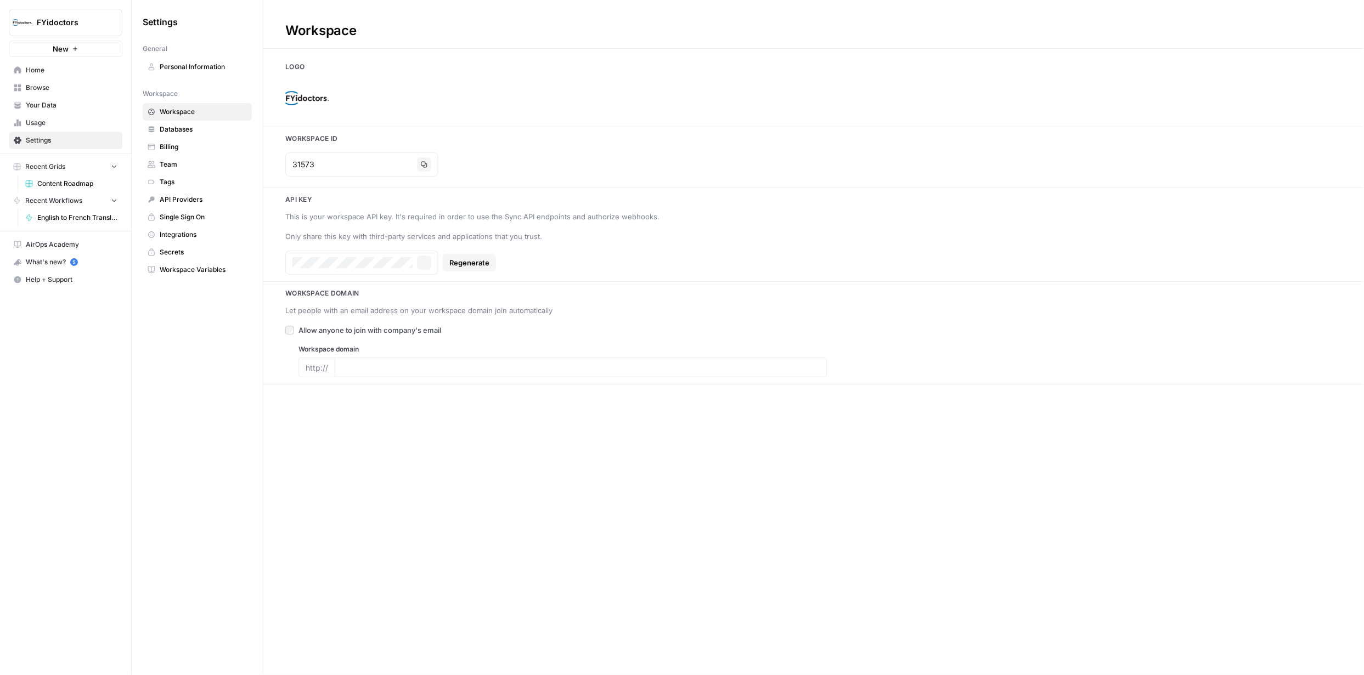
type input "https://fyidoctors.com/"
click at [185, 131] on span "Databases" at bounding box center [203, 130] width 87 height 10
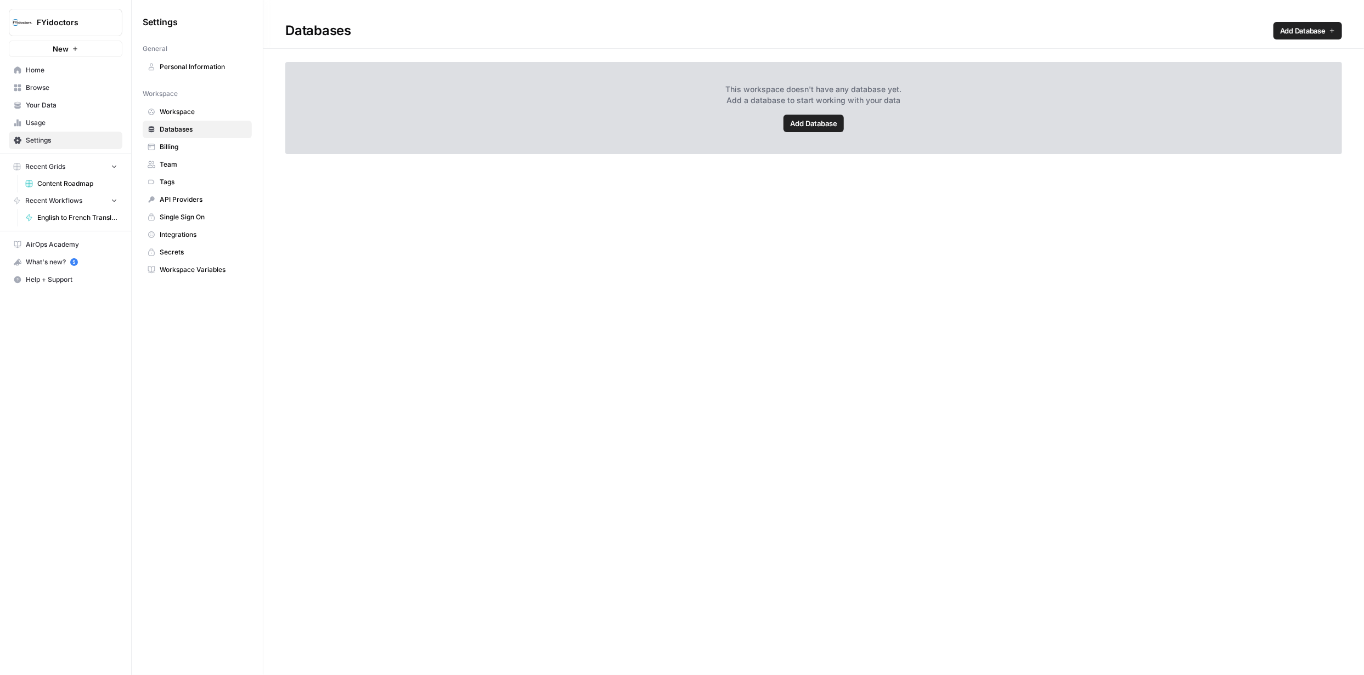
click at [183, 195] on span "API Providers" at bounding box center [203, 200] width 87 height 10
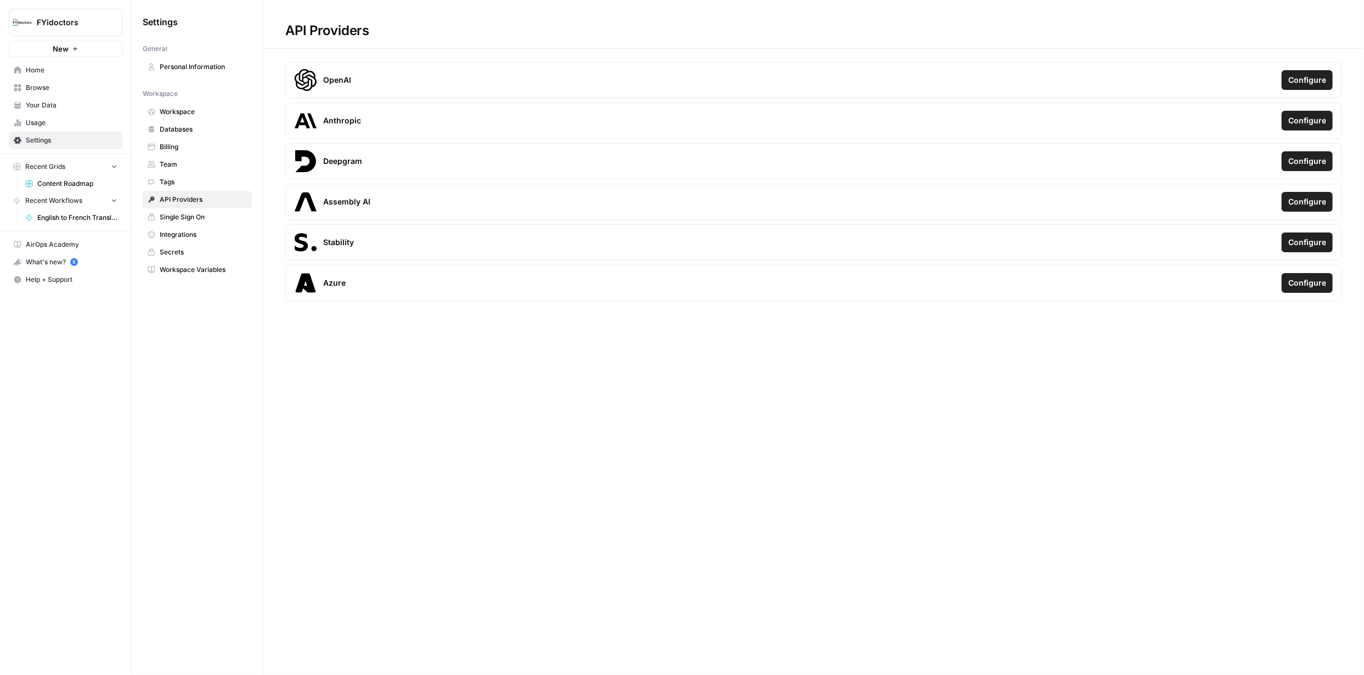
click at [184, 177] on span "Tags" at bounding box center [203, 182] width 87 height 10
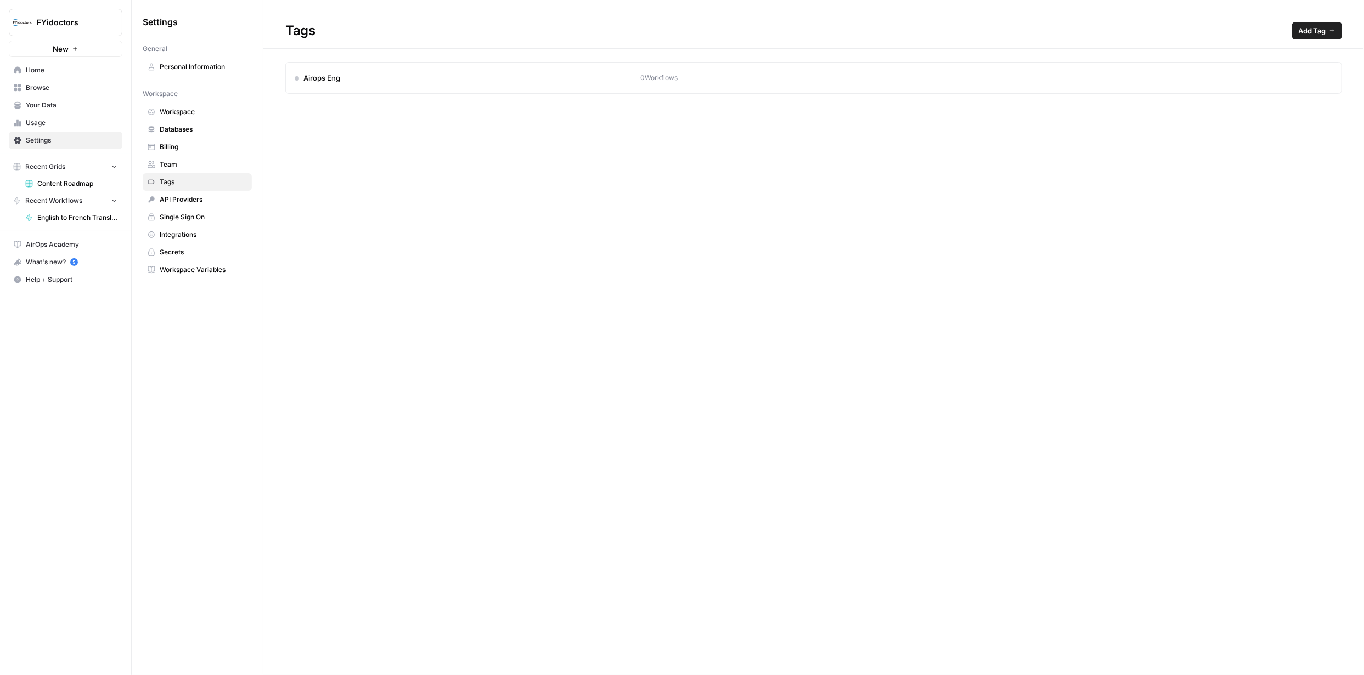
click at [200, 232] on span "Integrations" at bounding box center [203, 235] width 87 height 10
click at [195, 250] on span "Secrets" at bounding box center [203, 252] width 87 height 10
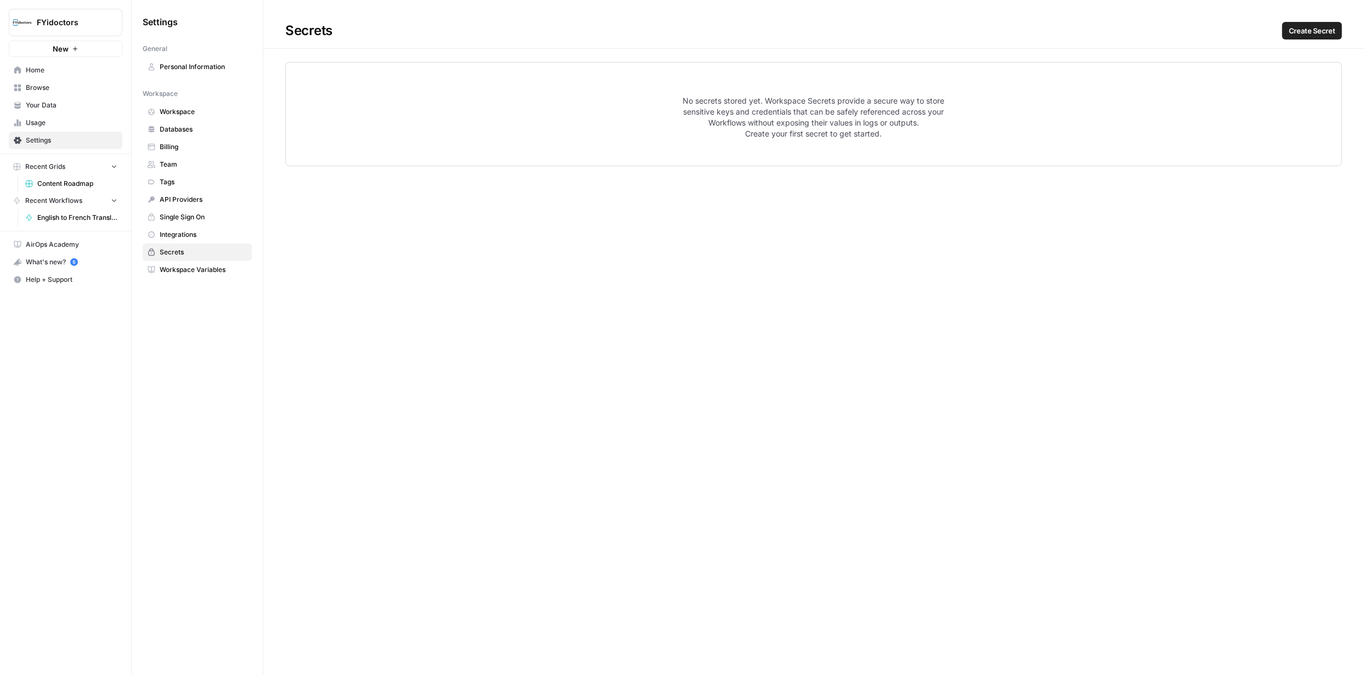
click at [208, 267] on span "Workspace Variables" at bounding box center [203, 270] width 87 height 10
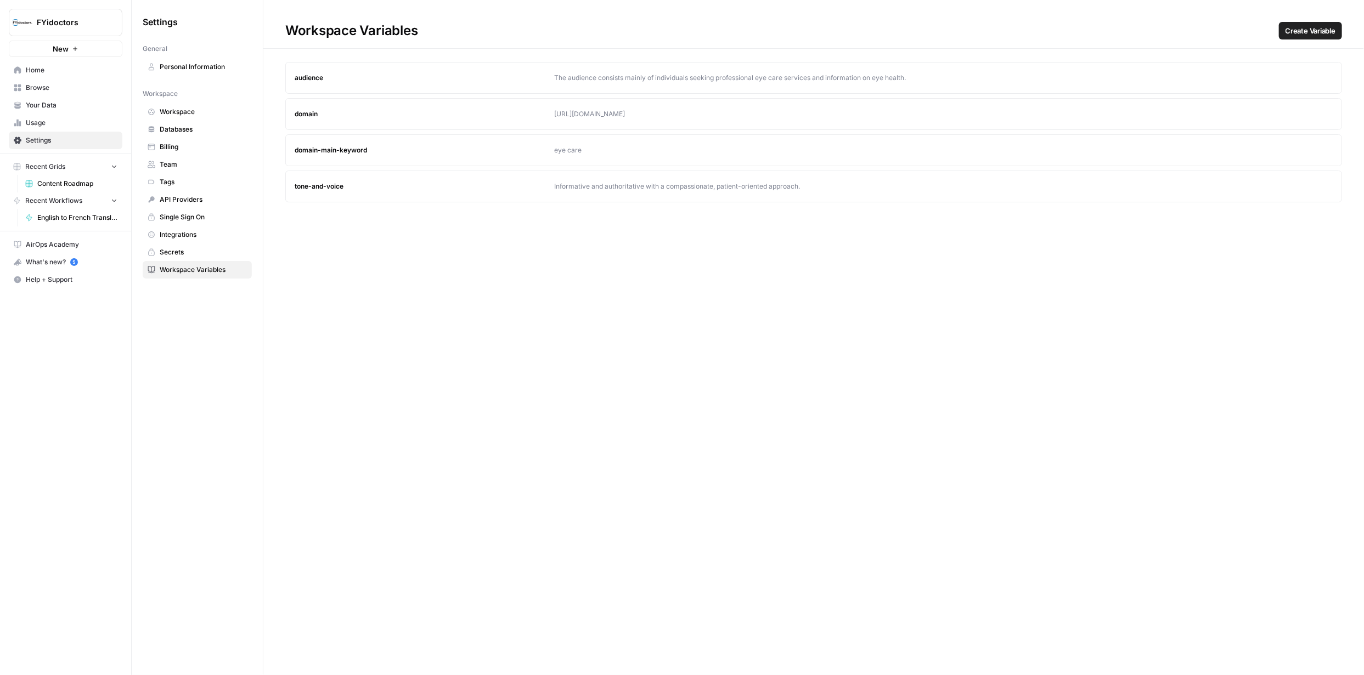
click at [54, 166] on span "Recent Grids" at bounding box center [45, 167] width 40 height 10
click at [55, 166] on span "Recent Grids" at bounding box center [45, 167] width 40 height 10
click at [41, 69] on span "Home" at bounding box center [72, 70] width 92 height 10
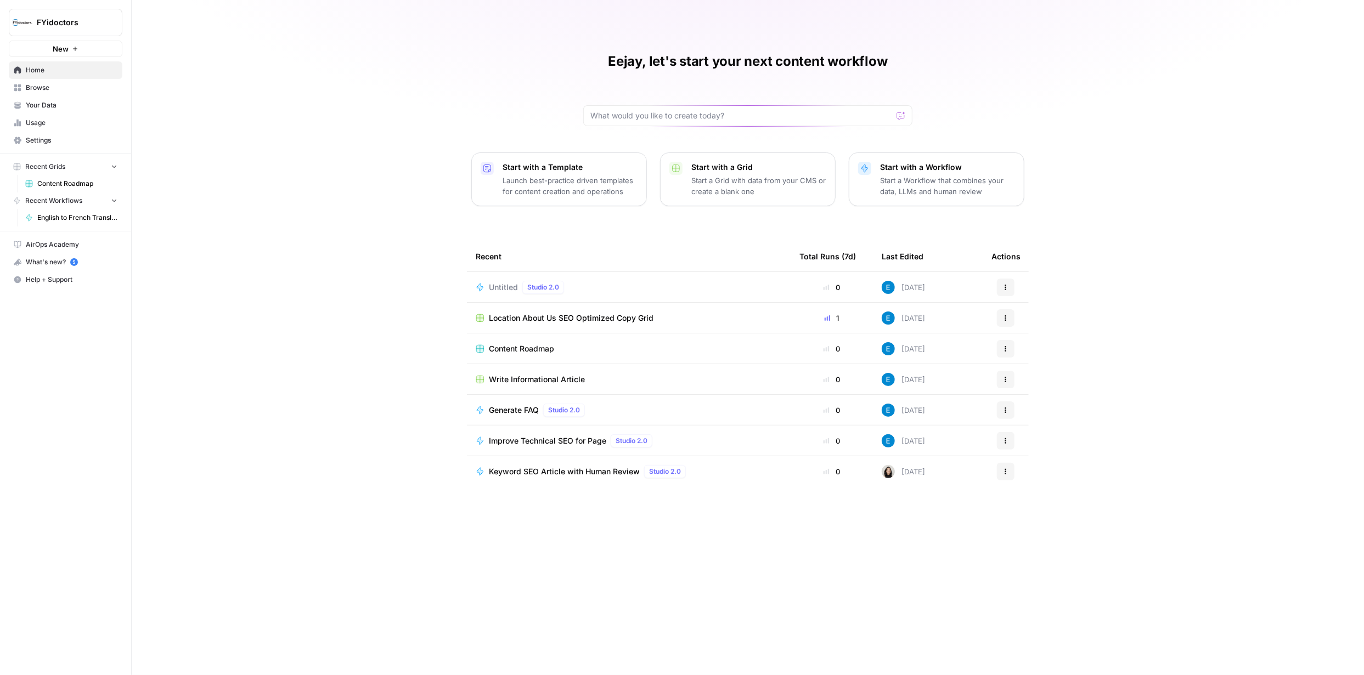
click at [1004, 284] on icon "button" at bounding box center [1005, 287] width 7 height 7
click at [1031, 340] on span "Delete" at bounding box center [1062, 337] width 88 height 11
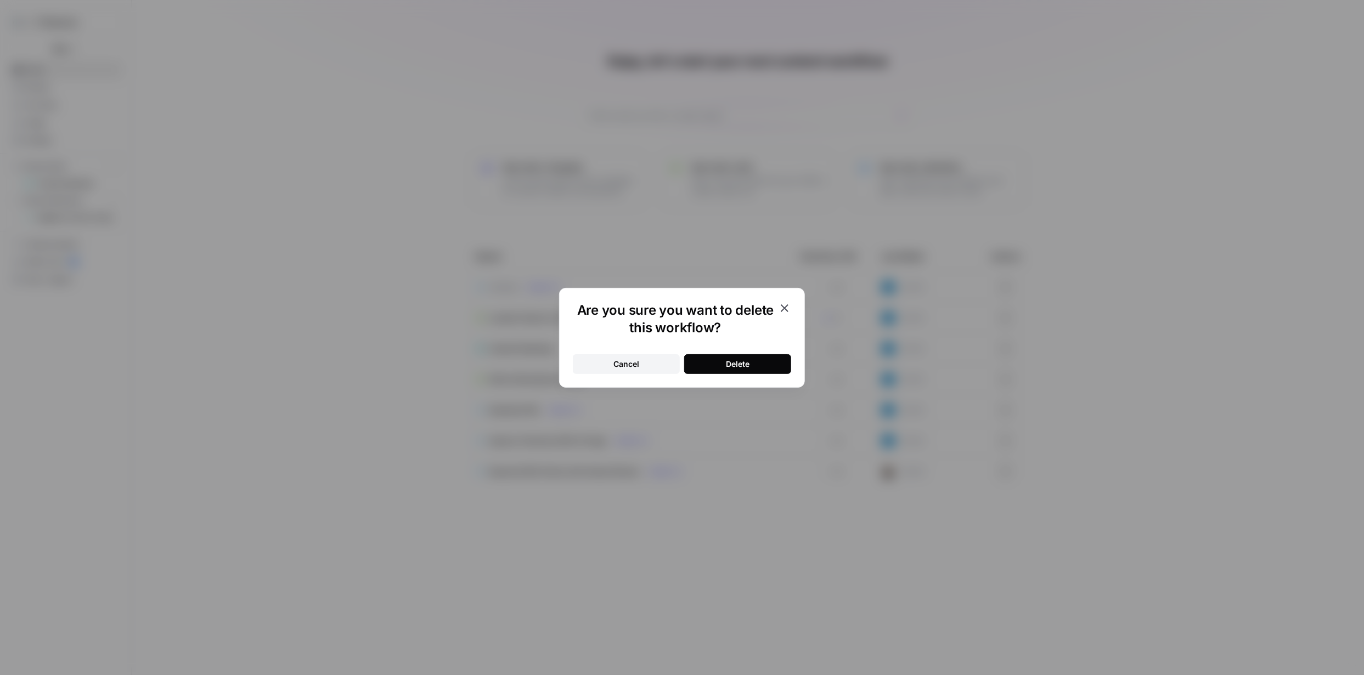
click at [723, 362] on button "Delete" at bounding box center [737, 364] width 107 height 20
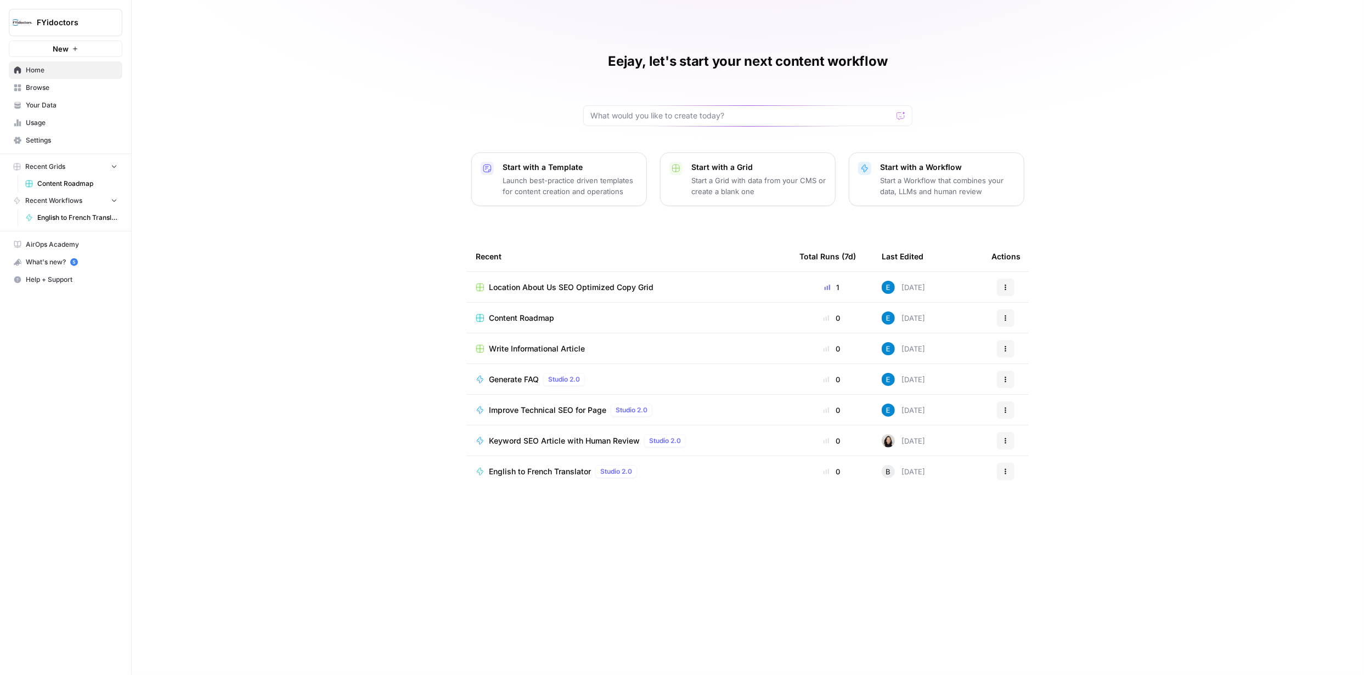
click at [827, 317] on div at bounding box center [825, 317] width 5 height 5
click at [1005, 319] on icon "button" at bounding box center [1005, 318] width 7 height 7
click at [83, 184] on span "Content Roadmap" at bounding box center [77, 184] width 80 height 10
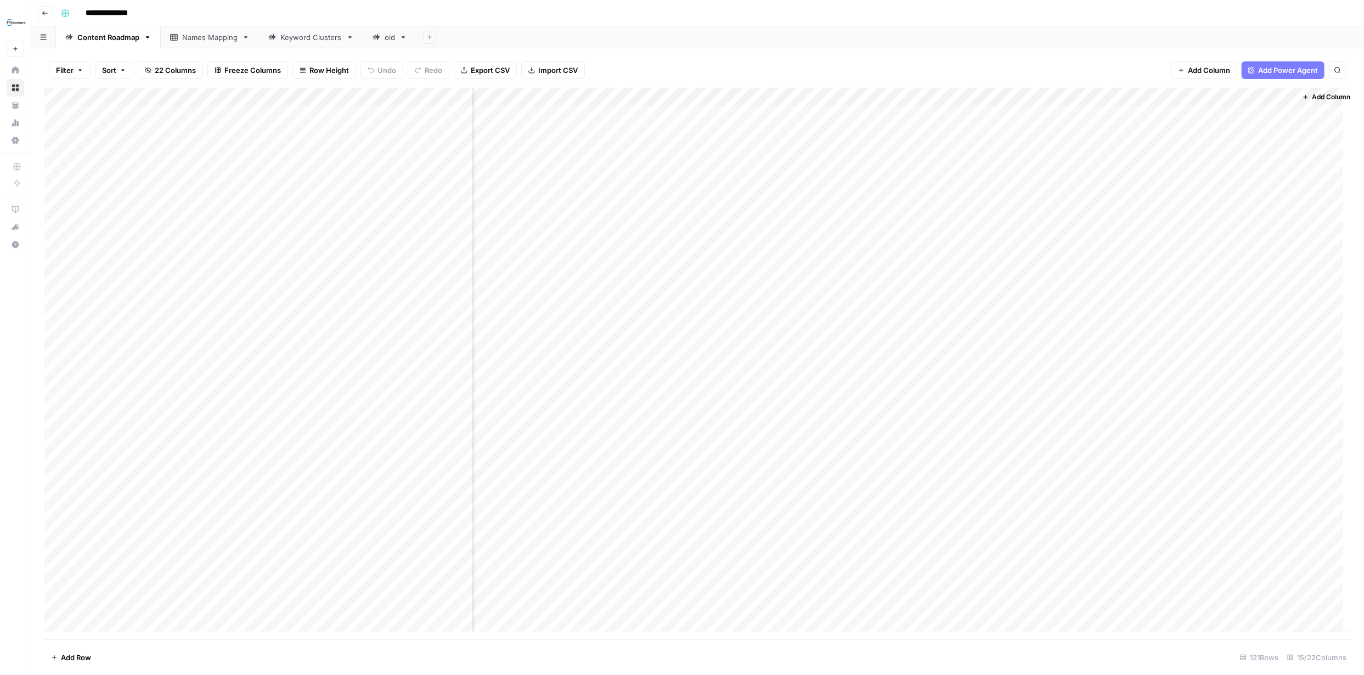
scroll to position [0, 610]
click at [1270, 95] on div "Add Column" at bounding box center [697, 364] width 1306 height 552
click at [1086, 65] on div "Filter Sort 22 Columns Freeze Columns Row Height Undo Redo Export CSV Import CS…" at bounding box center [697, 70] width 1306 height 35
click at [244, 96] on div "Add Column" at bounding box center [697, 364] width 1306 height 552
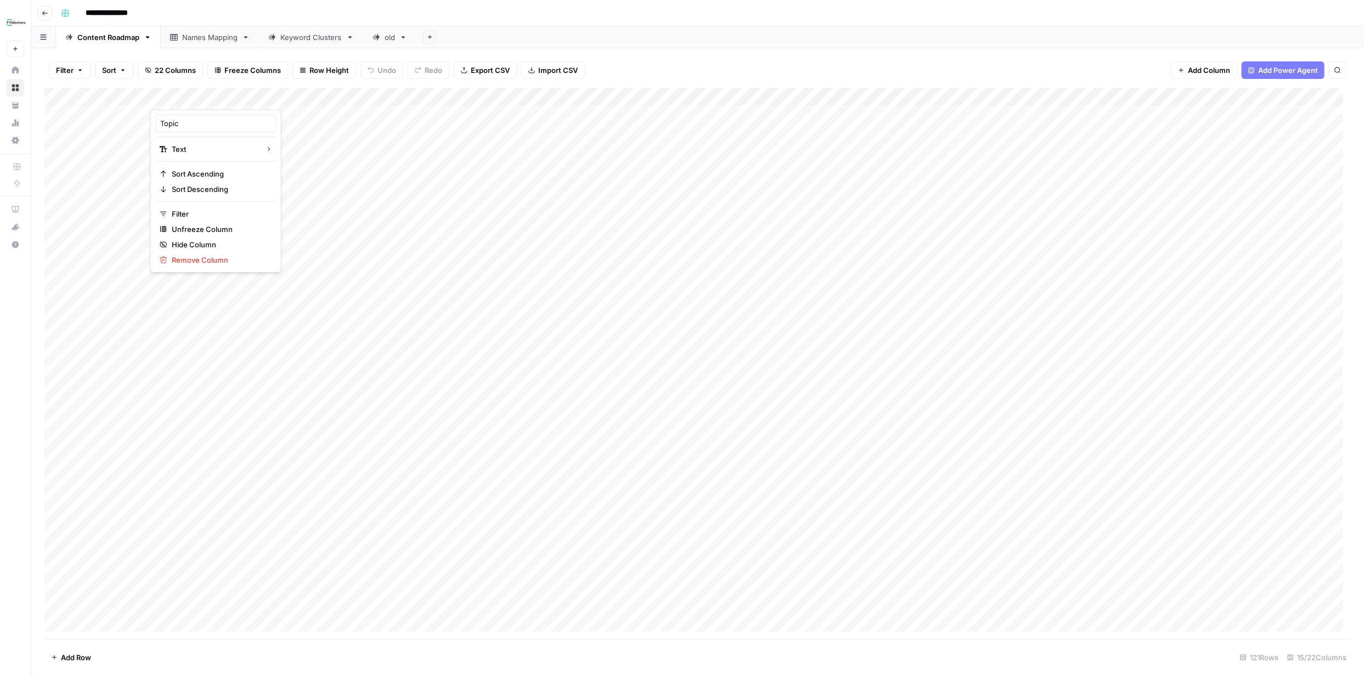
click at [498, 8] on div "**********" at bounding box center [705, 13] width 1296 height 18
click at [46, 41] on button "button" at bounding box center [43, 36] width 25 height 21
click at [73, 105] on div "Names Mapping" at bounding box center [92, 102] width 55 height 11
type input "**********"
click at [43, 33] on button "button" at bounding box center [43, 36] width 25 height 21
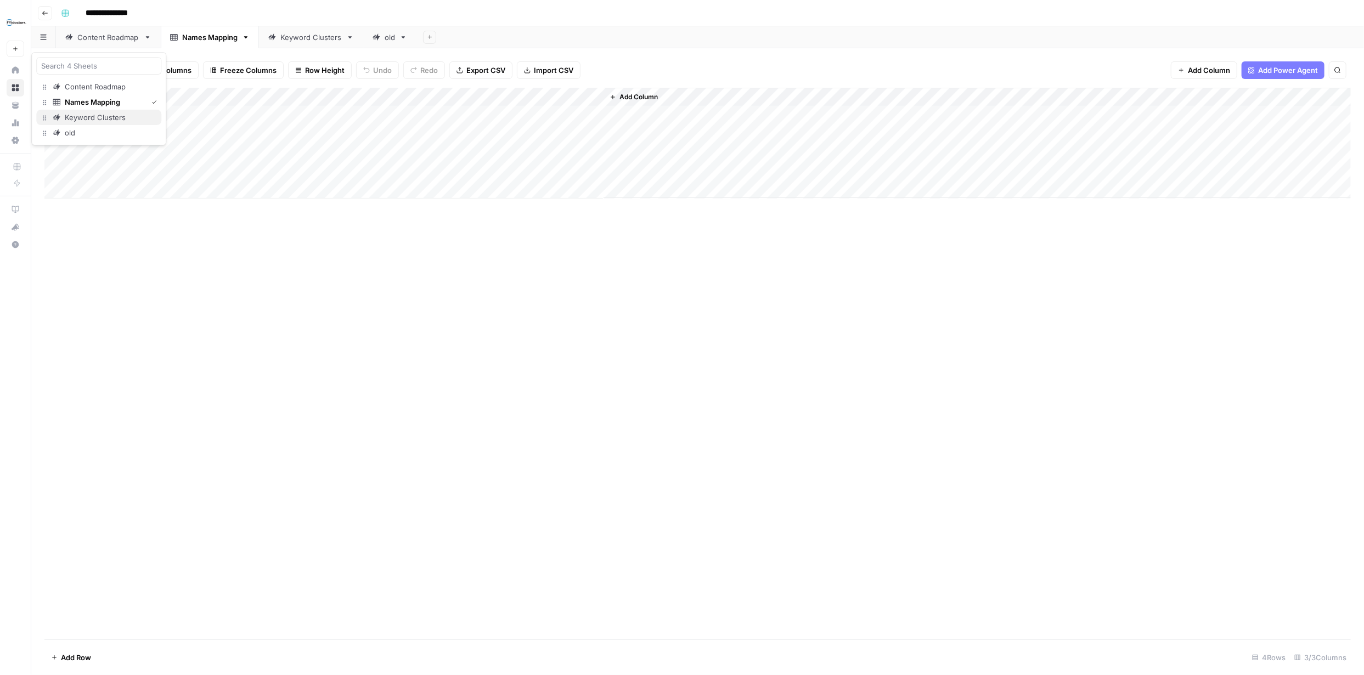
click at [83, 117] on div "Keyword Clusters" at bounding box center [95, 117] width 61 height 11
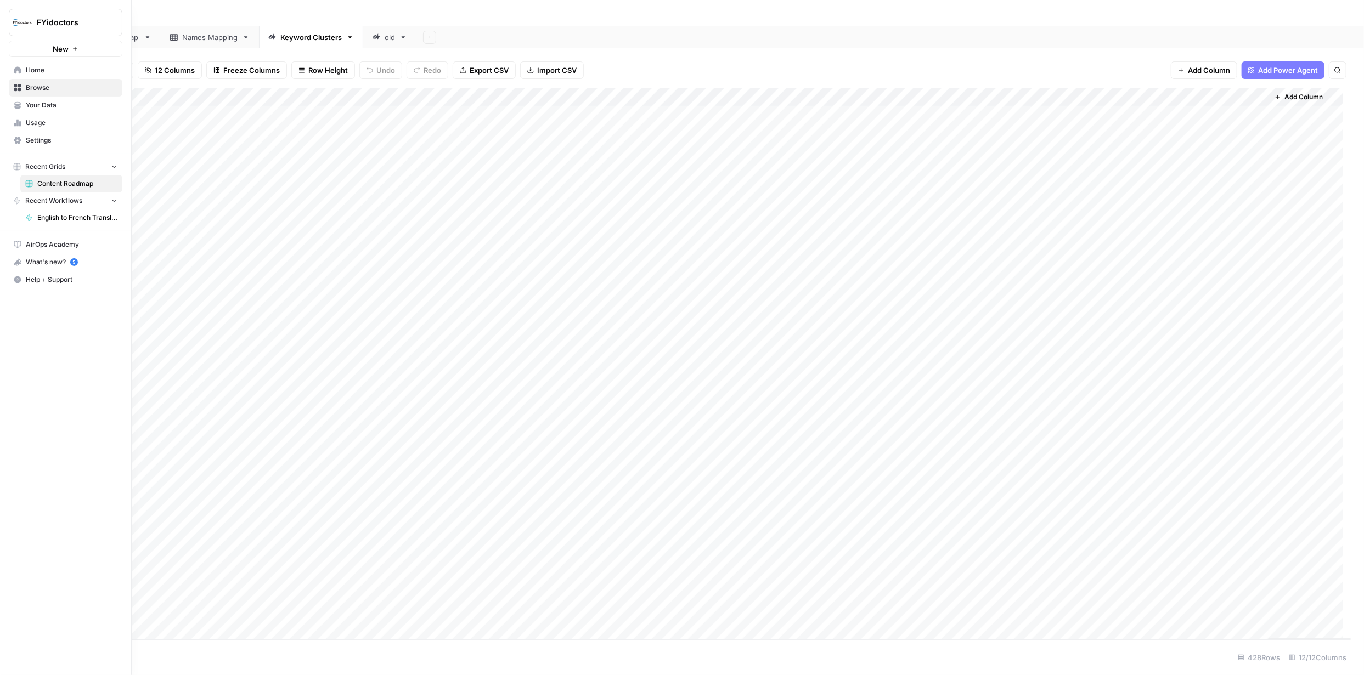
click at [22, 69] on link "Home" at bounding box center [66, 70] width 114 height 18
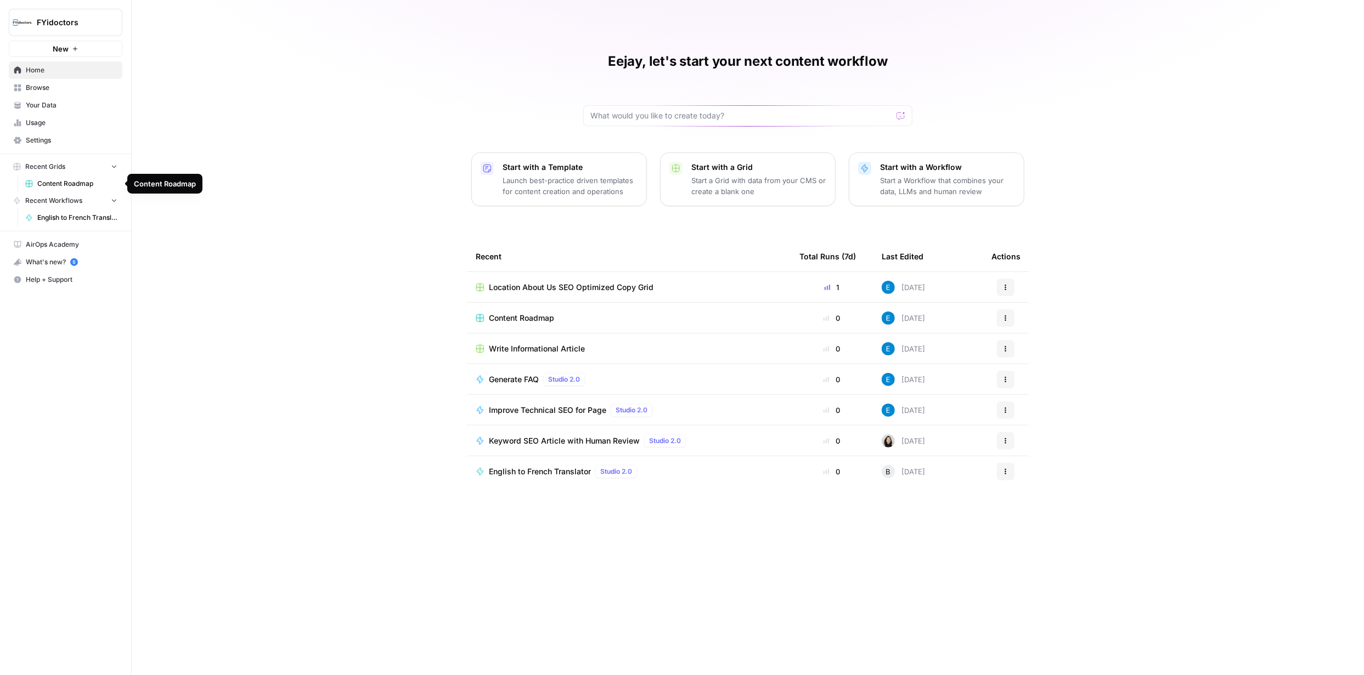
click at [76, 183] on span "Content Roadmap" at bounding box center [77, 184] width 80 height 10
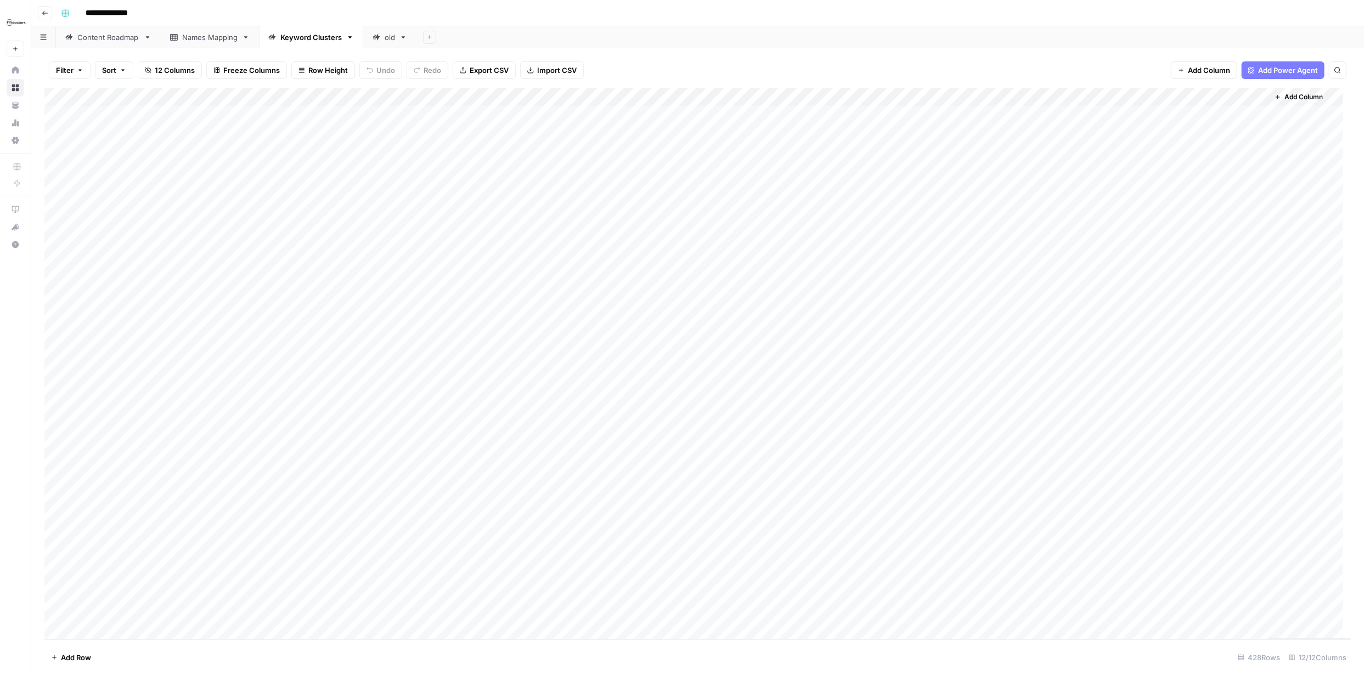
click at [108, 115] on div "Add Column" at bounding box center [697, 364] width 1306 height 552
click at [120, 114] on div "Add Column" at bounding box center [697, 364] width 1306 height 552
click at [651, 54] on div "Filter Sort 12 Columns Freeze Columns Row Height Undo Redo Export CSV Import CS…" at bounding box center [697, 70] width 1306 height 35
click at [37, 67] on span "Home" at bounding box center [72, 70] width 92 height 10
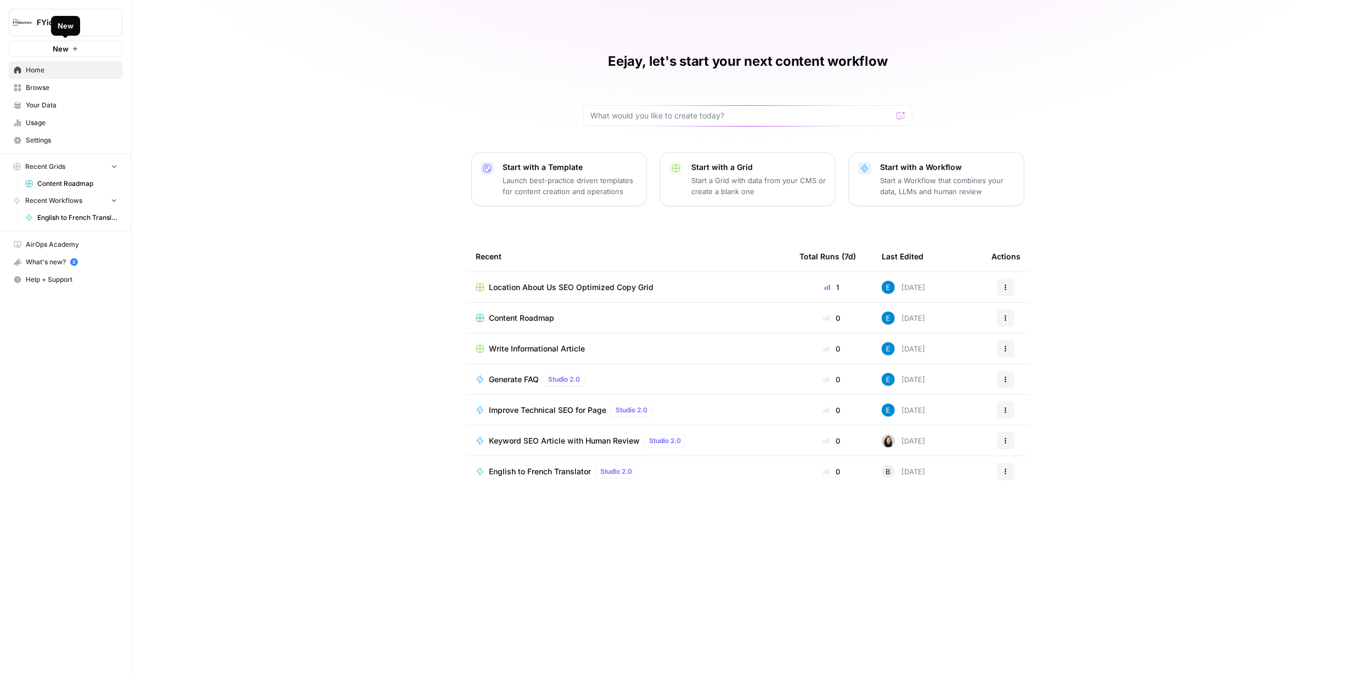
click at [57, 50] on span "New" at bounding box center [61, 48] width 16 height 11
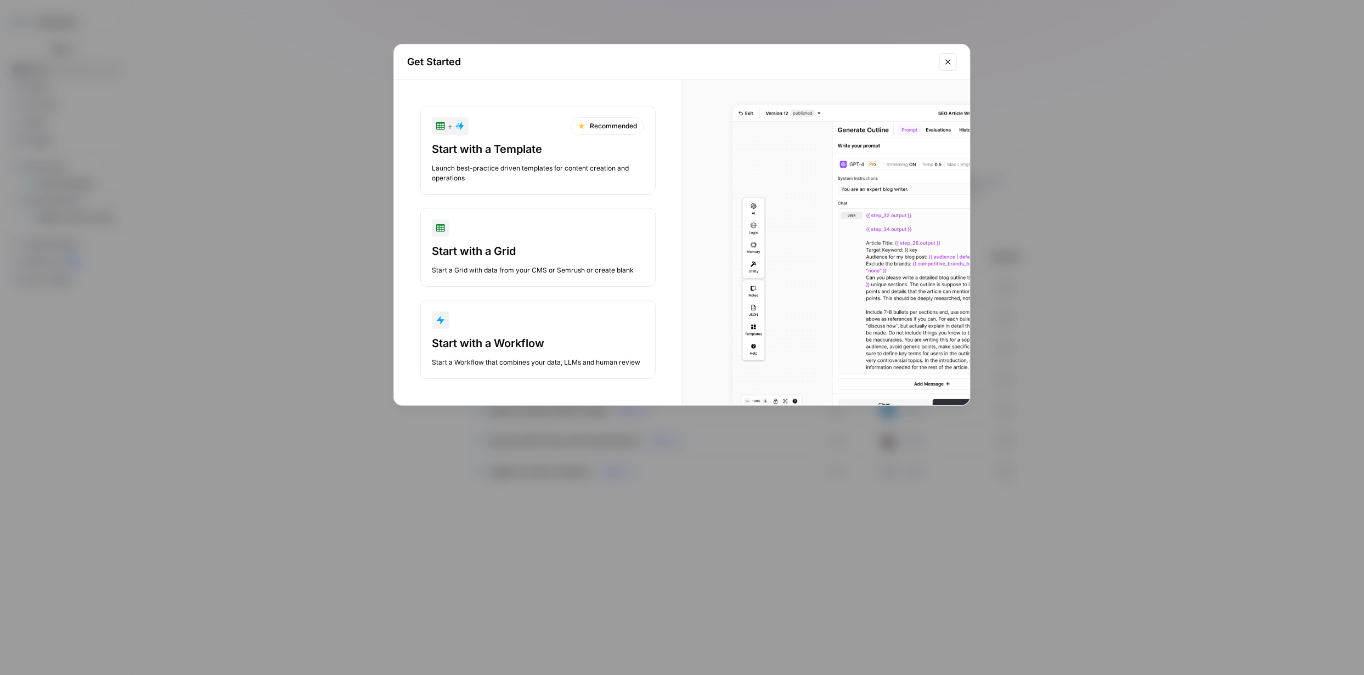
click at [535, 334] on button "Start with a Workflow Start a Workflow that combines your data, LLMs and human …" at bounding box center [537, 339] width 235 height 79
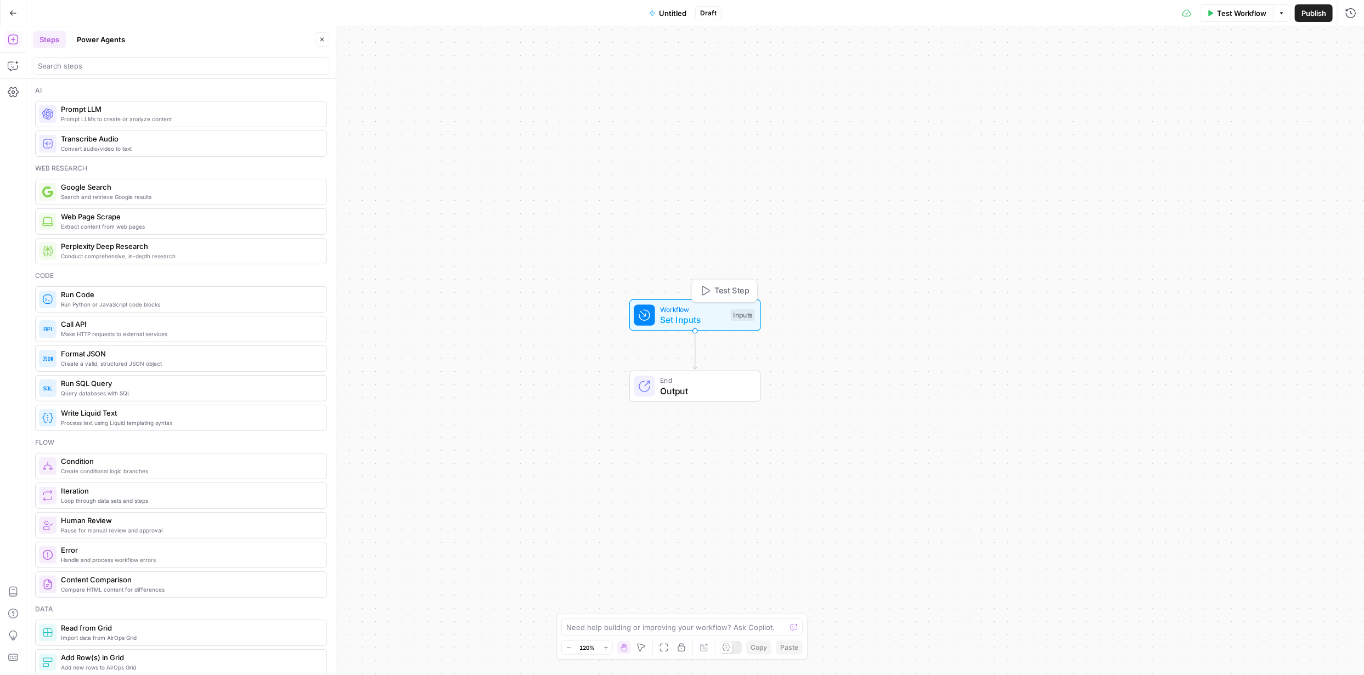
click at [679, 315] on span "Set Inputs" at bounding box center [692, 319] width 65 height 13
click at [1214, 77] on span "Add Field" at bounding box center [1204, 74] width 32 height 11
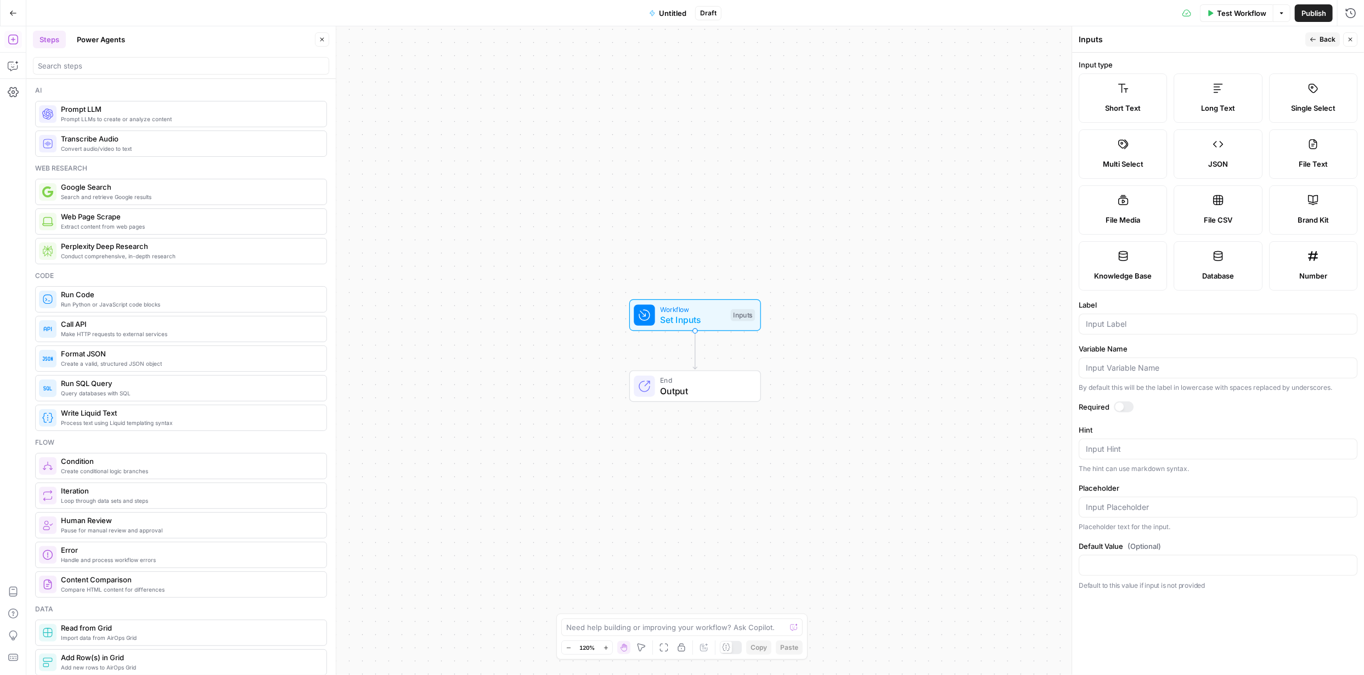
click at [1125, 99] on label "Short Text" at bounding box center [1123, 98] width 88 height 49
click at [1229, 109] on span "Long Text" at bounding box center [1218, 108] width 34 height 11
click at [736, 317] on div "Inputs" at bounding box center [743, 315] width 24 height 12
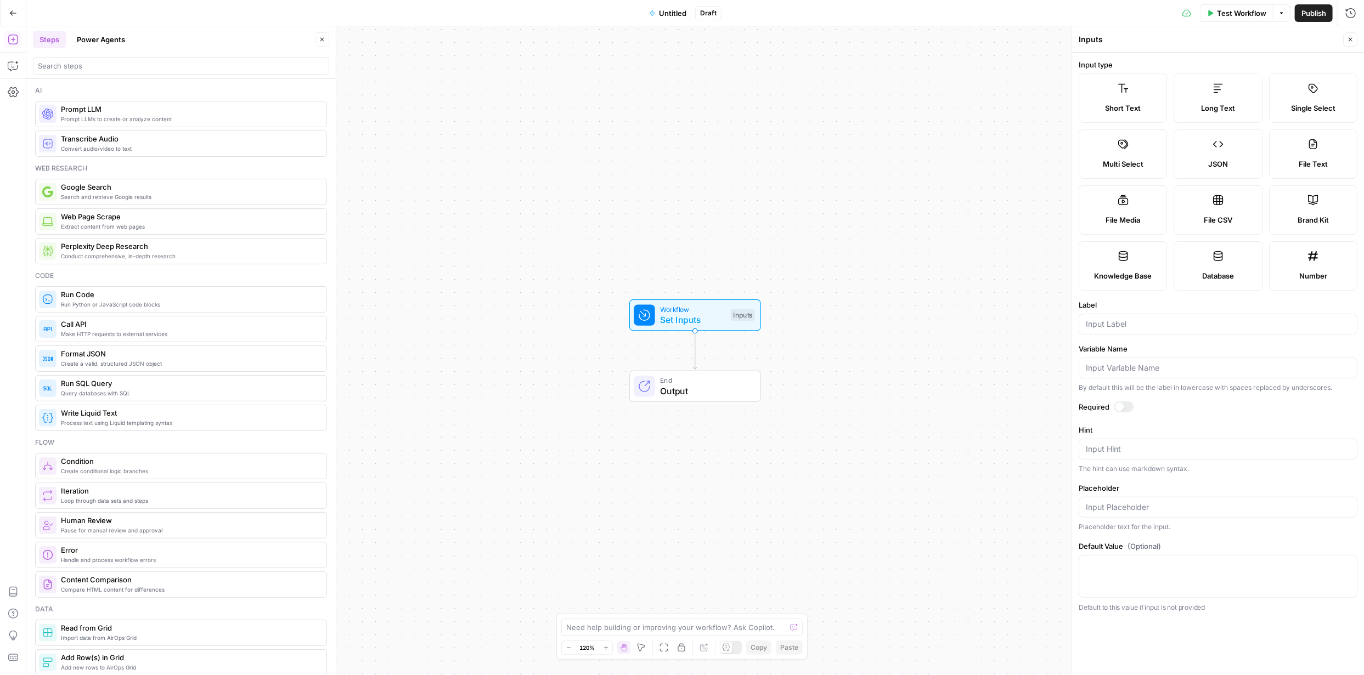
click at [692, 386] on span "Output" at bounding box center [704, 391] width 89 height 13
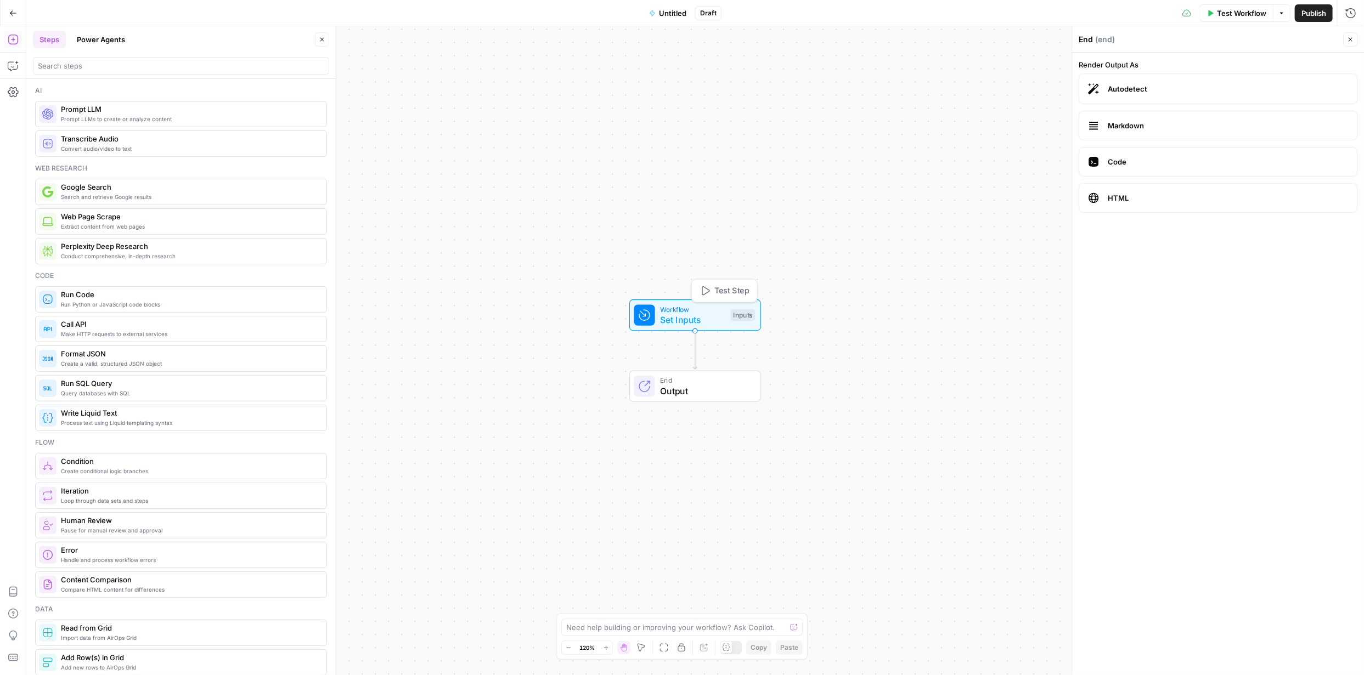
click at [694, 318] on span "Set Inputs" at bounding box center [692, 319] width 65 height 13
click at [1205, 42] on div "Inputs" at bounding box center [1209, 39] width 261 height 11
click at [1216, 72] on span "Add Field" at bounding box center [1204, 74] width 32 height 11
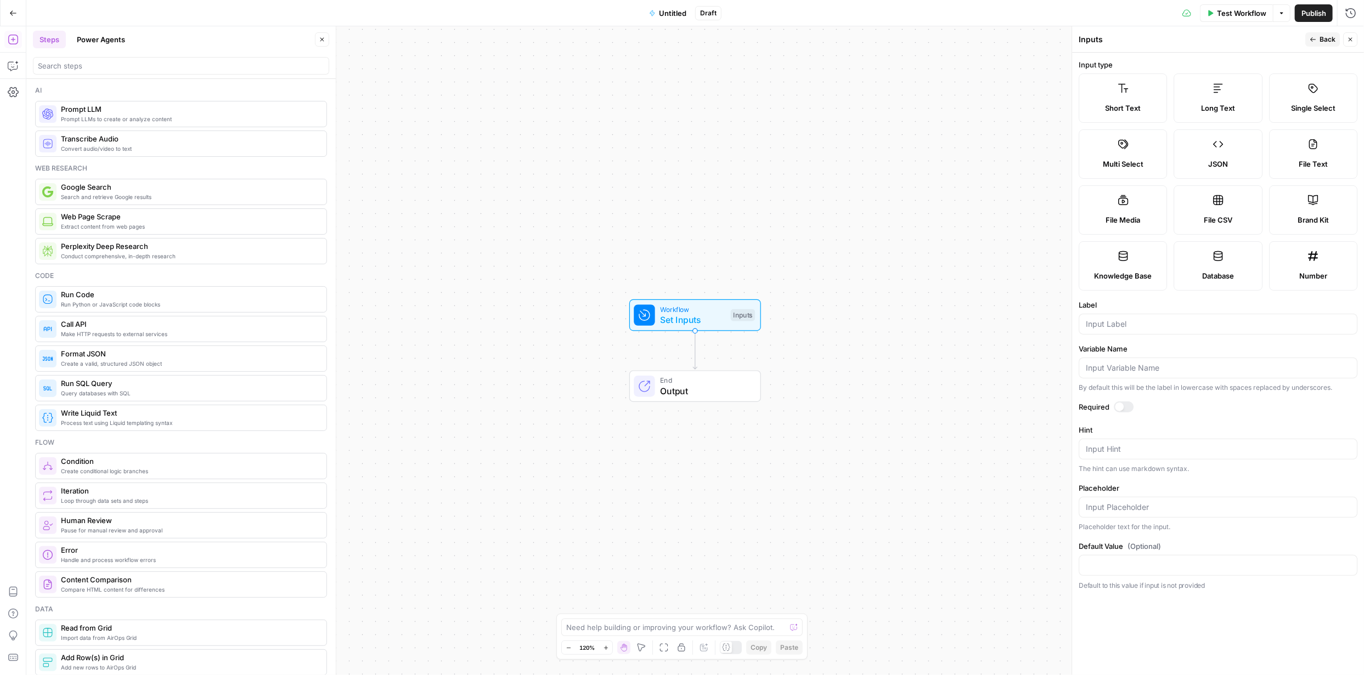
click at [1306, 88] on label "Single Select" at bounding box center [1313, 98] width 88 height 49
click at [895, 193] on div "Workflow Set Inputs Inputs End Output" at bounding box center [695, 350] width 1338 height 649
click at [1313, 13] on span "Publish" at bounding box center [1313, 13] width 25 height 11
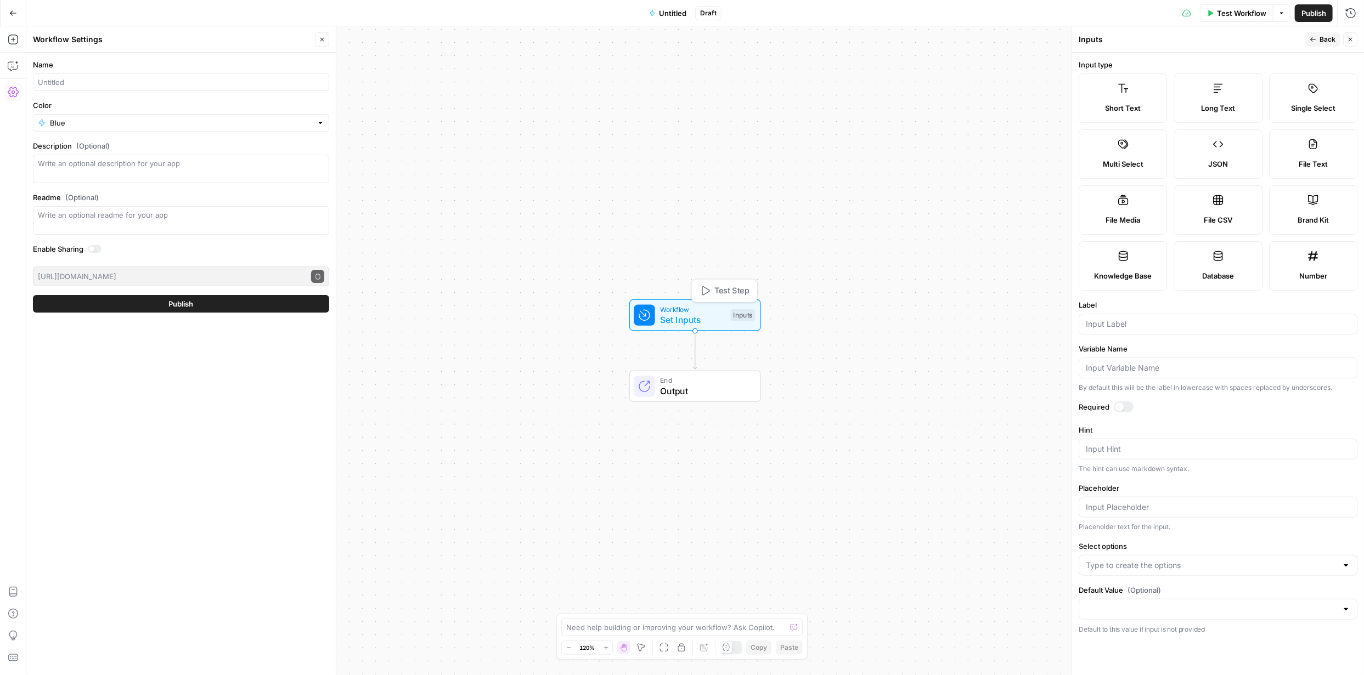
click at [714, 318] on span "Set Inputs" at bounding box center [692, 319] width 65 height 13
click at [676, 313] on span "Set Inputs" at bounding box center [692, 319] width 65 height 13
click at [1129, 89] on label "Short Text" at bounding box center [1123, 98] width 88 height 49
click at [1167, 508] on input "Placeholder" at bounding box center [1218, 507] width 264 height 11
click at [1133, 371] on input "Variable Name" at bounding box center [1218, 368] width 264 height 11
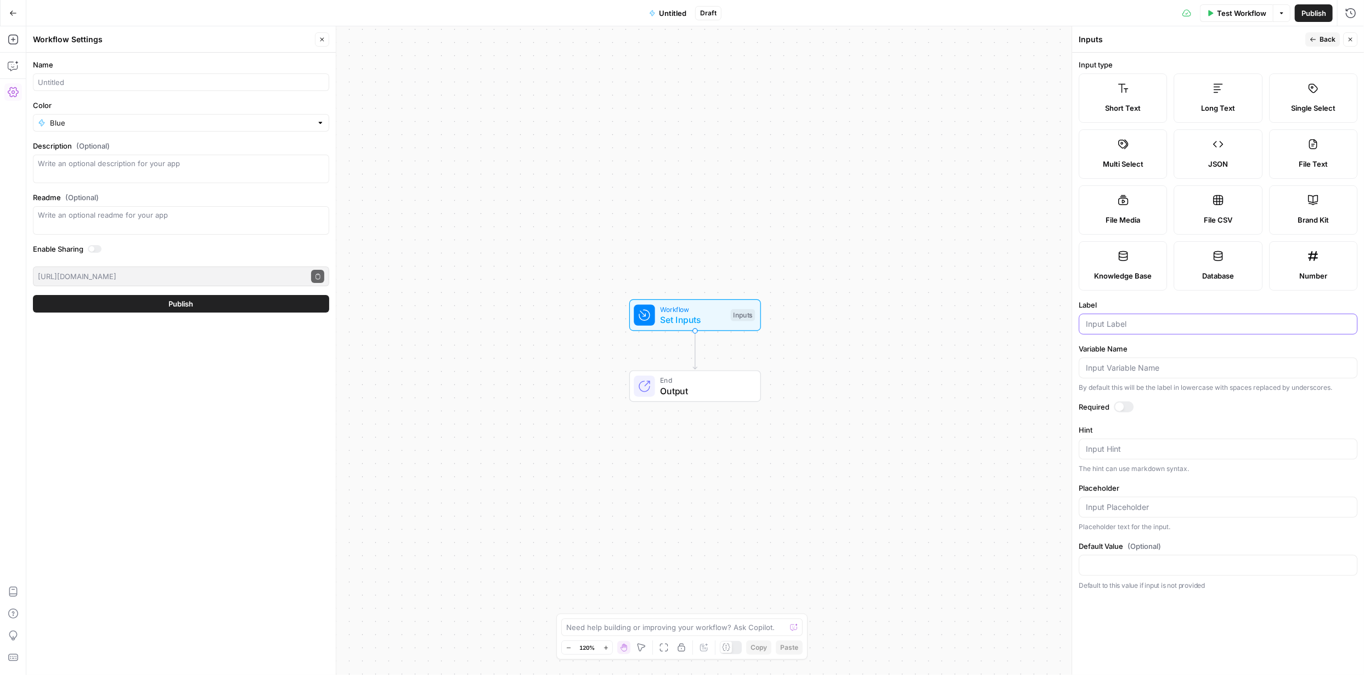
click at [1148, 325] on input "Label" at bounding box center [1218, 324] width 264 height 11
click at [1219, 151] on label "JSON" at bounding box center [1218, 153] width 88 height 49
click at [1321, 143] on label "File Text" at bounding box center [1313, 153] width 88 height 49
type textarea "Supports .pdf, .txt, .docx, .md file types"
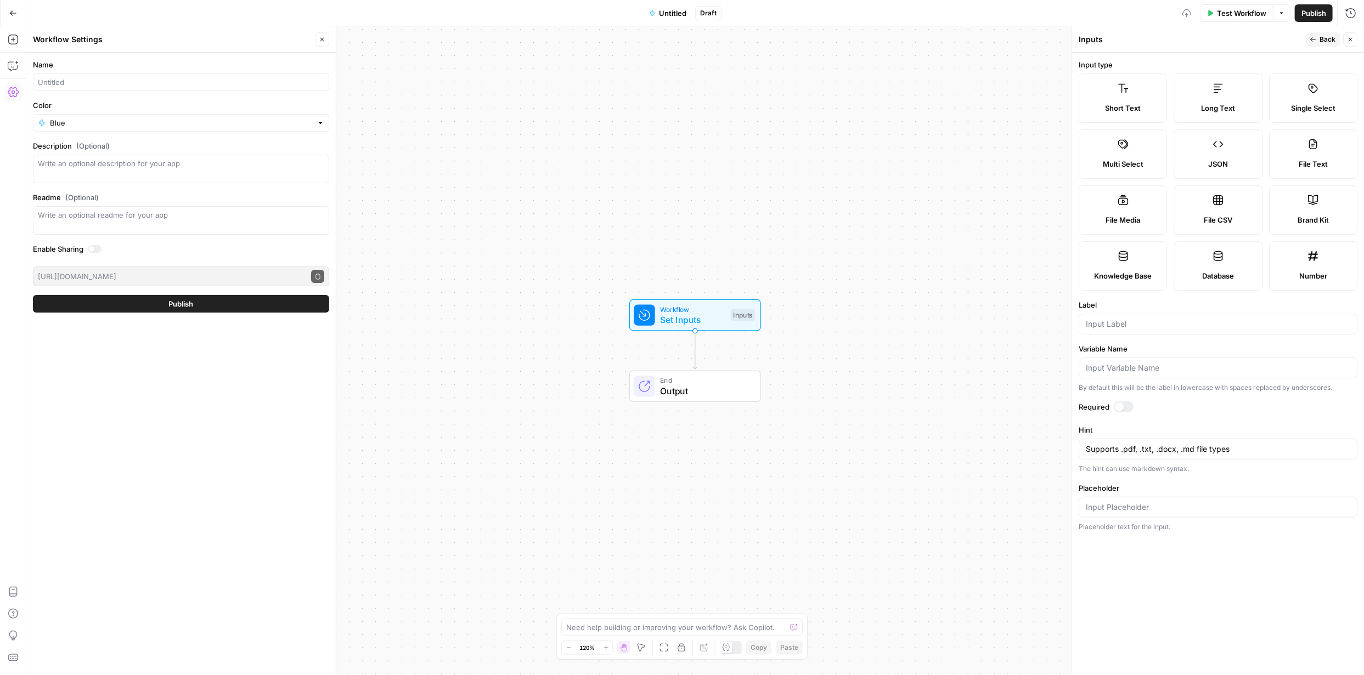
click at [1313, 199] on icon at bounding box center [1313, 200] width 10 height 10
click at [1107, 271] on span "Knowledge Base" at bounding box center [1124, 275] width 58 height 11
click at [674, 10] on span "Untitled" at bounding box center [672, 13] width 27 height 11
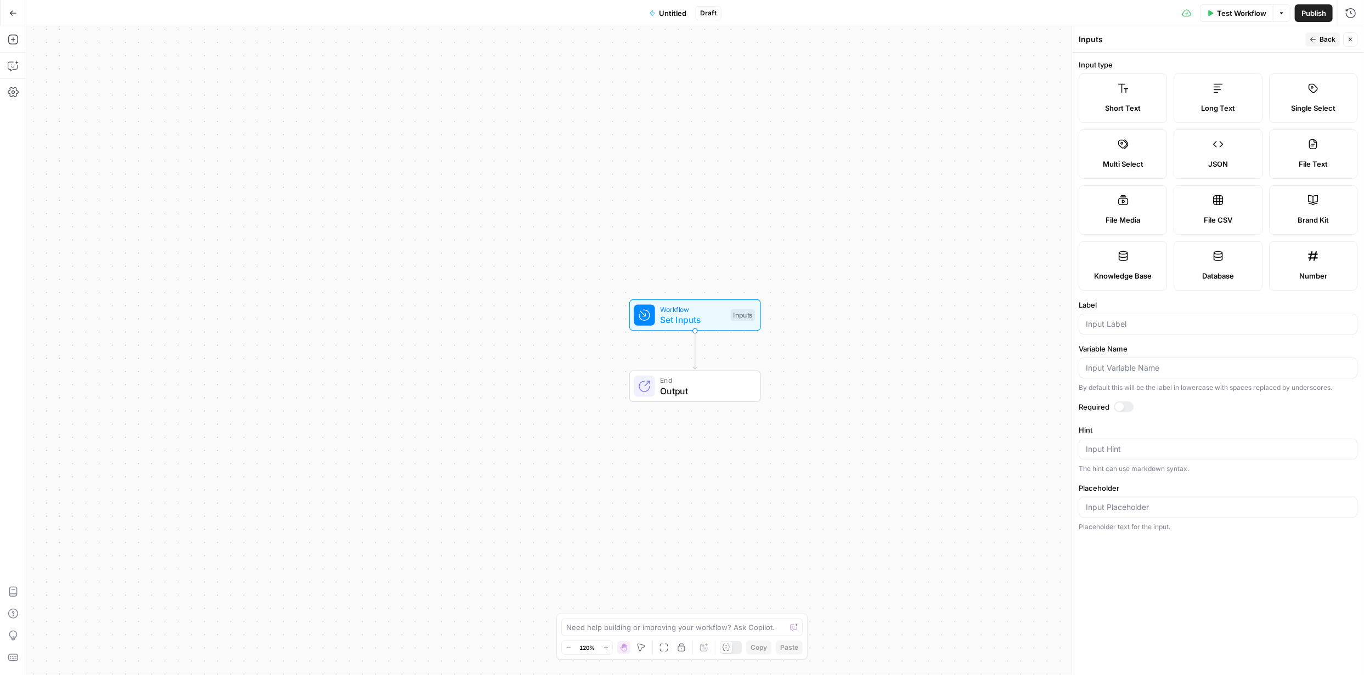
click at [674, 11] on span "Untitled" at bounding box center [672, 13] width 27 height 11
click at [691, 381] on span "End" at bounding box center [704, 380] width 89 height 10
click at [689, 389] on span "Output" at bounding box center [705, 391] width 89 height 13
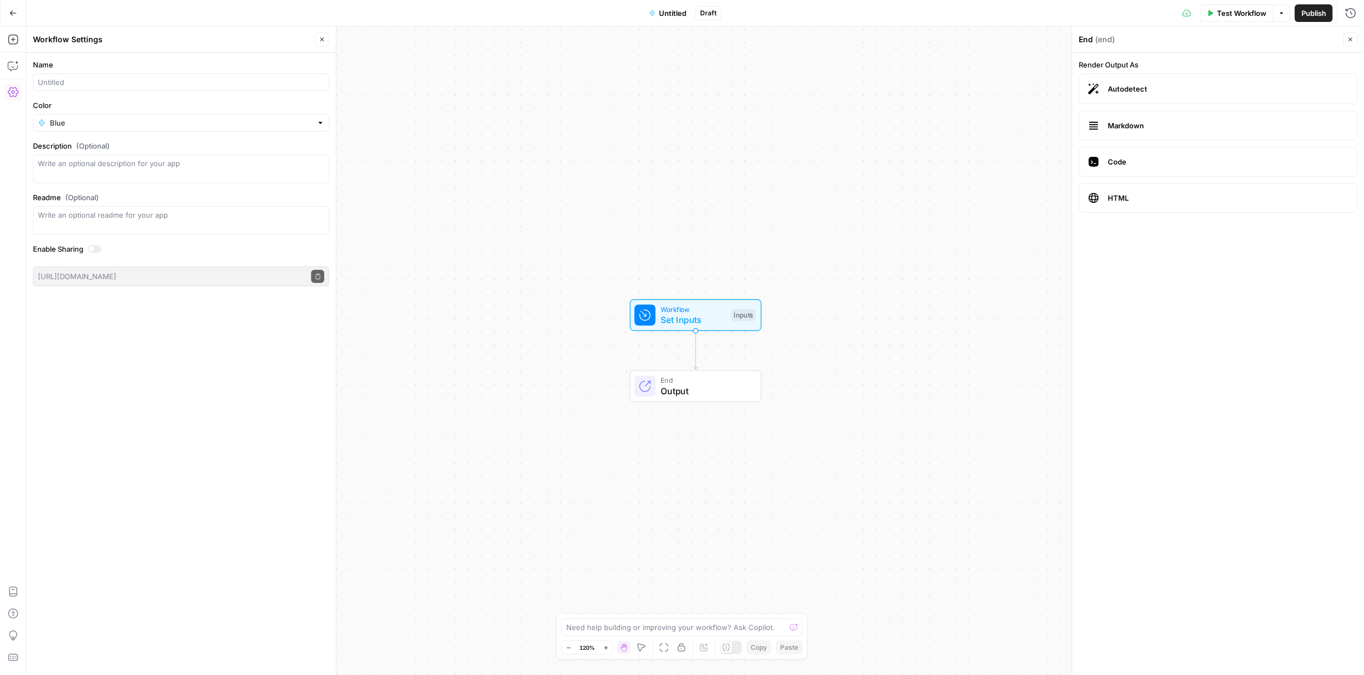
click at [1141, 88] on span "Autodetect" at bounding box center [1228, 88] width 240 height 11
click at [1158, 87] on span "Autodetect" at bounding box center [1228, 88] width 240 height 11
click at [1130, 126] on span "Markdown" at bounding box center [1228, 125] width 240 height 11
click at [1127, 162] on span "Code" at bounding box center [1228, 161] width 240 height 11
click at [1126, 195] on span "HTML" at bounding box center [1228, 198] width 240 height 11
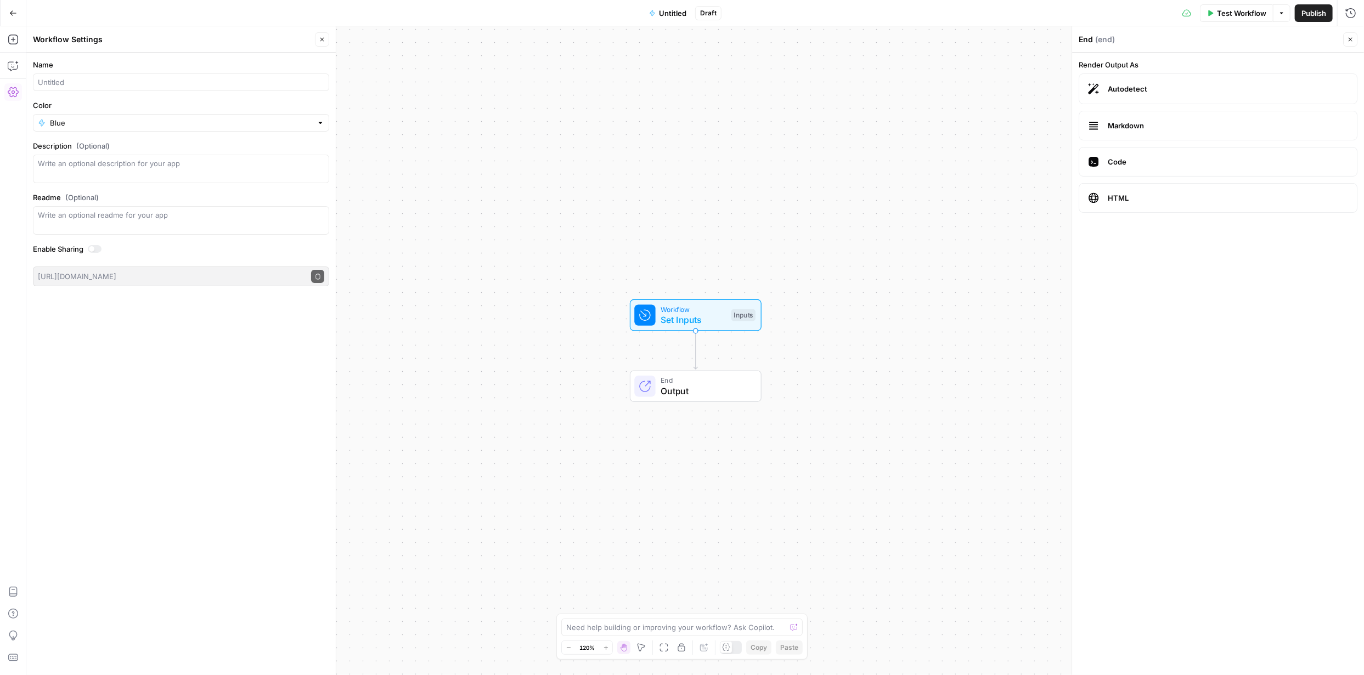
click at [1138, 83] on span "Autodetect" at bounding box center [1228, 88] width 240 height 11
click at [1214, 41] on div "End ( end )" at bounding box center [1209, 39] width 261 height 11
click at [686, 317] on span "Set Inputs" at bounding box center [693, 319] width 65 height 13
click at [1212, 75] on span "Add Field" at bounding box center [1204, 74] width 32 height 11
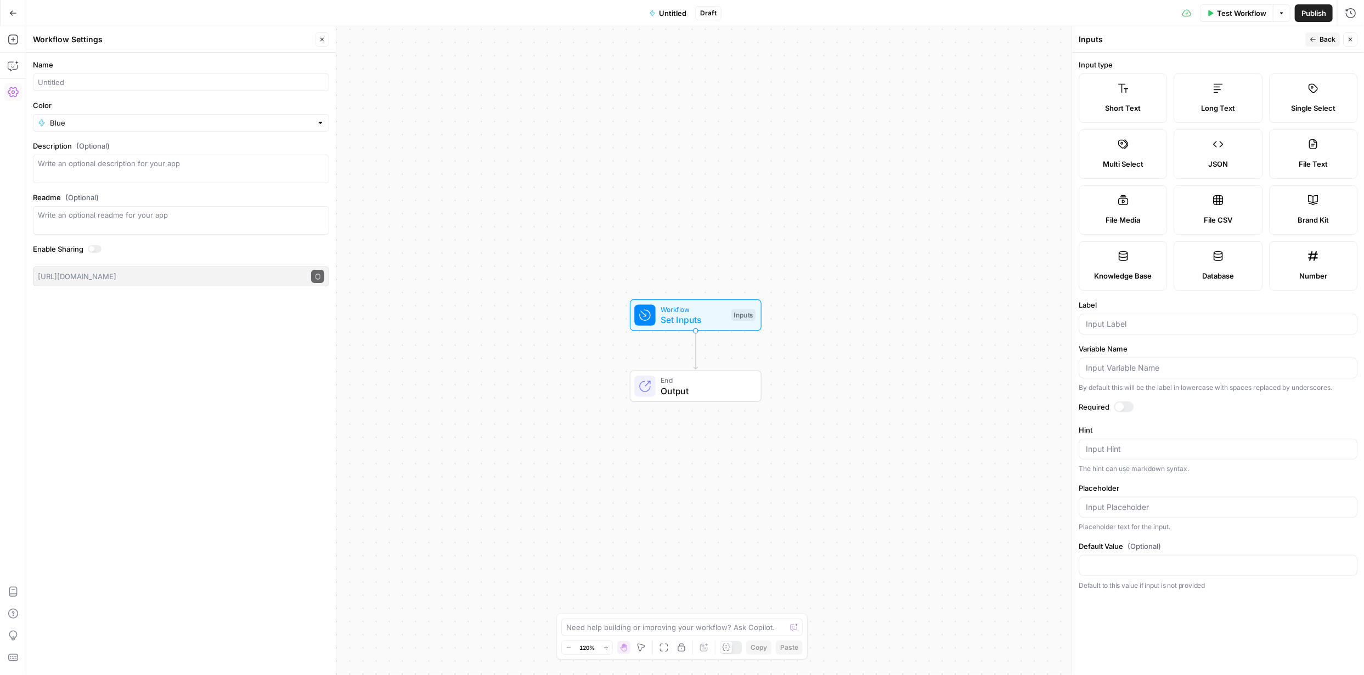
click at [1110, 91] on label "Short Text" at bounding box center [1123, 98] width 88 height 49
click at [1158, 321] on input "Label" at bounding box center [1218, 324] width 264 height 11
paste input "60-120 word featured snippet-optimized answer"
type input "6"
click at [826, 523] on div "Workflow Set Inputs Inputs End Output" at bounding box center [695, 350] width 1338 height 649
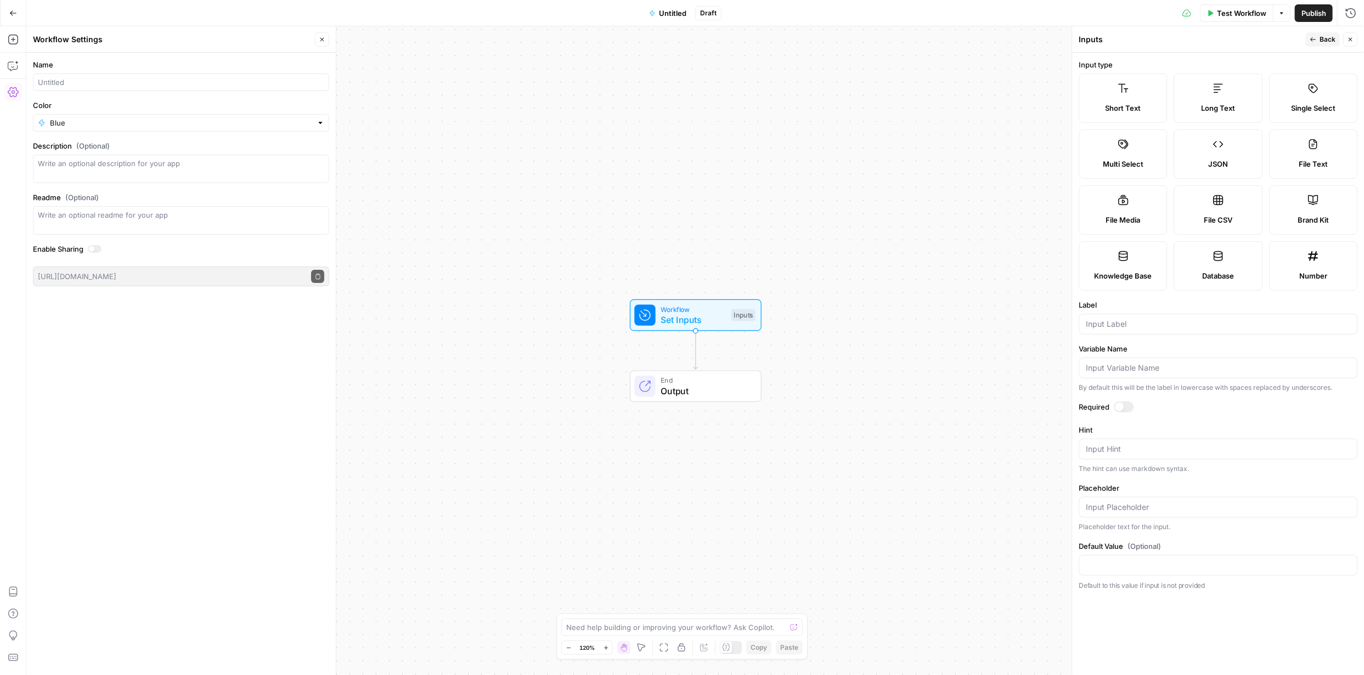
click at [1122, 97] on label "Short Text" at bounding box center [1123, 98] width 88 height 49
click at [1114, 321] on input "Label" at bounding box center [1218, 324] width 264 height 11
type input "Topic"
click at [1185, 351] on label "Variable Name" at bounding box center [1218, 348] width 279 height 11
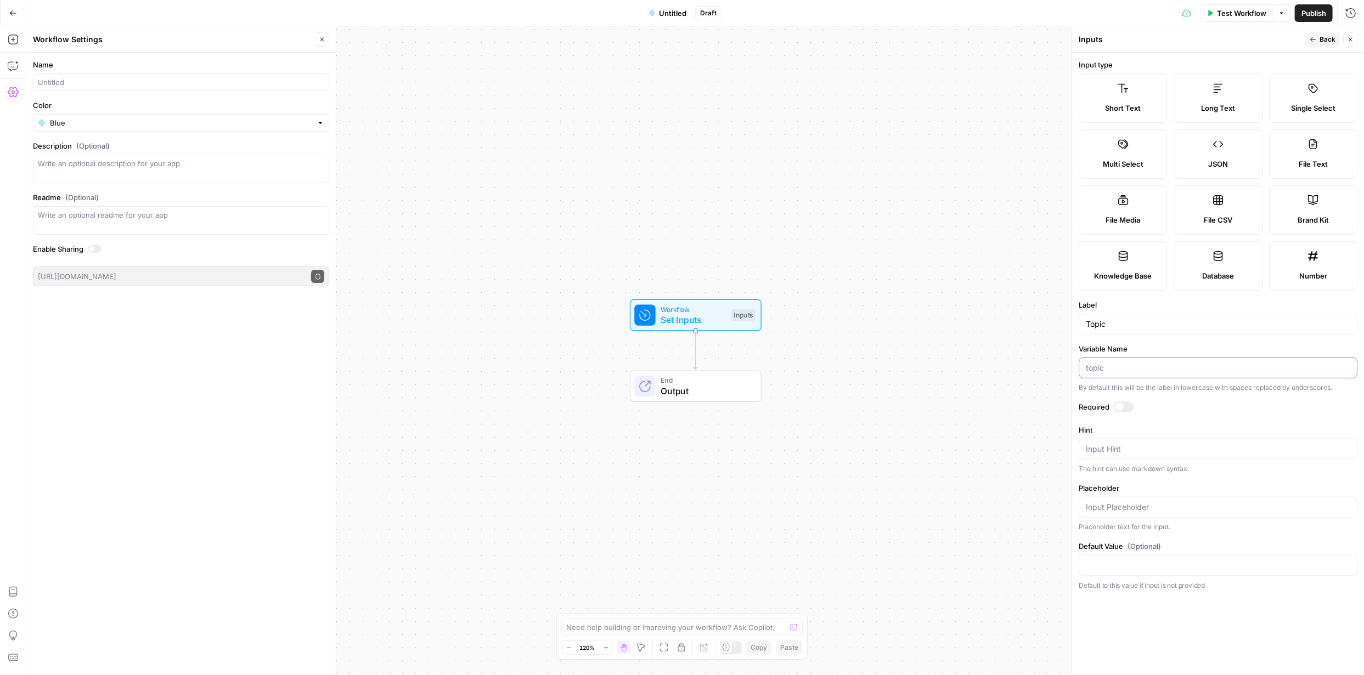
click at [1185, 363] on input "Variable Name" at bounding box center [1218, 368] width 264 height 11
click at [689, 385] on span "Output" at bounding box center [705, 391] width 89 height 13
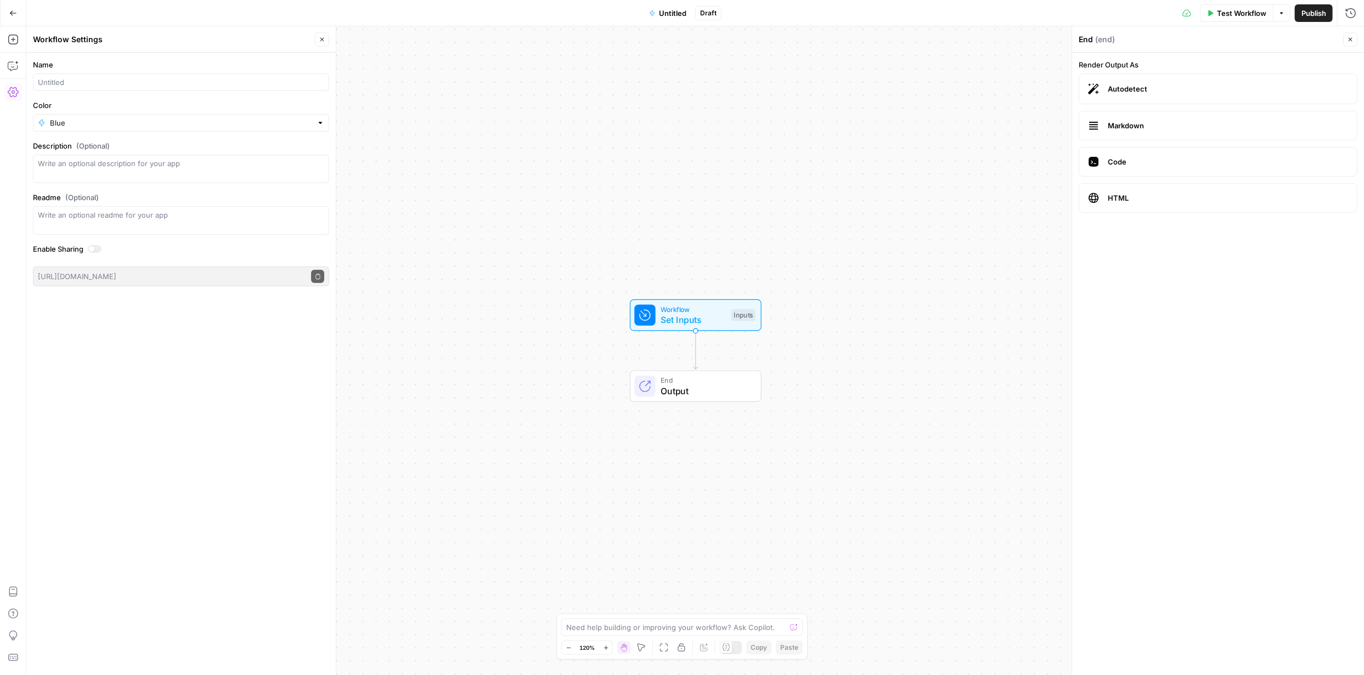
click at [695, 325] on span "Set Inputs" at bounding box center [693, 319] width 65 height 13
click at [697, 323] on span "Set Inputs" at bounding box center [693, 319] width 65 height 13
click at [1141, 94] on div at bounding box center [1224, 88] width 262 height 21
click at [1319, 68] on span "edit field" at bounding box center [1314, 68] width 24 height 9
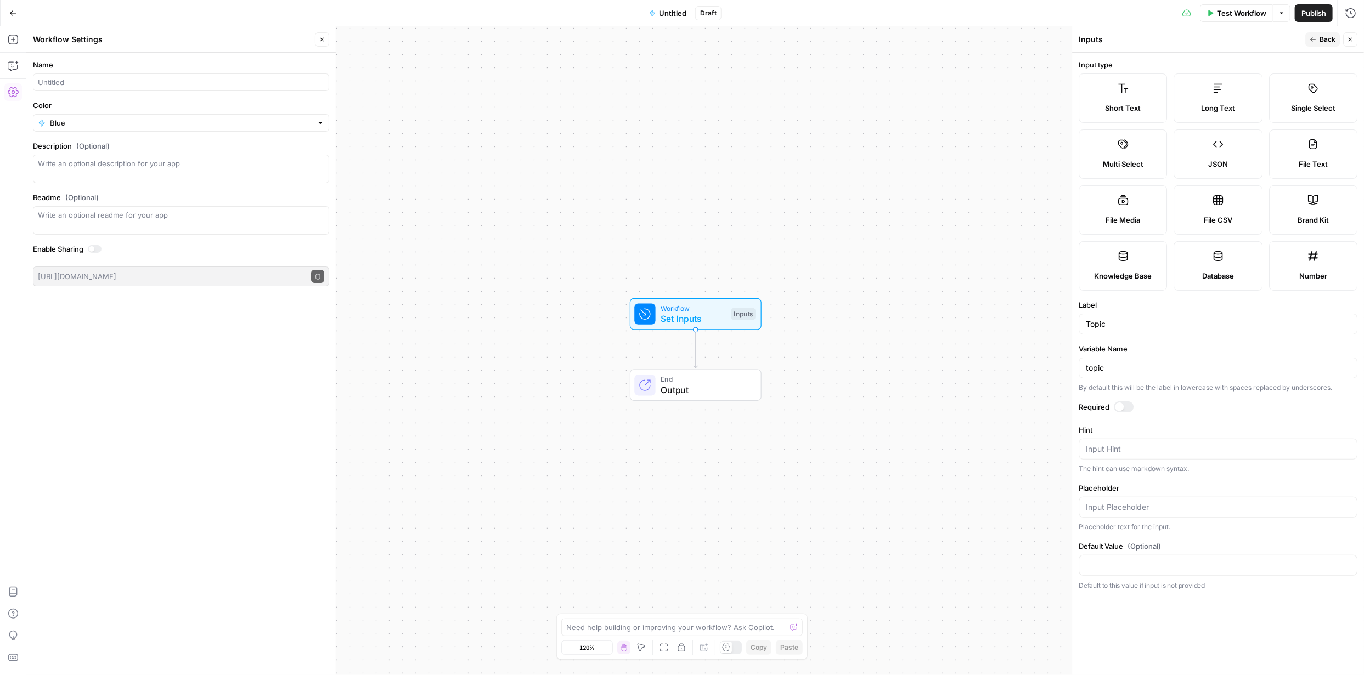
click at [1329, 39] on span "Back" at bounding box center [1327, 40] width 16 height 10
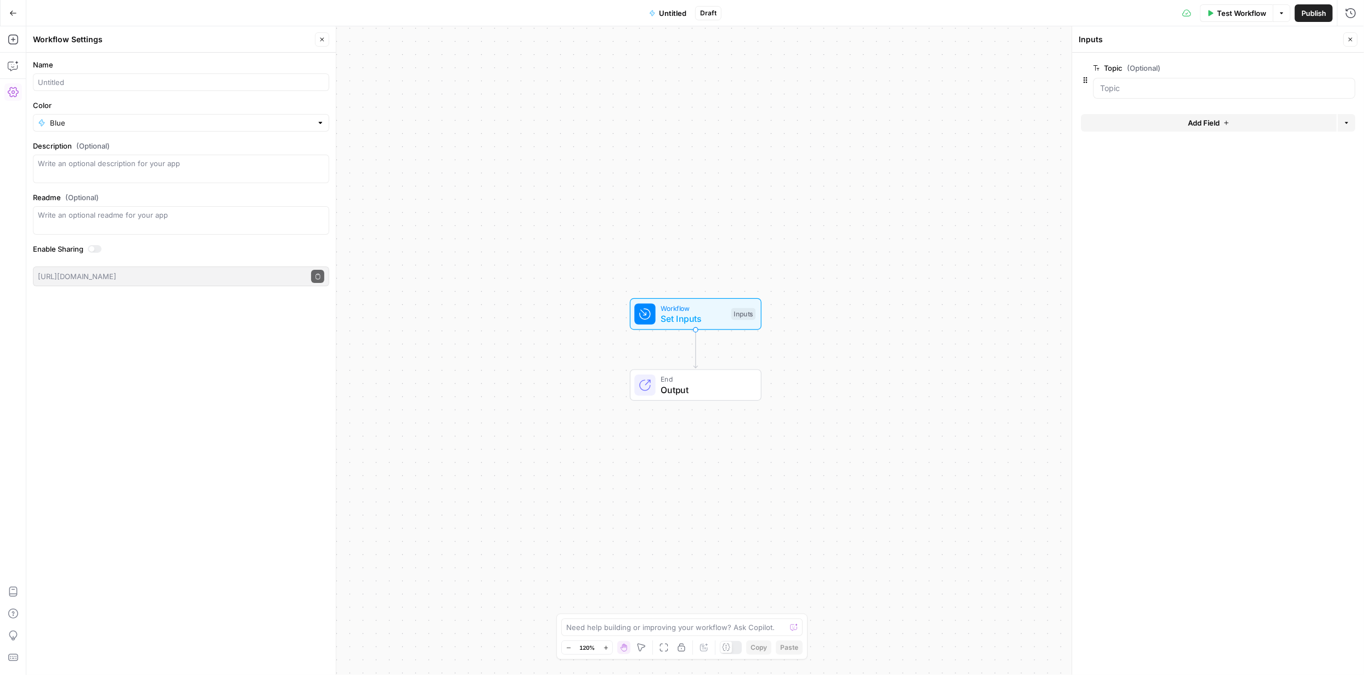
click at [1130, 68] on span "(Optional)" at bounding box center [1143, 68] width 33 height 11
click at [1130, 83] on input "Topic (Optional)" at bounding box center [1224, 88] width 248 height 11
click at [1120, 41] on div "Inputs" at bounding box center [1209, 39] width 261 height 11
click at [1088, 40] on div "Inputs" at bounding box center [1209, 39] width 261 height 11
click at [10, 14] on icon "button" at bounding box center [13, 13] width 8 height 8
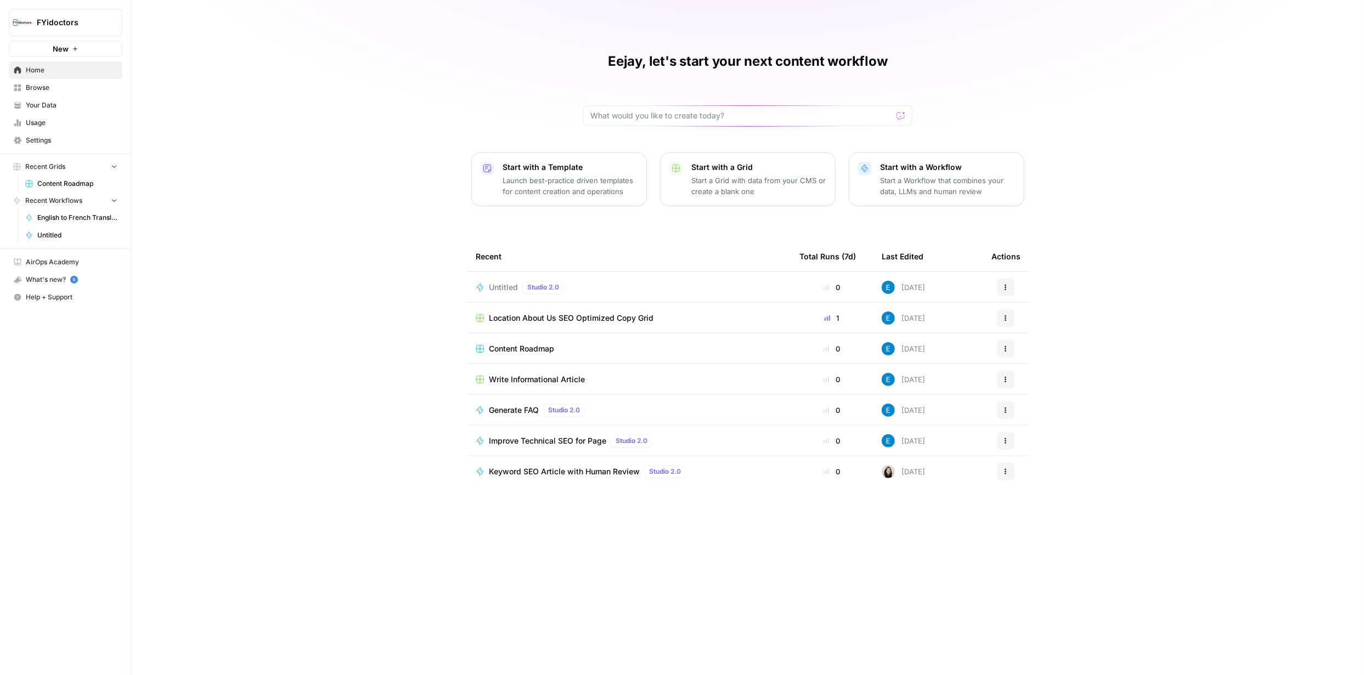
click at [1008, 285] on icon "button" at bounding box center [1005, 287] width 7 height 7
click at [1030, 334] on span "Delete" at bounding box center [1062, 337] width 88 height 11
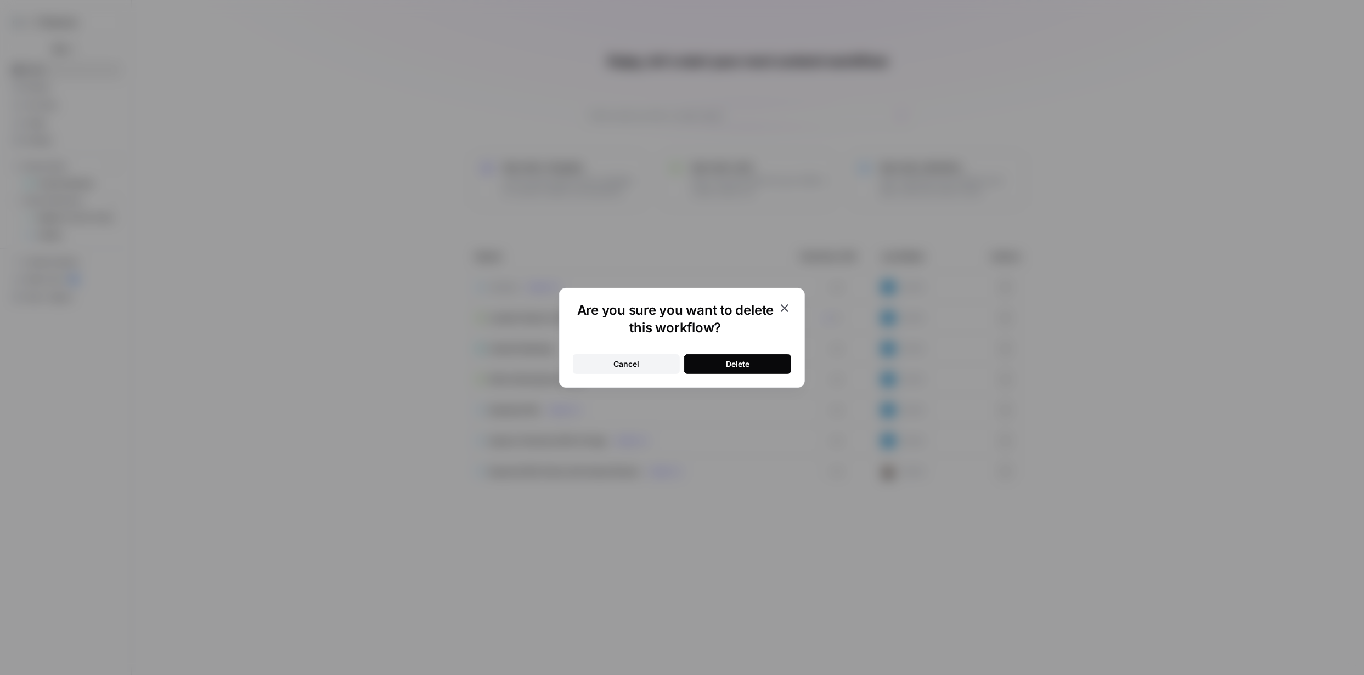
click at [749, 361] on div "Delete" at bounding box center [738, 364] width 24 height 11
